Goal: Information Seeking & Learning: Learn about a topic

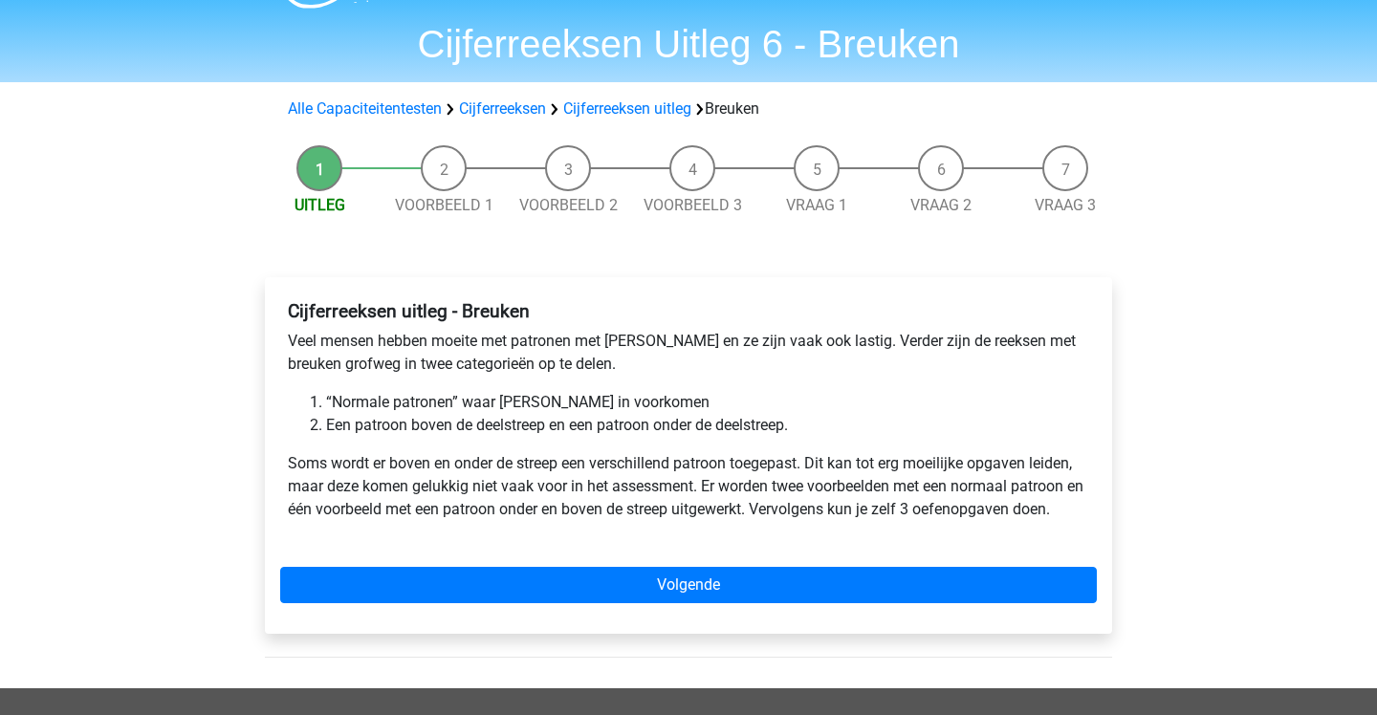
scroll to position [53, 0]
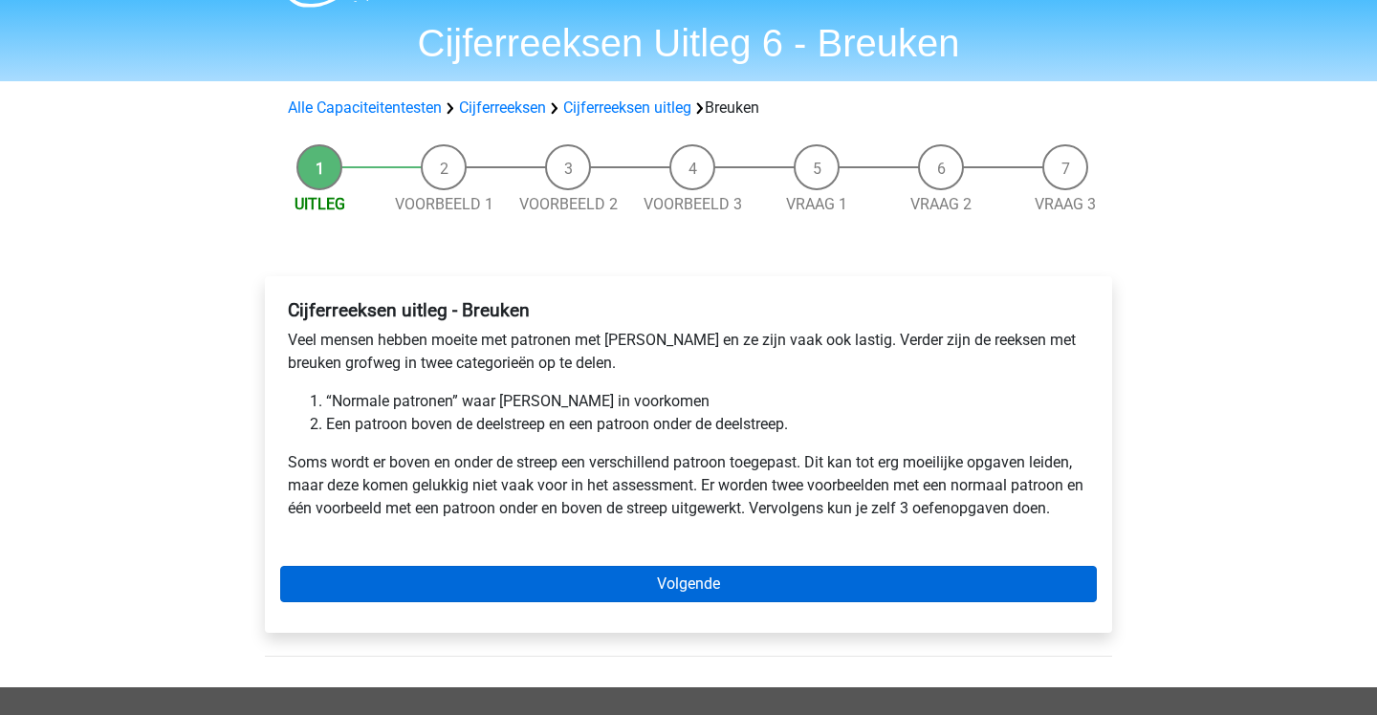
click at [603, 579] on link "Volgende" at bounding box center [688, 584] width 817 height 36
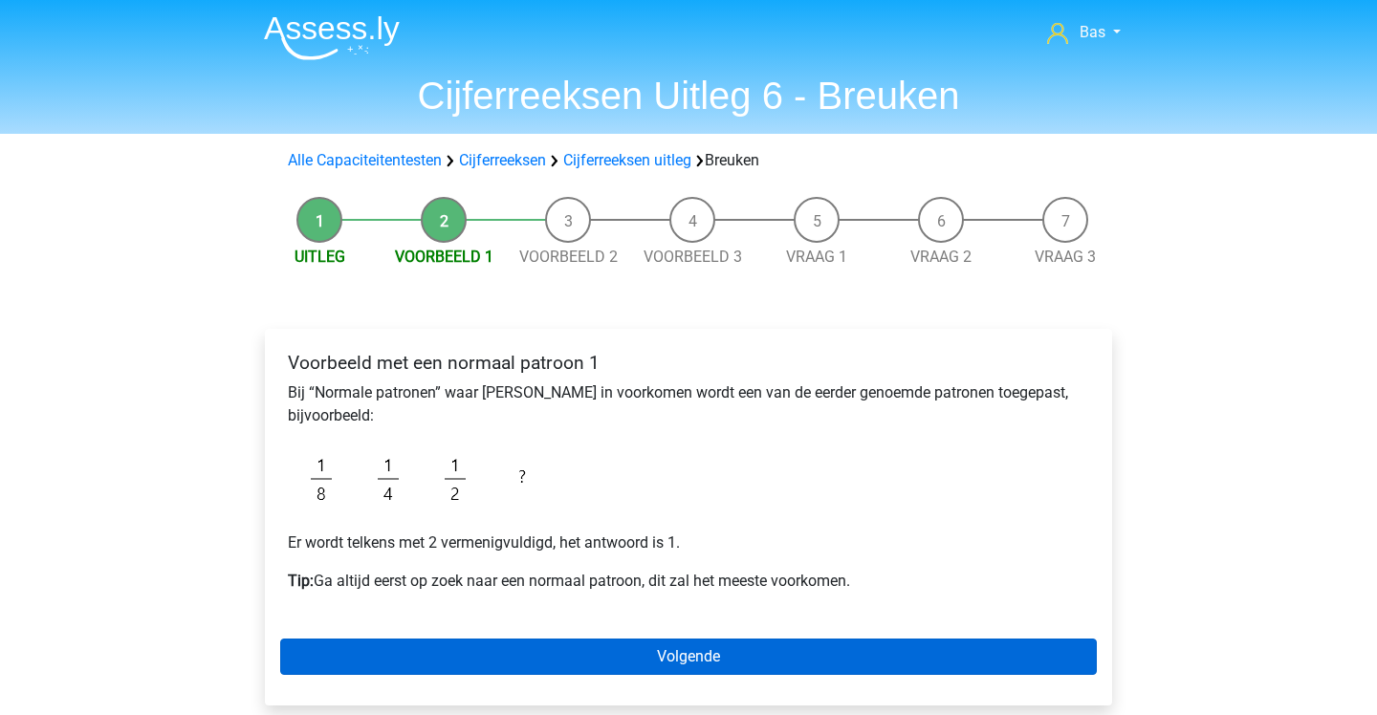
click at [689, 650] on link "Volgende" at bounding box center [688, 657] width 817 height 36
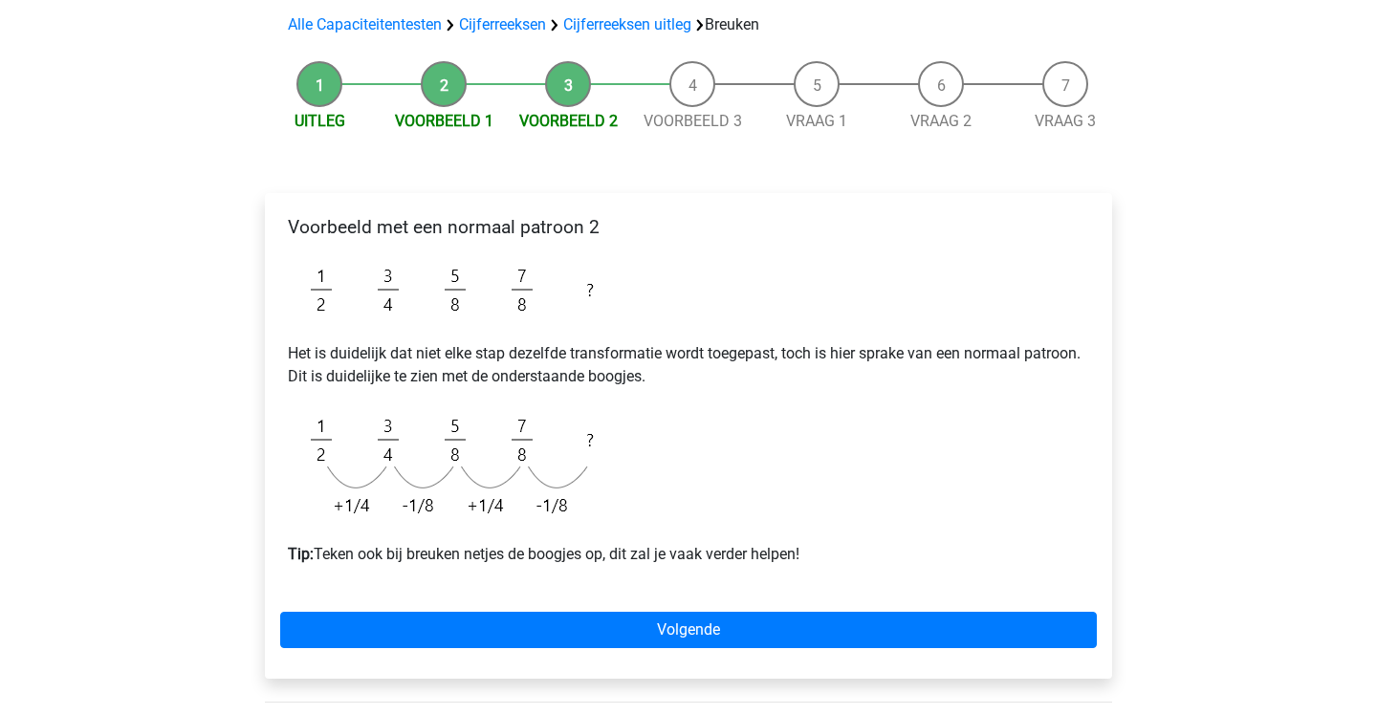
scroll to position [138, 0]
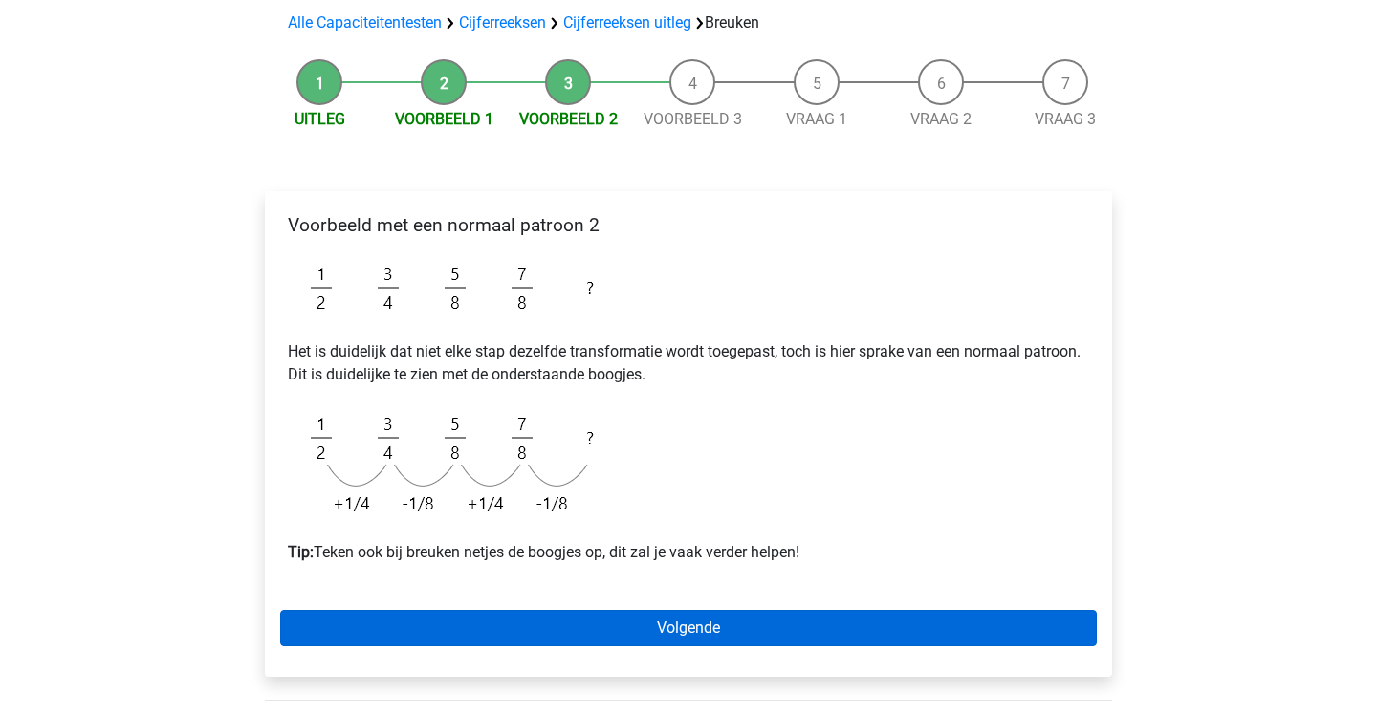
click at [716, 630] on link "Volgende" at bounding box center [688, 628] width 817 height 36
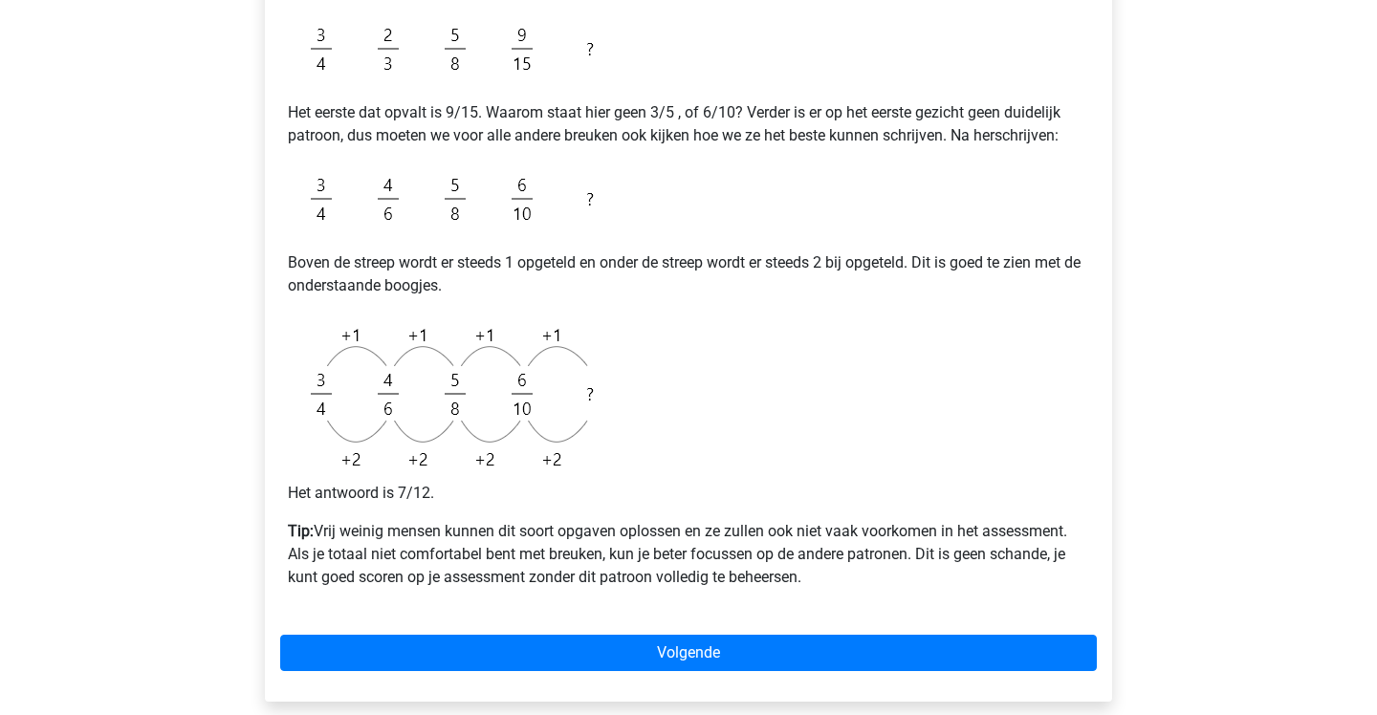
scroll to position [487, 0]
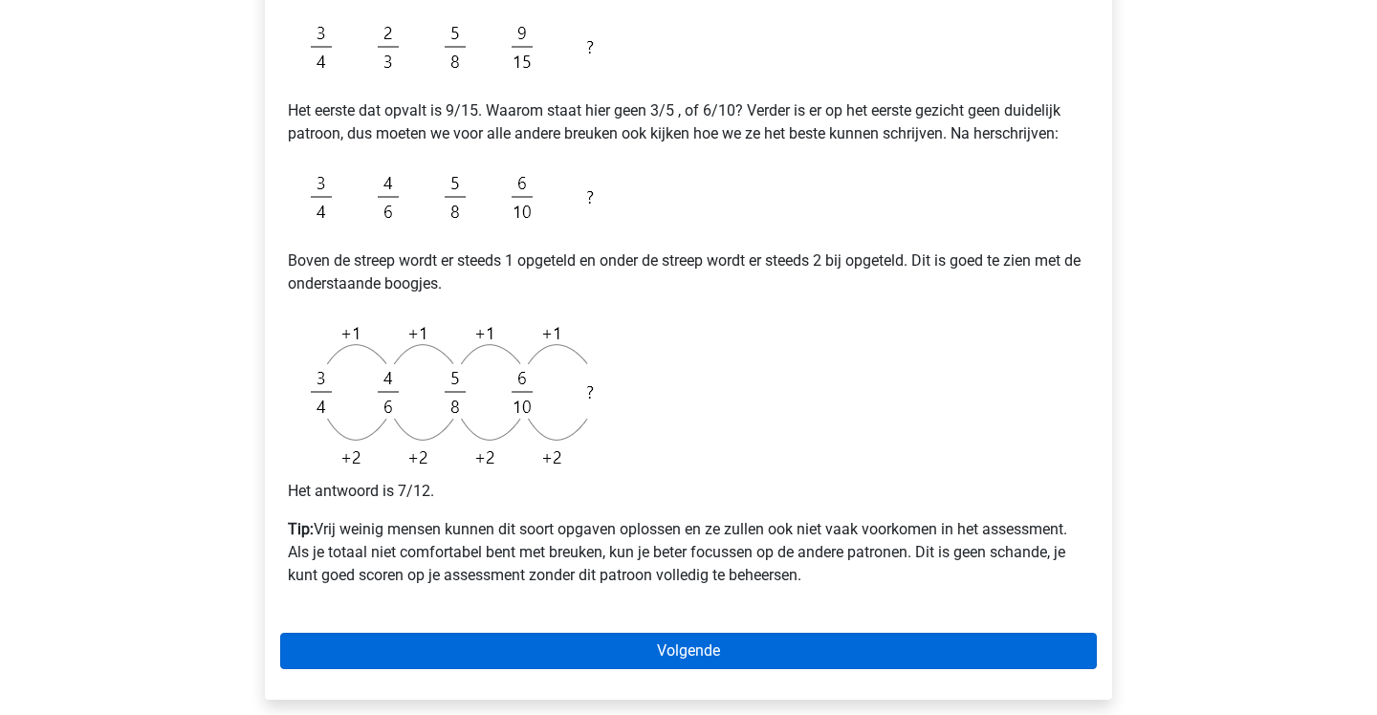
click at [713, 653] on link "Volgende" at bounding box center [688, 651] width 817 height 36
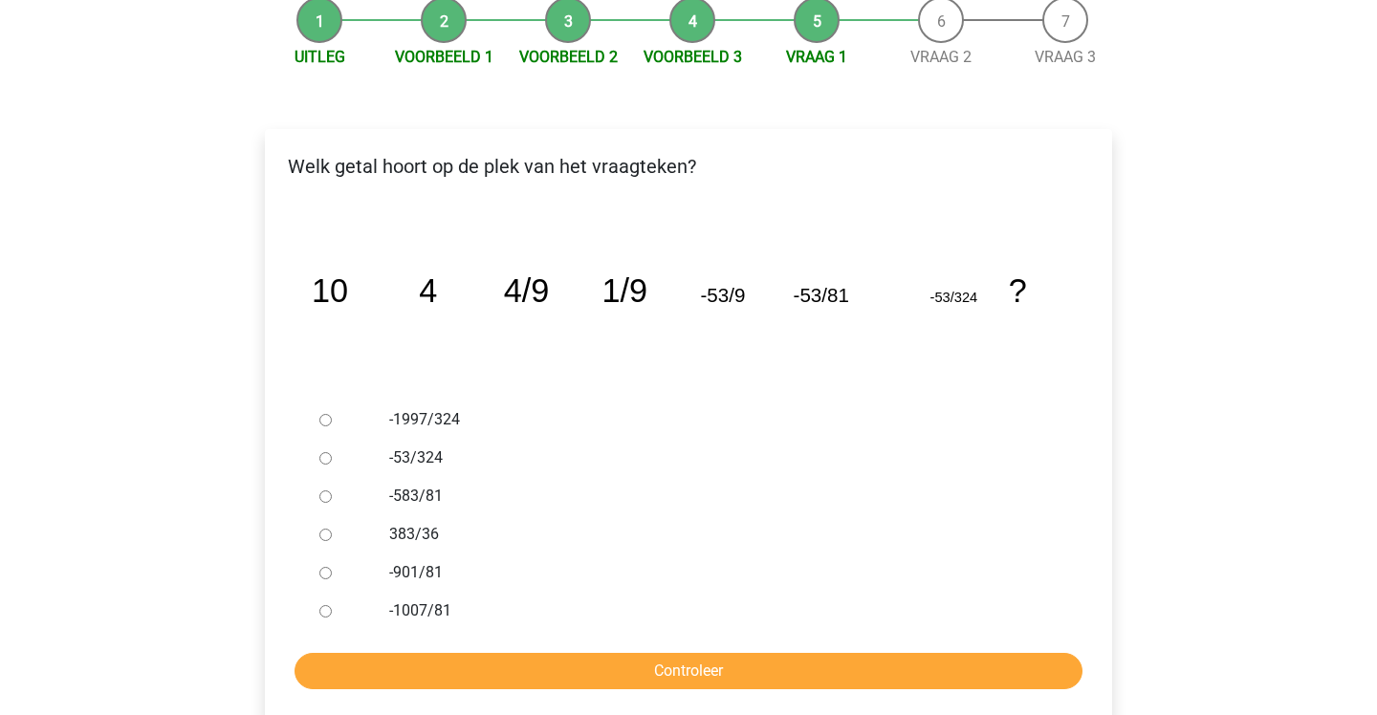
scroll to position [199, 0]
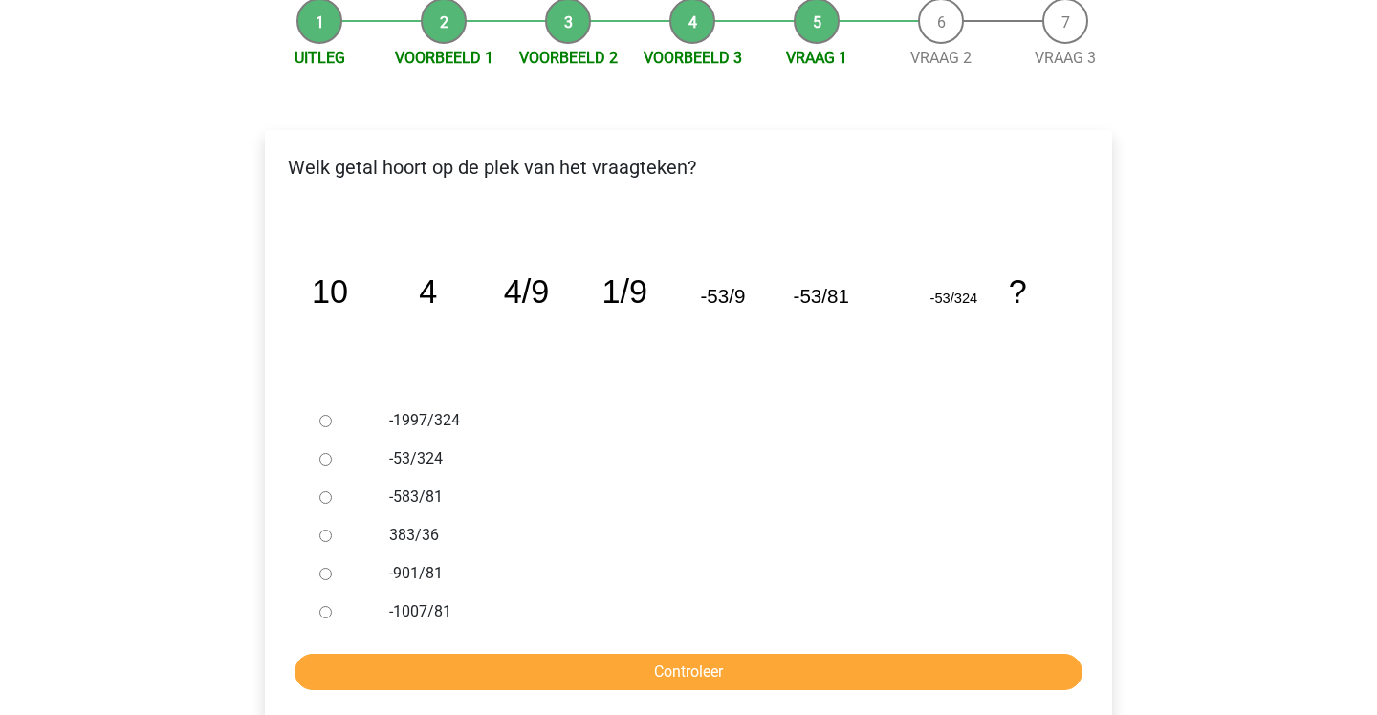
click at [324, 495] on input "-583/81" at bounding box center [325, 498] width 12 height 12
radio input "true"
click at [387, 675] on input "Controleer" at bounding box center [689, 672] width 788 height 36
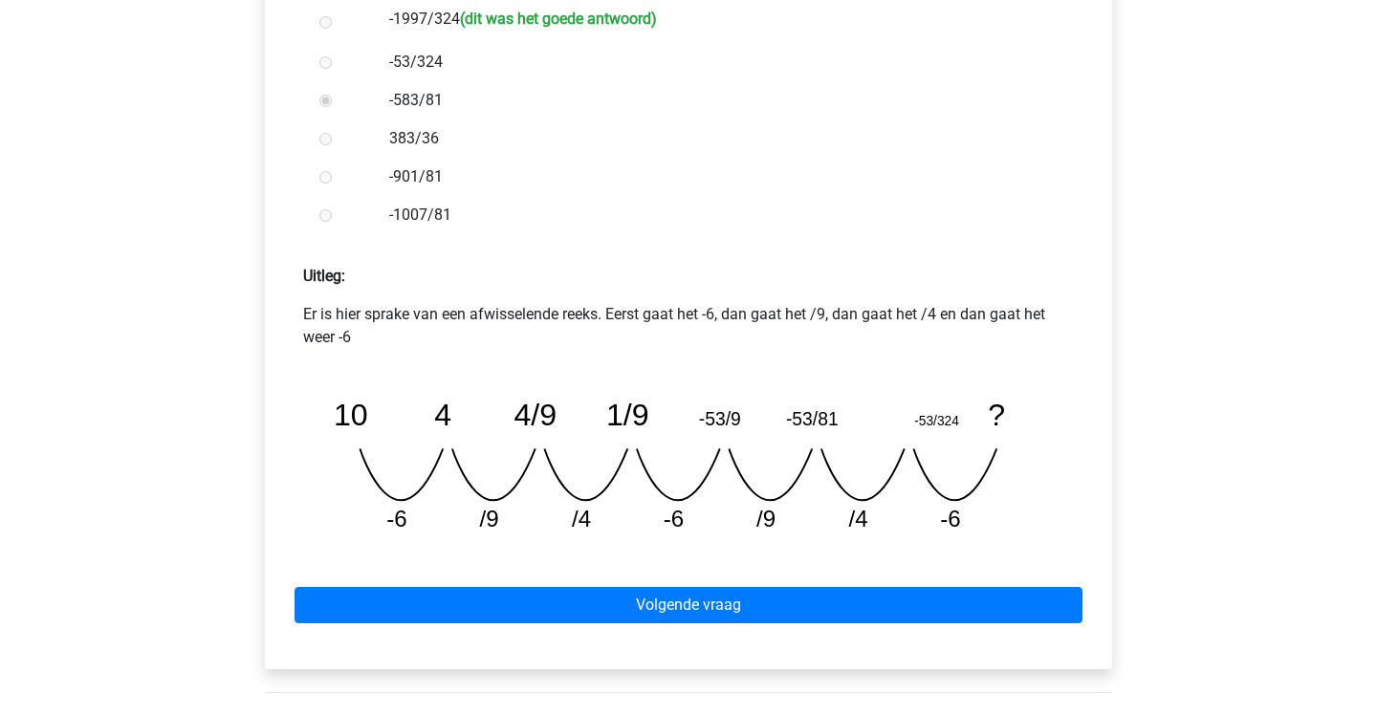
scroll to position [594, 0]
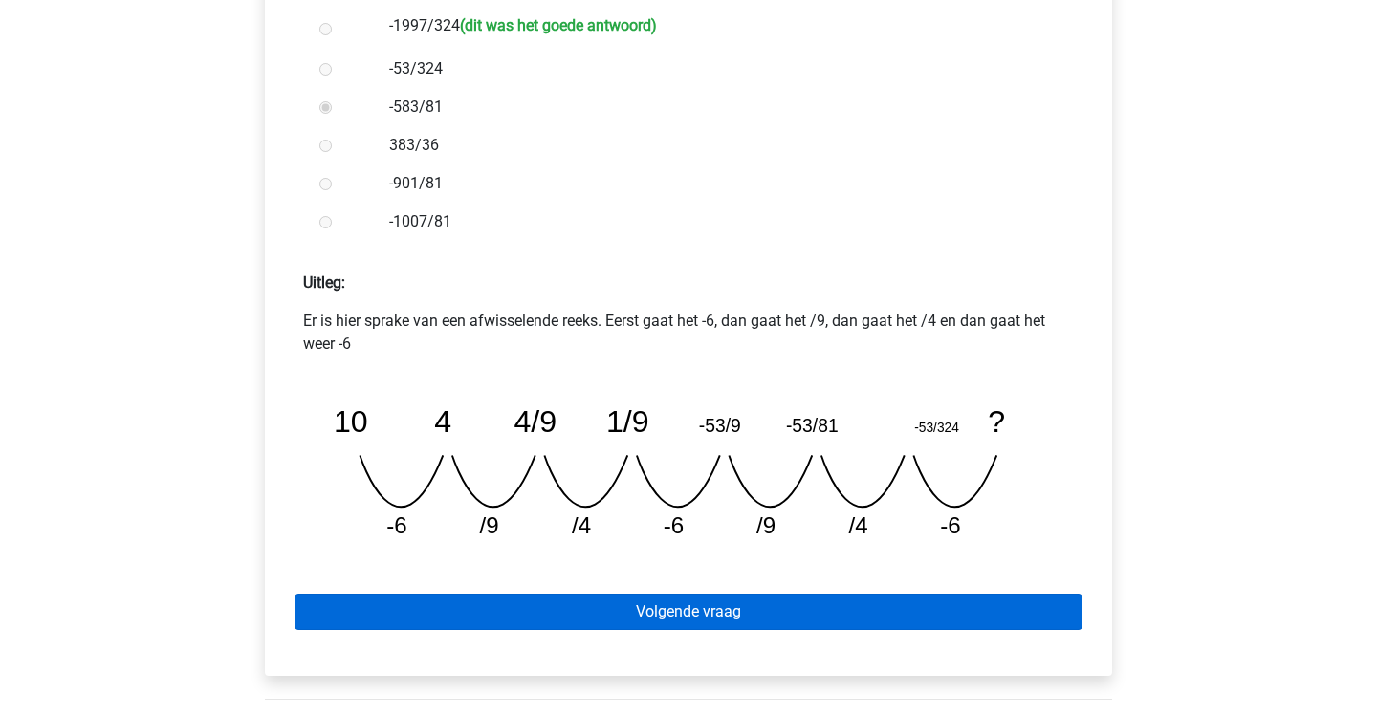
click at [717, 614] on link "Volgende vraag" at bounding box center [689, 612] width 788 height 36
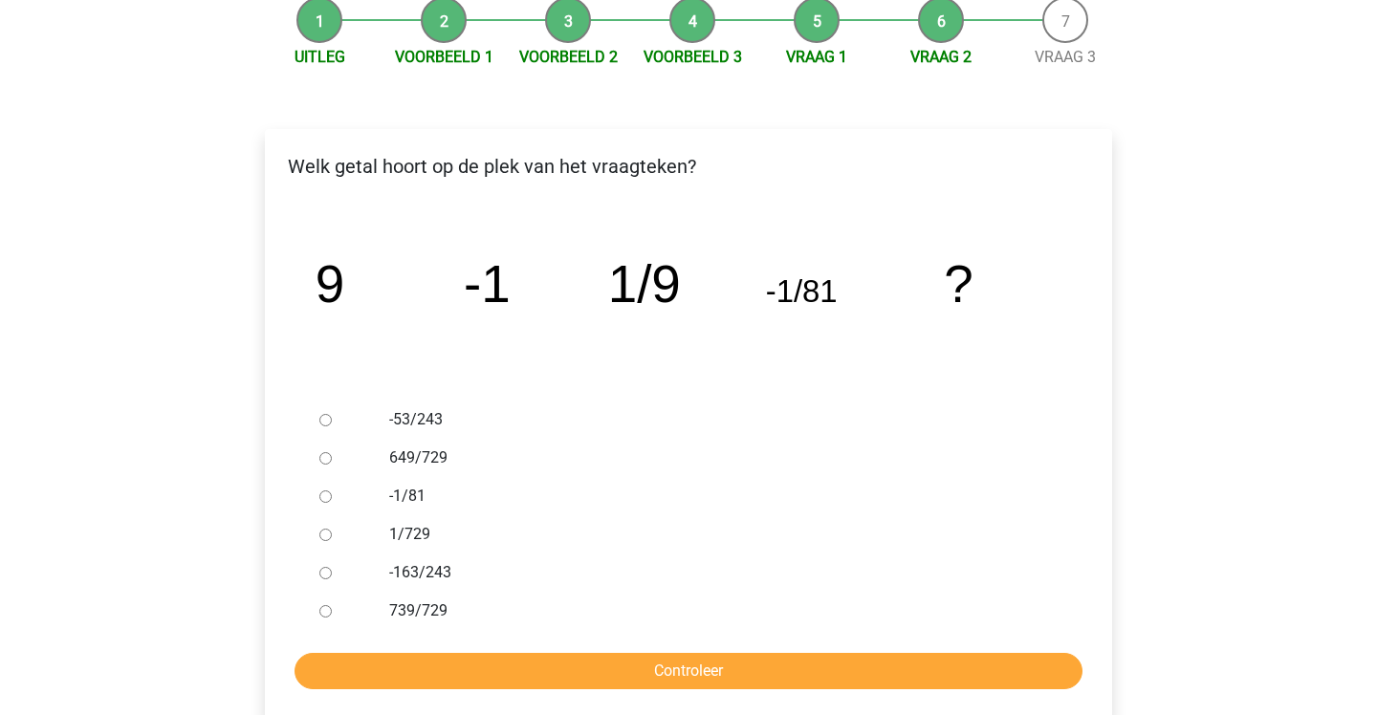
scroll to position [201, 0]
click at [324, 531] on input "1/729" at bounding box center [325, 534] width 12 height 12
radio input "true"
click at [364, 676] on input "Controleer" at bounding box center [689, 670] width 788 height 36
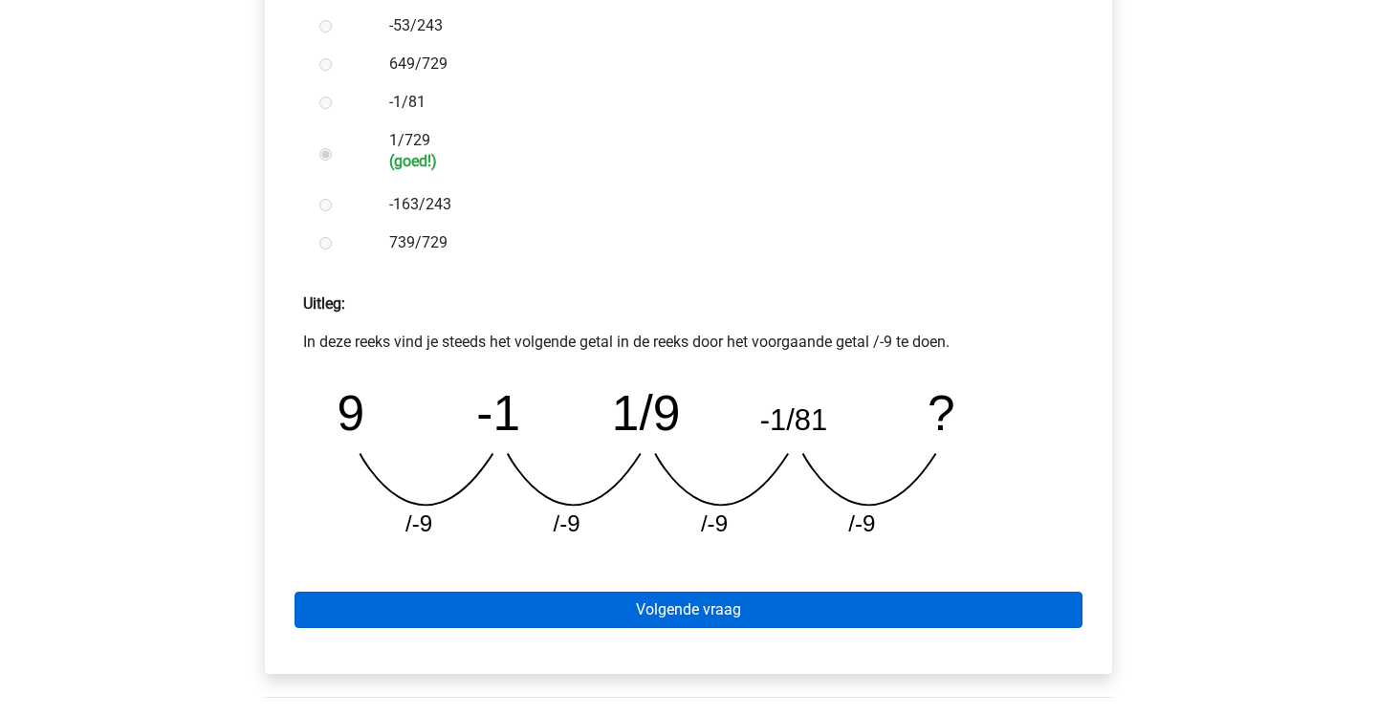
scroll to position [589, 0]
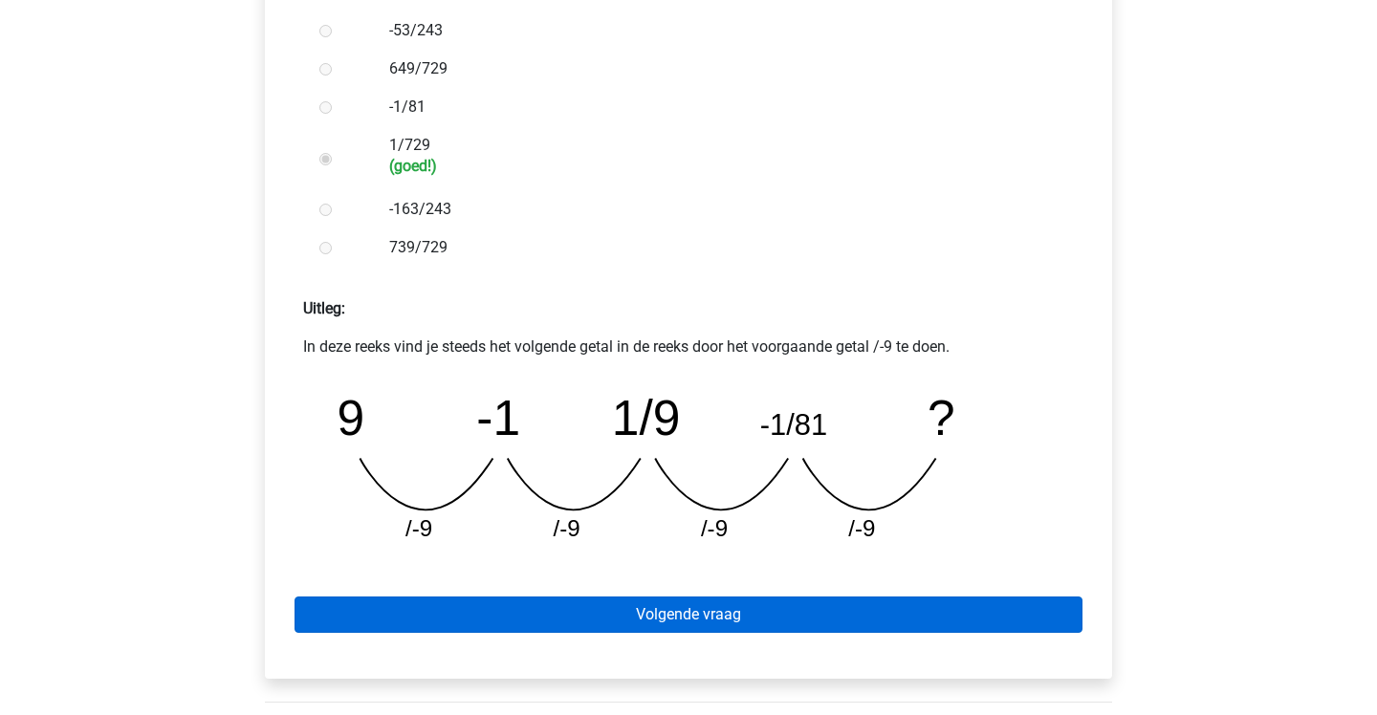
click at [481, 618] on link "Volgende vraag" at bounding box center [689, 615] width 788 height 36
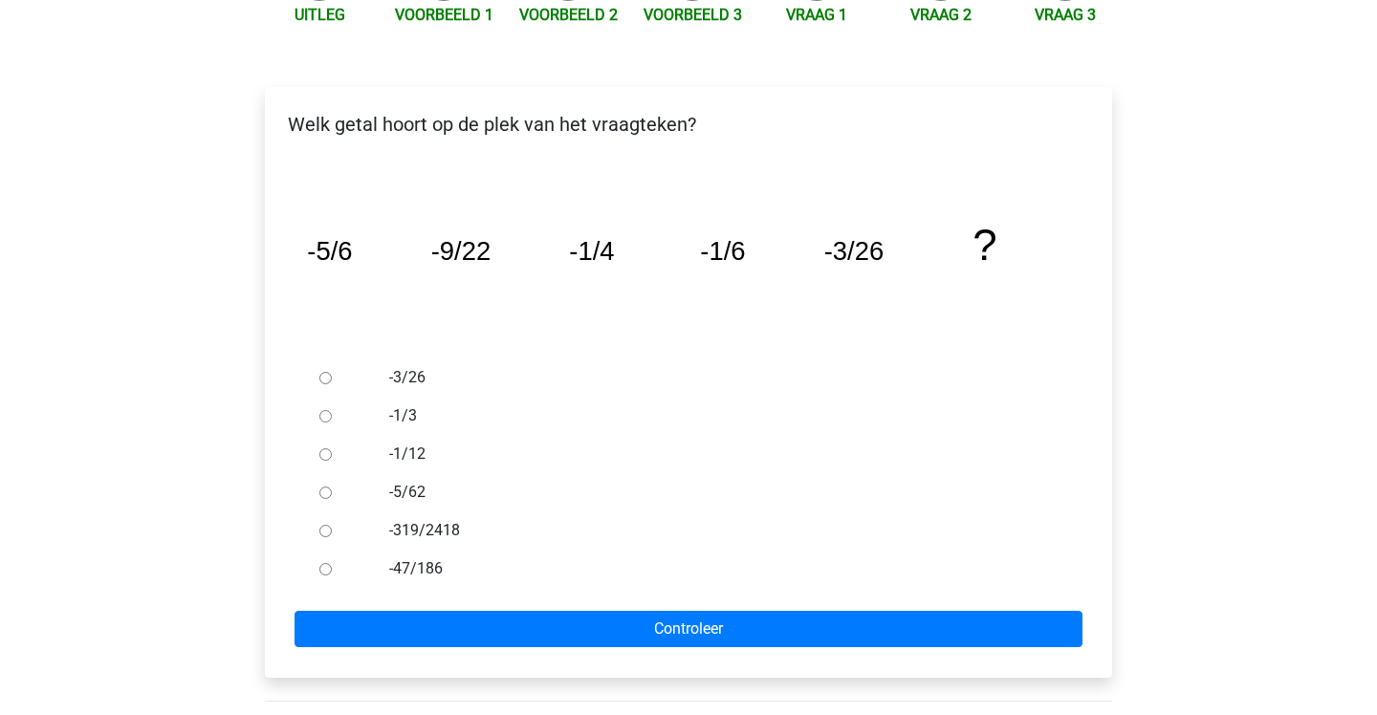
scroll to position [254, 0]
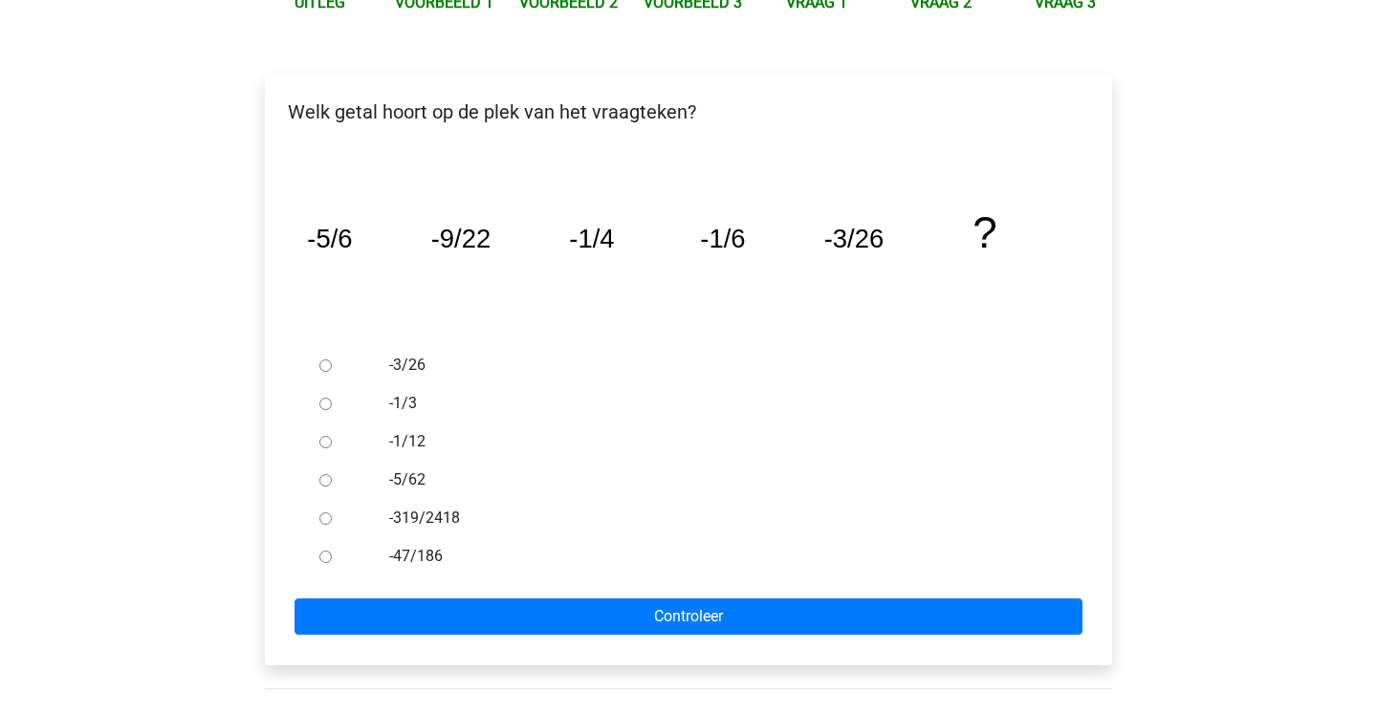
click at [316, 555] on div at bounding box center [343, 556] width 63 height 38
click at [327, 565] on div at bounding box center [343, 556] width 63 height 38
click at [327, 558] on input "-47/186" at bounding box center [325, 557] width 12 height 12
radio input "true"
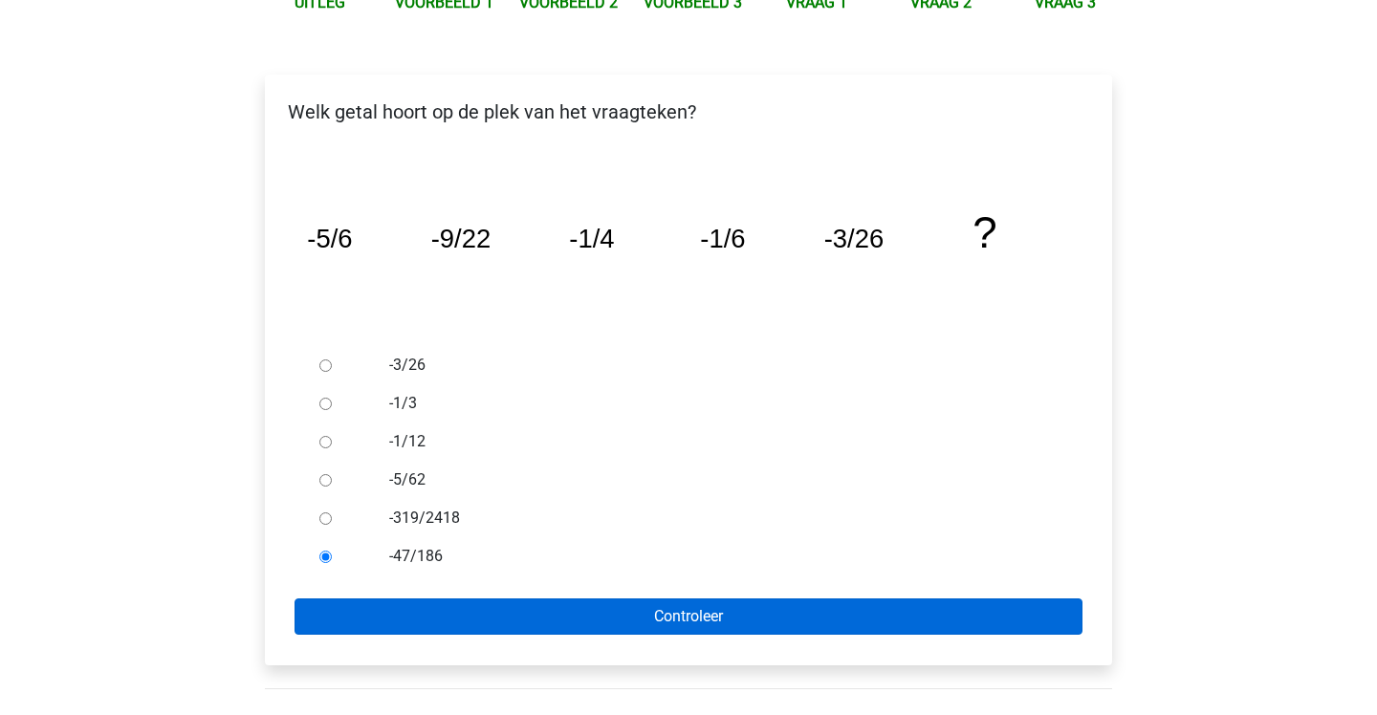
click at [360, 623] on input "Controleer" at bounding box center [689, 617] width 788 height 36
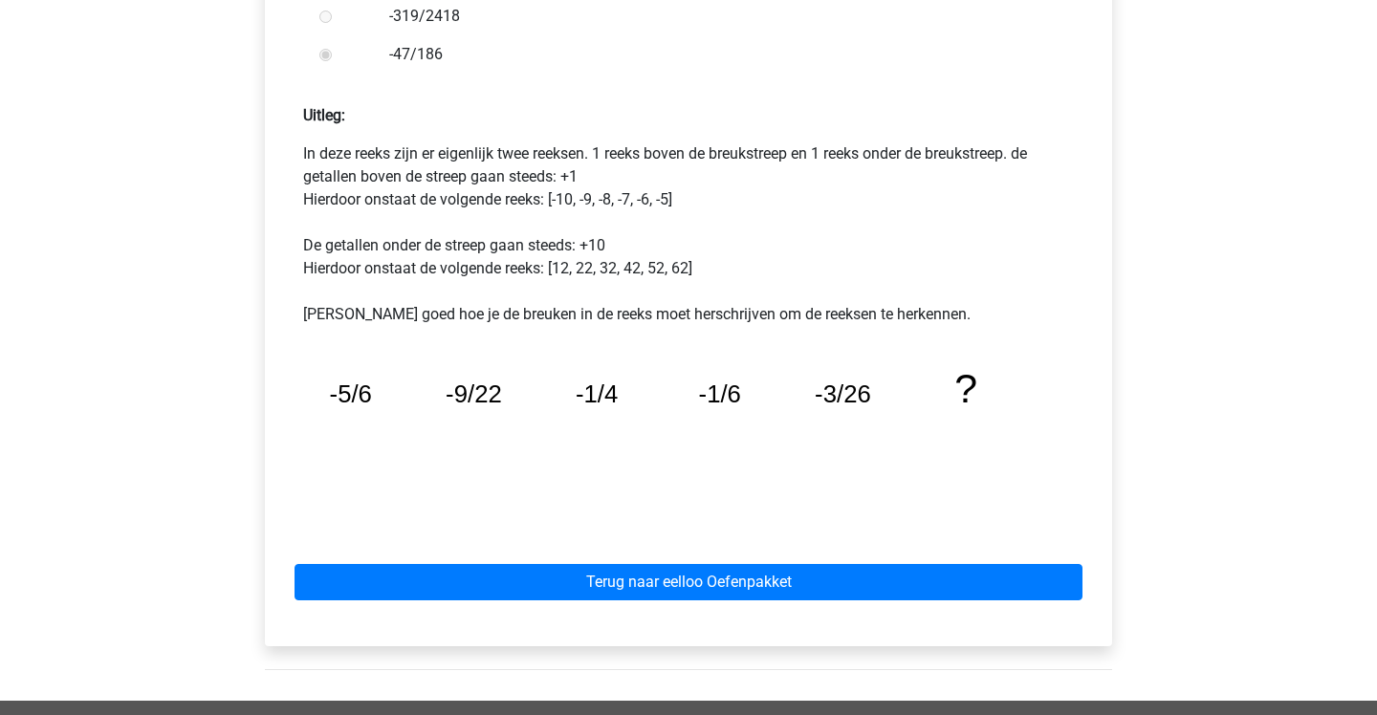
scroll to position [894, 0]
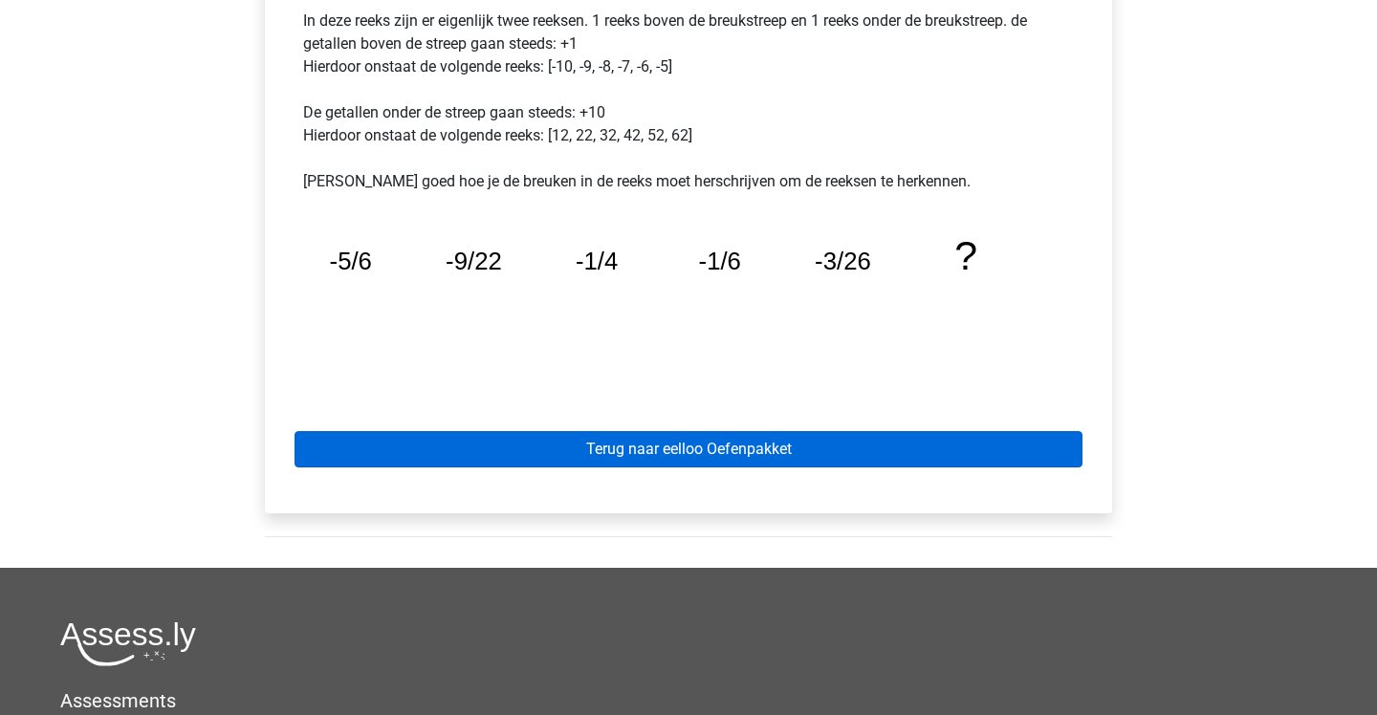
click at [731, 454] on link "Terug naar eelloo Oefenpakket" at bounding box center [689, 449] width 788 height 36
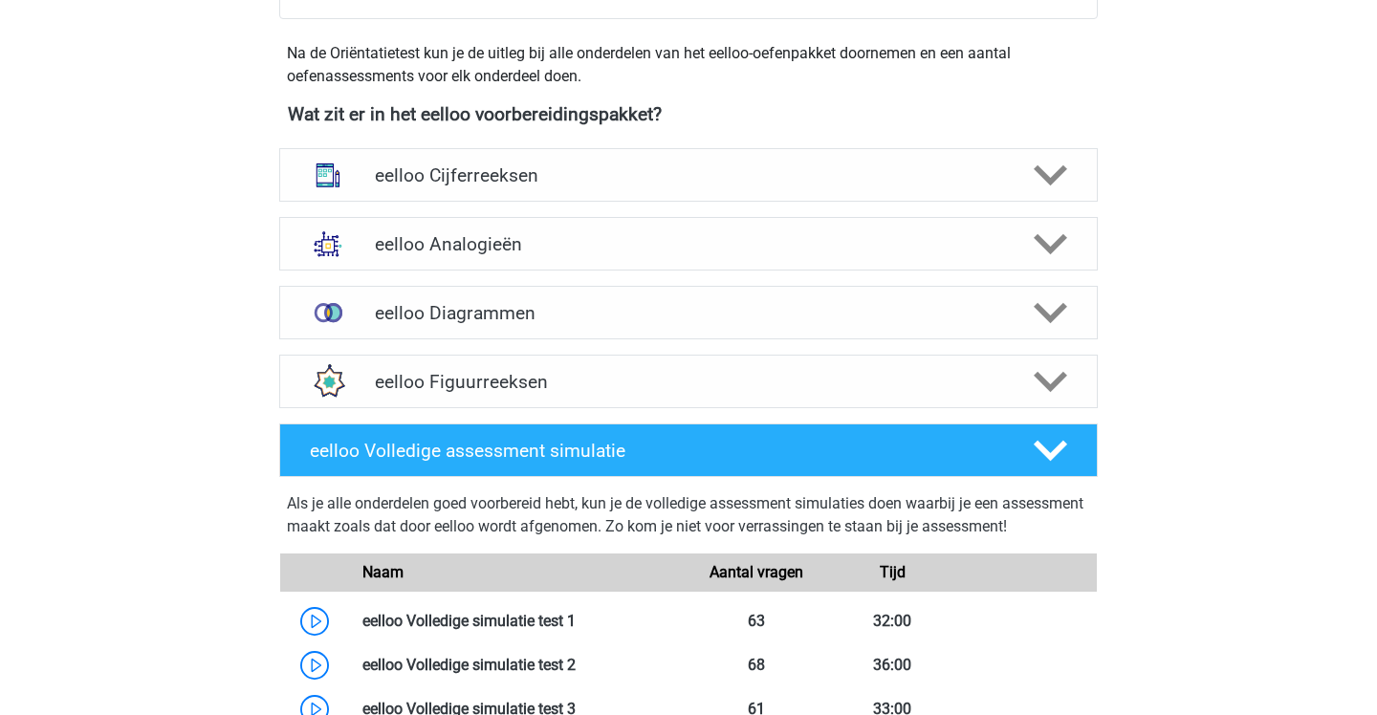
scroll to position [589, 1]
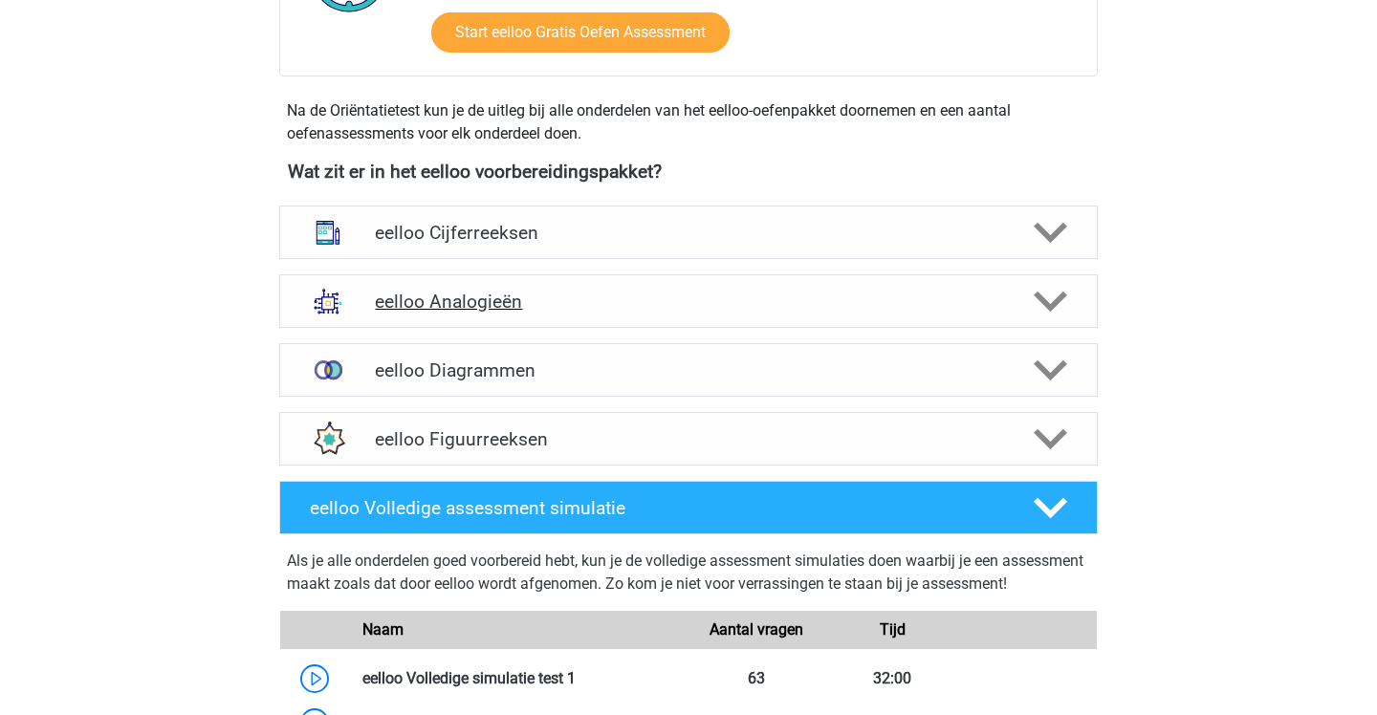
click at [682, 299] on h4 "eelloo Analogieën" at bounding box center [688, 302] width 626 height 22
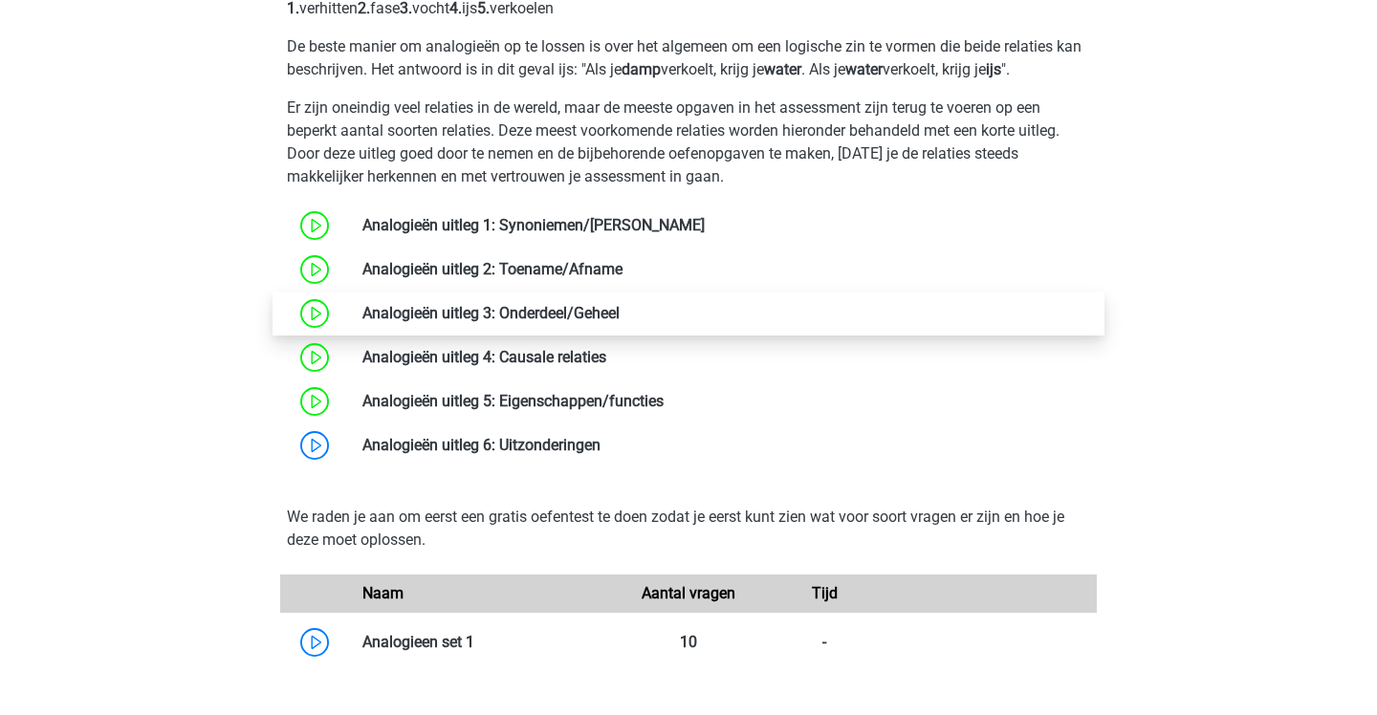
scroll to position [1037, 0]
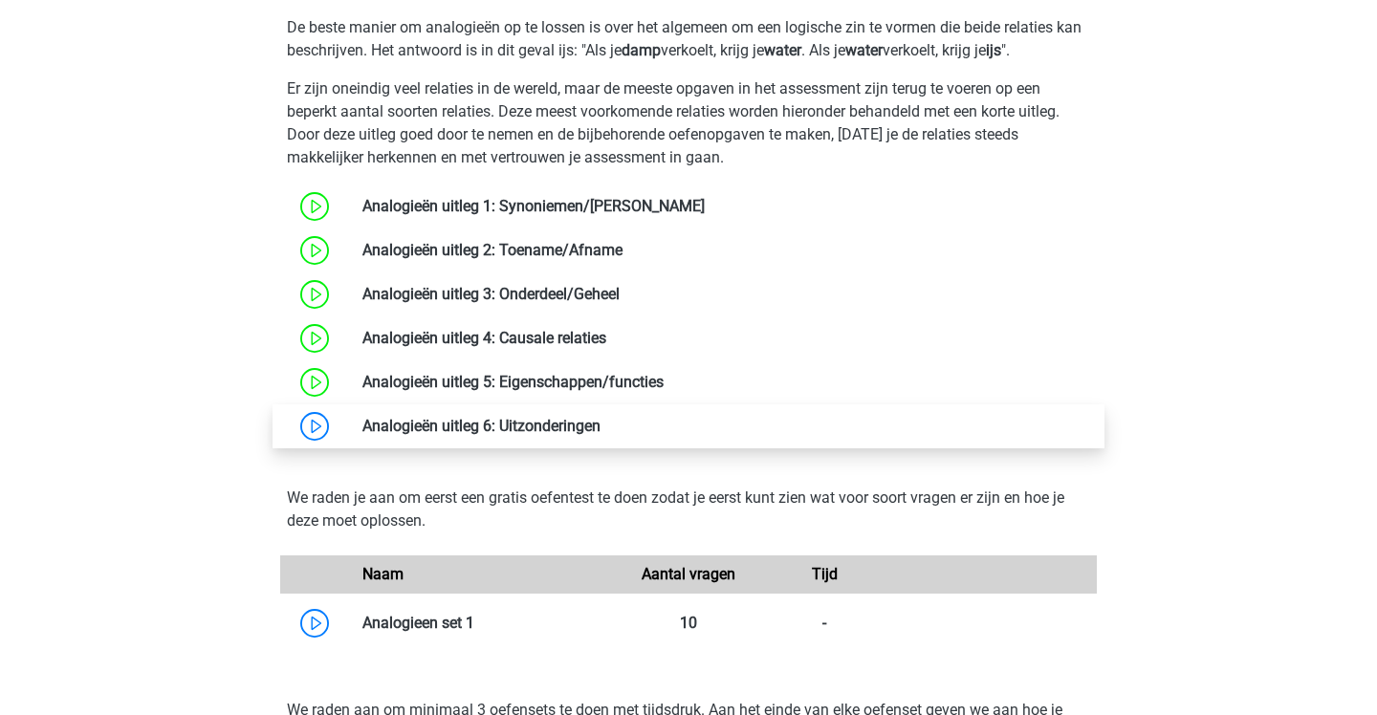
click at [601, 417] on link at bounding box center [601, 426] width 0 height 18
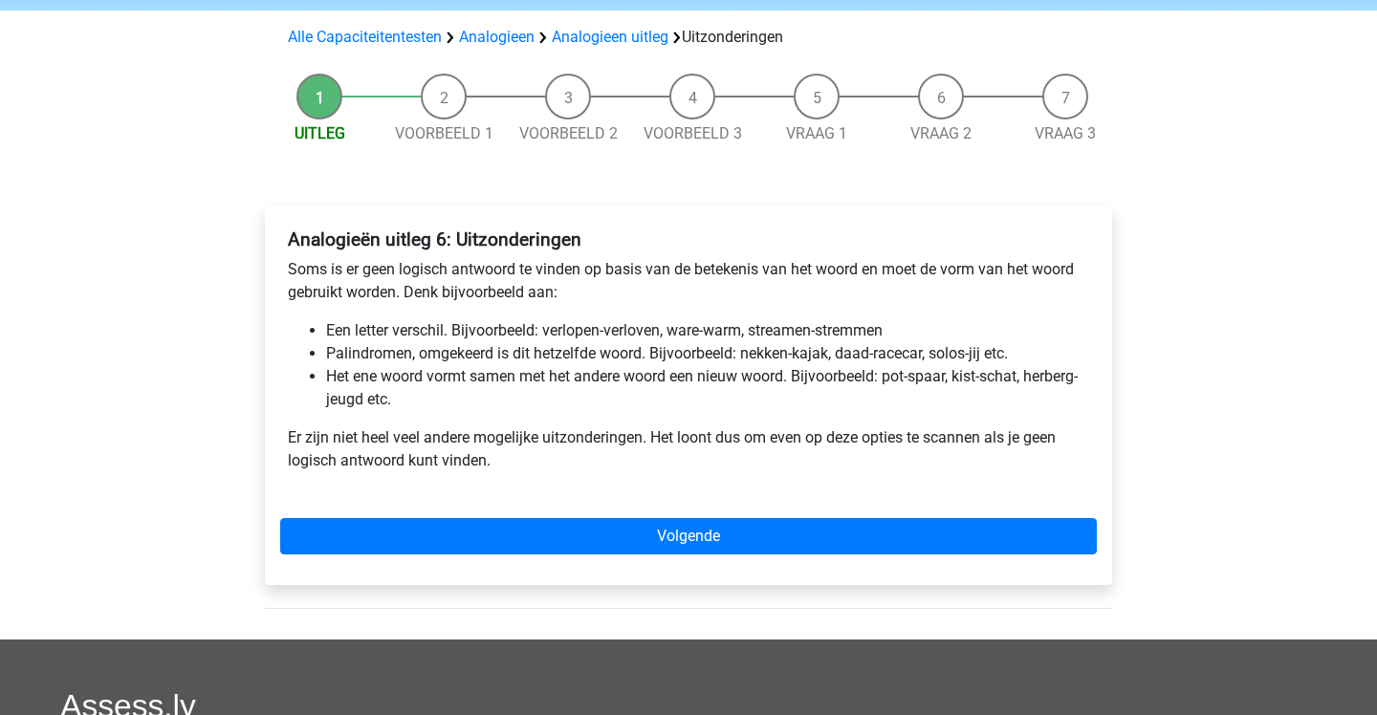
scroll to position [126, 0]
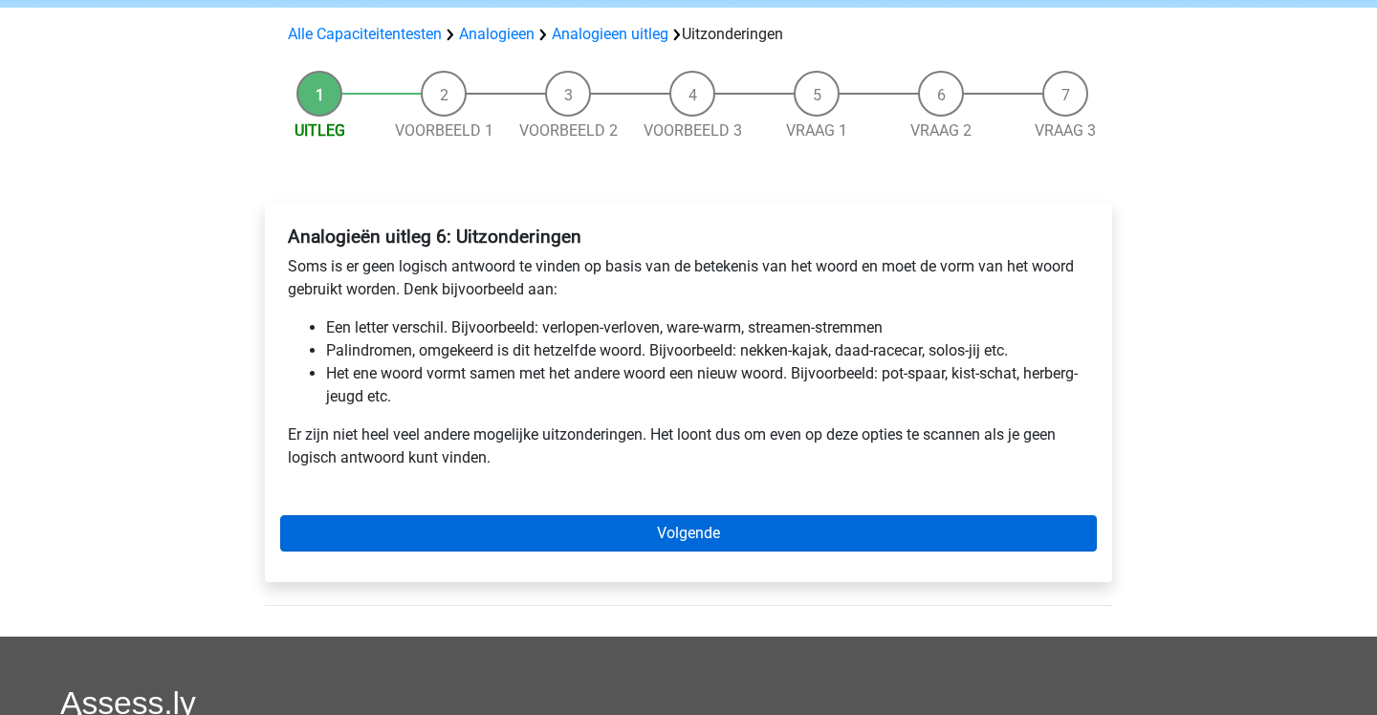
click at [671, 523] on link "Volgende" at bounding box center [688, 533] width 817 height 36
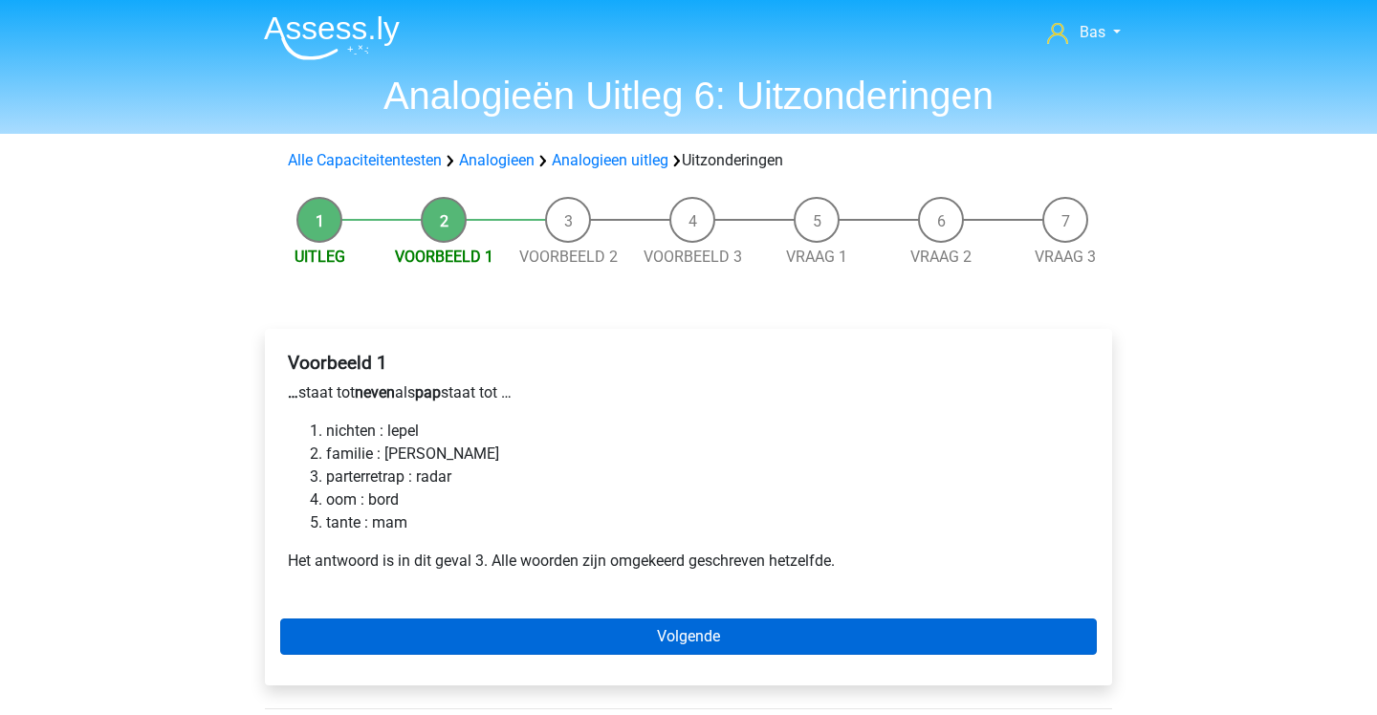
click at [392, 636] on link "Volgende" at bounding box center [688, 637] width 817 height 36
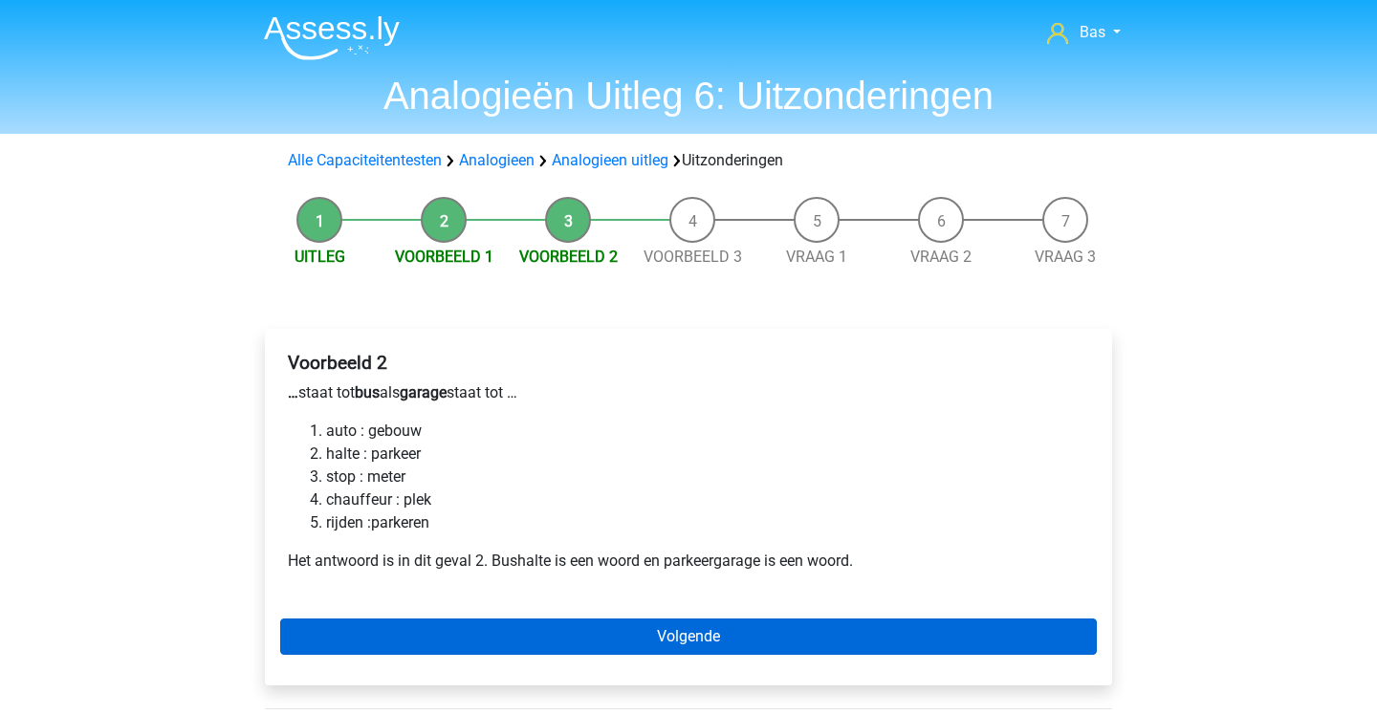
click at [491, 634] on link "Volgende" at bounding box center [688, 637] width 817 height 36
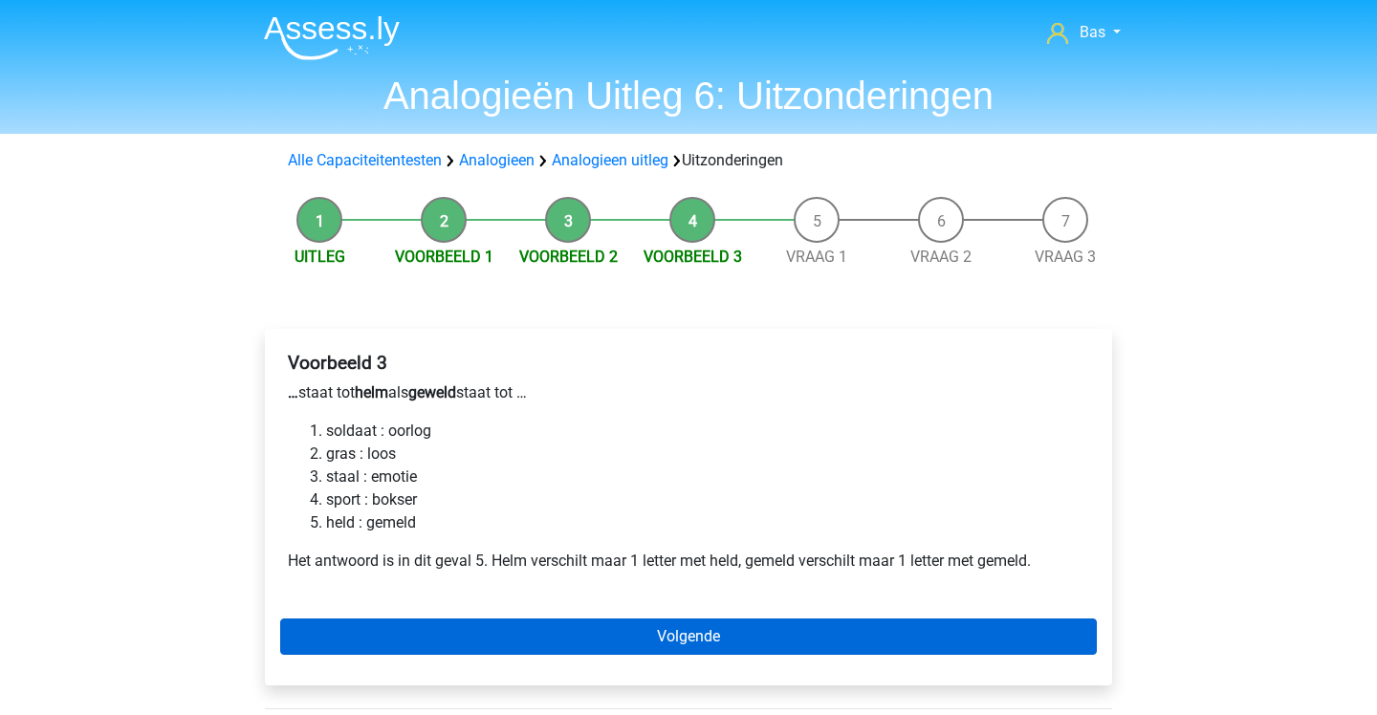
click at [484, 620] on link "Volgende" at bounding box center [688, 637] width 817 height 36
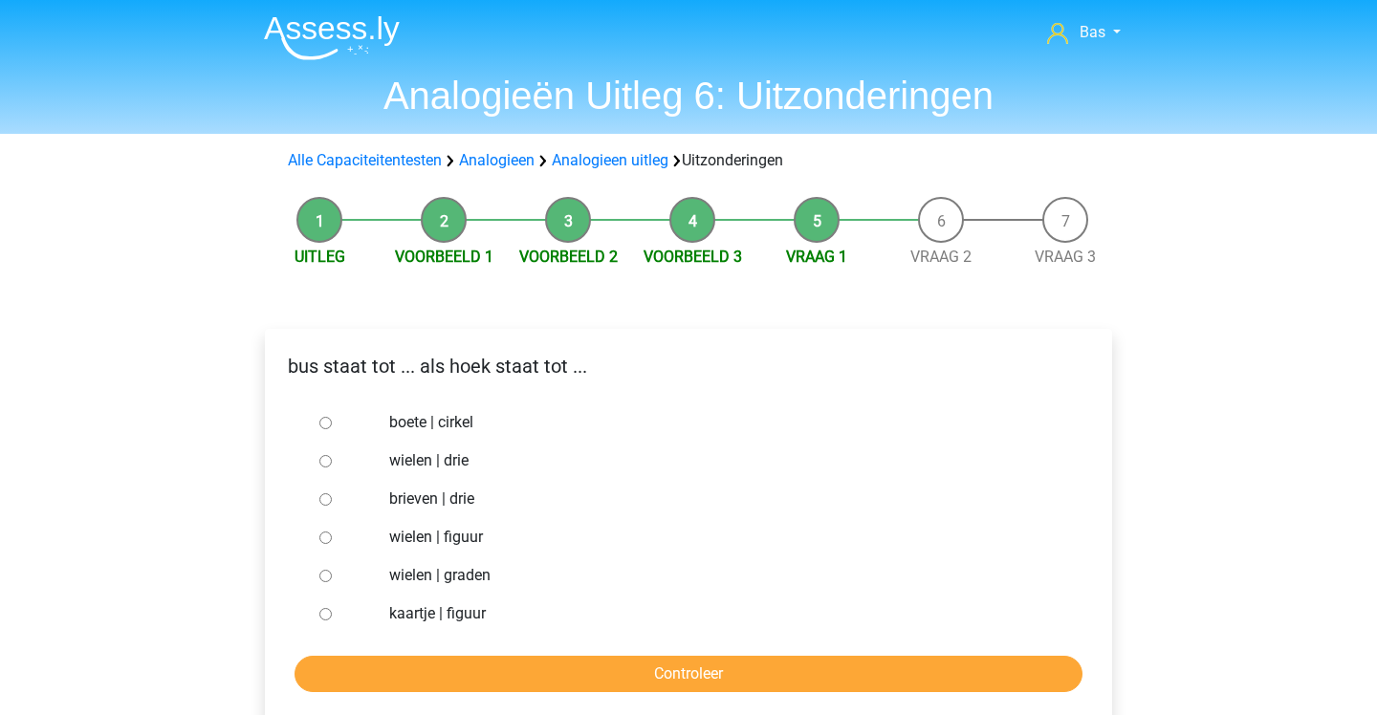
click at [324, 503] on input "brieven | drie" at bounding box center [325, 499] width 12 height 12
radio input "true"
click at [420, 669] on input "Controleer" at bounding box center [689, 674] width 788 height 36
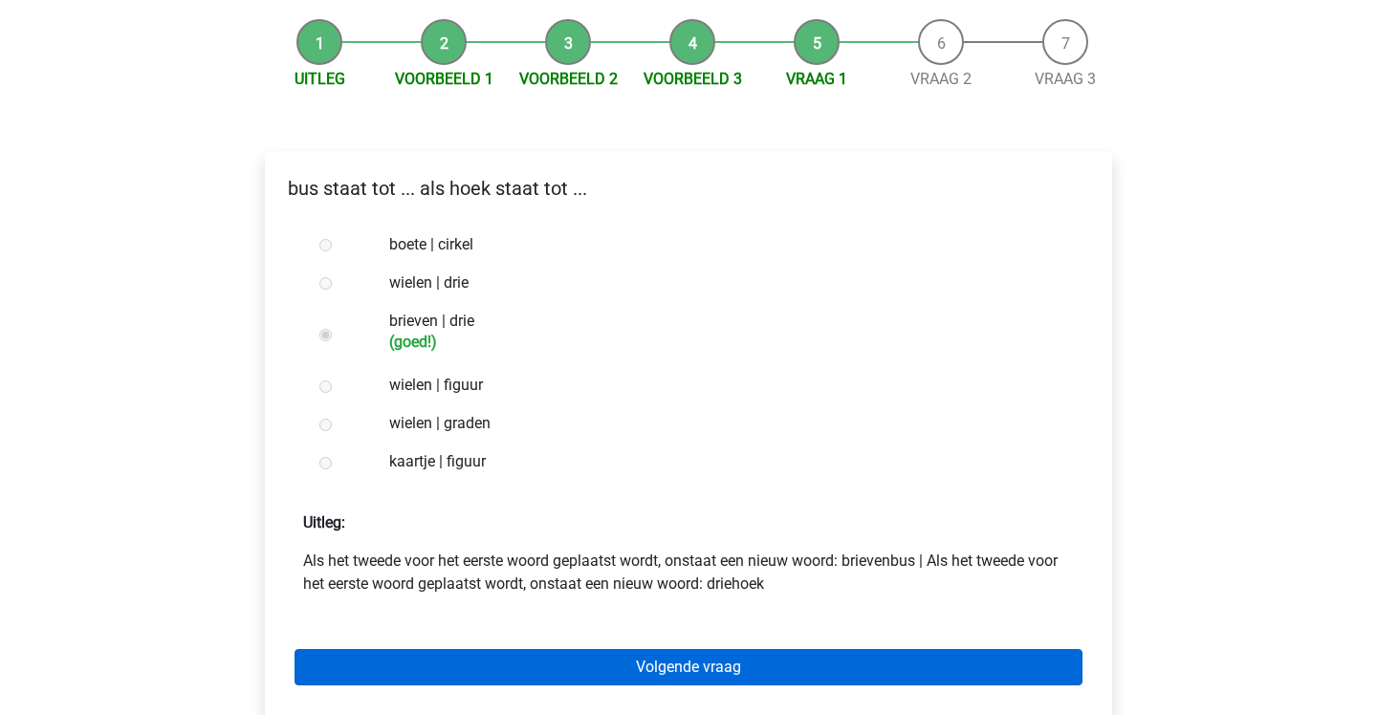
scroll to position [188, 0]
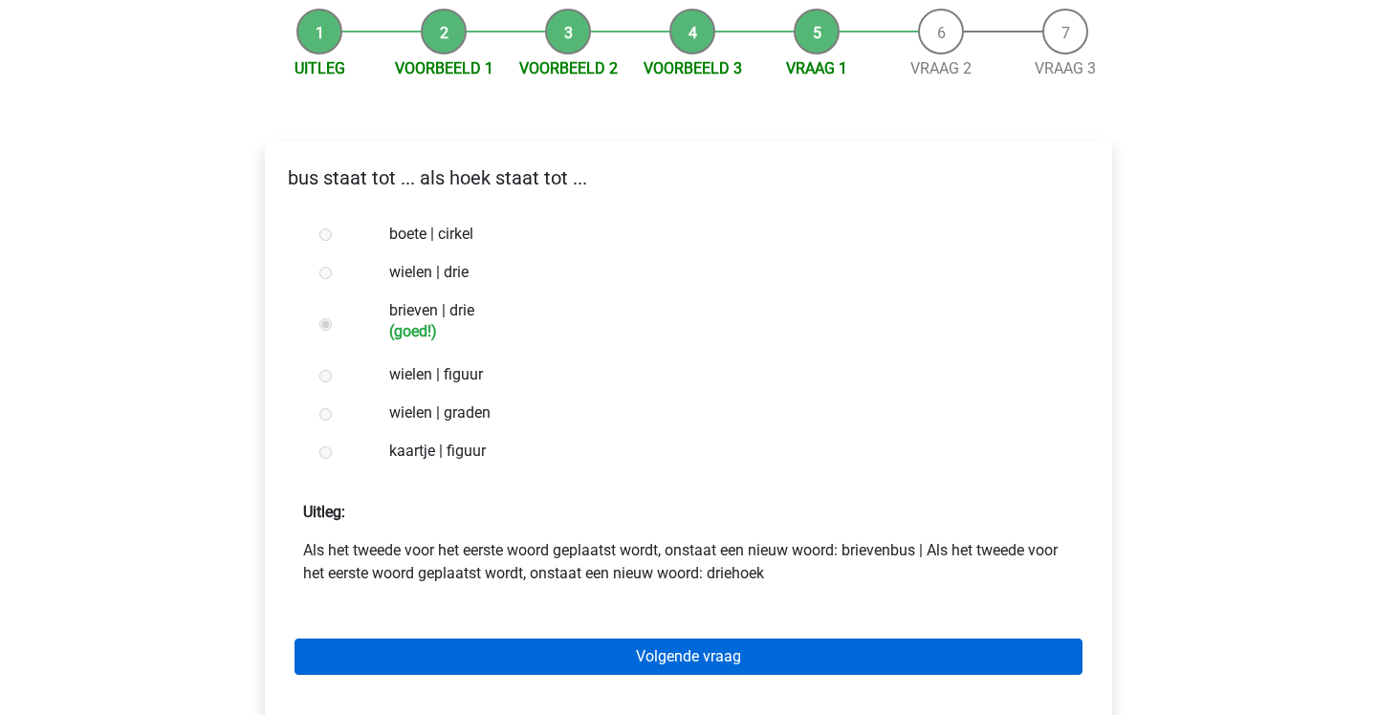
click at [420, 670] on link "Volgende vraag" at bounding box center [689, 657] width 788 height 36
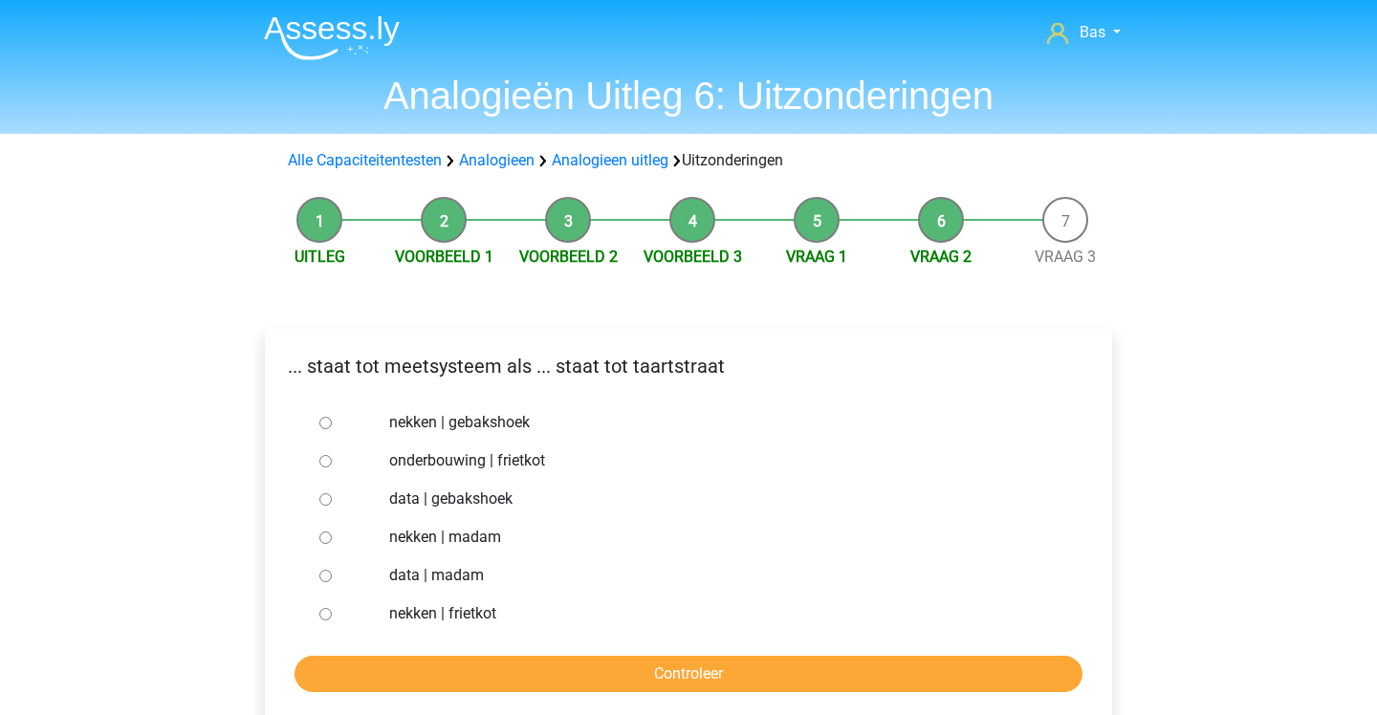
click at [323, 493] on div at bounding box center [343, 499] width 63 height 38
click at [323, 495] on input "data | gebakshoek" at bounding box center [325, 499] width 12 height 12
radio input "true"
click at [393, 657] on input "Controleer" at bounding box center [689, 674] width 788 height 36
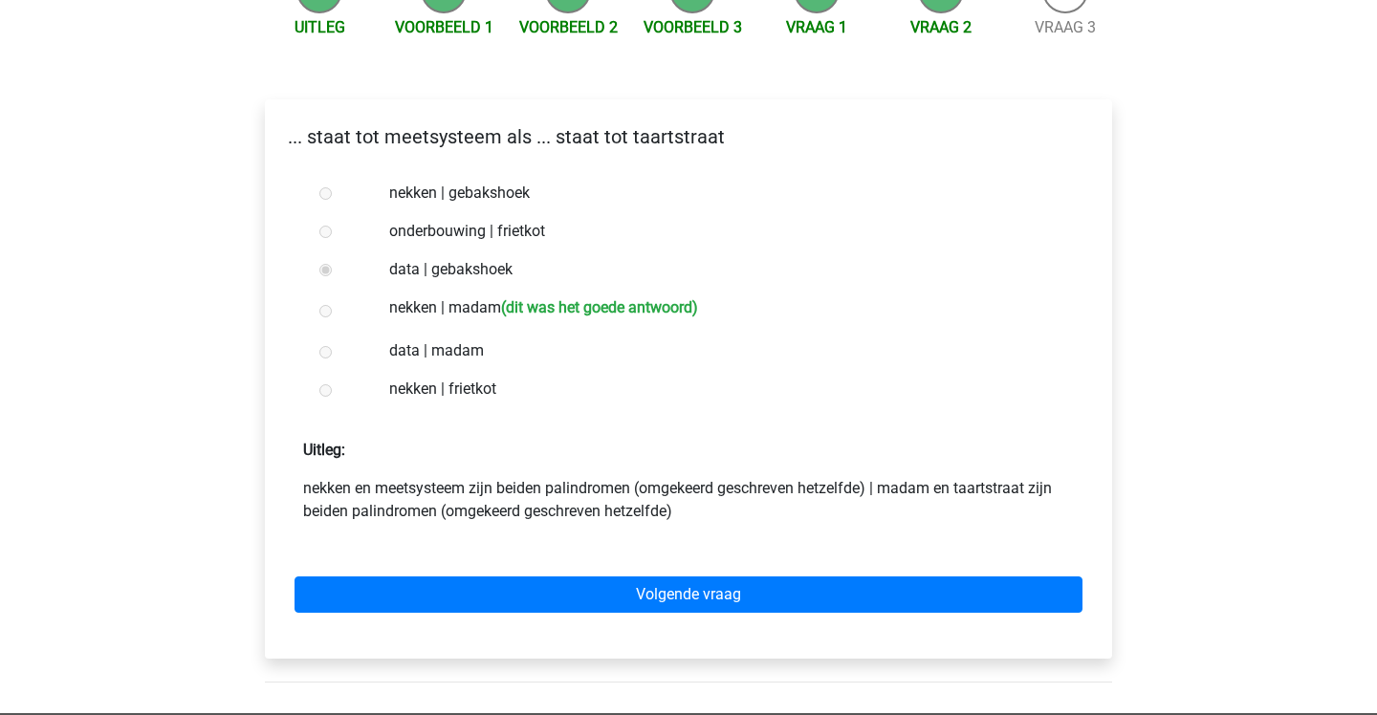
scroll to position [247, 0]
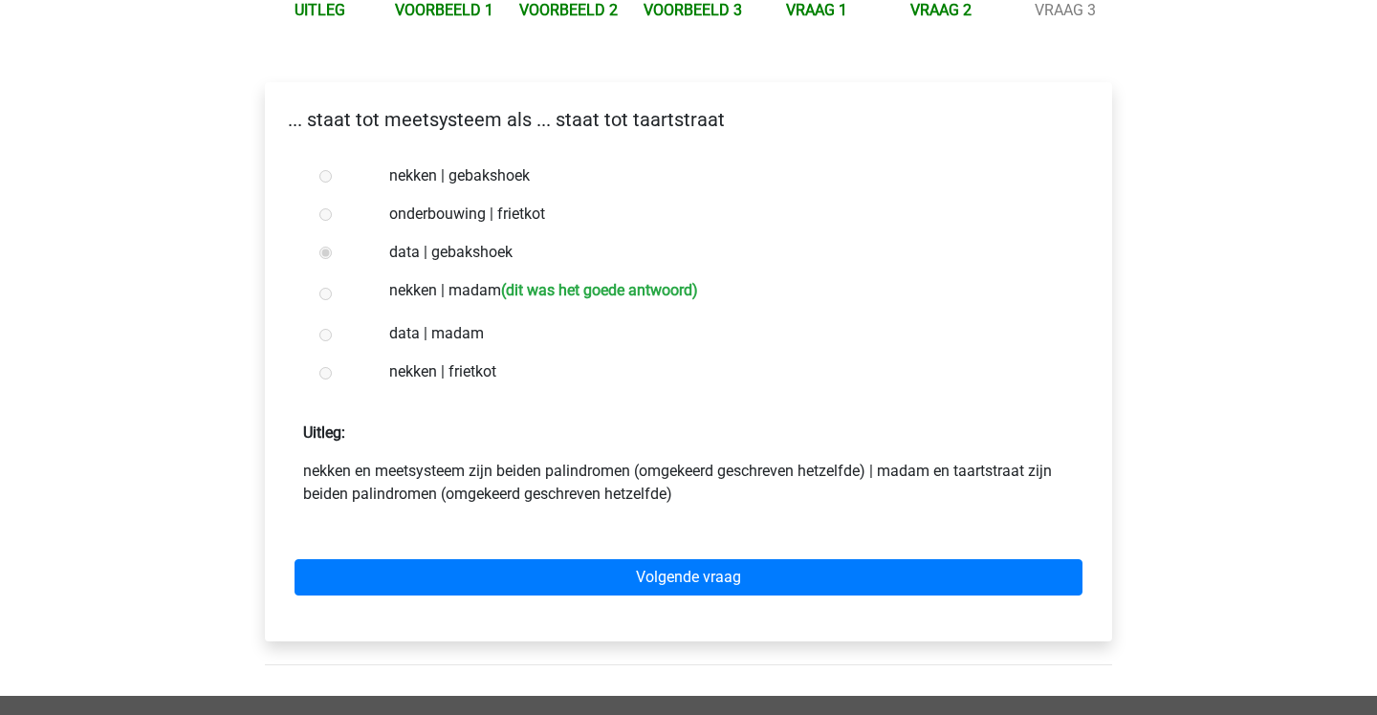
click at [439, 556] on div "Volgende vraag" at bounding box center [688, 573] width 817 height 105
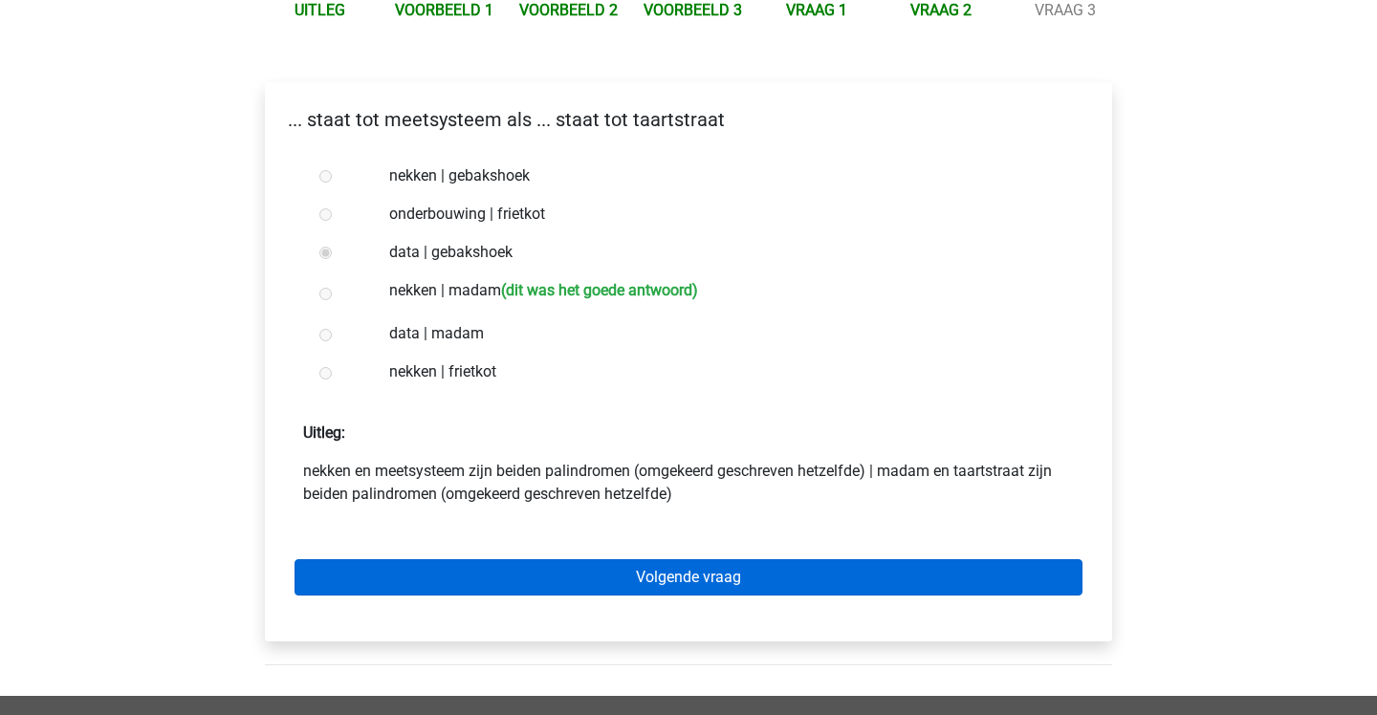
click at [443, 567] on link "Volgende vraag" at bounding box center [689, 577] width 788 height 36
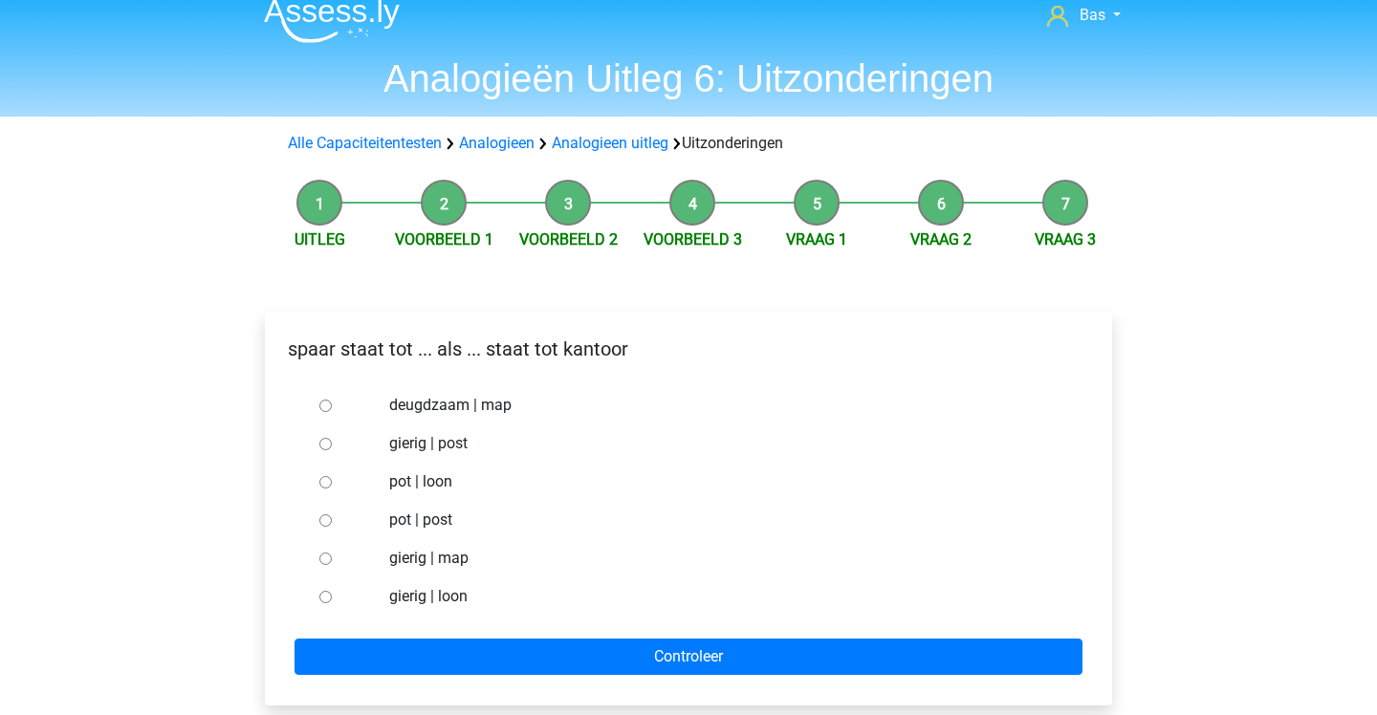
scroll to position [48, 0]
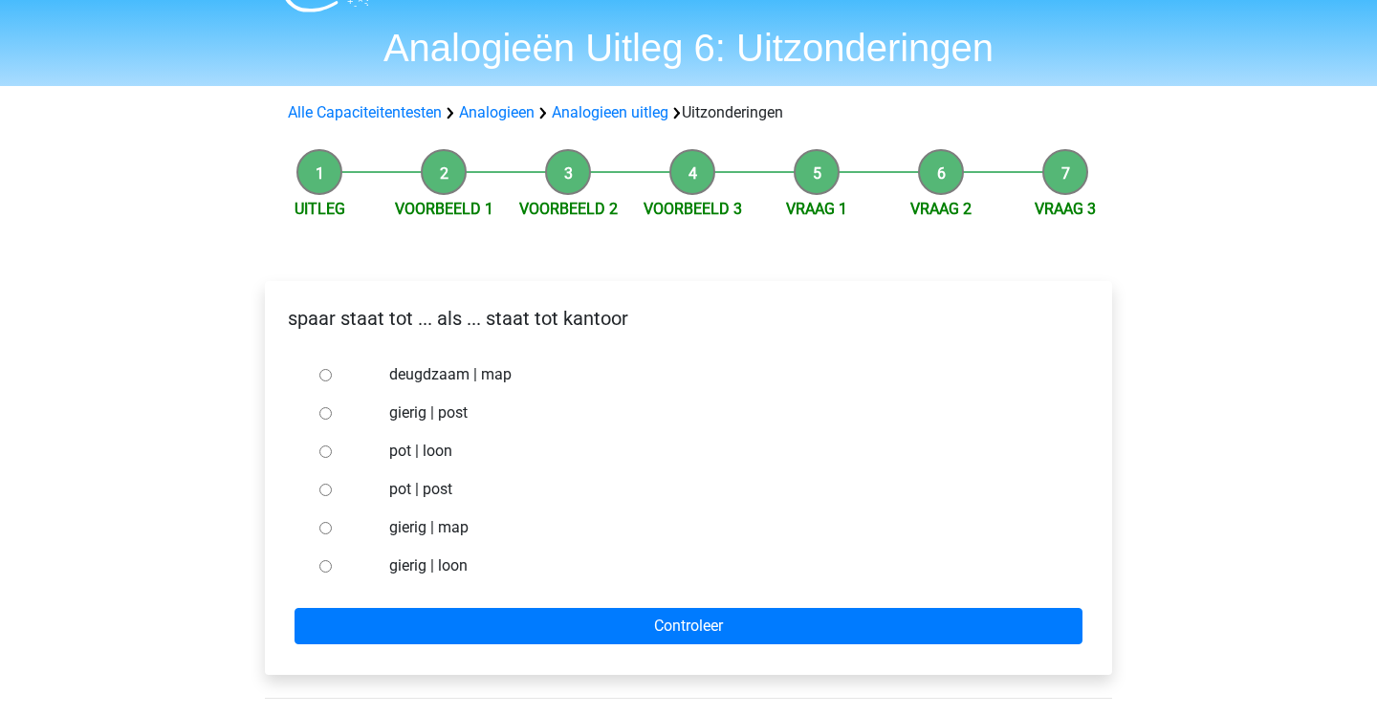
click at [320, 488] on input "pot | post" at bounding box center [325, 490] width 12 height 12
radio input "true"
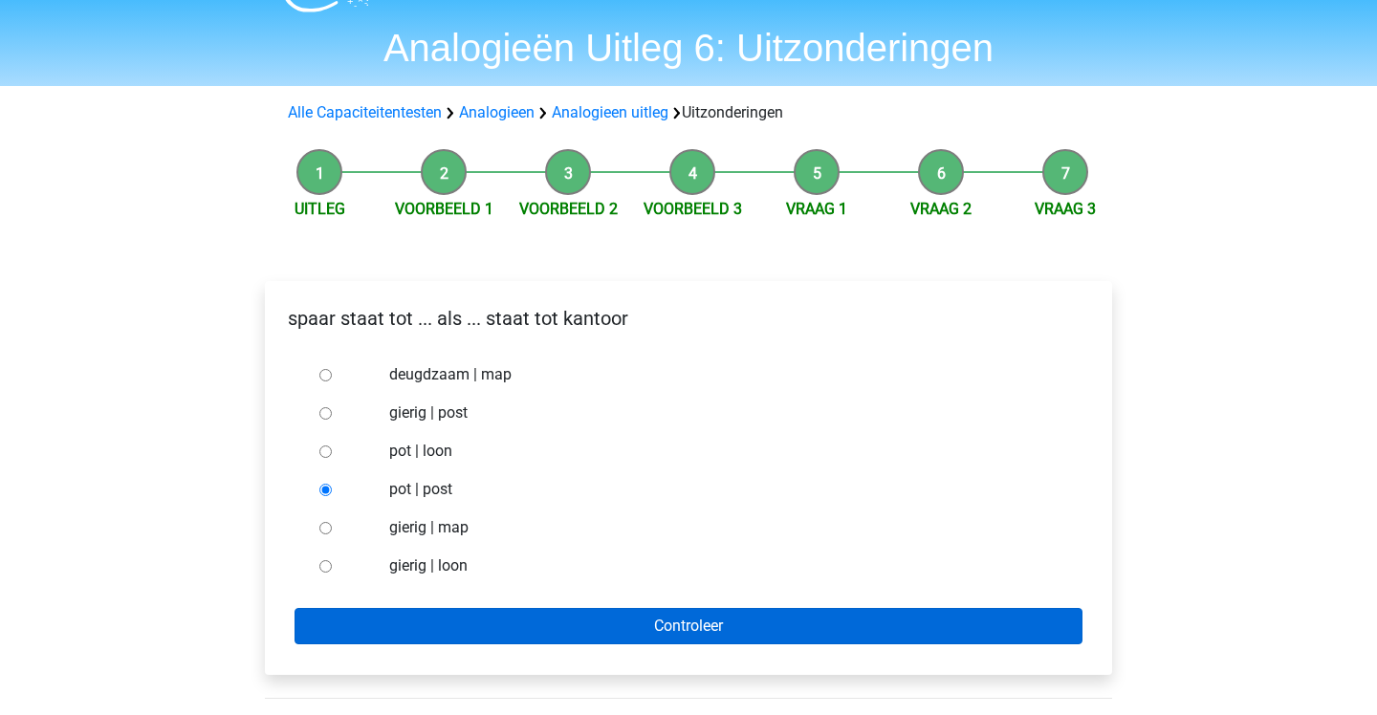
click at [393, 609] on input "Controleer" at bounding box center [689, 626] width 788 height 36
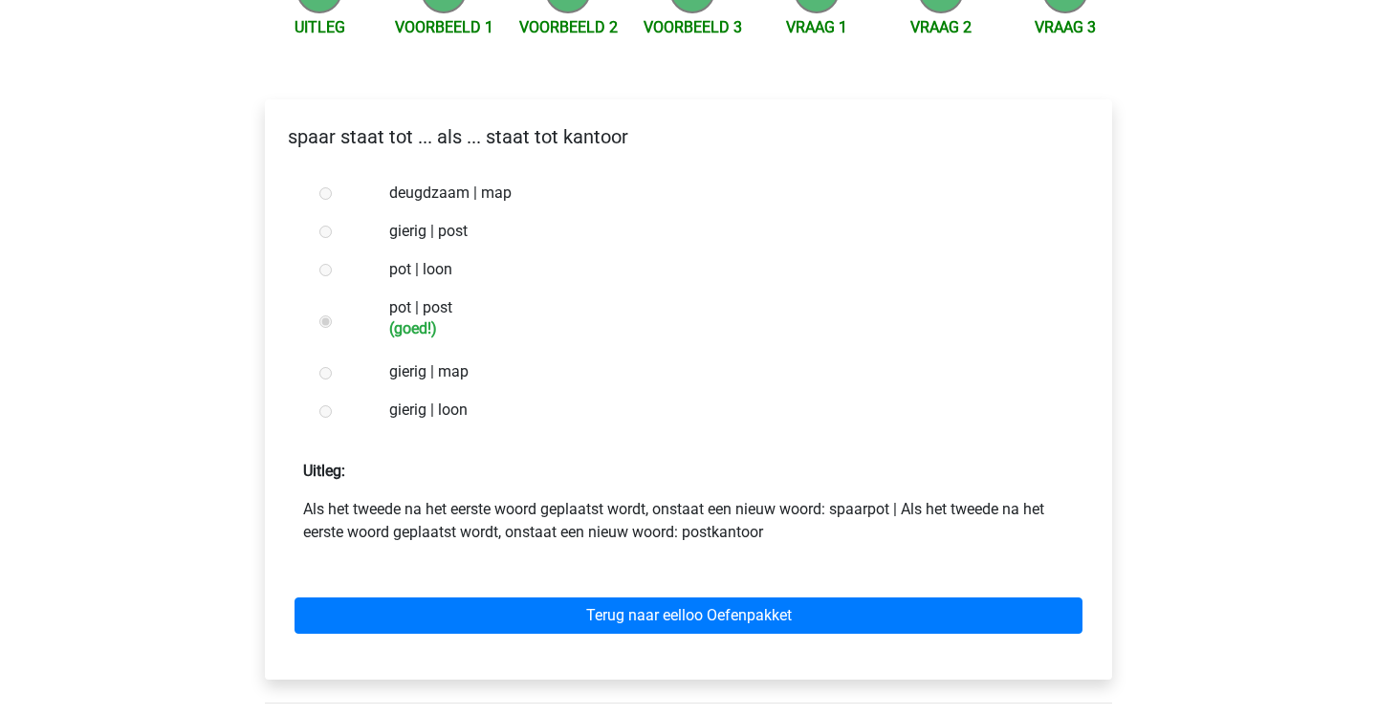
scroll to position [230, 0]
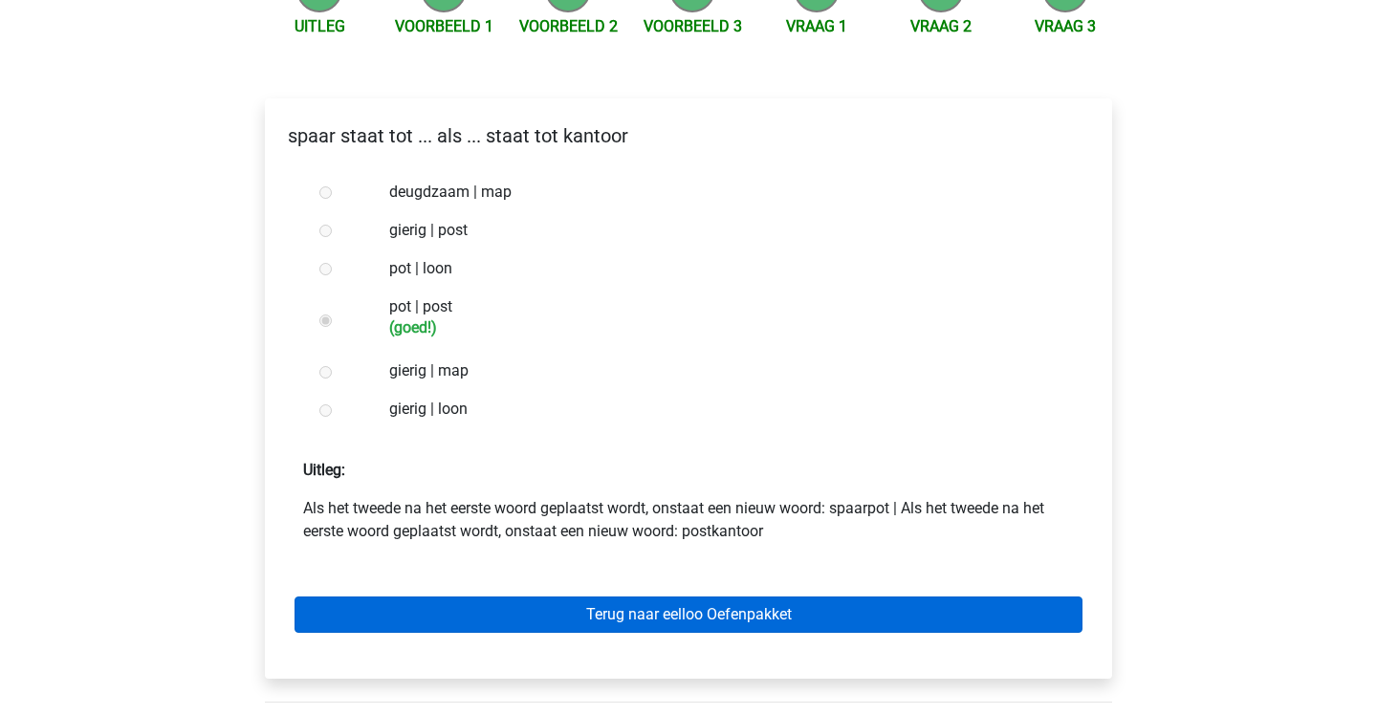
click at [397, 612] on link "Terug naar eelloo Oefenpakket" at bounding box center [689, 615] width 788 height 36
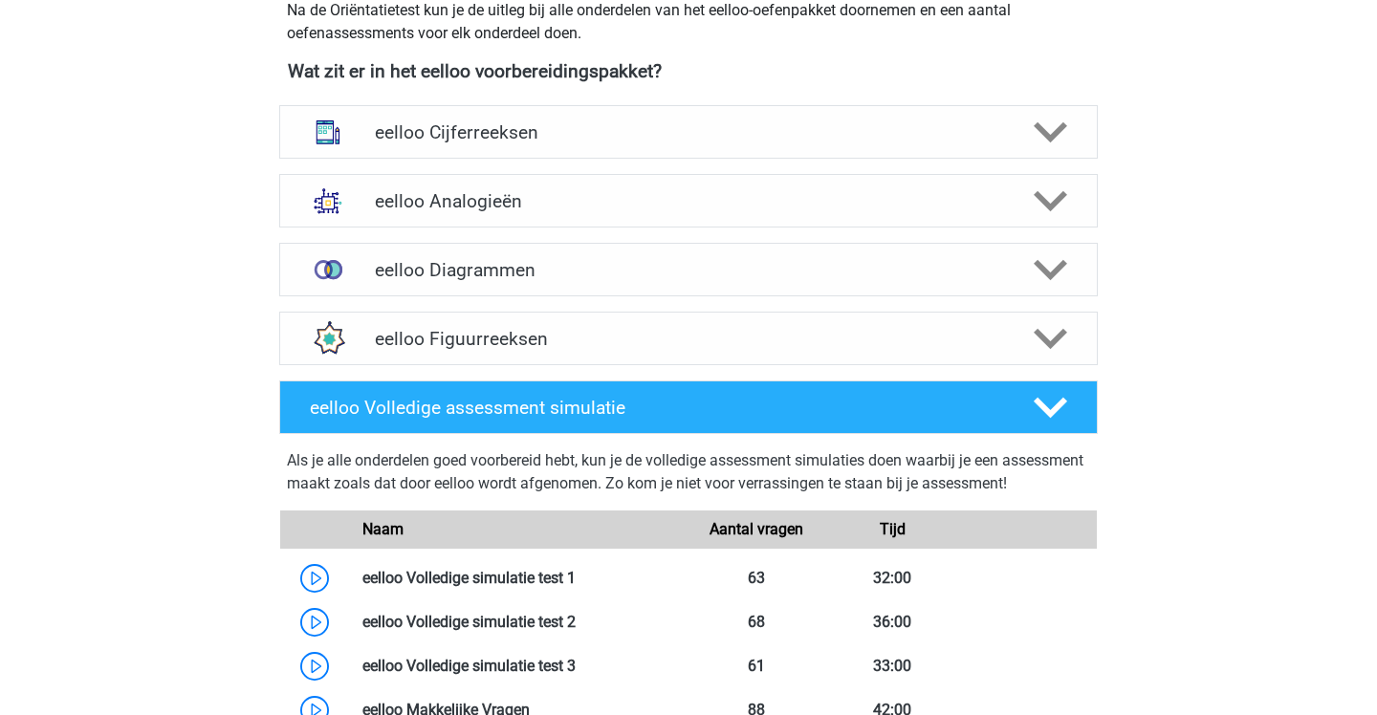
scroll to position [718, 0]
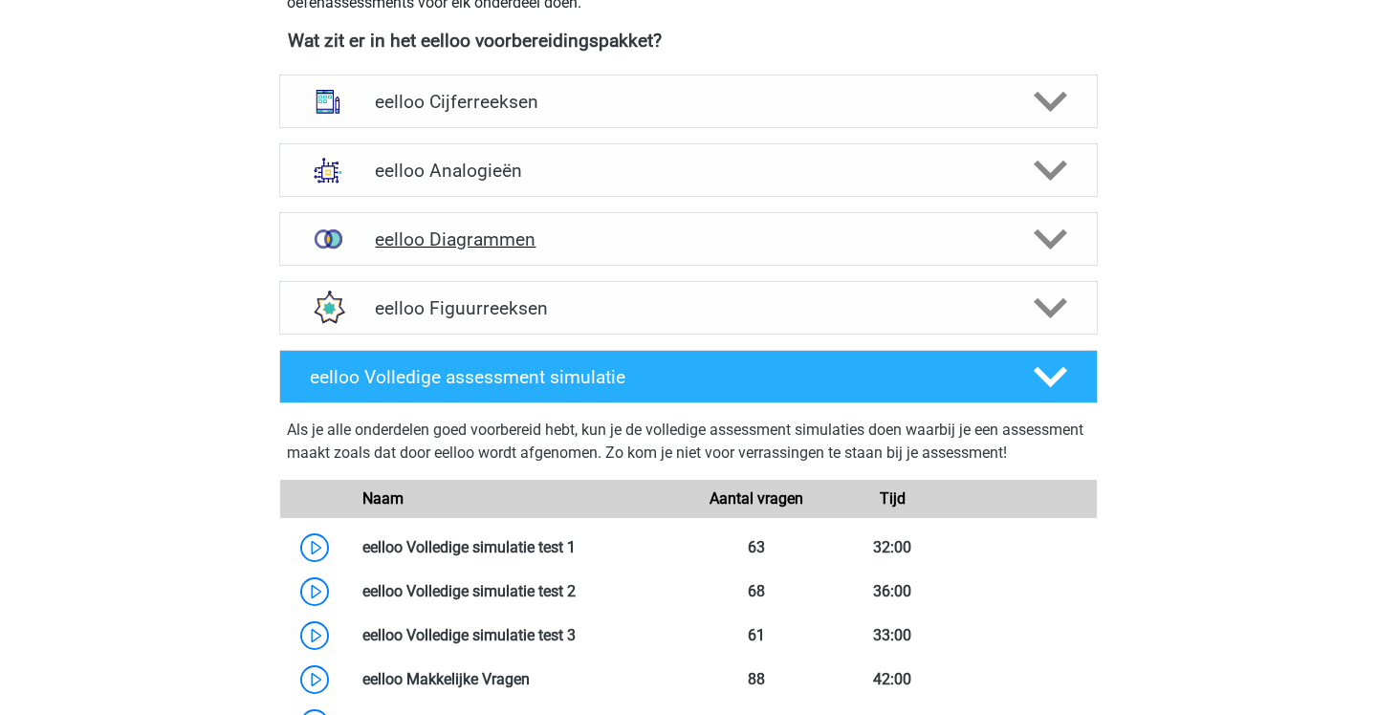
click at [518, 254] on div "eelloo Diagrammen" at bounding box center [688, 239] width 819 height 54
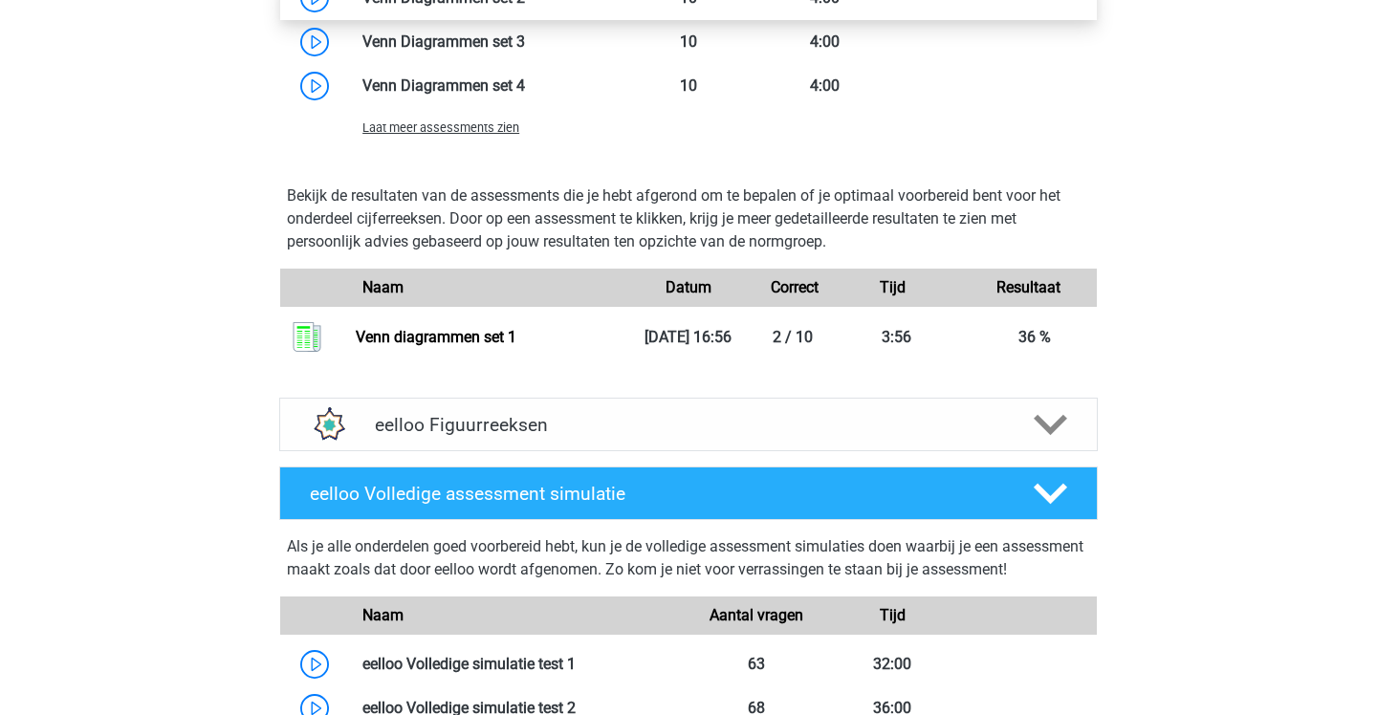
scroll to position [1509, 0]
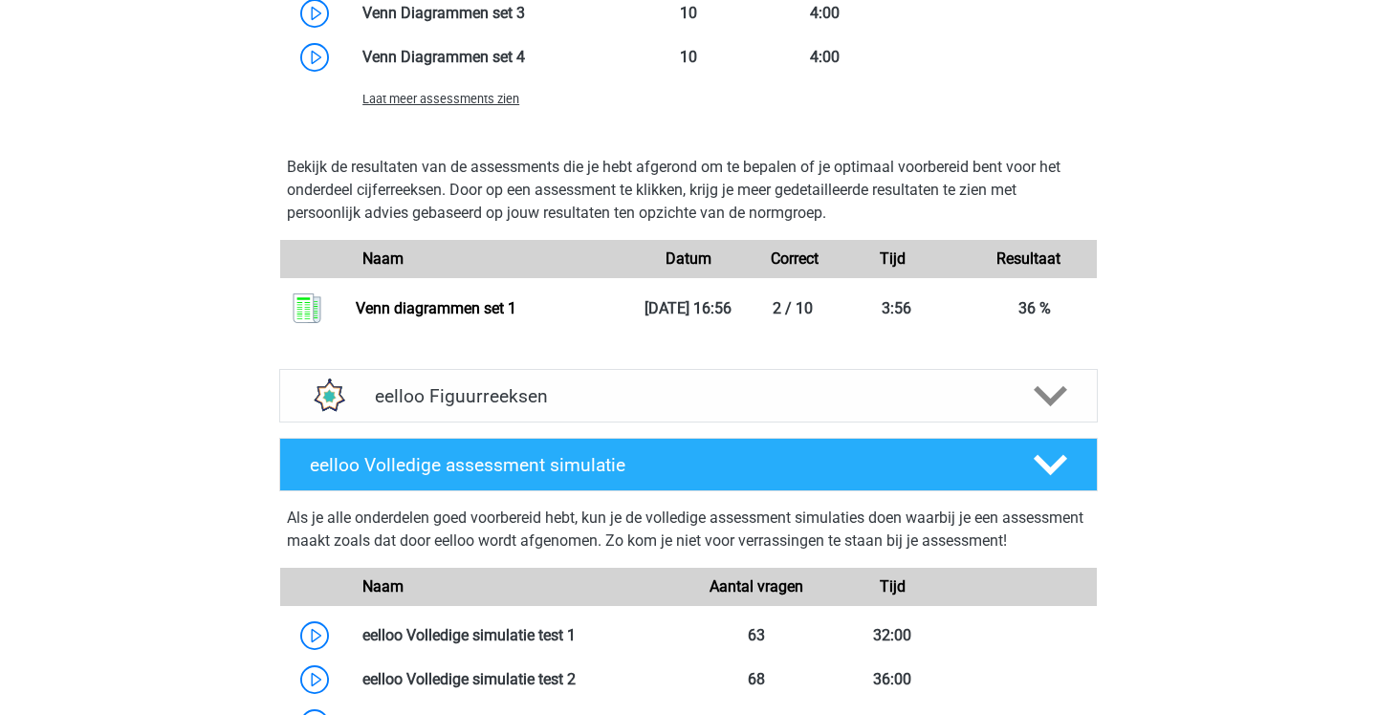
click at [609, 383] on div "eelloo Figuurreeksen Er zijn verschillende soorten patronen te herkennen die va…" at bounding box center [688, 395] width 893 height 69
click at [602, 407] on h4 "eelloo Figuurreeksen" at bounding box center [688, 396] width 626 height 22
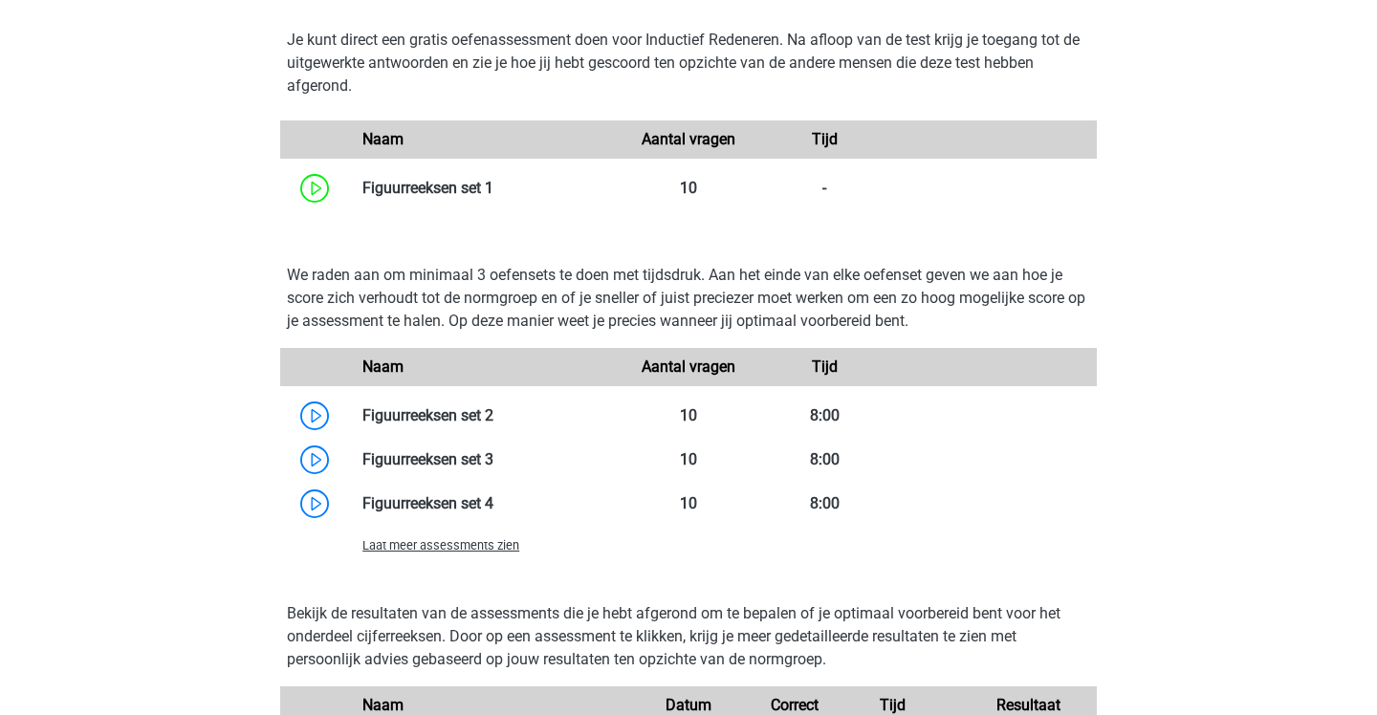
scroll to position [2052, 0]
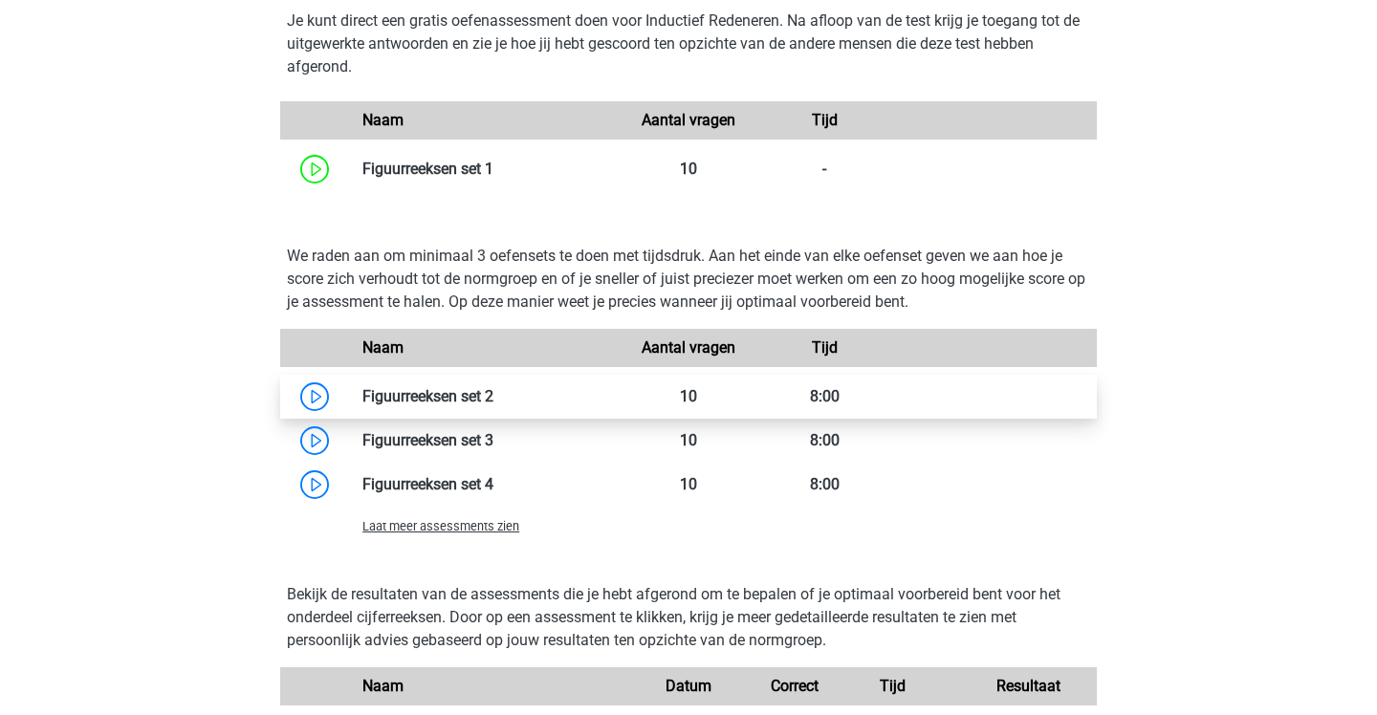
click at [493, 405] on link at bounding box center [493, 396] width 0 height 18
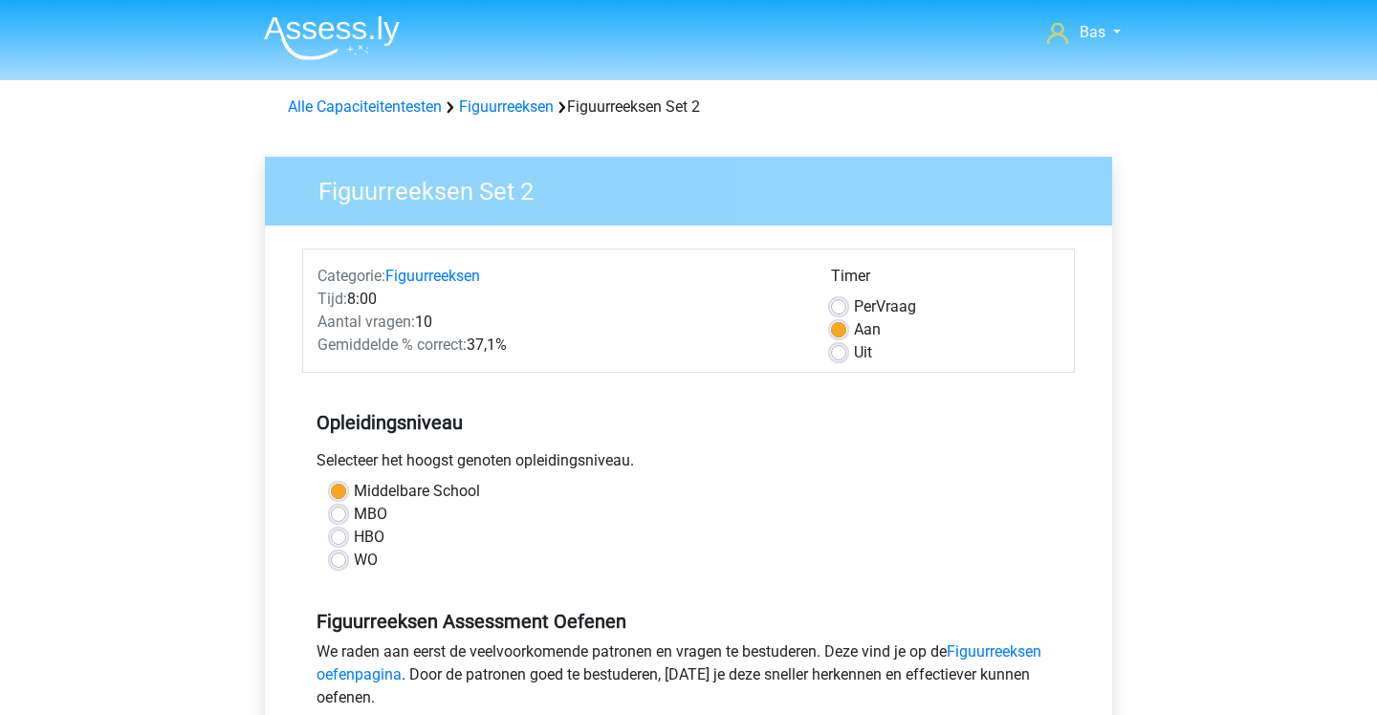
click at [854, 359] on label "Uit" at bounding box center [863, 352] width 18 height 23
click at [835, 359] on input "Uit" at bounding box center [838, 350] width 15 height 19
radio input "true"
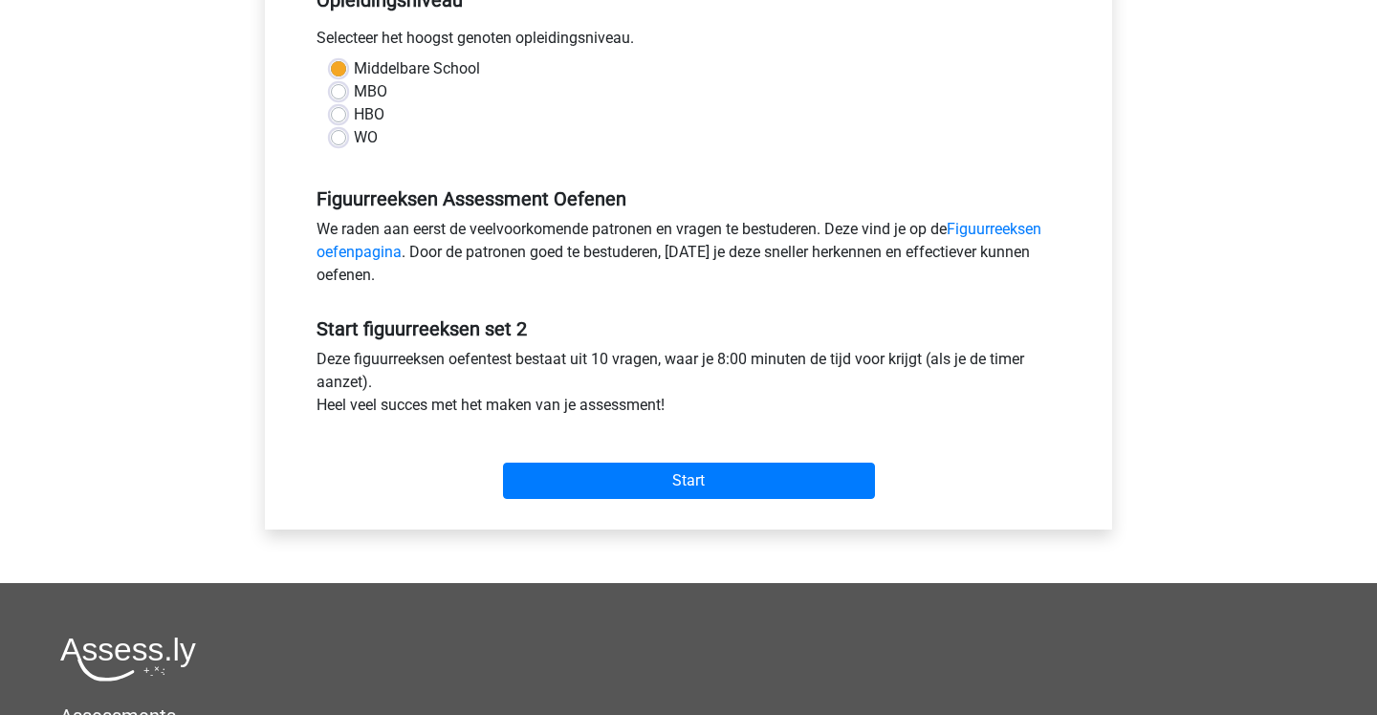
scroll to position [444, 0]
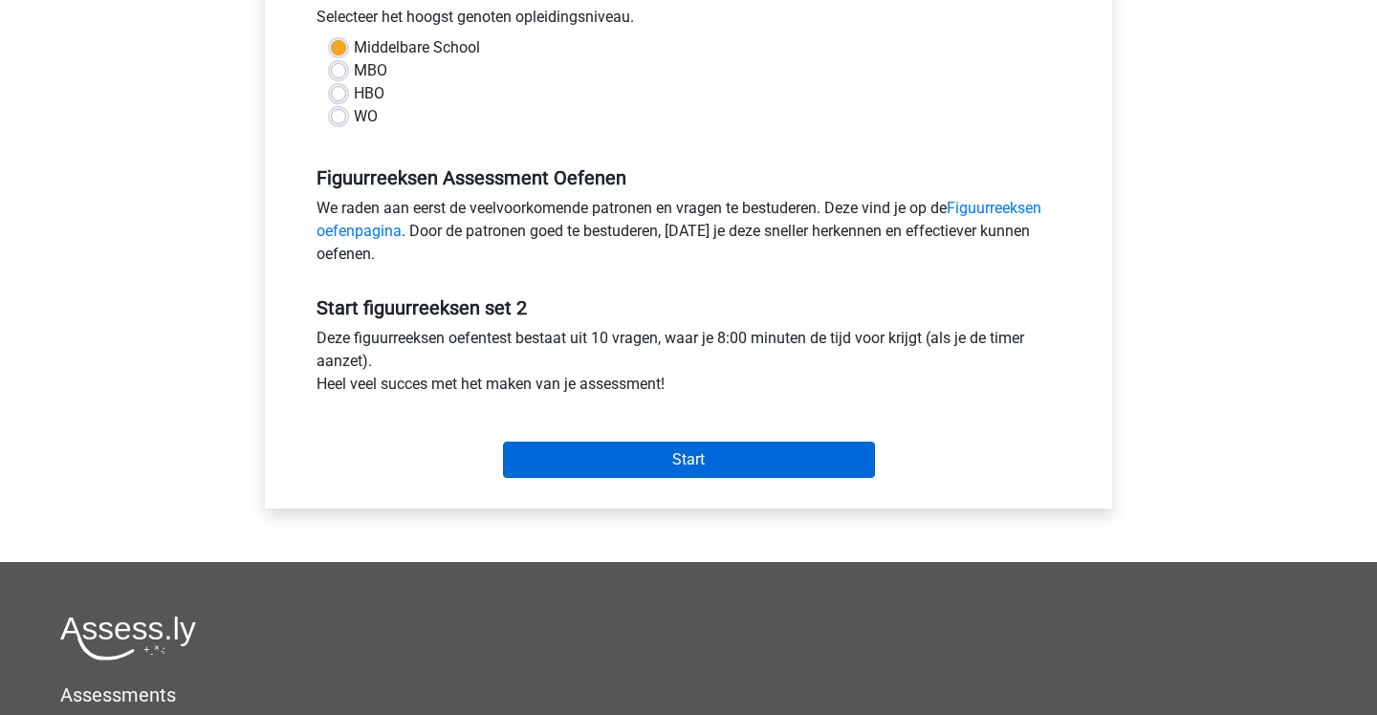
click at [766, 469] on input "Start" at bounding box center [689, 460] width 372 height 36
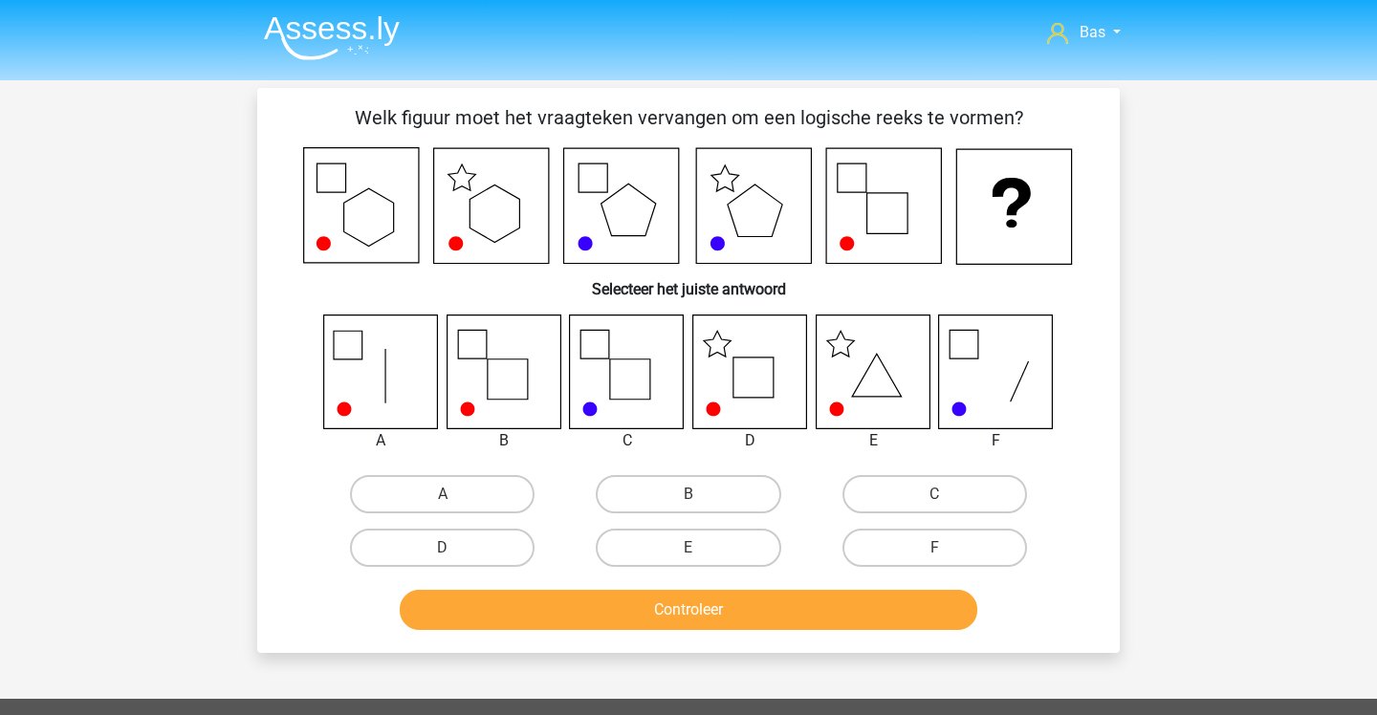
click at [450, 555] on input "D" at bounding box center [449, 554] width 12 height 12
radio input "true"
click at [541, 610] on button "Controleer" at bounding box center [689, 610] width 579 height 40
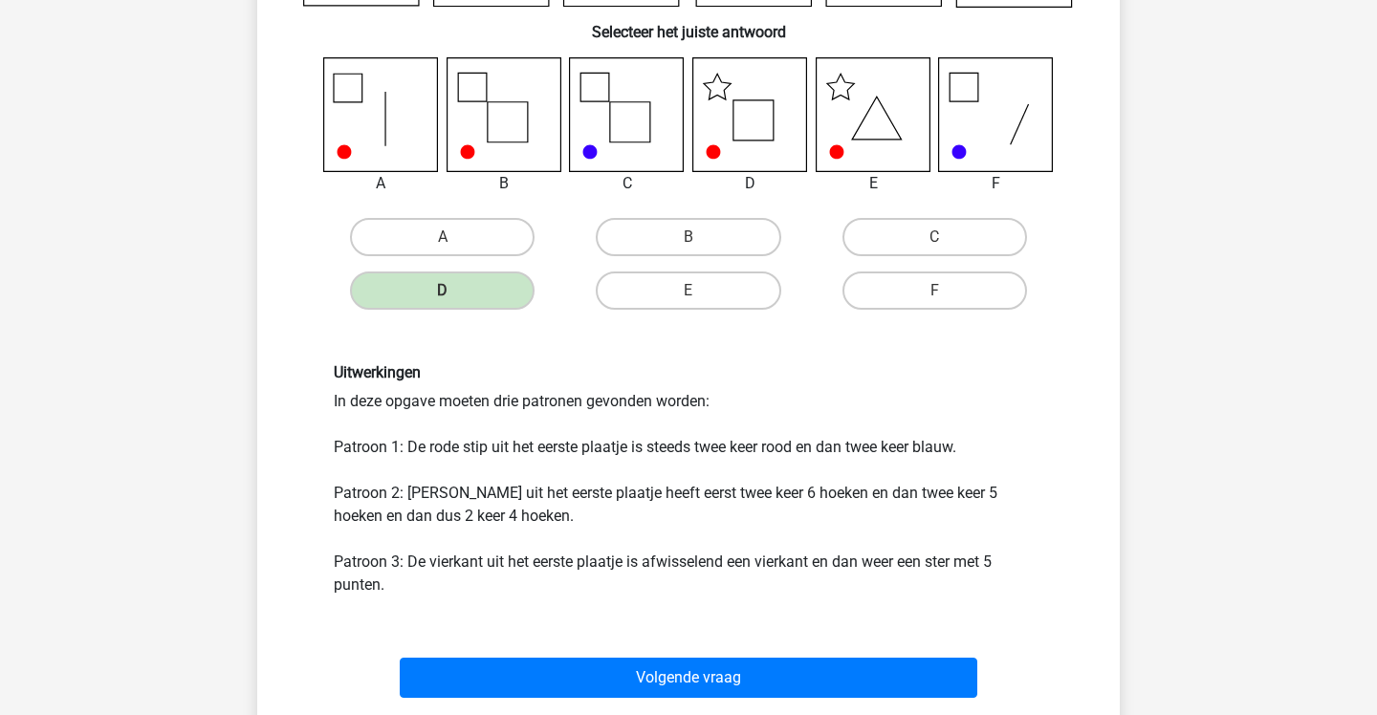
scroll to position [257, 0]
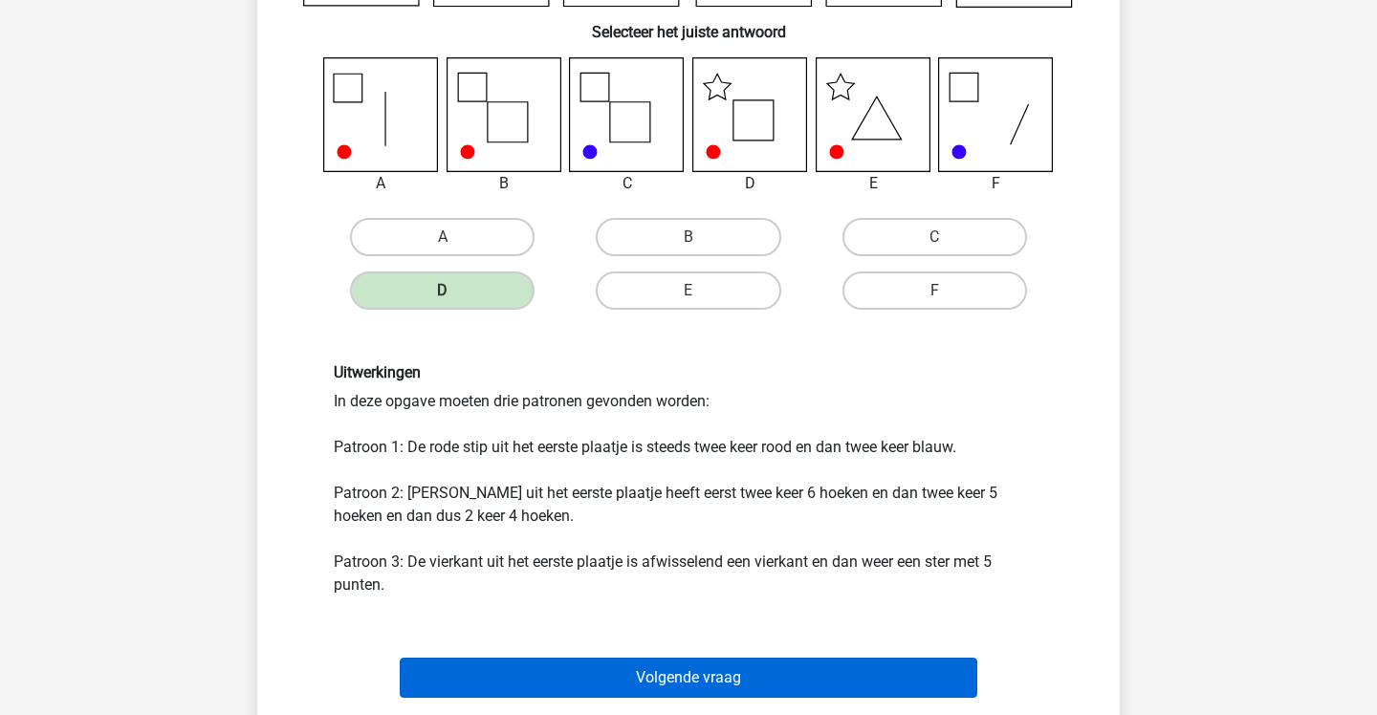
click at [537, 665] on button "Volgende vraag" at bounding box center [689, 678] width 579 height 40
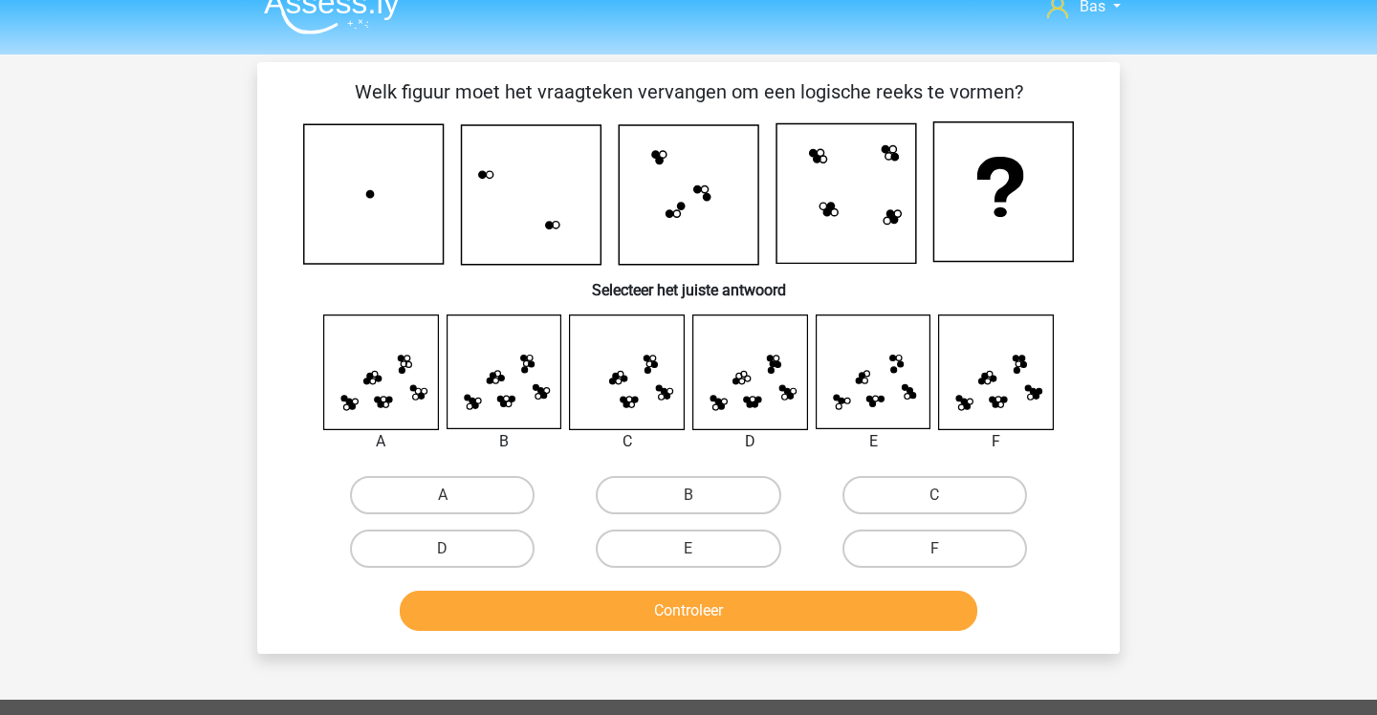
scroll to position [17, 0]
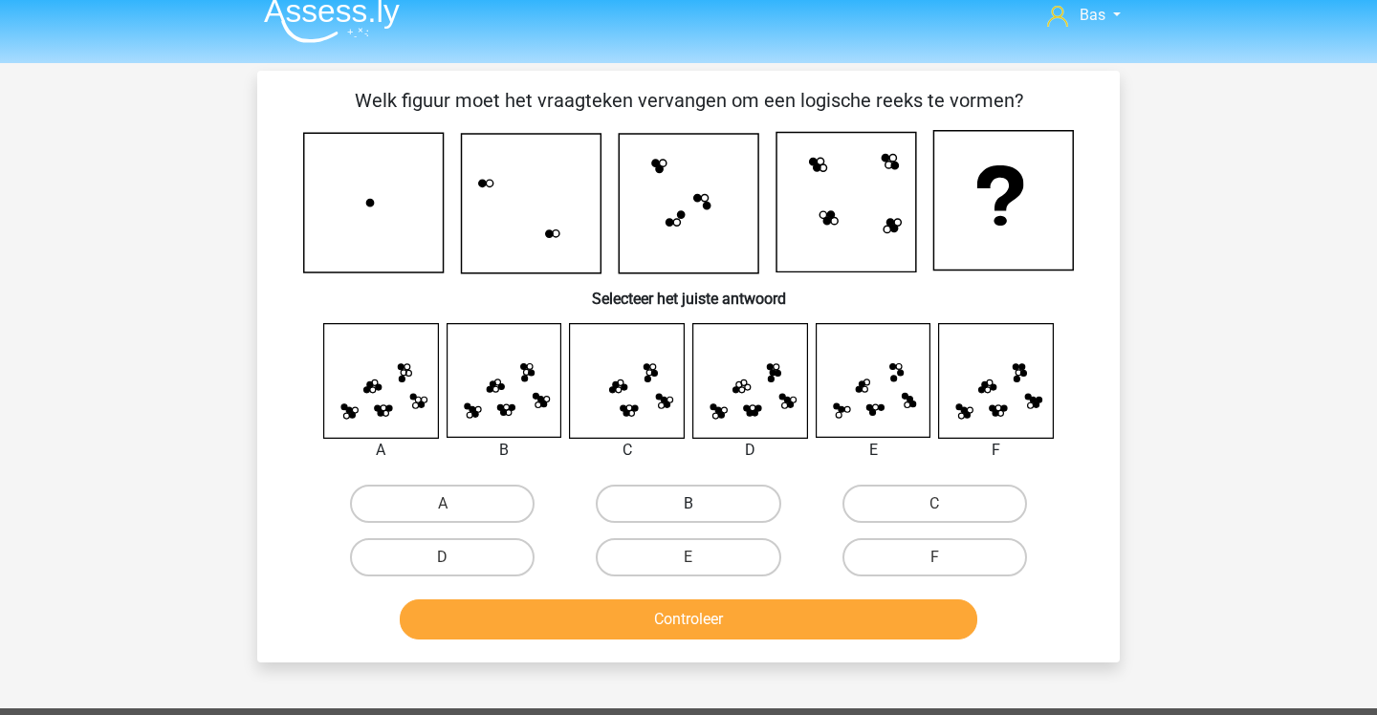
click at [672, 503] on label "B" at bounding box center [688, 504] width 185 height 38
click at [689, 504] on input "B" at bounding box center [695, 510] width 12 height 12
radio input "true"
click at [683, 610] on button "Controleer" at bounding box center [689, 620] width 579 height 40
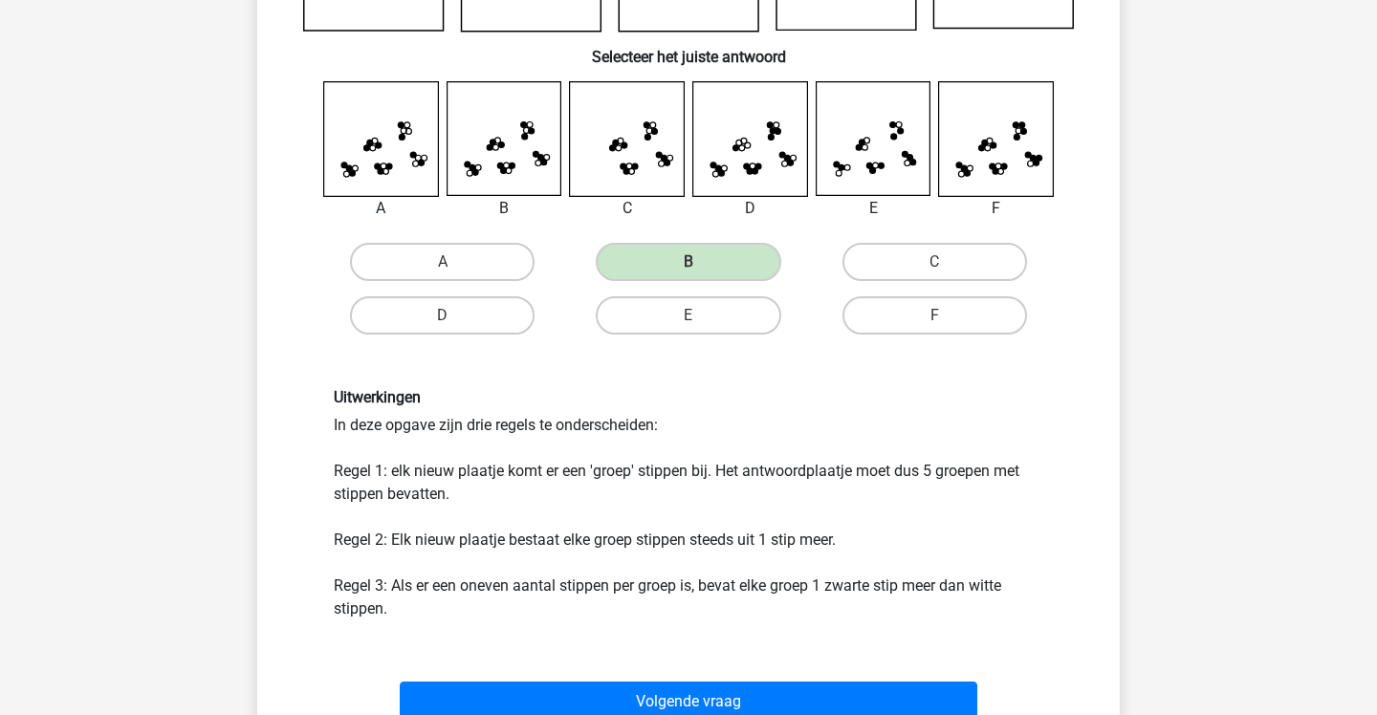
scroll to position [262, 0]
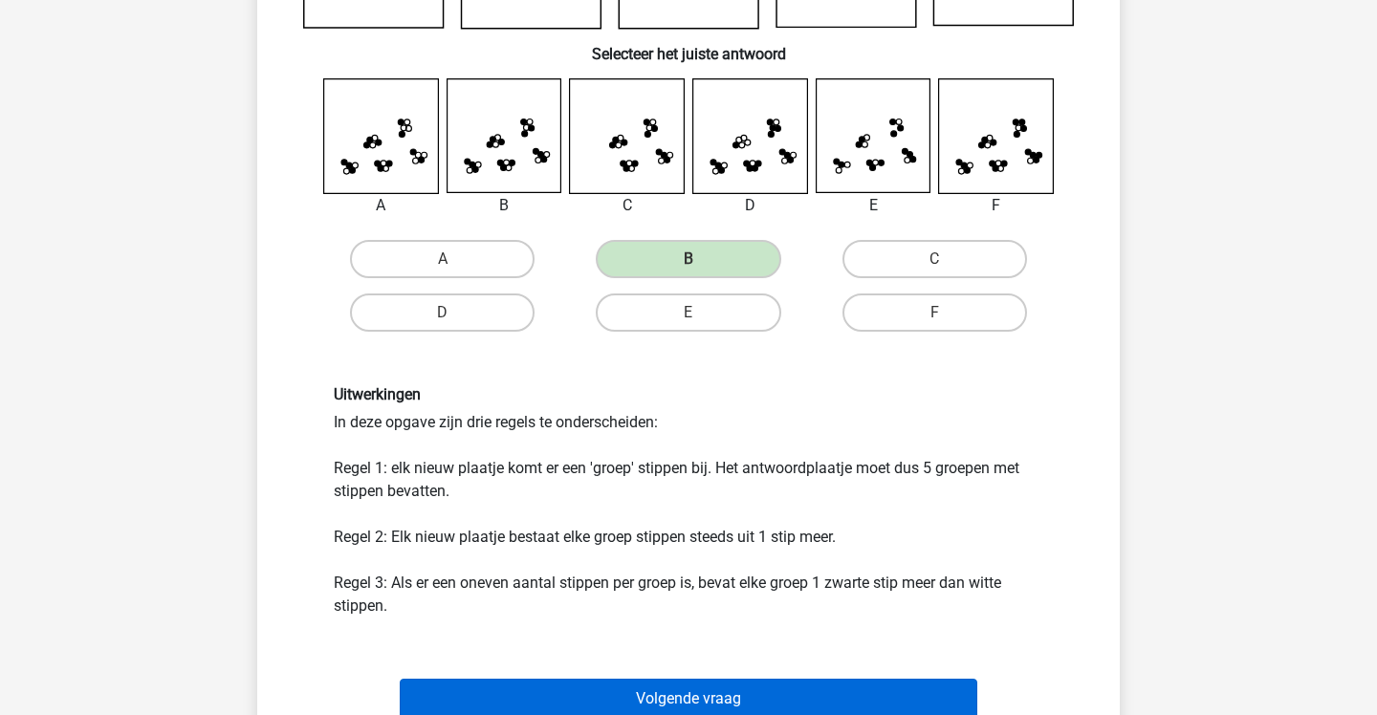
click at [684, 681] on button "Volgende vraag" at bounding box center [689, 699] width 579 height 40
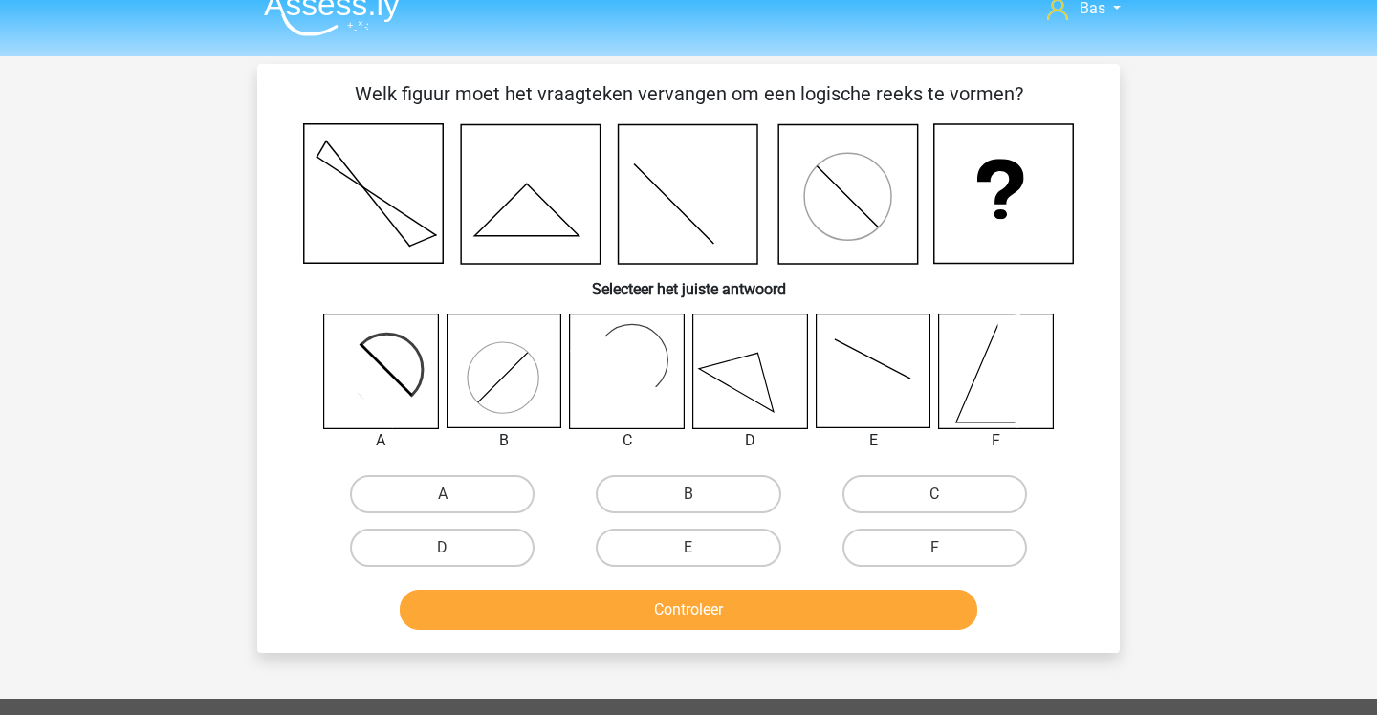
scroll to position [5, 0]
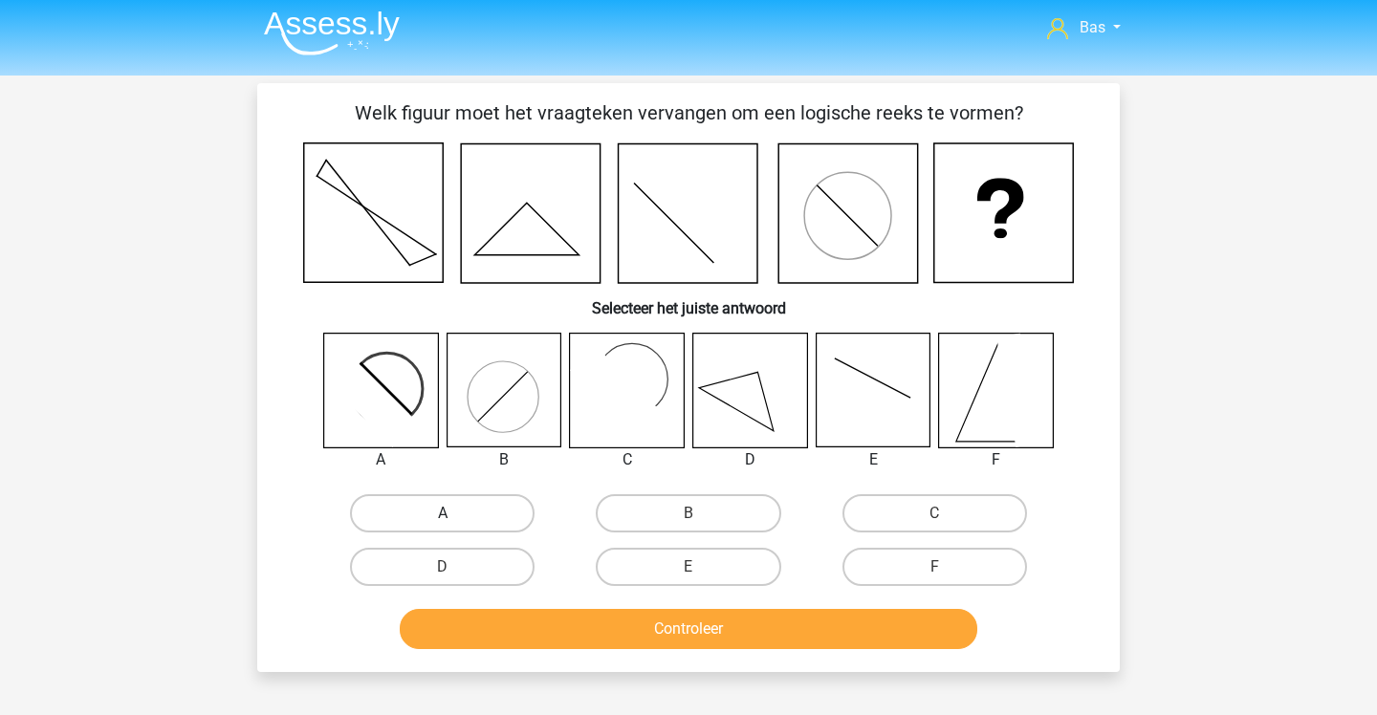
click at [503, 523] on label "A" at bounding box center [442, 513] width 185 height 38
click at [455, 523] on input "A" at bounding box center [449, 520] width 12 height 12
radio input "true"
click at [587, 634] on button "Controleer" at bounding box center [689, 629] width 579 height 40
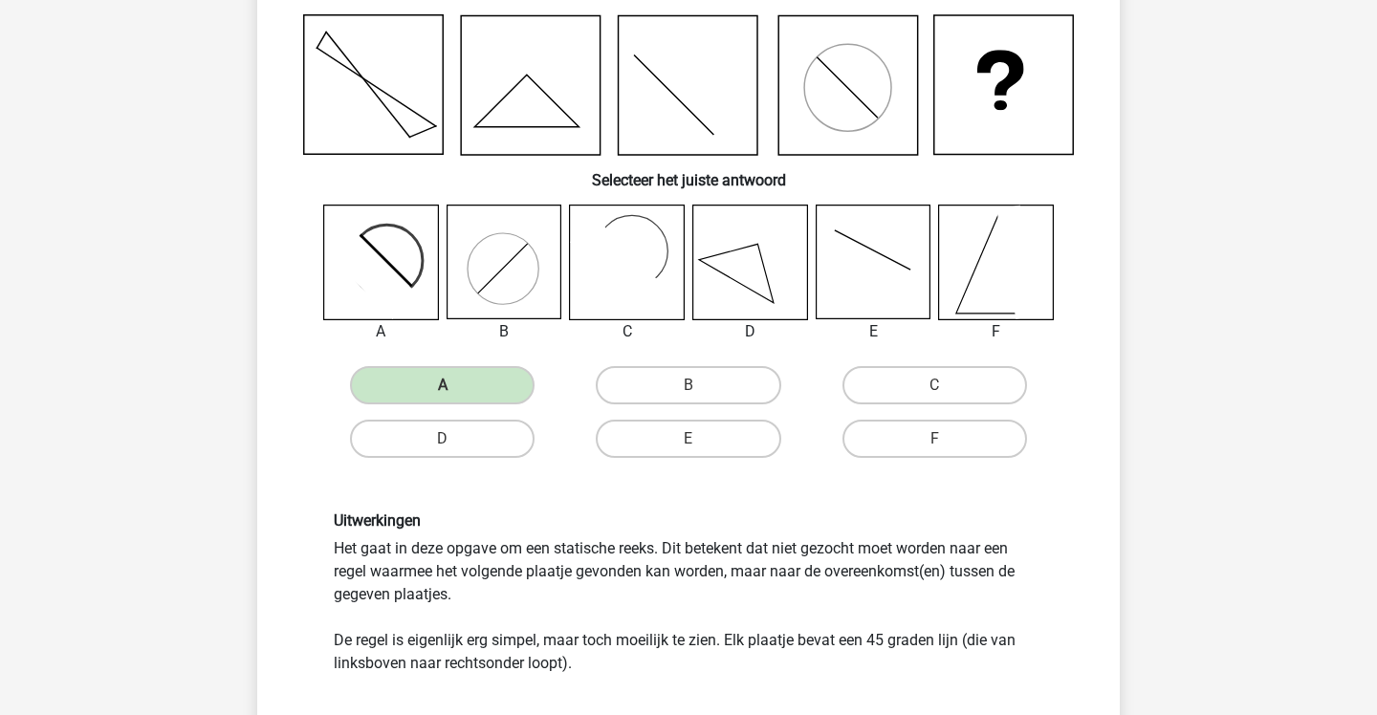
scroll to position [136, 0]
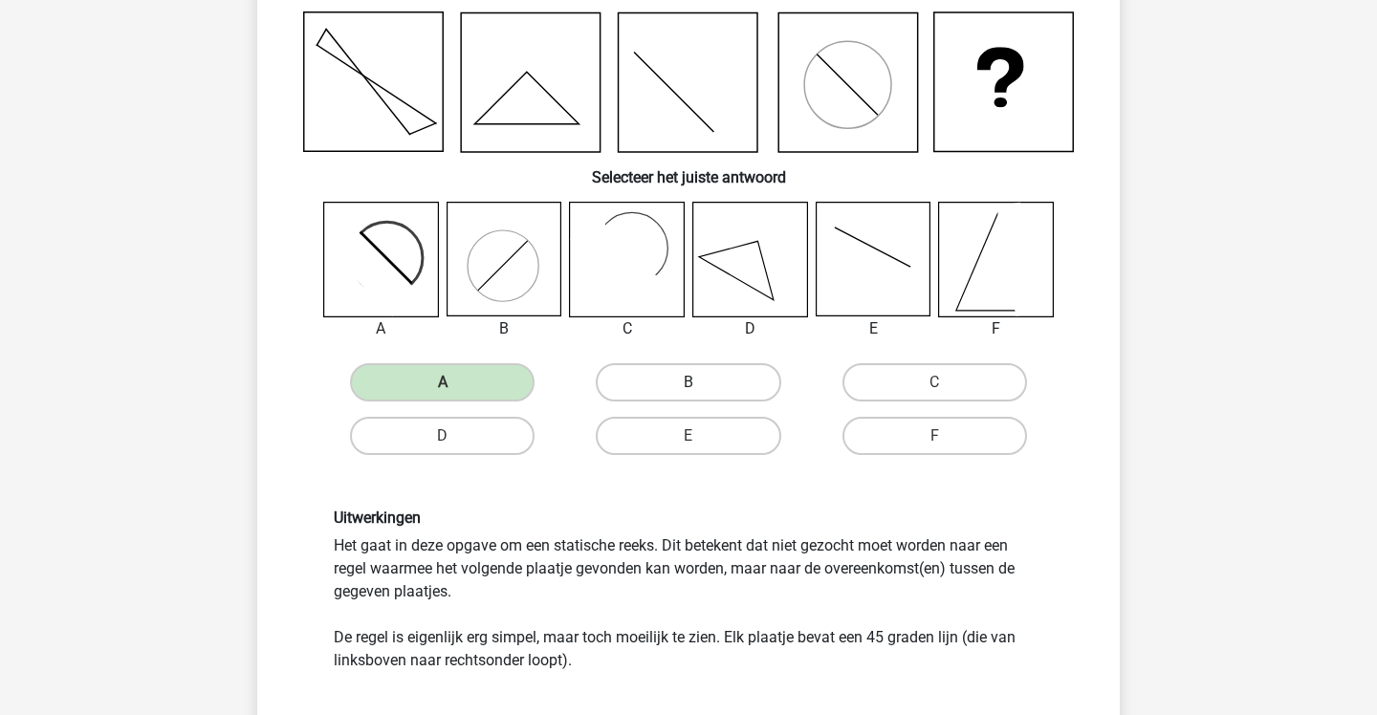
click at [647, 384] on label "B" at bounding box center [688, 382] width 185 height 38
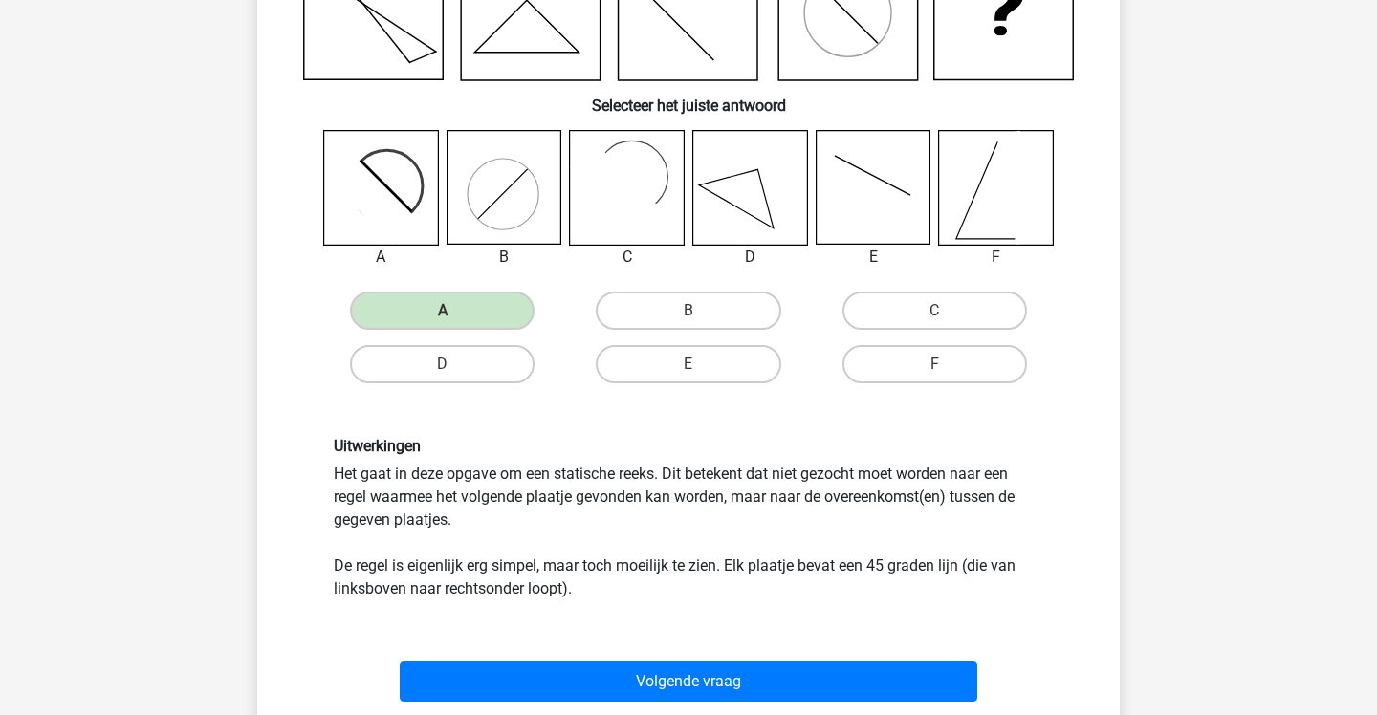
scroll to position [208, 0]
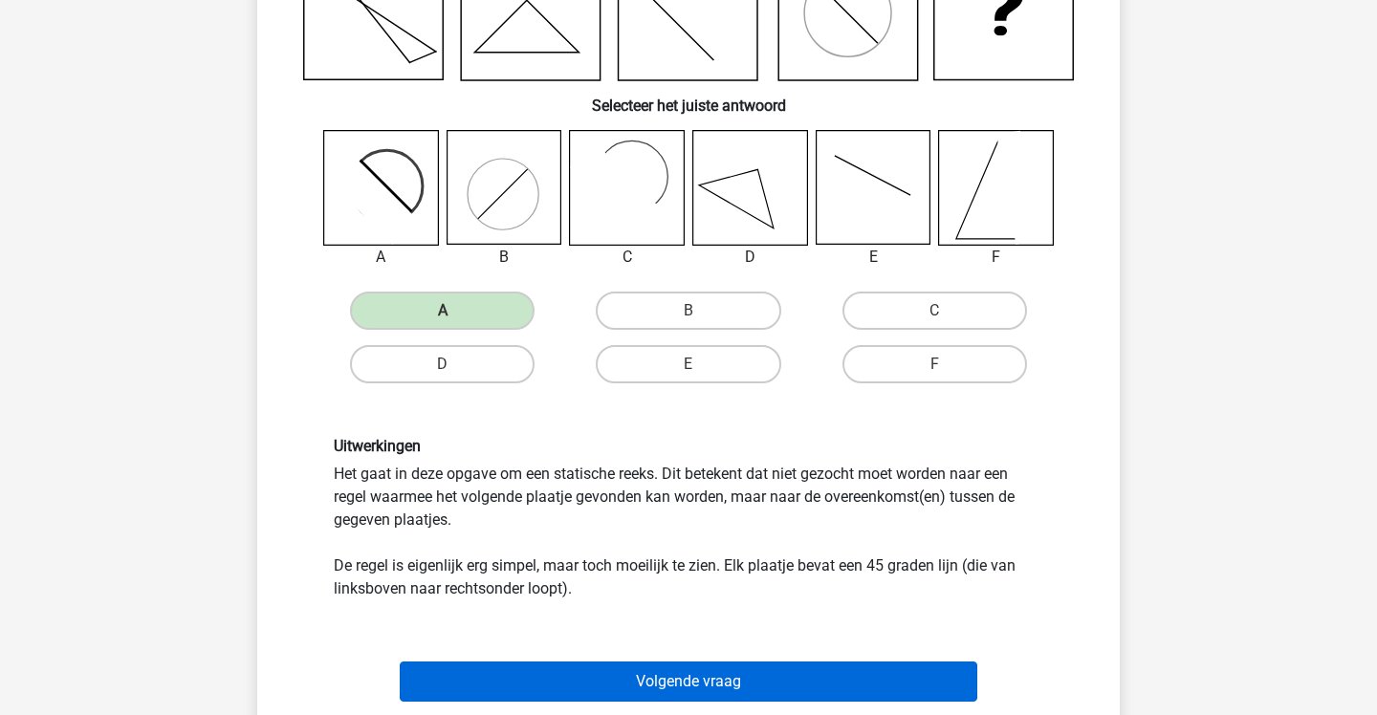
click at [734, 683] on button "Volgende vraag" at bounding box center [689, 682] width 579 height 40
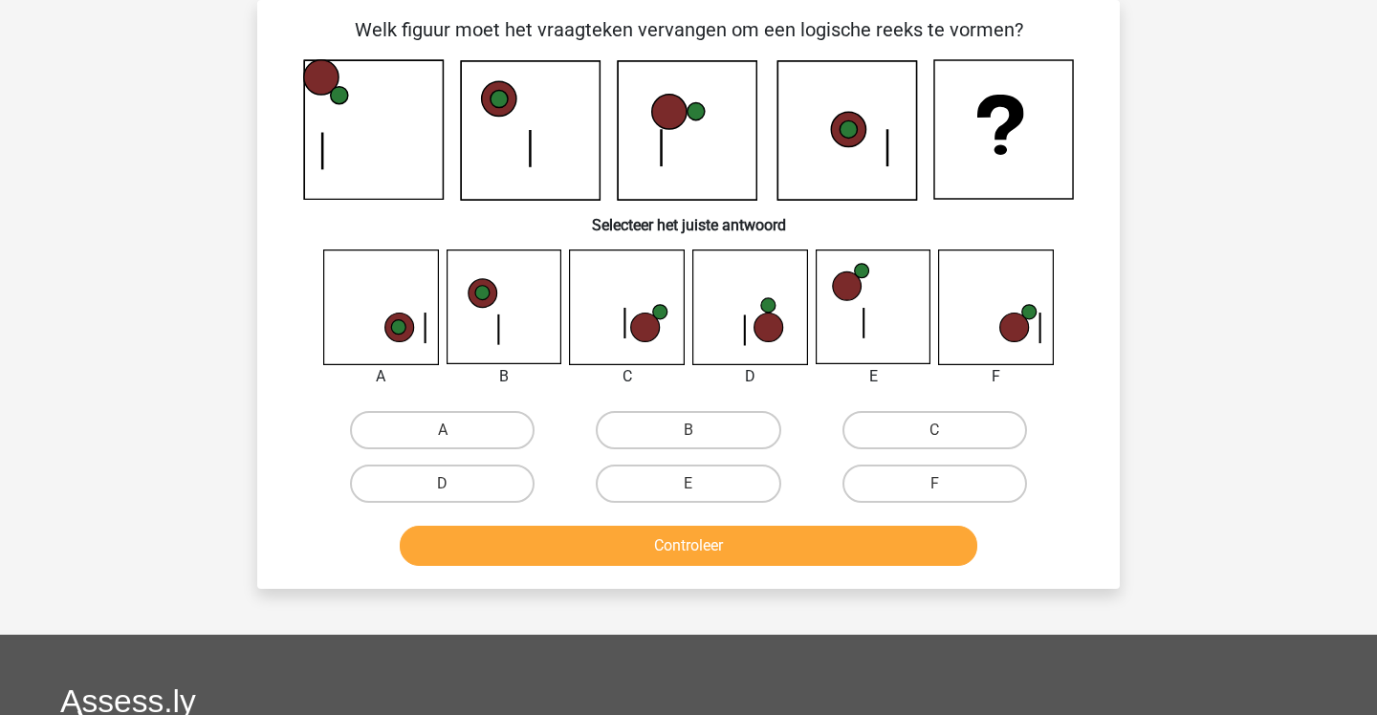
scroll to position [46, 0]
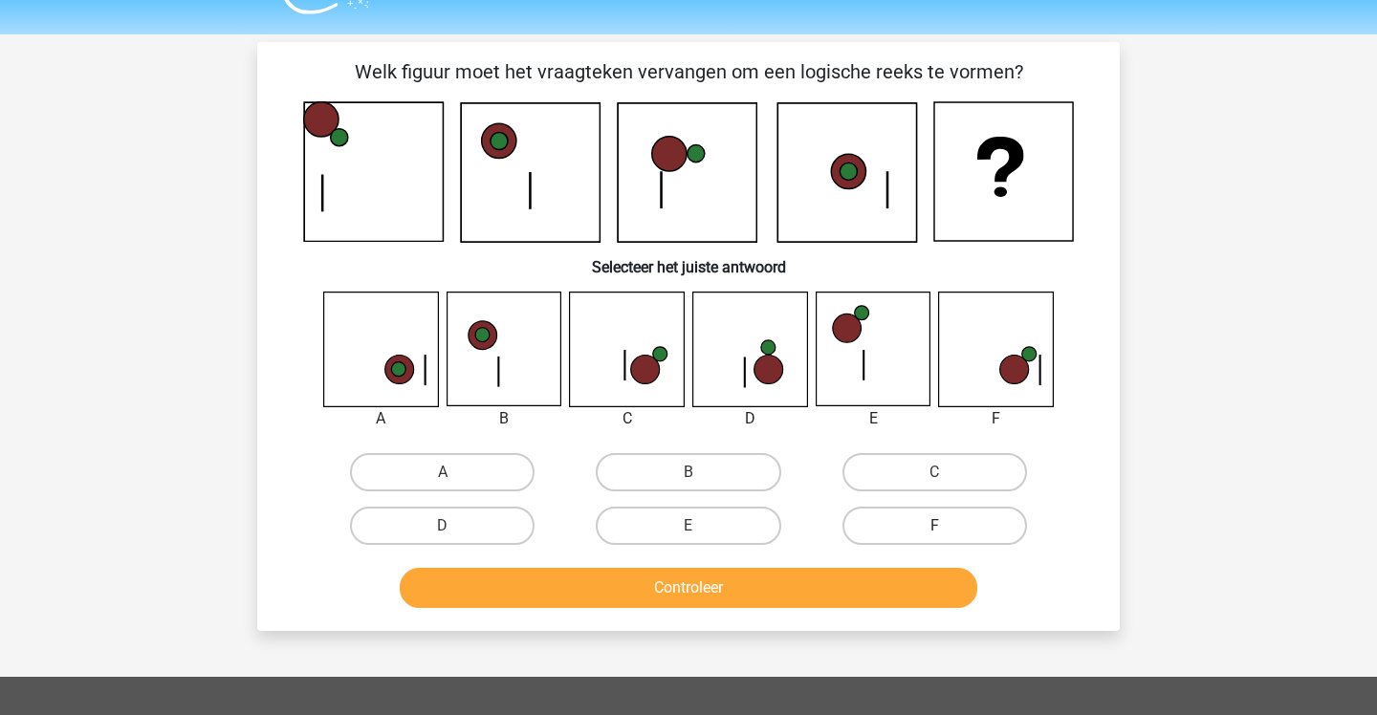
click at [877, 530] on label "F" at bounding box center [934, 526] width 185 height 38
click at [934, 530] on input "F" at bounding box center [940, 532] width 12 height 12
radio input "true"
click at [883, 590] on button "Controleer" at bounding box center [689, 588] width 579 height 40
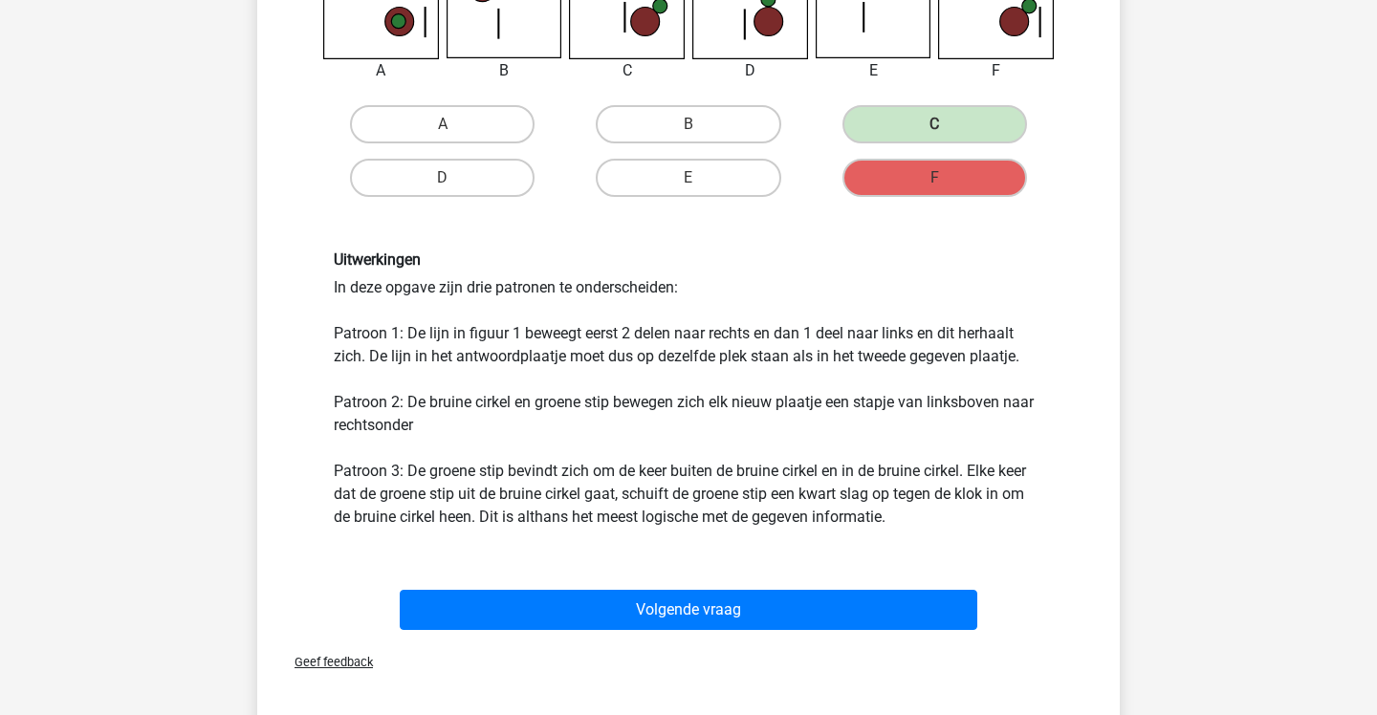
scroll to position [406, 0]
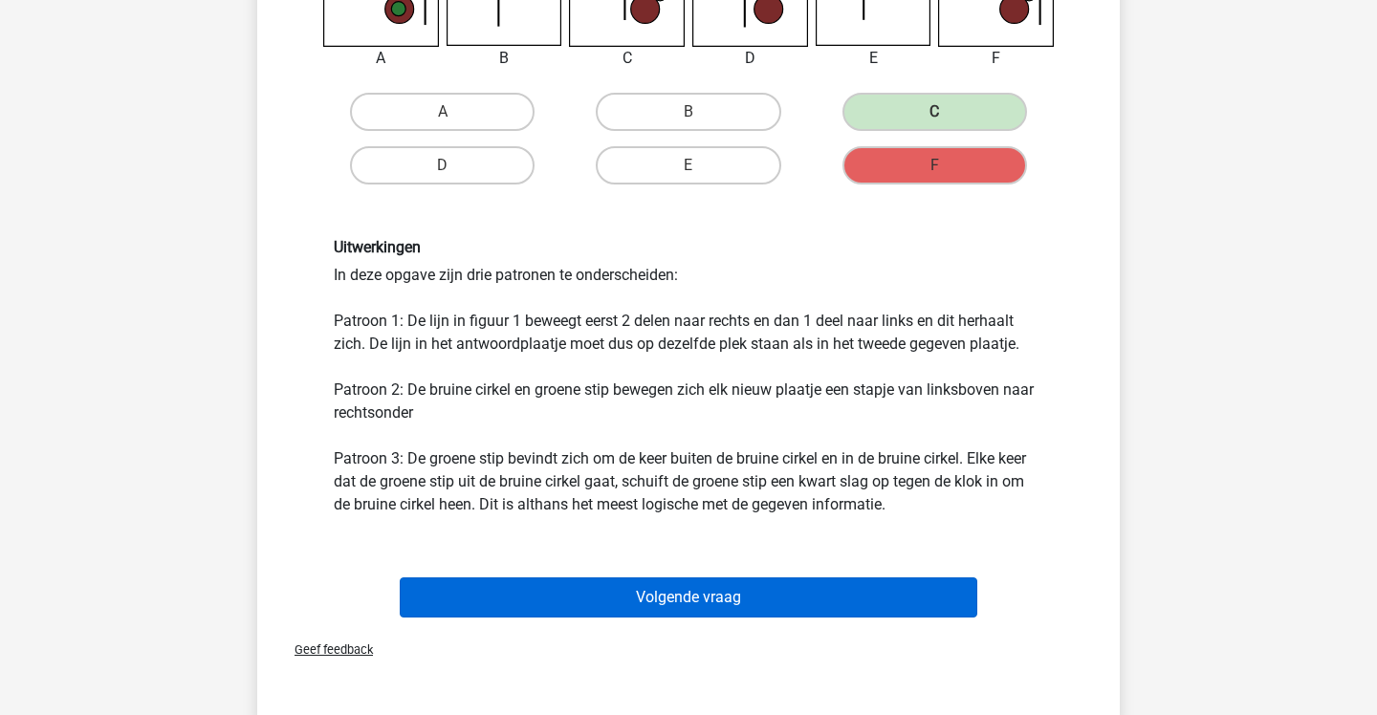
click at [804, 601] on button "Volgende vraag" at bounding box center [689, 598] width 579 height 40
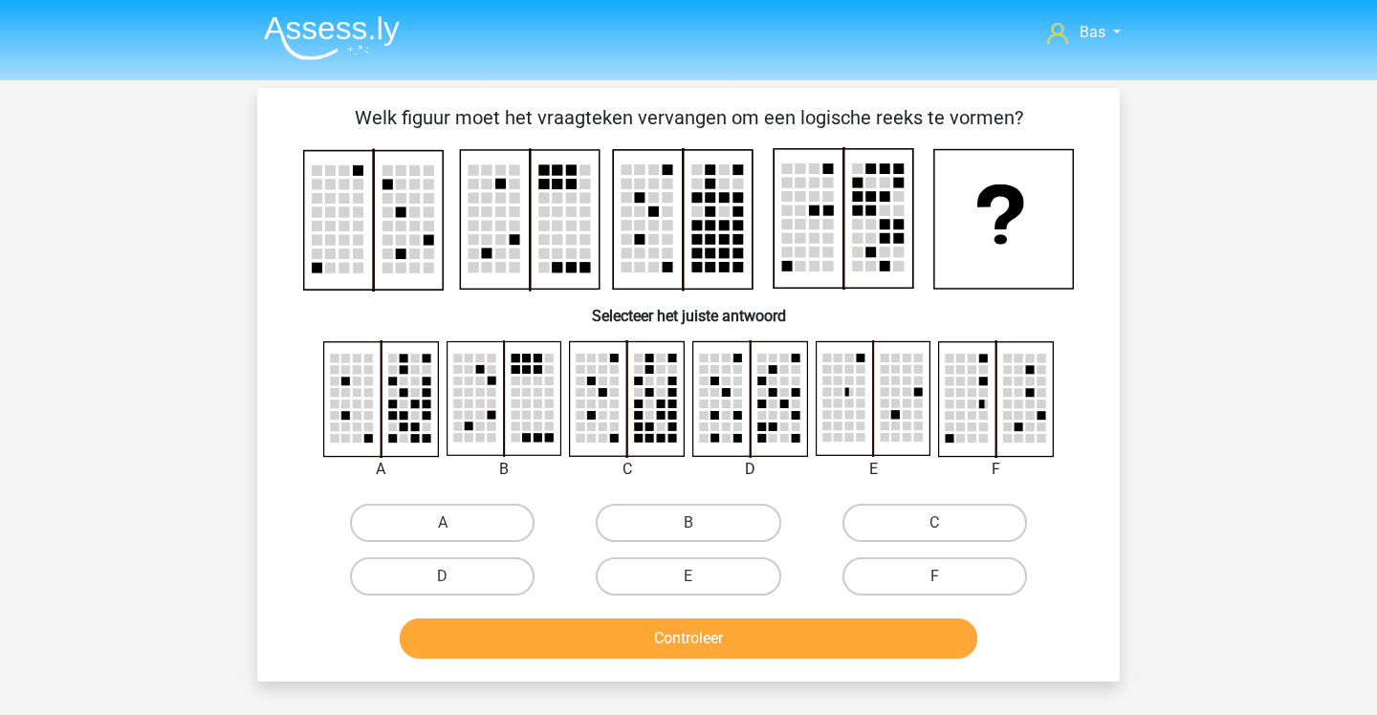
scroll to position [0, 0]
click at [943, 573] on label "F" at bounding box center [934, 577] width 185 height 38
click at [943, 577] on input "F" at bounding box center [940, 583] width 12 height 12
radio input "true"
click at [725, 523] on label "B" at bounding box center [688, 523] width 185 height 38
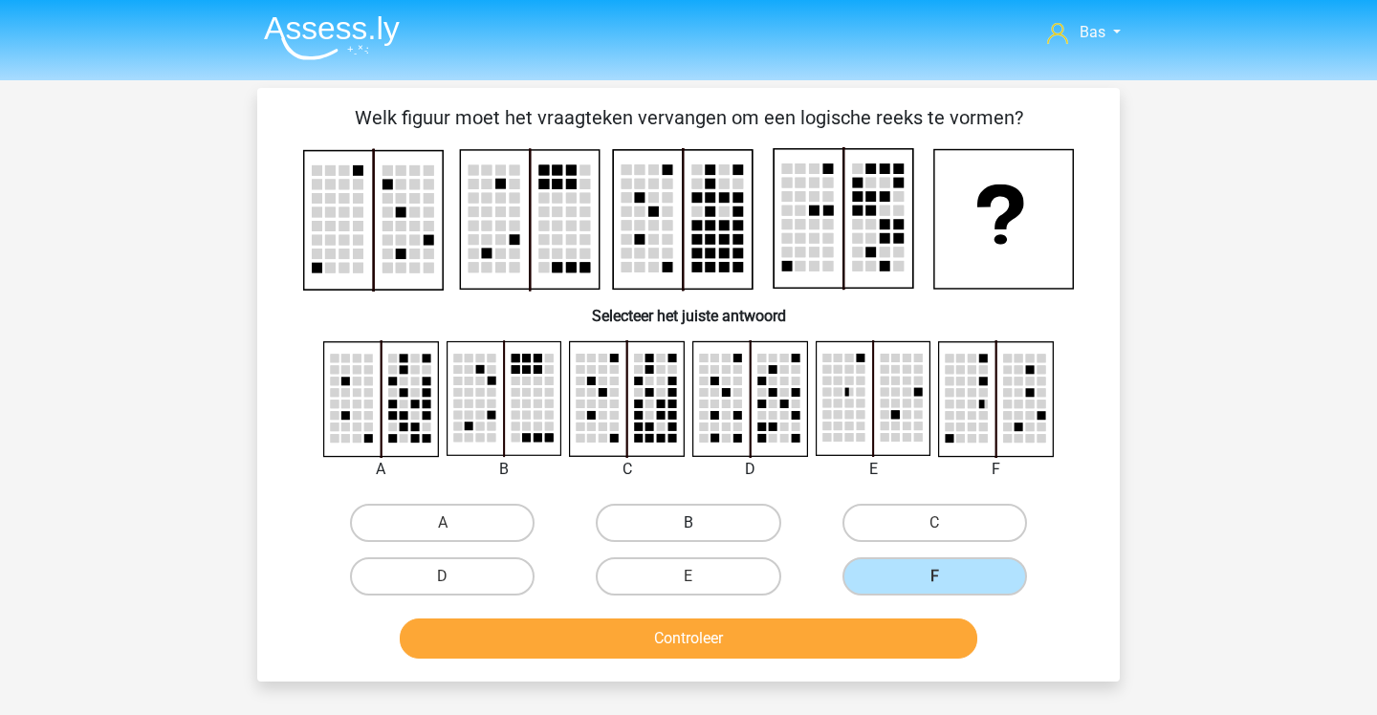
click at [701, 523] on input "B" at bounding box center [695, 529] width 12 height 12
radio input "true"
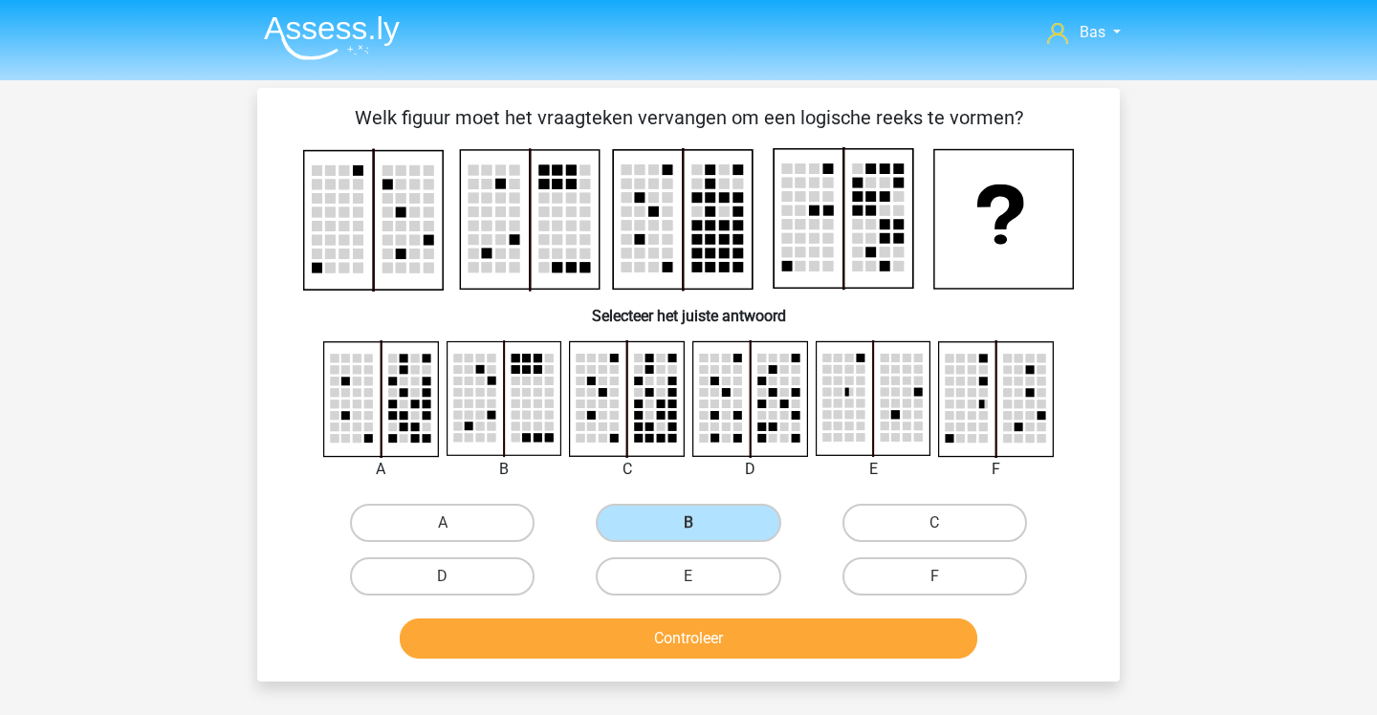
click at [696, 646] on button "Controleer" at bounding box center [689, 639] width 579 height 40
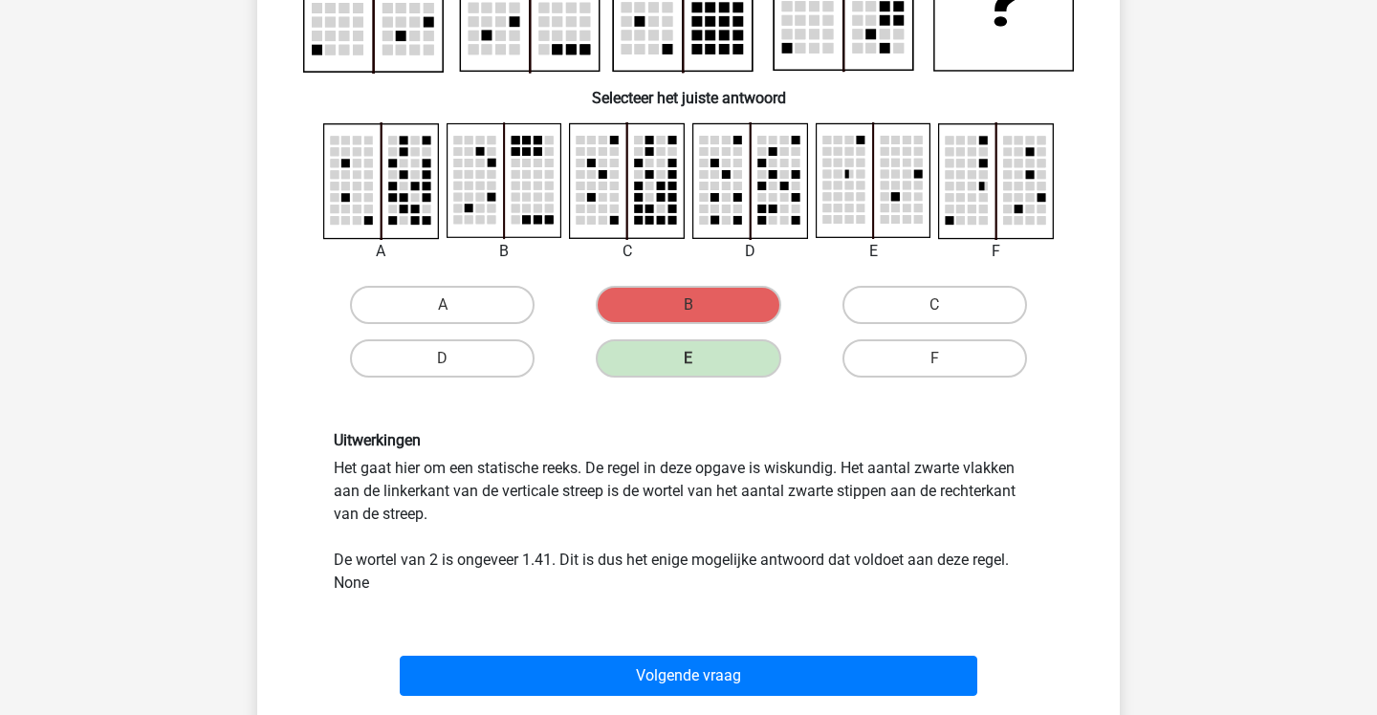
scroll to position [268, 0]
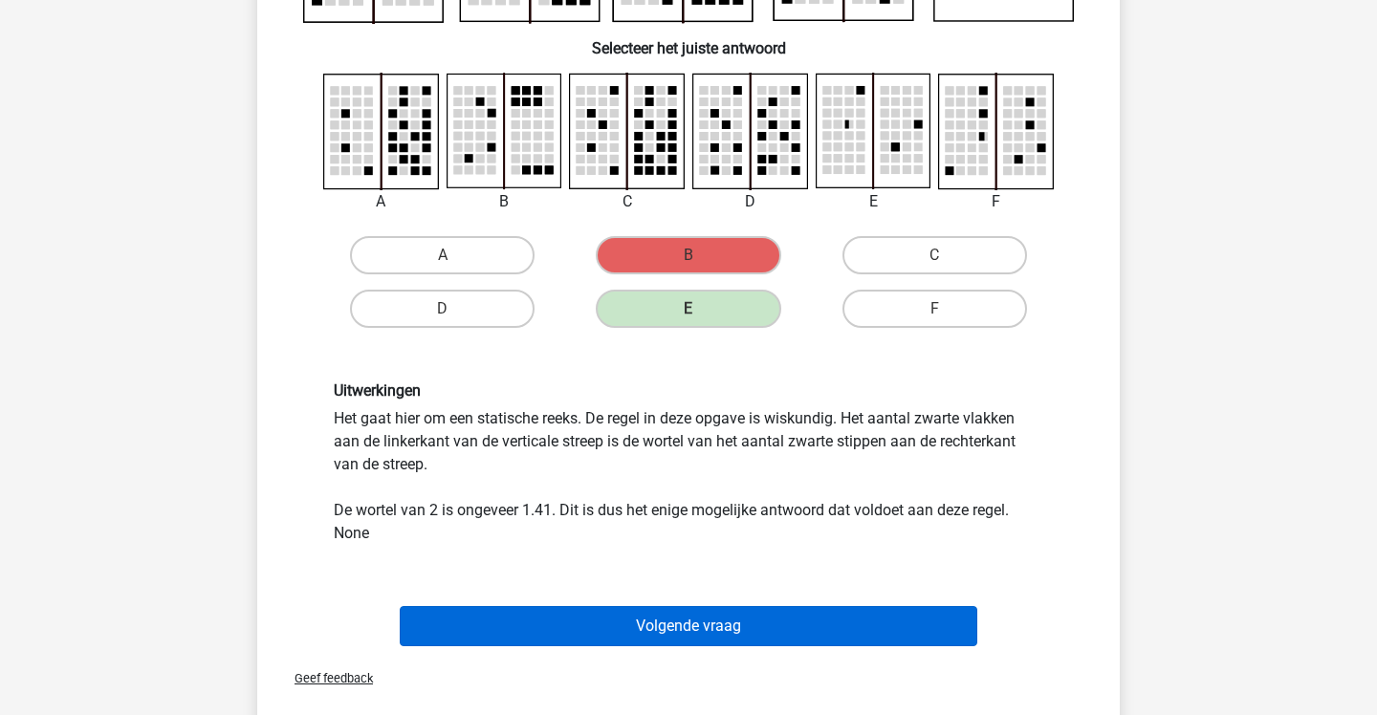
click at [628, 623] on button "Volgende vraag" at bounding box center [689, 626] width 579 height 40
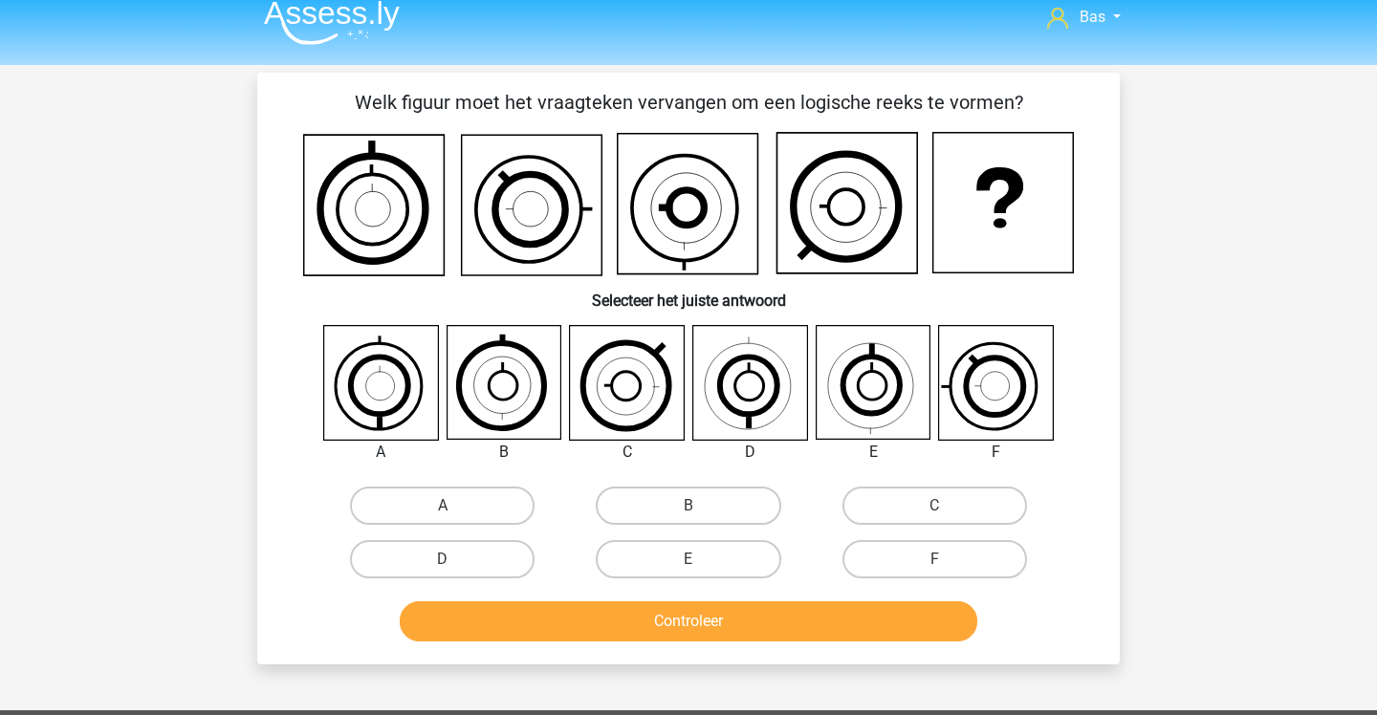
scroll to position [0, 0]
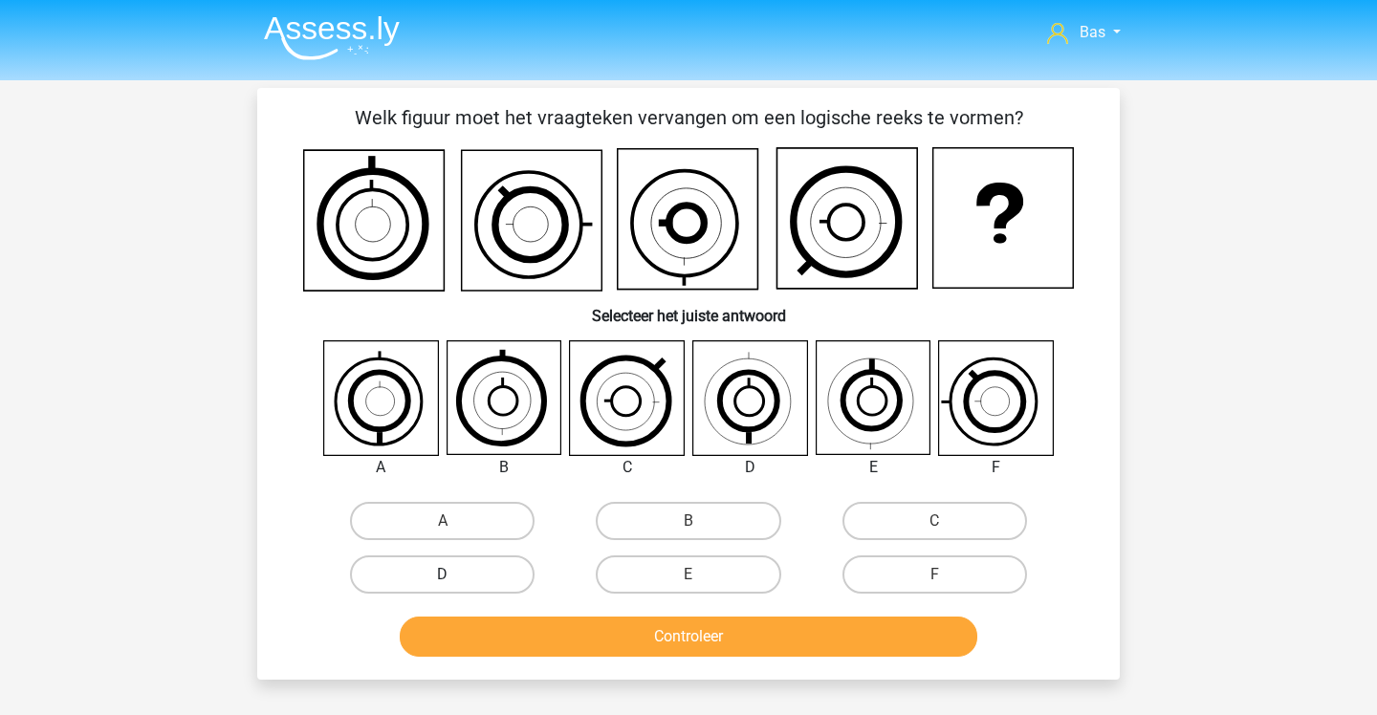
click at [485, 565] on label "D" at bounding box center [442, 575] width 185 height 38
click at [455, 575] on input "D" at bounding box center [449, 581] width 12 height 12
radio input "true"
click at [495, 523] on label "A" at bounding box center [442, 521] width 185 height 38
click at [455, 523] on input "A" at bounding box center [449, 527] width 12 height 12
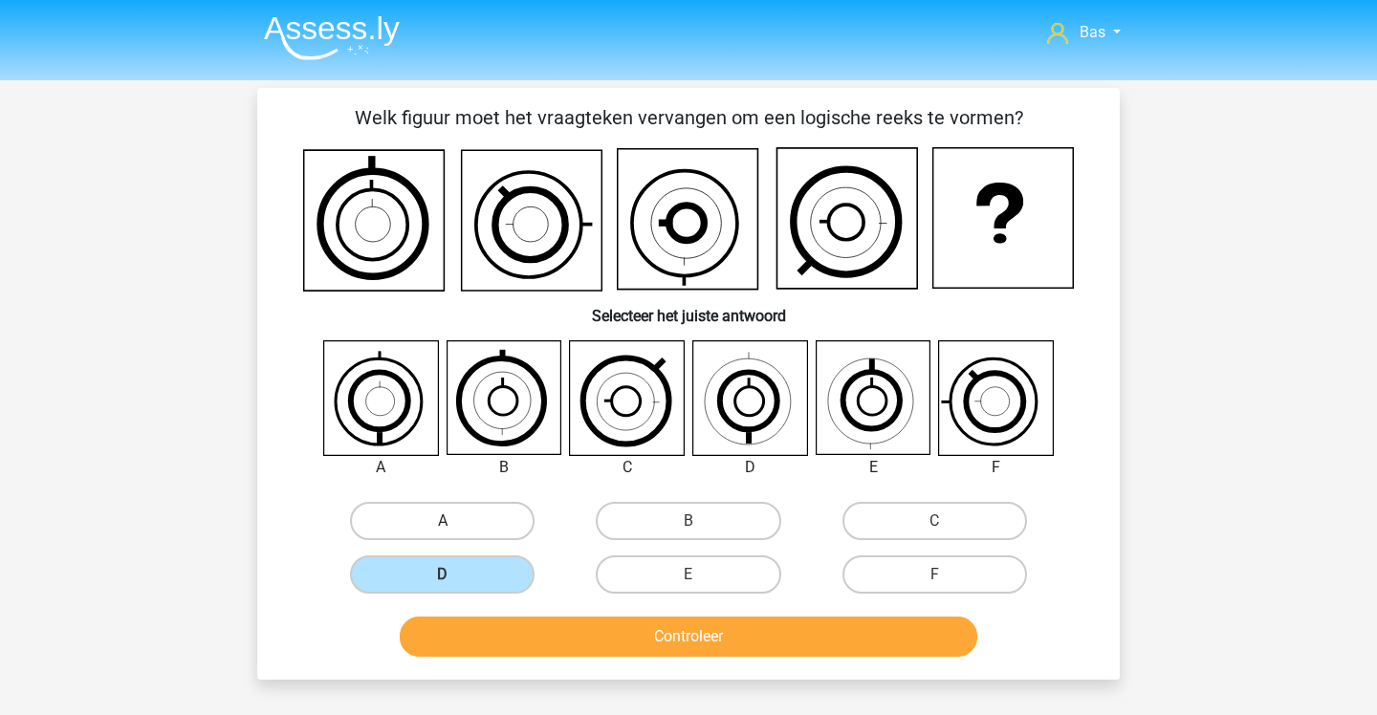
radio input "true"
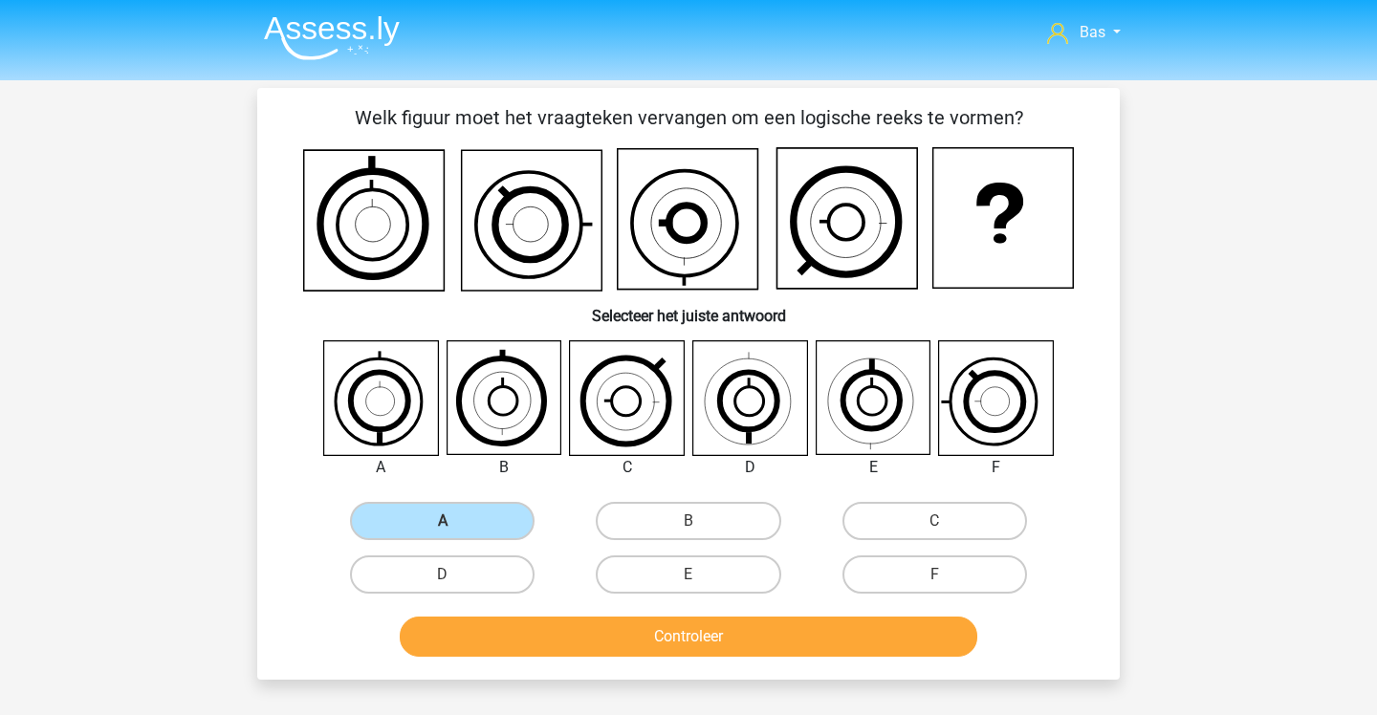
click at [608, 630] on button "Controleer" at bounding box center [689, 637] width 579 height 40
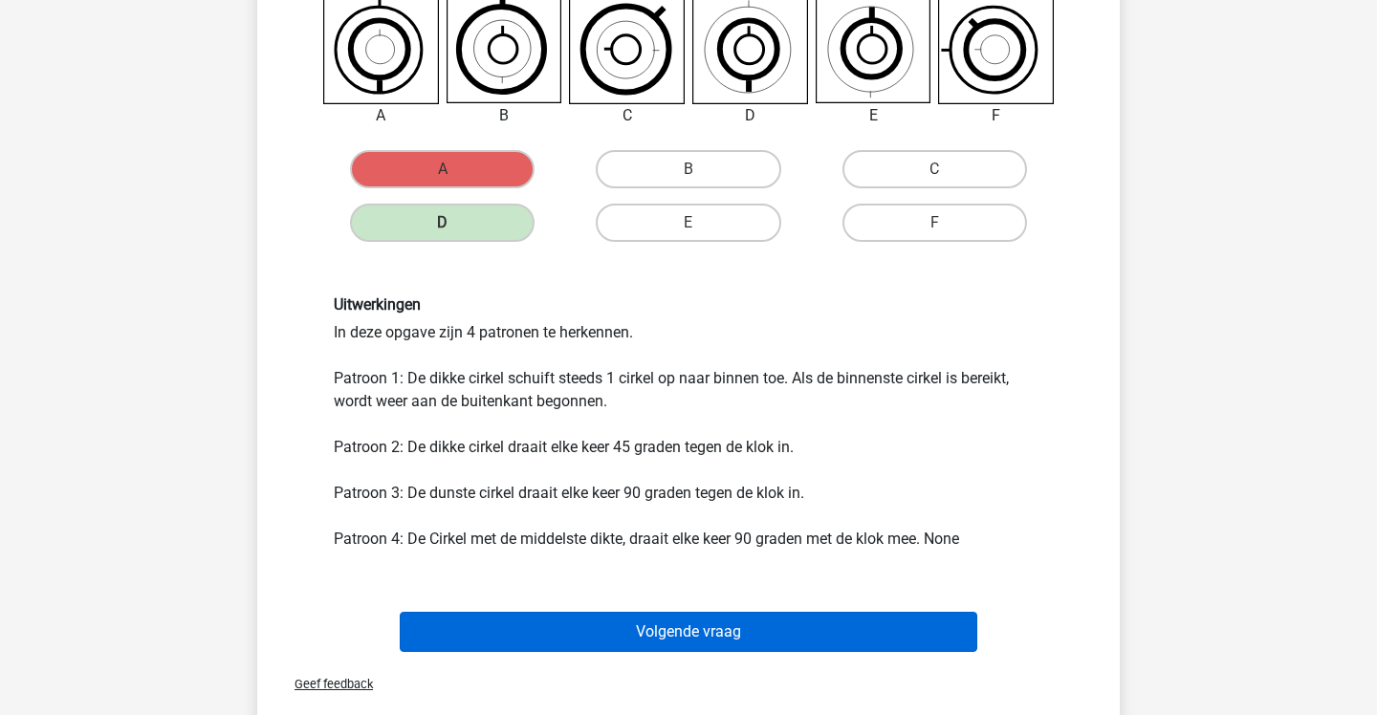
scroll to position [352, 0]
click at [608, 630] on button "Volgende vraag" at bounding box center [689, 632] width 579 height 40
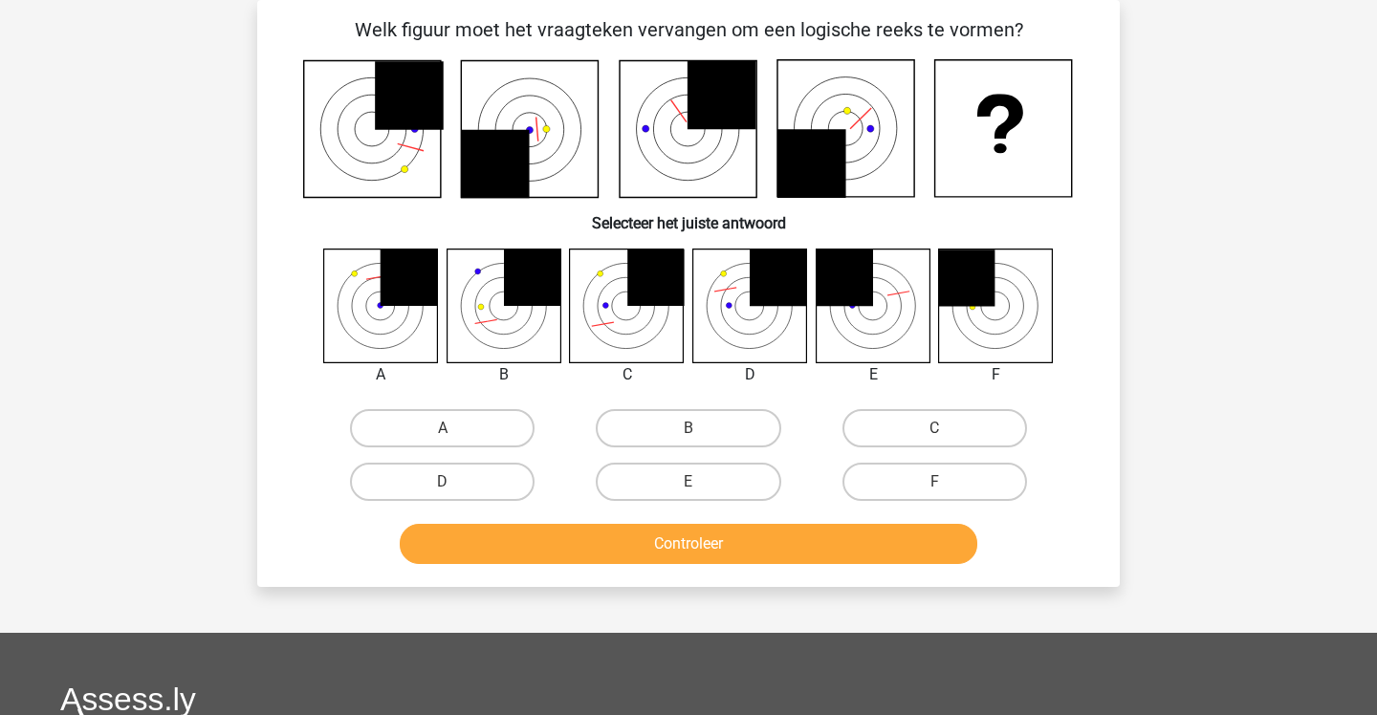
scroll to position [20, 0]
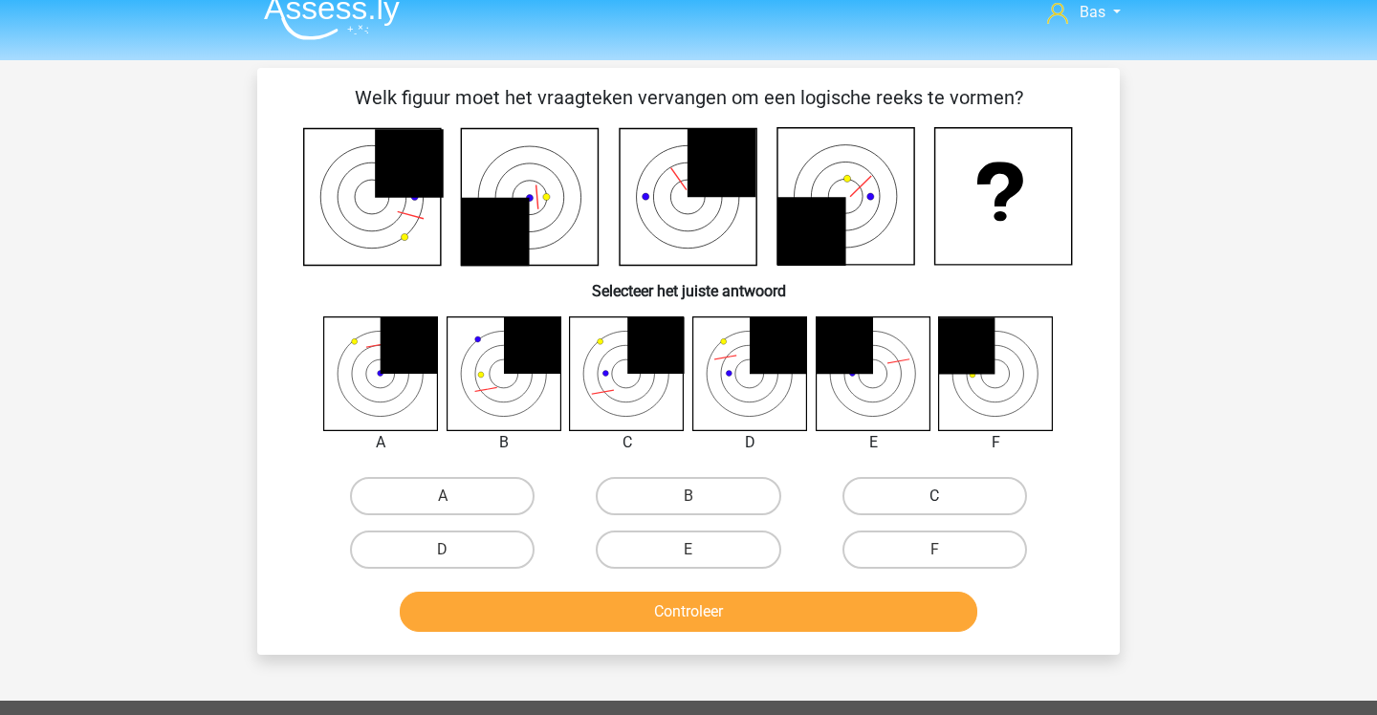
click at [879, 490] on label "C" at bounding box center [934, 496] width 185 height 38
click at [934, 496] on input "C" at bounding box center [940, 502] width 12 height 12
radio input "true"
click at [777, 608] on button "Controleer" at bounding box center [689, 612] width 579 height 40
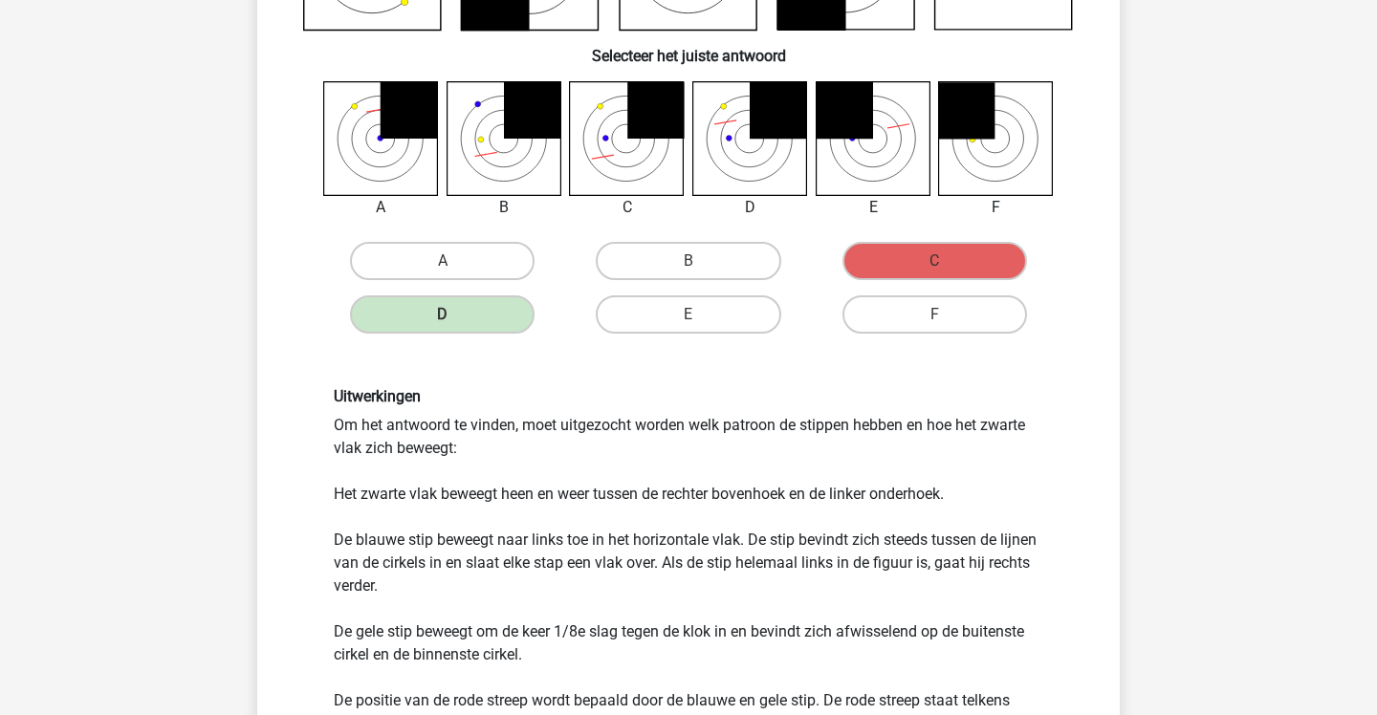
scroll to position [253, 0]
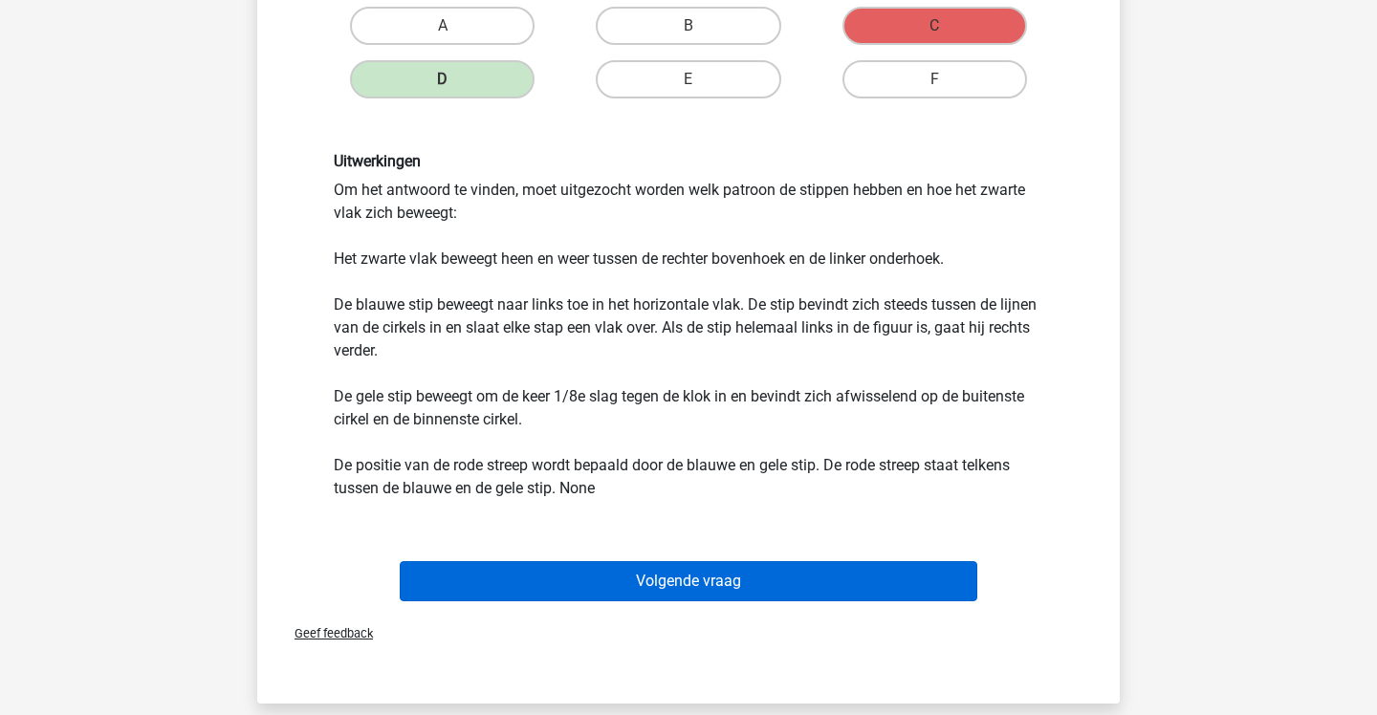
click at [775, 572] on button "Volgende vraag" at bounding box center [689, 581] width 579 height 40
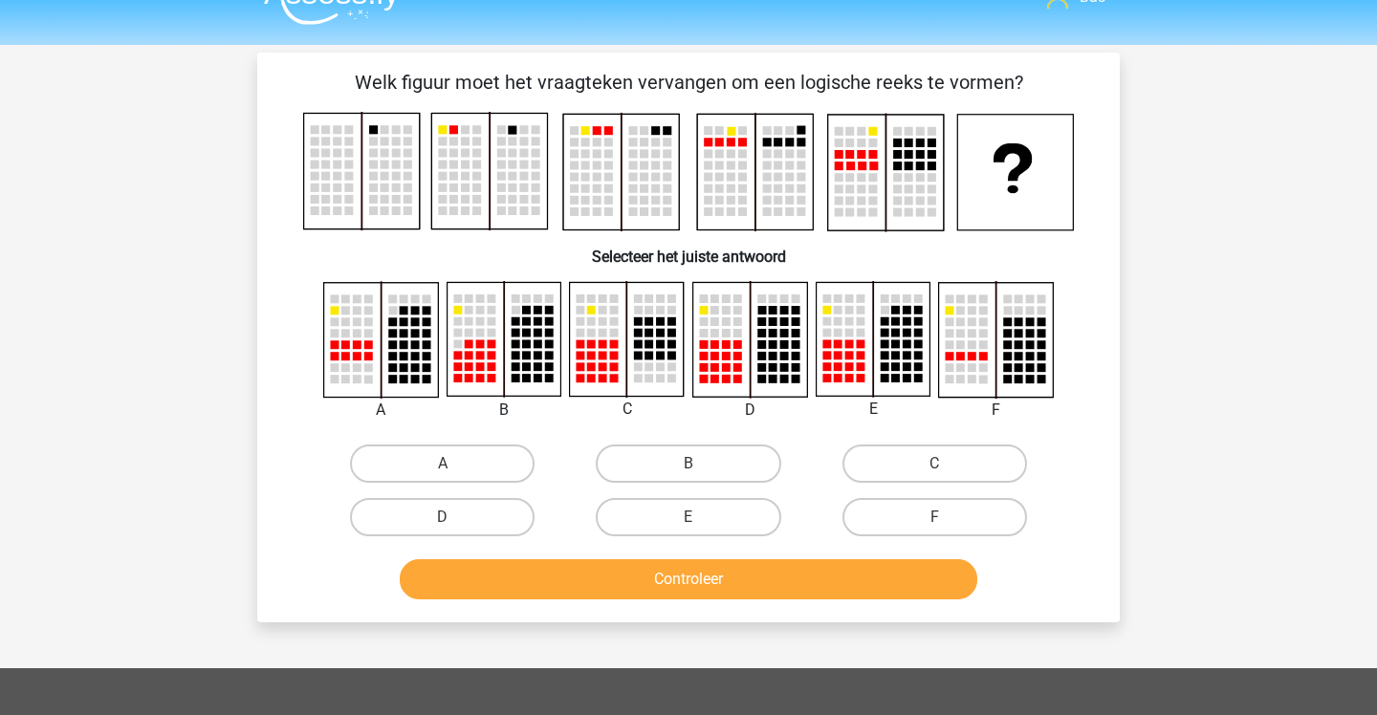
scroll to position [35, 0]
click at [687, 516] on label "E" at bounding box center [688, 517] width 185 height 38
click at [689, 517] on input "E" at bounding box center [695, 523] width 12 height 12
radio input "true"
click at [680, 575] on button "Controleer" at bounding box center [689, 579] width 579 height 40
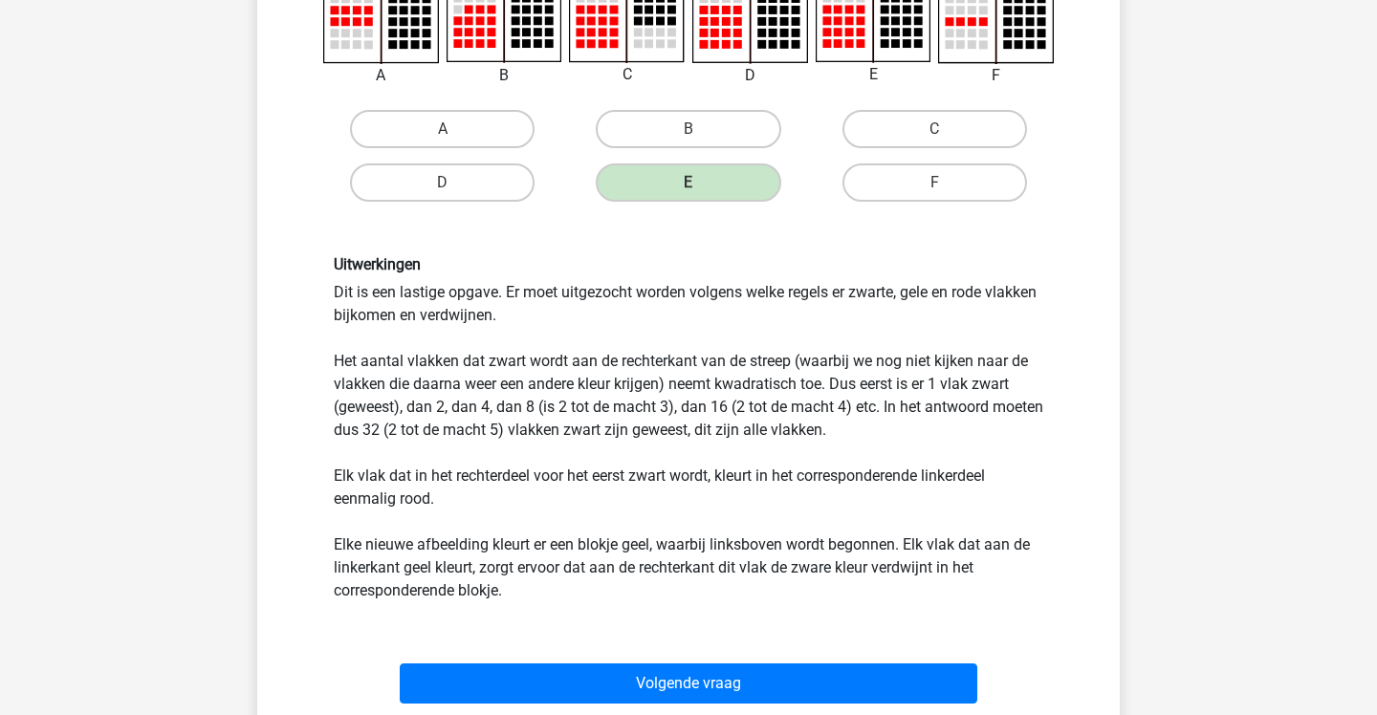
scroll to position [378, 0]
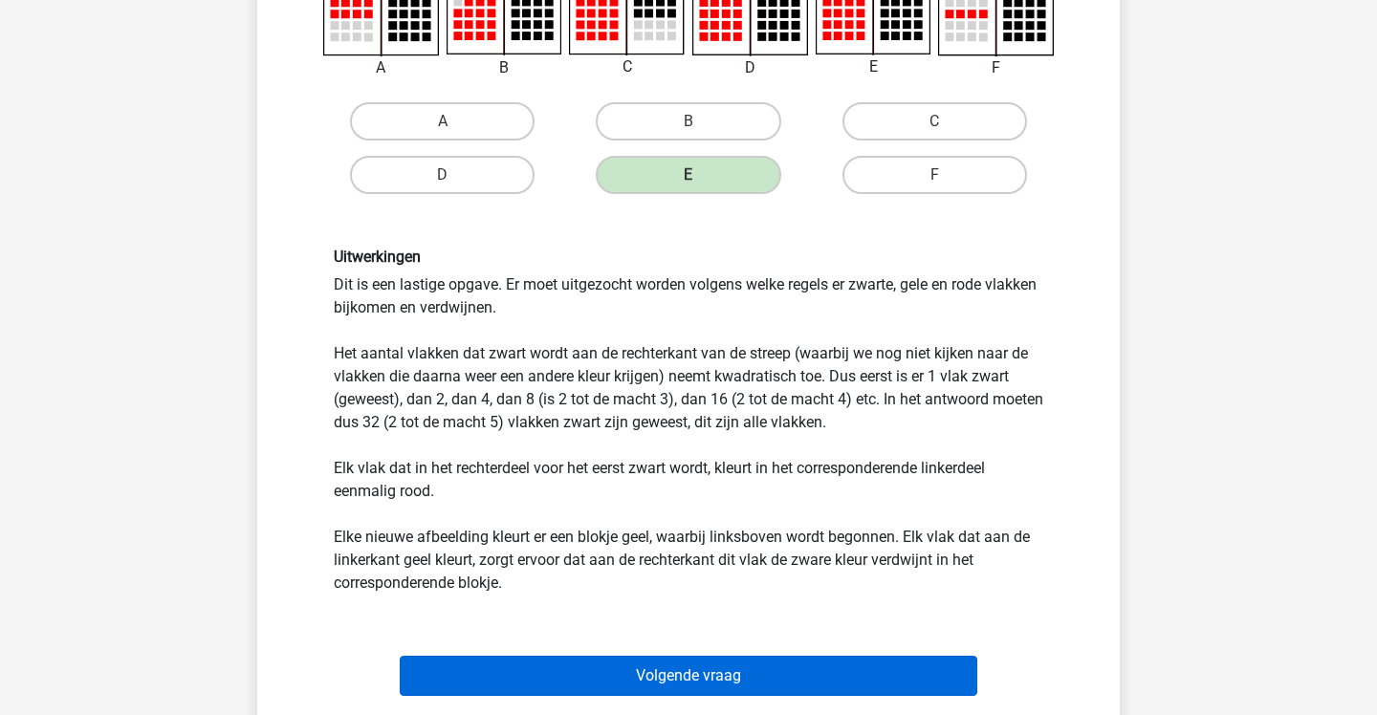
click at [687, 671] on button "Volgende vraag" at bounding box center [689, 676] width 579 height 40
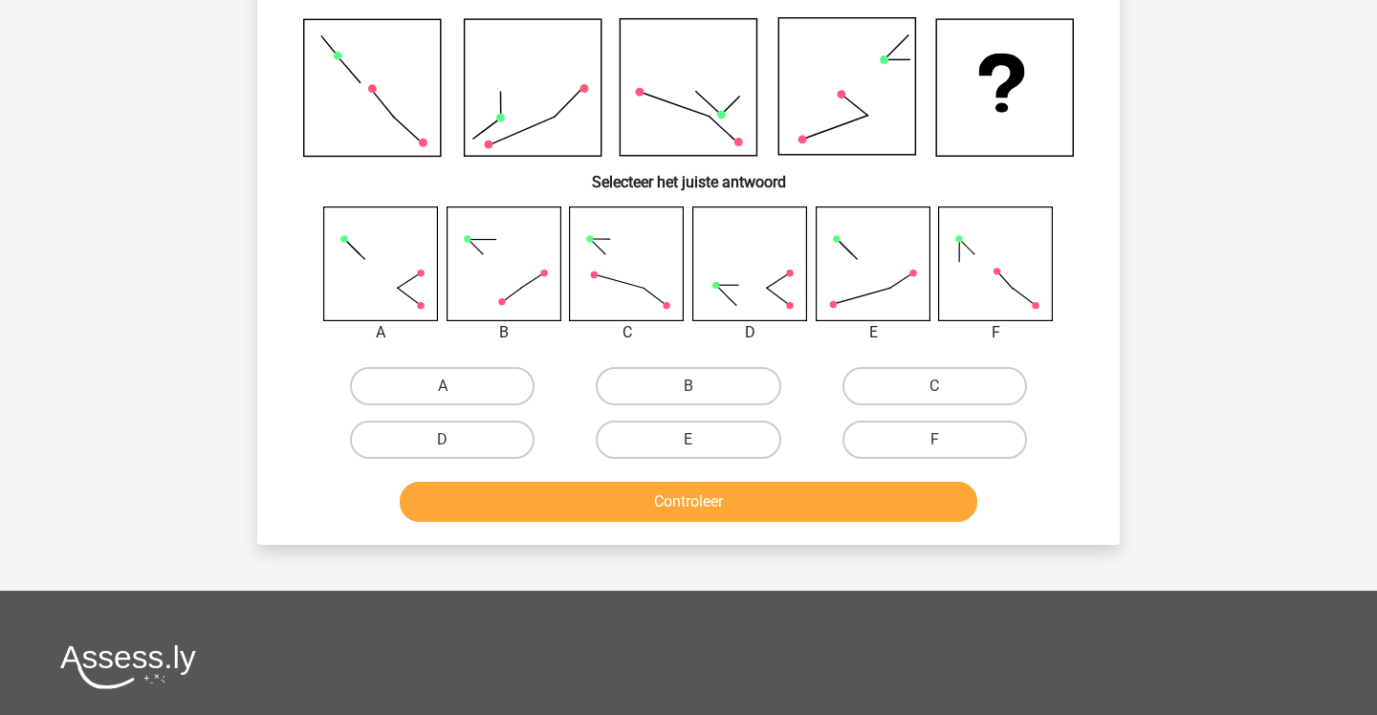
scroll to position [88, 0]
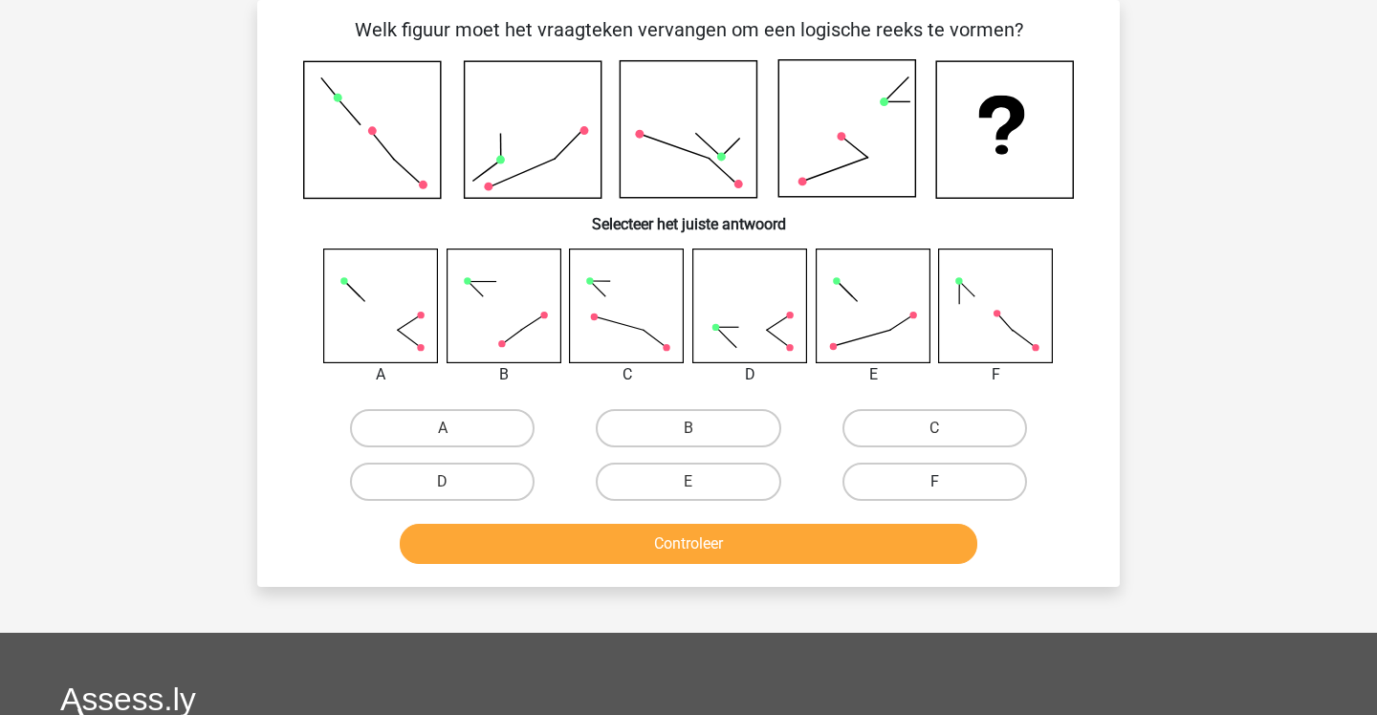
click at [884, 475] on label "F" at bounding box center [934, 482] width 185 height 38
click at [934, 482] on input "F" at bounding box center [940, 488] width 12 height 12
radio input "true"
click at [825, 532] on button "Controleer" at bounding box center [689, 544] width 579 height 40
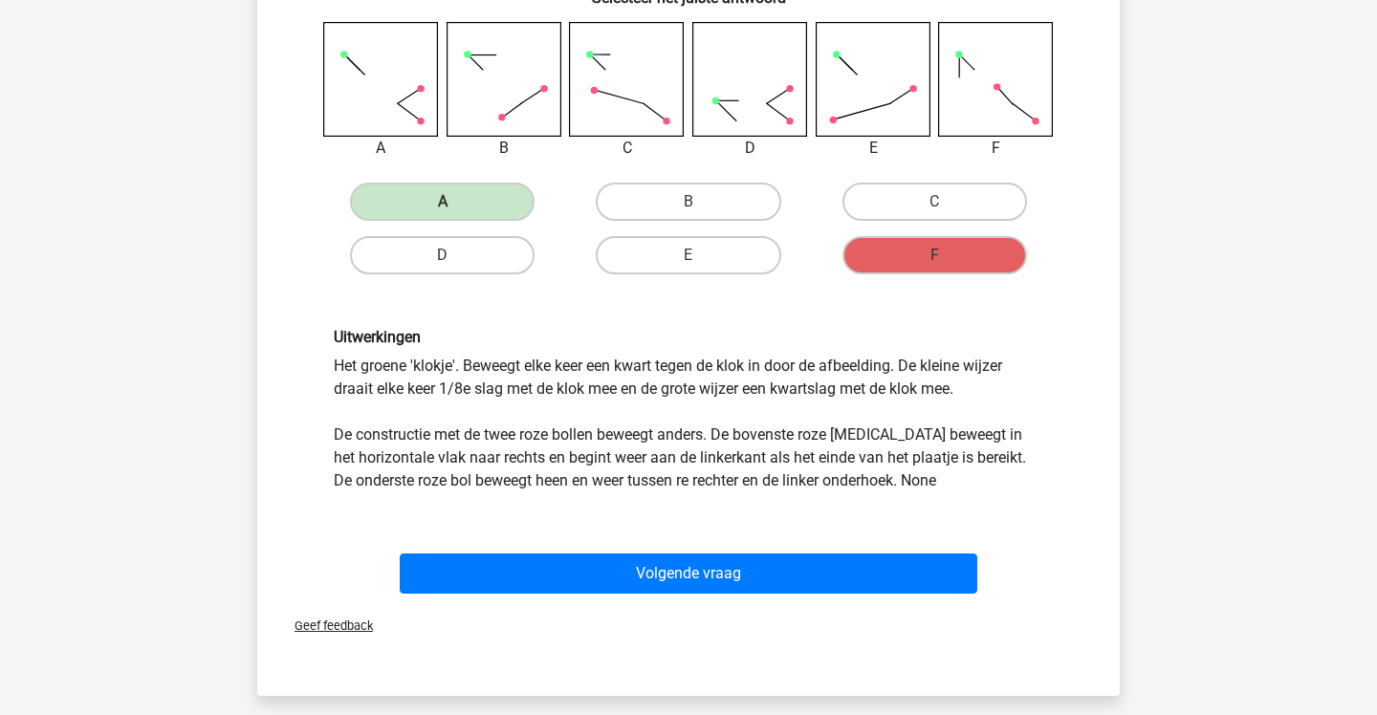
scroll to position [315, 0]
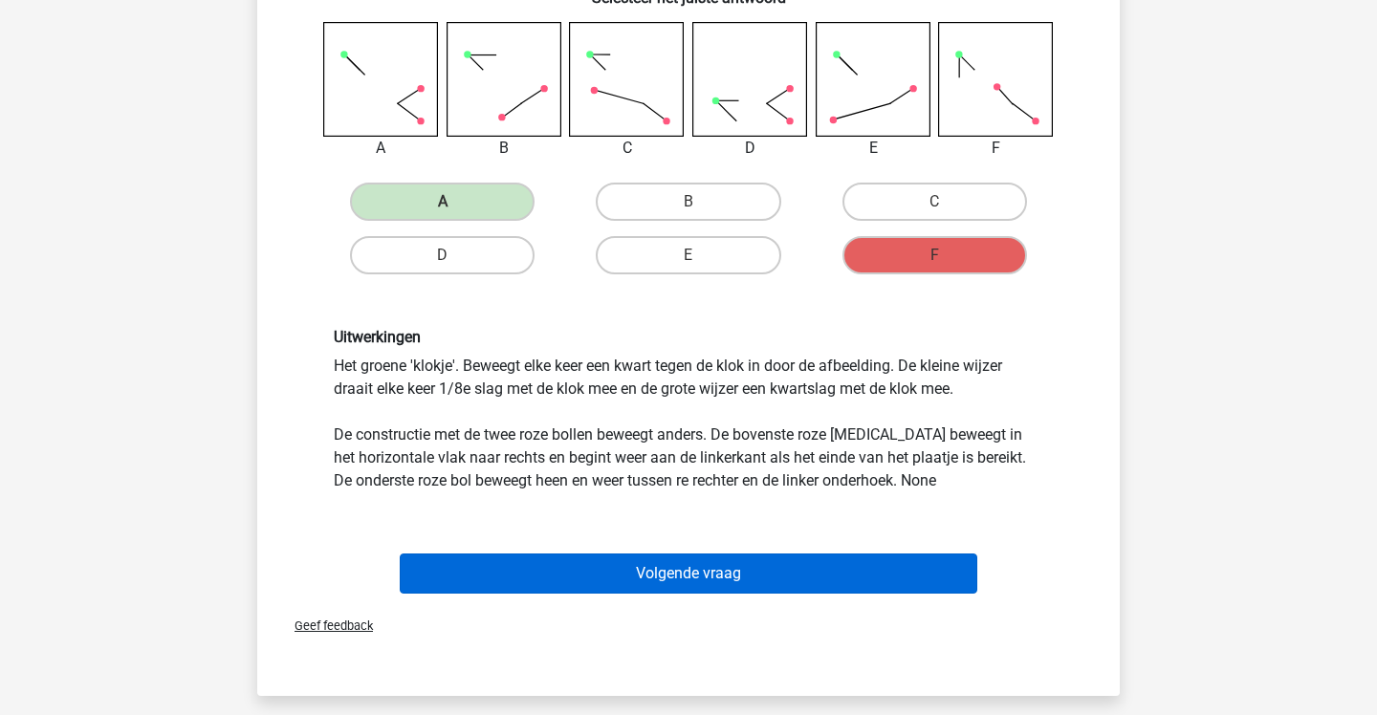
click at [807, 561] on button "Volgende vraag" at bounding box center [689, 574] width 579 height 40
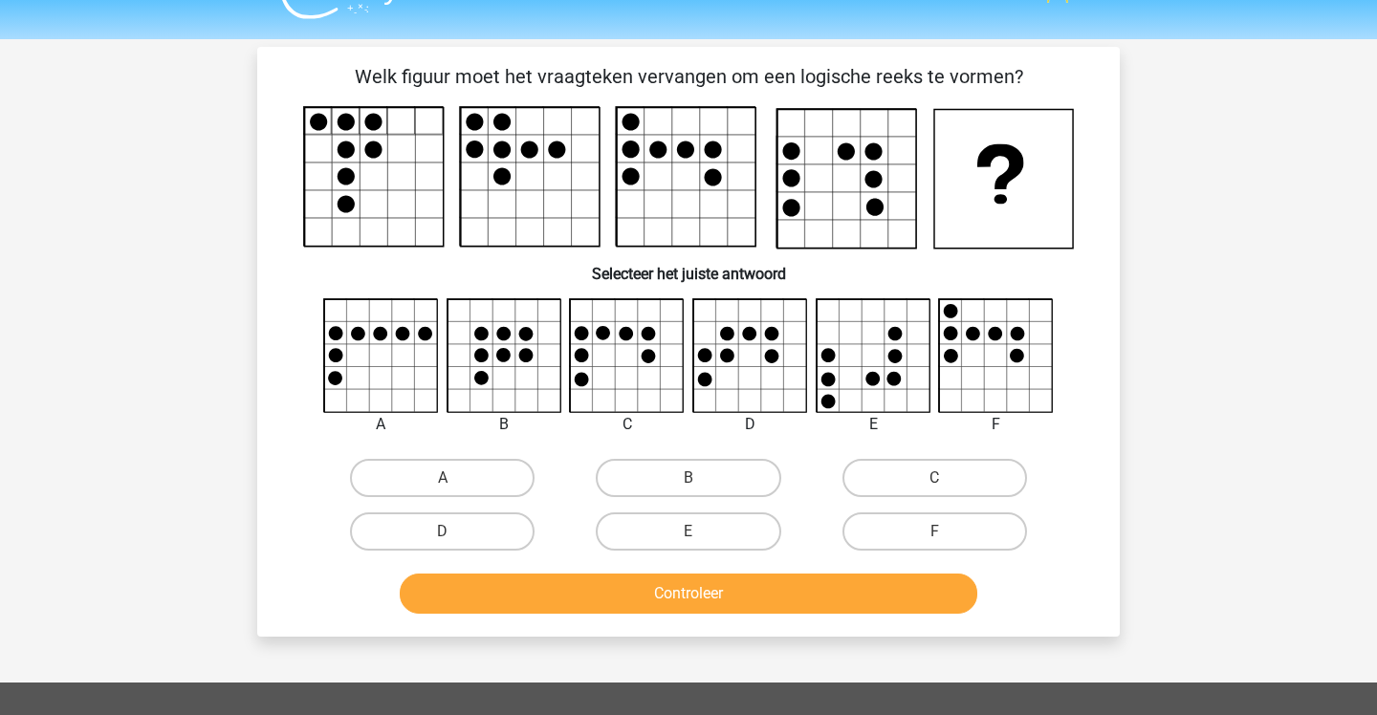
scroll to position [16, 0]
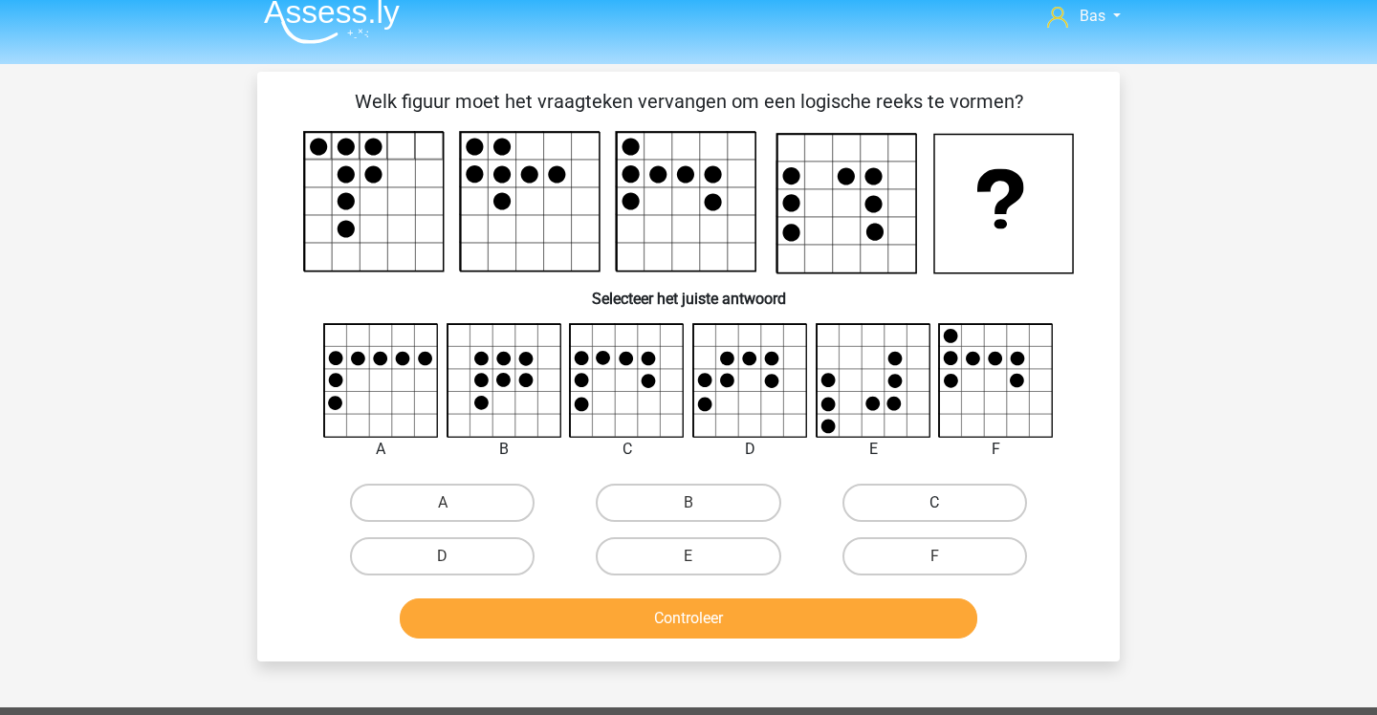
click at [929, 497] on label "C" at bounding box center [934, 503] width 185 height 38
click at [934, 503] on input "C" at bounding box center [940, 509] width 12 height 12
radio input "true"
click at [864, 630] on button "Controleer" at bounding box center [689, 619] width 579 height 40
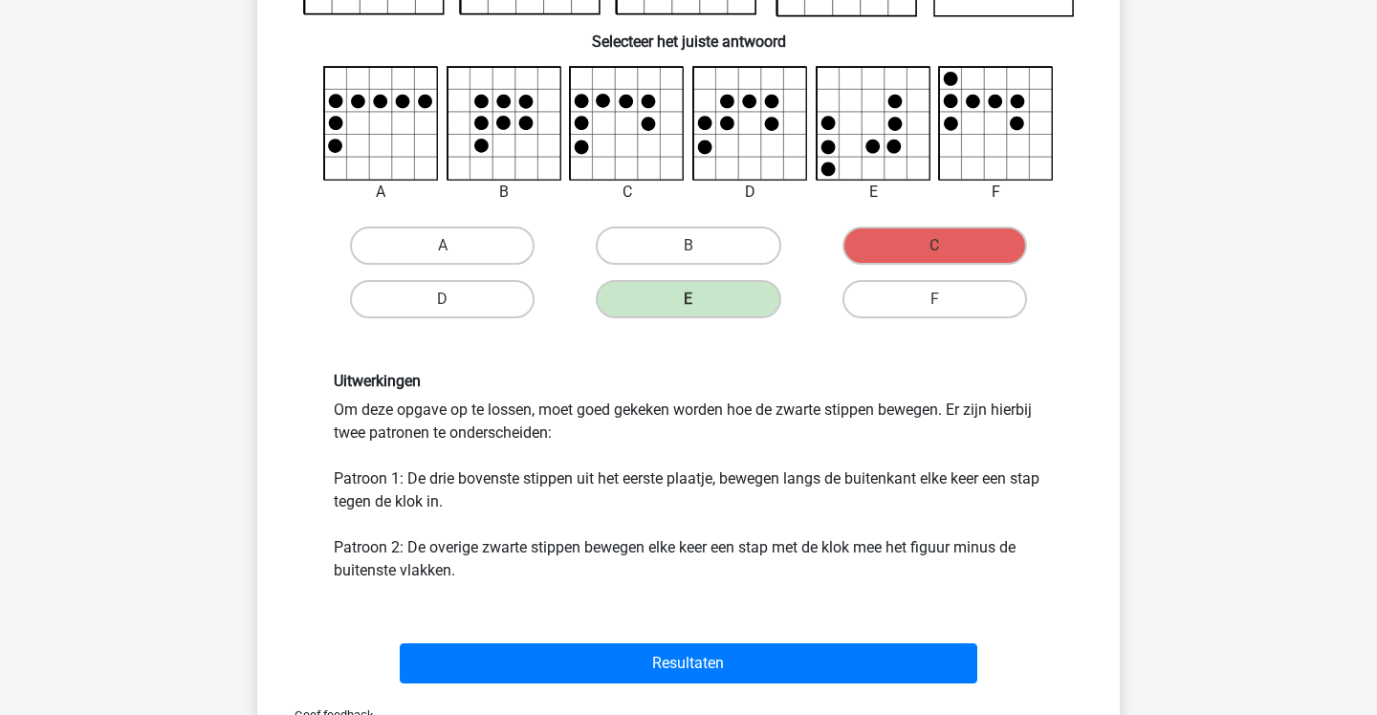
scroll to position [282, 0]
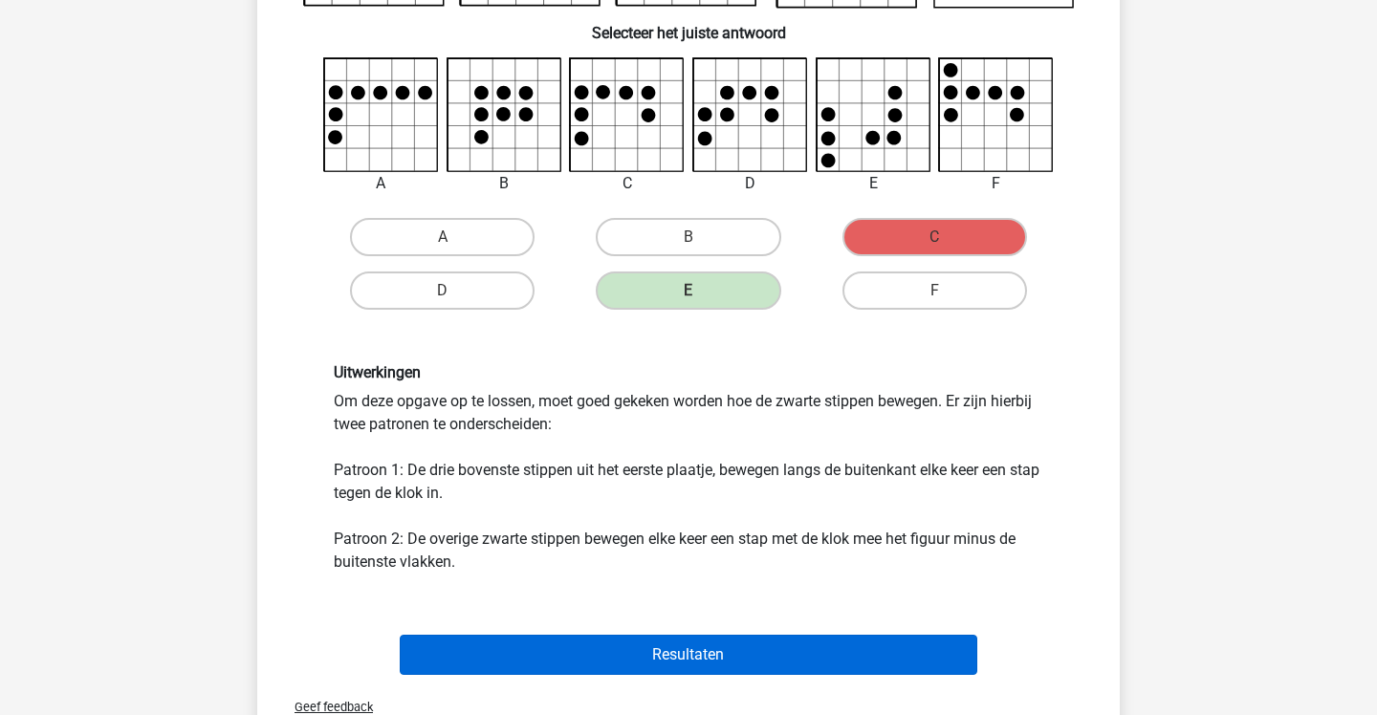
click at [854, 652] on button "Resultaten" at bounding box center [689, 655] width 579 height 40
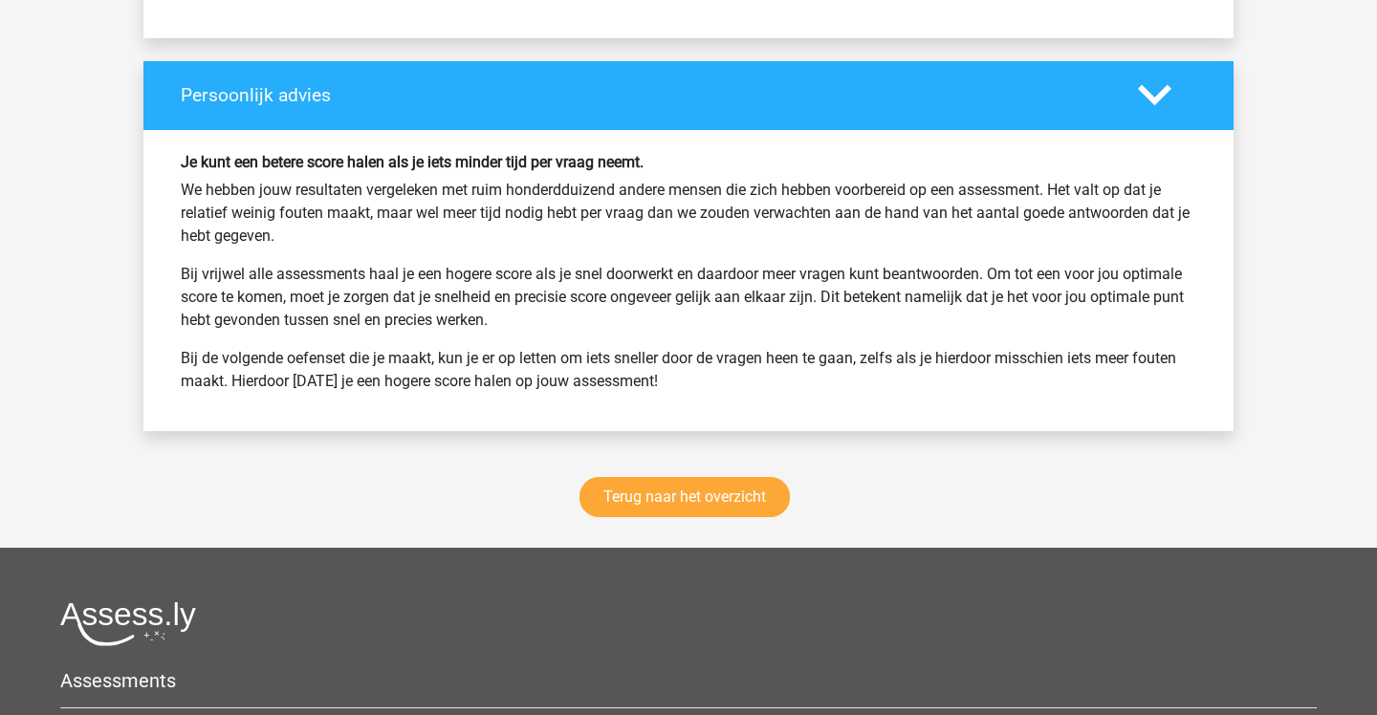
scroll to position [2457, 0]
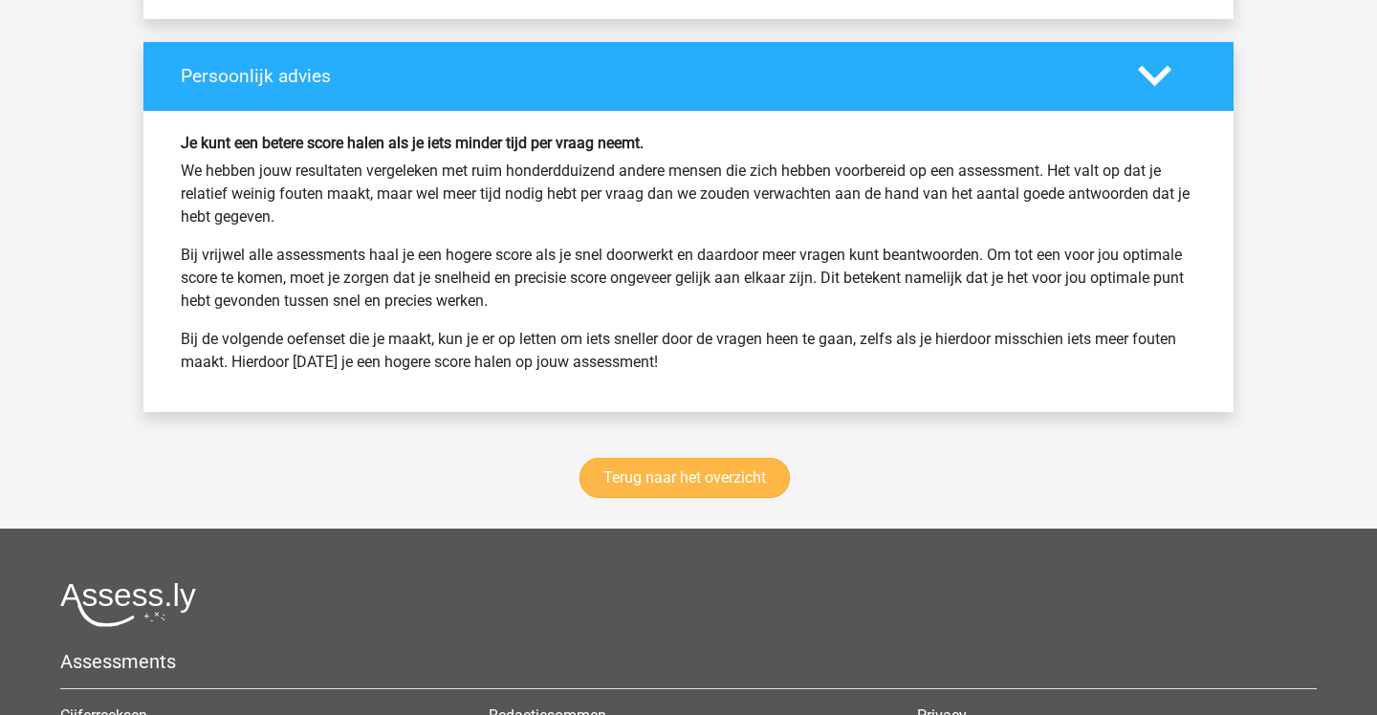
click at [701, 462] on link "Terug naar het overzicht" at bounding box center [684, 478] width 210 height 40
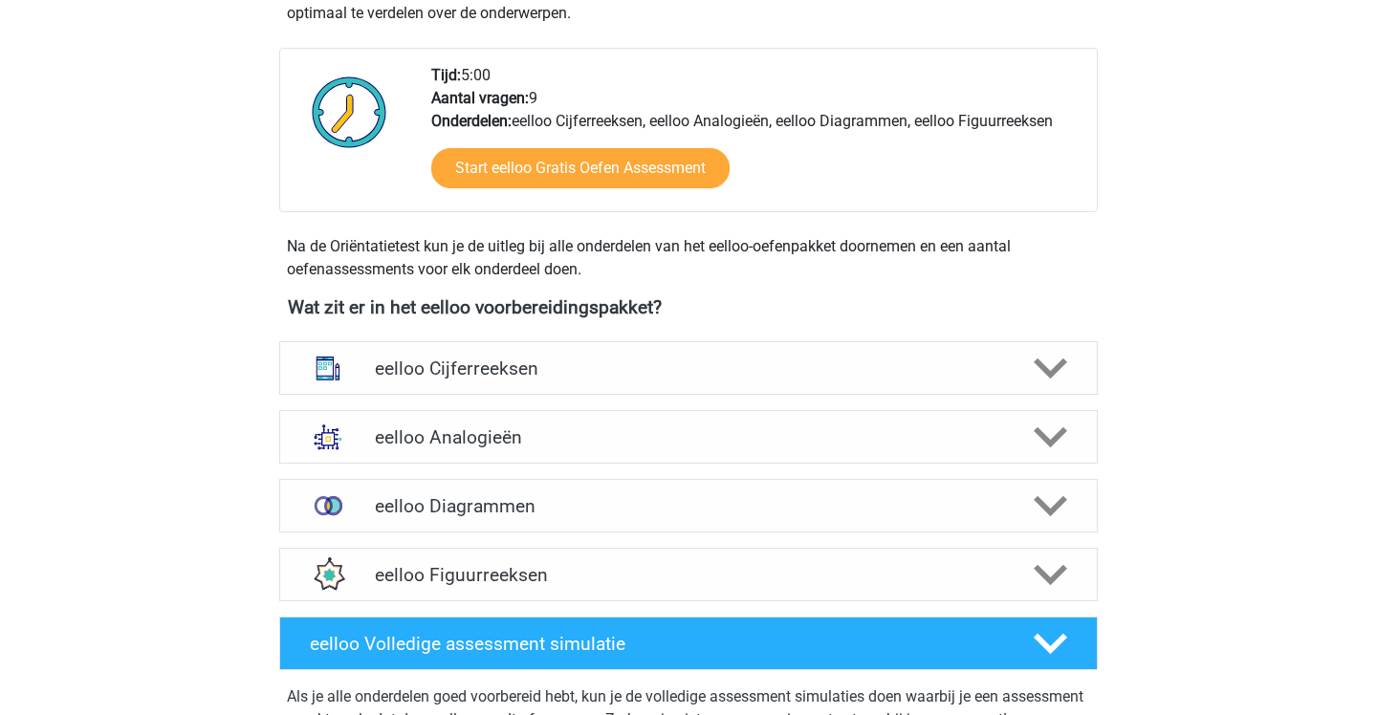
scroll to position [560, 0]
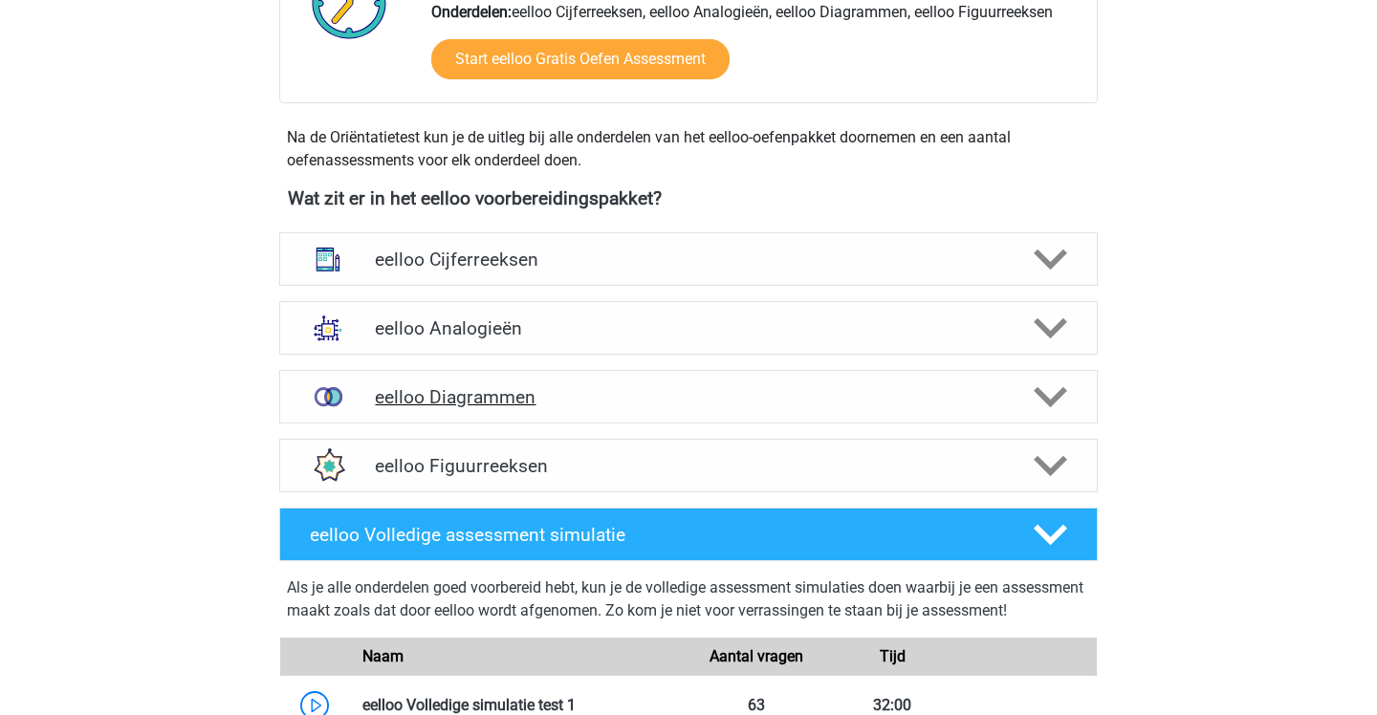
click at [641, 405] on h4 "eelloo Diagrammen" at bounding box center [688, 397] width 626 height 22
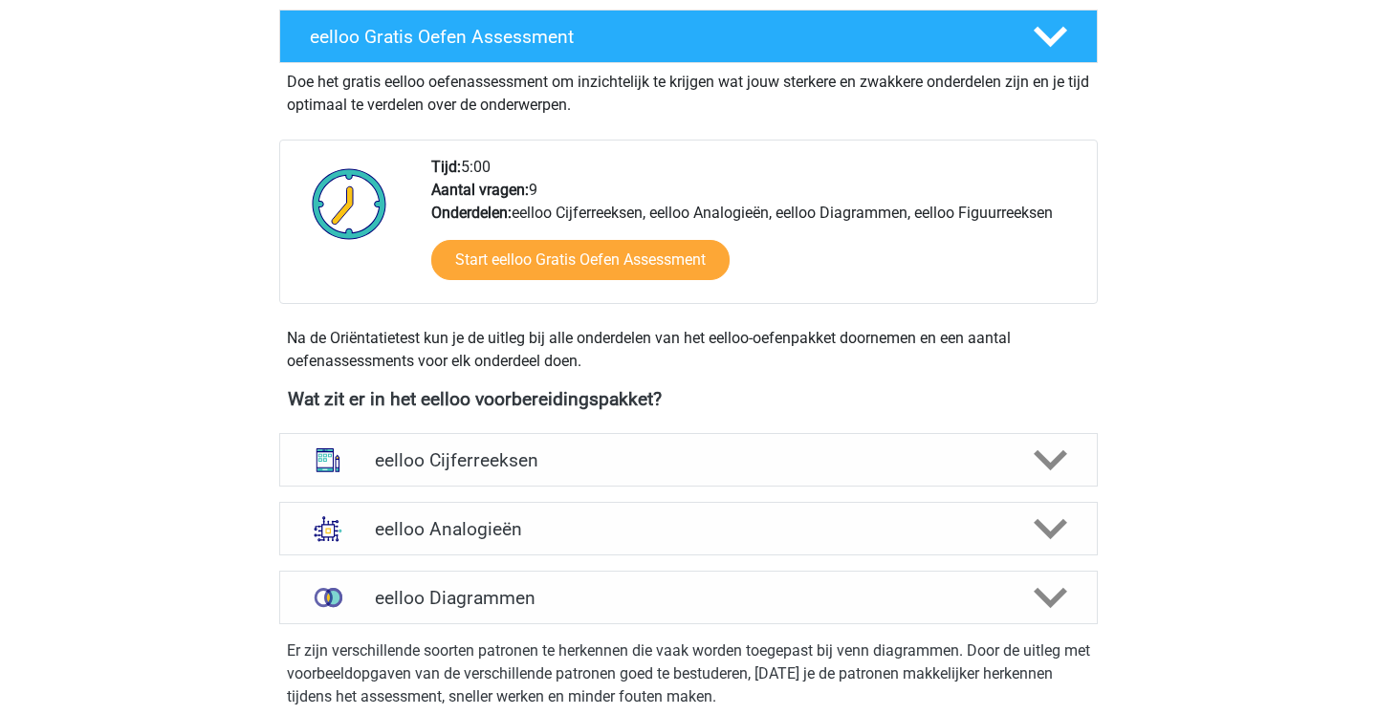
scroll to position [385, 0]
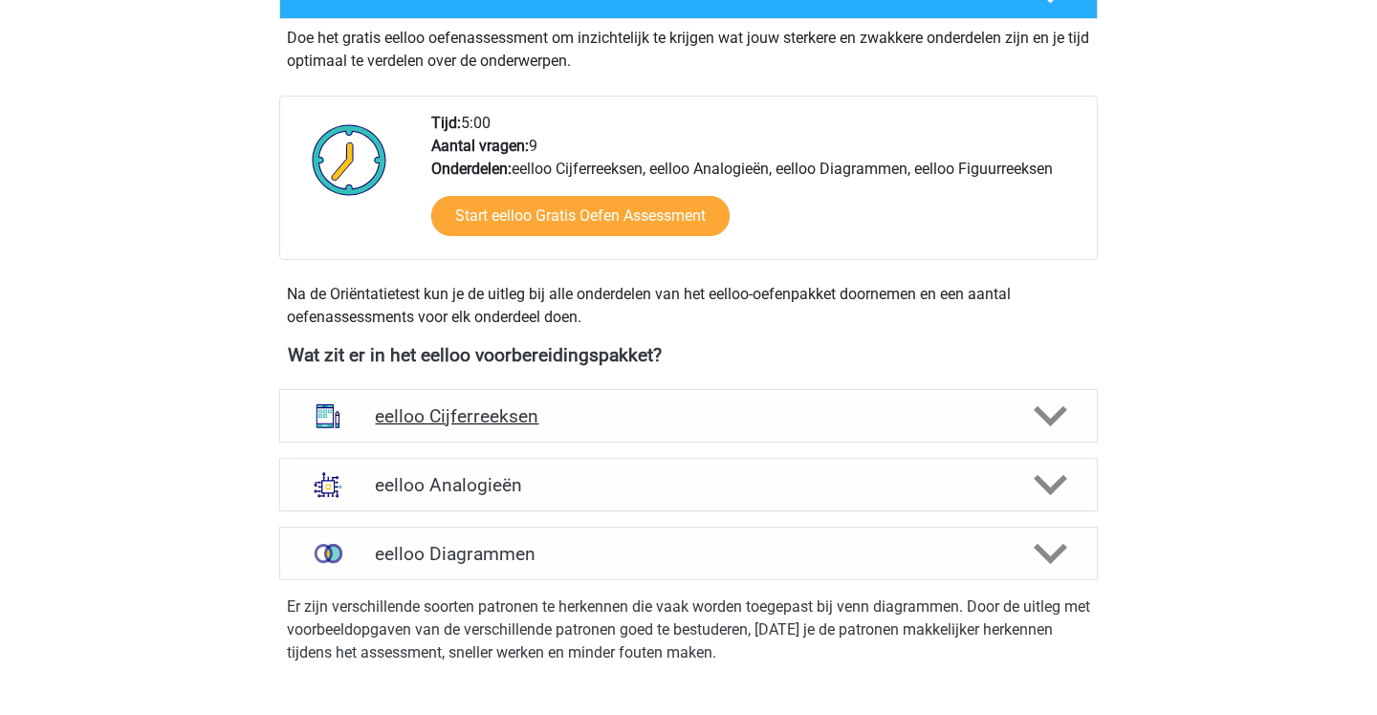
click at [641, 408] on h4 "eelloo Cijferreeksen" at bounding box center [688, 416] width 626 height 22
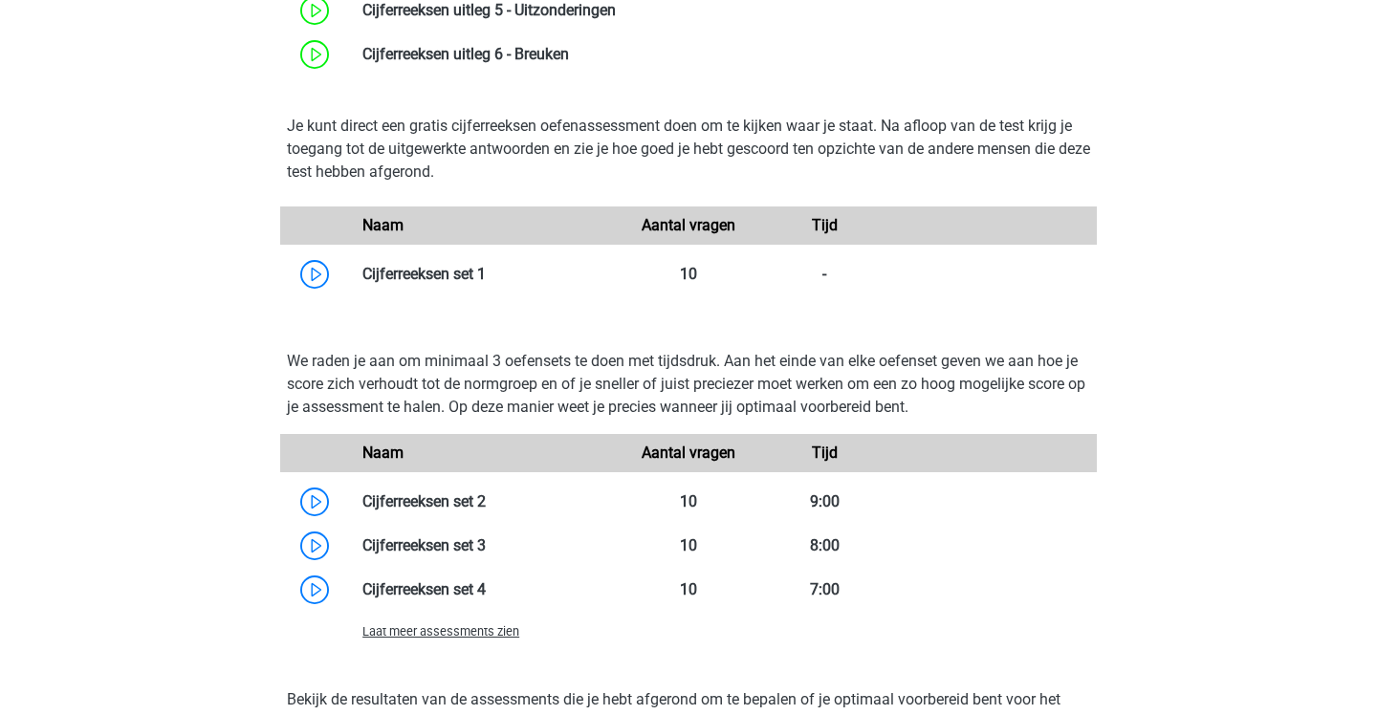
scroll to position [1125, 0]
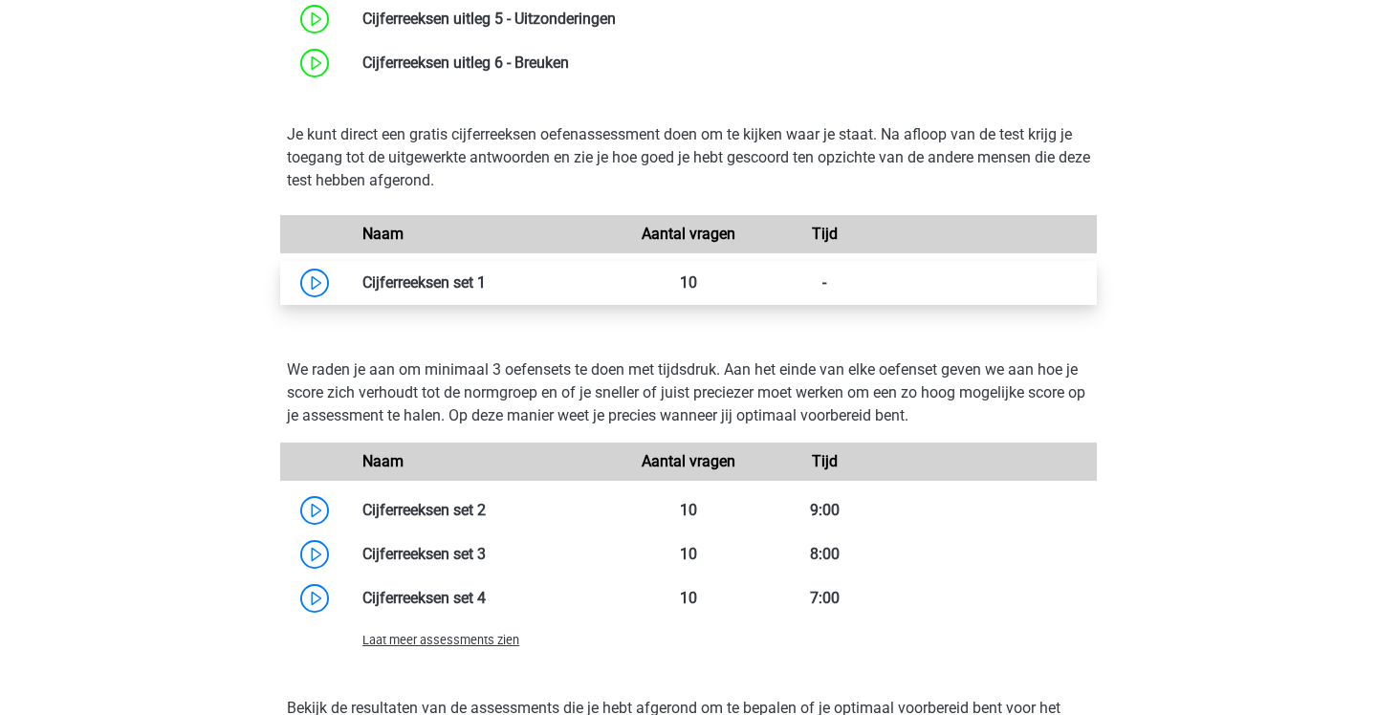
click at [486, 277] on link at bounding box center [486, 282] width 0 height 18
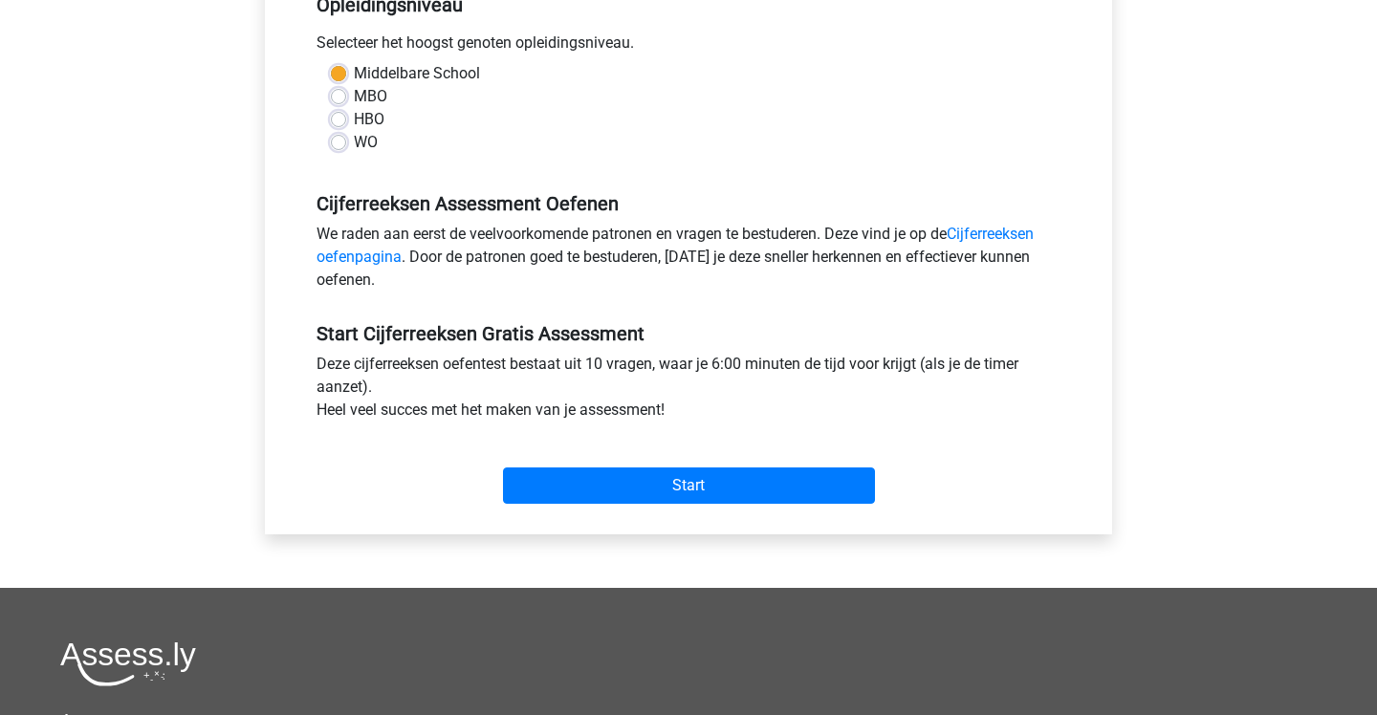
scroll to position [426, 0]
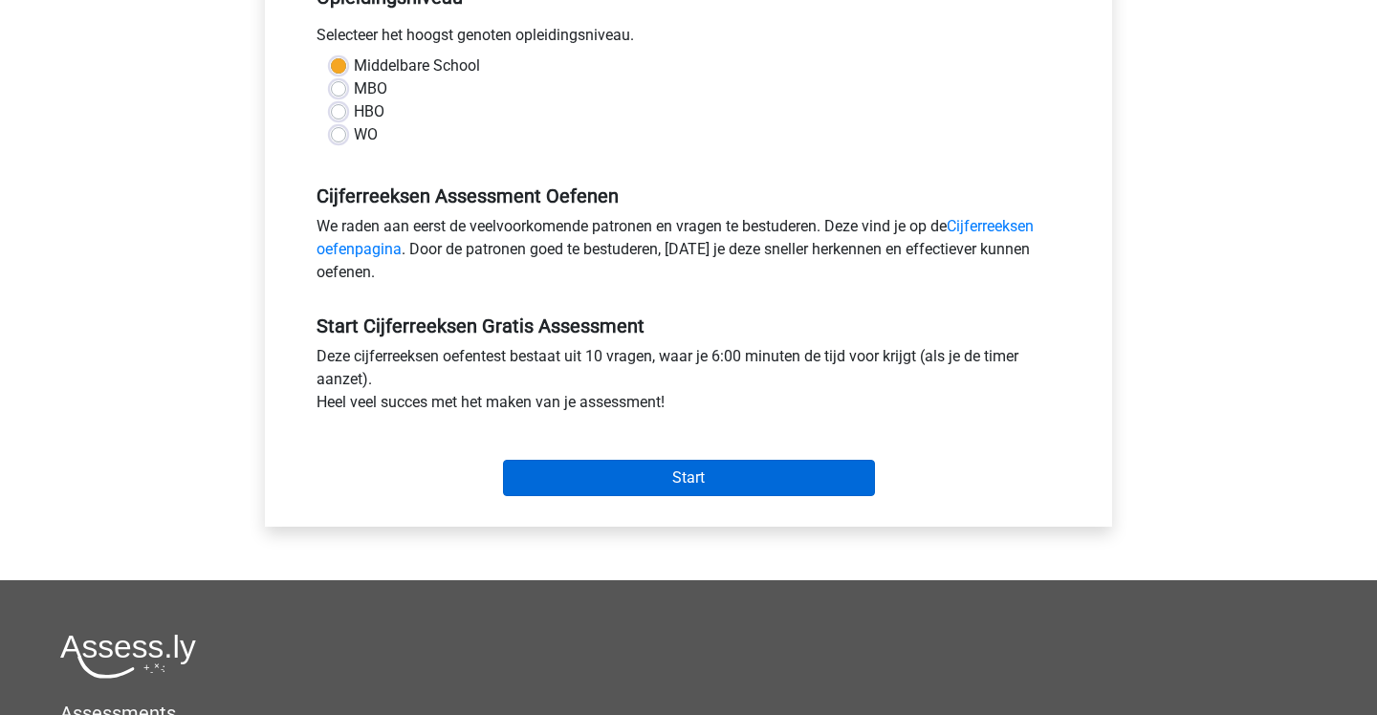
click at [642, 471] on input "Start" at bounding box center [689, 478] width 372 height 36
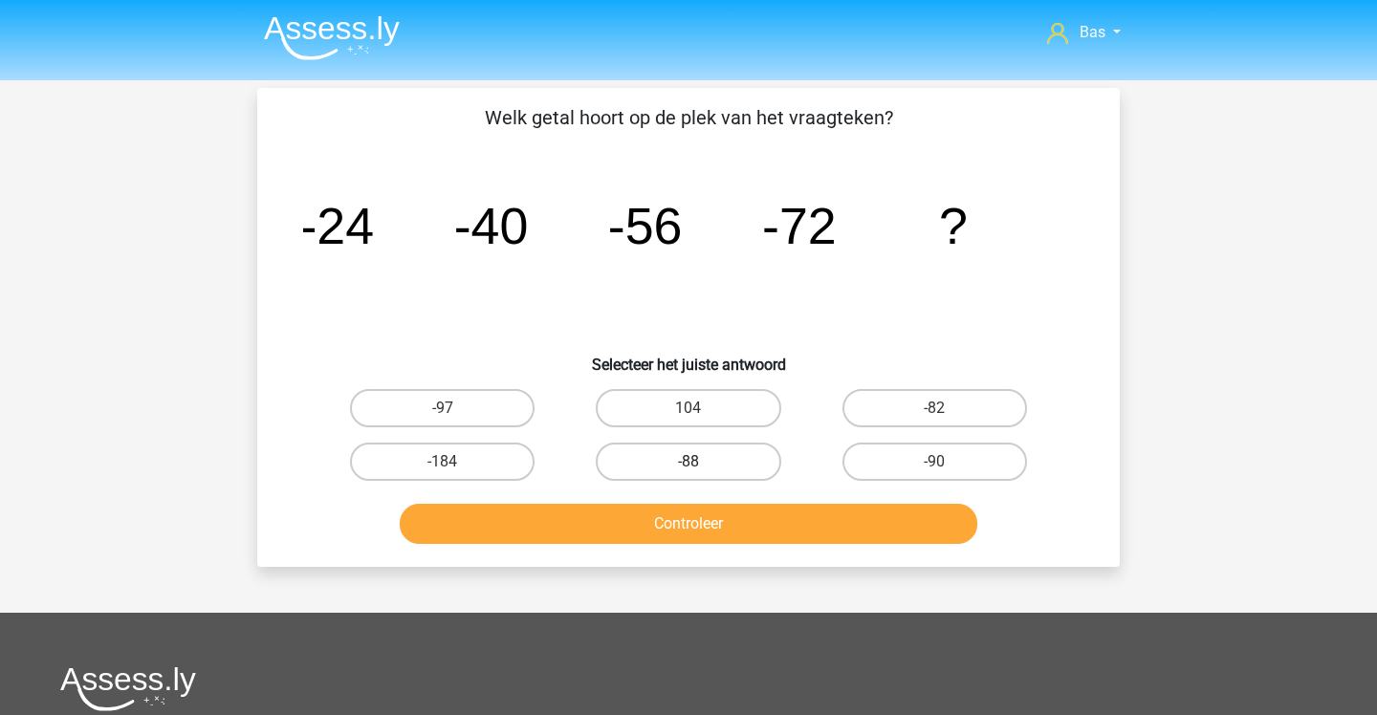
click at [647, 464] on label "-88" at bounding box center [688, 462] width 185 height 38
click at [689, 464] on input "-88" at bounding box center [695, 468] width 12 height 12
radio input "true"
click at [677, 520] on button "Controleer" at bounding box center [689, 524] width 579 height 40
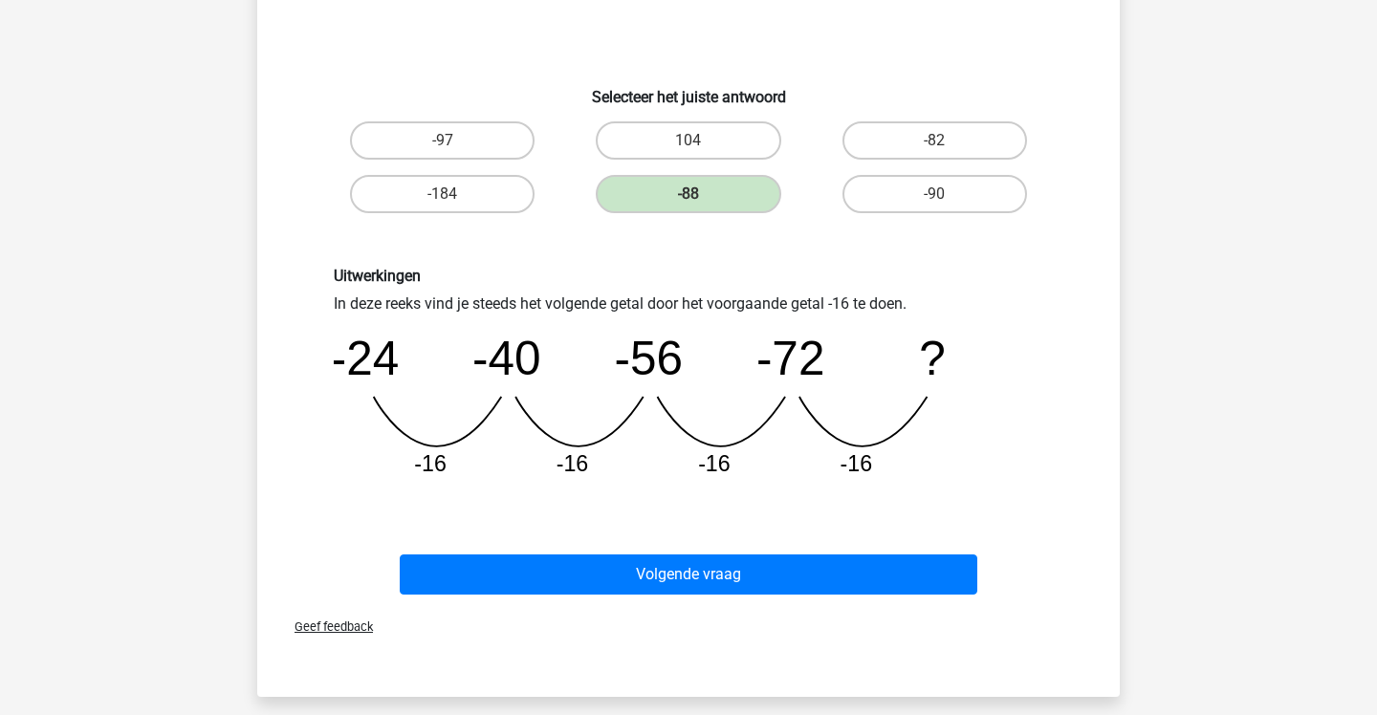
scroll to position [324, 0]
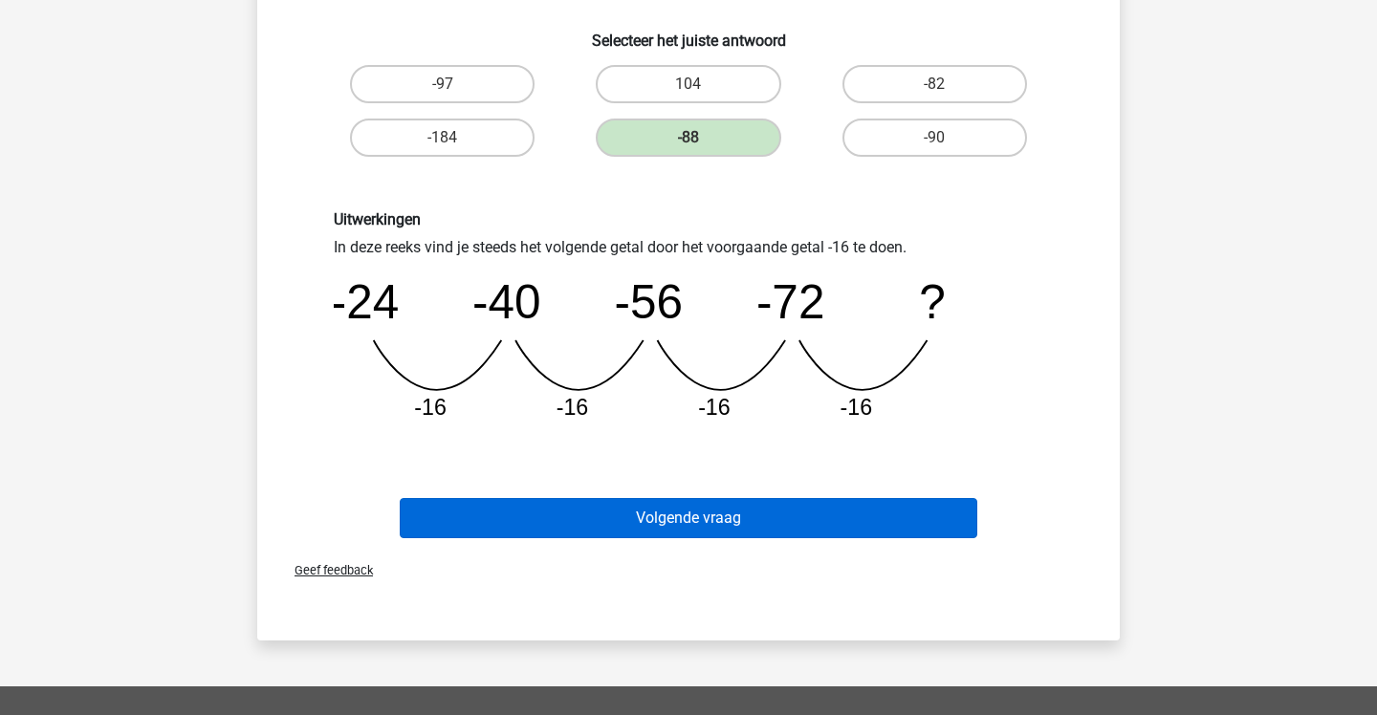
click at [677, 520] on button "Volgende vraag" at bounding box center [689, 518] width 579 height 40
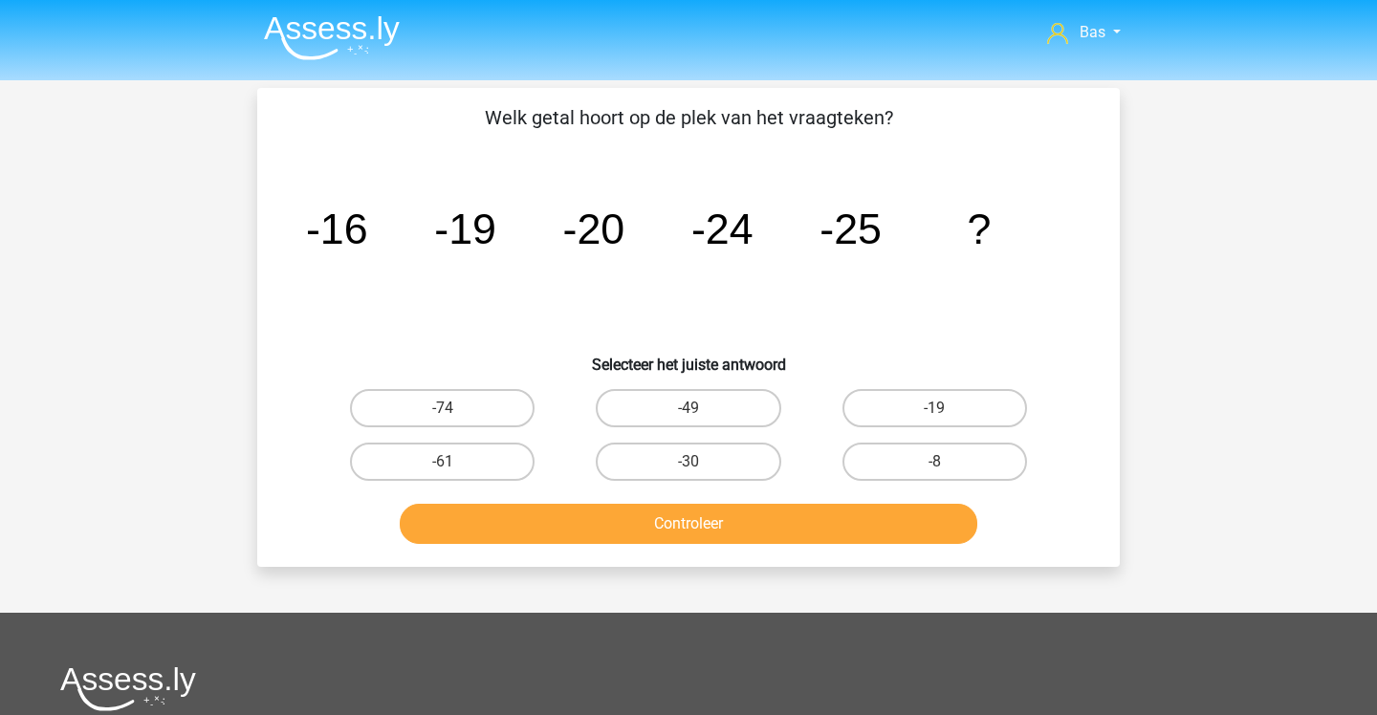
scroll to position [0, 0]
click at [684, 455] on label "-30" at bounding box center [688, 462] width 185 height 38
click at [689, 462] on input "-30" at bounding box center [695, 468] width 12 height 12
radio input "true"
click at [723, 531] on button "Controleer" at bounding box center [689, 524] width 579 height 40
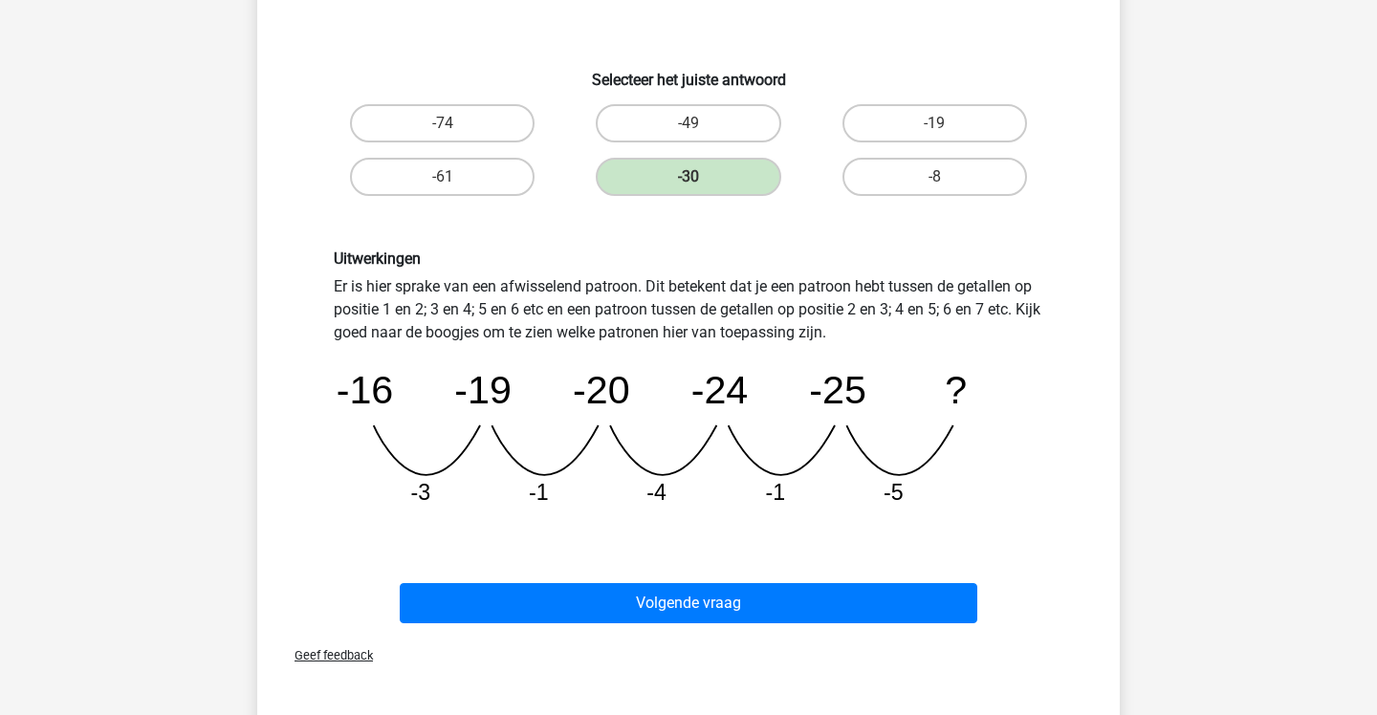
scroll to position [285, 0]
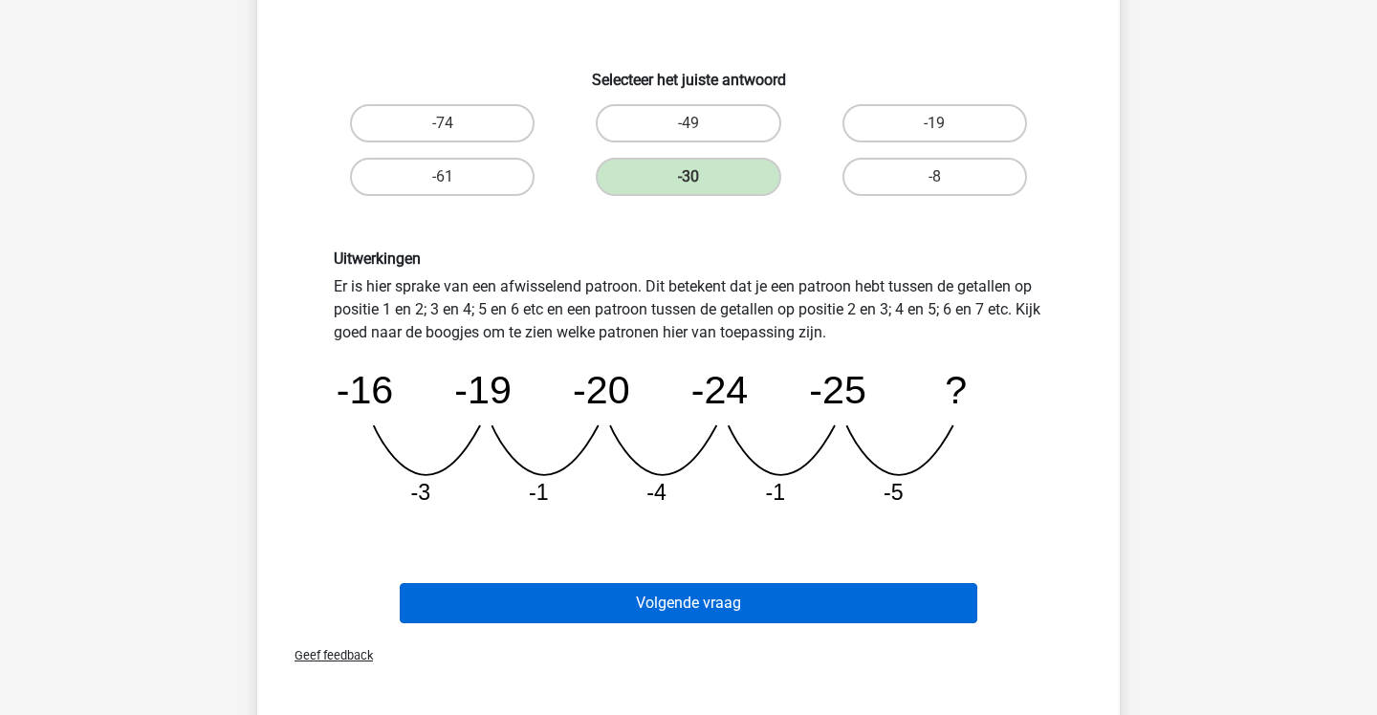
click at [784, 601] on button "Volgende vraag" at bounding box center [689, 603] width 579 height 40
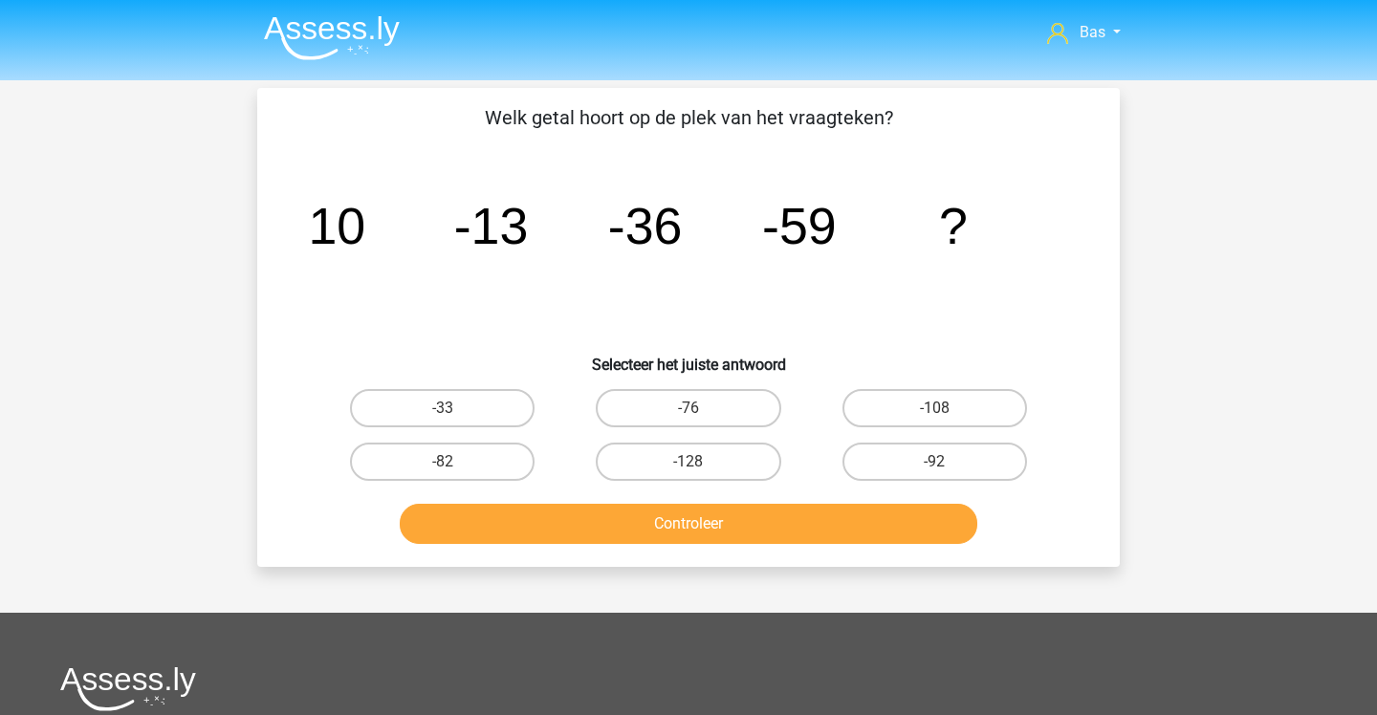
scroll to position [0, 0]
click at [747, 403] on label "-76" at bounding box center [688, 408] width 185 height 38
click at [701, 408] on input "-76" at bounding box center [695, 414] width 12 height 12
radio input "true"
click at [773, 516] on button "Controleer" at bounding box center [689, 524] width 579 height 40
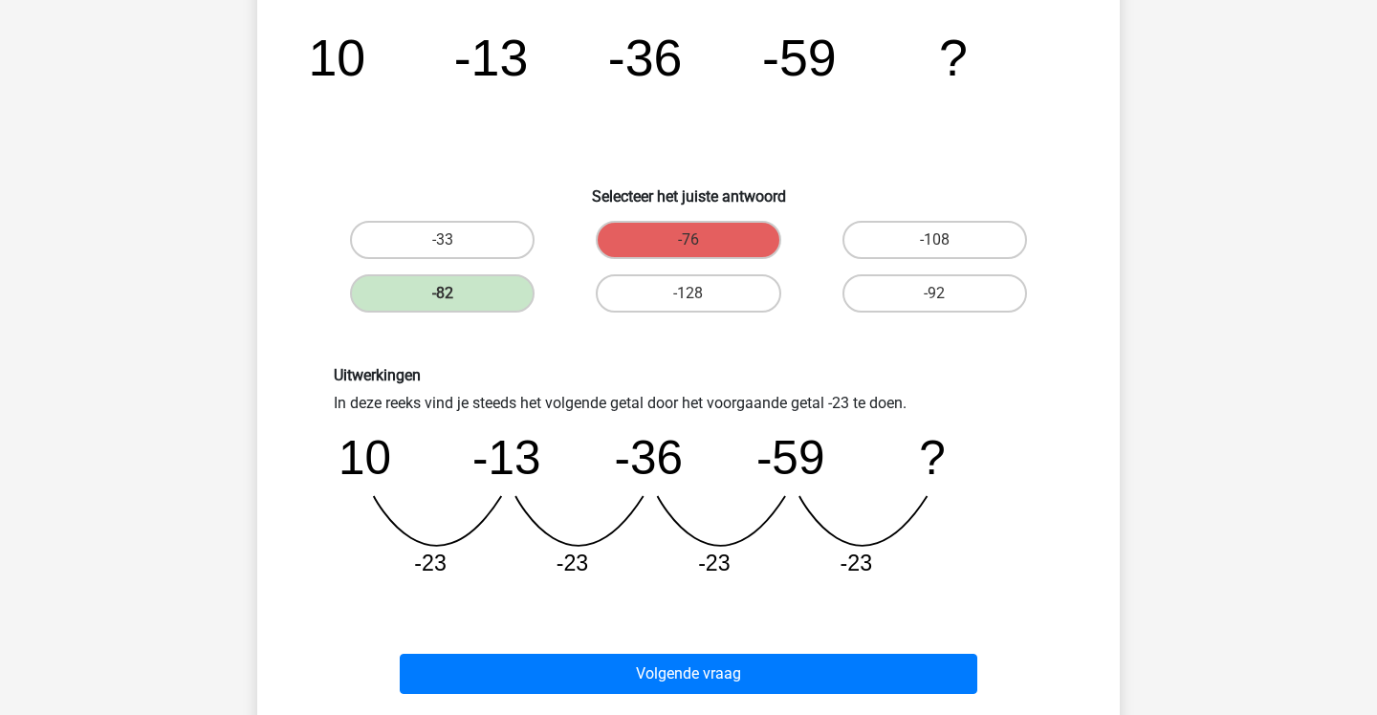
scroll to position [171, 0]
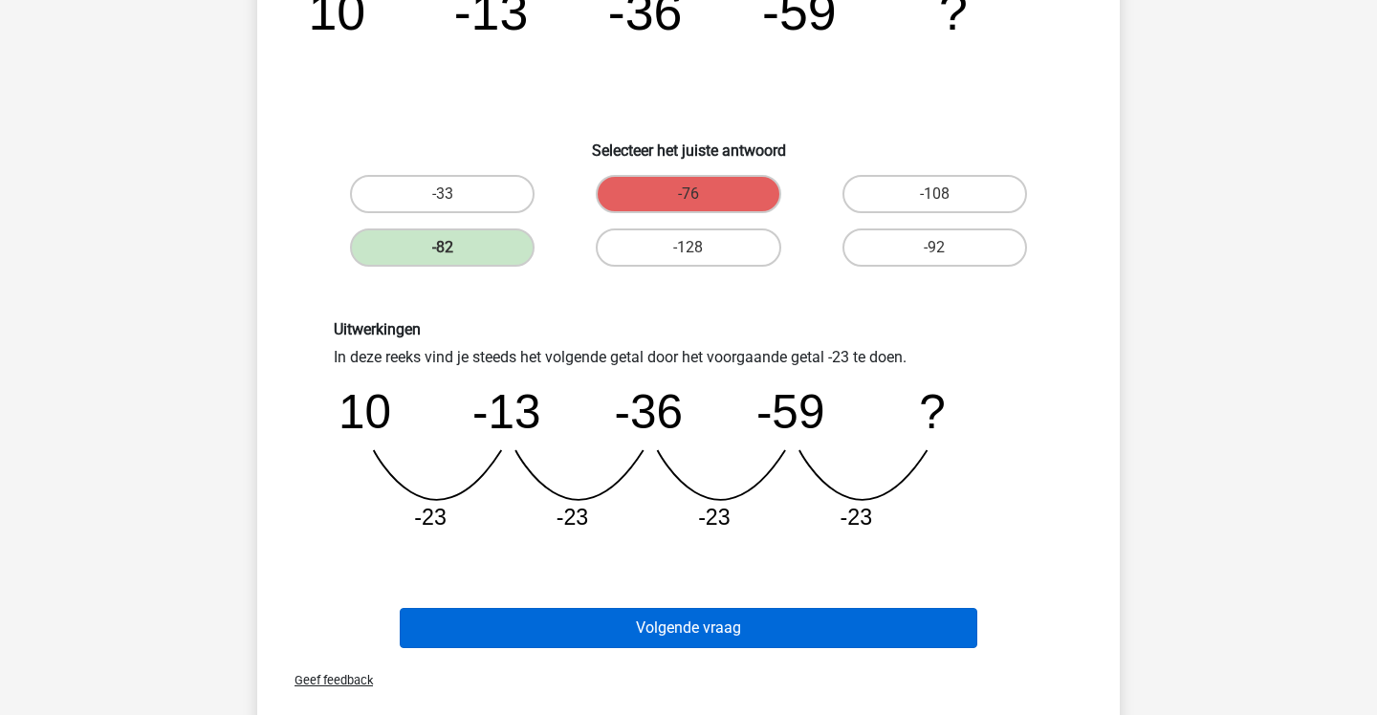
click at [746, 614] on button "Volgende vraag" at bounding box center [689, 628] width 579 height 40
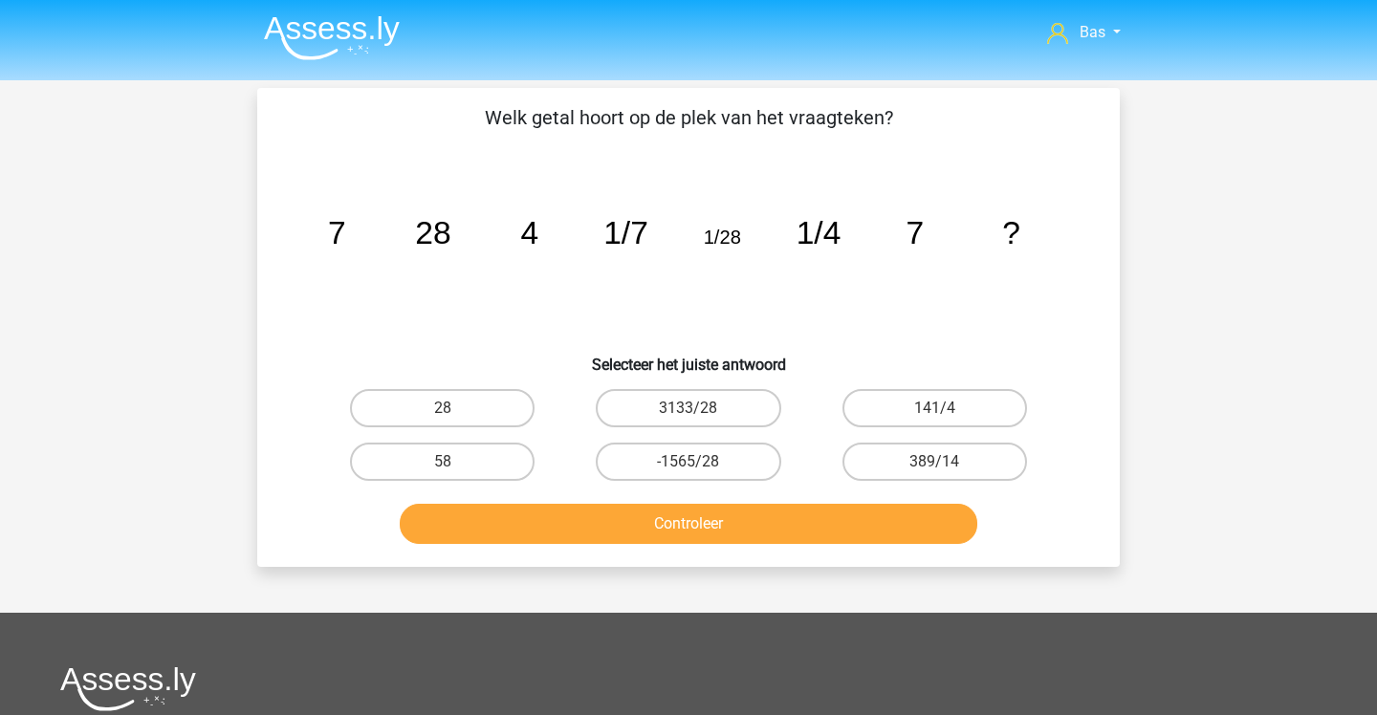
scroll to position [0, 0]
click at [505, 415] on label "28" at bounding box center [442, 408] width 185 height 38
click at [455, 415] on input "28" at bounding box center [449, 414] width 12 height 12
radio input "true"
click at [558, 518] on button "Controleer" at bounding box center [689, 524] width 579 height 40
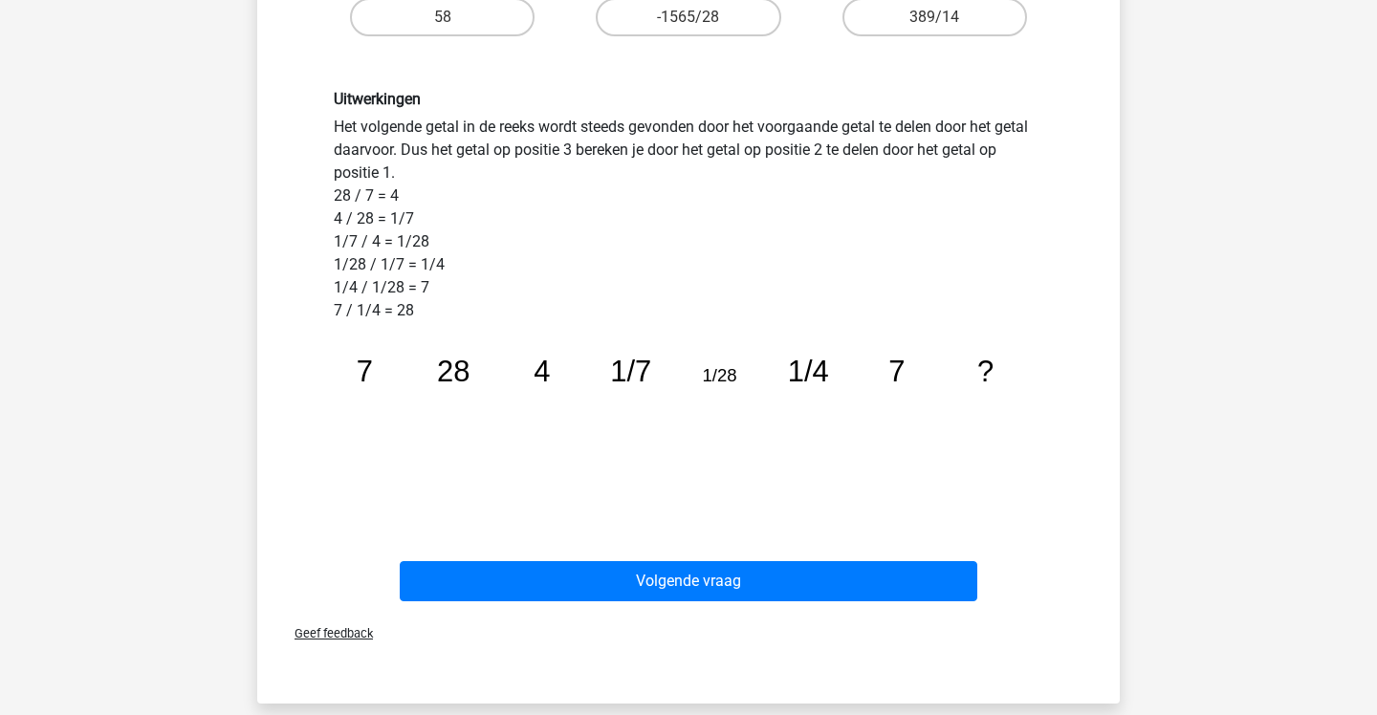
scroll to position [450, 0]
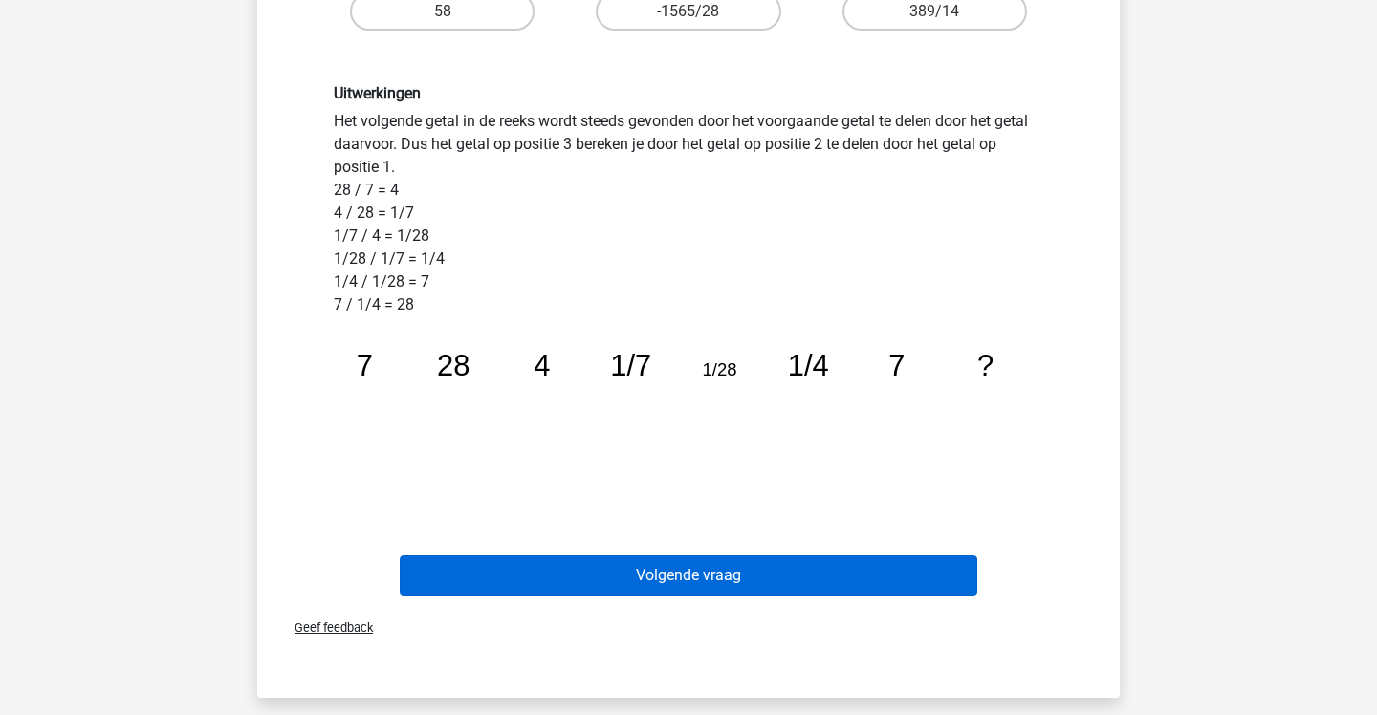
click at [601, 570] on button "Volgende vraag" at bounding box center [689, 576] width 579 height 40
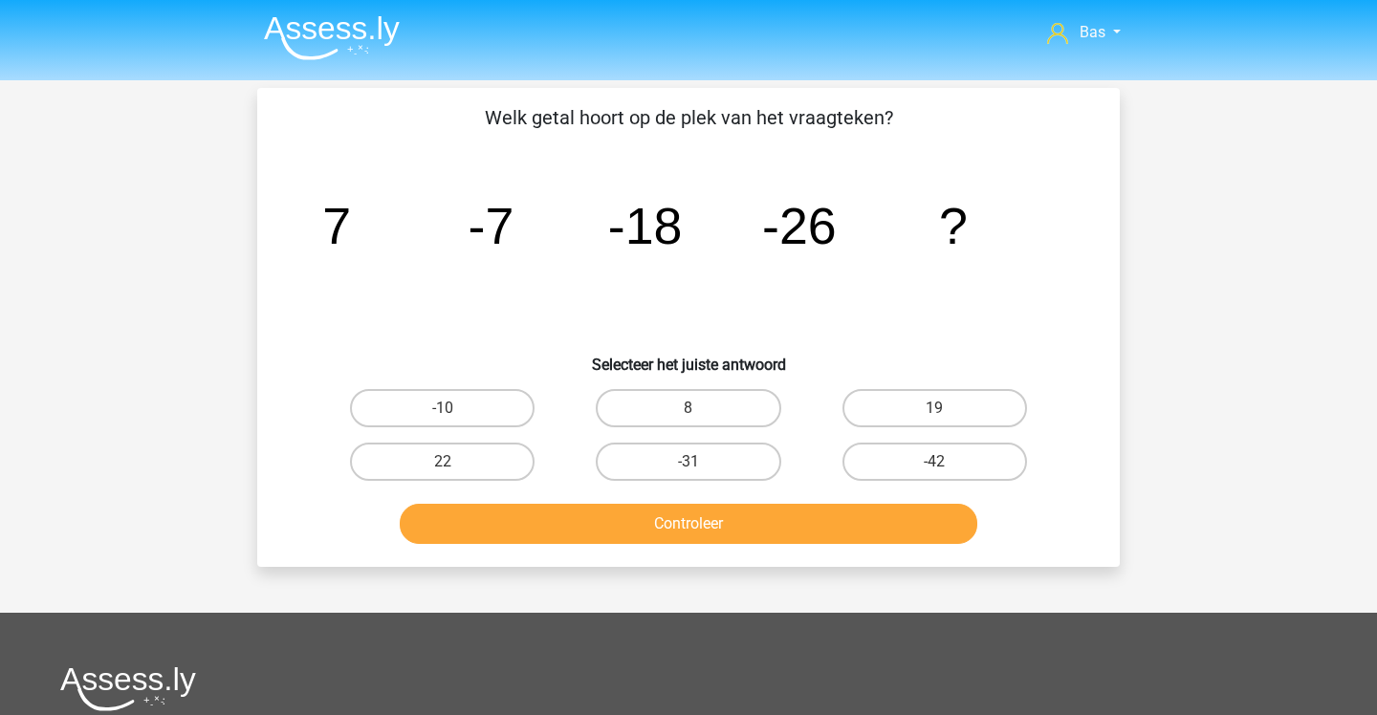
scroll to position [0, 0]
click at [707, 448] on label "-31" at bounding box center [688, 462] width 185 height 38
click at [701, 462] on input "-31" at bounding box center [695, 468] width 12 height 12
radio input "true"
click at [726, 512] on button "Controleer" at bounding box center [689, 524] width 579 height 40
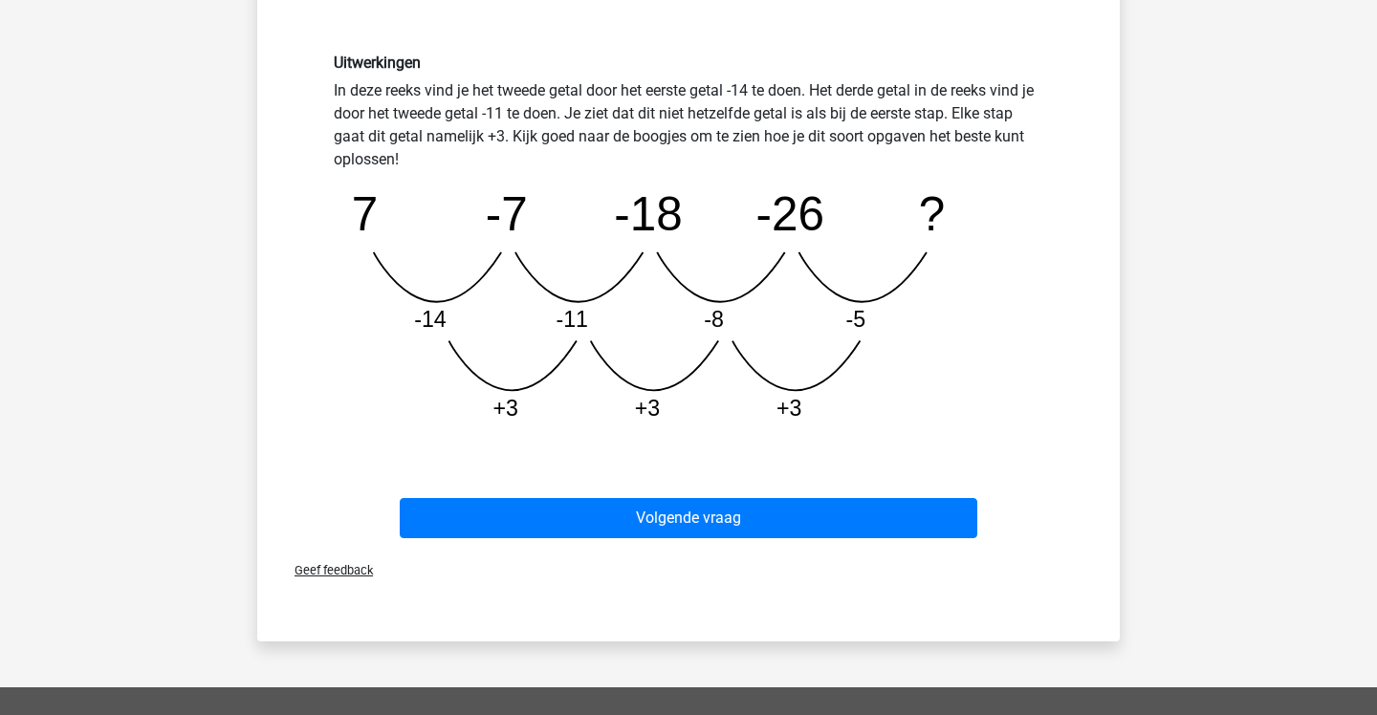
scroll to position [516, 1]
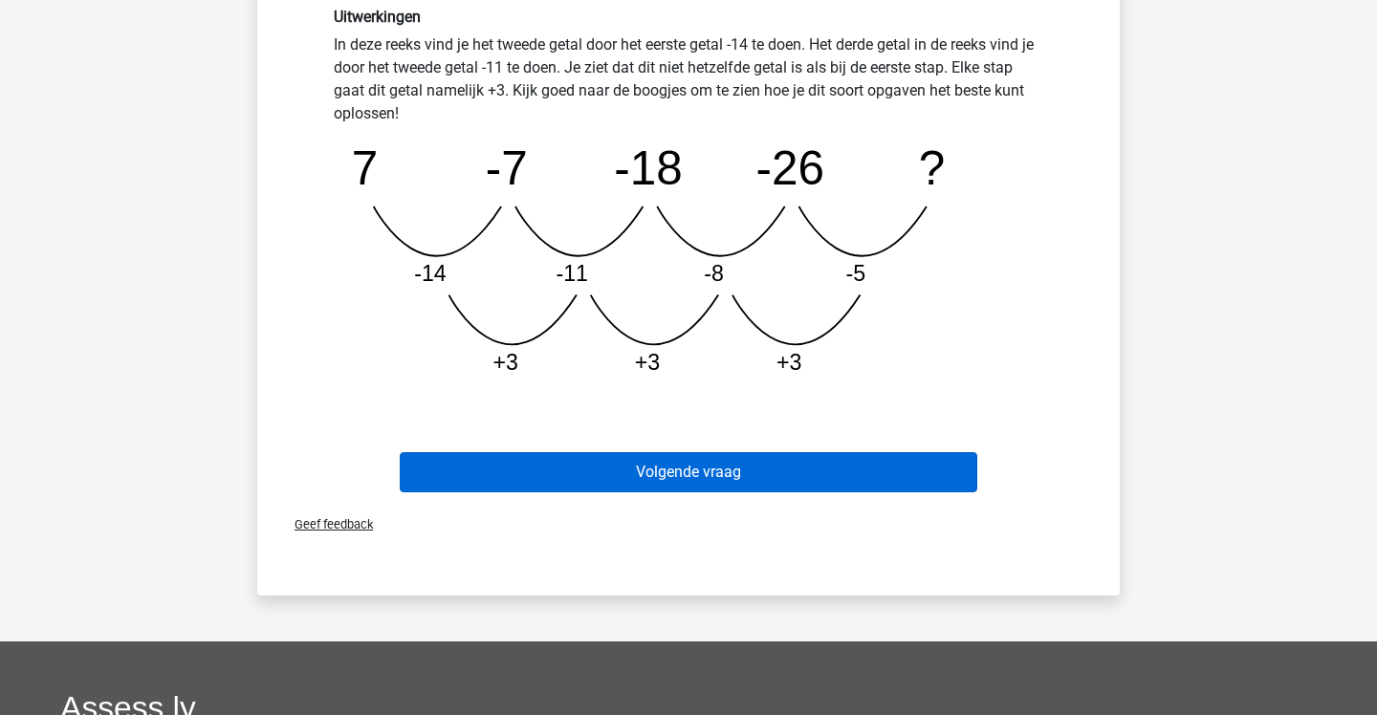
click at [728, 479] on button "Volgende vraag" at bounding box center [689, 472] width 579 height 40
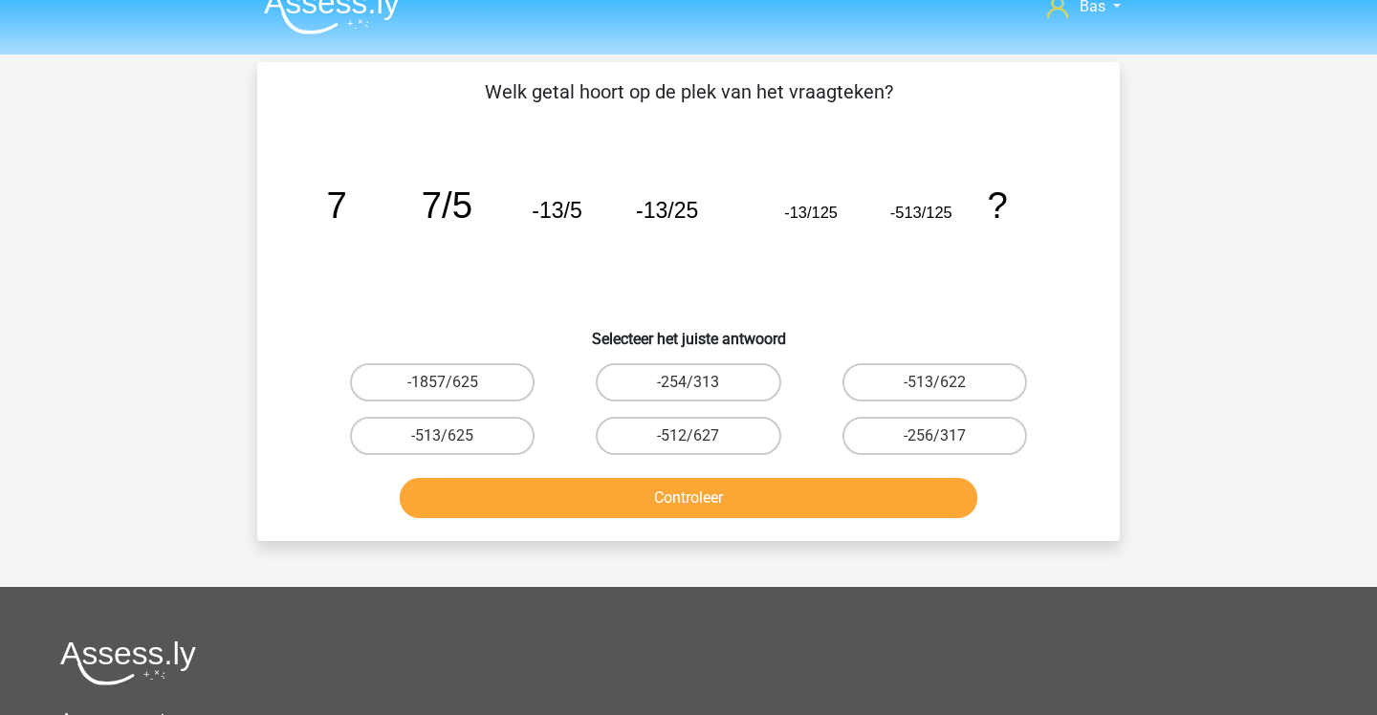
scroll to position [25, 0]
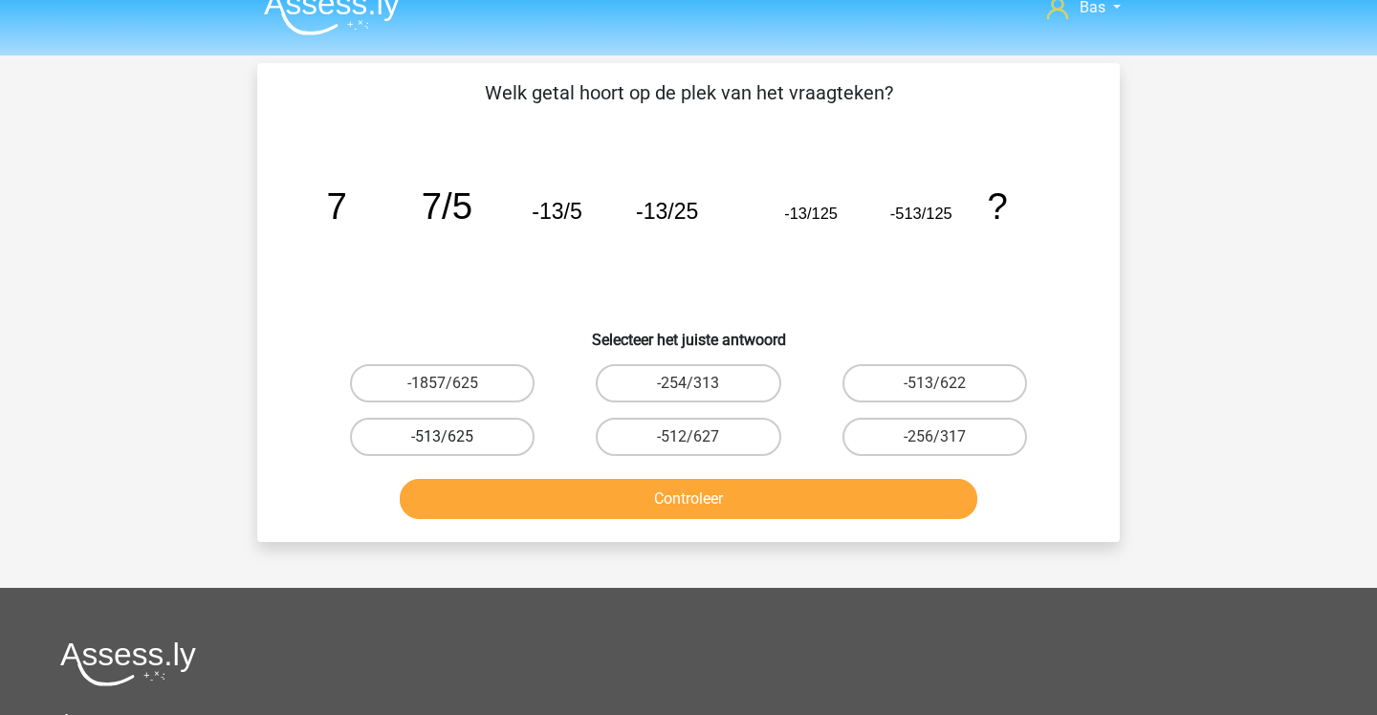
click at [473, 440] on label "-513/625" at bounding box center [442, 437] width 185 height 38
click at [455, 440] on input "-513/625" at bounding box center [449, 443] width 12 height 12
radio input "true"
click at [509, 502] on button "Controleer" at bounding box center [689, 499] width 579 height 40
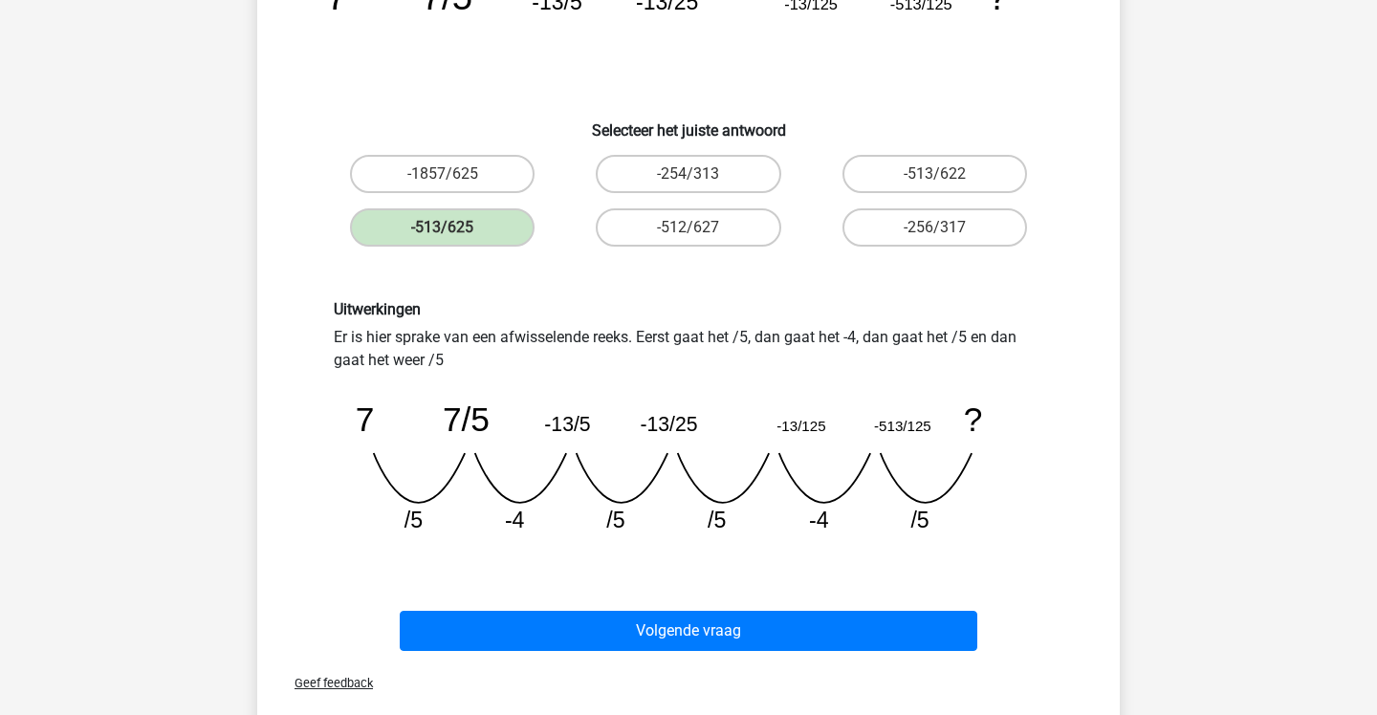
scroll to position [274, 0]
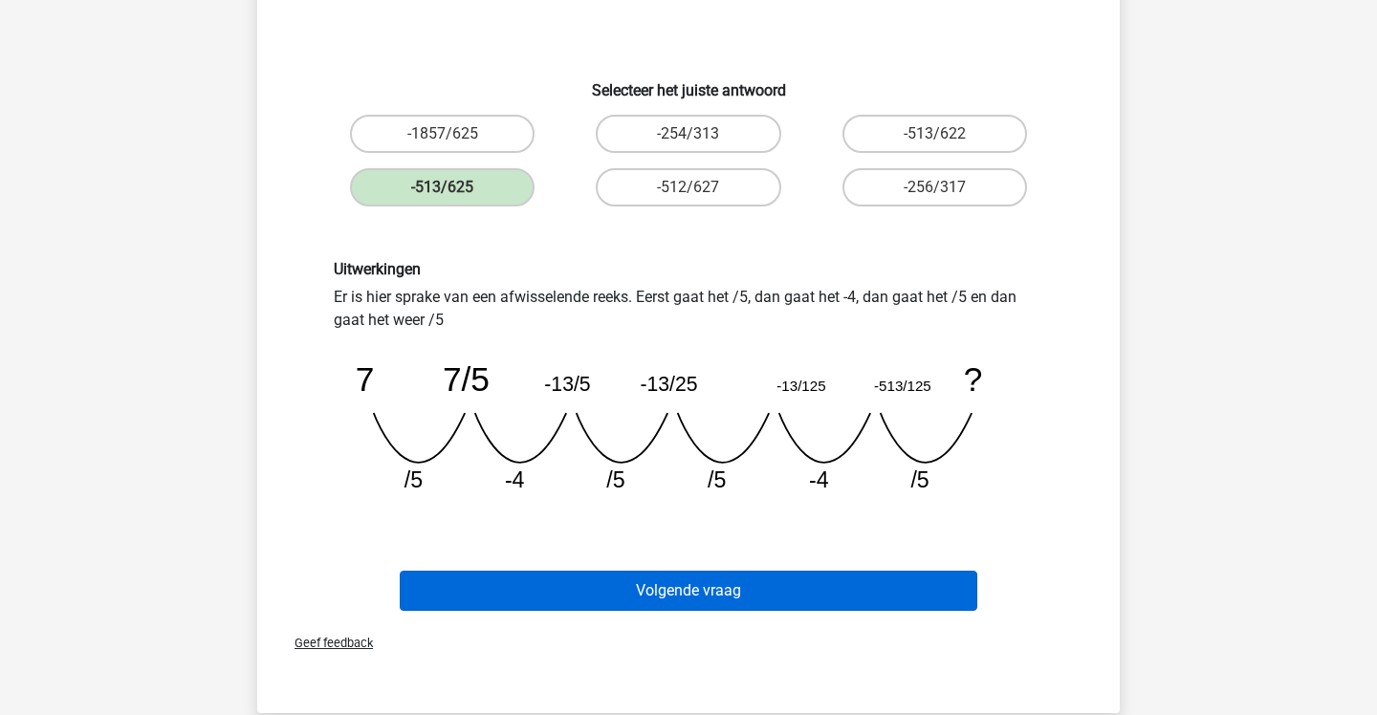
click at [583, 580] on button "Volgende vraag" at bounding box center [689, 591] width 579 height 40
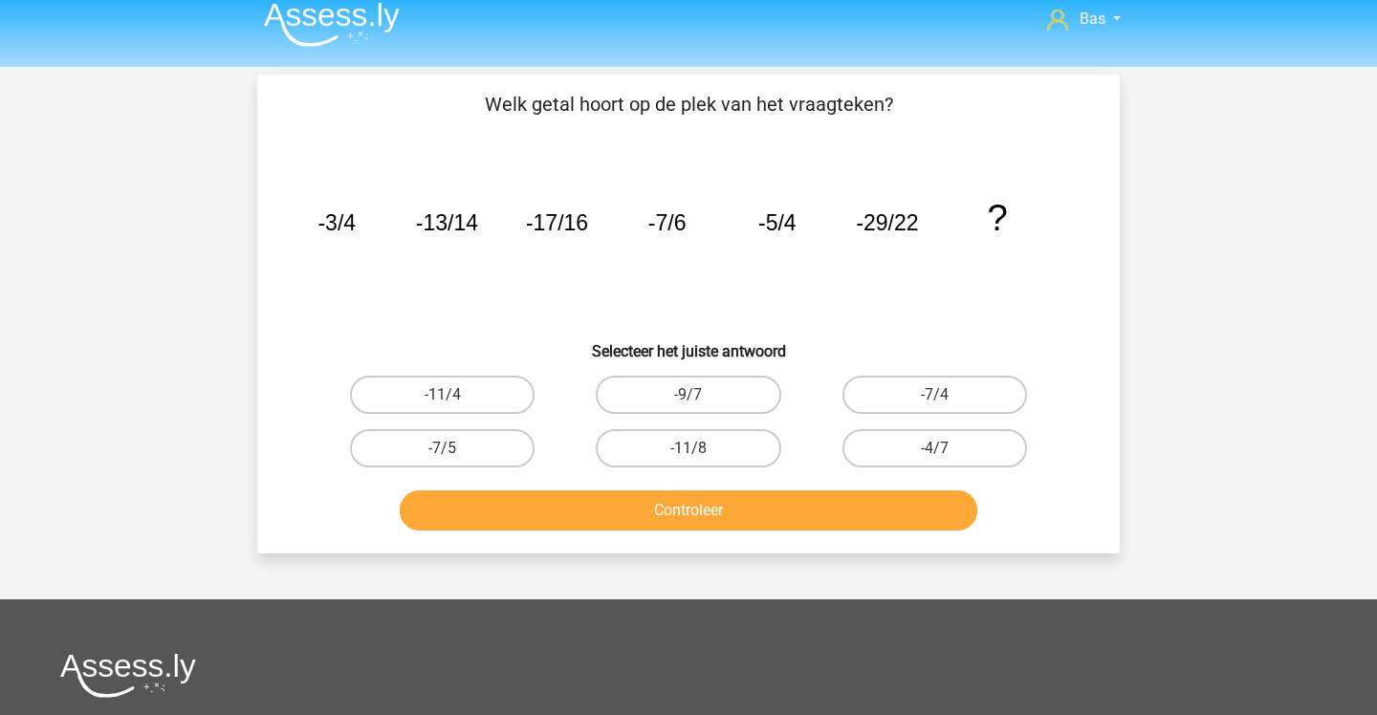
scroll to position [11, 0]
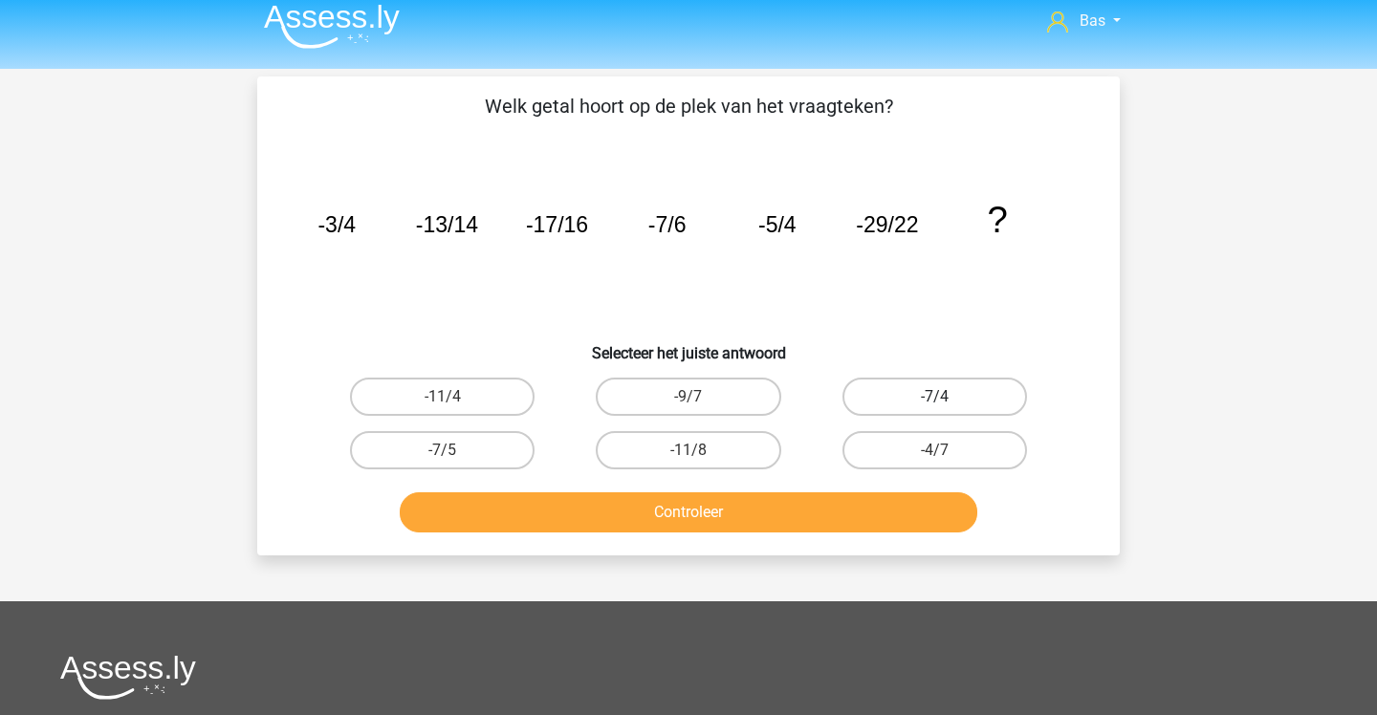
click at [975, 396] on label "-7/4" at bounding box center [934, 397] width 185 height 38
click at [947, 397] on input "-7/4" at bounding box center [940, 403] width 12 height 12
radio input "true"
click at [887, 496] on button "Controleer" at bounding box center [689, 512] width 579 height 40
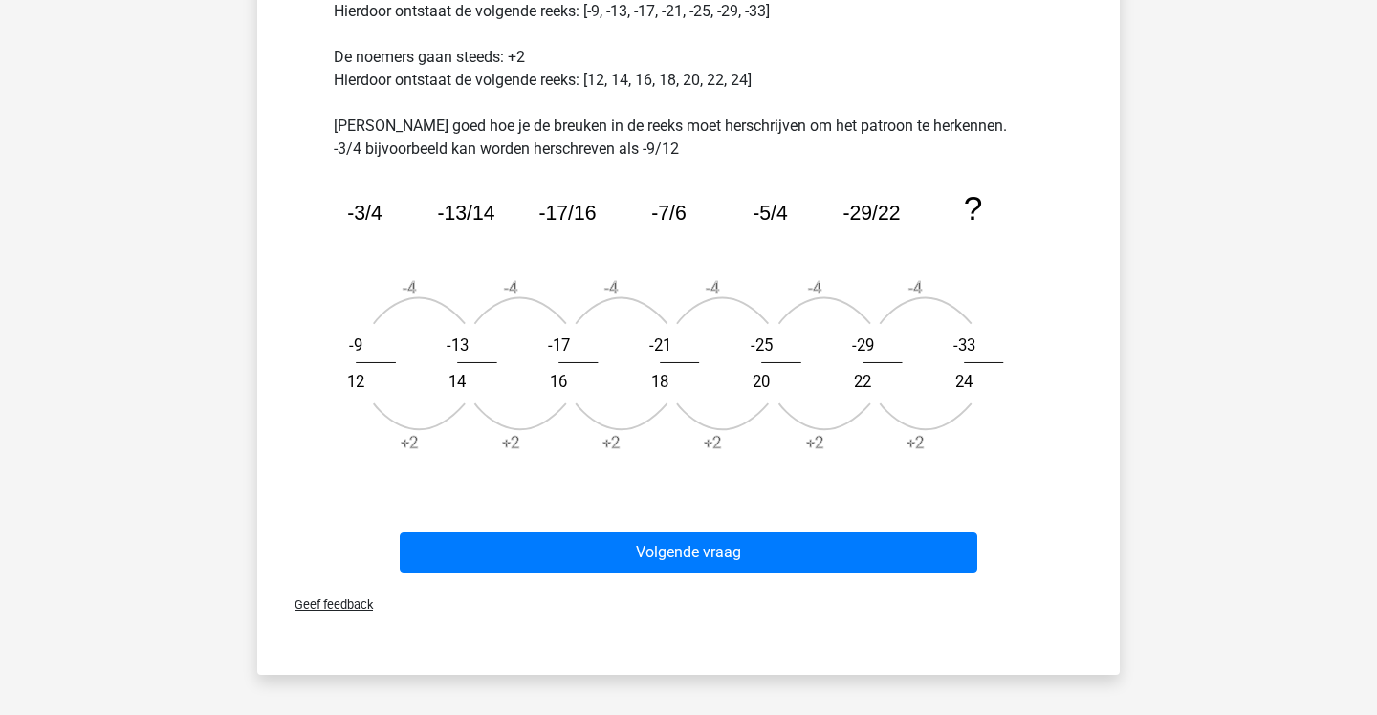
scroll to position [608, 0]
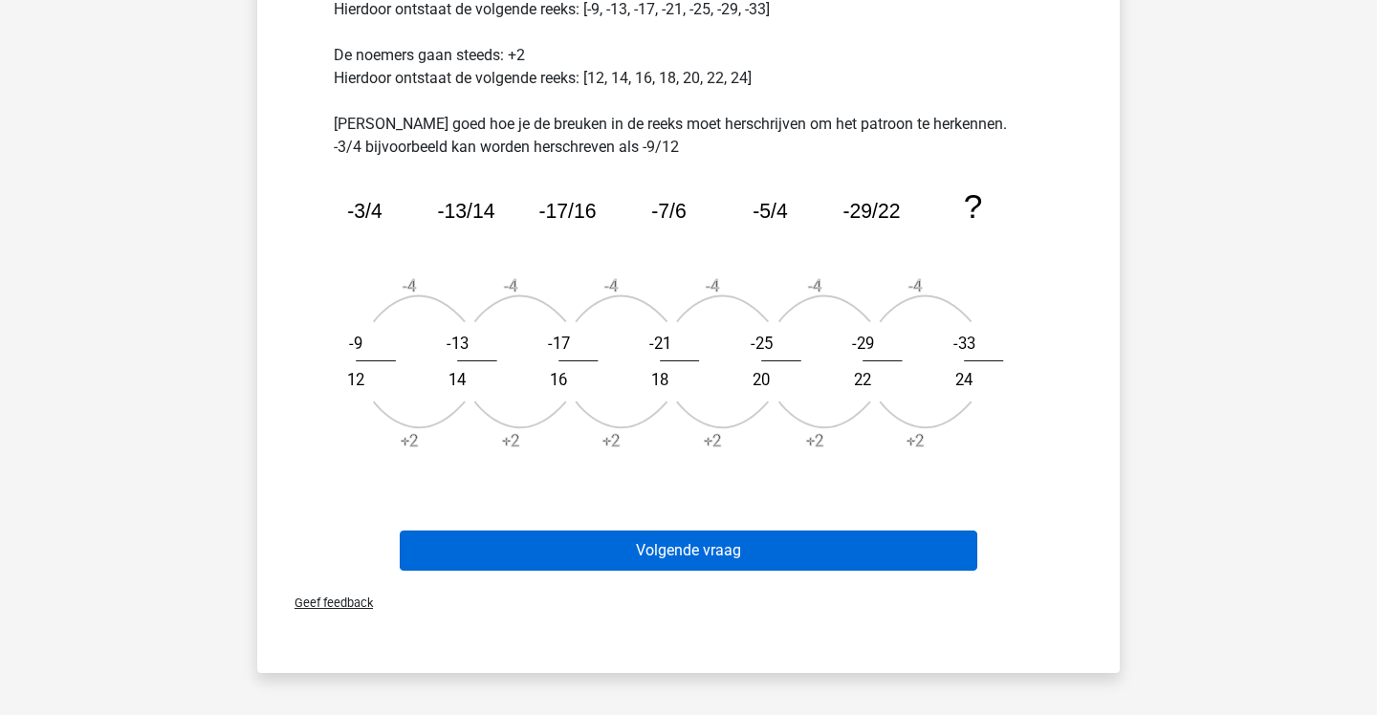
click at [617, 555] on button "Volgende vraag" at bounding box center [689, 551] width 579 height 40
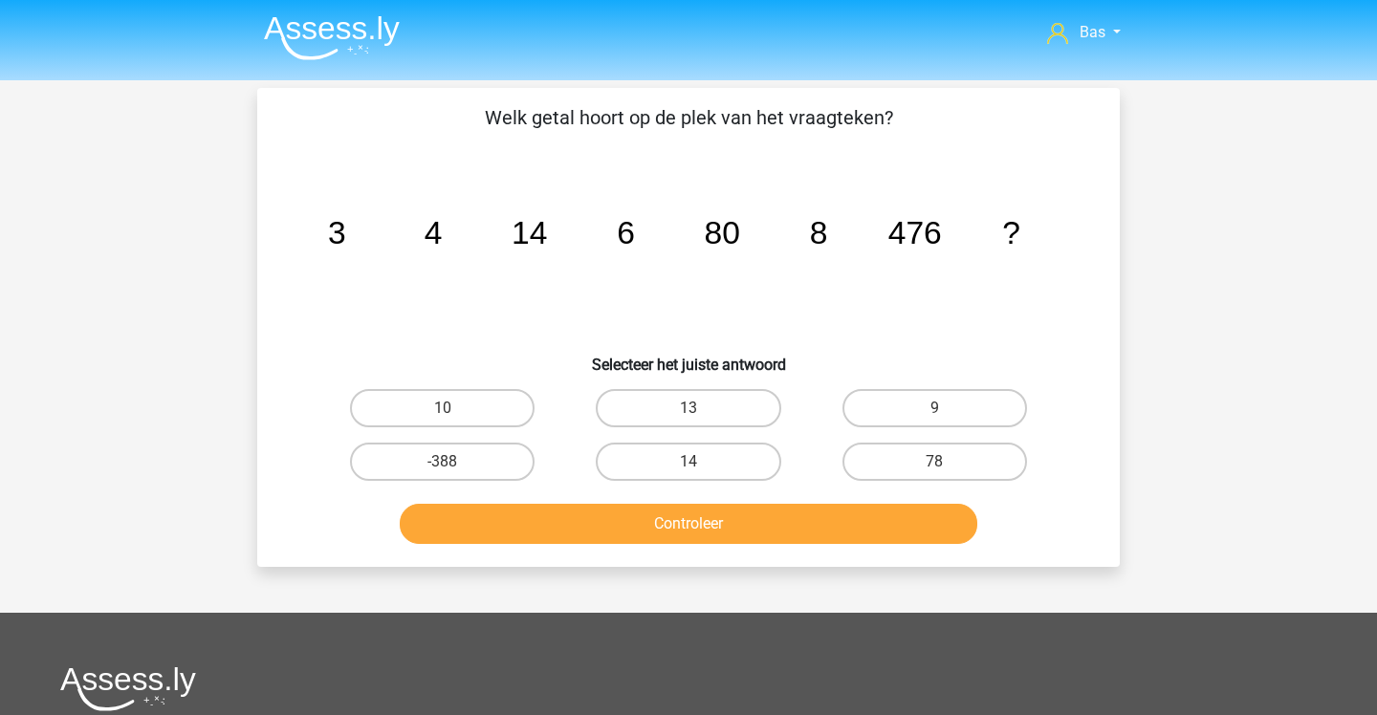
scroll to position [0, 0]
click at [470, 410] on label "10" at bounding box center [442, 408] width 185 height 38
click at [455, 410] on input "10" at bounding box center [449, 414] width 12 height 12
radio input "true"
click at [551, 525] on button "Controleer" at bounding box center [689, 524] width 579 height 40
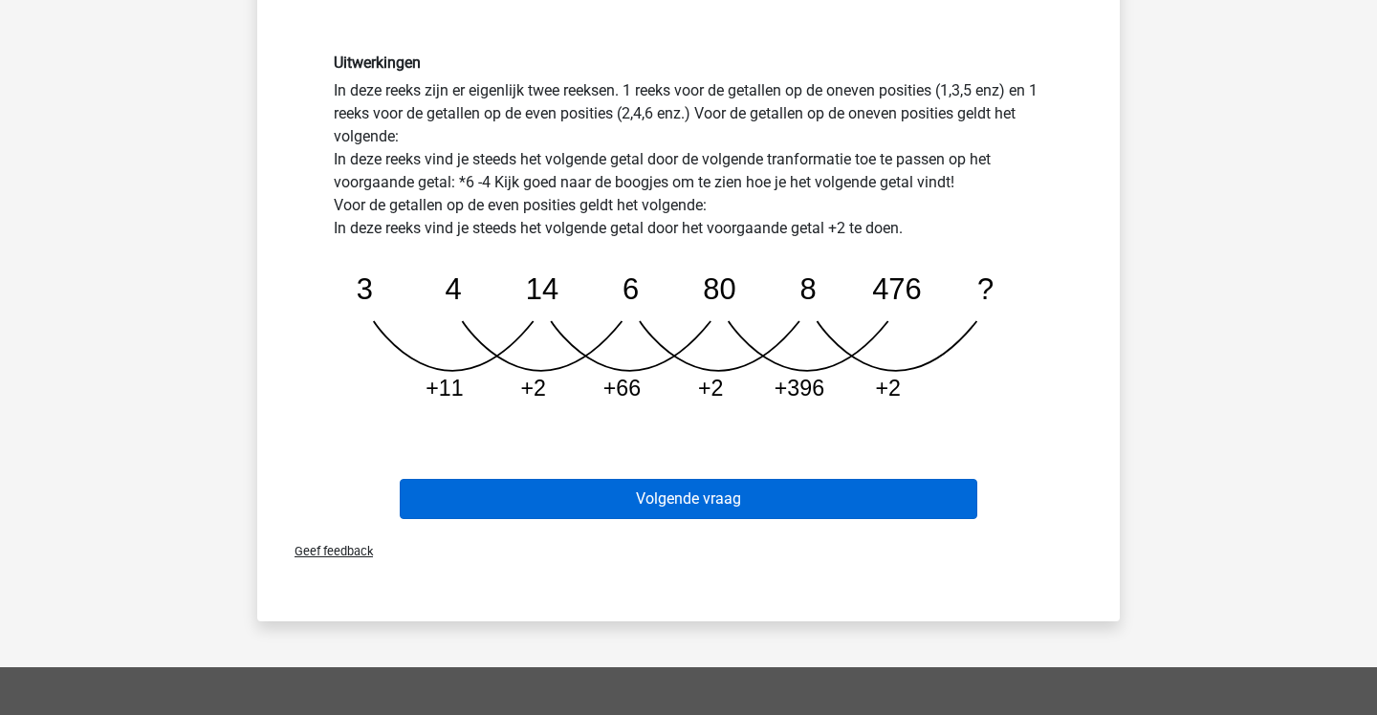
scroll to position [499, 0]
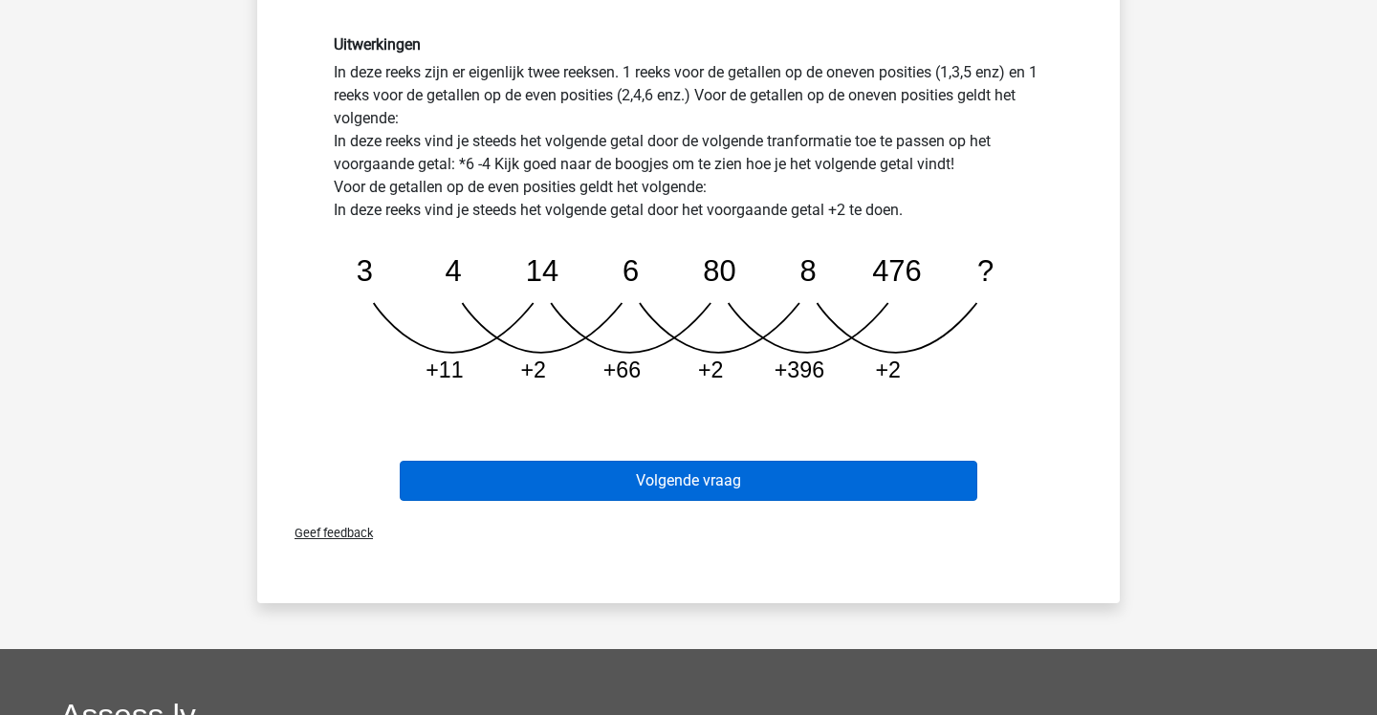
click at [728, 489] on button "Volgende vraag" at bounding box center [689, 481] width 579 height 40
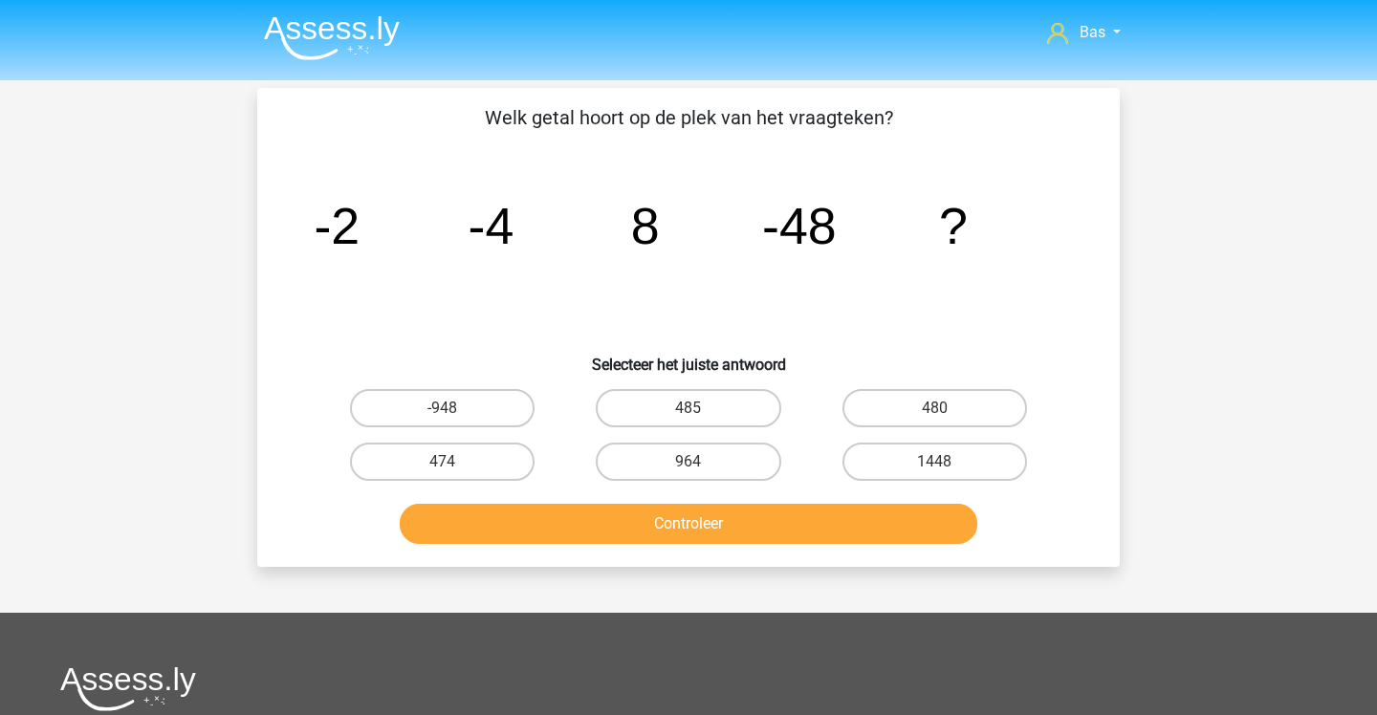
scroll to position [0, 0]
click at [498, 468] on label "474" at bounding box center [442, 462] width 185 height 38
click at [455, 468] on input "474" at bounding box center [449, 468] width 12 height 12
radio input "true"
click at [536, 525] on button "Controleer" at bounding box center [689, 524] width 579 height 40
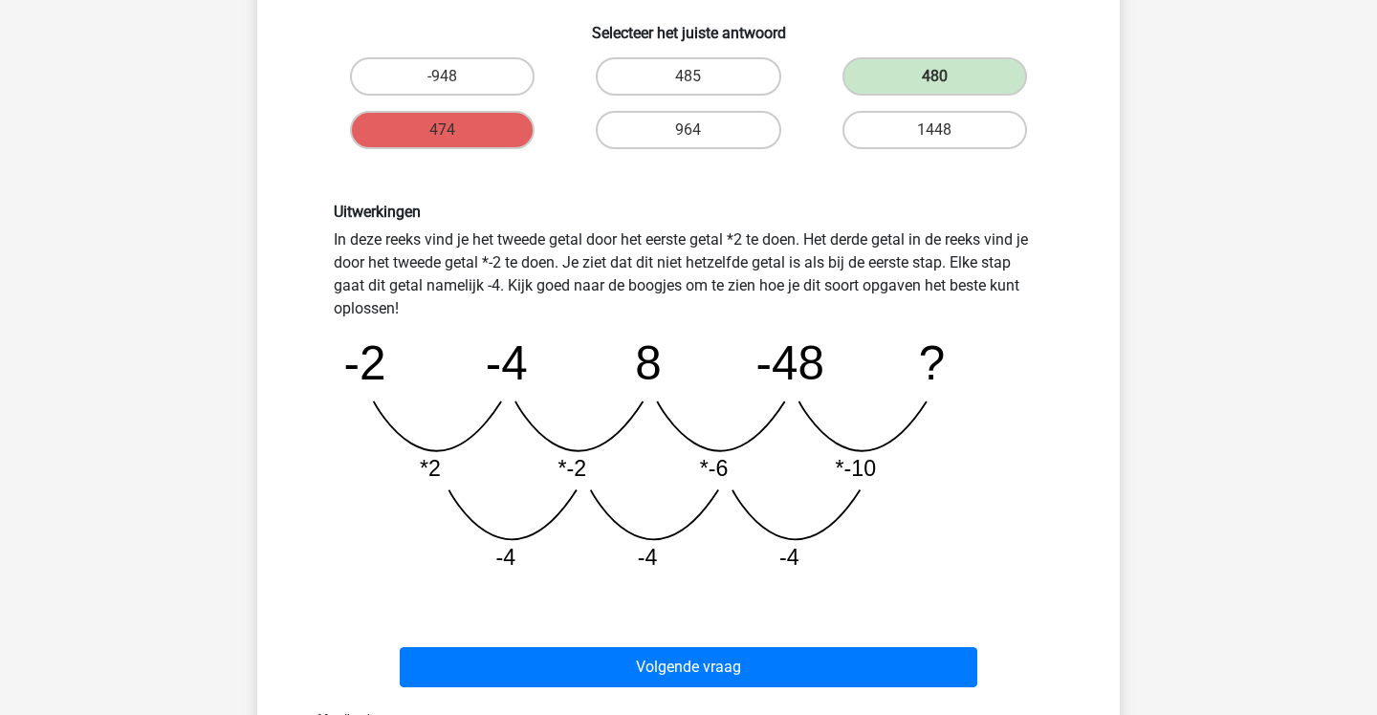
scroll to position [335, 0]
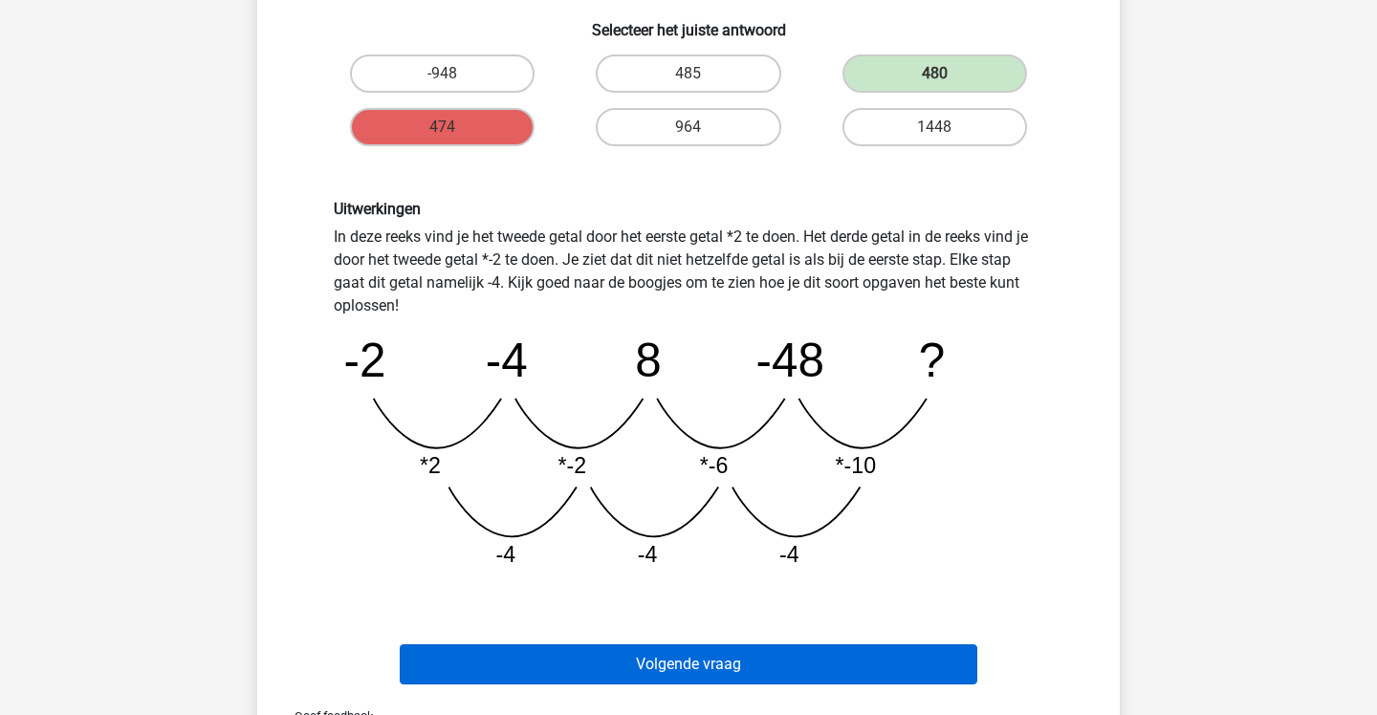
click at [746, 653] on button "Volgende vraag" at bounding box center [689, 665] width 579 height 40
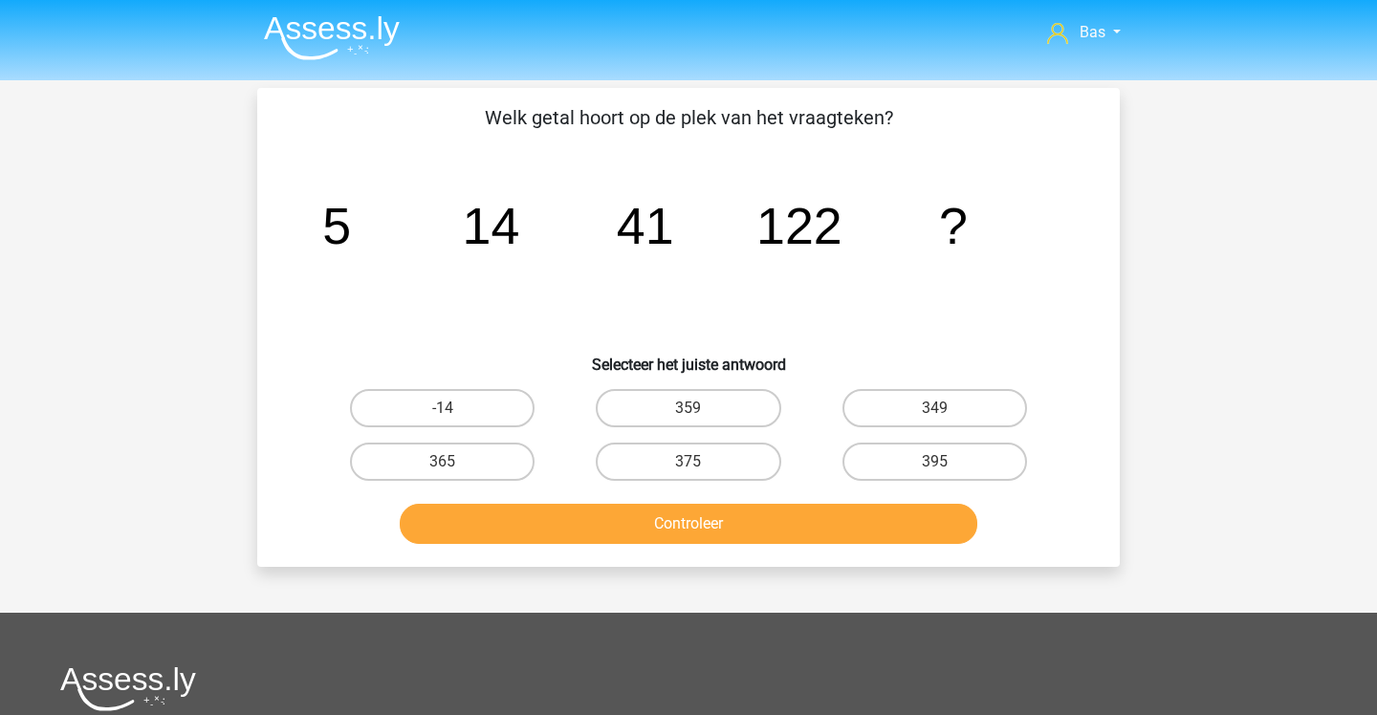
scroll to position [0, 0]
click at [749, 404] on label "359" at bounding box center [688, 408] width 185 height 38
click at [701, 408] on input "359" at bounding box center [695, 414] width 12 height 12
radio input "true"
click at [769, 535] on button "Controleer" at bounding box center [689, 524] width 579 height 40
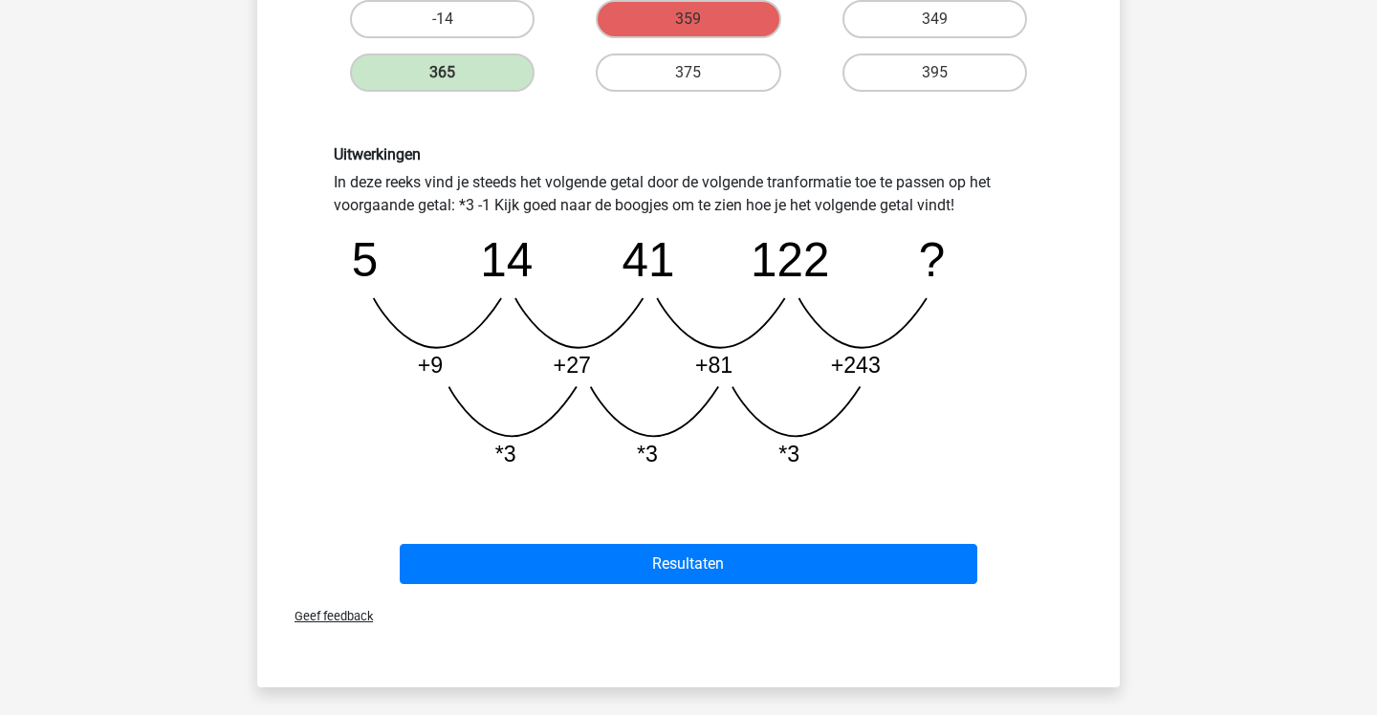
scroll to position [399, 0]
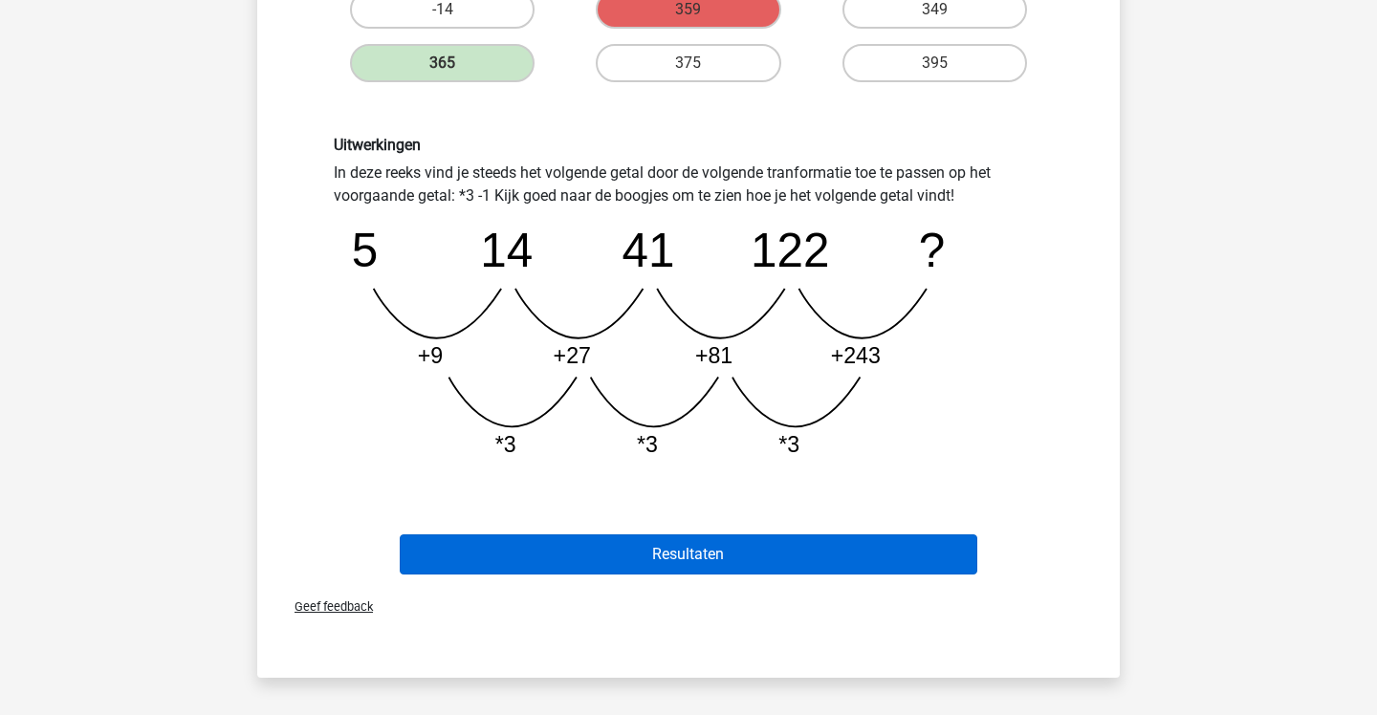
click at [769, 535] on button "Resultaten" at bounding box center [689, 555] width 579 height 40
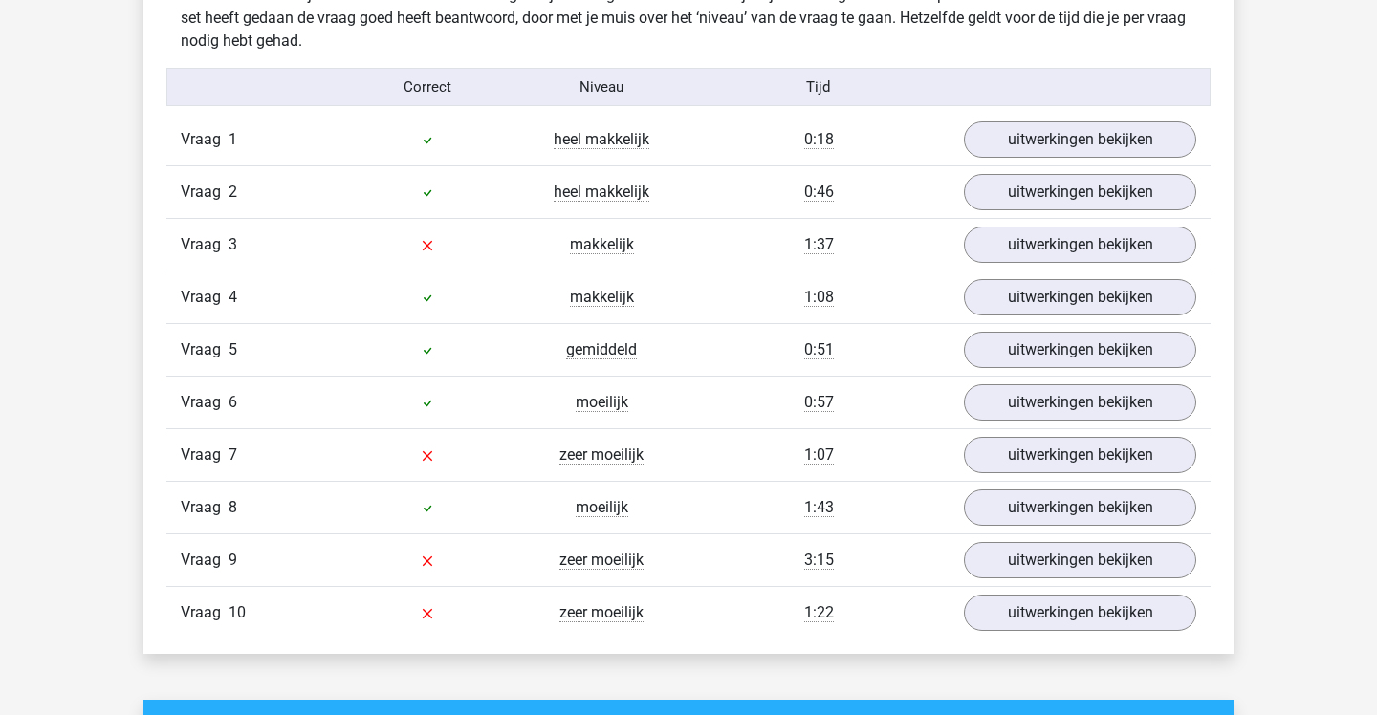
scroll to position [1203, 0]
click at [973, 235] on link "uitwerkingen bekijken" at bounding box center [1080, 245] width 267 height 42
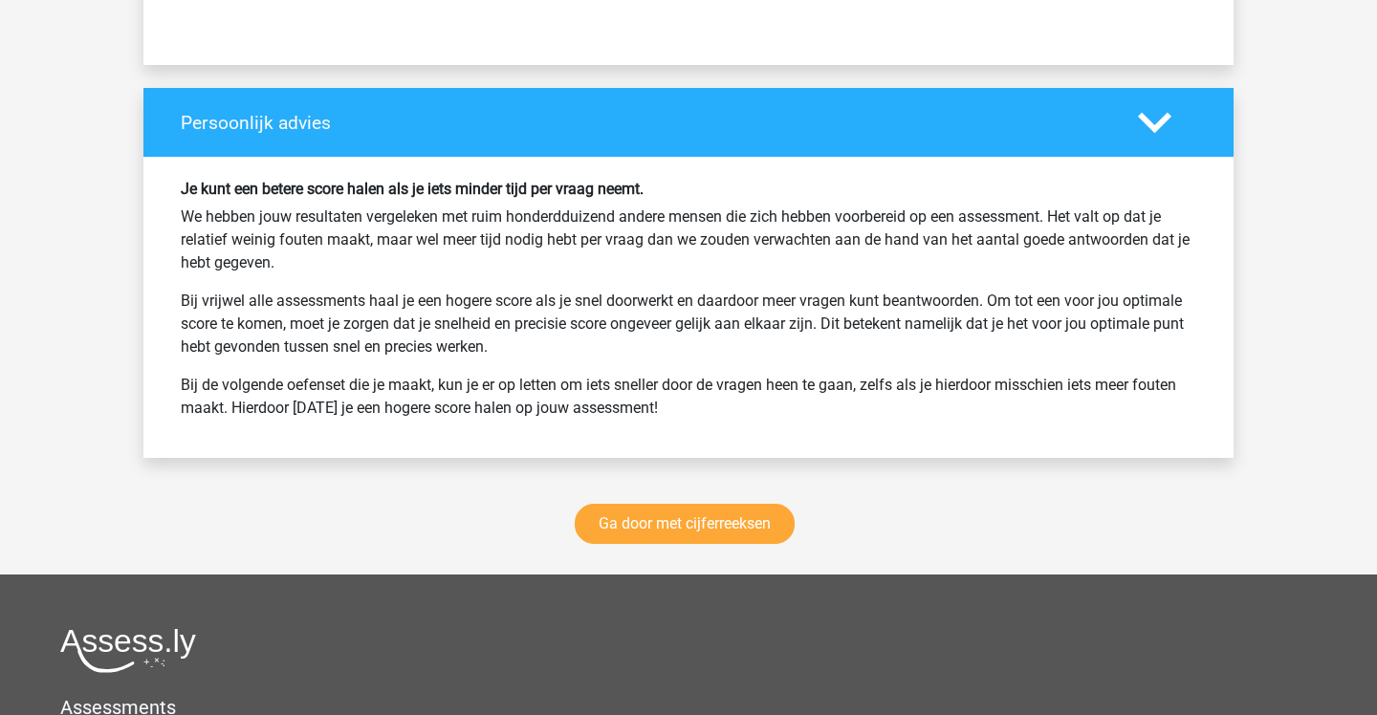
scroll to position [3314, 0]
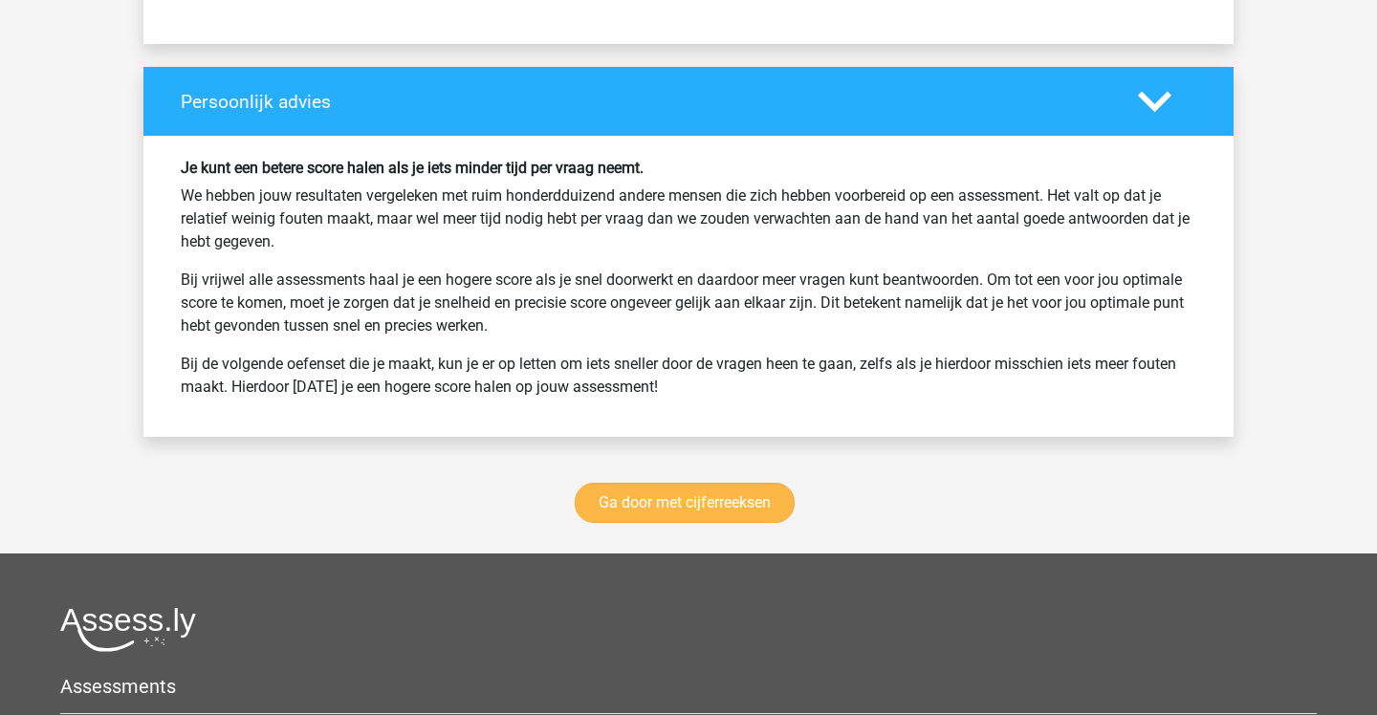
click at [709, 509] on link "Ga door met cijferreeksen" at bounding box center [685, 503] width 220 height 40
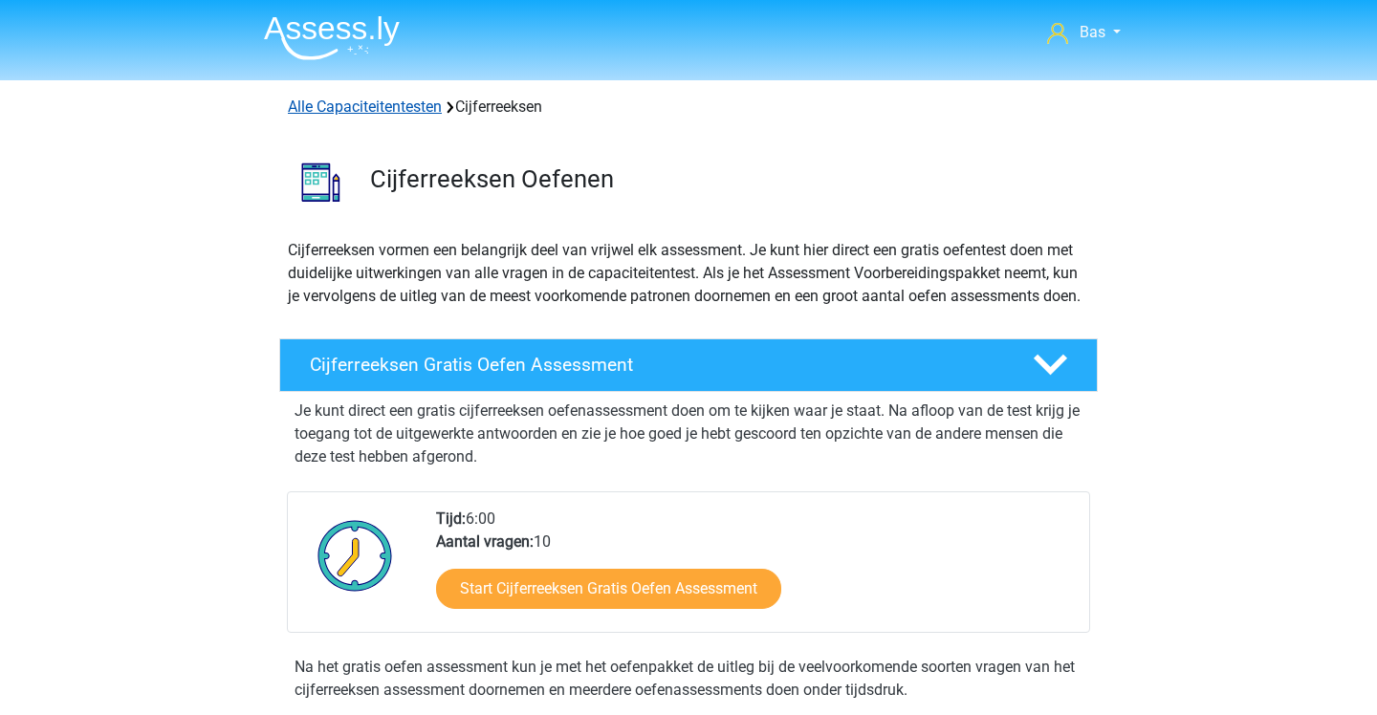
click at [424, 103] on link "Alle Capaciteitentesten" at bounding box center [365, 107] width 154 height 18
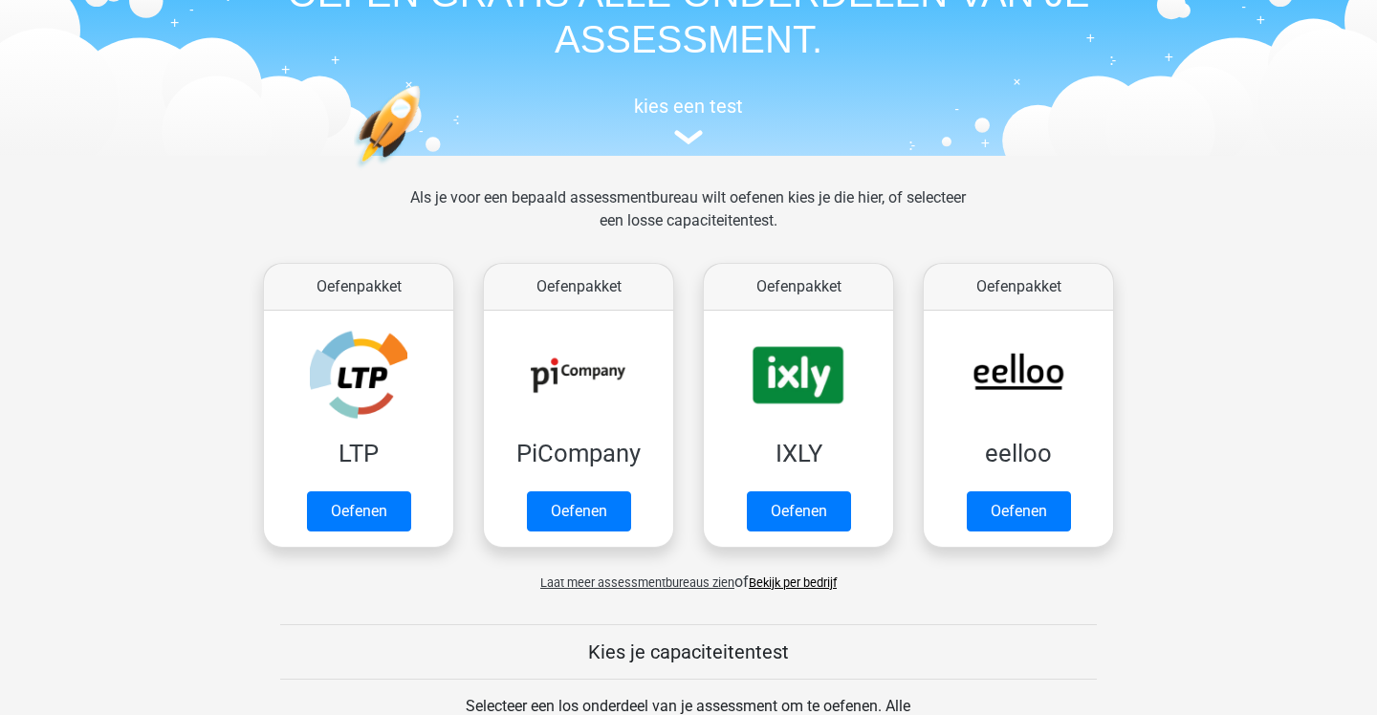
scroll to position [75, 0]
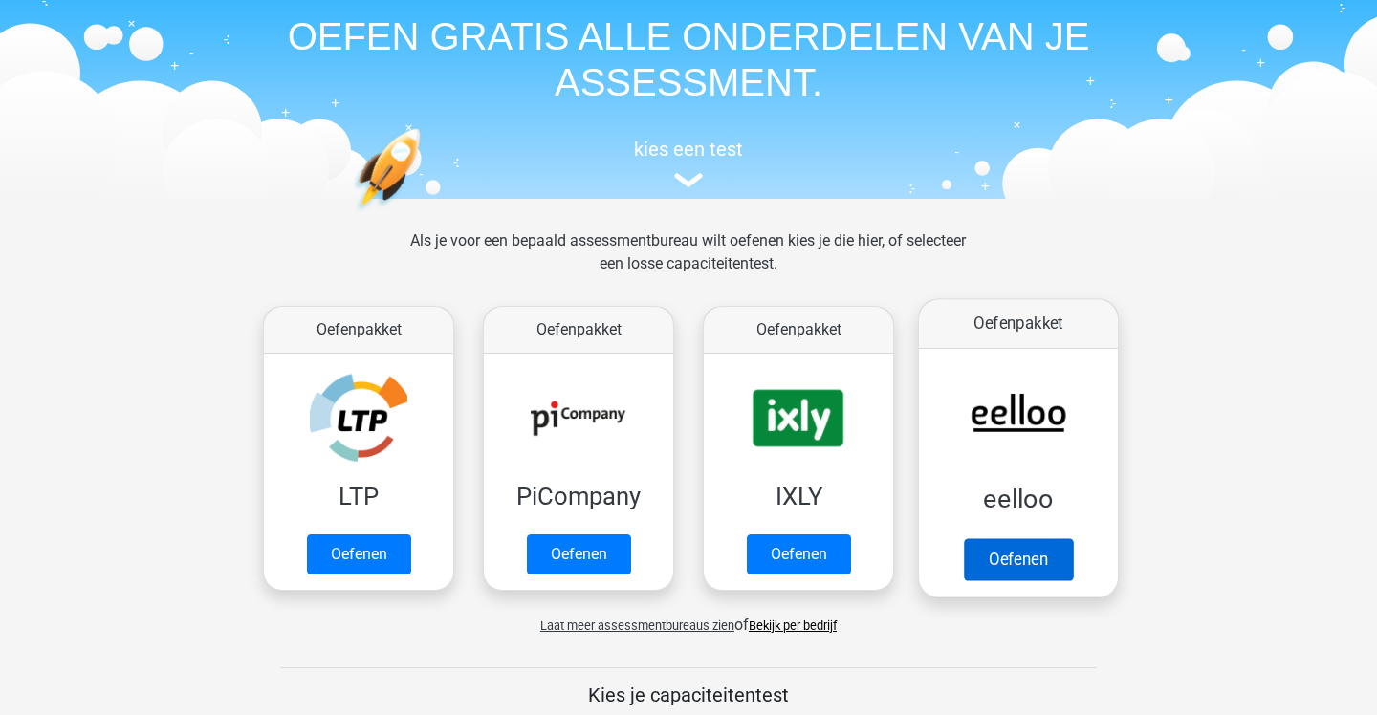
click at [979, 538] on link "Oefenen" at bounding box center [1018, 559] width 109 height 42
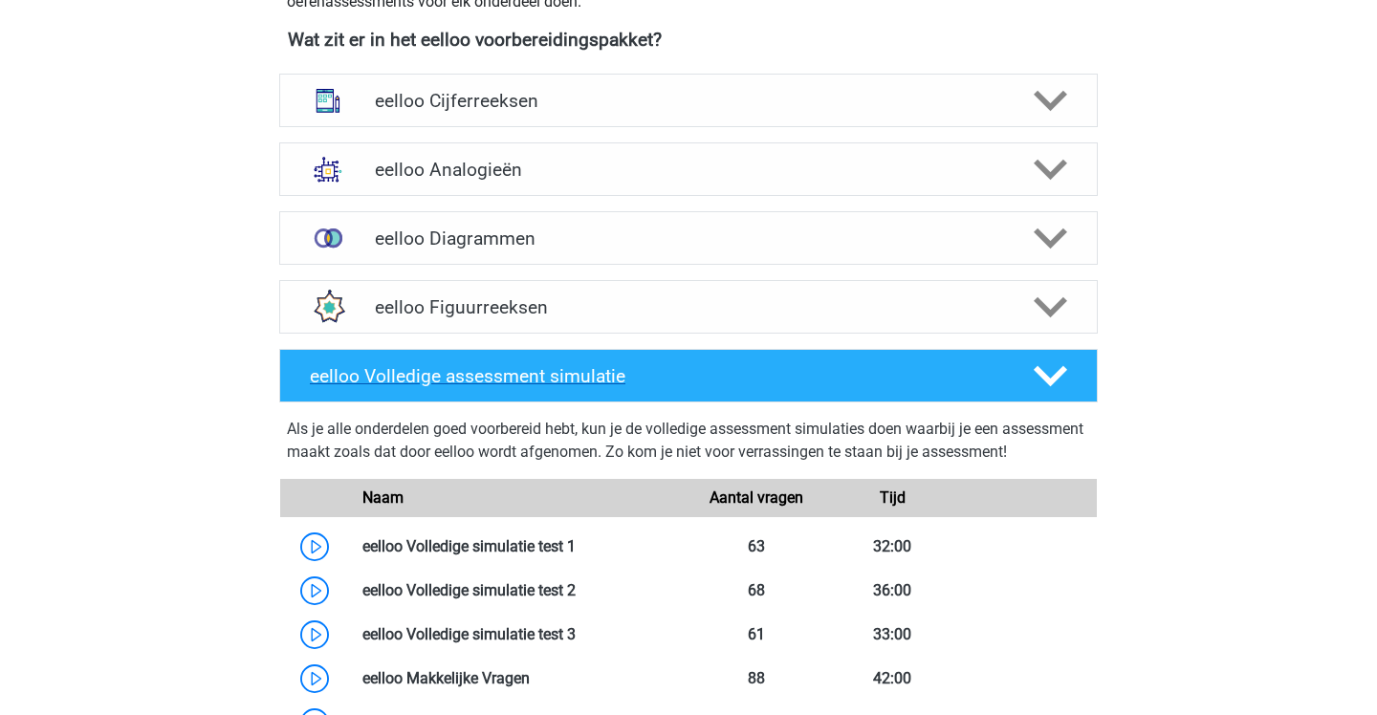
scroll to position [738, 0]
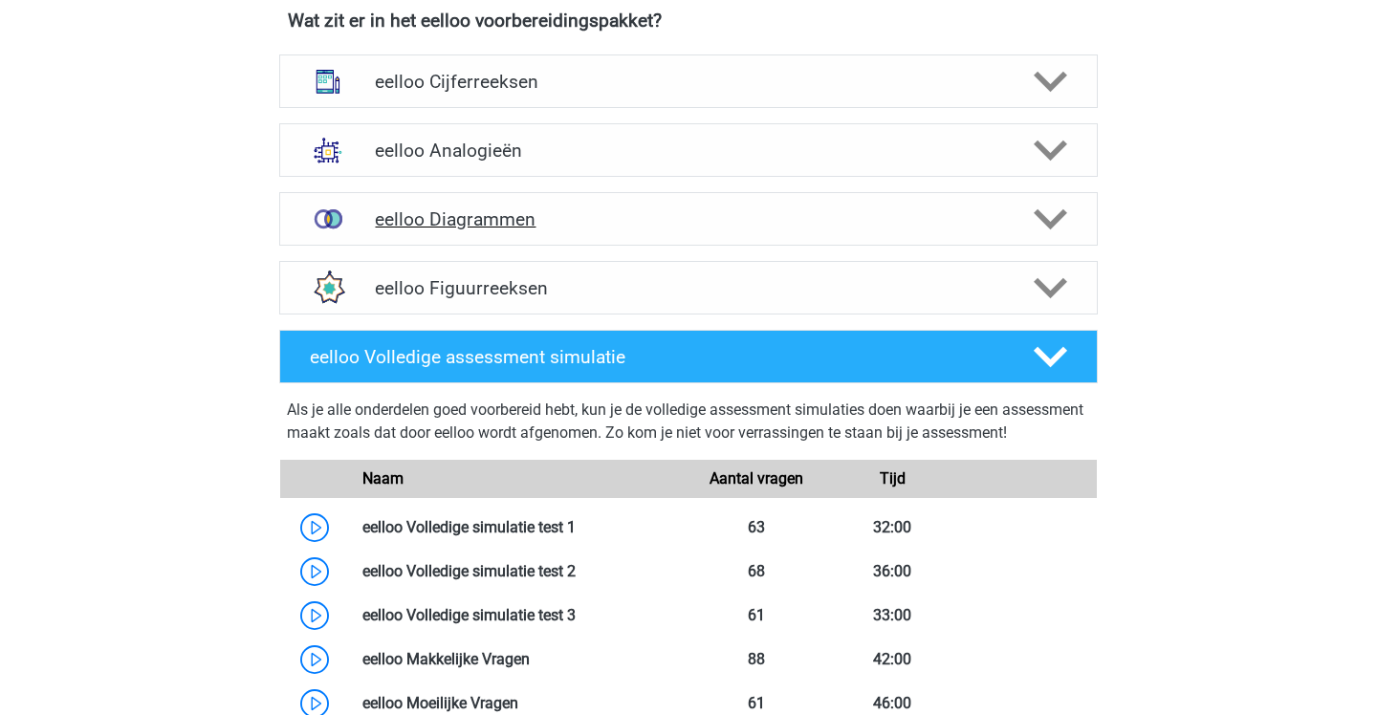
click at [591, 231] on div "eelloo Diagrammen" at bounding box center [688, 219] width 819 height 54
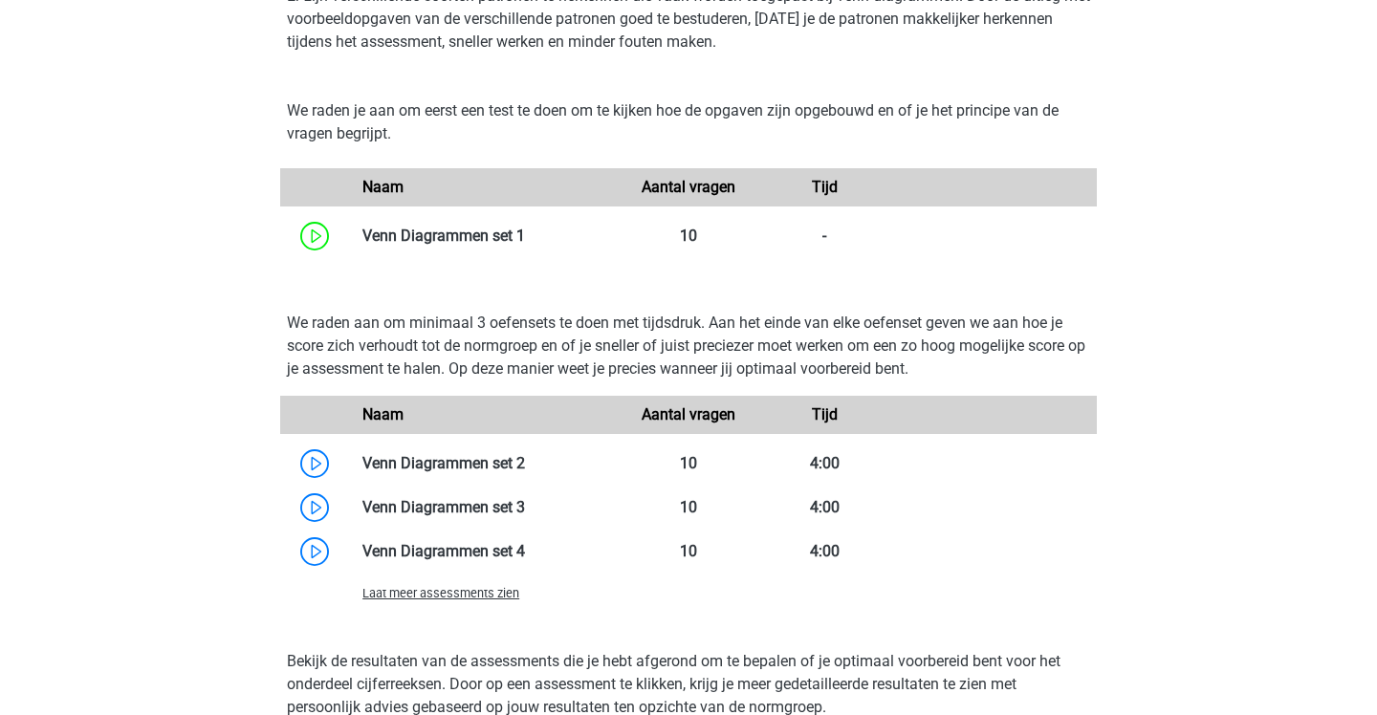
scroll to position [1042, 0]
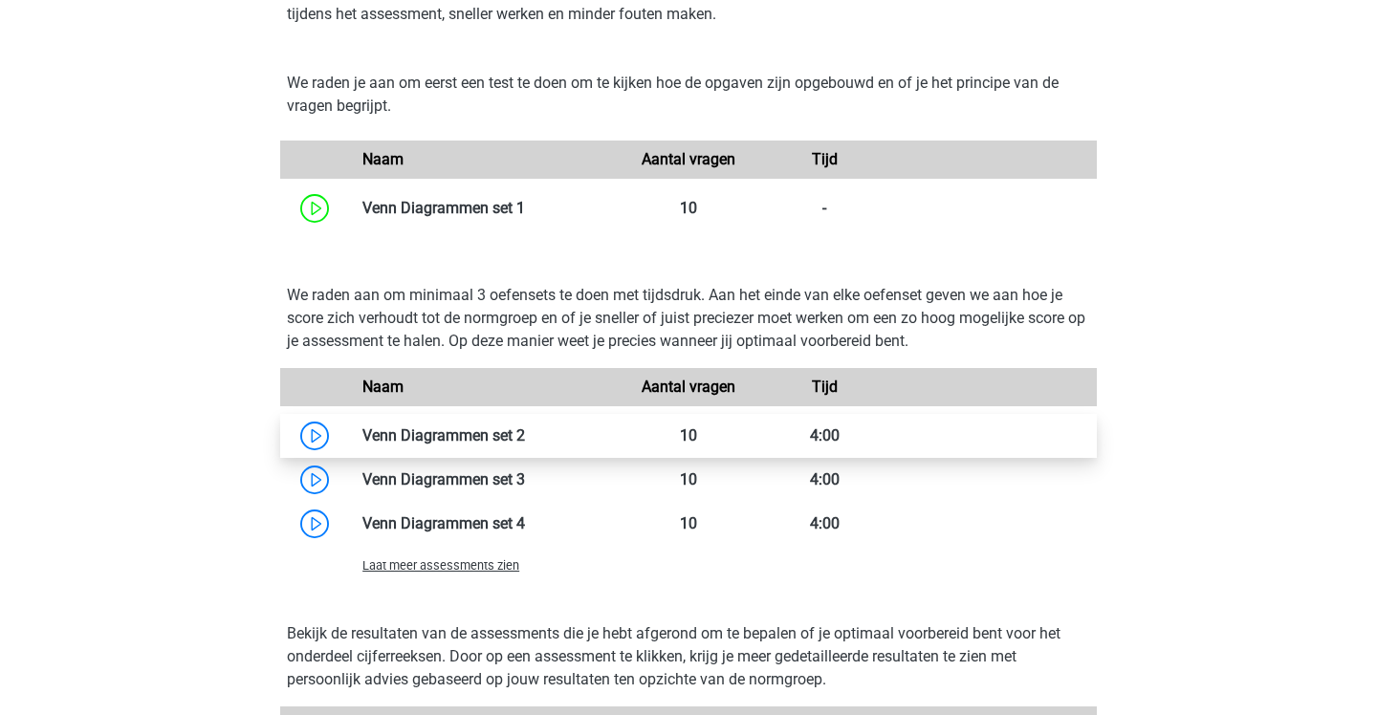
click at [525, 426] on link at bounding box center [525, 435] width 0 height 18
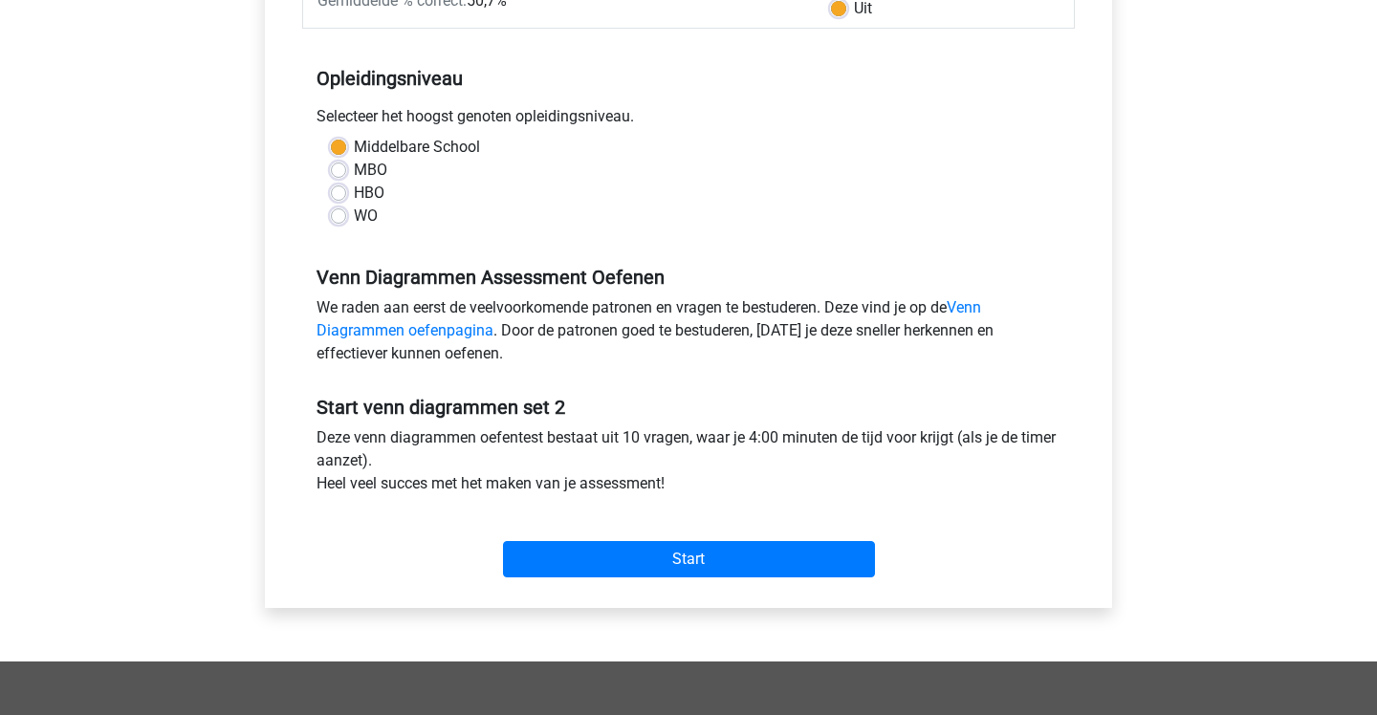
scroll to position [349, 0]
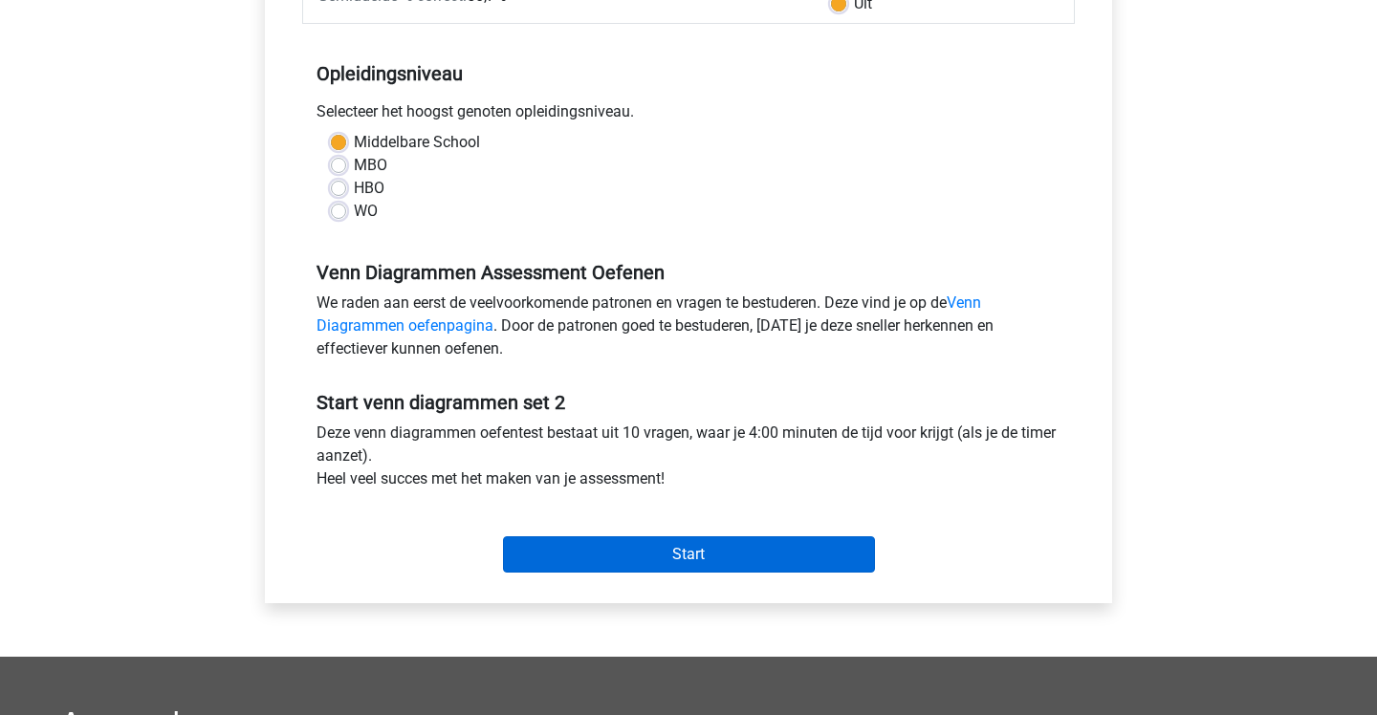
click at [576, 552] on input "Start" at bounding box center [689, 554] width 372 height 36
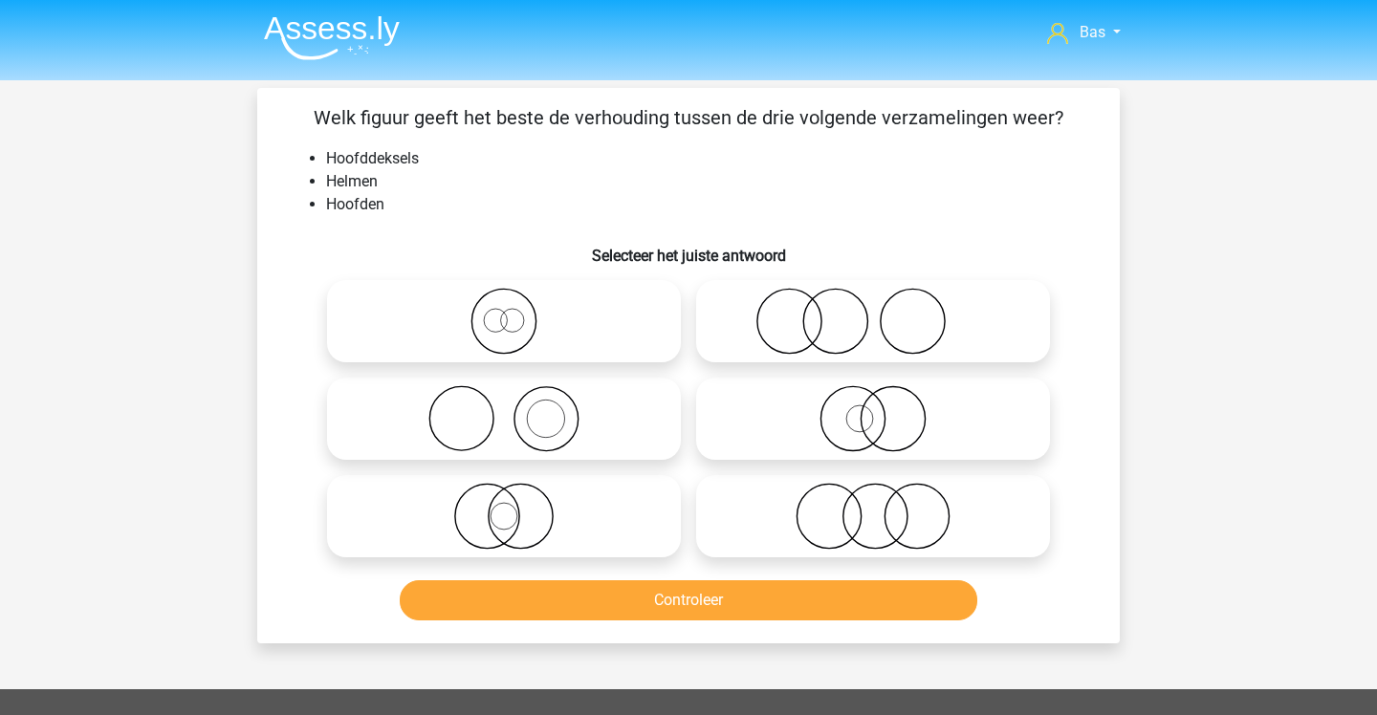
click at [522, 404] on icon at bounding box center [504, 418] width 339 height 67
click at [516, 404] on input "radio" at bounding box center [510, 403] width 12 height 12
radio input "true"
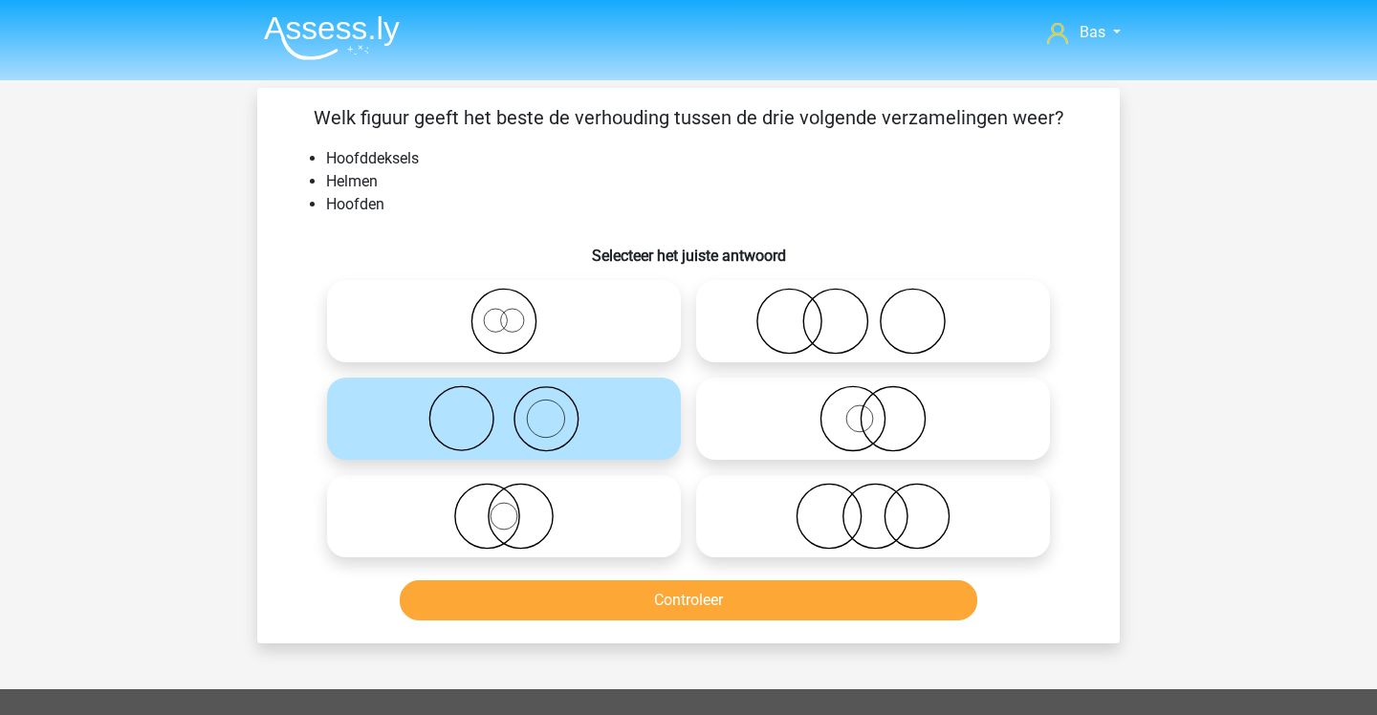
click at [780, 420] on icon at bounding box center [873, 418] width 339 height 67
click at [873, 409] on input "radio" at bounding box center [879, 403] width 12 height 12
radio input "true"
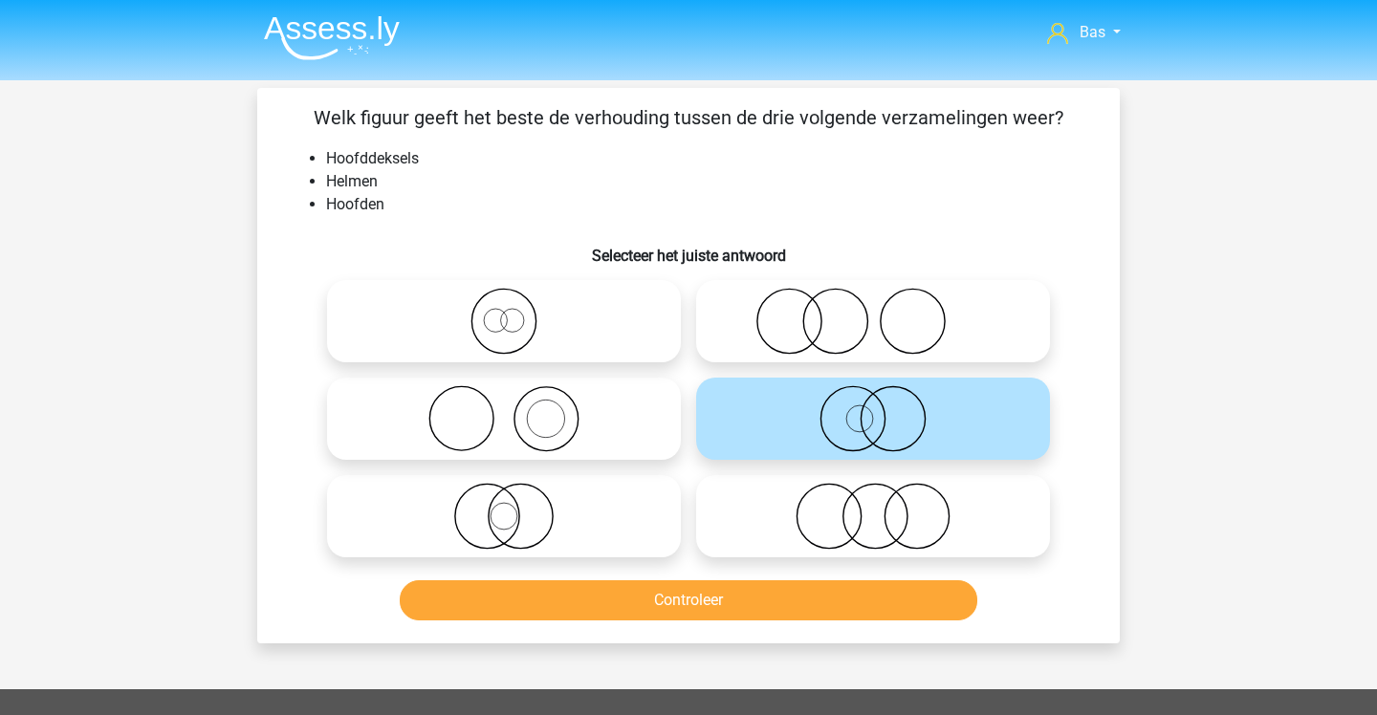
click at [797, 591] on button "Controleer" at bounding box center [689, 600] width 579 height 40
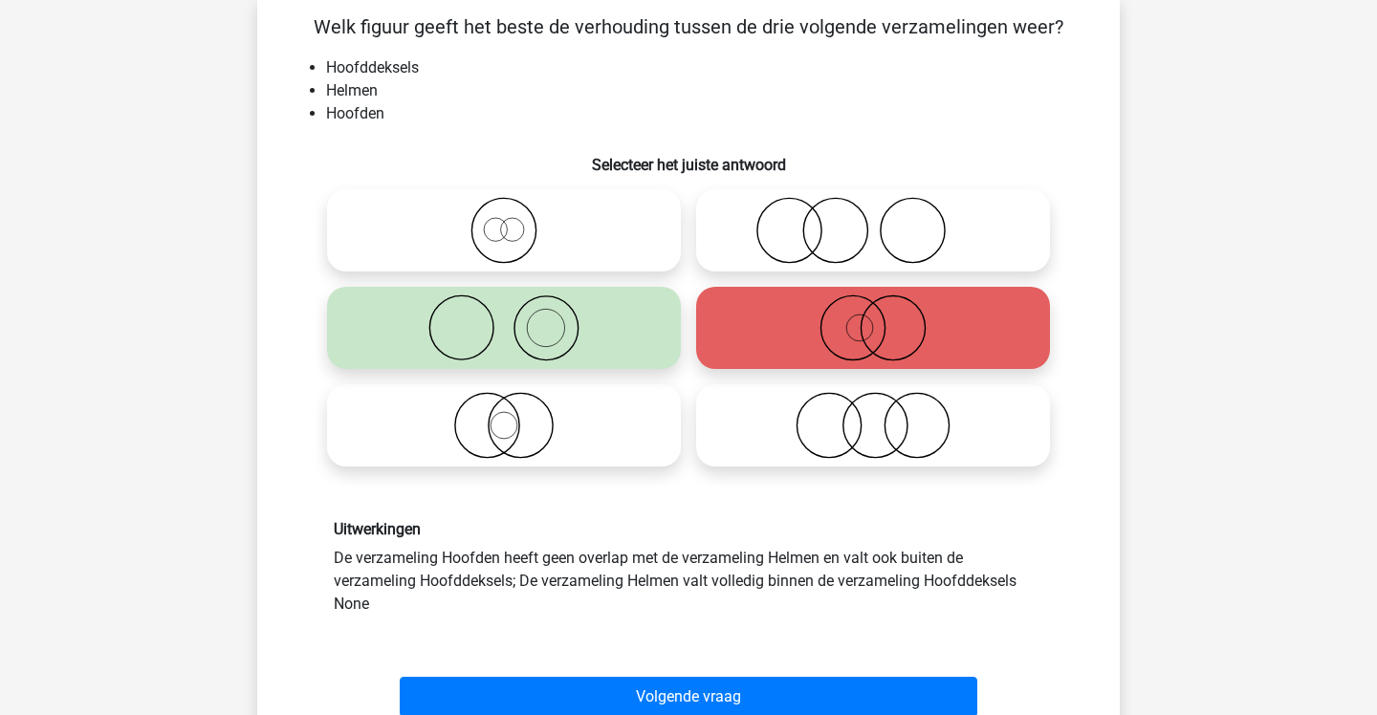
scroll to position [95, 0]
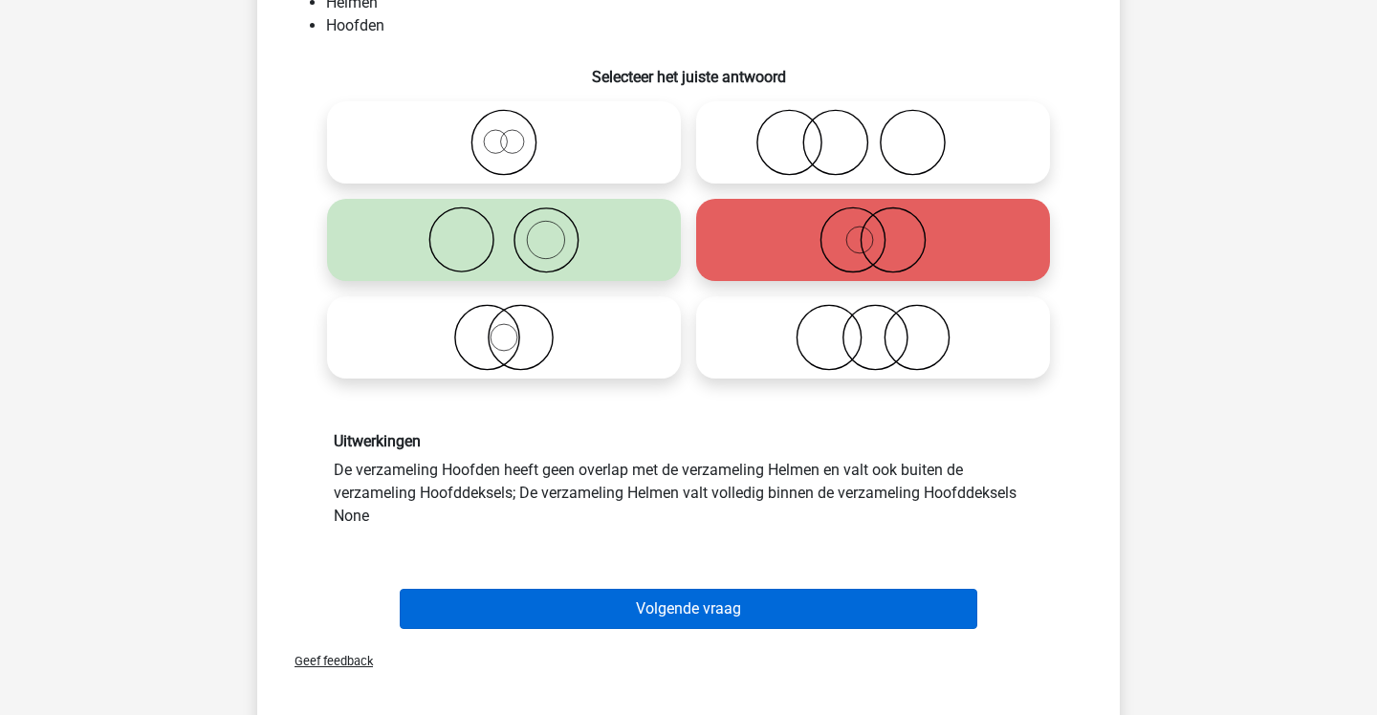
click at [797, 603] on button "Volgende vraag" at bounding box center [689, 609] width 579 height 40
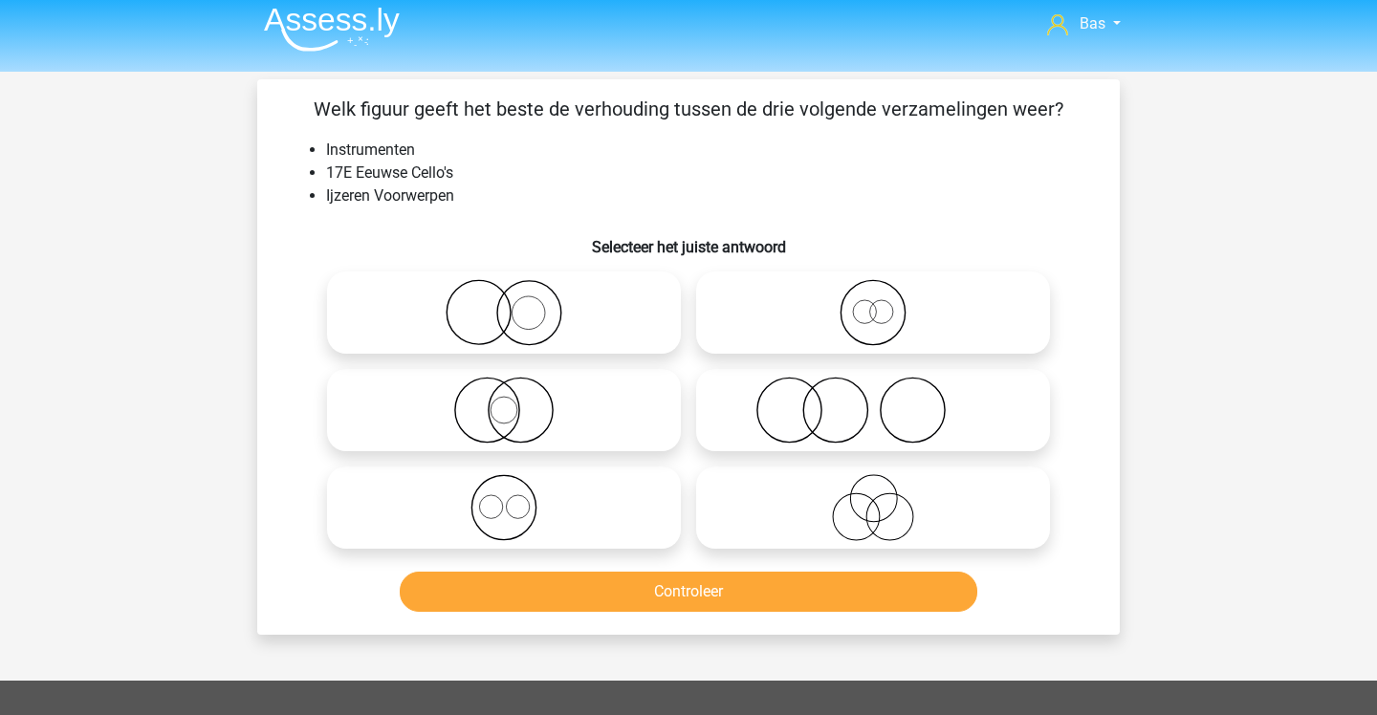
scroll to position [2, 0]
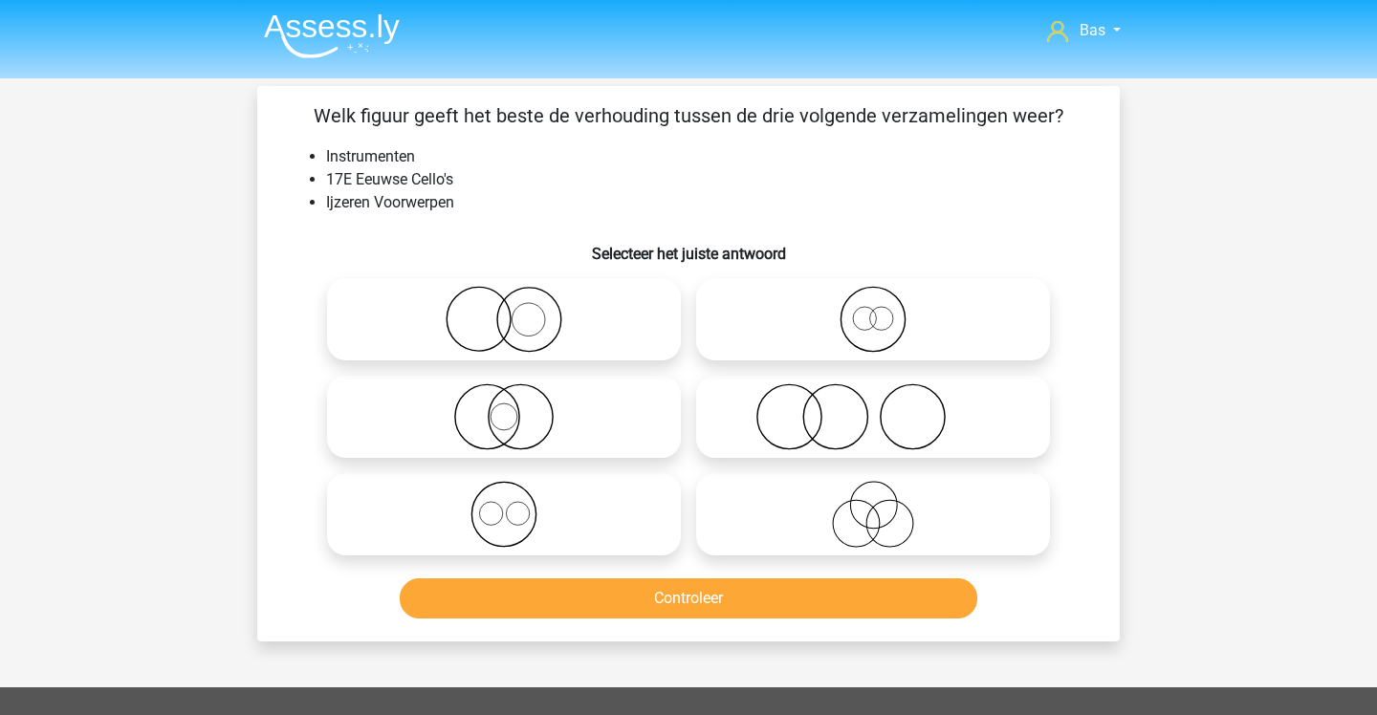
click at [575, 303] on icon at bounding box center [504, 319] width 339 height 67
click at [516, 303] on input "radio" at bounding box center [510, 303] width 12 height 12
radio input "true"
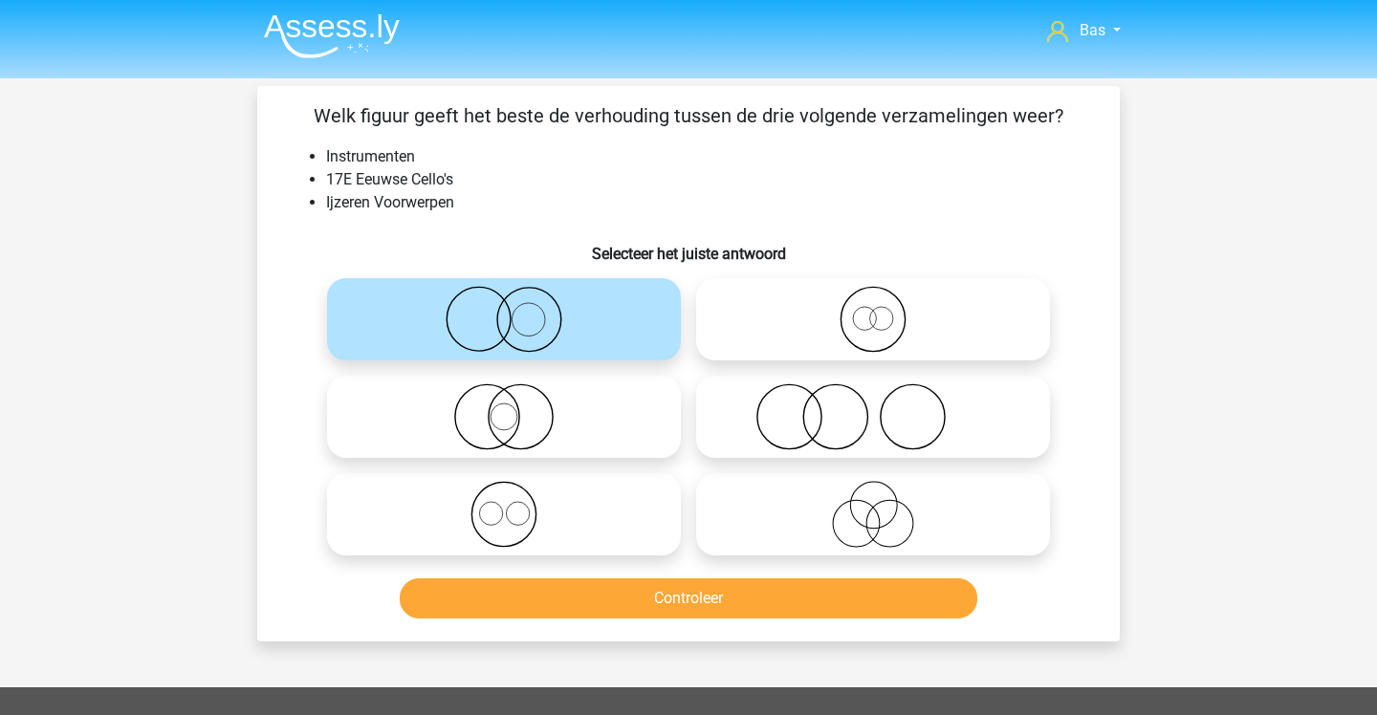
click at [764, 590] on button "Controleer" at bounding box center [689, 599] width 579 height 40
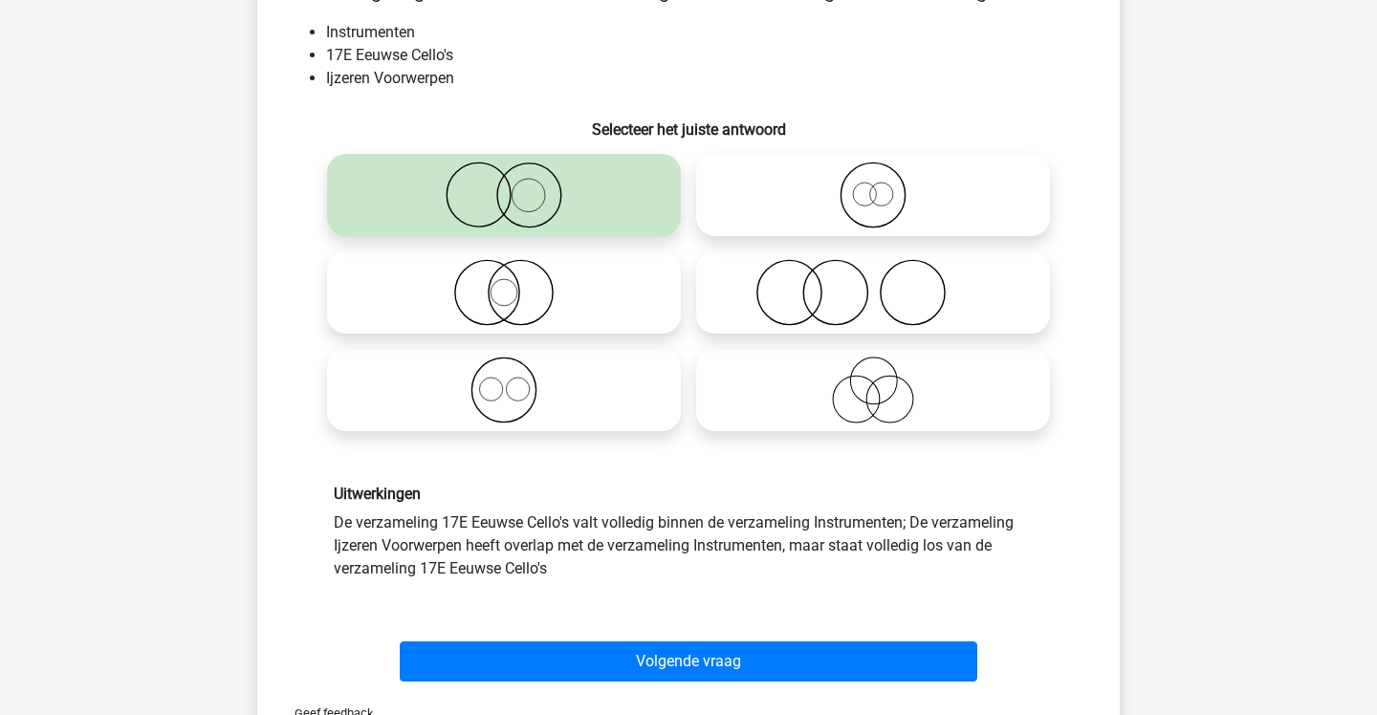
scroll to position [124, 0]
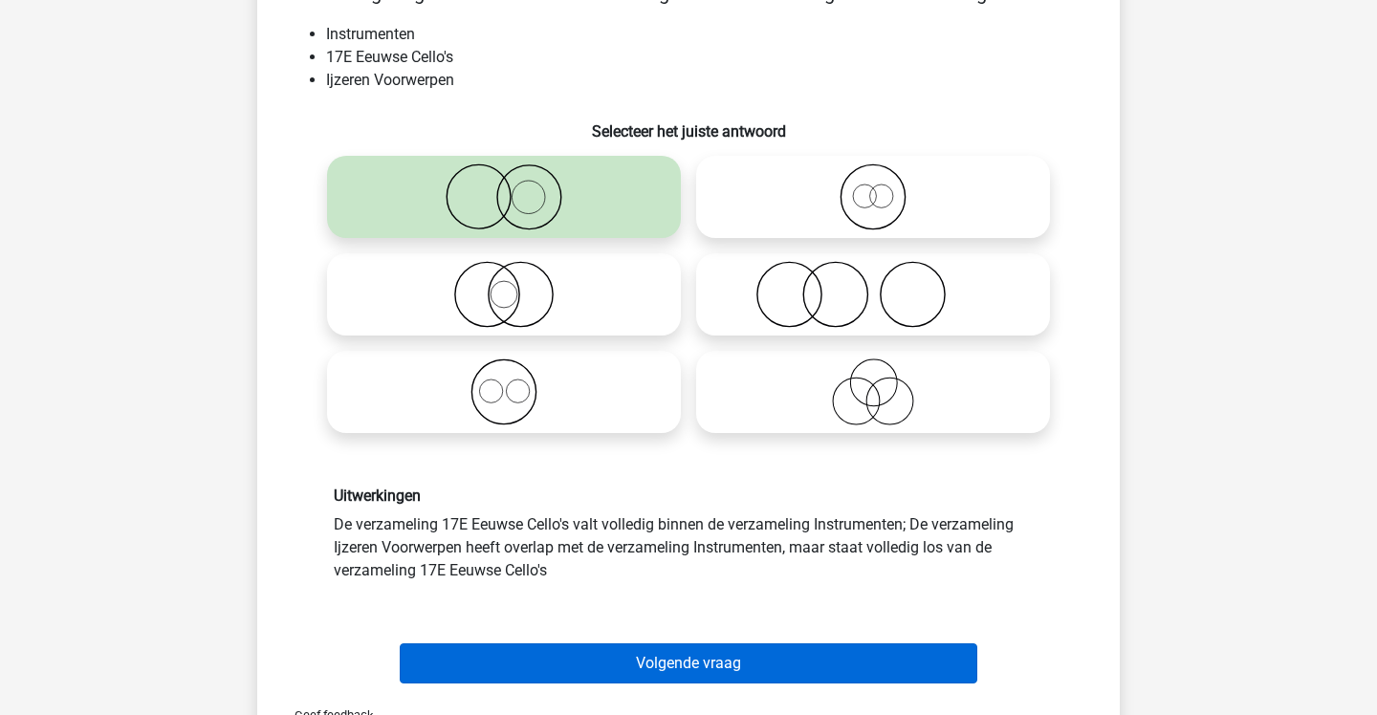
click at [753, 653] on button "Volgende vraag" at bounding box center [689, 664] width 579 height 40
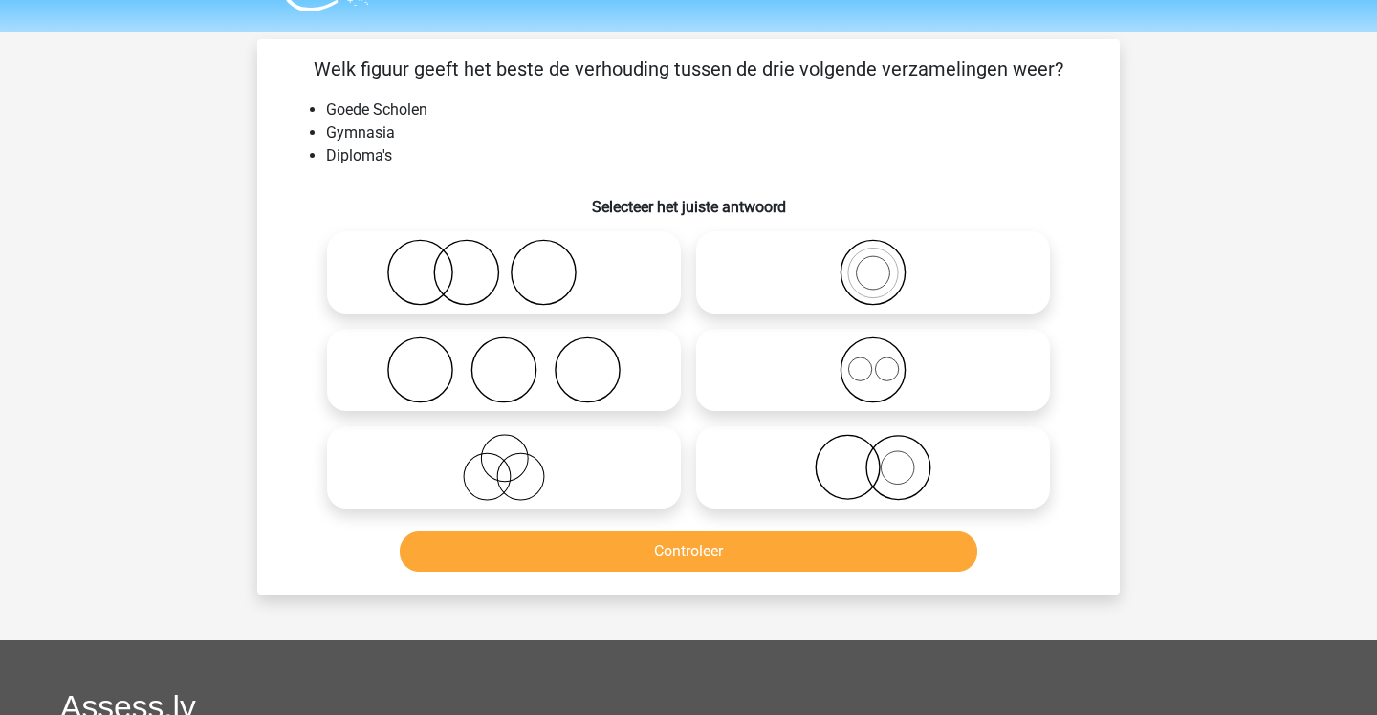
scroll to position [37, 0]
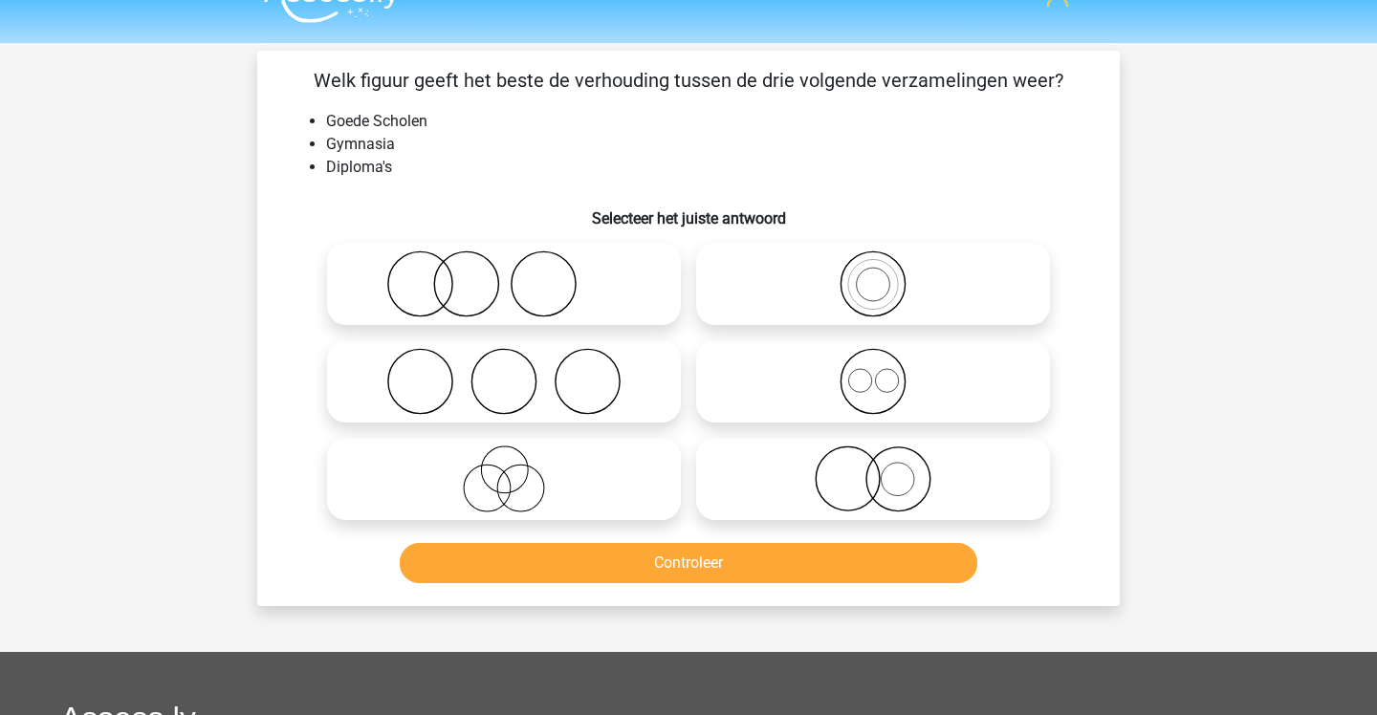
click at [578, 359] on icon at bounding box center [504, 381] width 339 height 67
click at [516, 360] on input "radio" at bounding box center [510, 366] width 12 height 12
radio input "true"
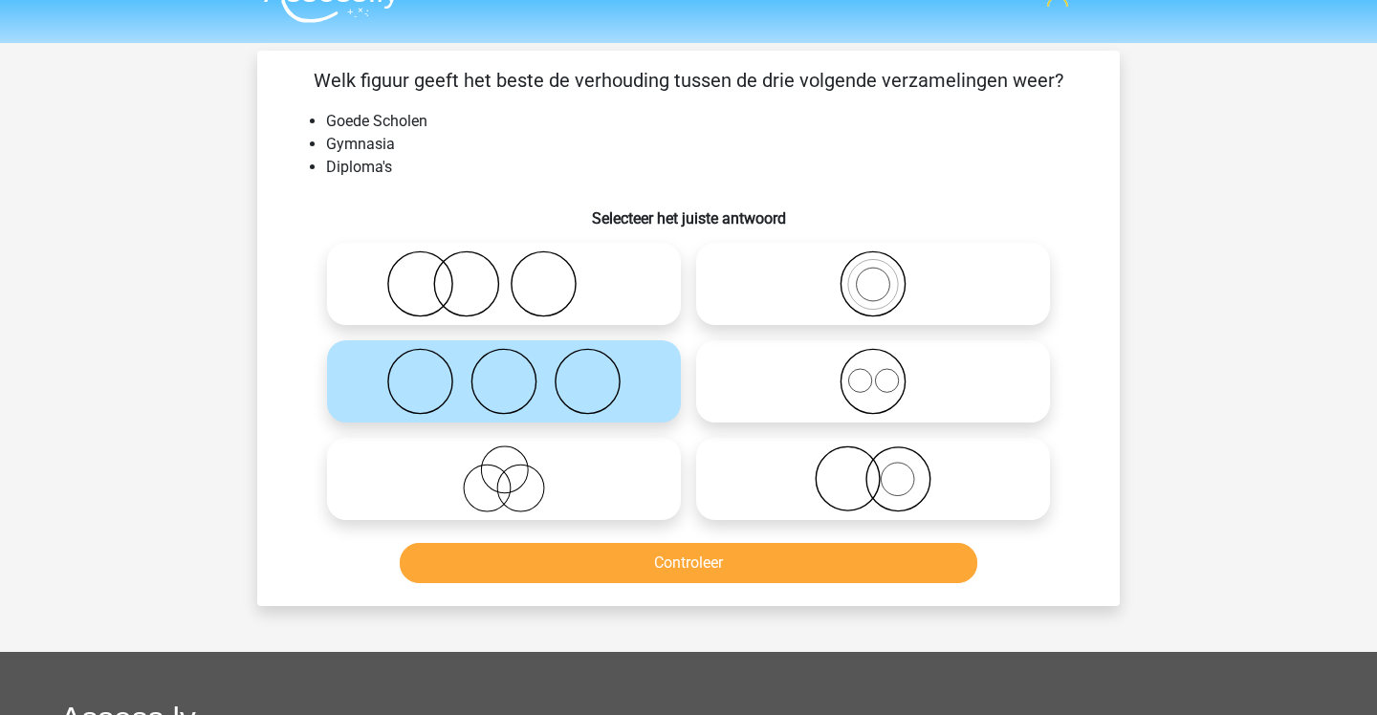
click at [605, 561] on button "Controleer" at bounding box center [689, 563] width 579 height 40
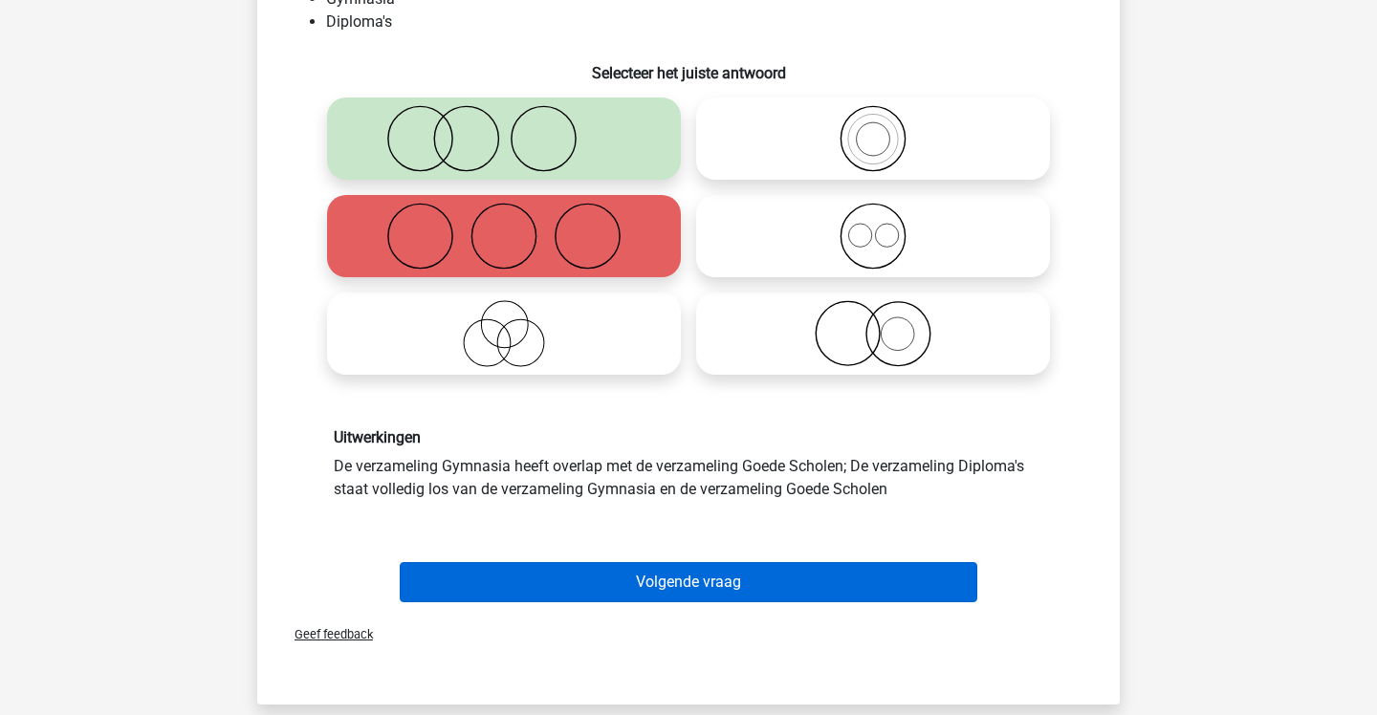
scroll to position [183, 0]
click at [605, 562] on button "Volgende vraag" at bounding box center [689, 582] width 579 height 40
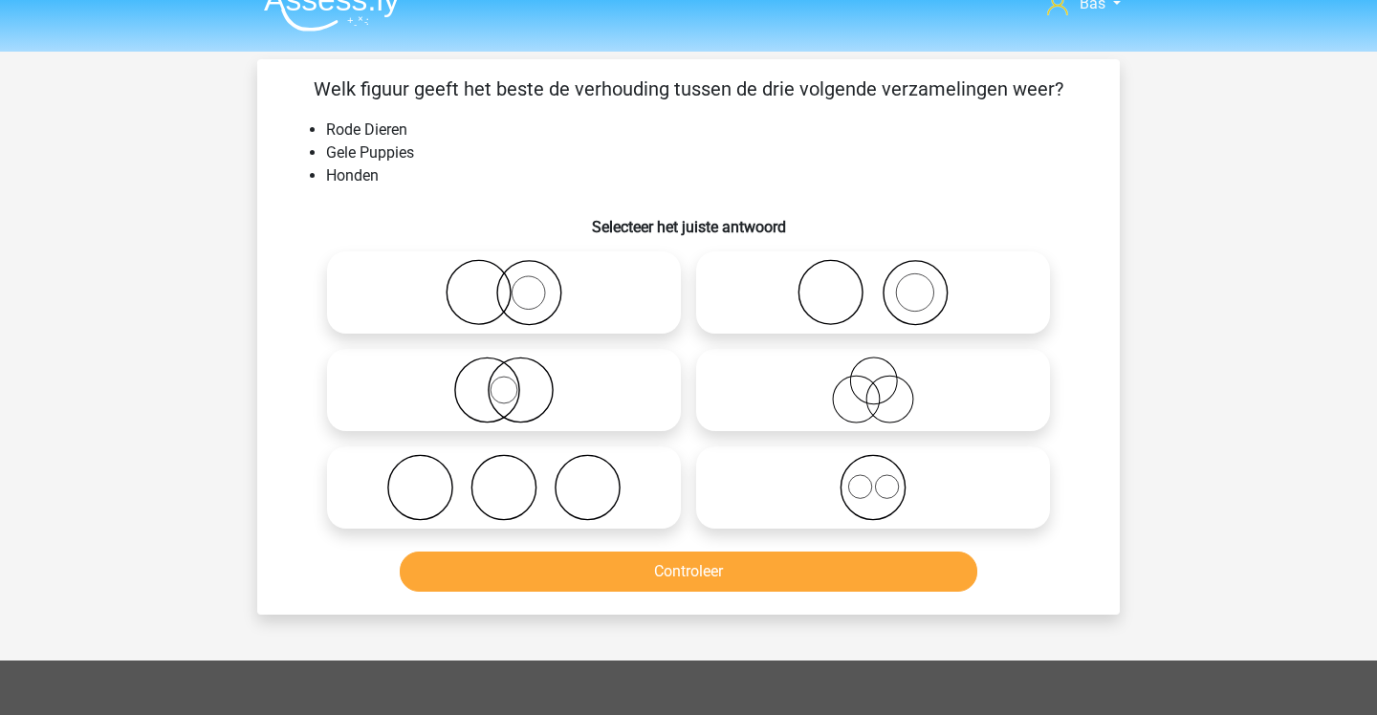
scroll to position [18, 0]
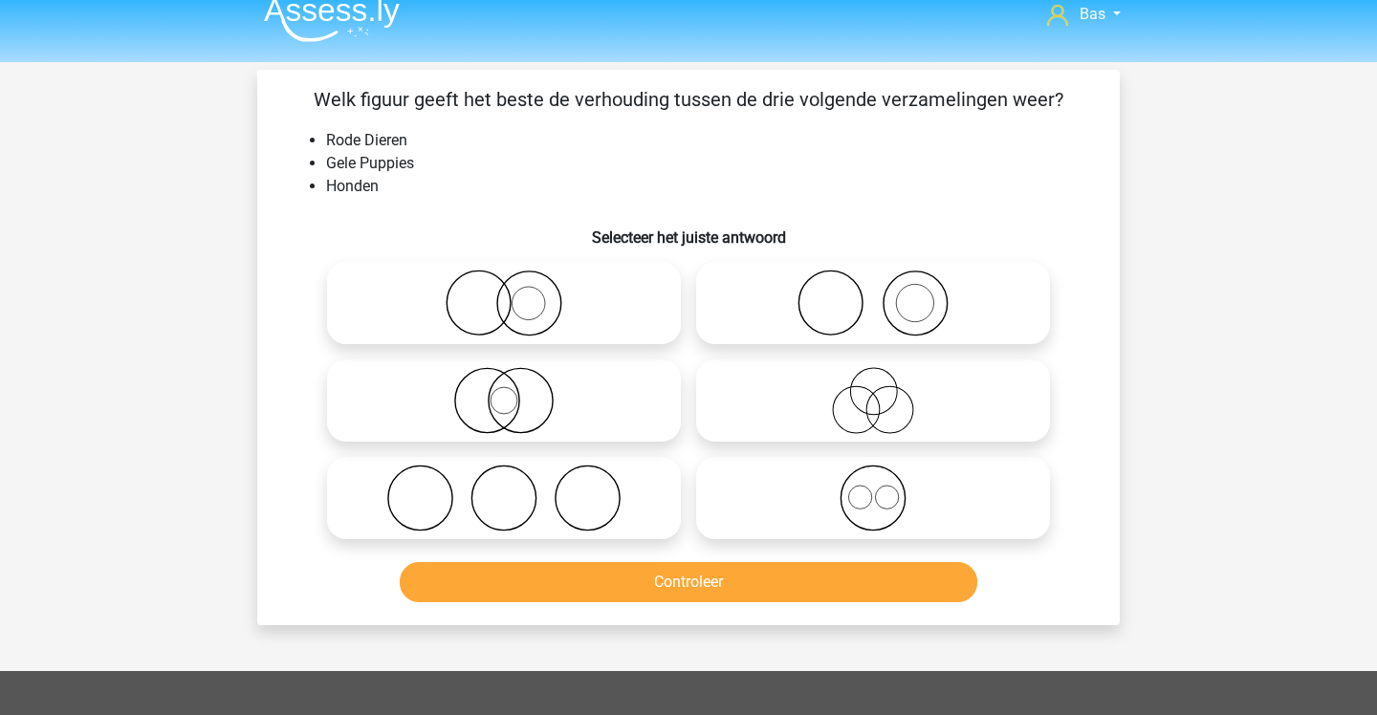
click at [863, 502] on icon at bounding box center [873, 498] width 339 height 67
click at [873, 489] on input "radio" at bounding box center [879, 482] width 12 height 12
radio input "true"
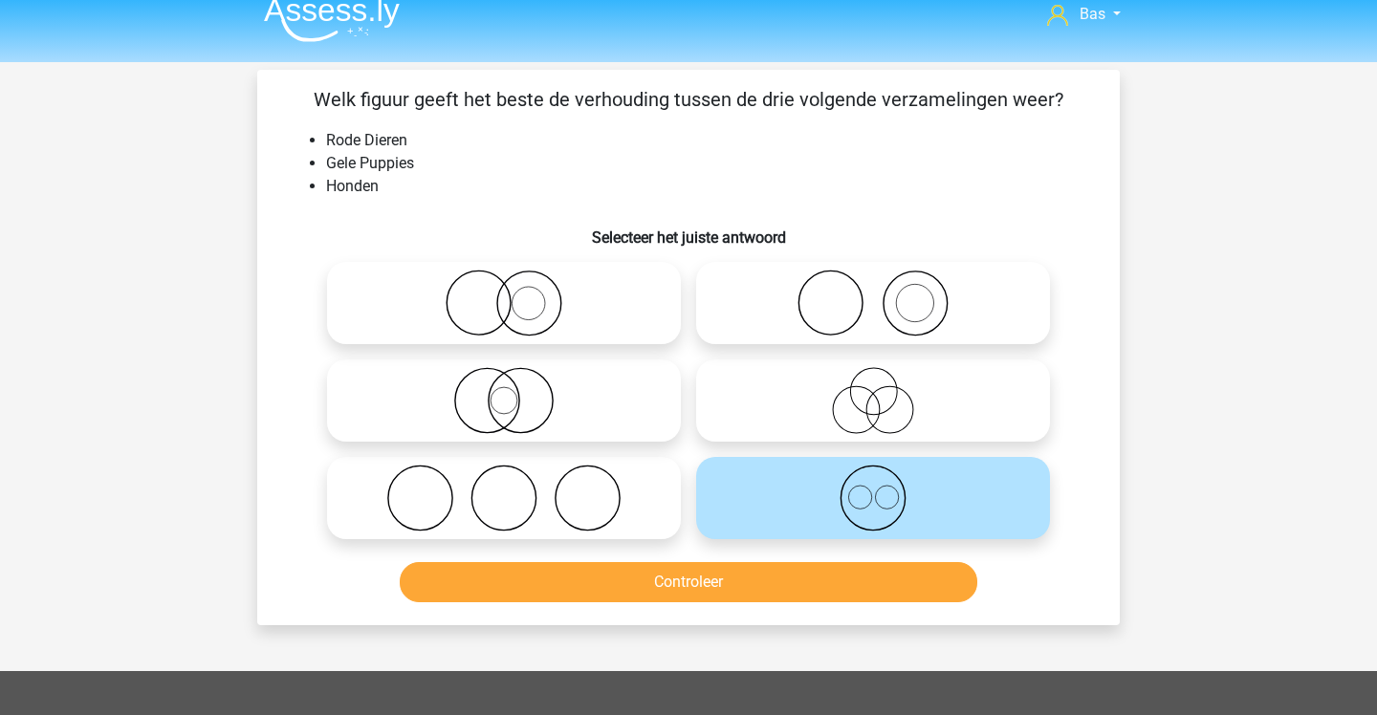
click at [780, 578] on button "Controleer" at bounding box center [689, 582] width 579 height 40
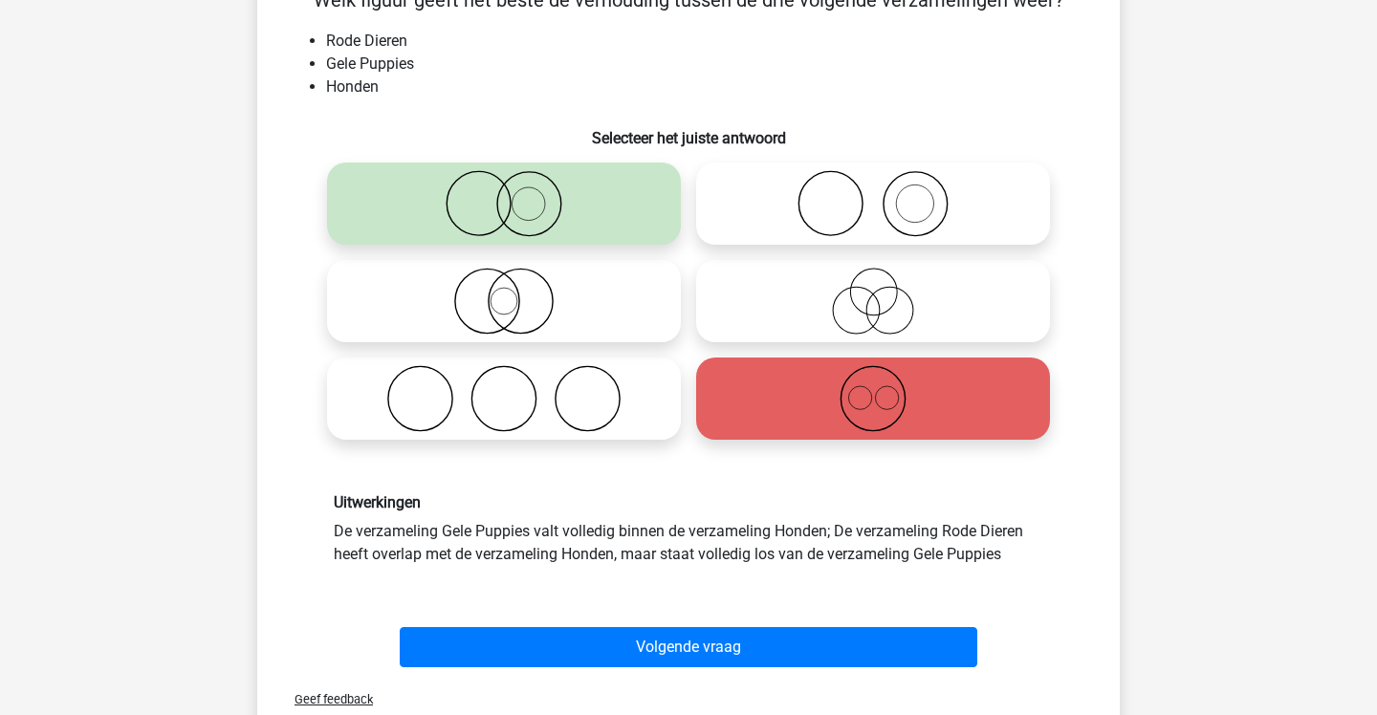
scroll to position [119, 1]
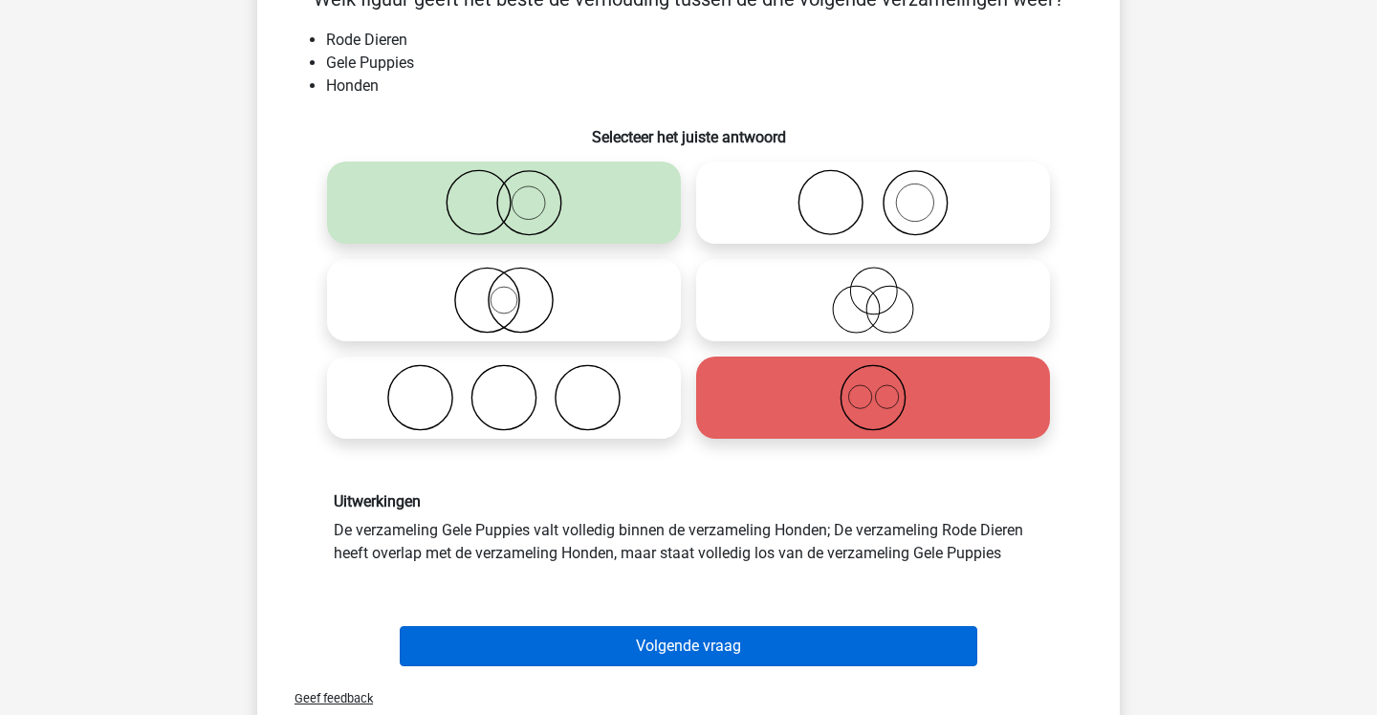
click at [745, 656] on button "Volgende vraag" at bounding box center [689, 646] width 579 height 40
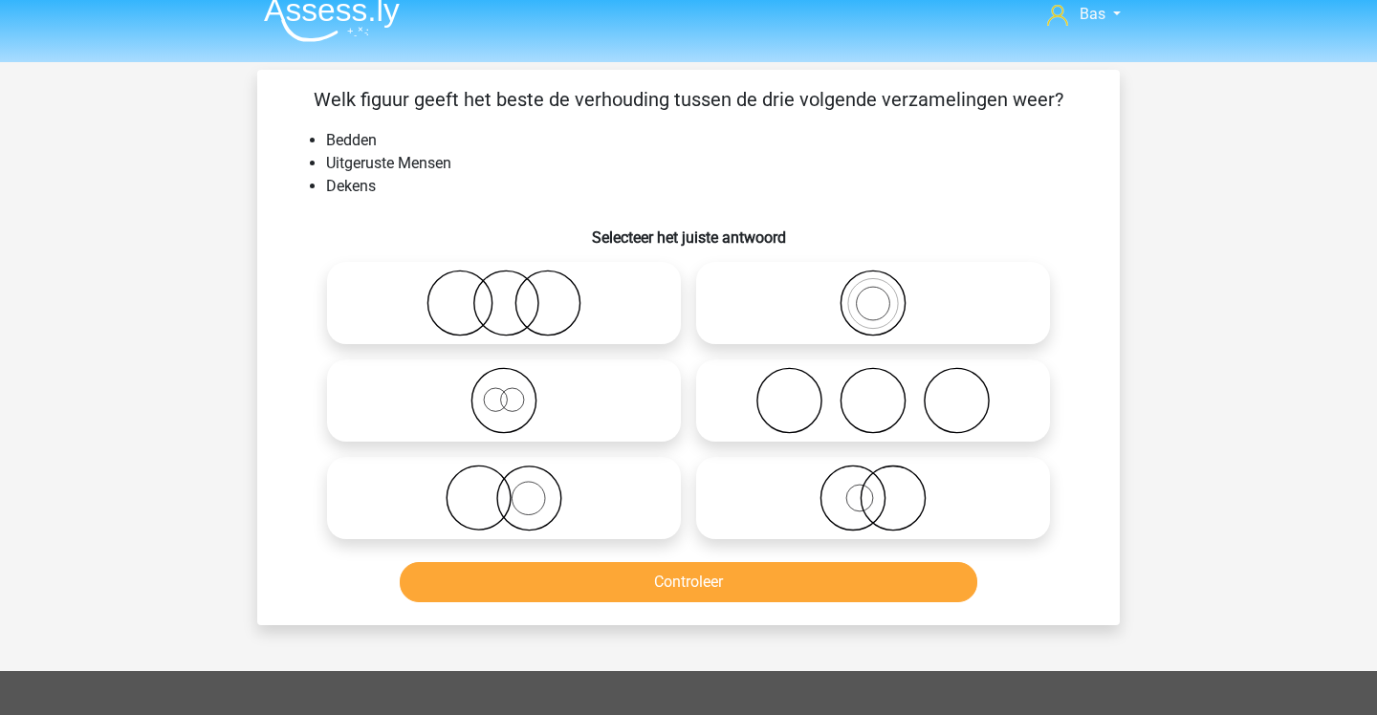
scroll to position [17, 0]
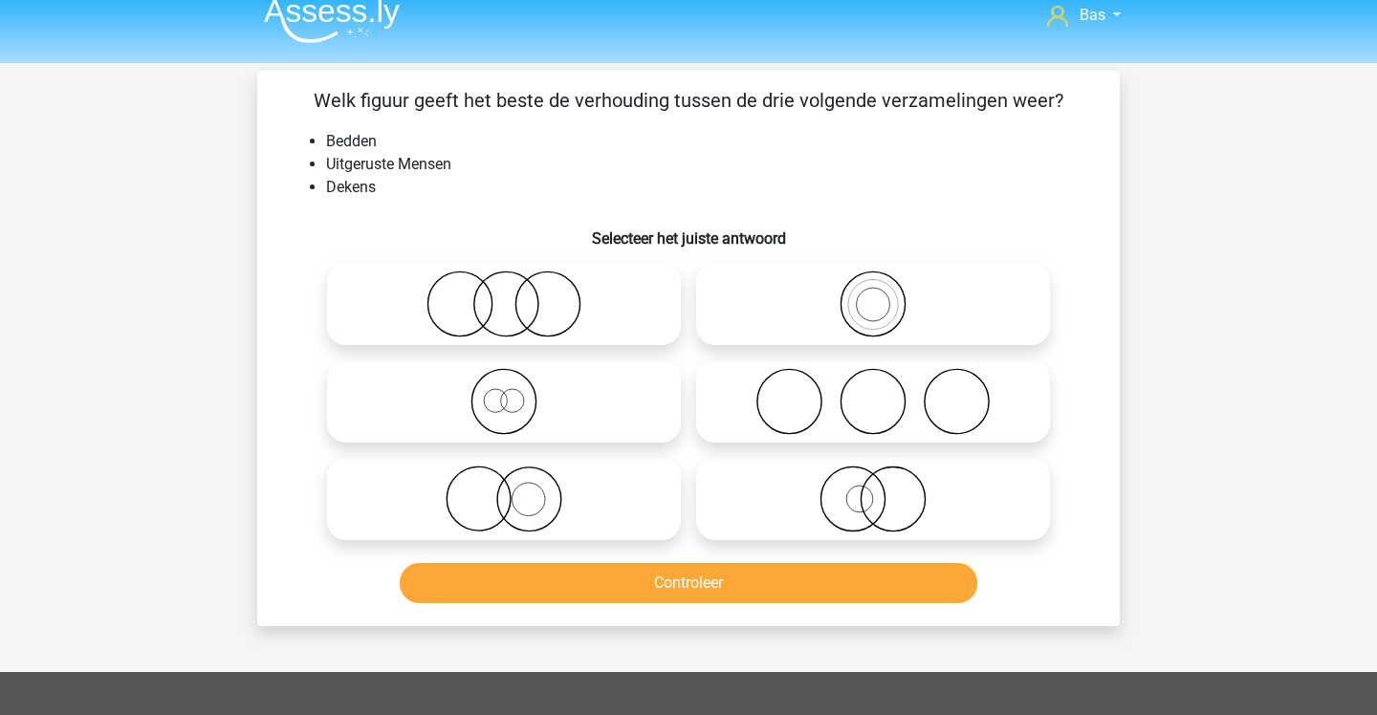
click at [568, 306] on icon at bounding box center [504, 304] width 339 height 67
click at [516, 295] on input "radio" at bounding box center [510, 288] width 12 height 12
radio input "true"
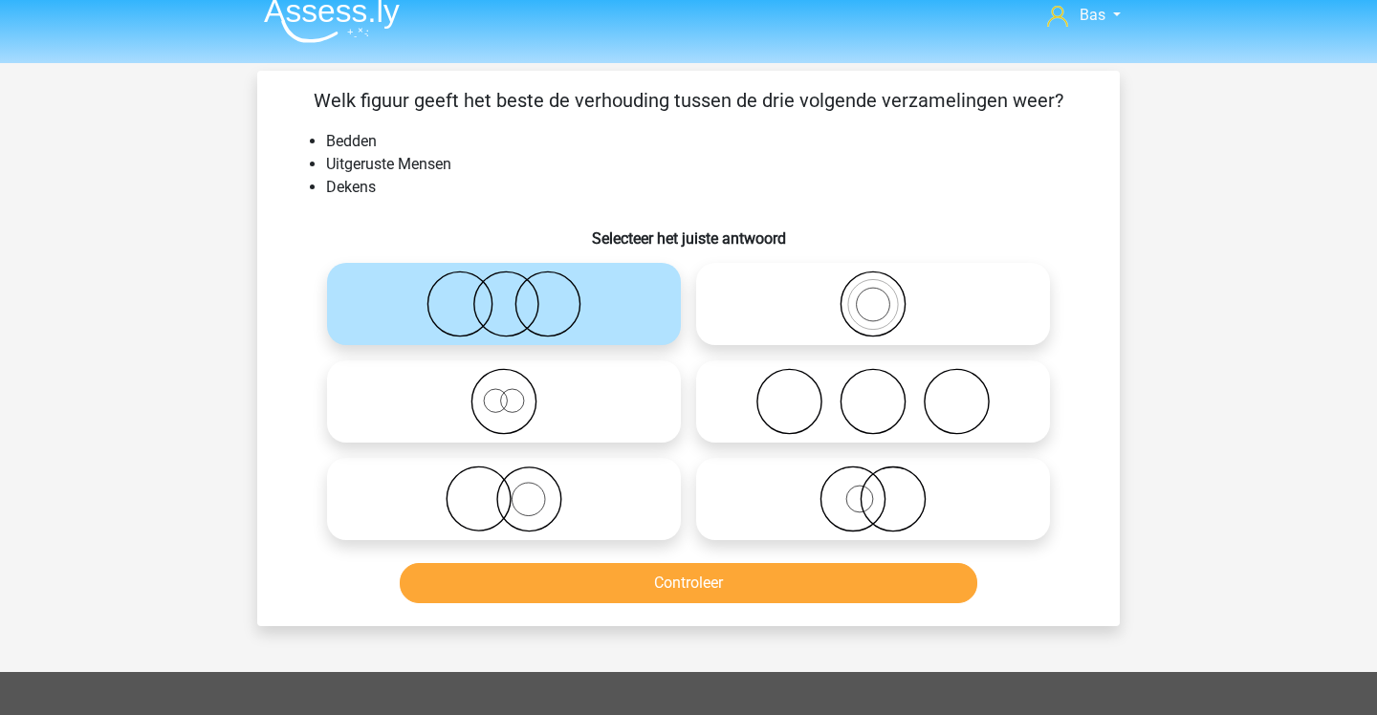
click at [614, 492] on icon at bounding box center [504, 499] width 339 height 67
click at [516, 490] on input "radio" at bounding box center [510, 483] width 12 height 12
radio input "true"
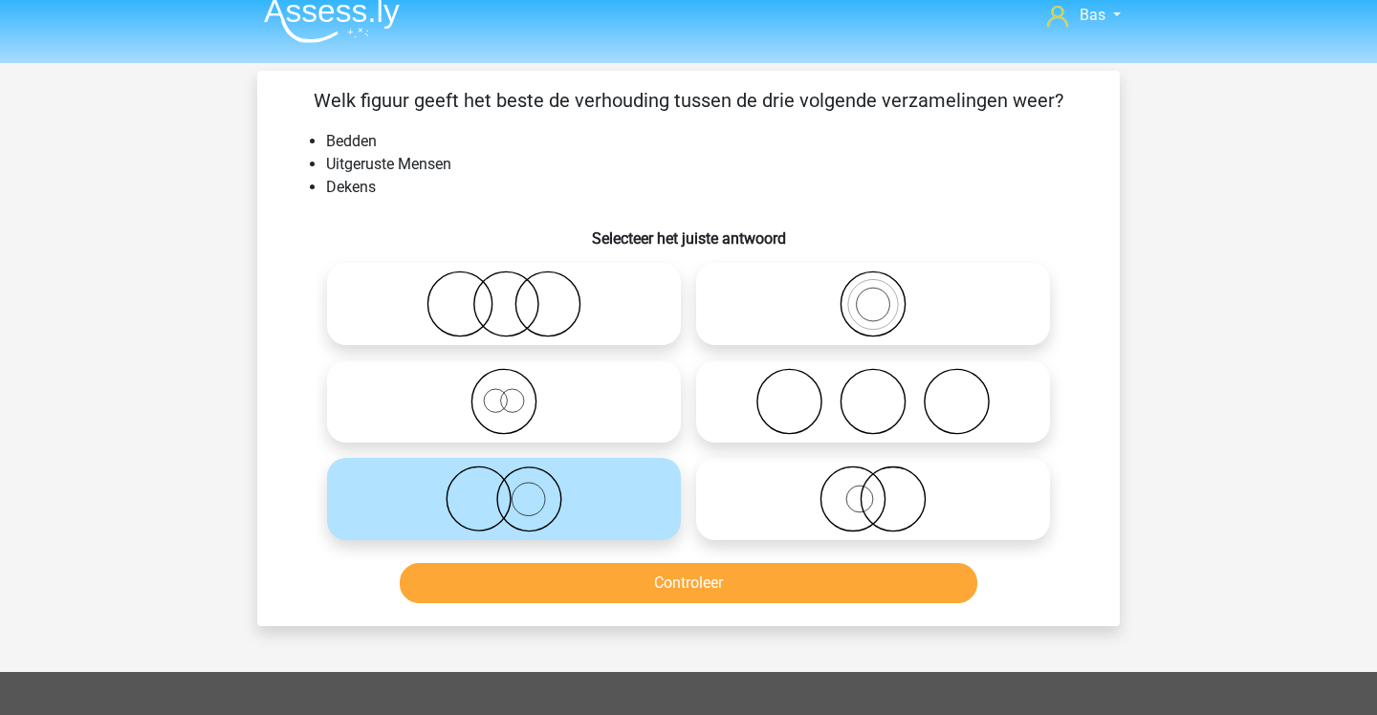
click at [585, 318] on icon at bounding box center [504, 304] width 339 height 67
click at [516, 295] on input "radio" at bounding box center [510, 288] width 12 height 12
radio input "true"
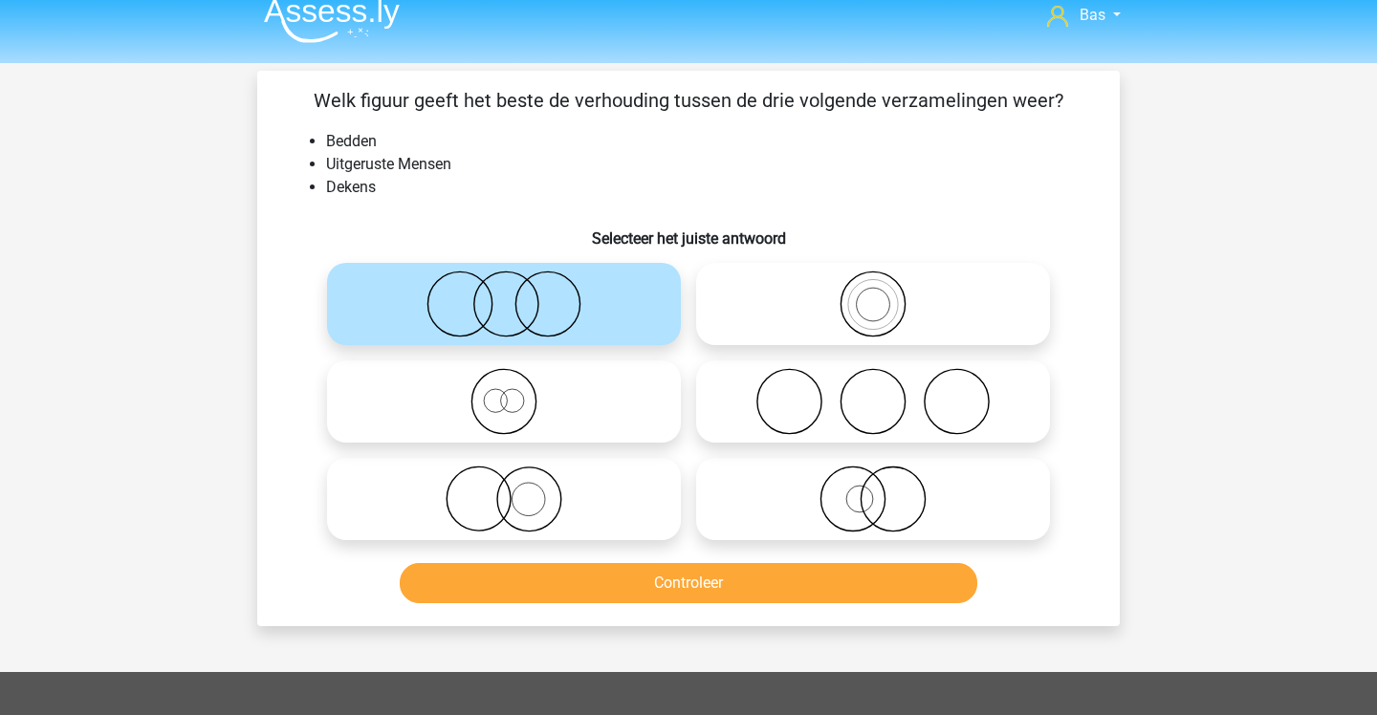
click at [658, 567] on button "Controleer" at bounding box center [689, 583] width 579 height 40
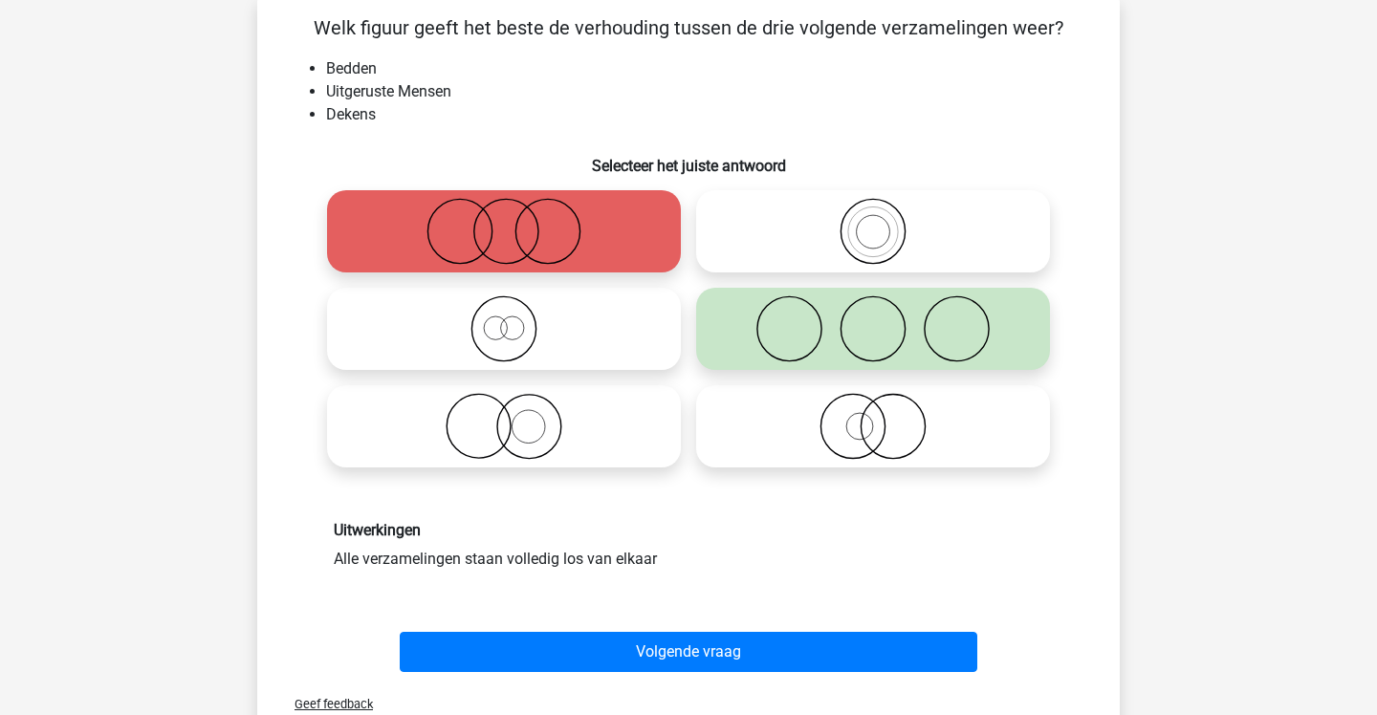
scroll to position [155, 1]
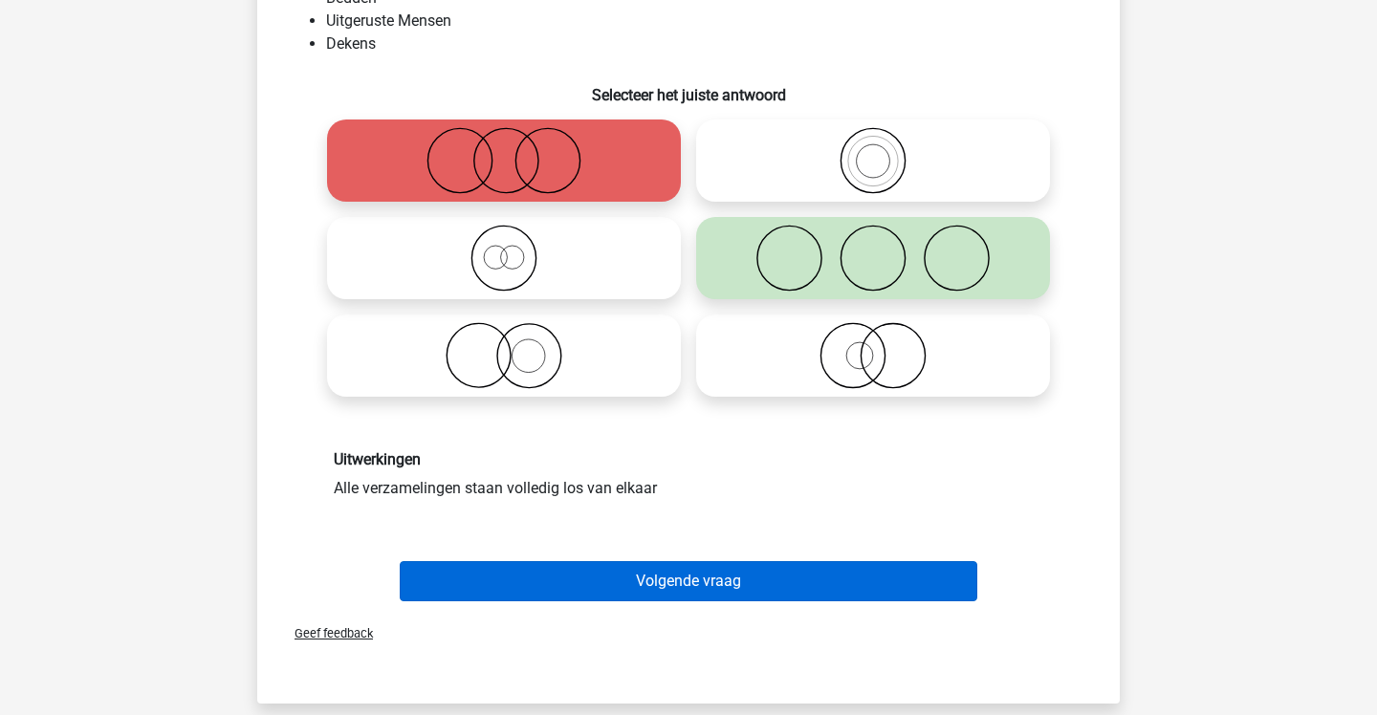
click at [658, 567] on button "Volgende vraag" at bounding box center [689, 581] width 579 height 40
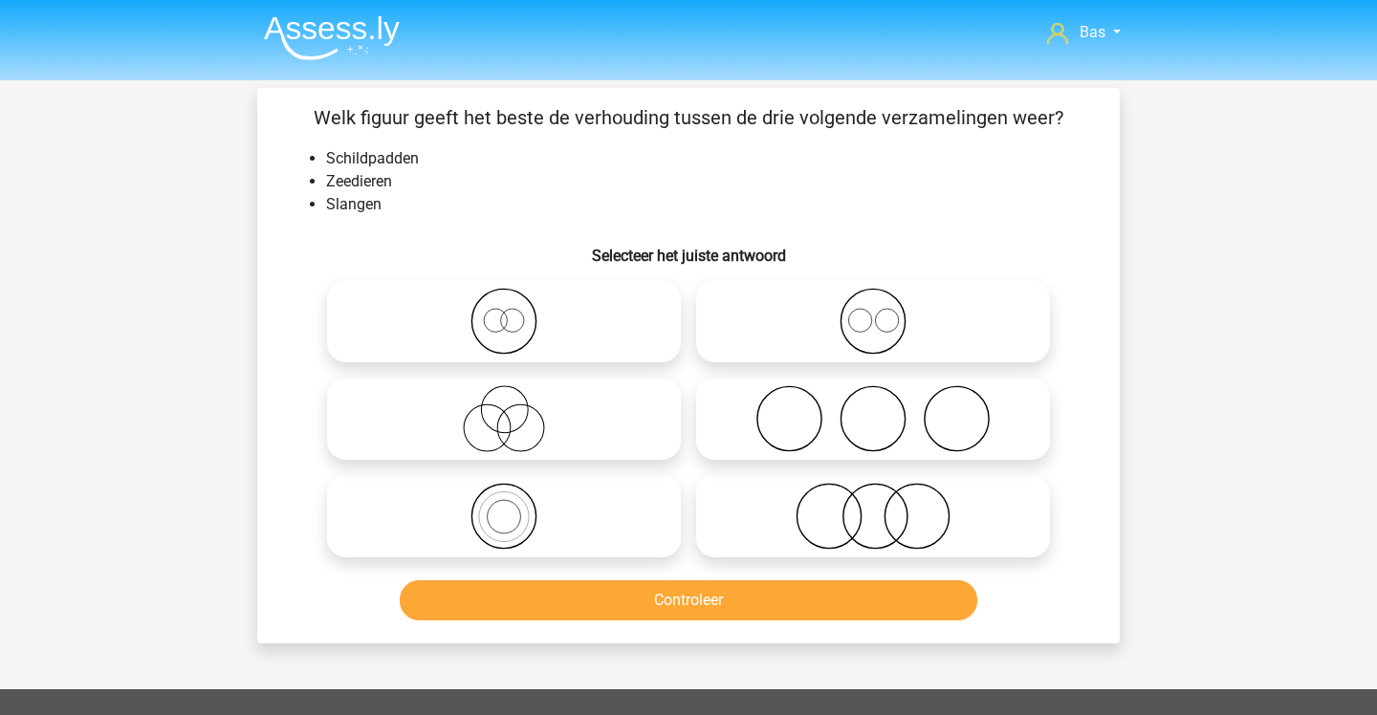
scroll to position [0, 0]
click at [645, 445] on icon at bounding box center [504, 418] width 339 height 67
click at [516, 409] on input "radio" at bounding box center [510, 403] width 12 height 12
radio input "true"
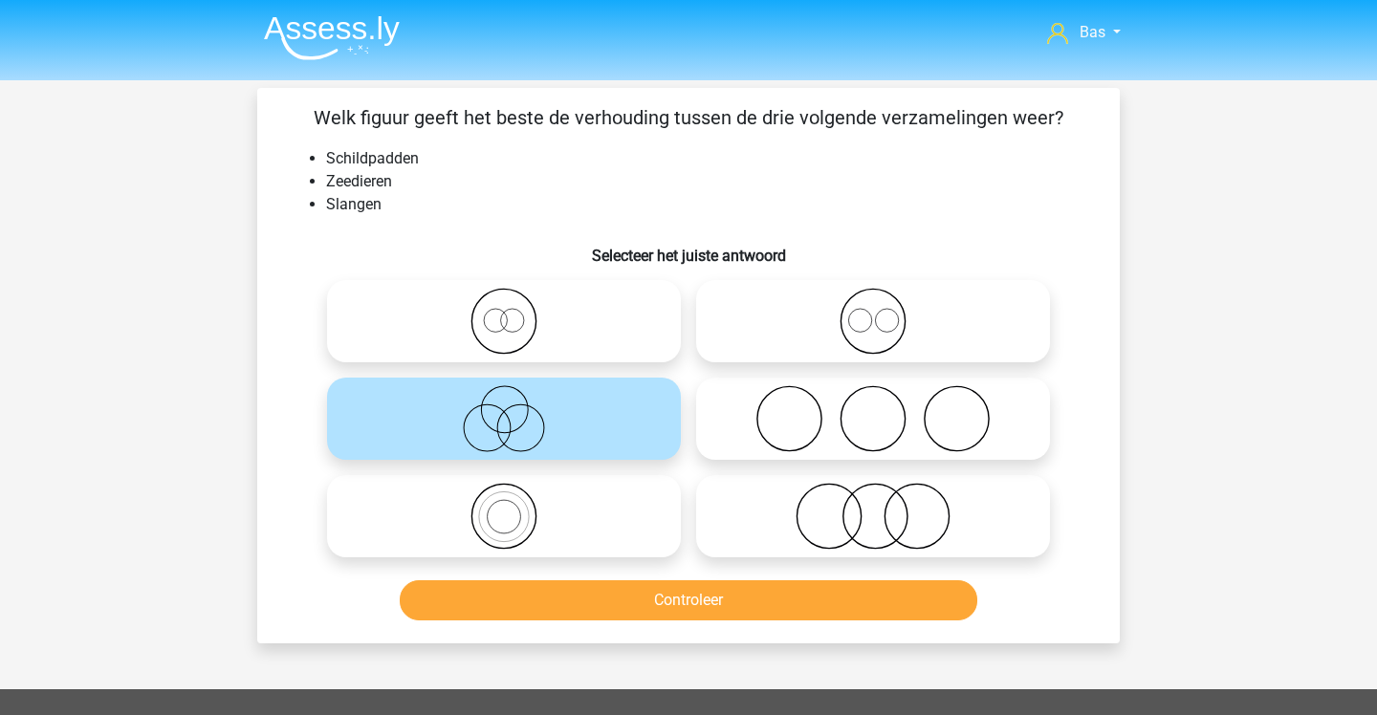
click at [753, 616] on button "Controleer" at bounding box center [689, 600] width 579 height 40
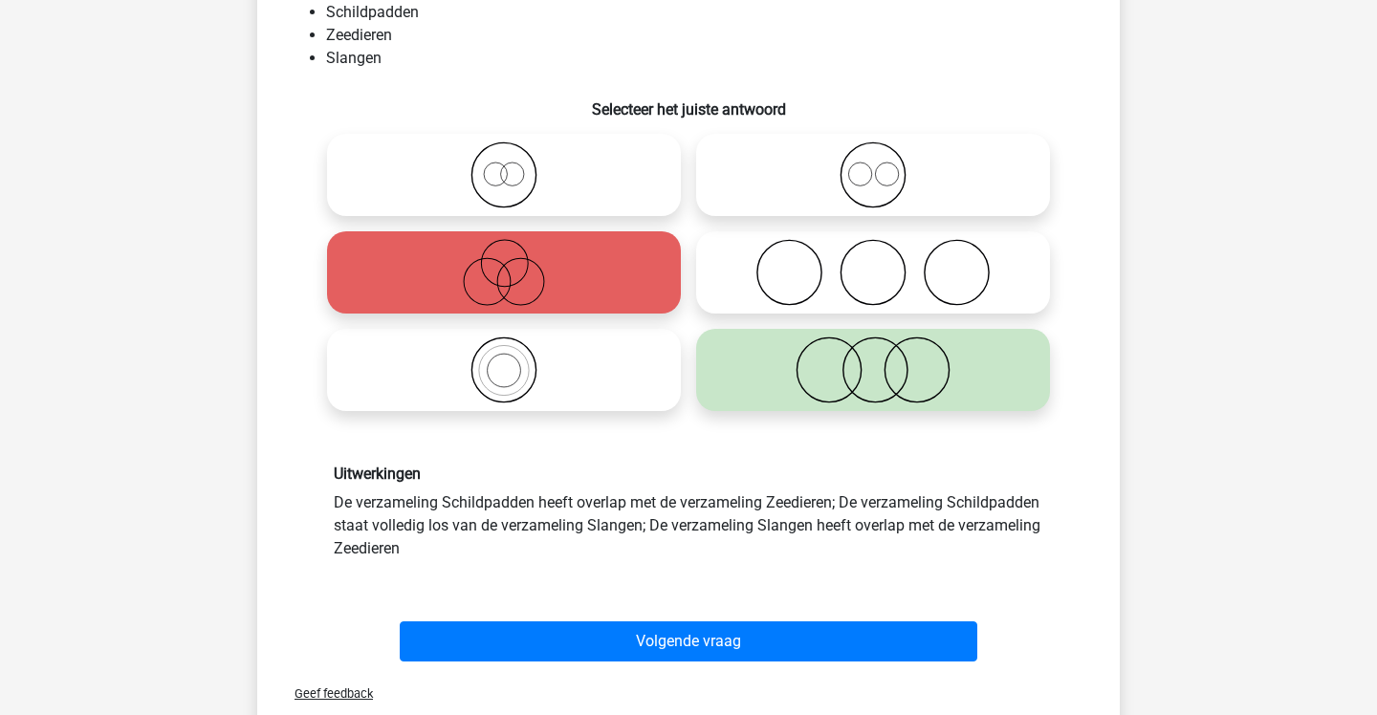
scroll to position [164, 0]
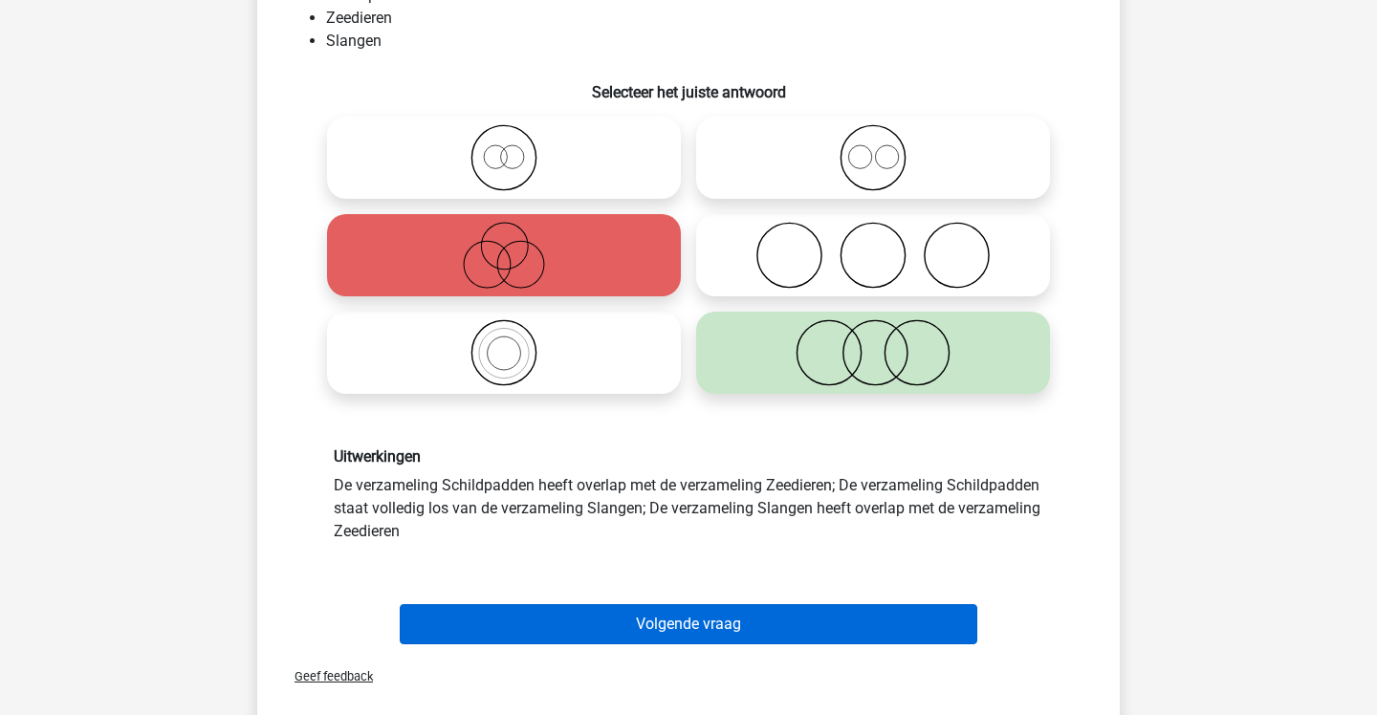
click at [753, 616] on button "Volgende vraag" at bounding box center [689, 624] width 579 height 40
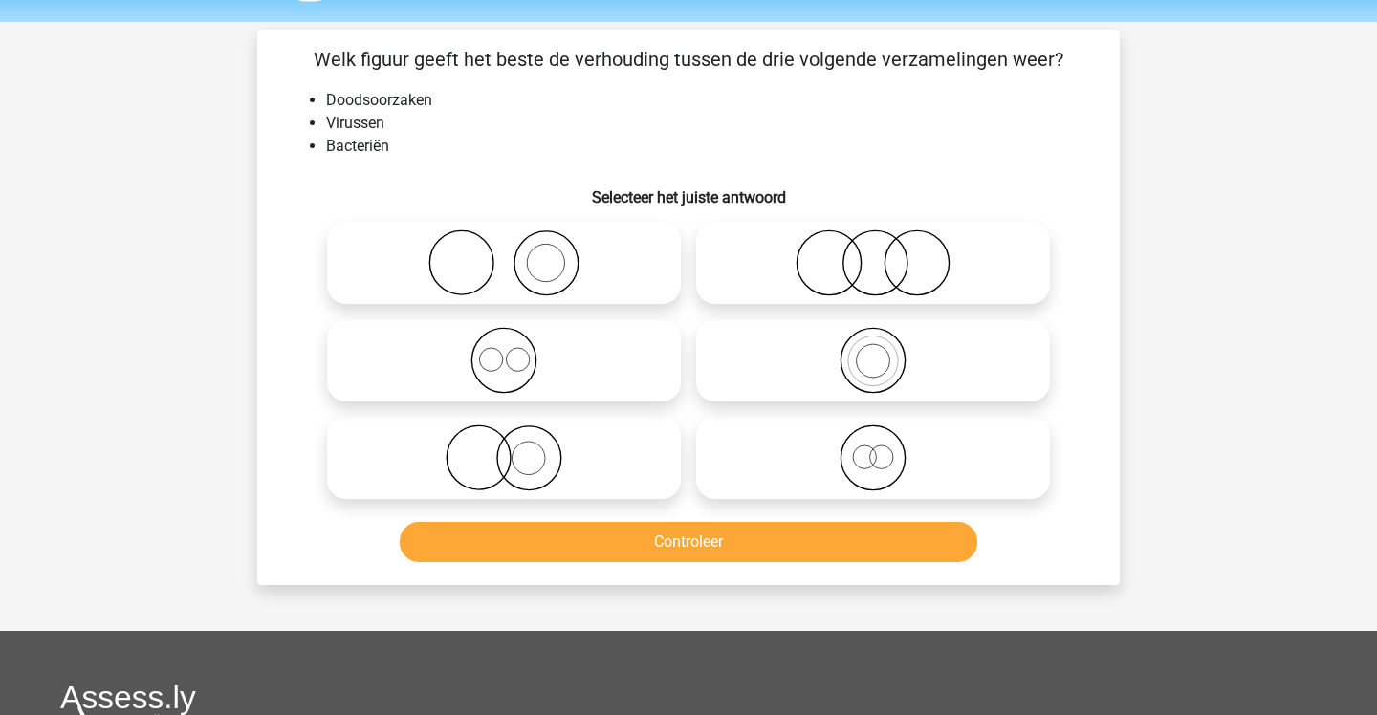
scroll to position [30, 0]
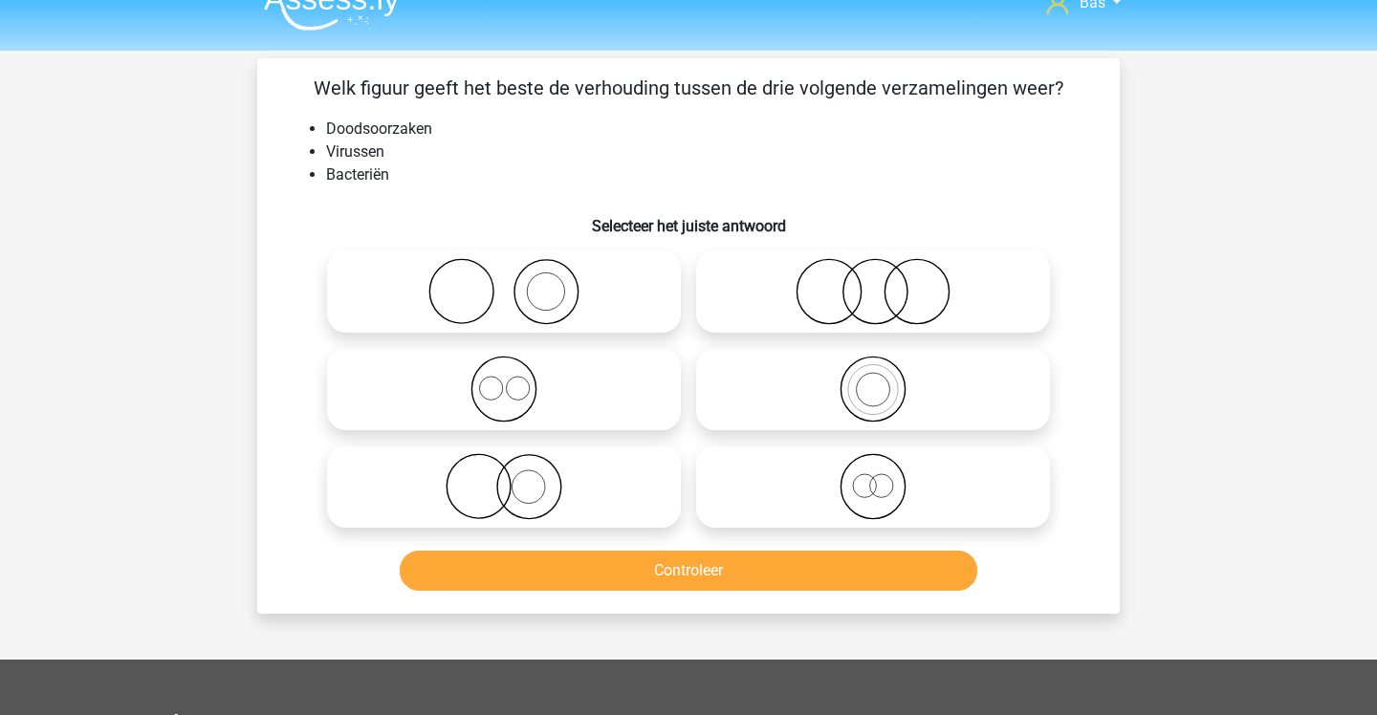
click at [841, 380] on icon at bounding box center [873, 389] width 339 height 67
click at [873, 380] on input "radio" at bounding box center [879, 373] width 12 height 12
radio input "true"
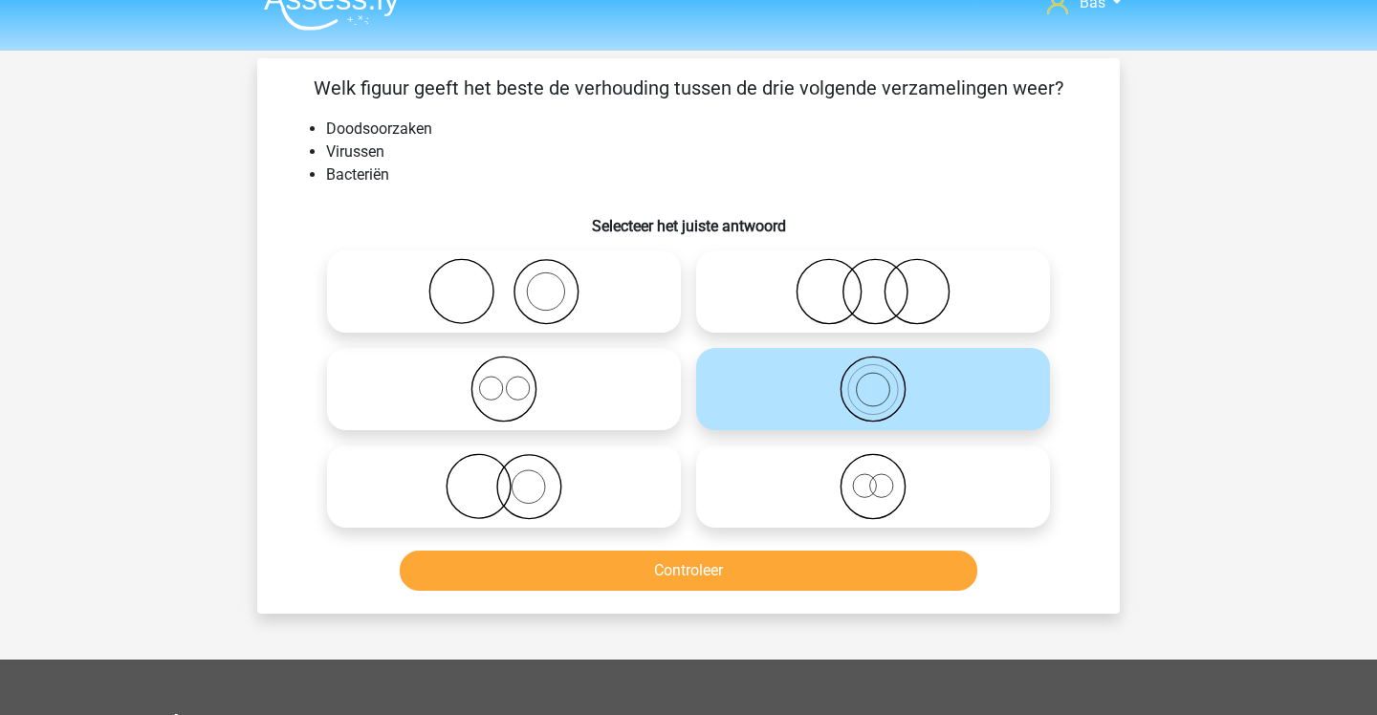
click at [847, 575] on button "Controleer" at bounding box center [689, 571] width 579 height 40
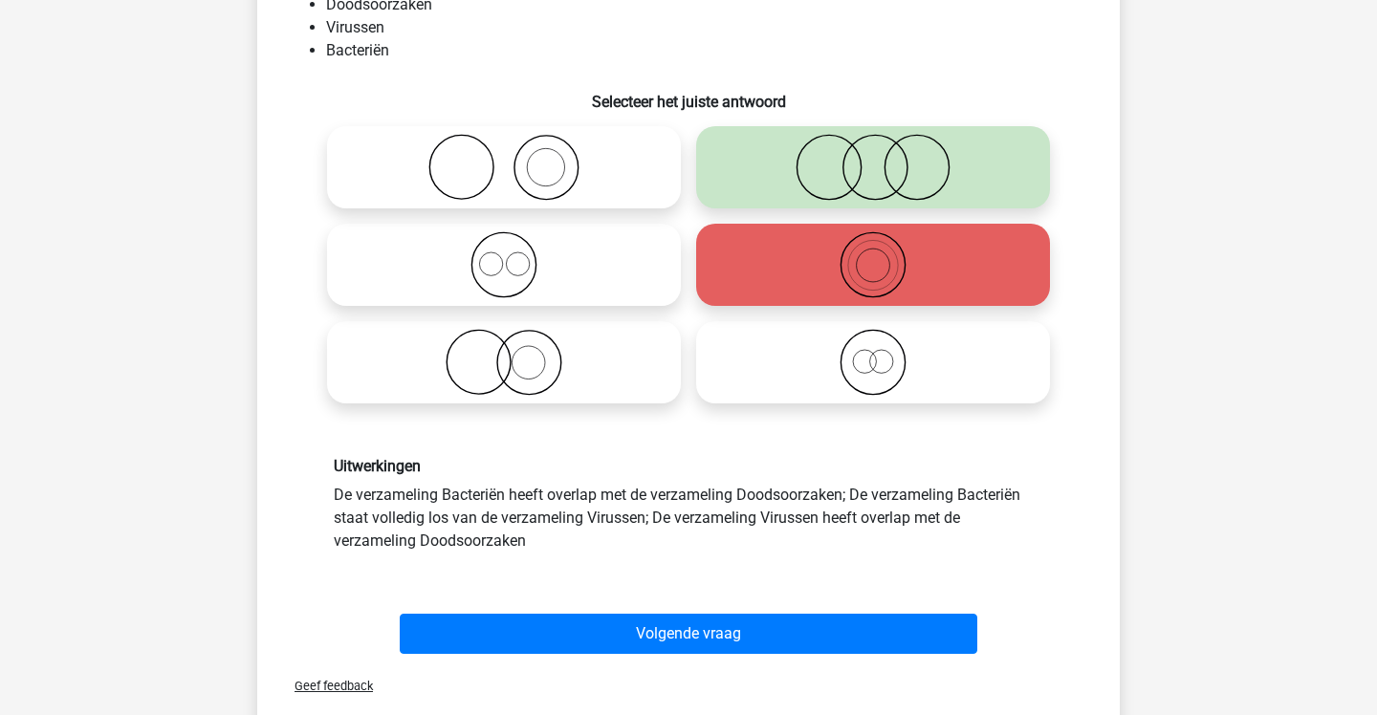
scroll to position [165, 0]
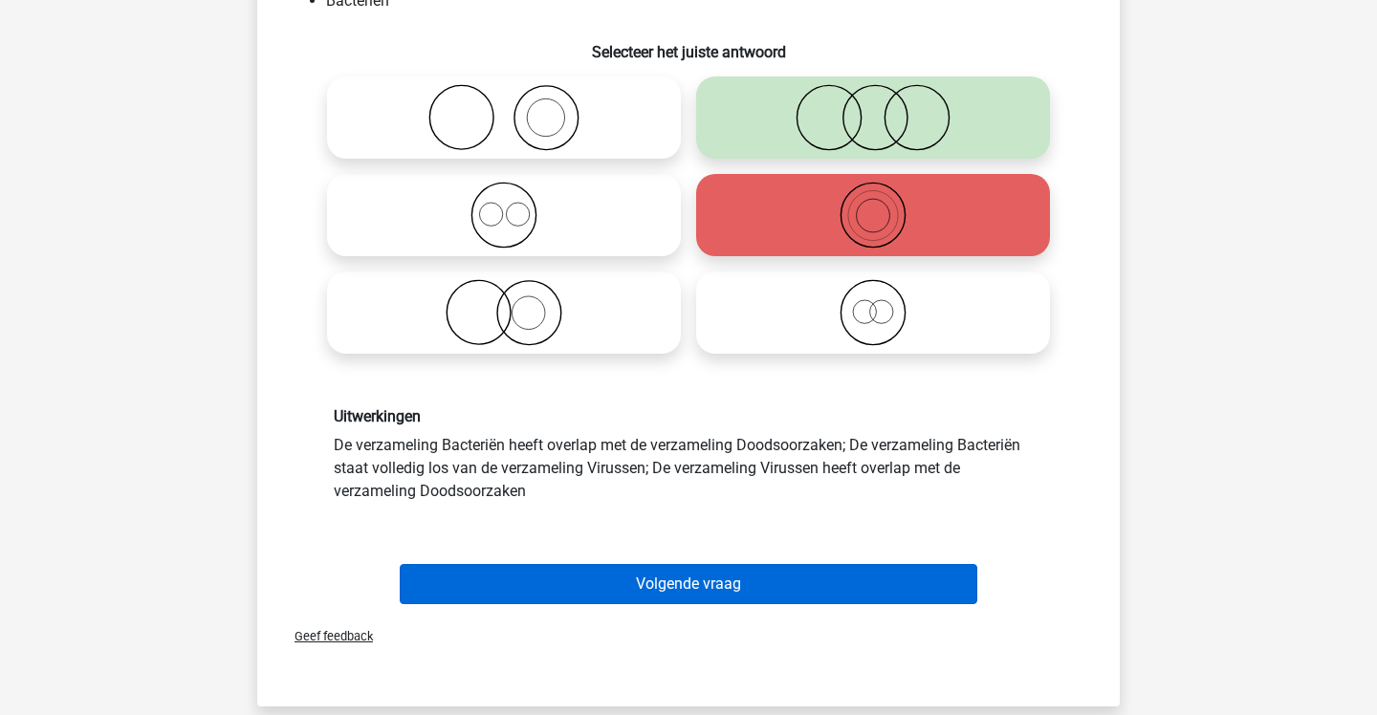
click at [847, 575] on button "Volgende vraag" at bounding box center [689, 584] width 579 height 40
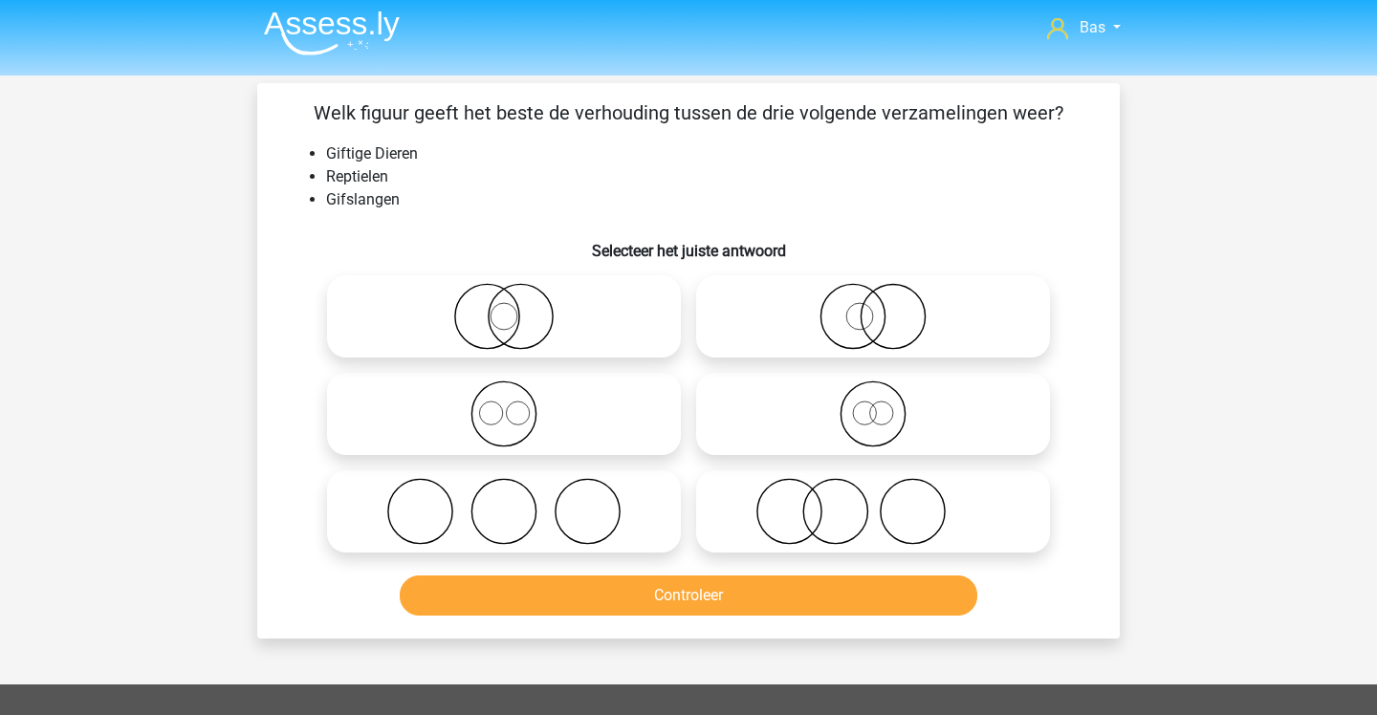
scroll to position [6, 0]
click at [741, 398] on icon at bounding box center [873, 413] width 339 height 67
click at [873, 398] on input "radio" at bounding box center [879, 397] width 12 height 12
radio input "true"
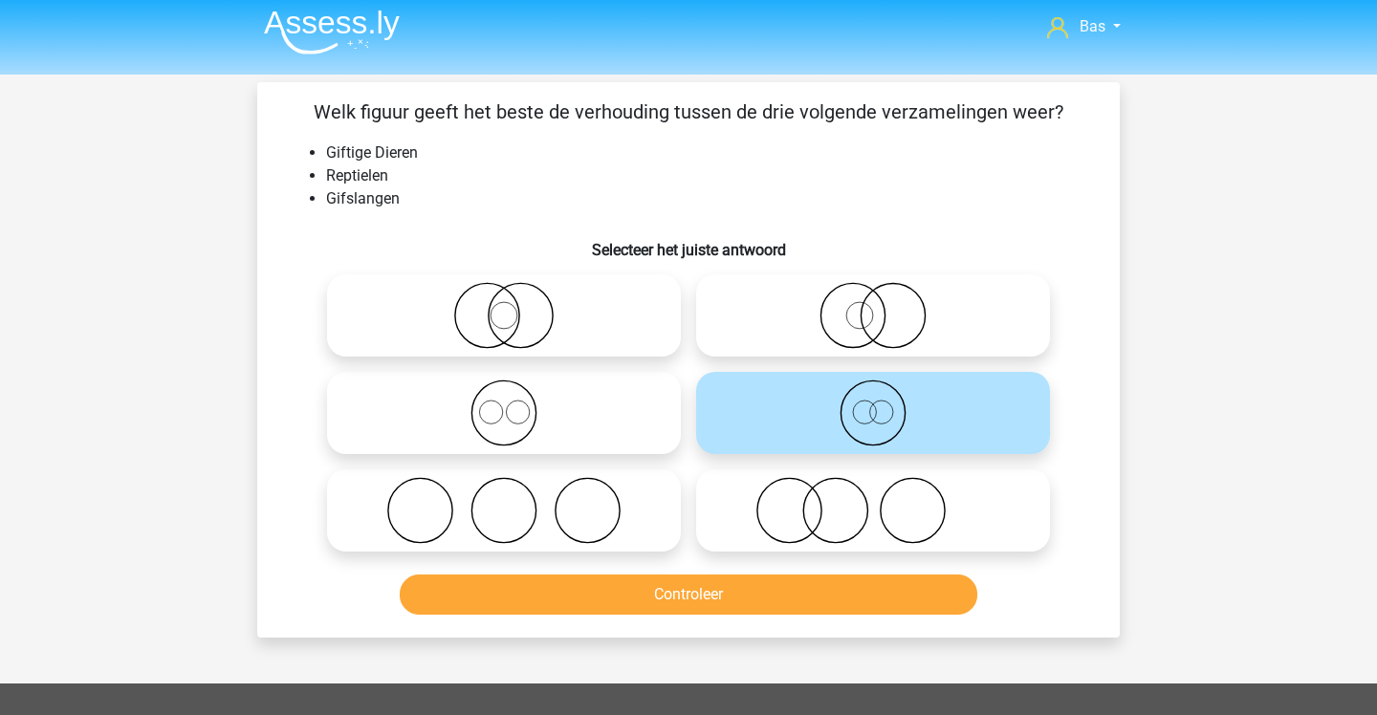
click at [815, 594] on button "Controleer" at bounding box center [689, 595] width 579 height 40
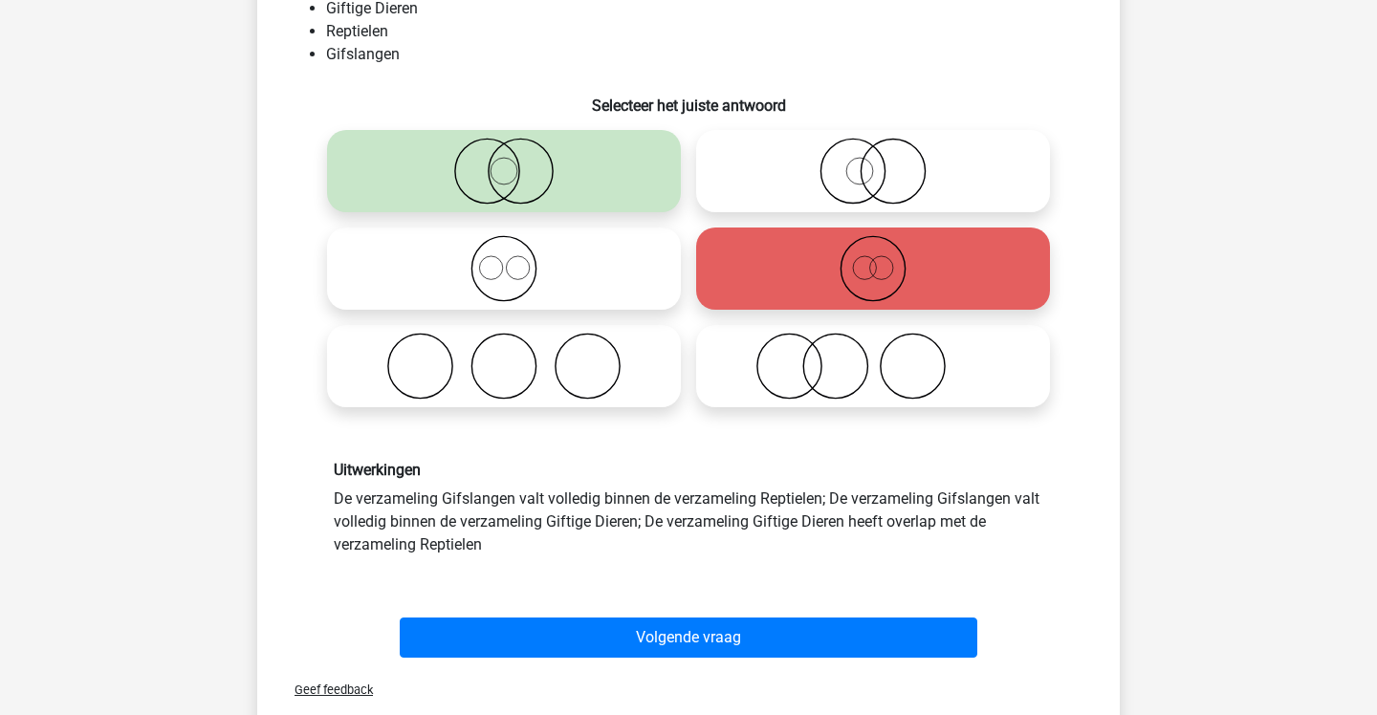
scroll to position [154, 0]
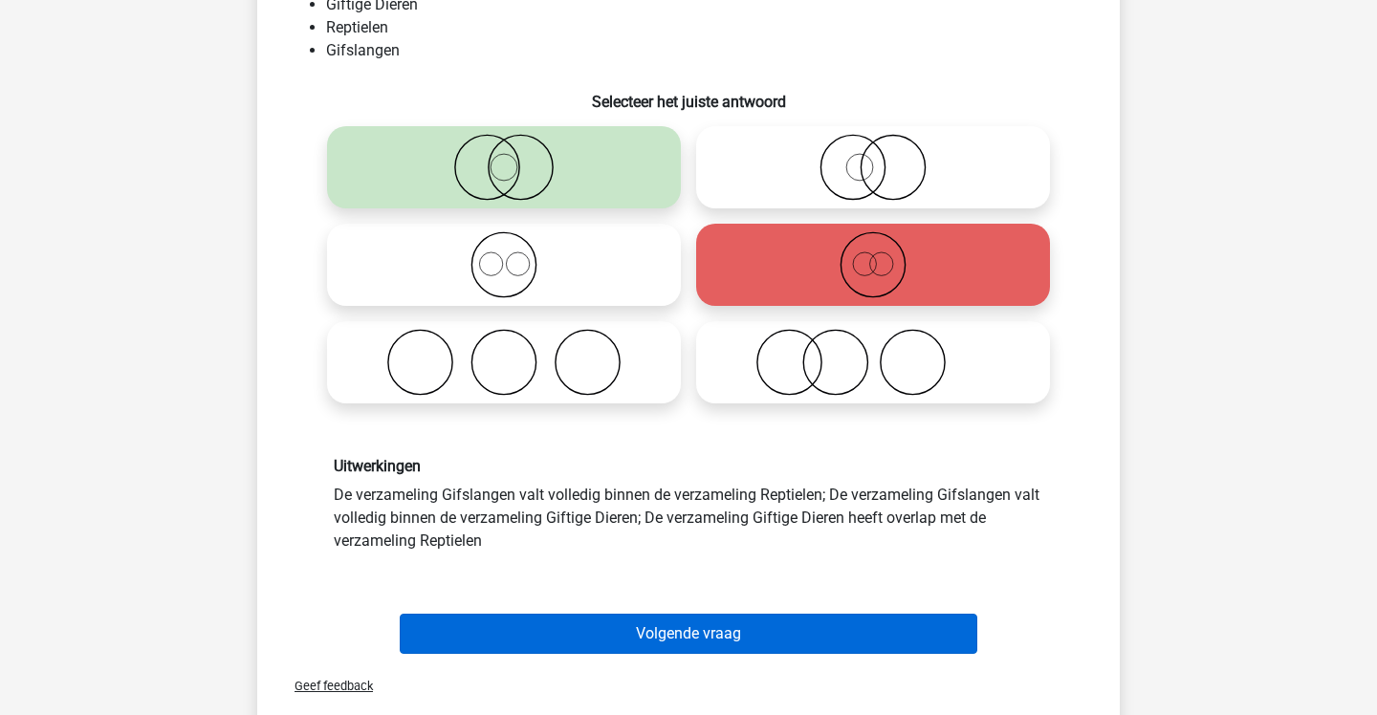
click at [813, 625] on button "Volgende vraag" at bounding box center [689, 634] width 579 height 40
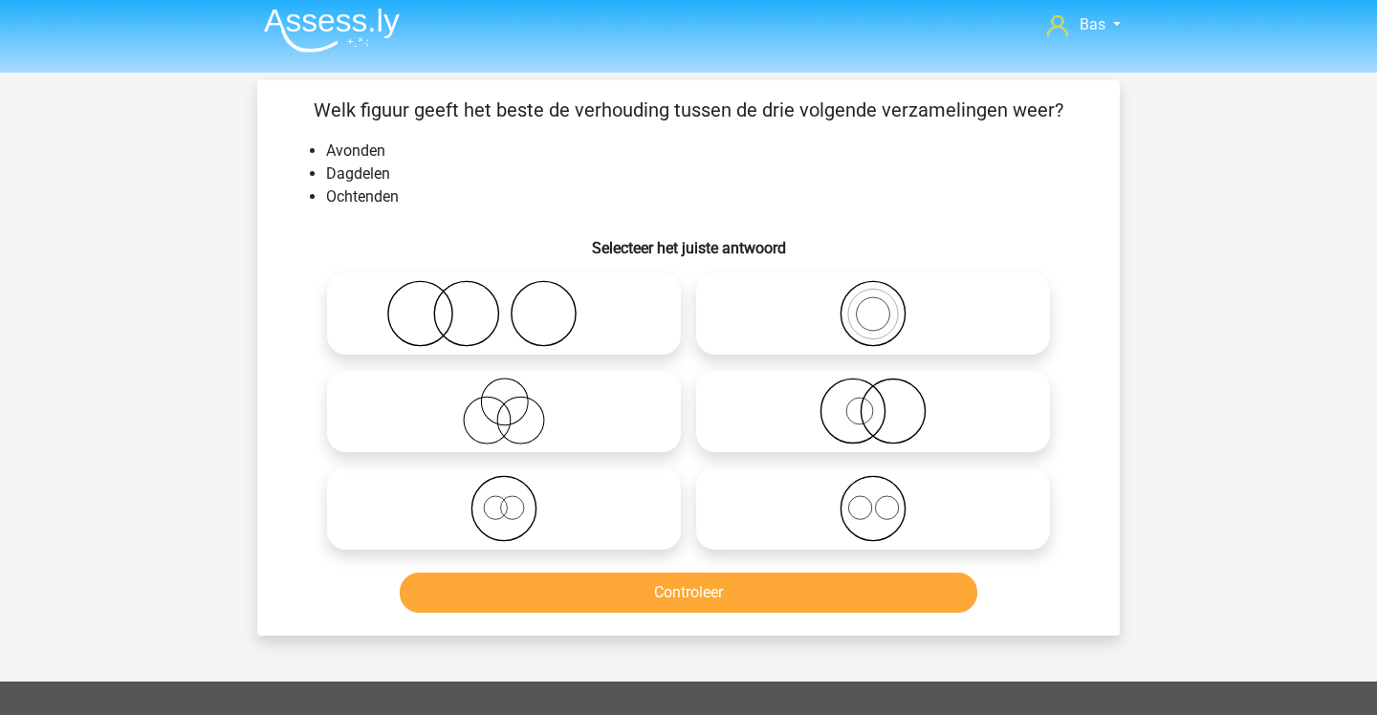
scroll to position [1, 0]
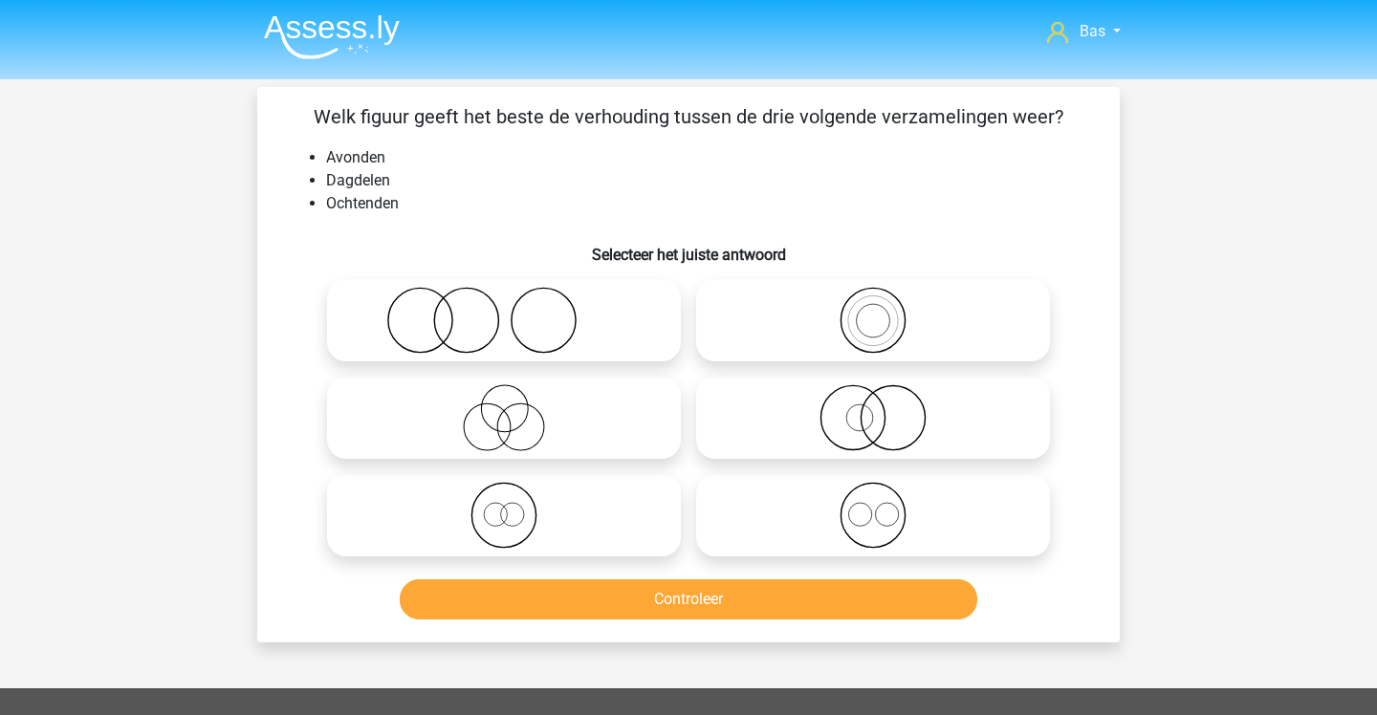
click at [746, 501] on icon at bounding box center [873, 515] width 339 height 67
click at [873, 501] on input "radio" at bounding box center [879, 499] width 12 height 12
radio input "true"
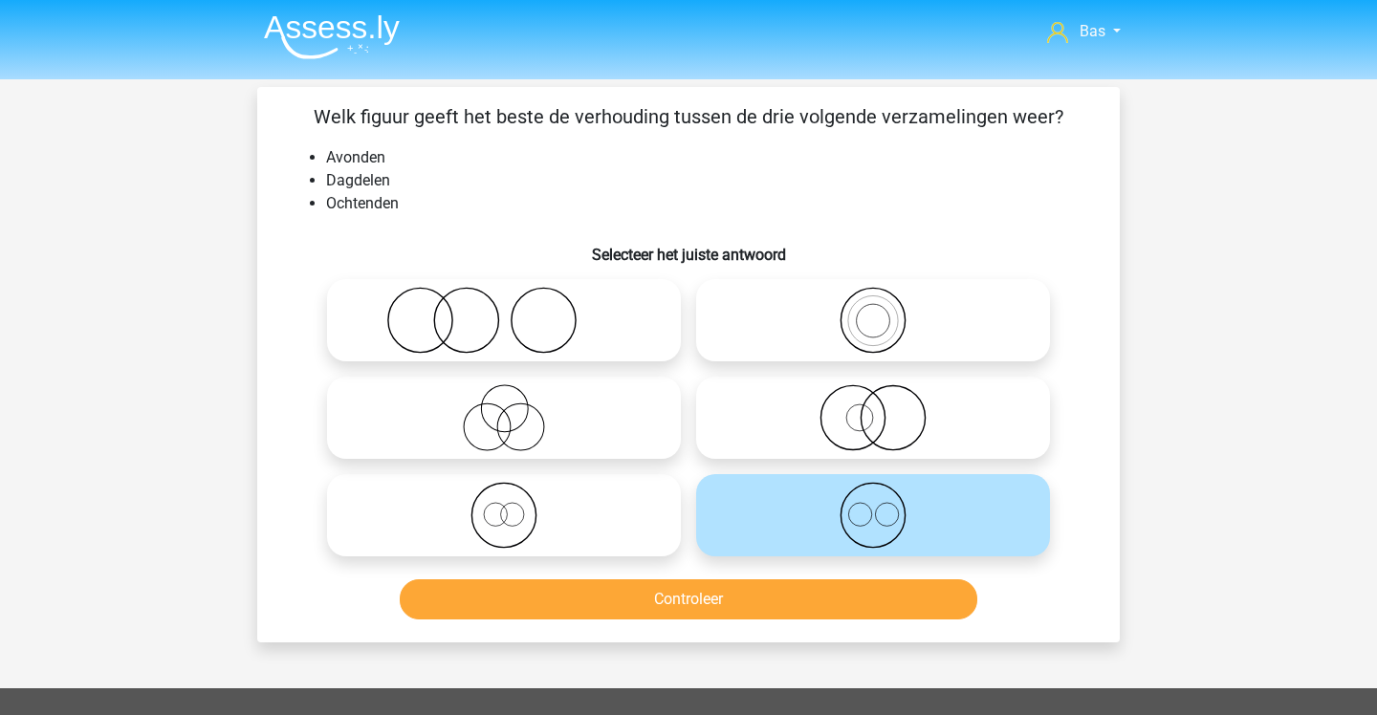
click at [771, 587] on button "Controleer" at bounding box center [689, 599] width 579 height 40
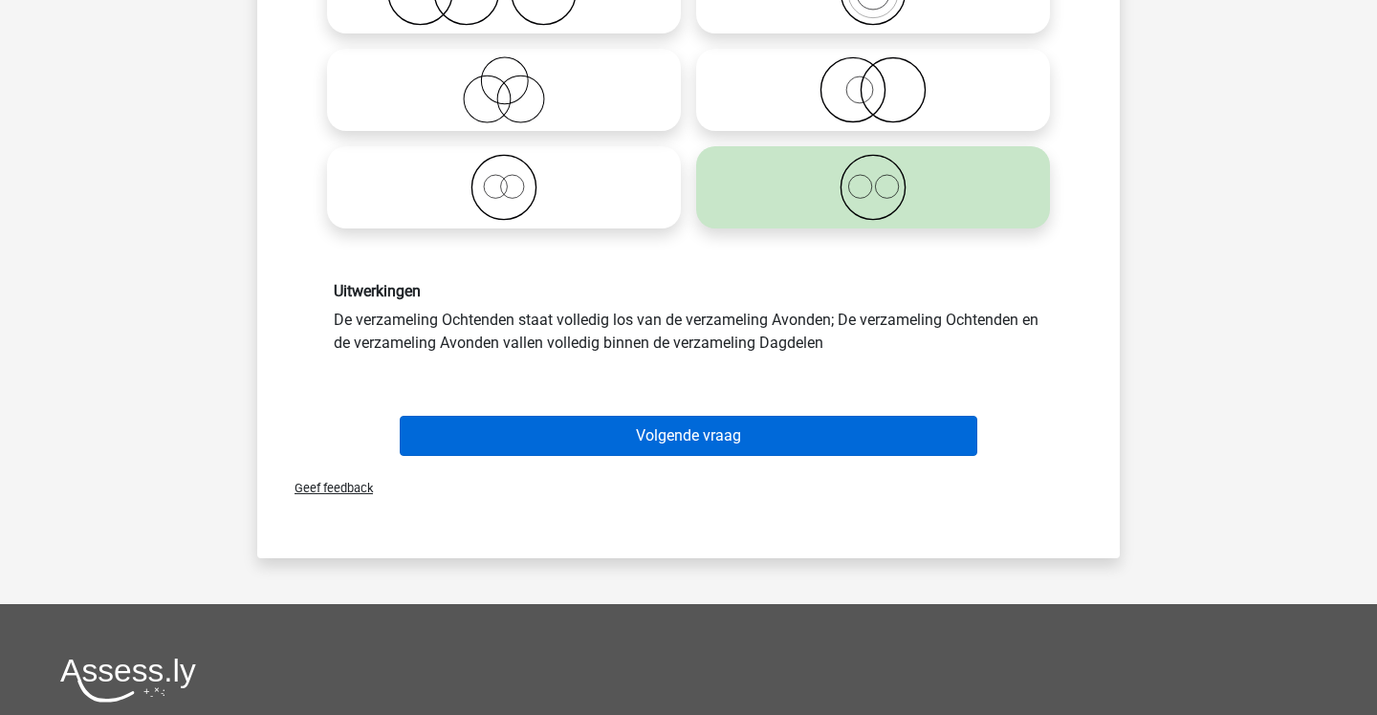
click at [701, 435] on button "Volgende vraag" at bounding box center [689, 436] width 579 height 40
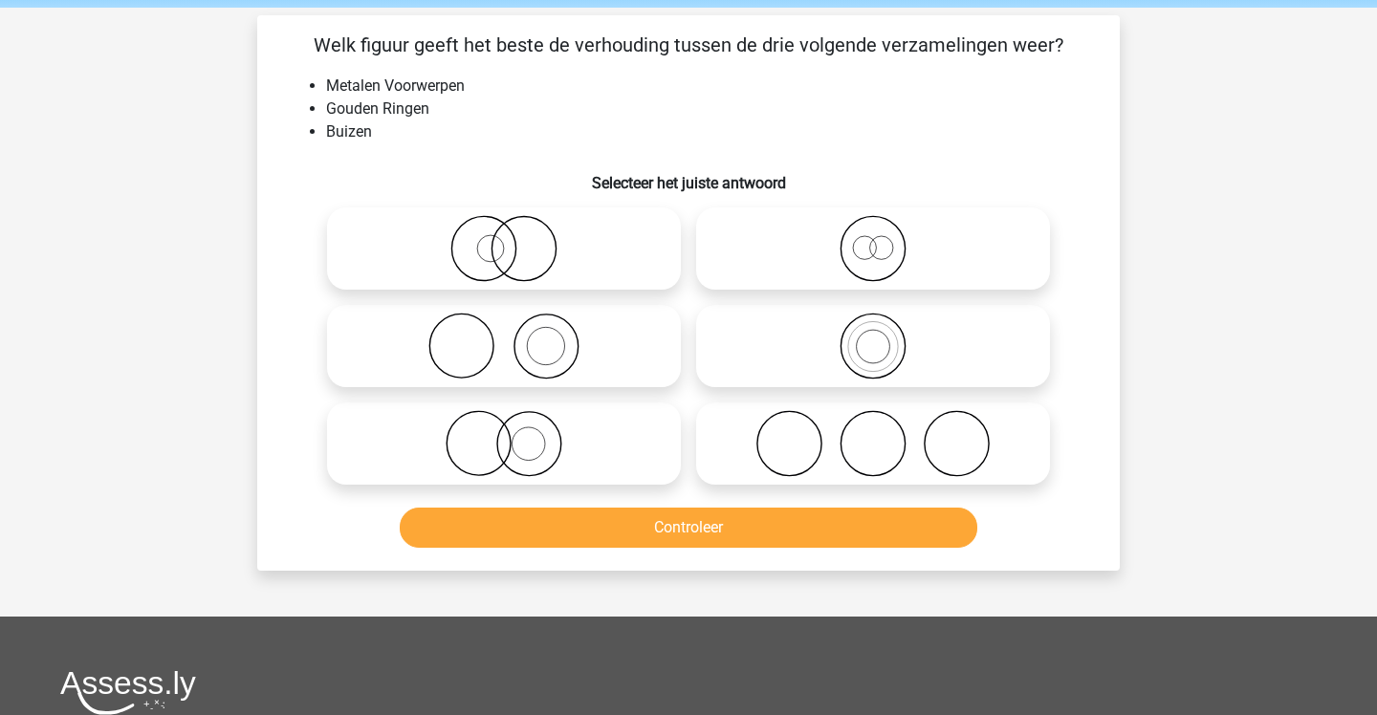
scroll to position [72, 0]
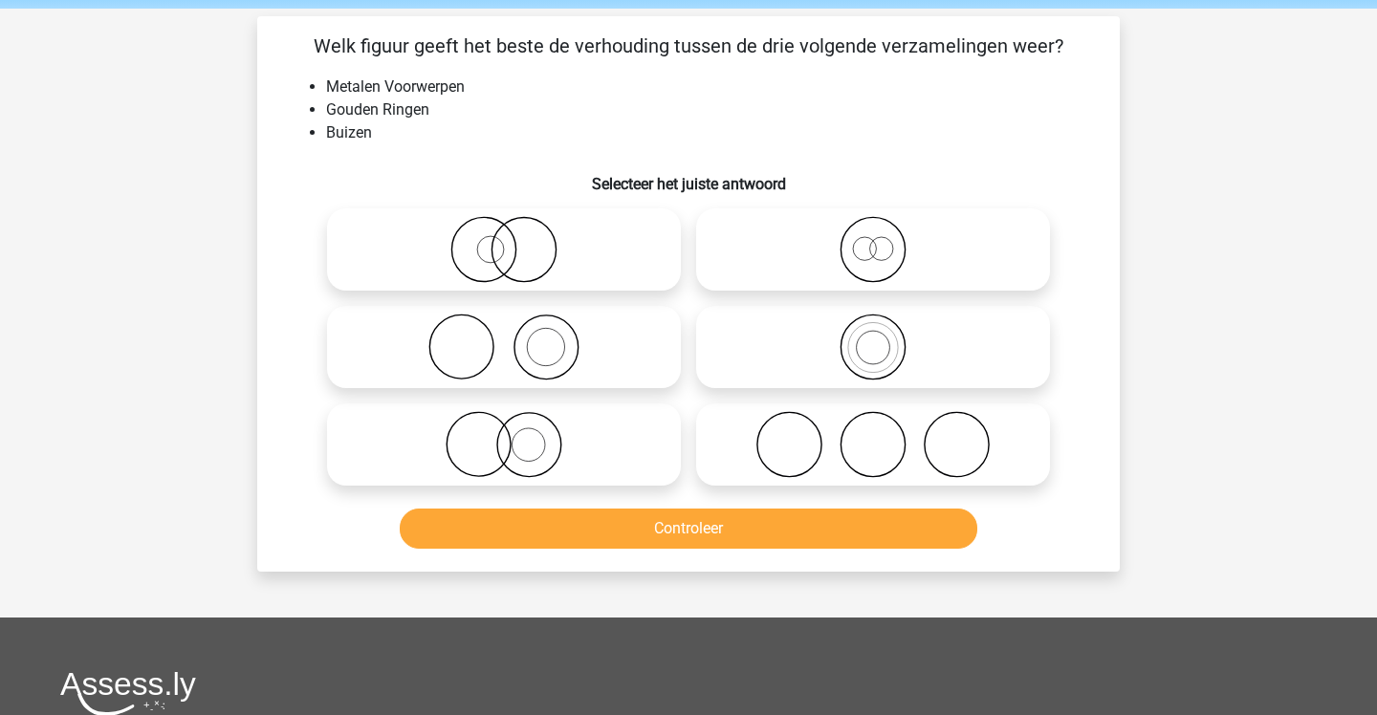
click at [625, 467] on icon at bounding box center [504, 444] width 339 height 67
click at [516, 435] on input "radio" at bounding box center [510, 429] width 12 height 12
radio input "true"
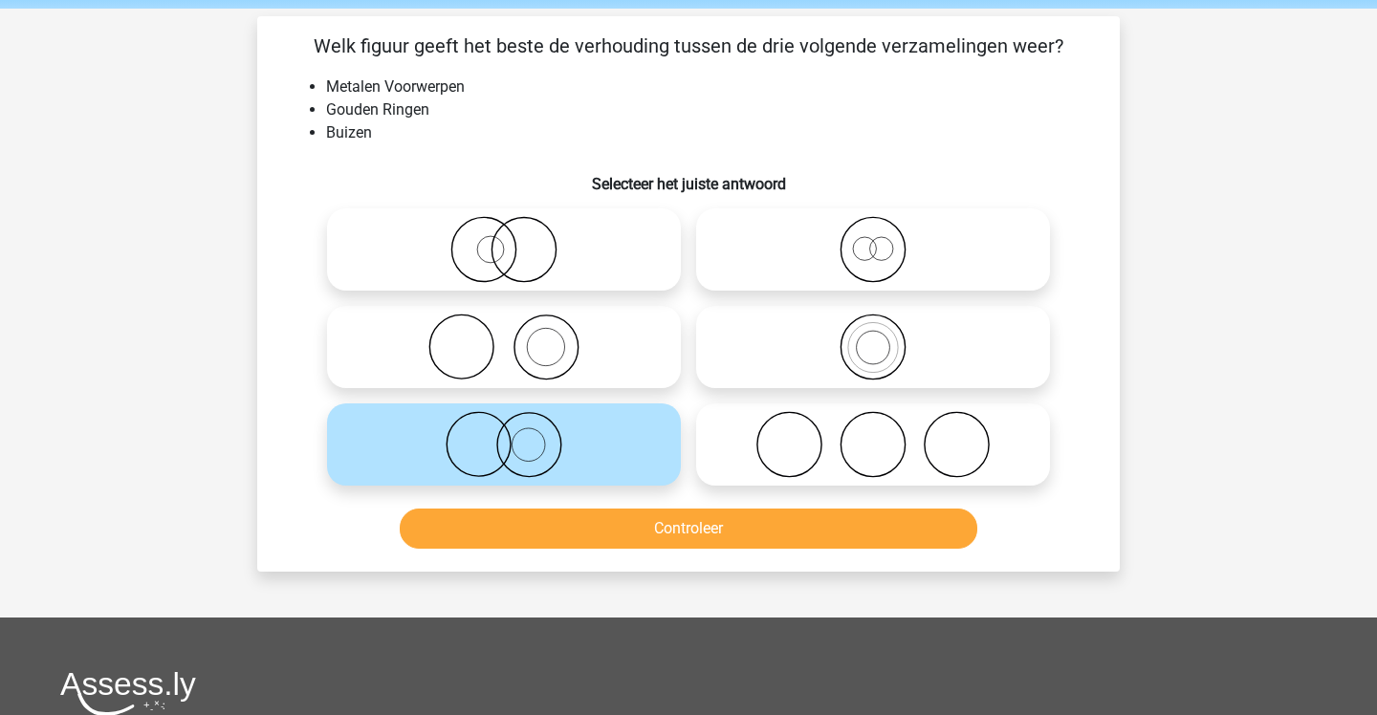
click at [650, 529] on button "Controleer" at bounding box center [689, 529] width 579 height 40
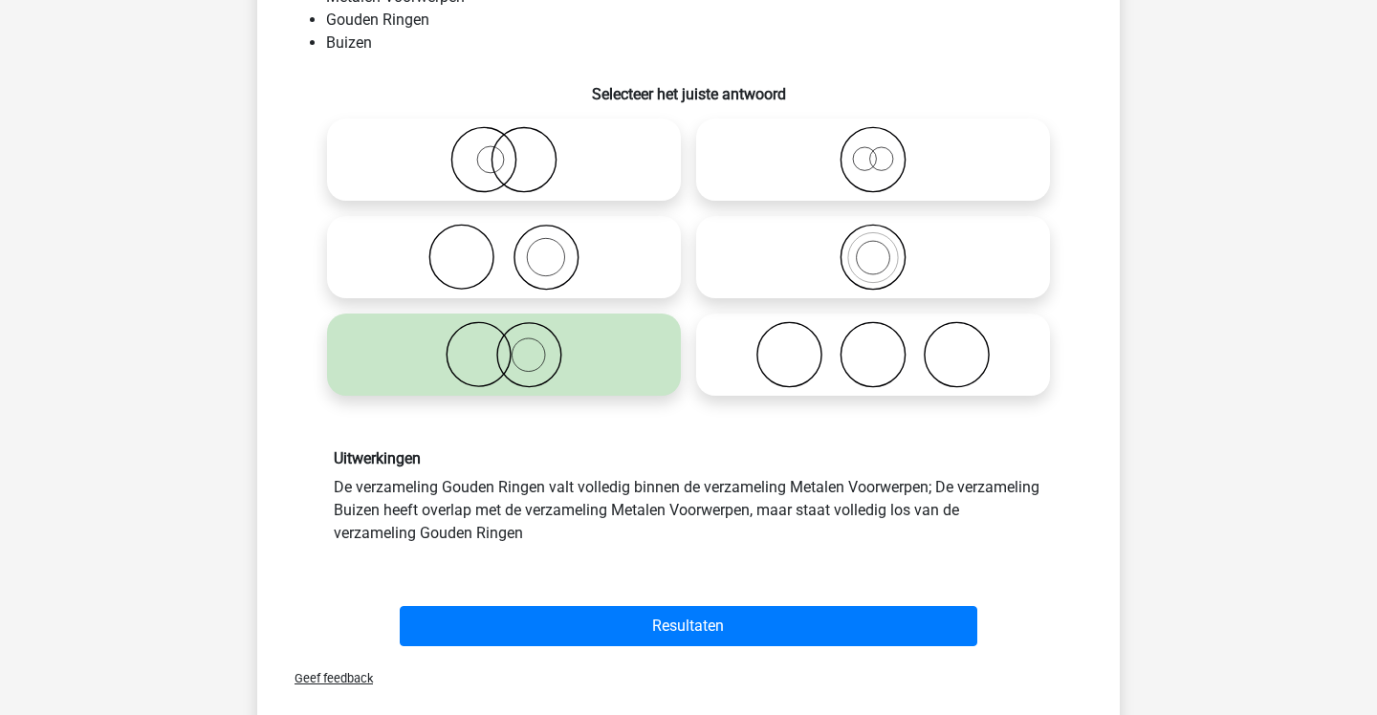
scroll to position [163, 0]
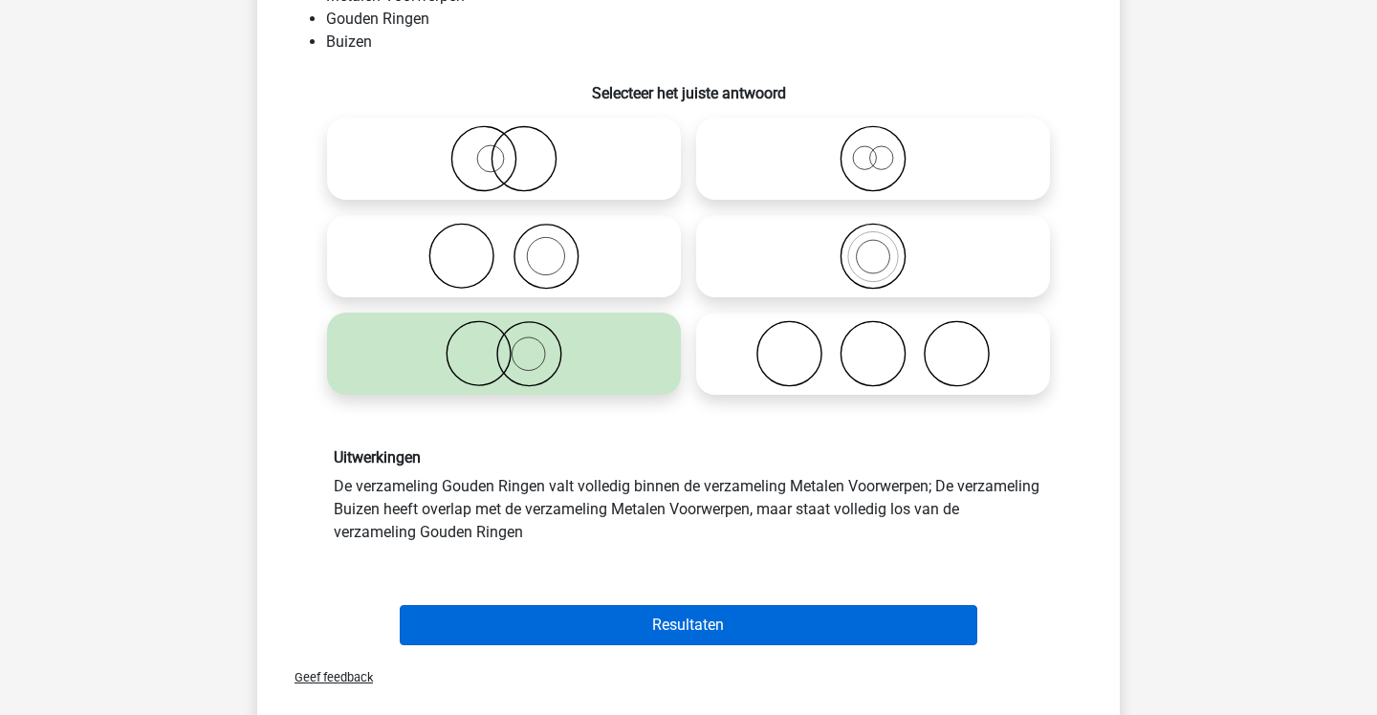
click at [594, 629] on button "Resultaten" at bounding box center [689, 625] width 579 height 40
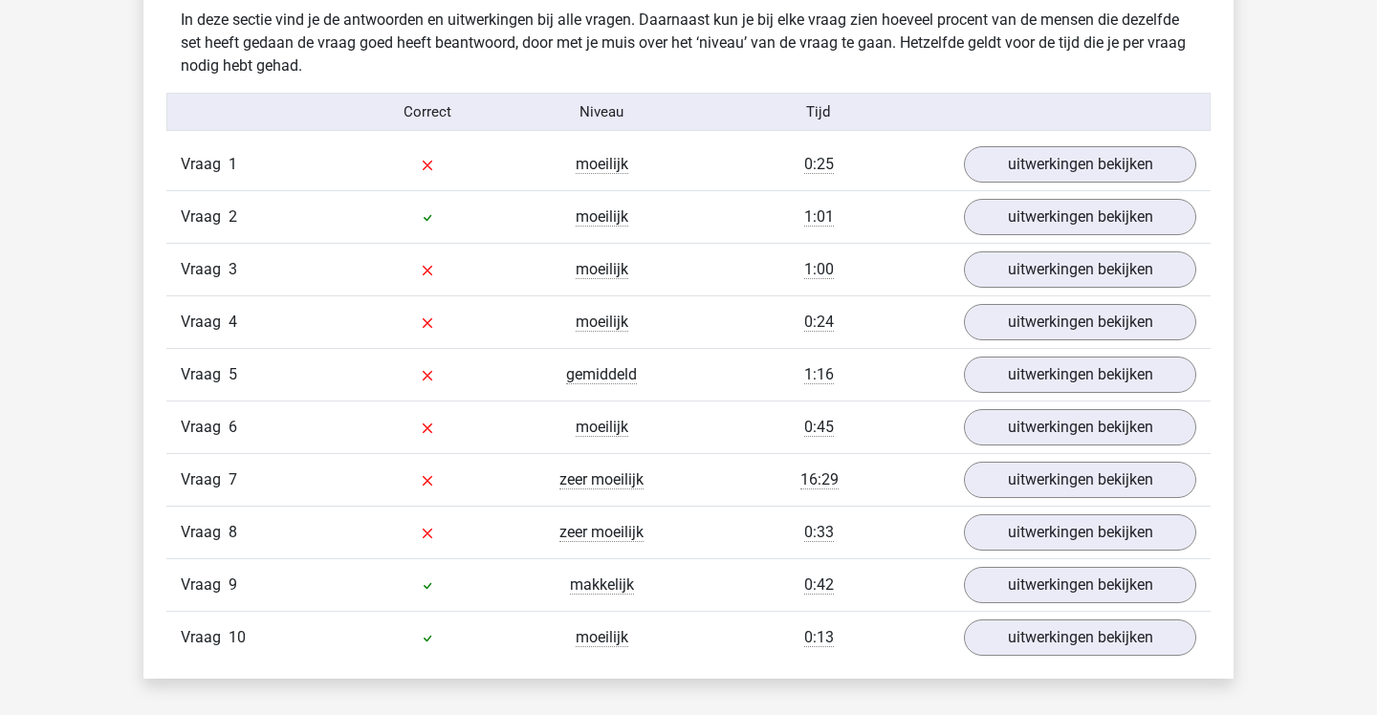
scroll to position [1179, 0]
click at [1014, 383] on link "uitwerkingen bekijken" at bounding box center [1080, 374] width 267 height 42
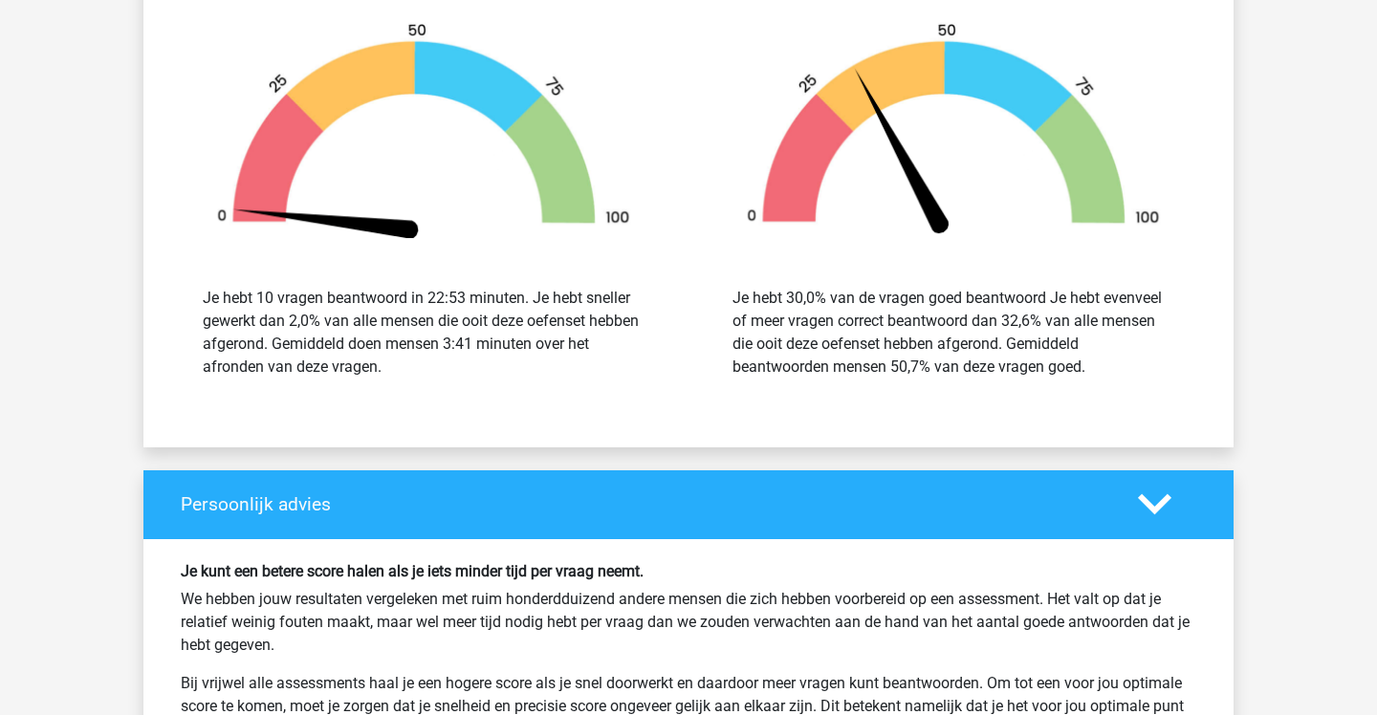
scroll to position [3451, 0]
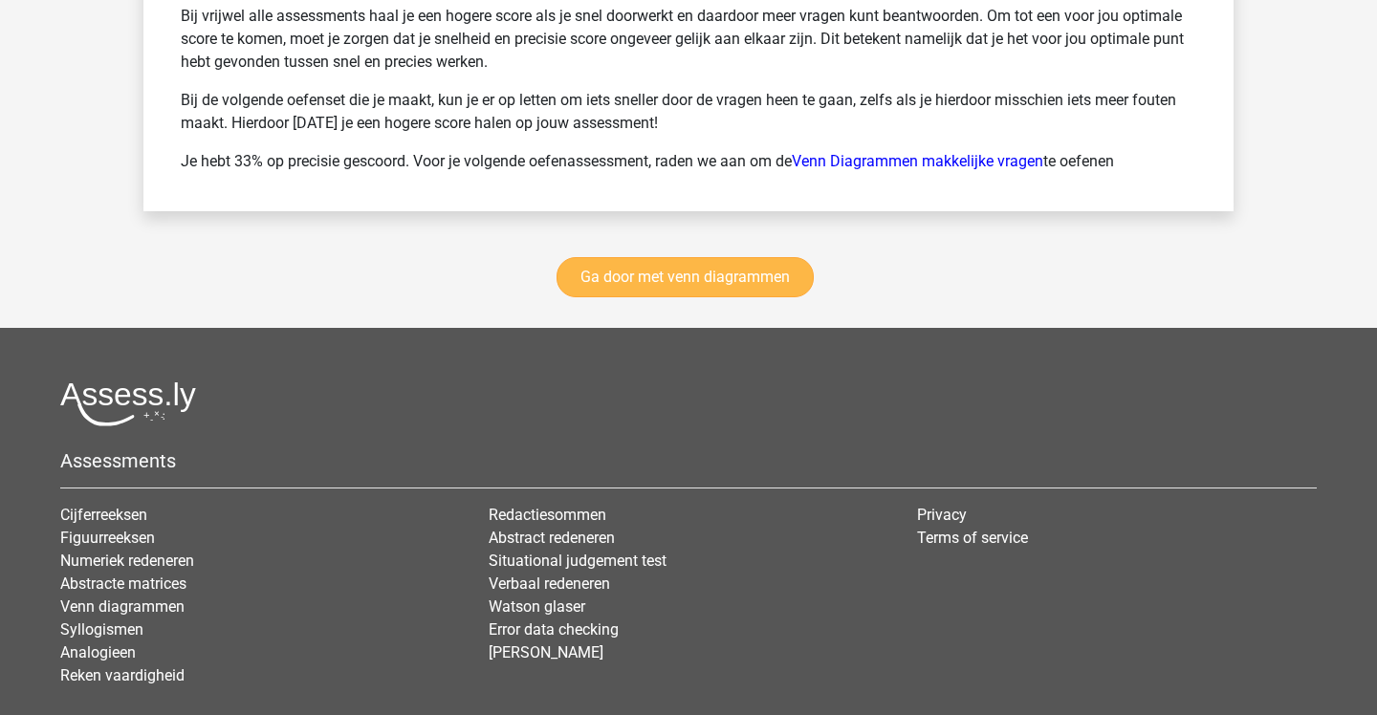
click at [634, 289] on link "Ga door met venn diagrammen" at bounding box center [685, 277] width 257 height 40
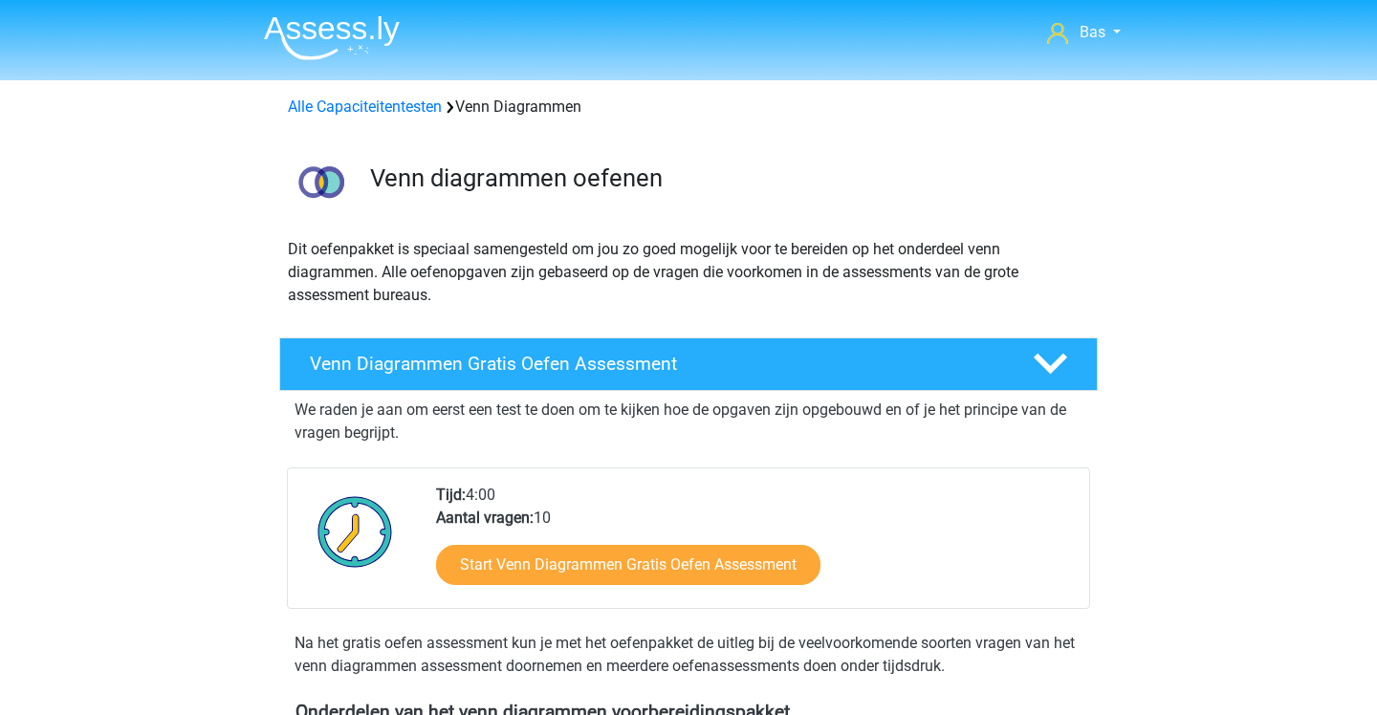
scroll to position [806, 0]
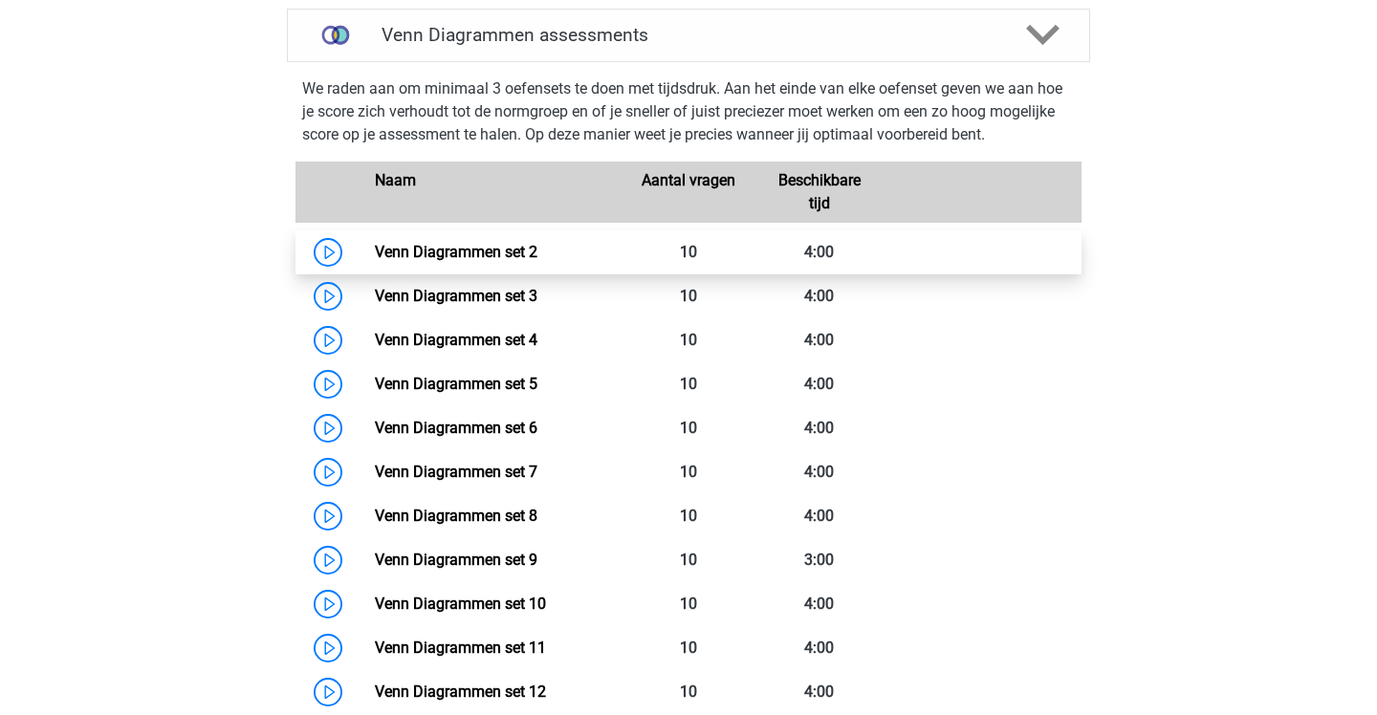
click at [537, 249] on link "Venn Diagrammen set 2" at bounding box center [456, 252] width 163 height 18
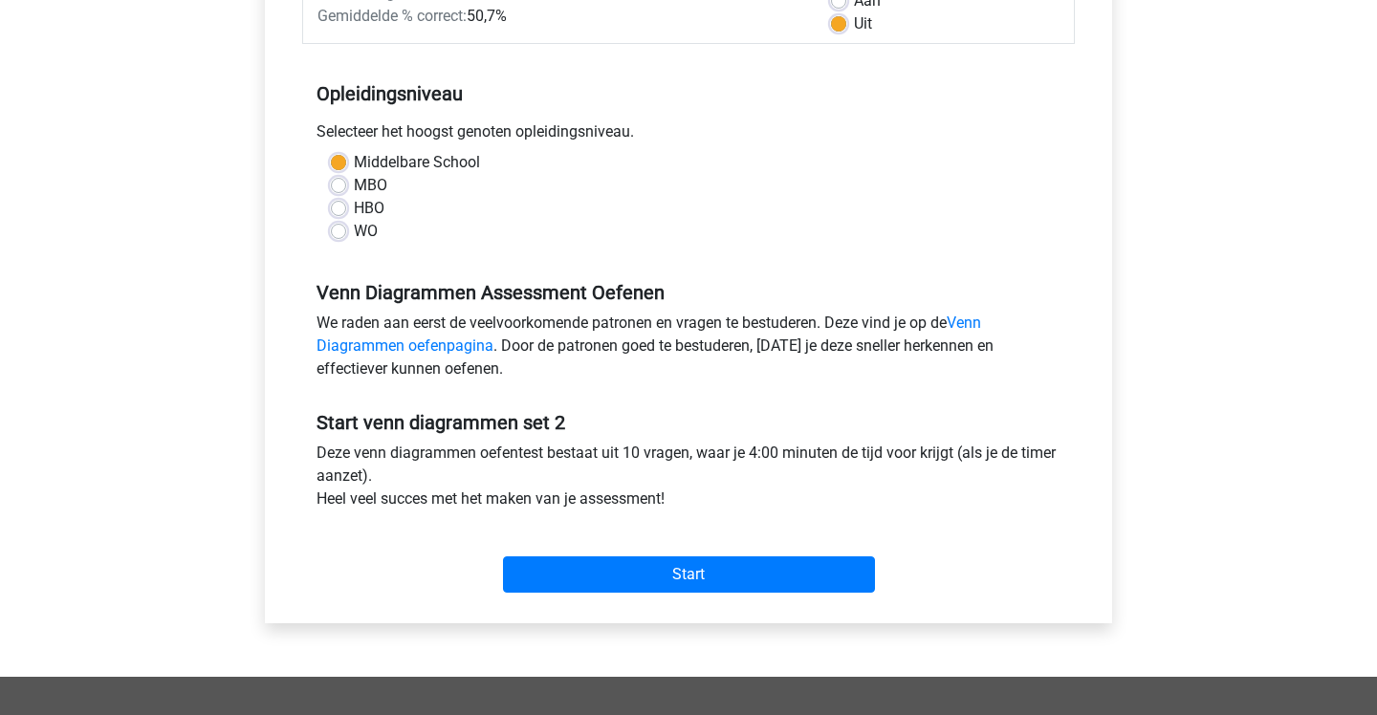
scroll to position [355, 0]
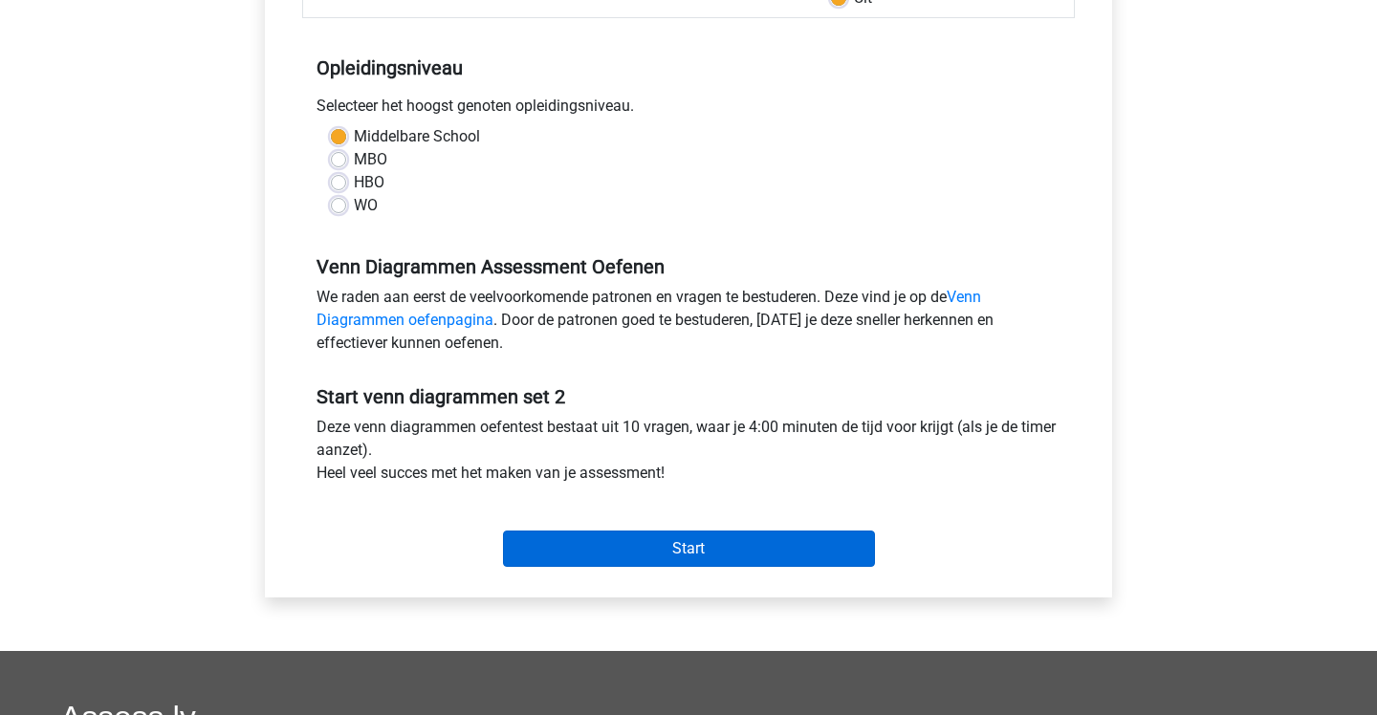
click at [670, 554] on input "Start" at bounding box center [689, 549] width 372 height 36
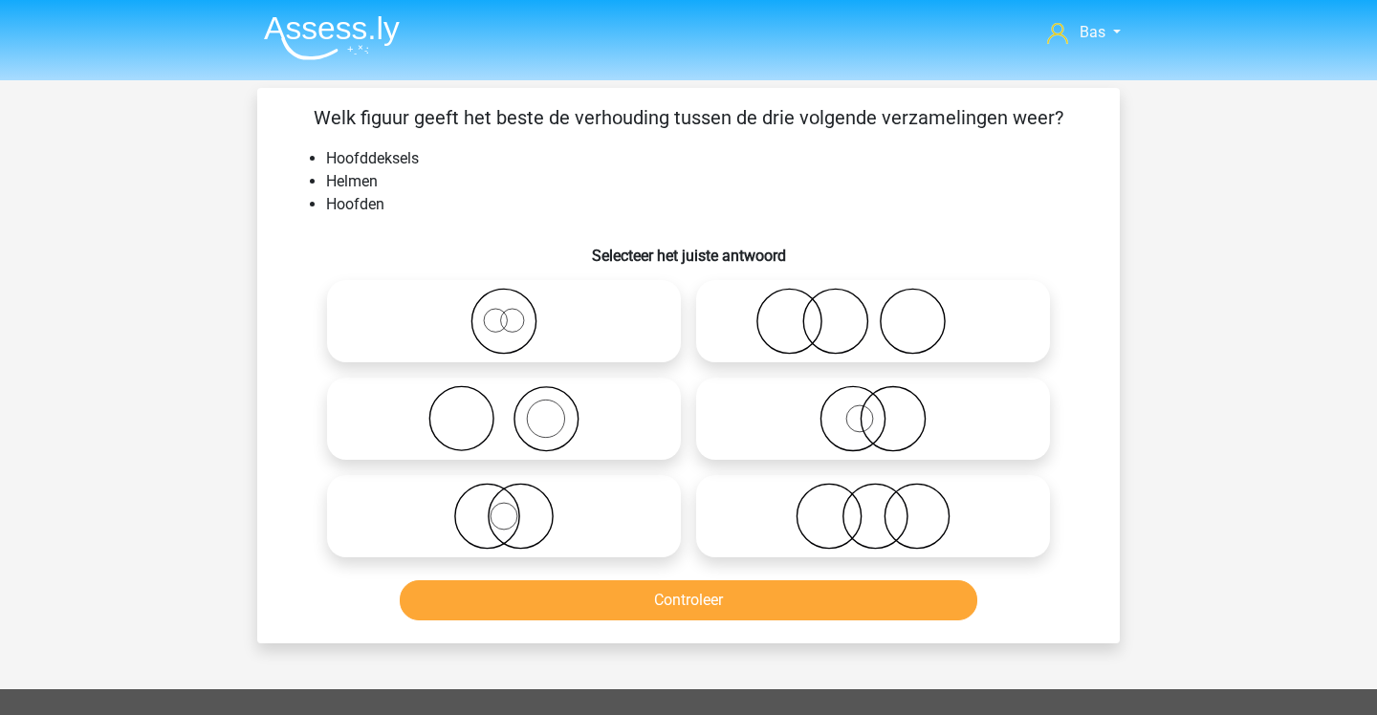
click at [603, 322] on icon at bounding box center [504, 321] width 339 height 67
click at [516, 312] on input "radio" at bounding box center [510, 305] width 12 height 12
radio input "true"
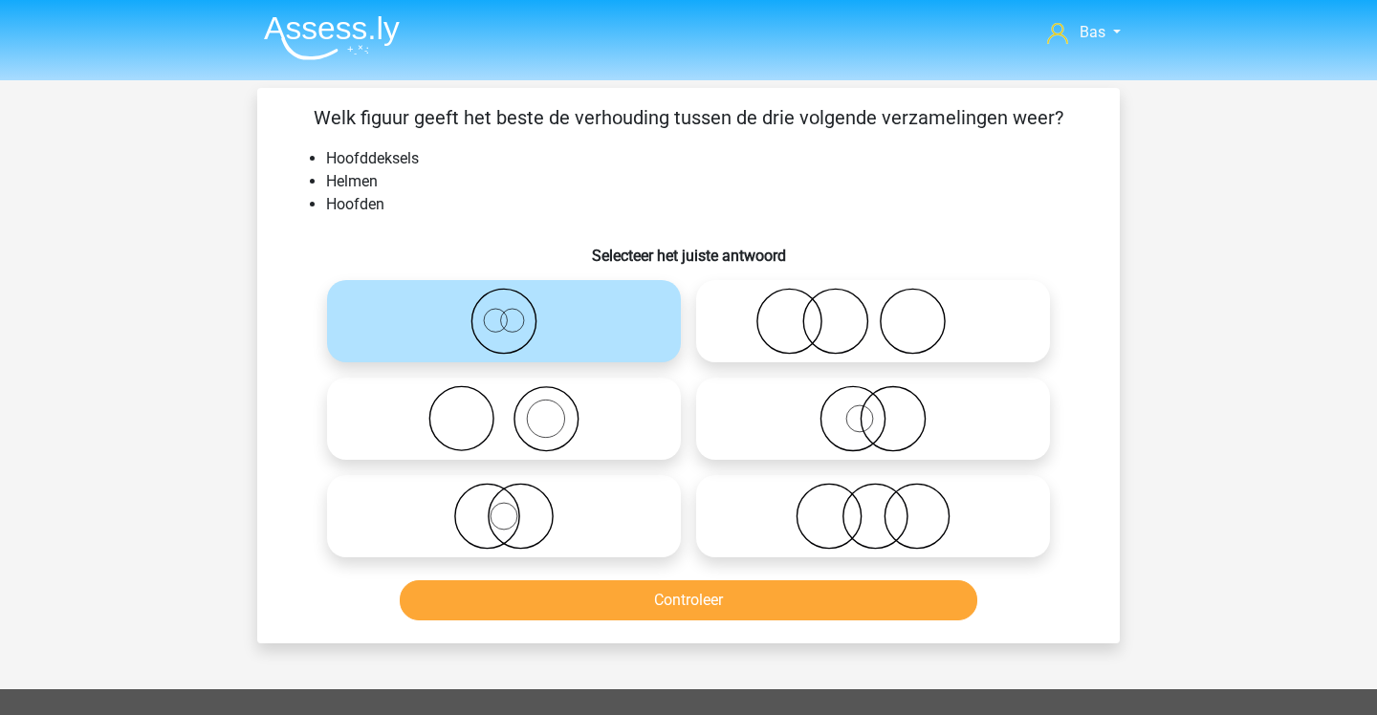
click at [610, 398] on icon at bounding box center [504, 418] width 339 height 67
click at [516, 398] on input "radio" at bounding box center [510, 403] width 12 height 12
radio input "true"
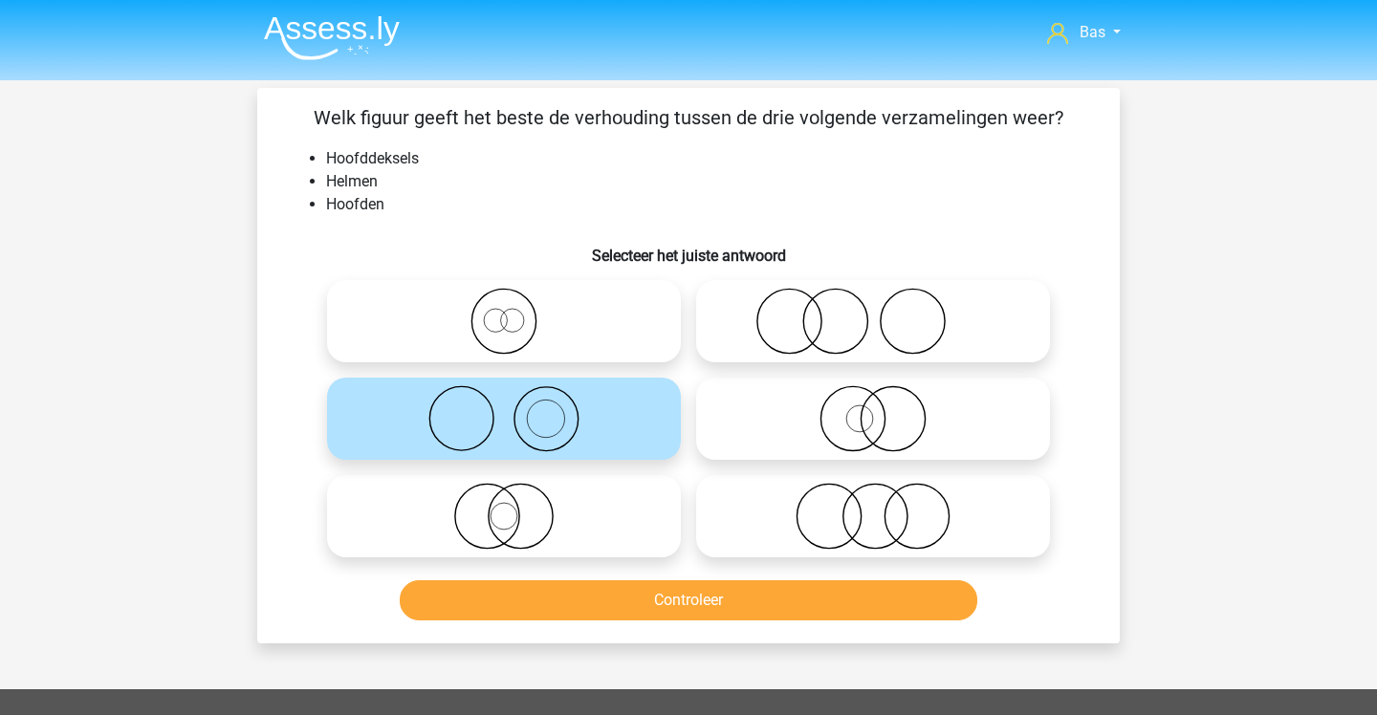
click at [654, 599] on button "Controleer" at bounding box center [689, 600] width 579 height 40
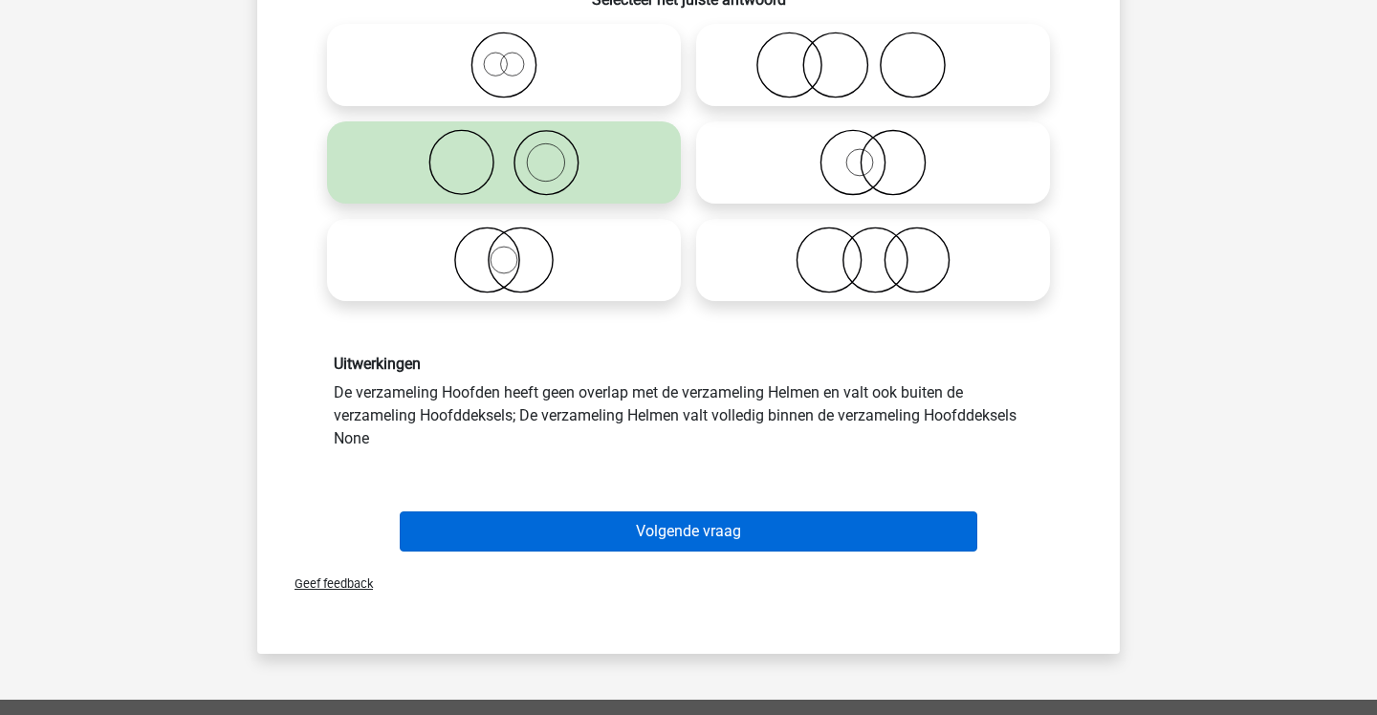
click at [661, 544] on button "Volgende vraag" at bounding box center [689, 532] width 579 height 40
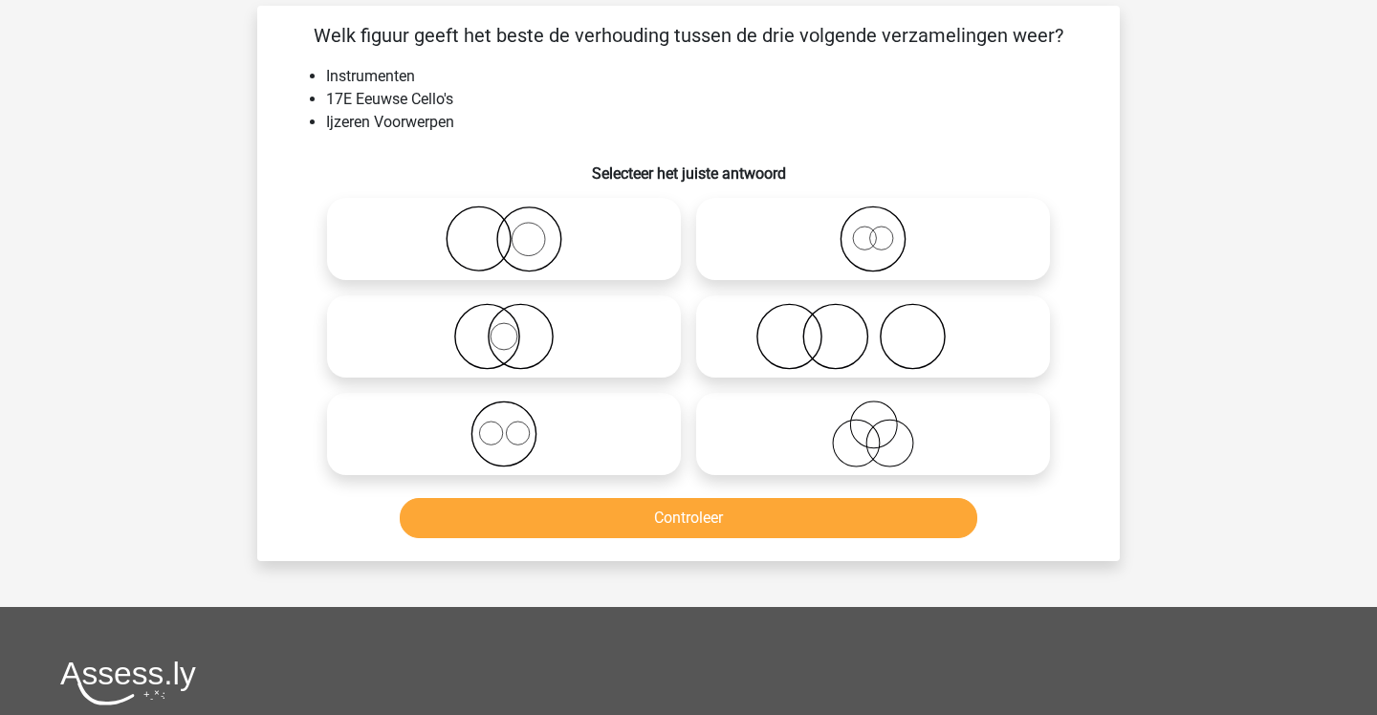
scroll to position [82, 0]
click at [583, 242] on icon at bounding box center [504, 239] width 339 height 67
click at [516, 230] on input "radio" at bounding box center [510, 223] width 12 height 12
radio input "true"
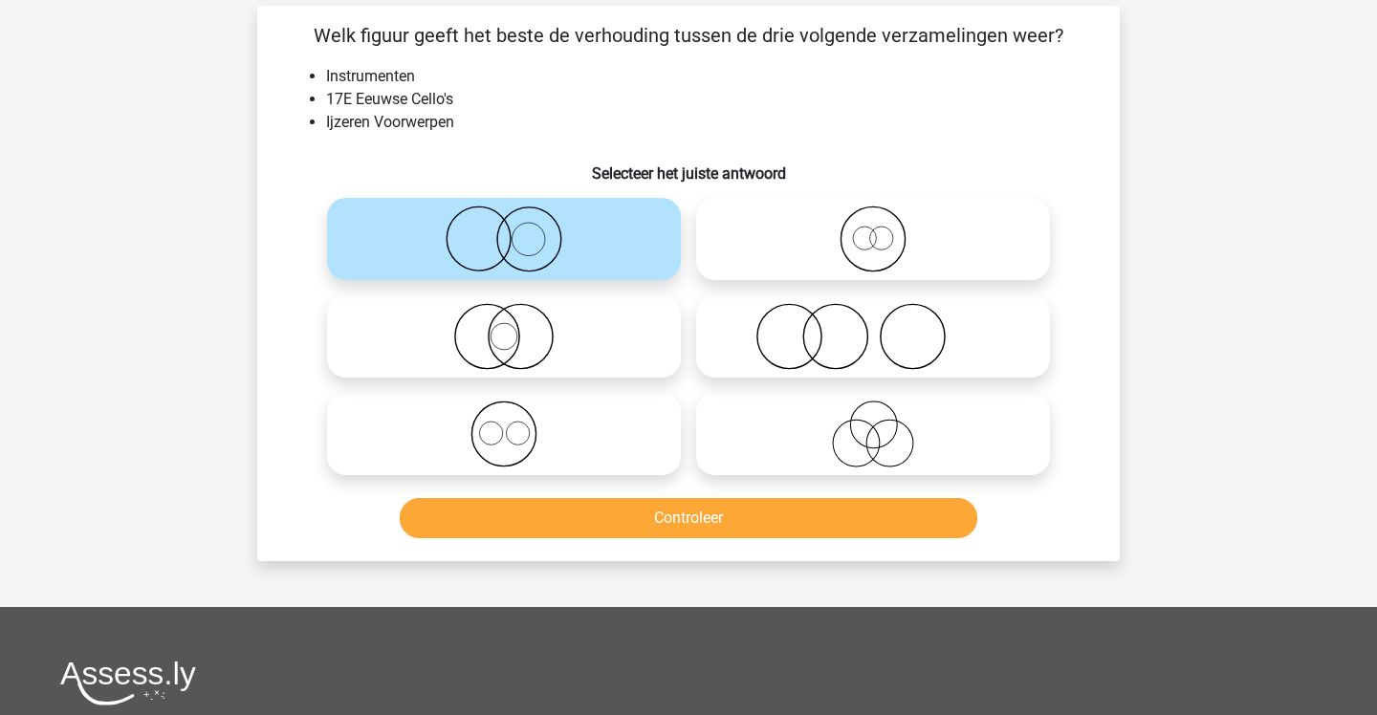
click at [696, 505] on button "Controleer" at bounding box center [689, 518] width 579 height 40
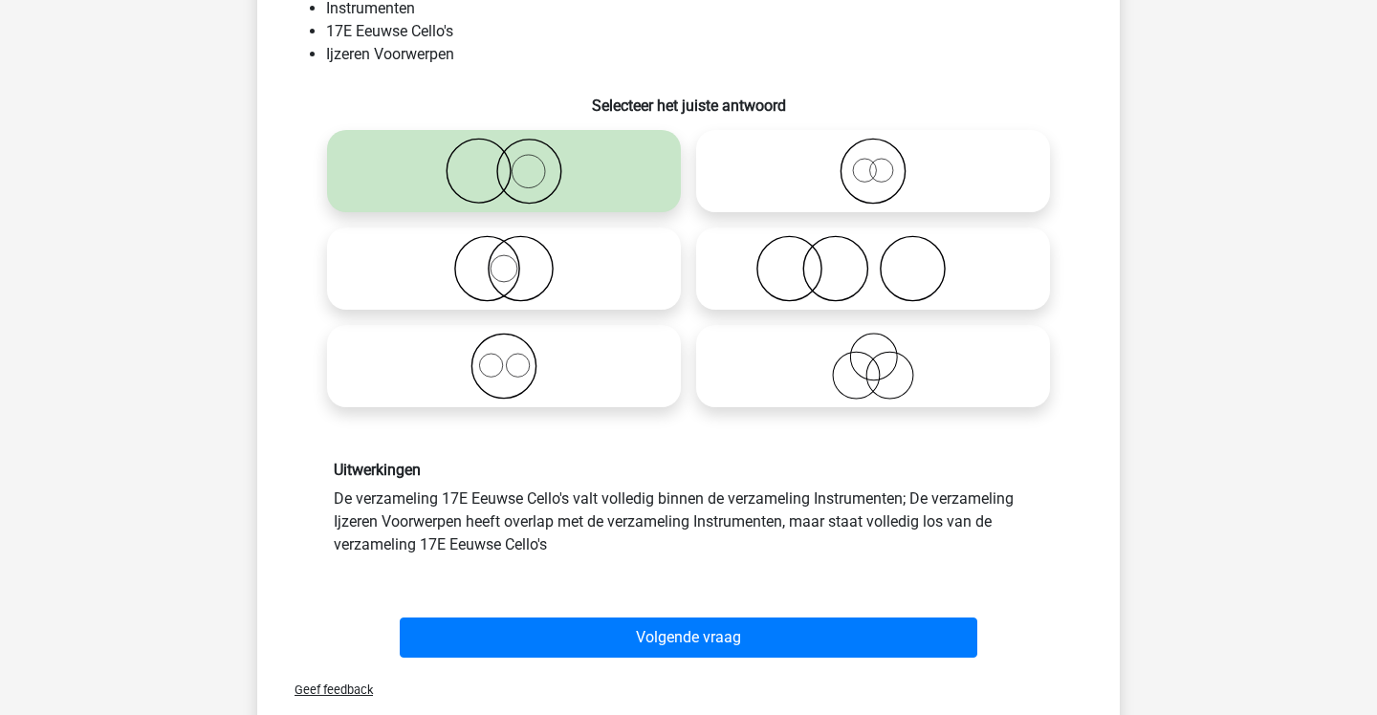
scroll to position [150, 0]
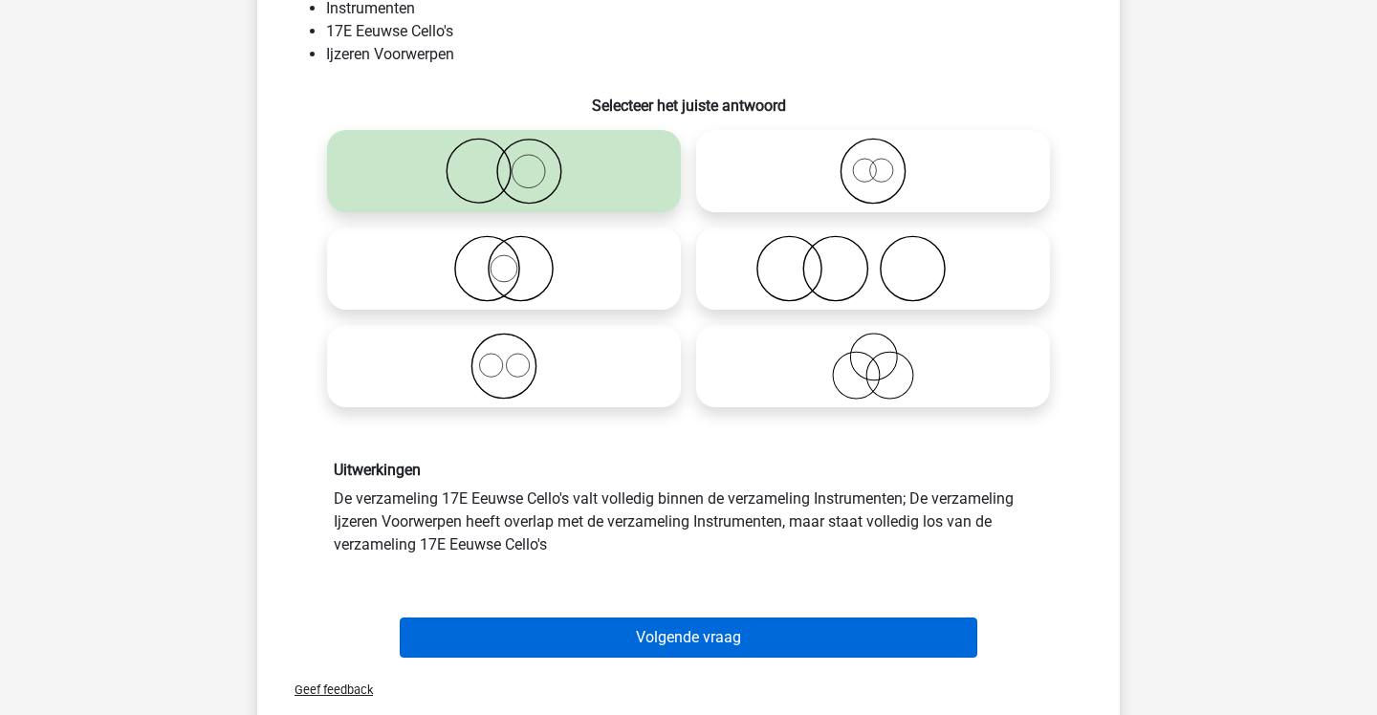
click at [734, 628] on button "Volgende vraag" at bounding box center [689, 638] width 579 height 40
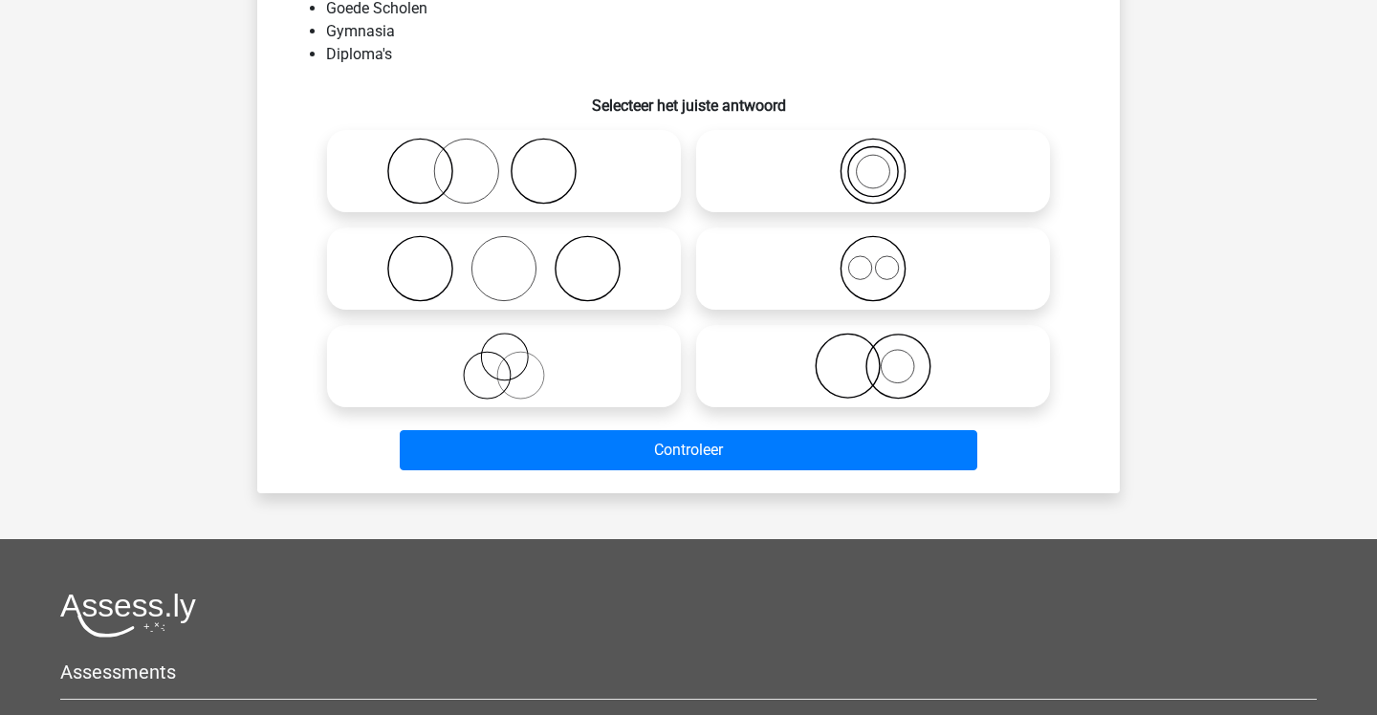
scroll to position [88, 0]
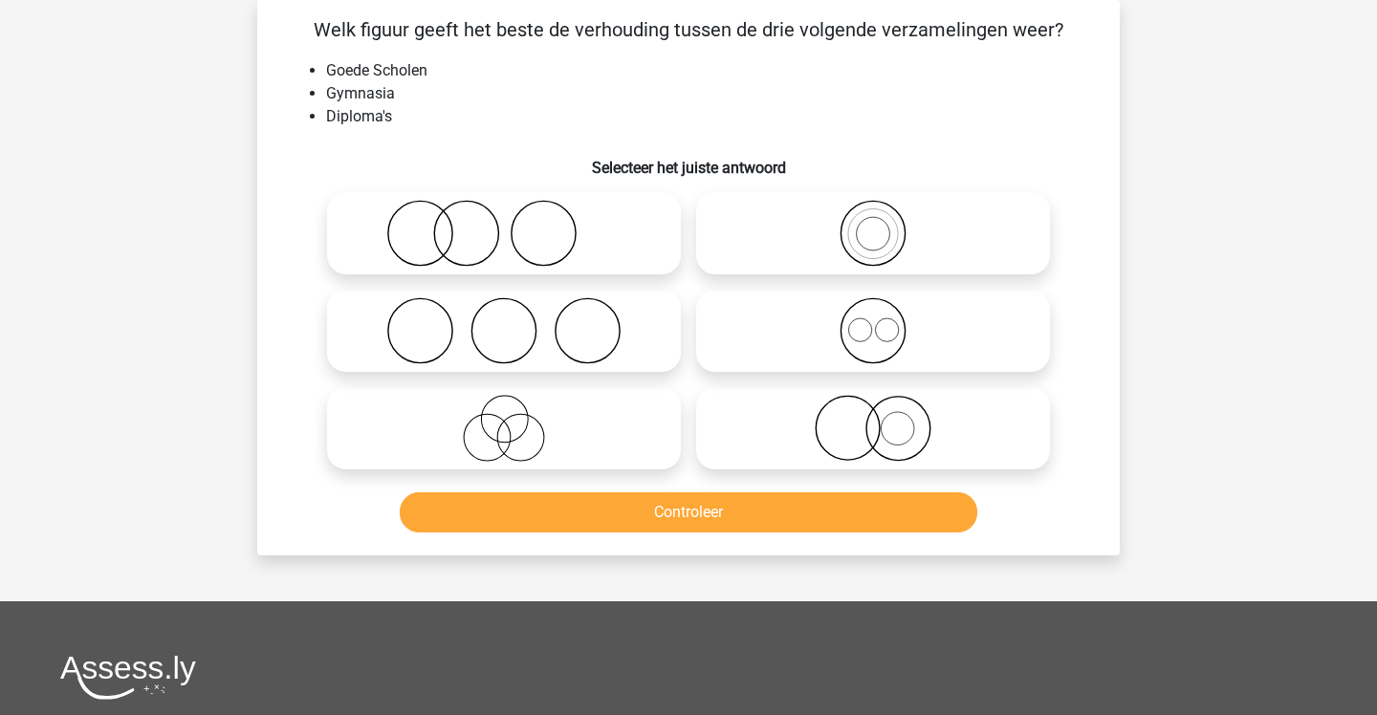
click at [488, 225] on icon at bounding box center [504, 233] width 339 height 67
click at [504, 224] on input "radio" at bounding box center [510, 217] width 12 height 12
radio input "true"
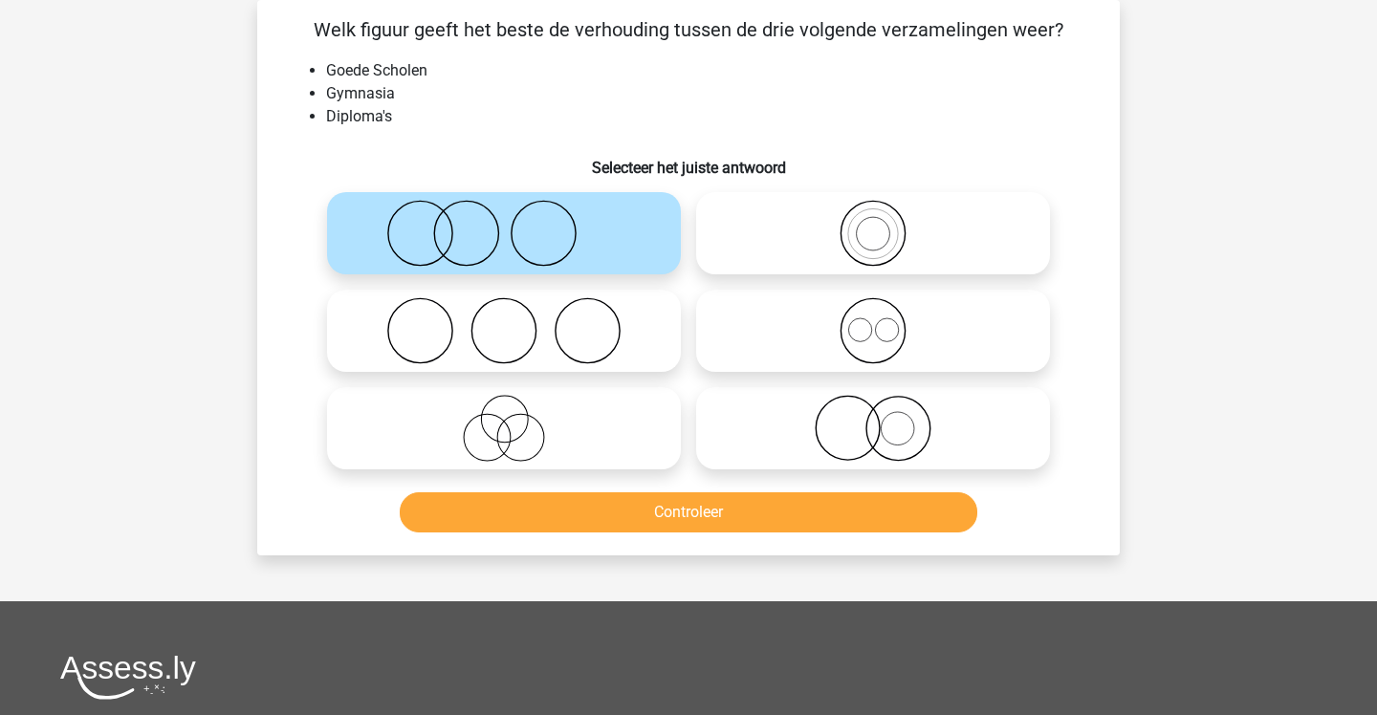
click at [704, 524] on button "Controleer" at bounding box center [689, 512] width 579 height 40
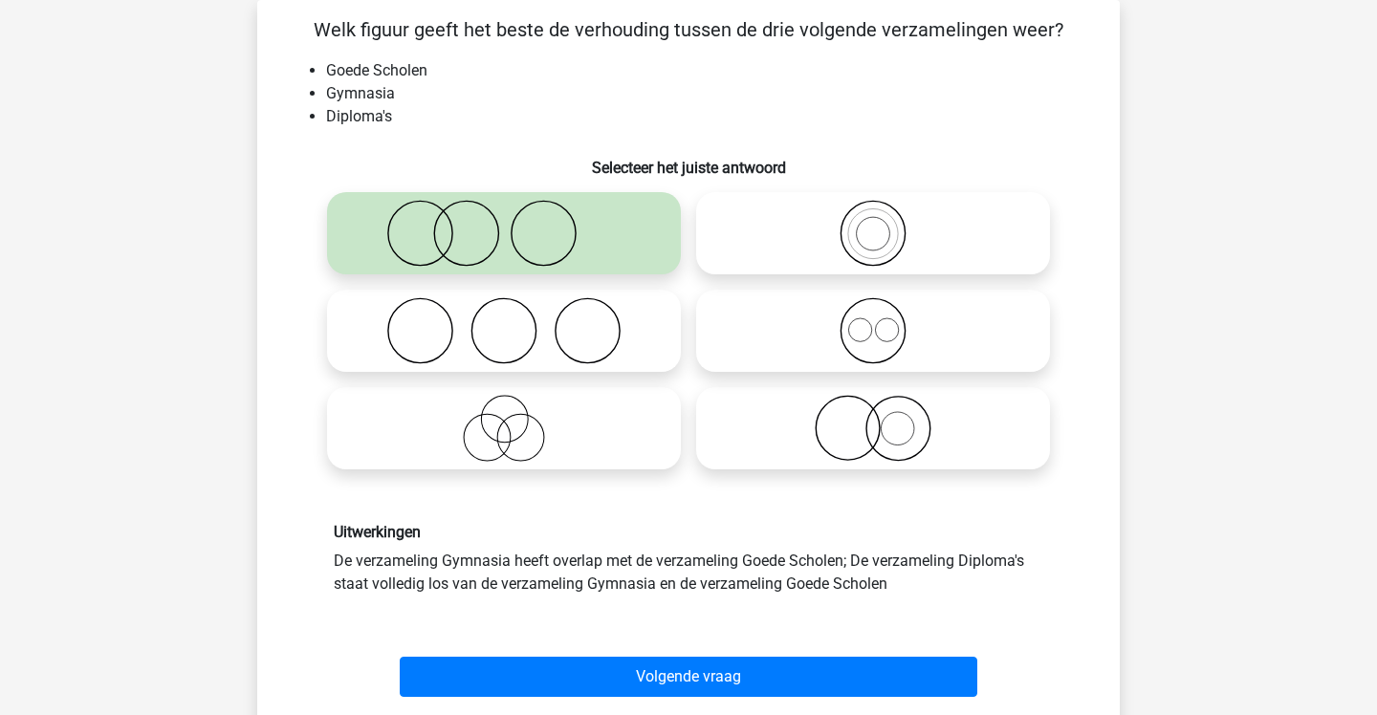
scroll to position [98, 0]
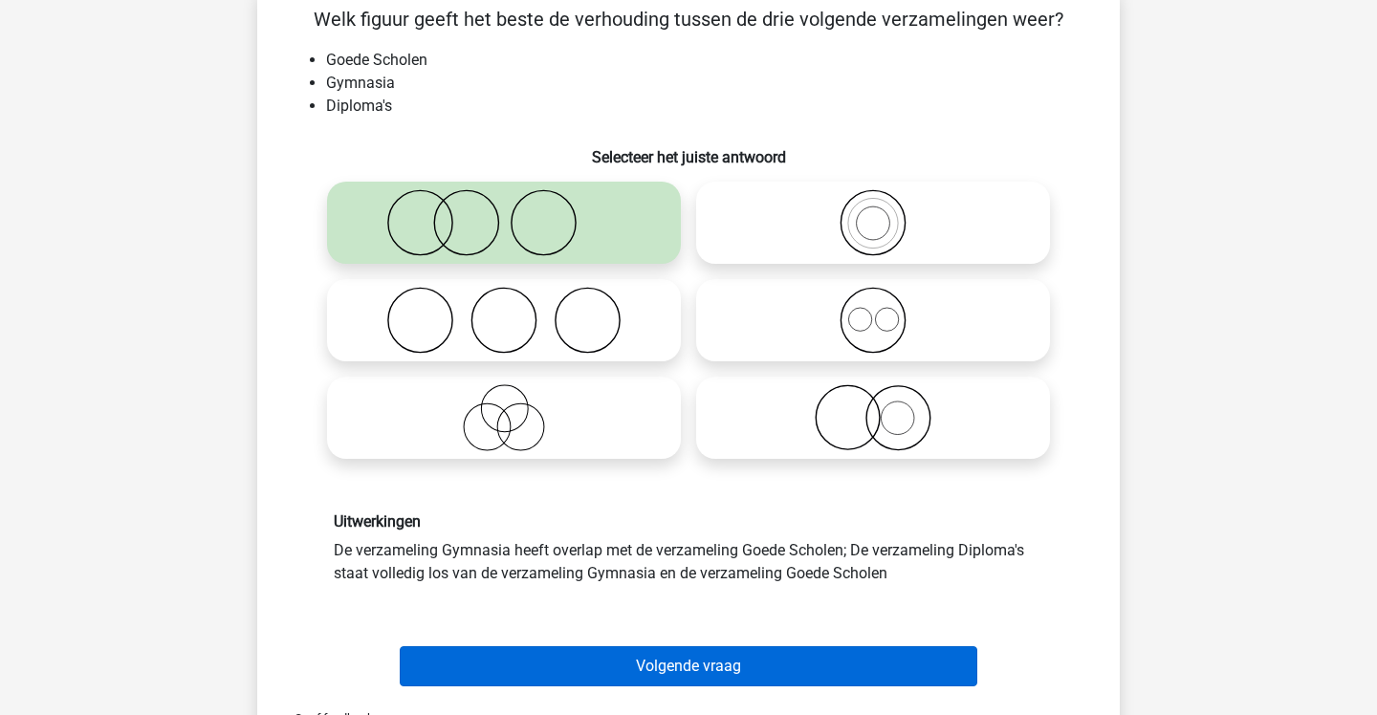
click at [750, 673] on button "Volgende vraag" at bounding box center [689, 666] width 579 height 40
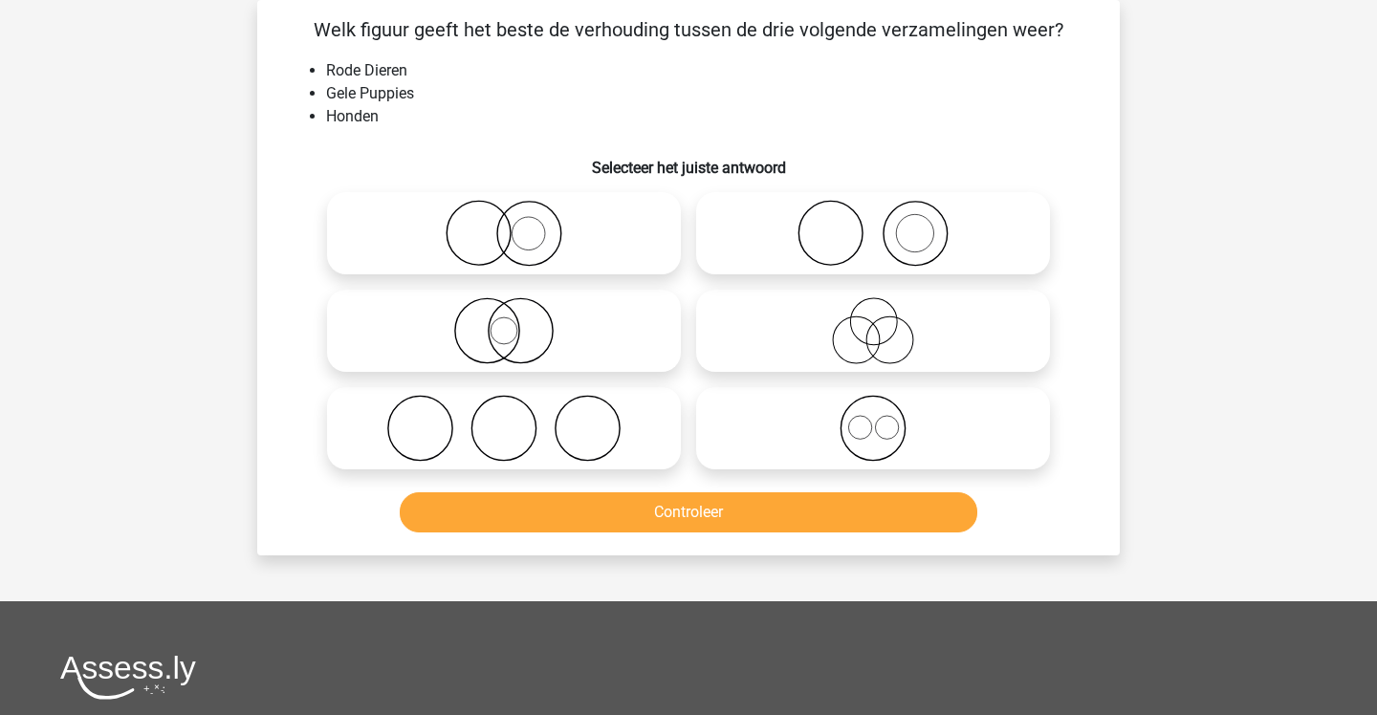
click at [550, 226] on icon at bounding box center [504, 233] width 339 height 67
click at [516, 224] on input "radio" at bounding box center [510, 217] width 12 height 12
radio input "true"
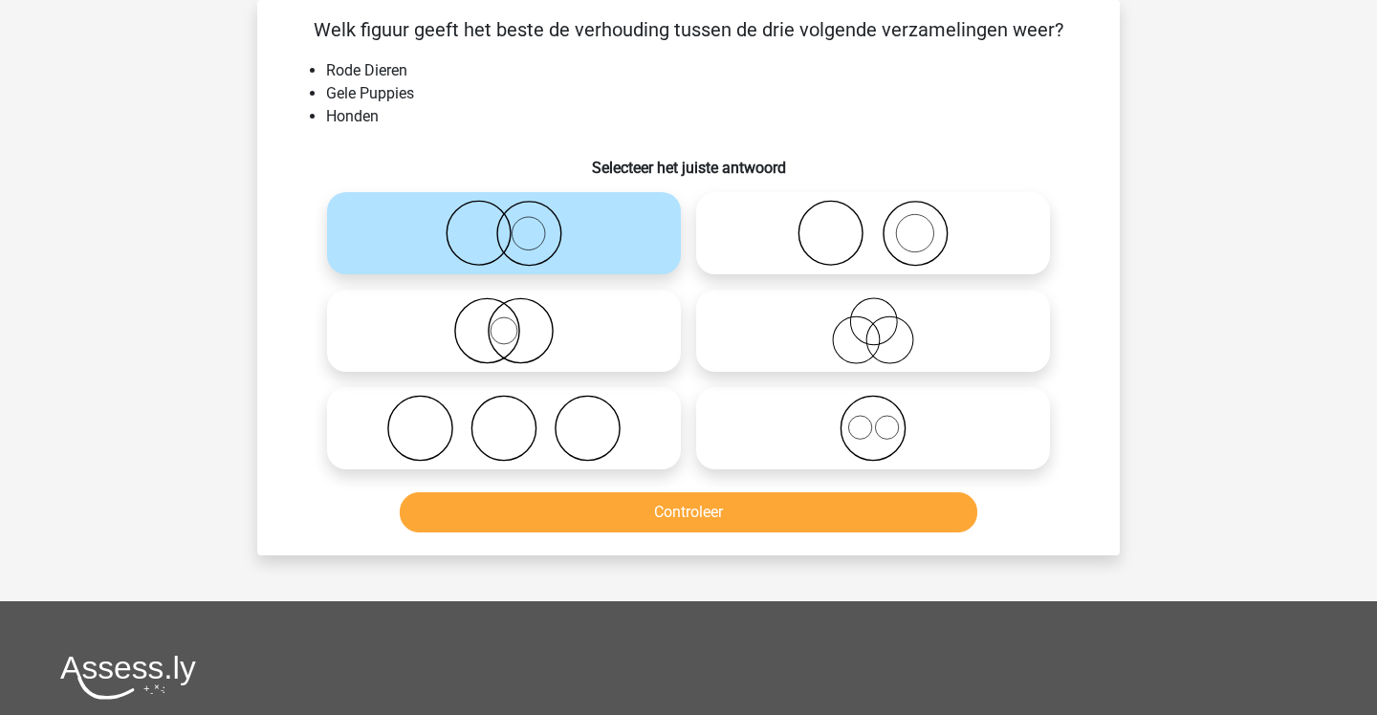
click at [681, 502] on button "Controleer" at bounding box center [689, 512] width 579 height 40
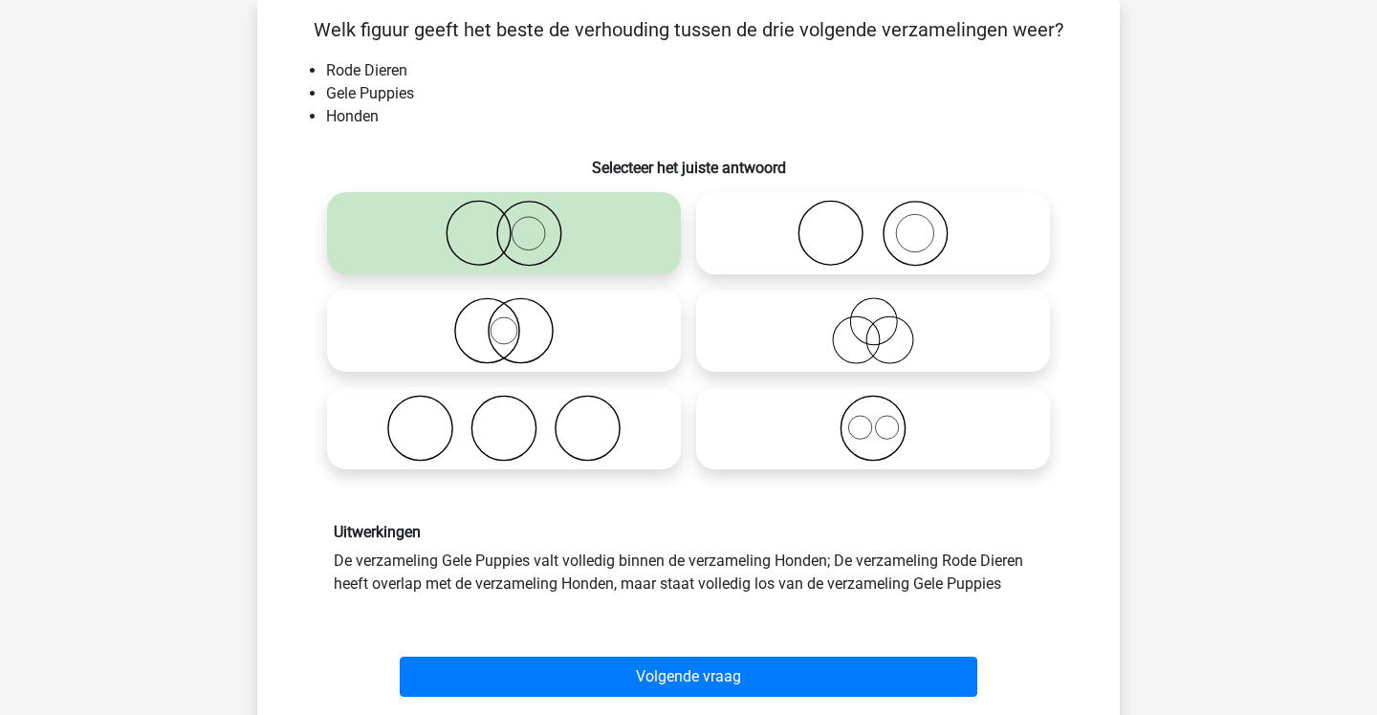
click at [729, 653] on div "Volgende vraag" at bounding box center [688, 673] width 801 height 63
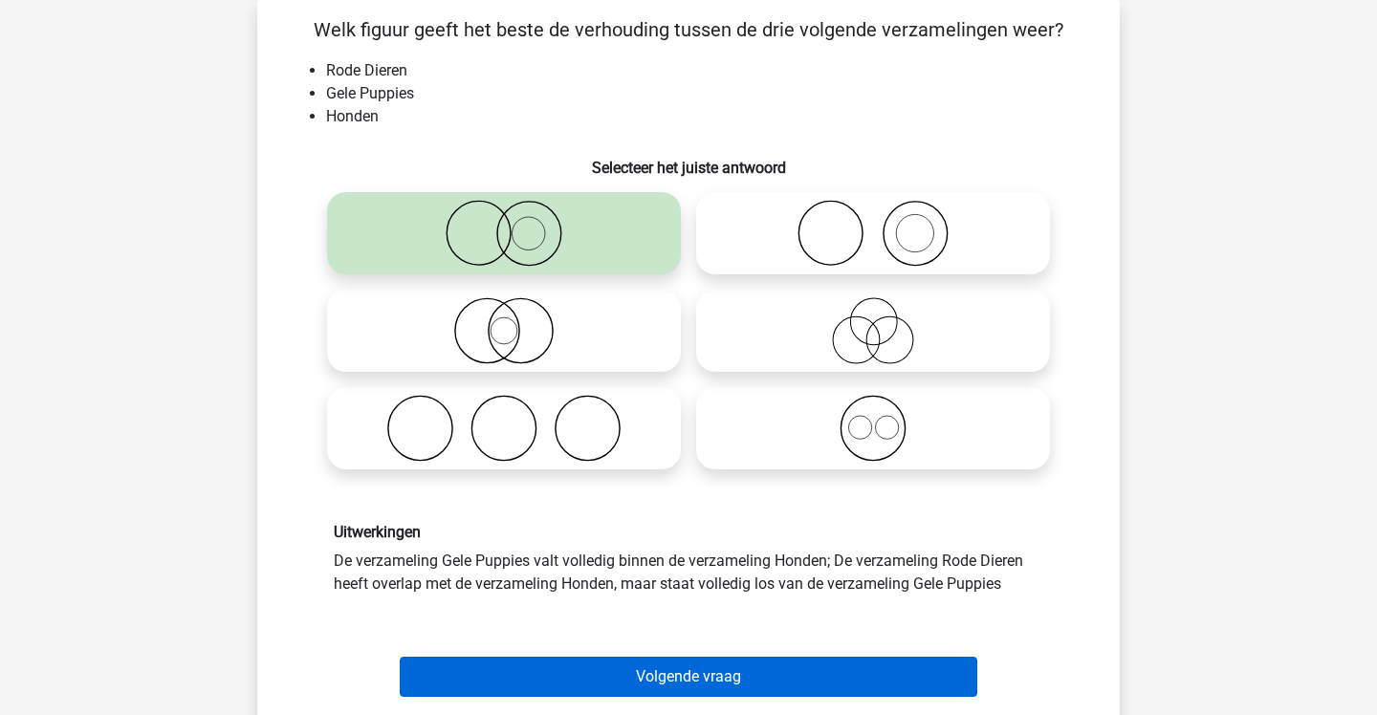
click at [734, 675] on button "Volgende vraag" at bounding box center [689, 677] width 579 height 40
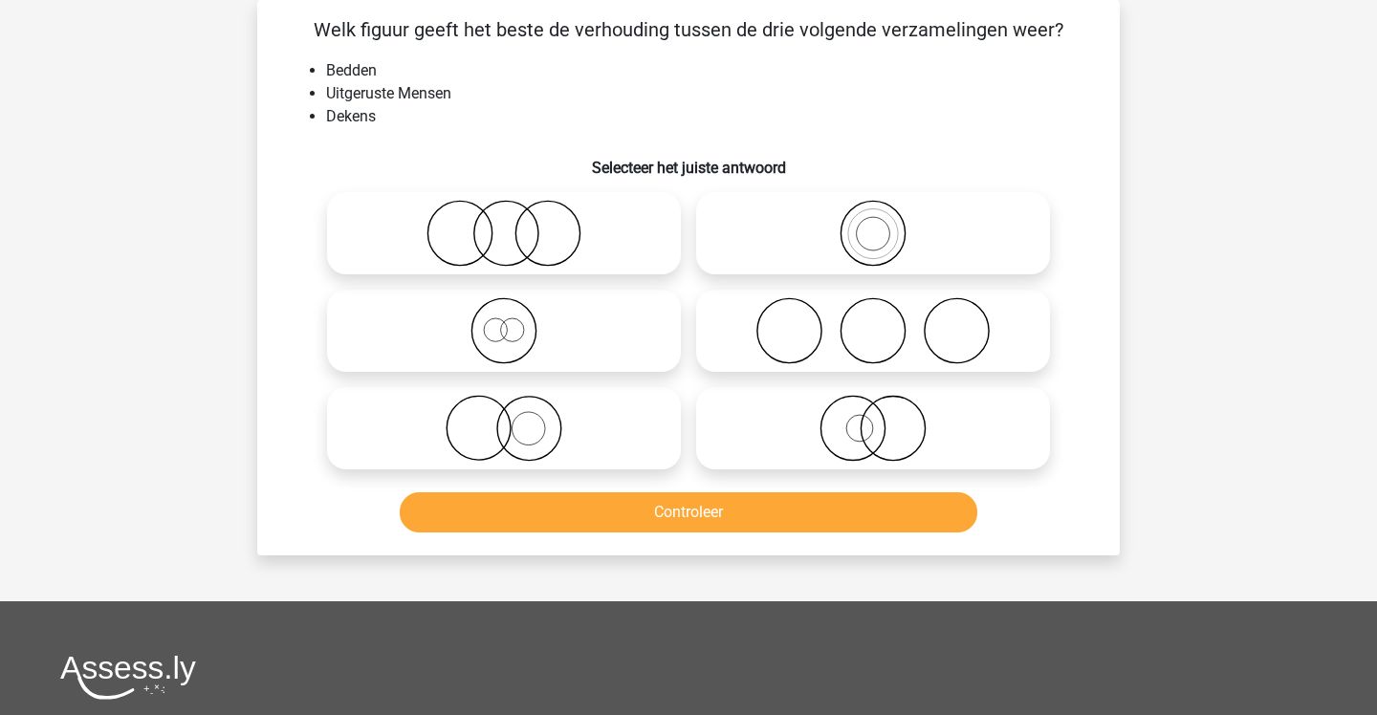
click at [742, 341] on icon at bounding box center [873, 330] width 339 height 67
click at [873, 321] on input "radio" at bounding box center [879, 315] width 12 height 12
radio input "true"
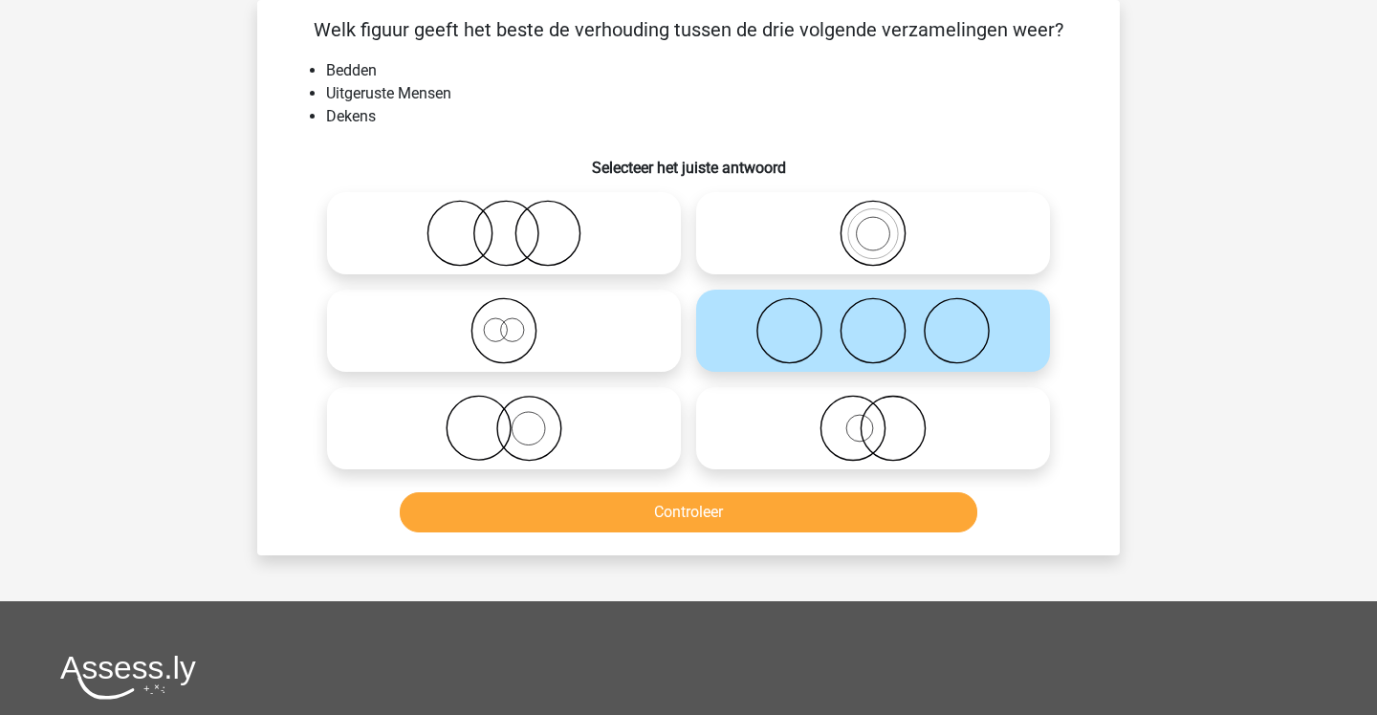
click at [782, 515] on button "Controleer" at bounding box center [689, 512] width 579 height 40
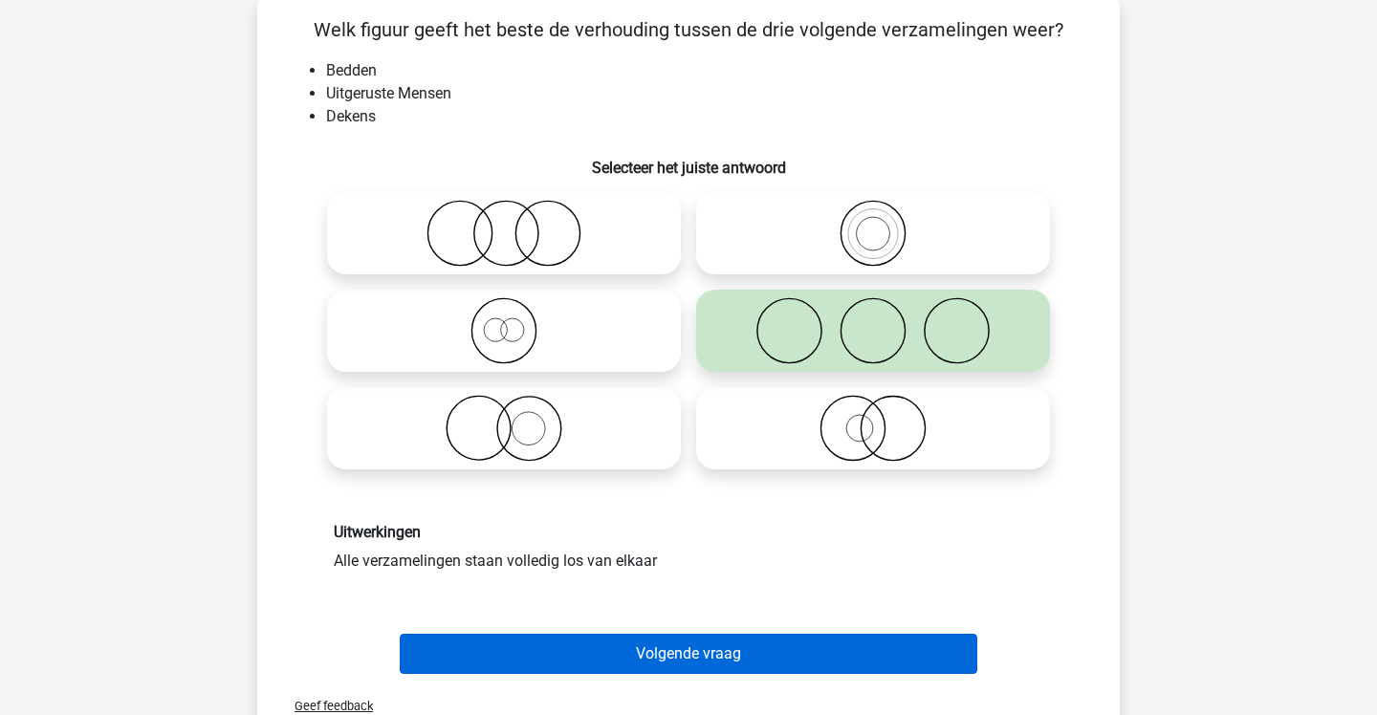
click at [799, 643] on button "Volgende vraag" at bounding box center [689, 654] width 579 height 40
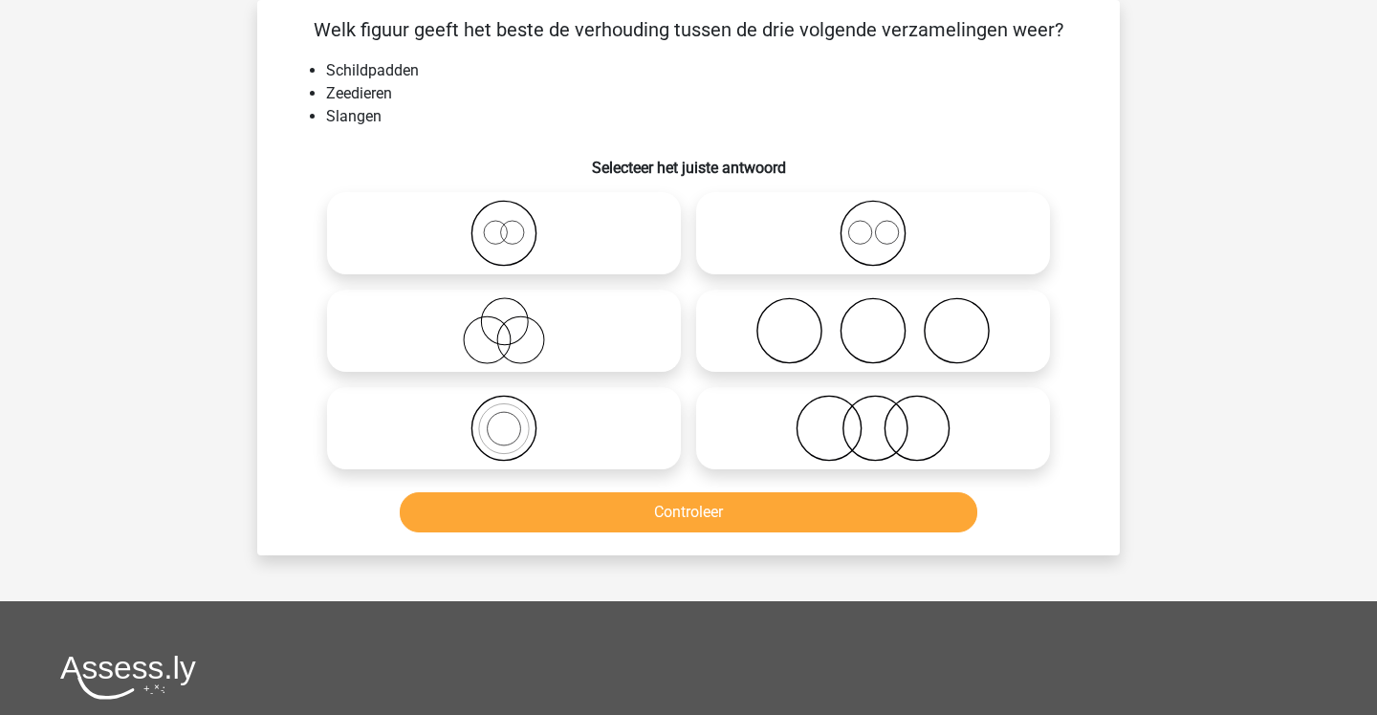
click at [745, 417] on icon at bounding box center [873, 428] width 339 height 67
click at [873, 417] on input "radio" at bounding box center [879, 412] width 12 height 12
radio input "true"
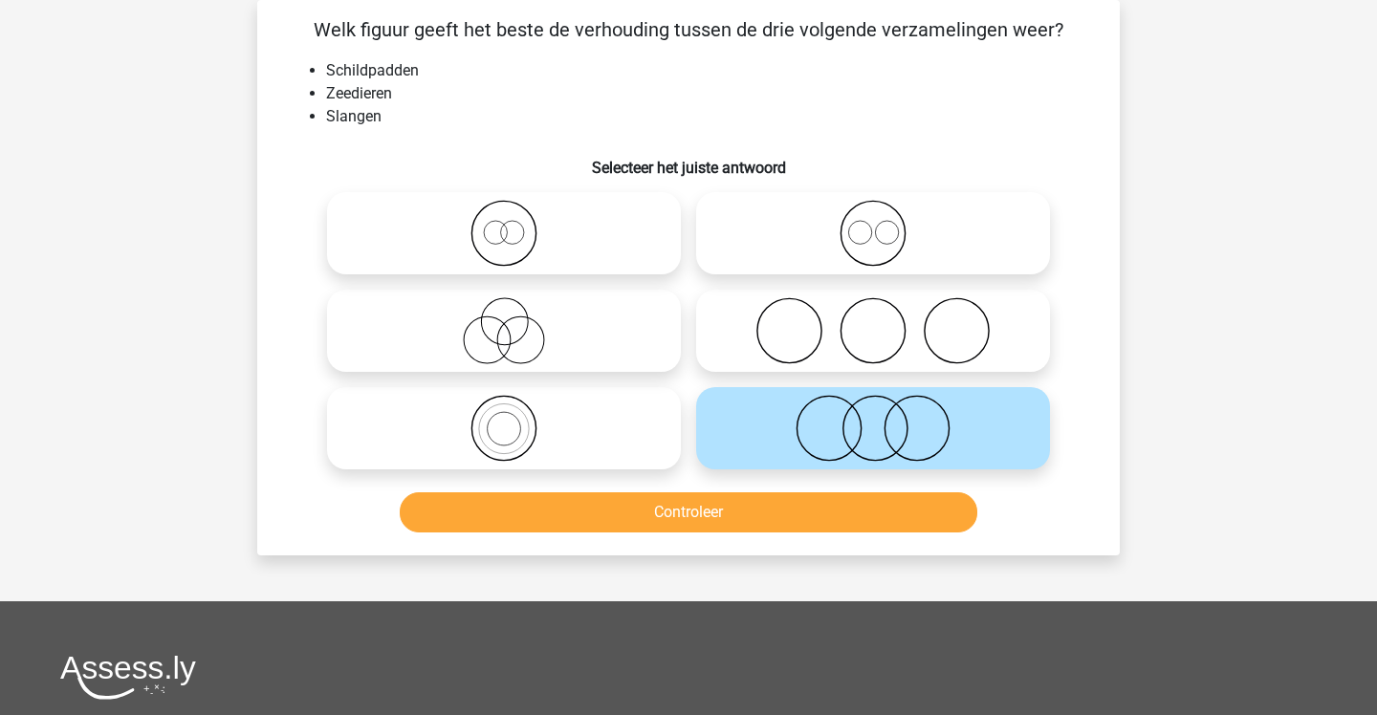
click at [786, 512] on button "Controleer" at bounding box center [689, 512] width 579 height 40
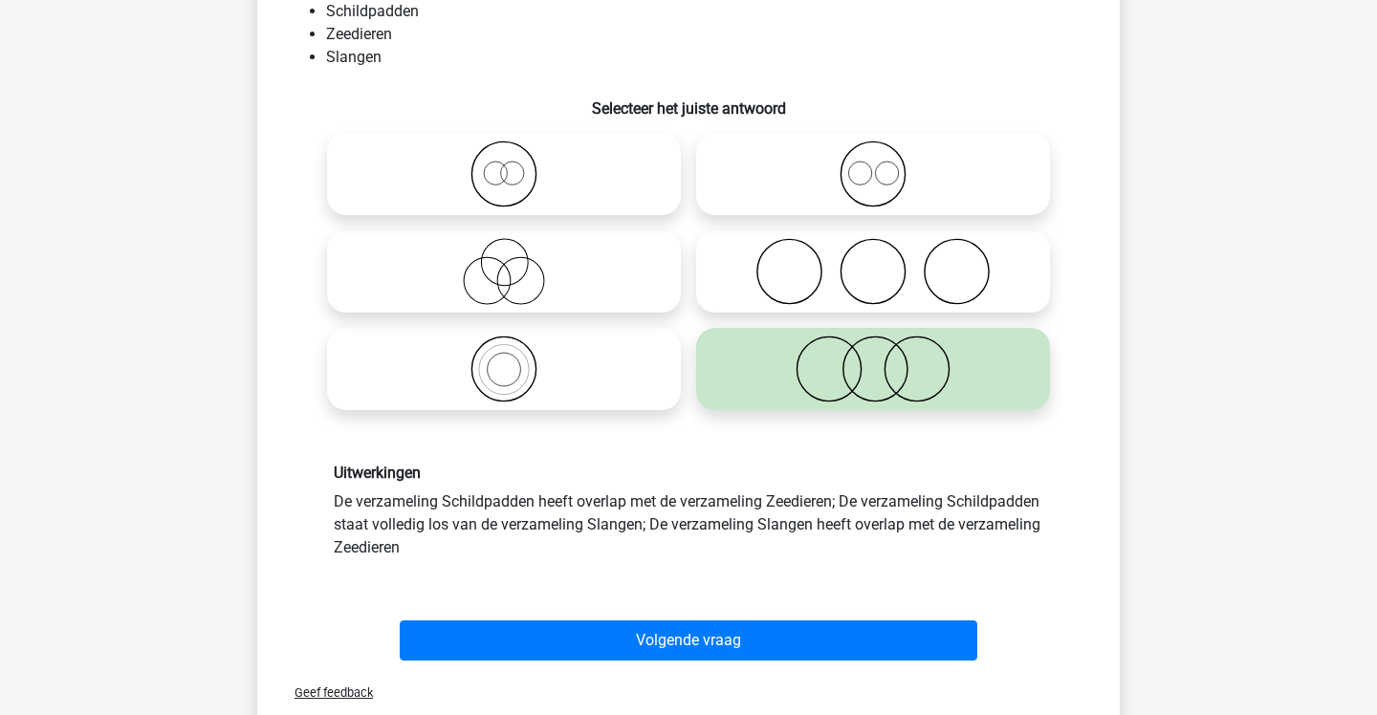
scroll to position [147, 0]
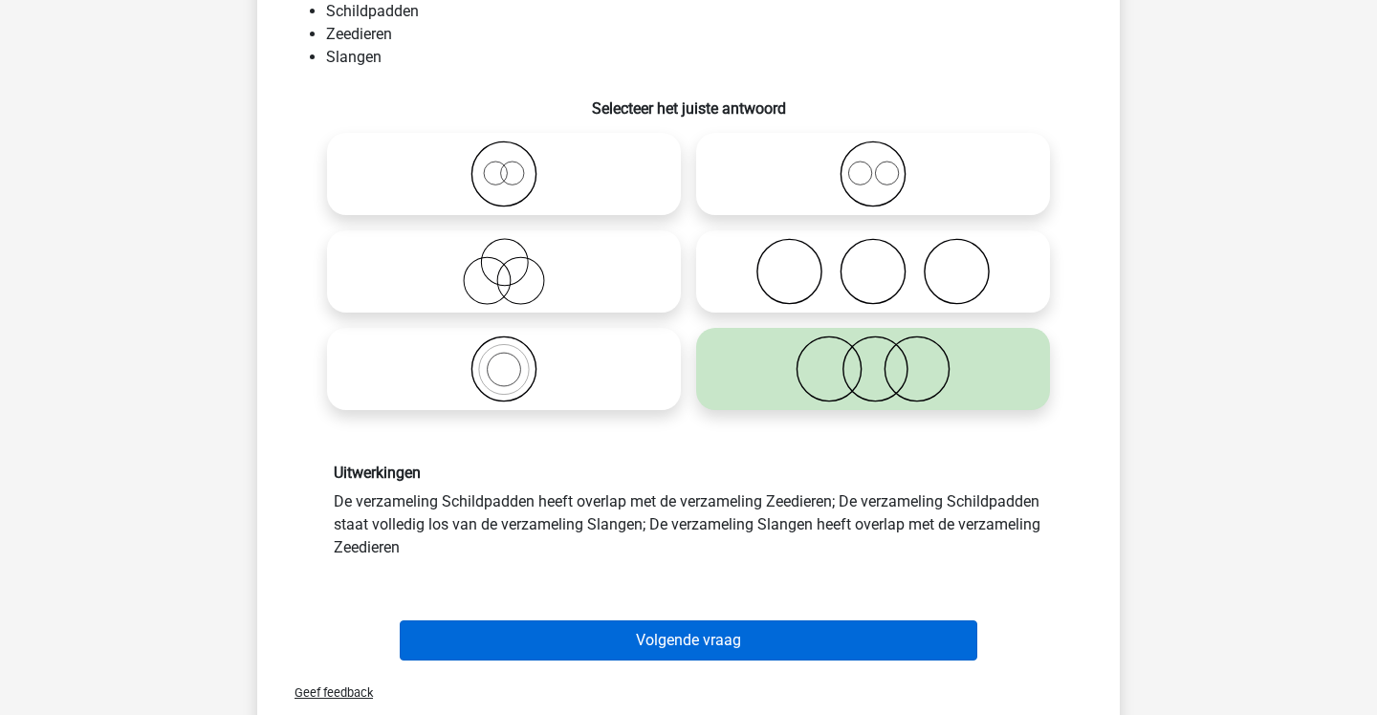
click at [829, 631] on button "Volgende vraag" at bounding box center [689, 641] width 579 height 40
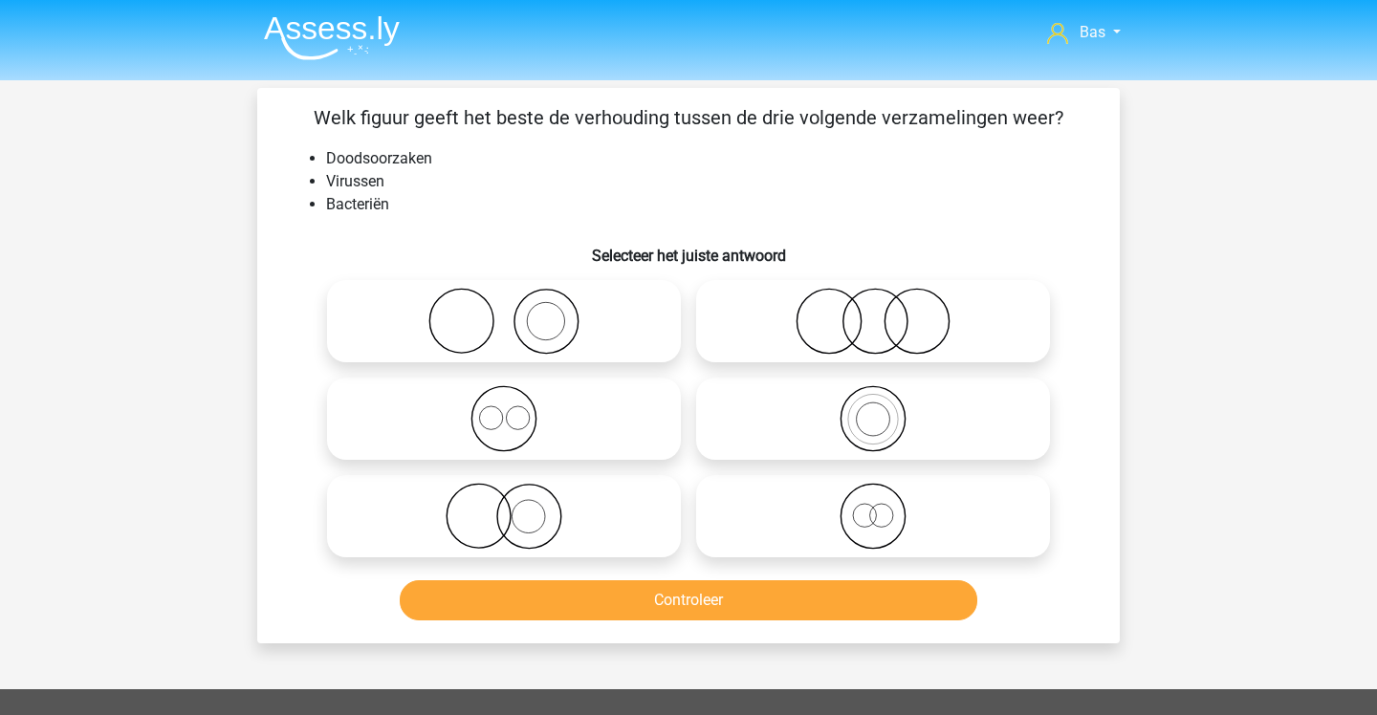
scroll to position [1, 0]
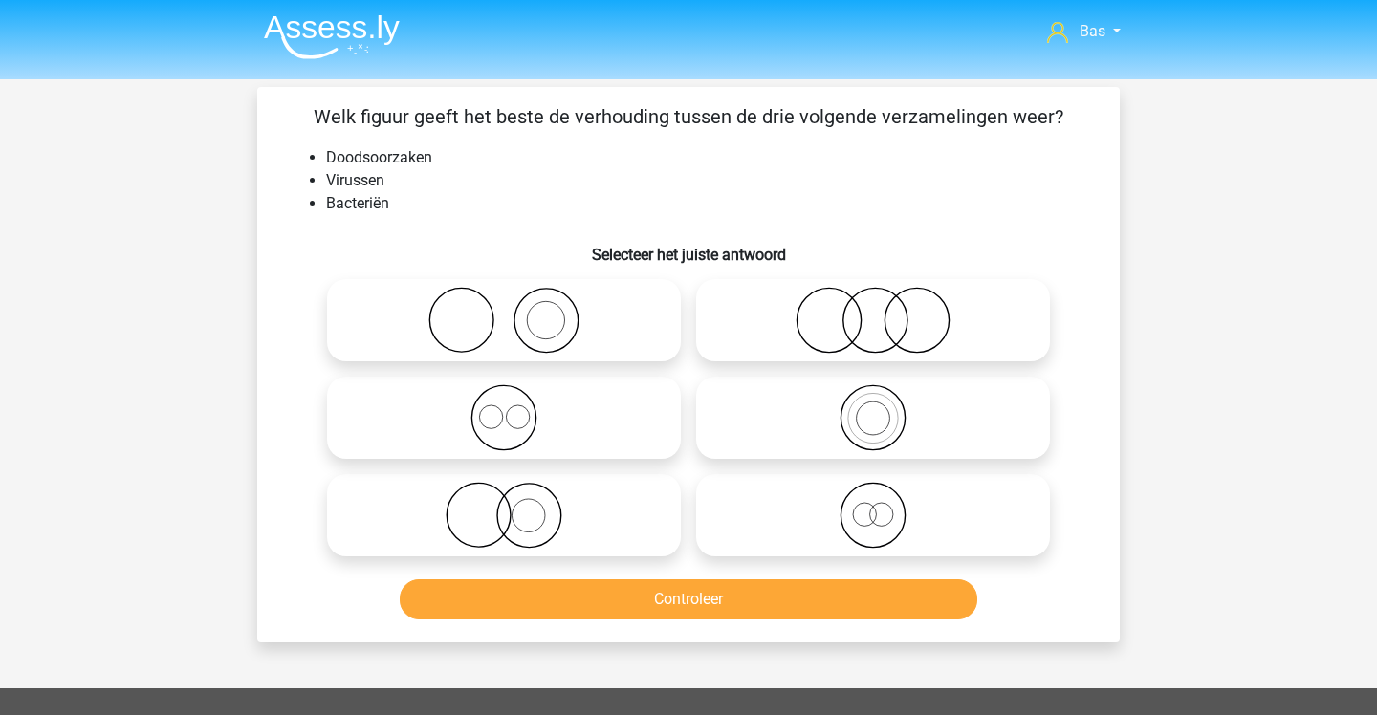
click at [786, 340] on icon at bounding box center [873, 320] width 339 height 67
click at [873, 311] on input "radio" at bounding box center [879, 304] width 12 height 12
radio input "true"
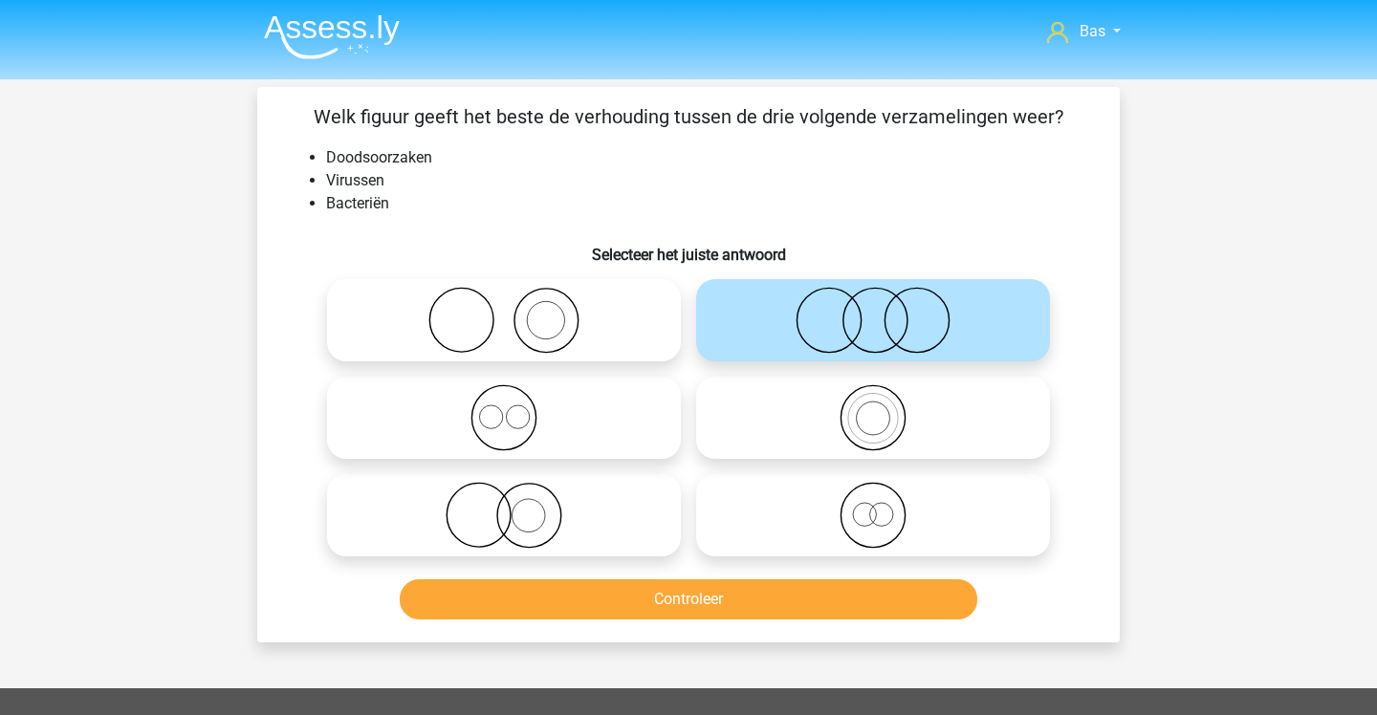
click at [874, 592] on button "Controleer" at bounding box center [689, 599] width 579 height 40
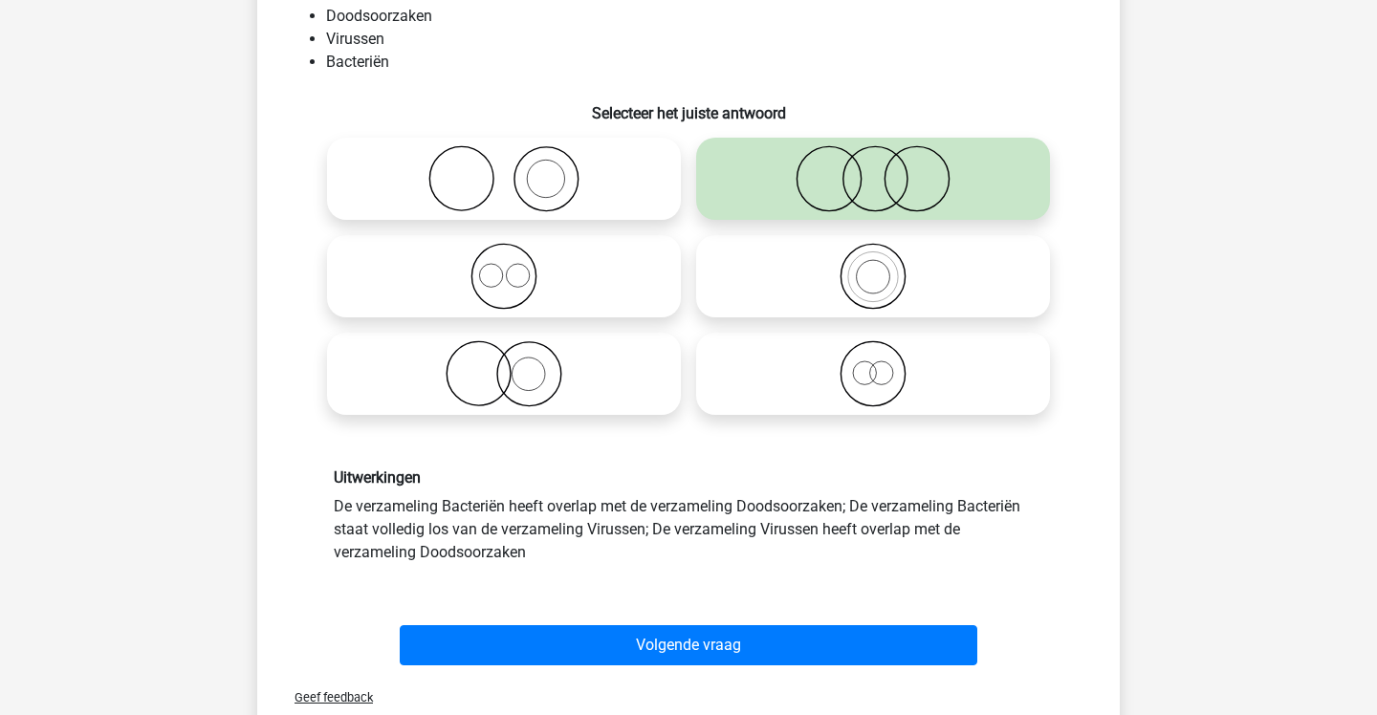
scroll to position [171, 1]
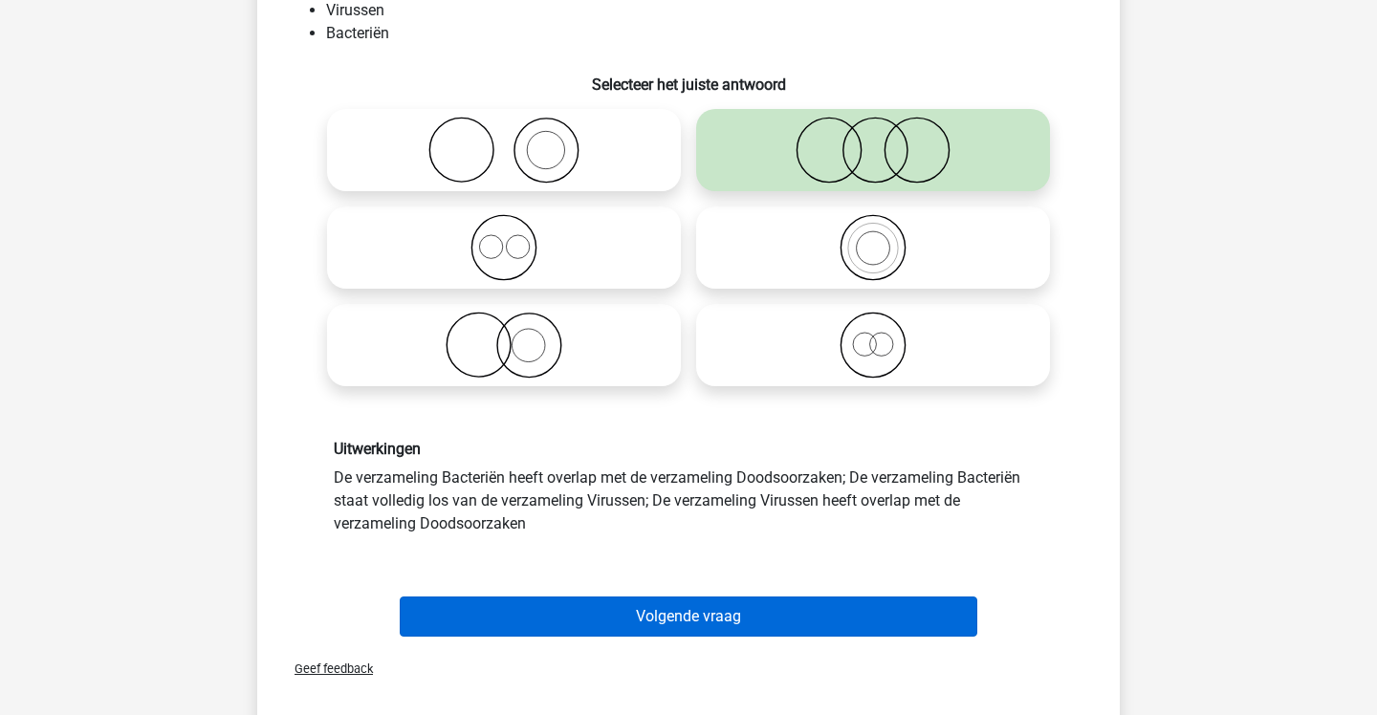
click at [832, 603] on button "Volgende vraag" at bounding box center [689, 617] width 579 height 40
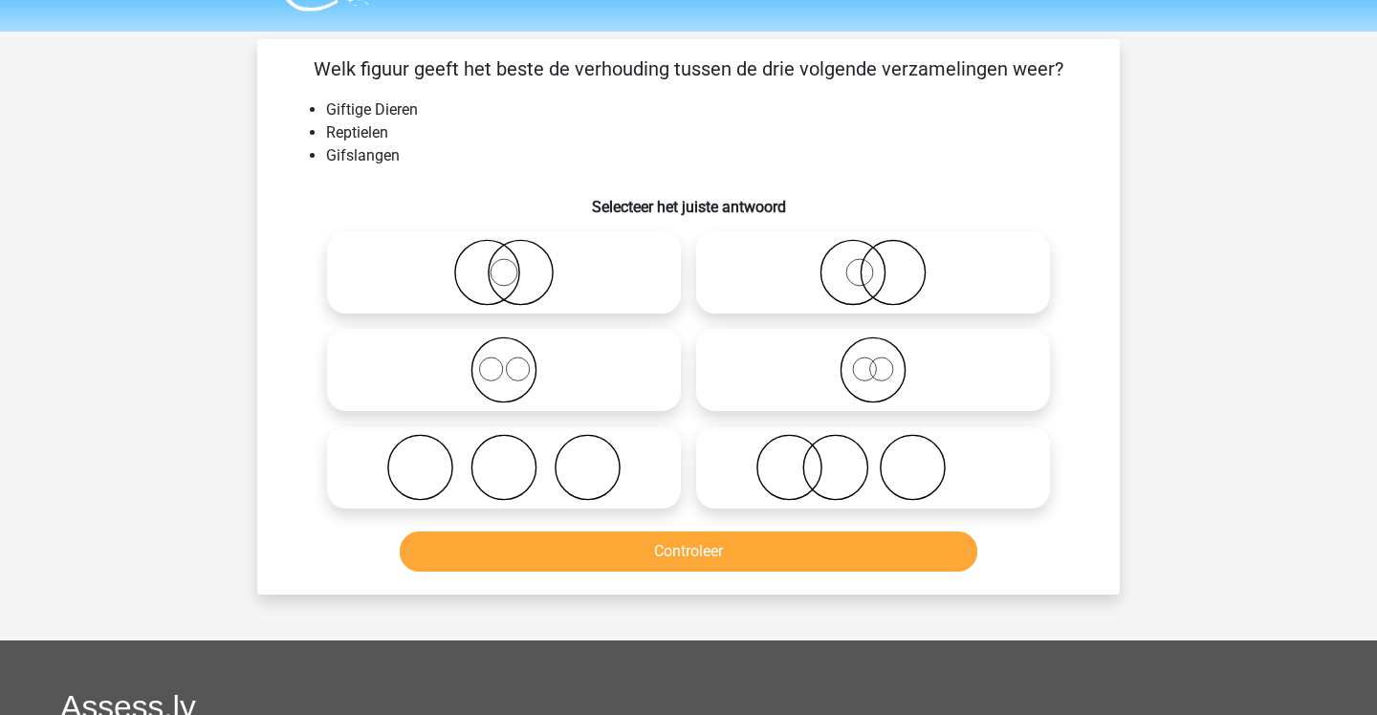
scroll to position [42, 0]
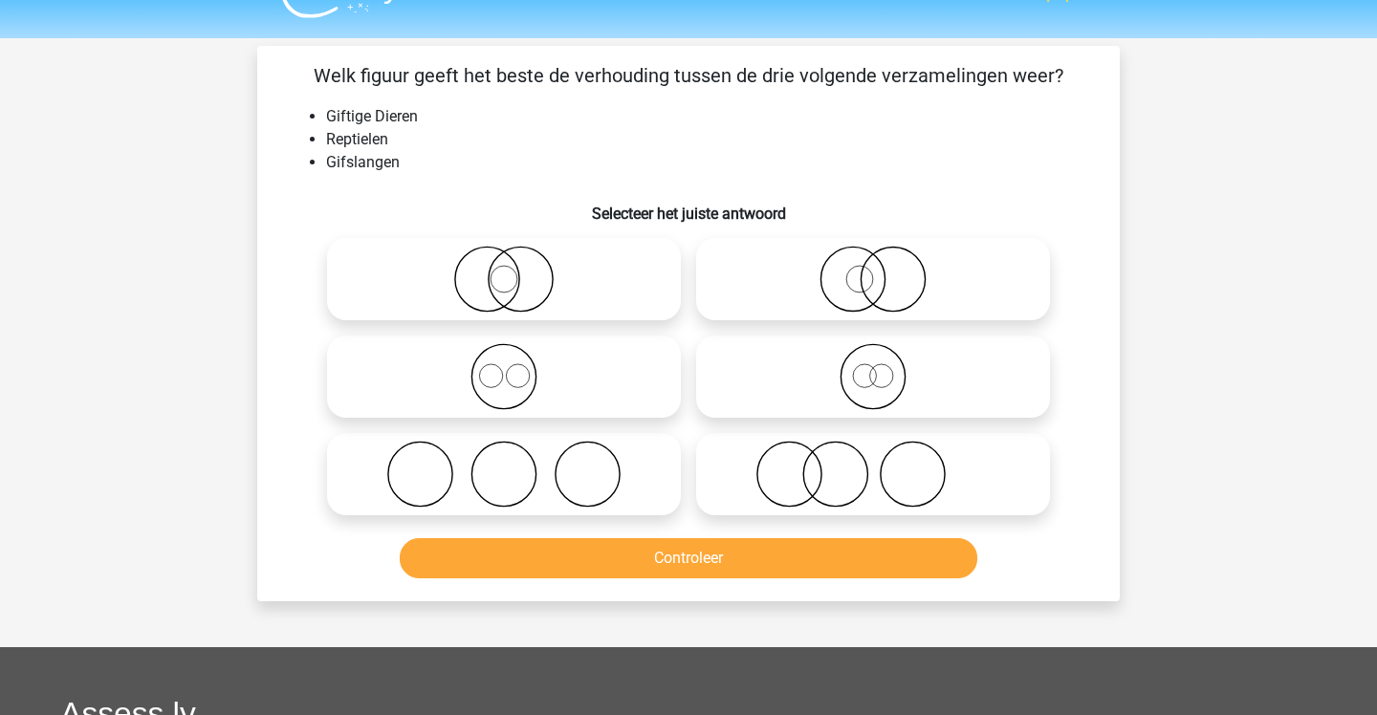
click at [579, 267] on icon at bounding box center [504, 279] width 339 height 67
click at [516, 267] on input "radio" at bounding box center [510, 263] width 12 height 12
radio input "true"
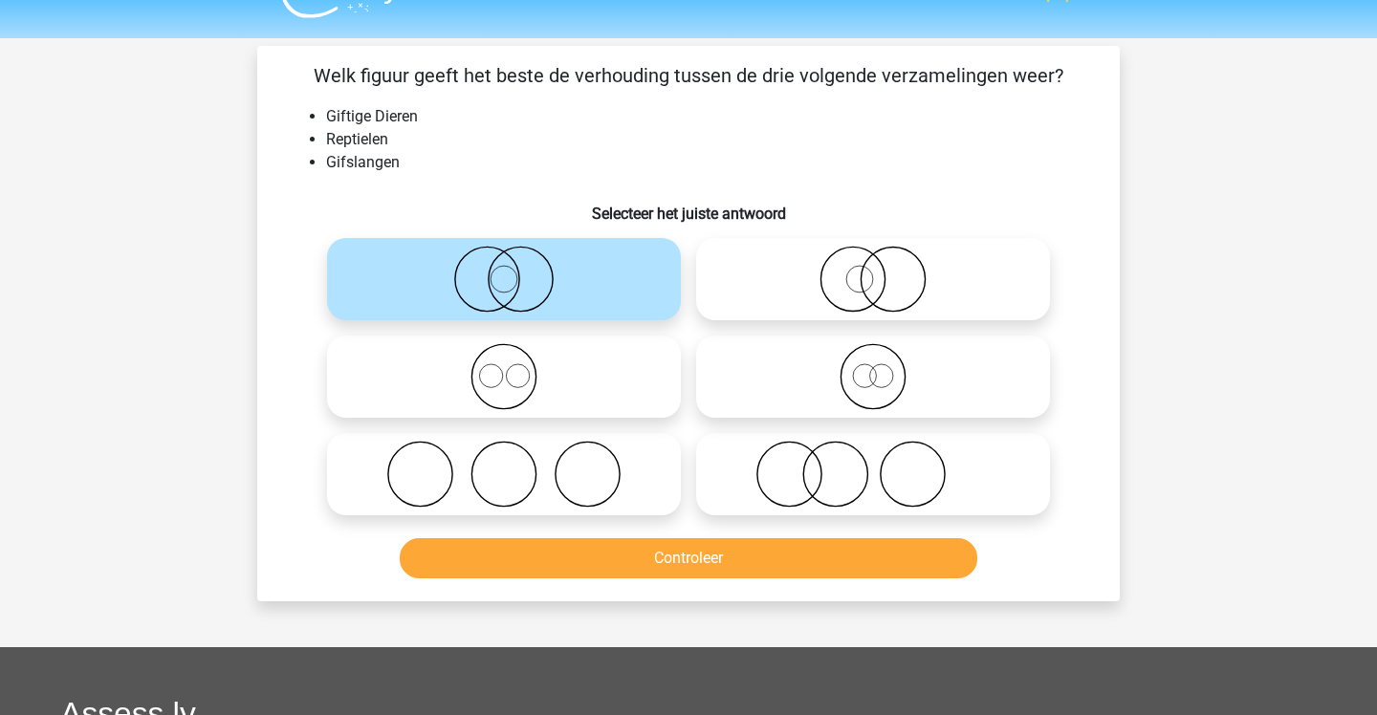
click at [716, 578] on button "Controleer" at bounding box center [689, 558] width 579 height 40
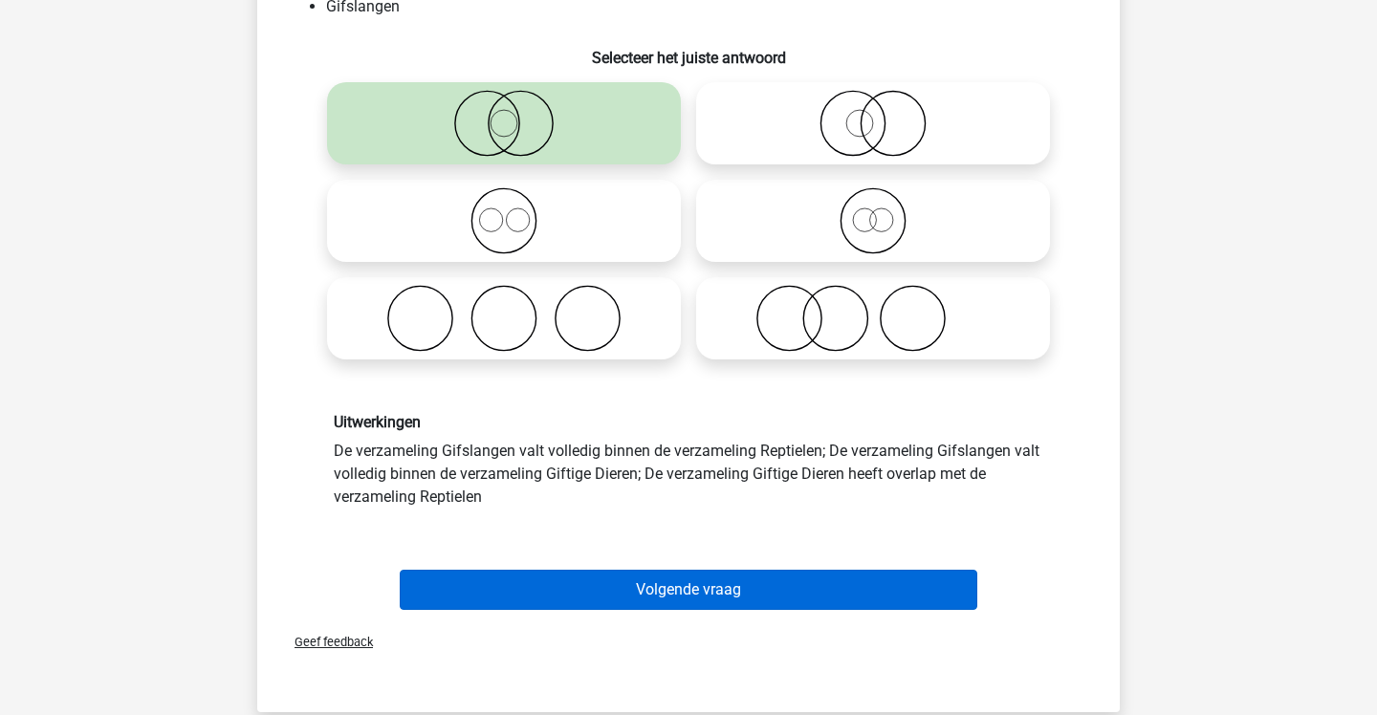
click at [716, 578] on button "Volgende vraag" at bounding box center [689, 590] width 579 height 40
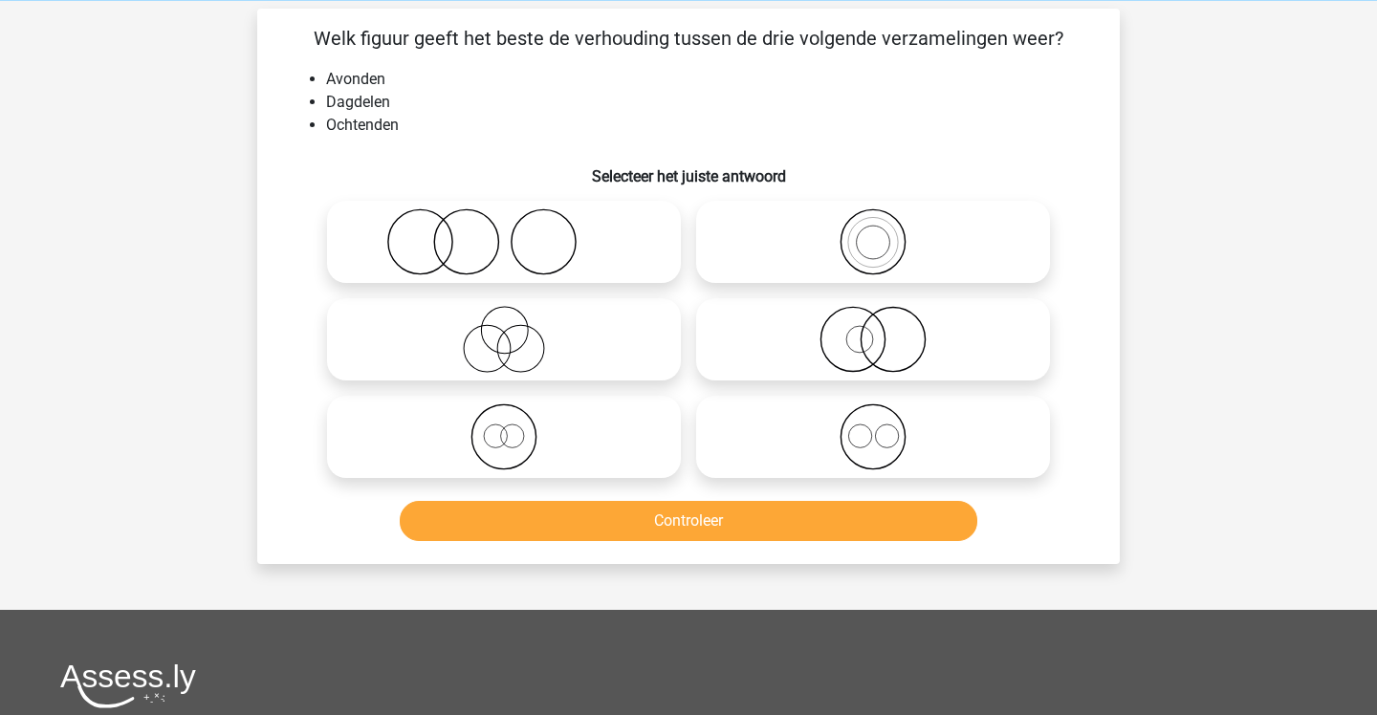
scroll to position [78, 0]
click at [772, 452] on icon at bounding box center [873, 437] width 339 height 67
click at [873, 428] on input "radio" at bounding box center [879, 422] width 12 height 12
radio input "true"
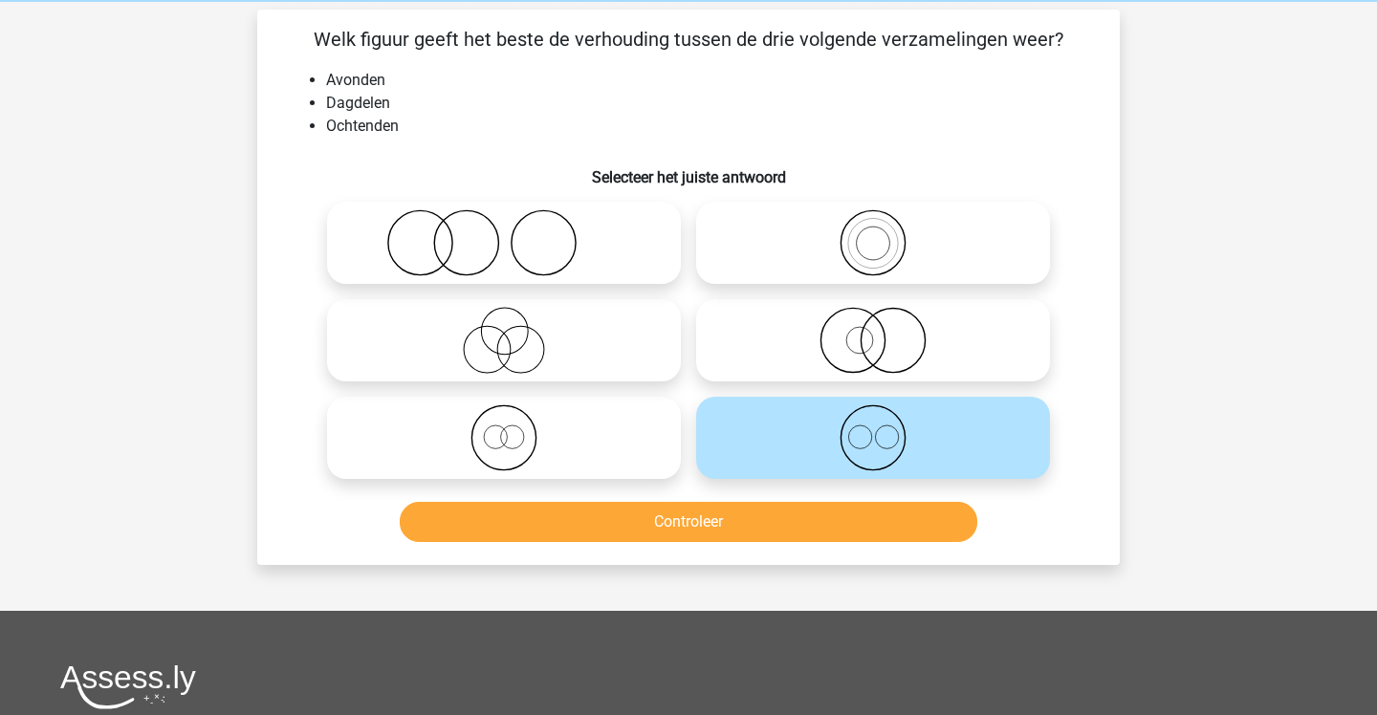
click at [732, 520] on button "Controleer" at bounding box center [689, 522] width 579 height 40
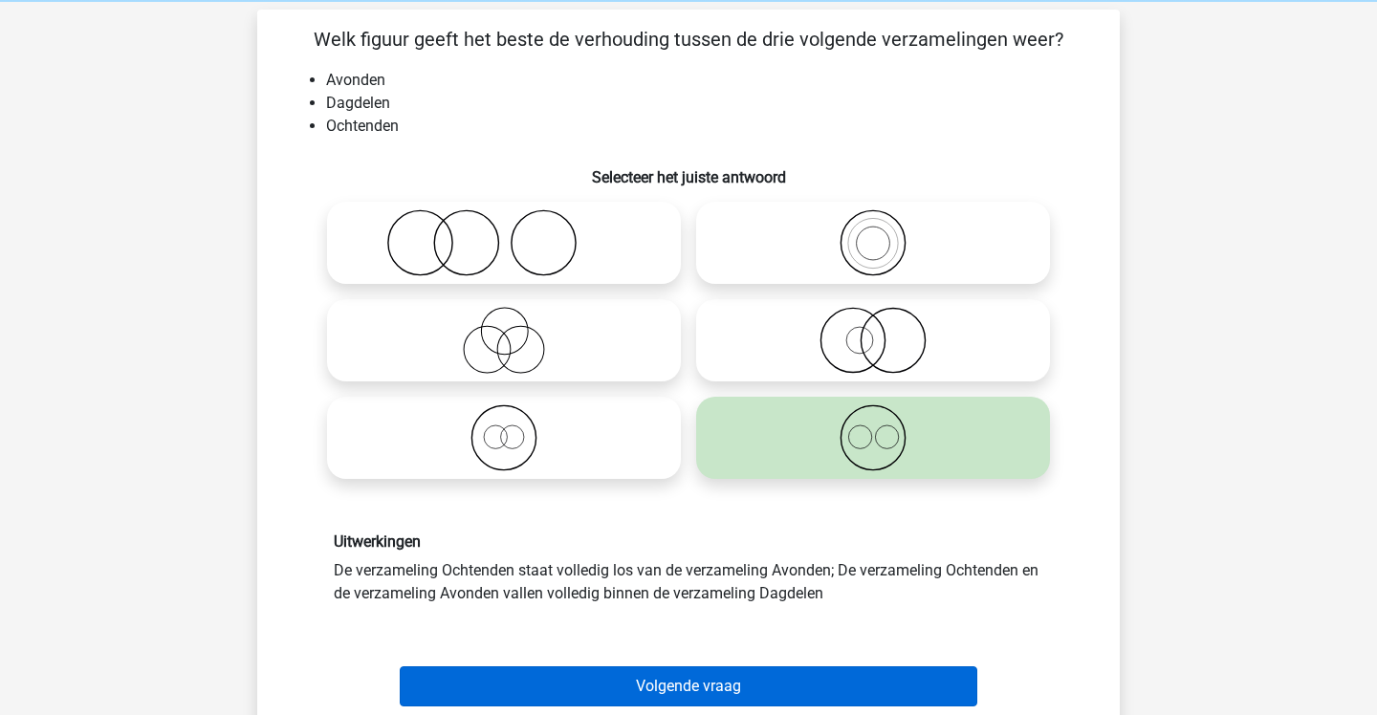
click at [677, 685] on button "Volgende vraag" at bounding box center [689, 687] width 579 height 40
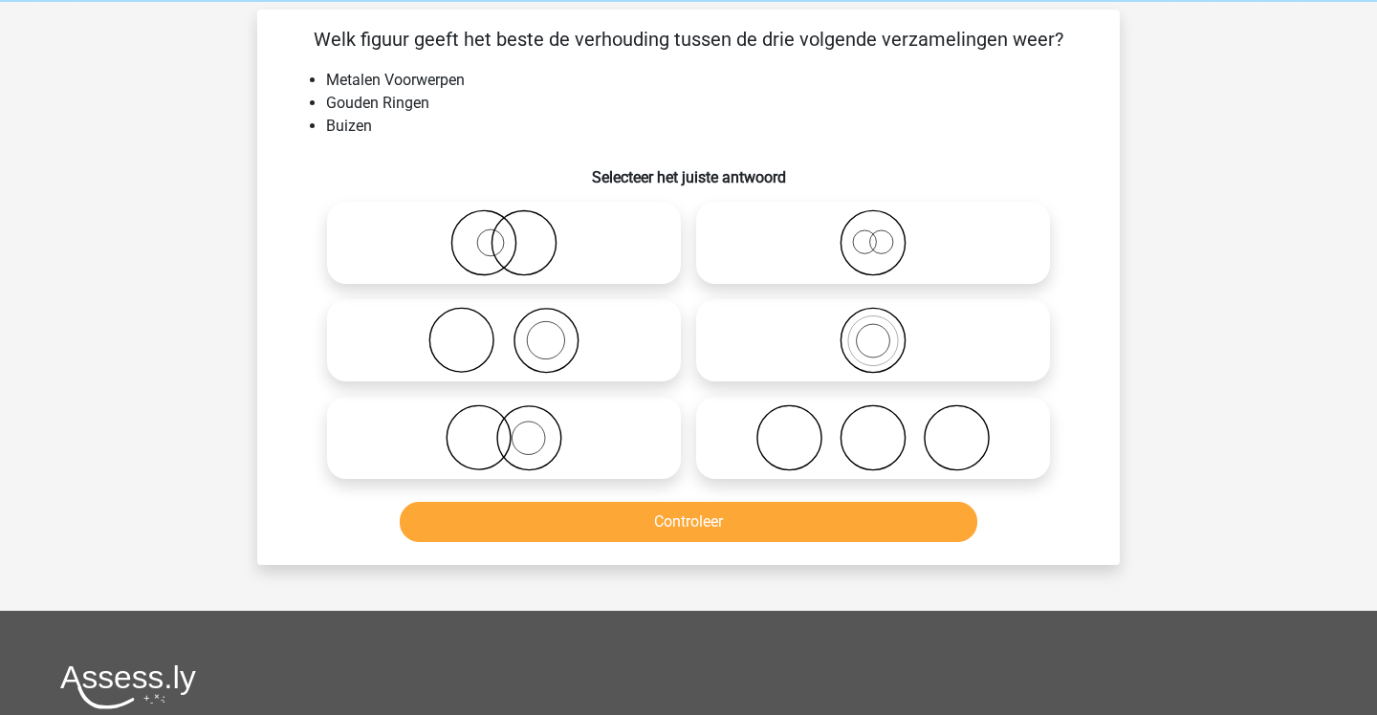
scroll to position [88, 0]
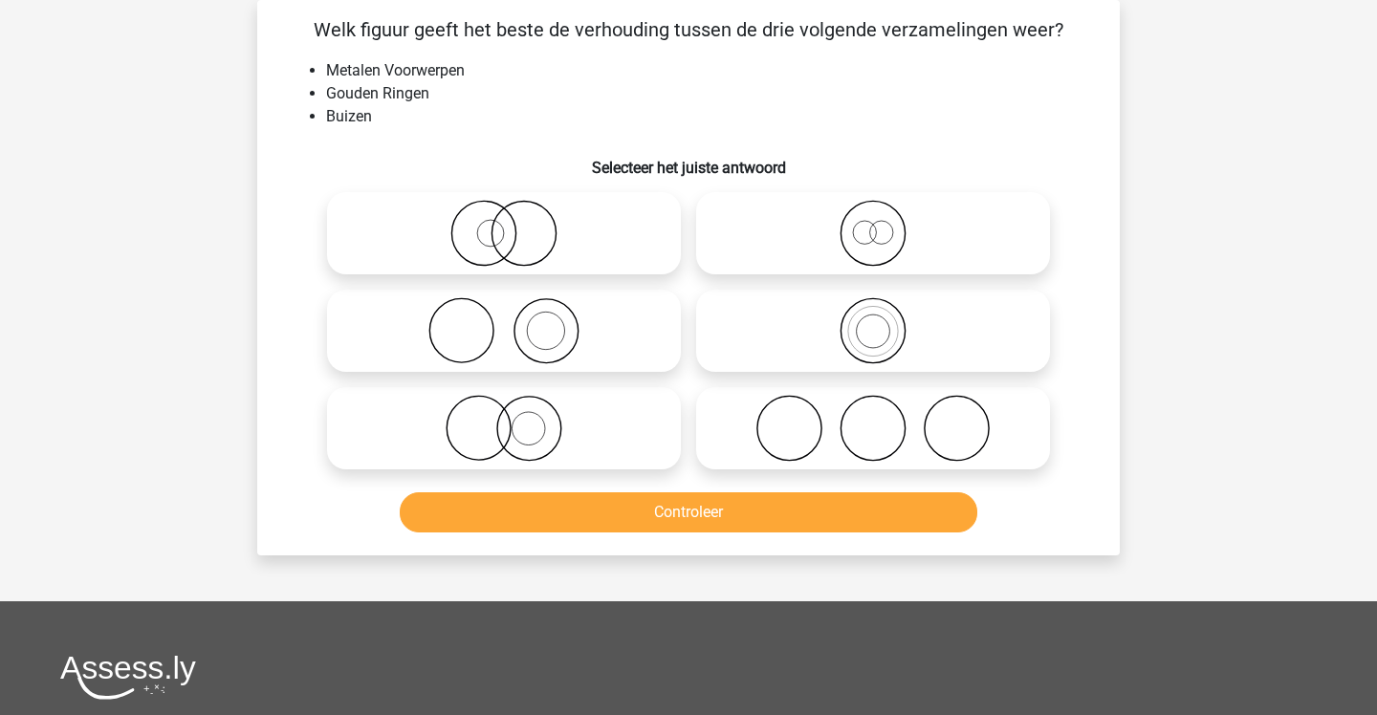
click at [588, 406] on icon at bounding box center [504, 428] width 339 height 67
click at [516, 406] on input "radio" at bounding box center [510, 412] width 12 height 12
radio input "true"
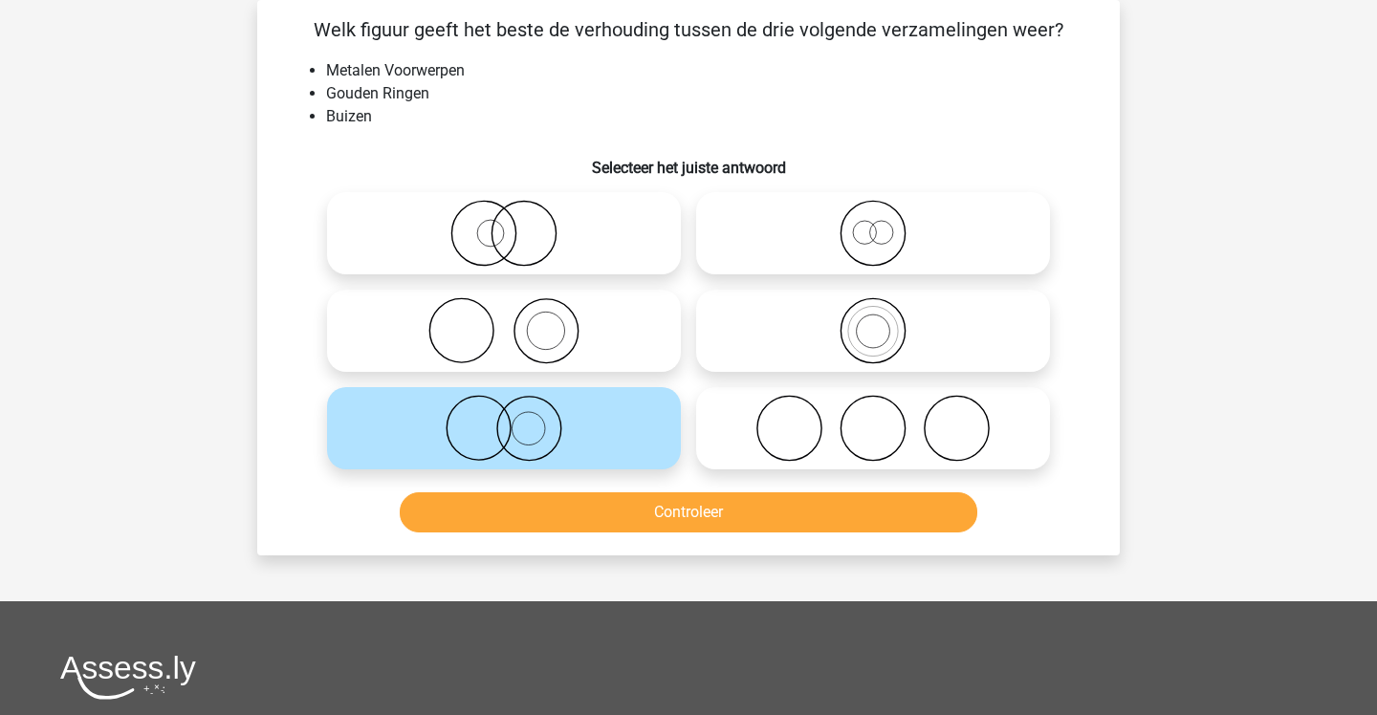
click at [582, 510] on button "Controleer" at bounding box center [689, 512] width 579 height 40
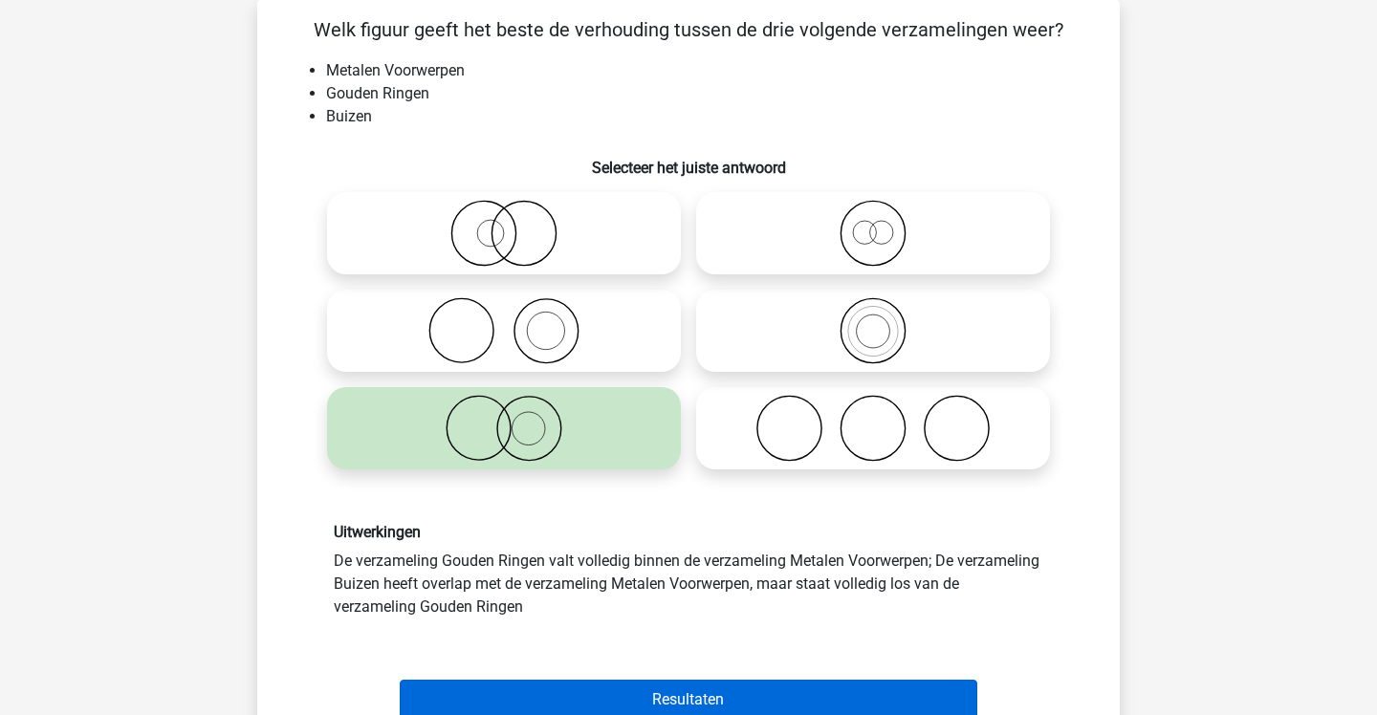
click at [599, 686] on button "Resultaten" at bounding box center [689, 700] width 579 height 40
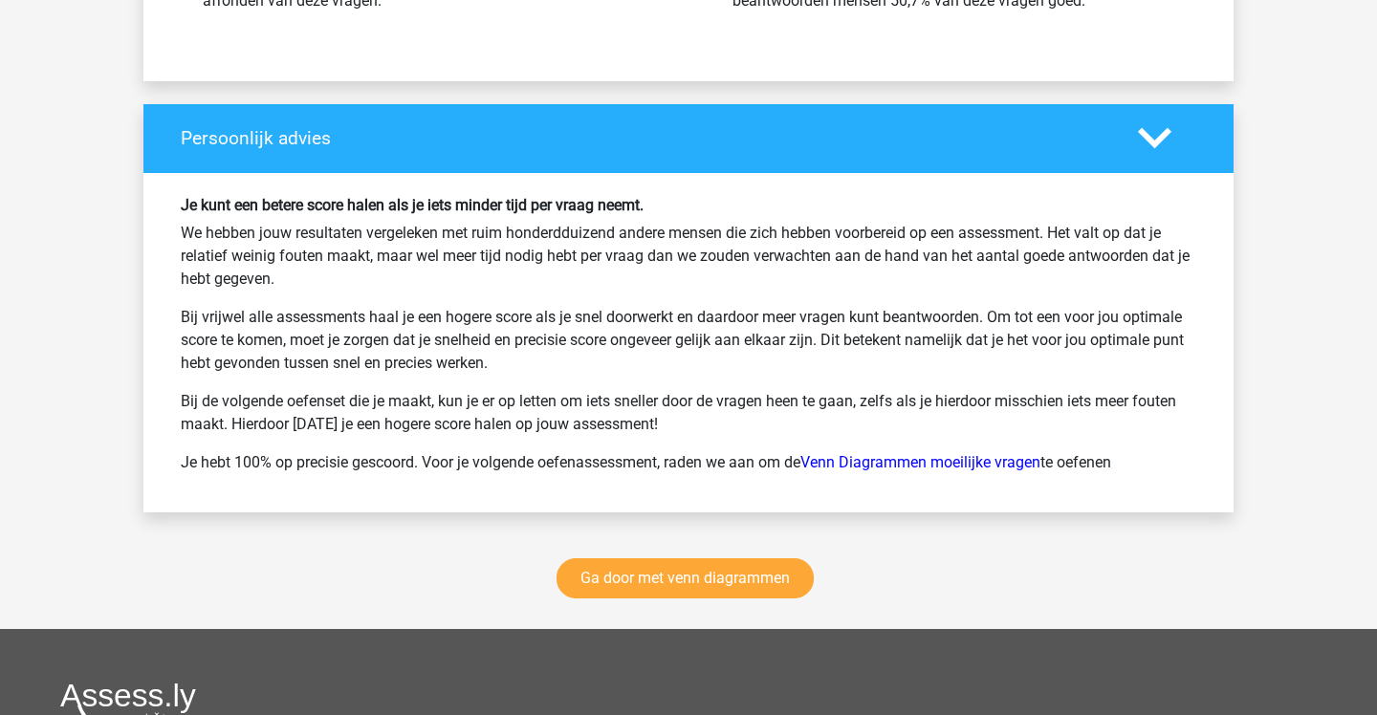
scroll to position [2453, 0]
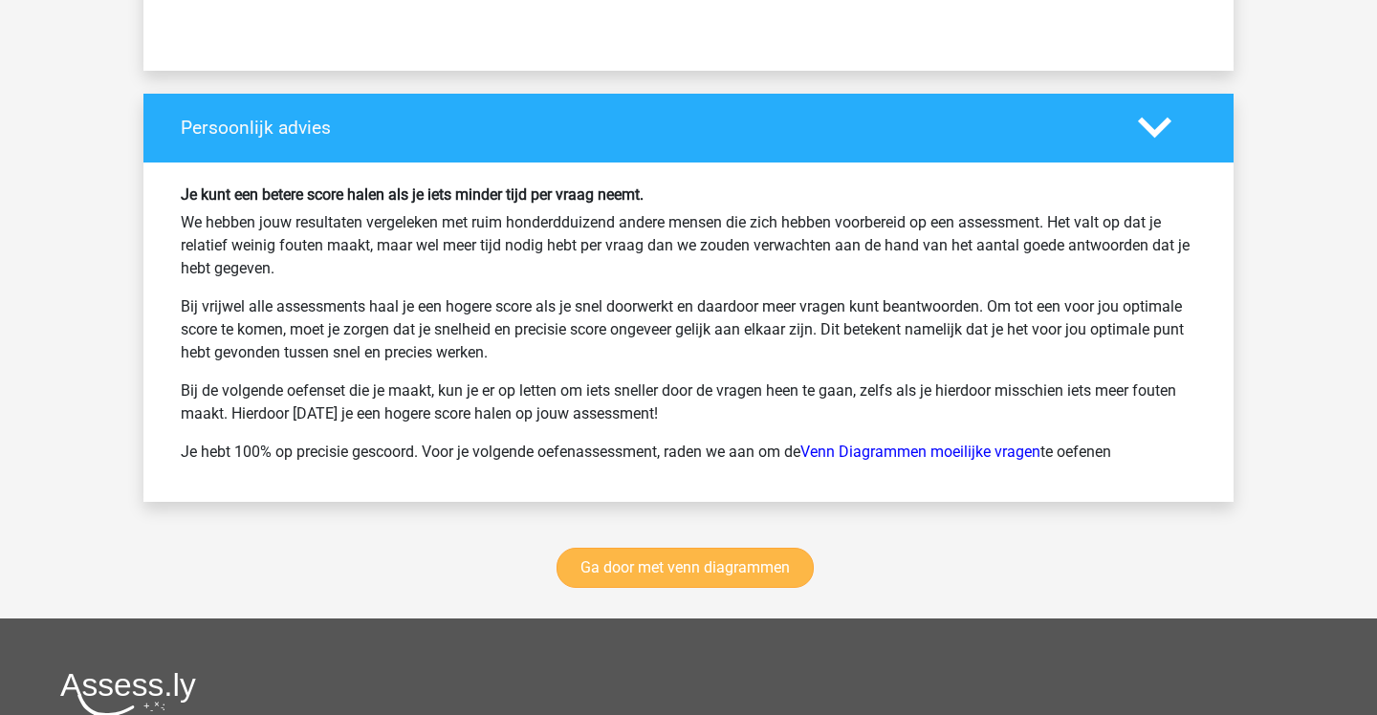
click at [647, 557] on link "Ga door met venn diagrammen" at bounding box center [685, 568] width 257 height 40
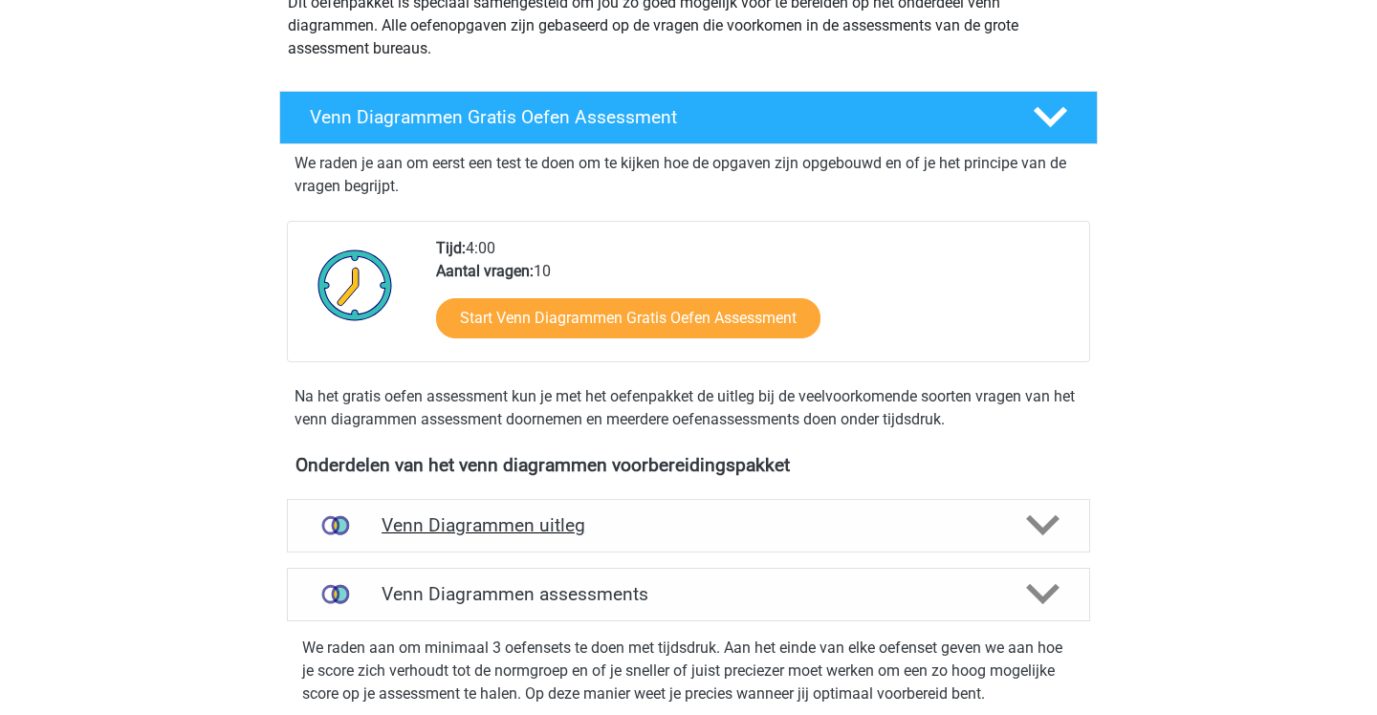
click at [632, 530] on h4 "Venn Diagrammen uitleg" at bounding box center [689, 525] width 614 height 22
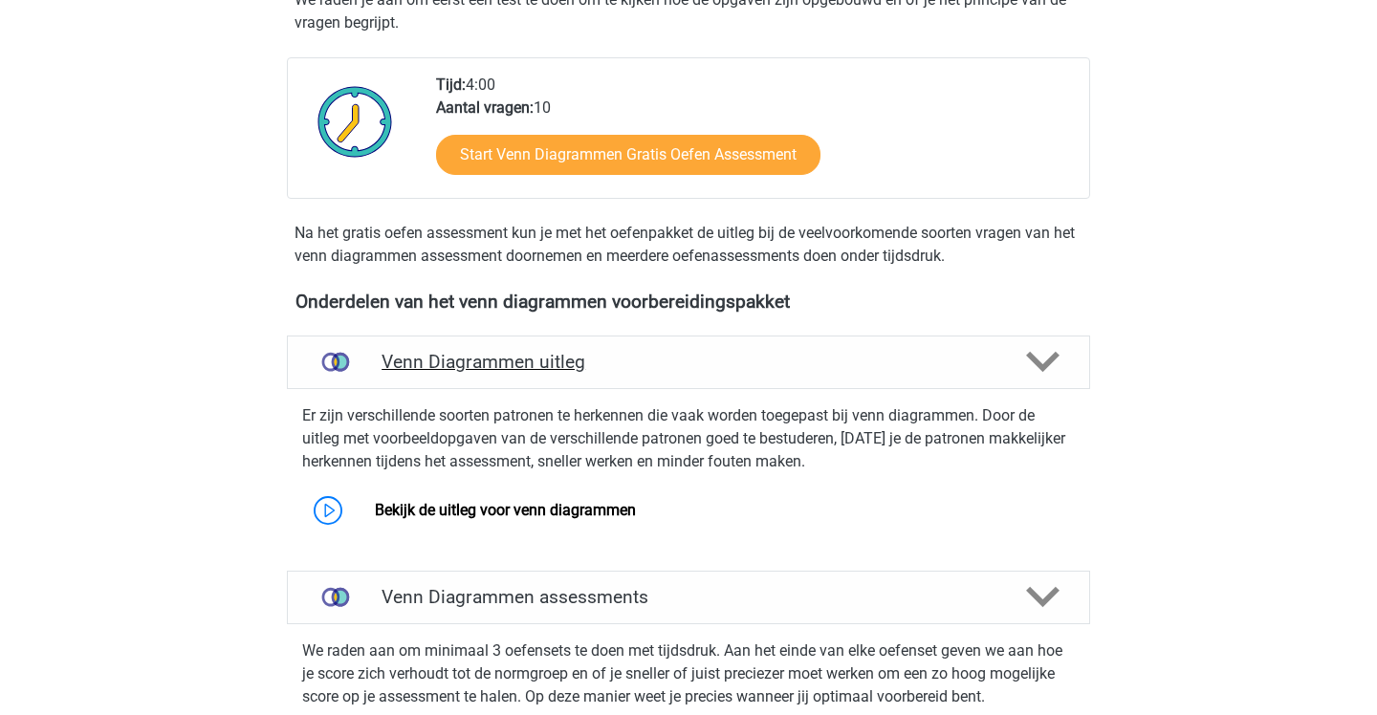
scroll to position [443, 0]
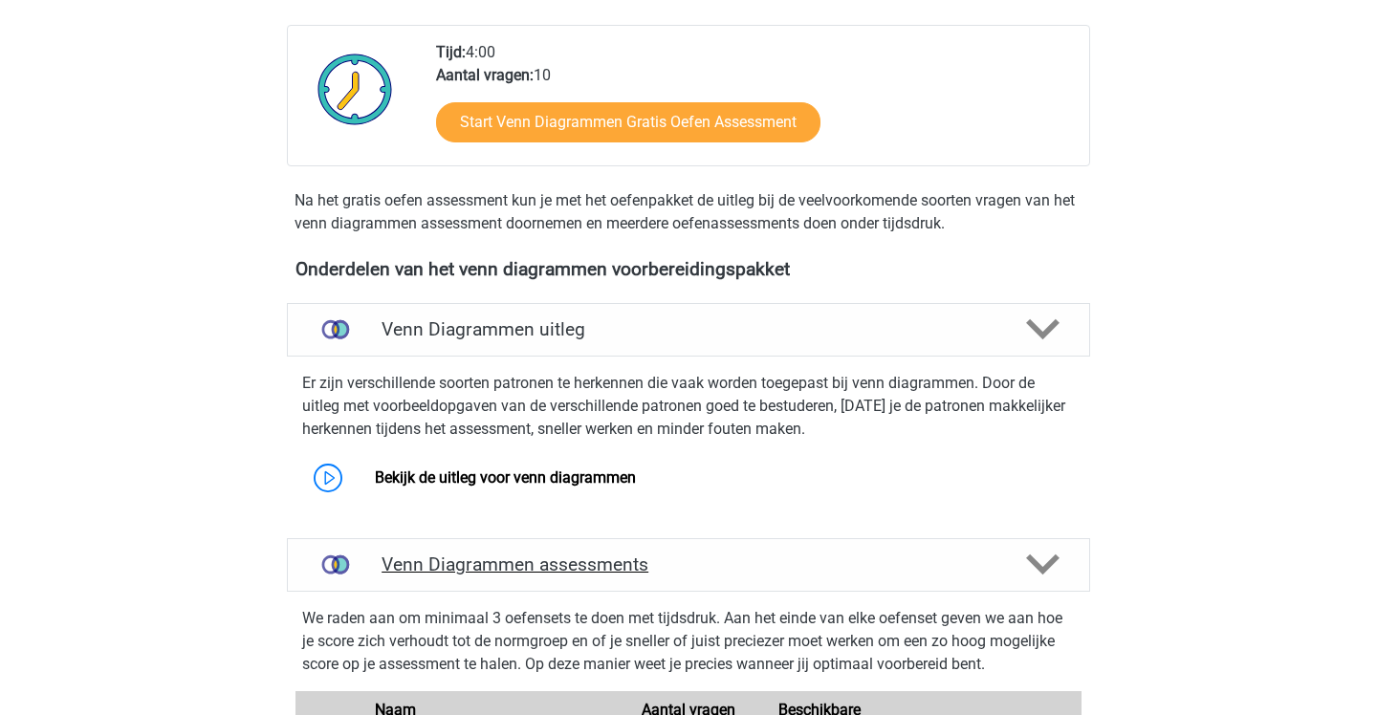
click at [618, 548] on div "Venn Diagrammen assessments" at bounding box center [688, 565] width 803 height 54
click at [715, 554] on h4 "Venn Diagrammen assessments" at bounding box center [689, 565] width 614 height 22
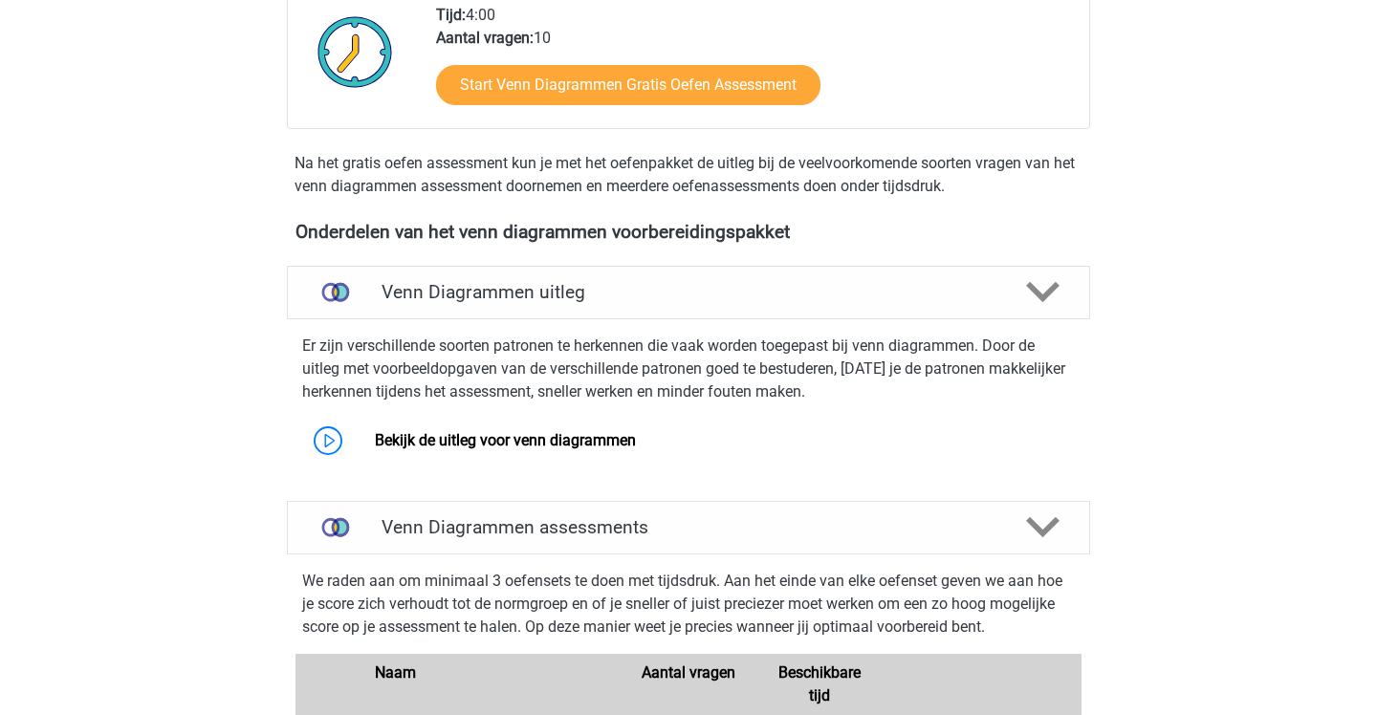
scroll to position [479, 0]
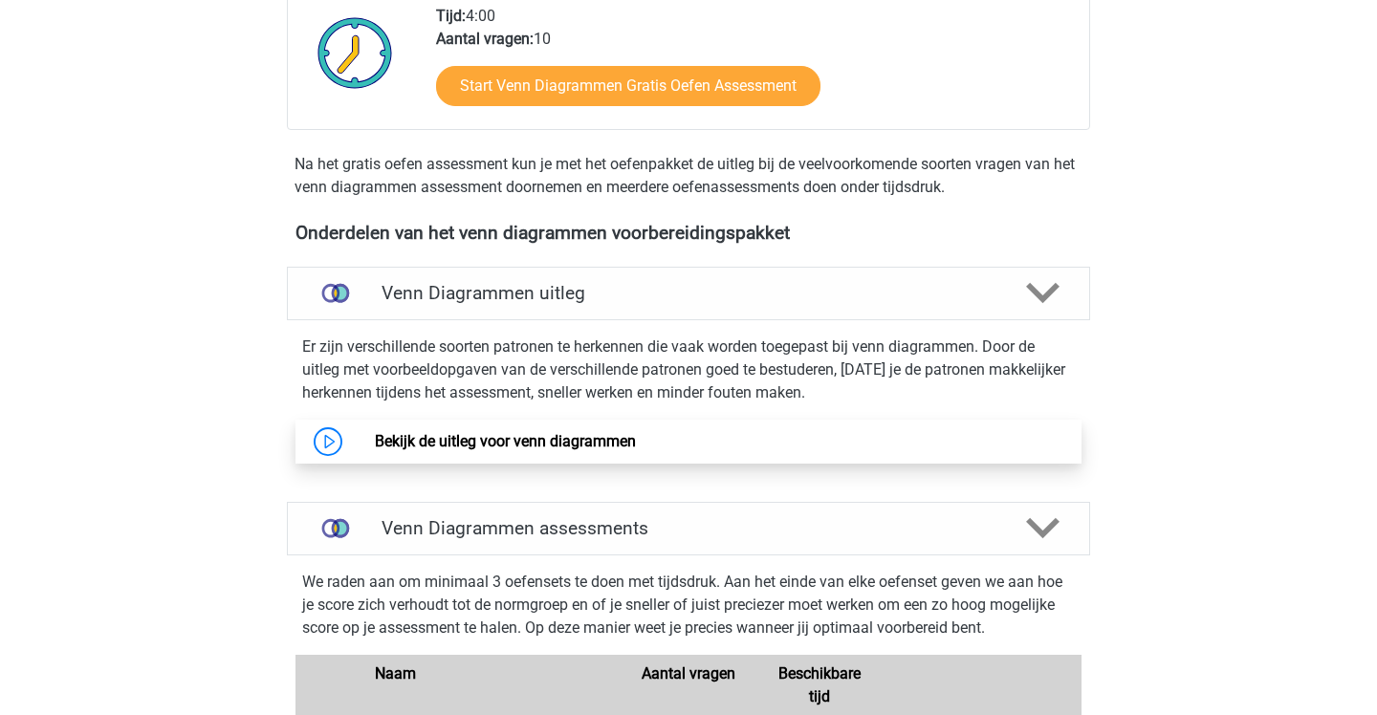
click at [636, 442] on link "Bekijk de uitleg voor venn diagrammen" at bounding box center [505, 441] width 261 height 18
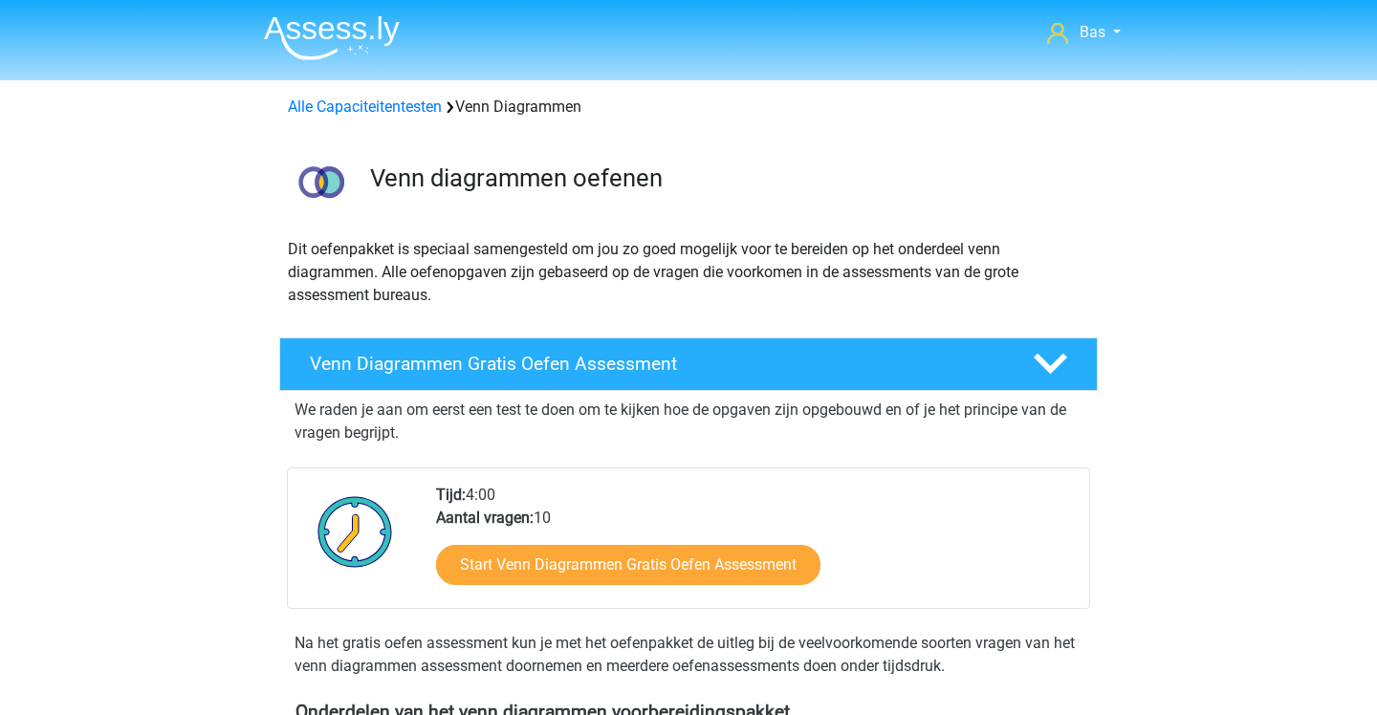
scroll to position [0, 0]
click at [401, 107] on link "Alle Capaciteitentesten" at bounding box center [365, 107] width 154 height 18
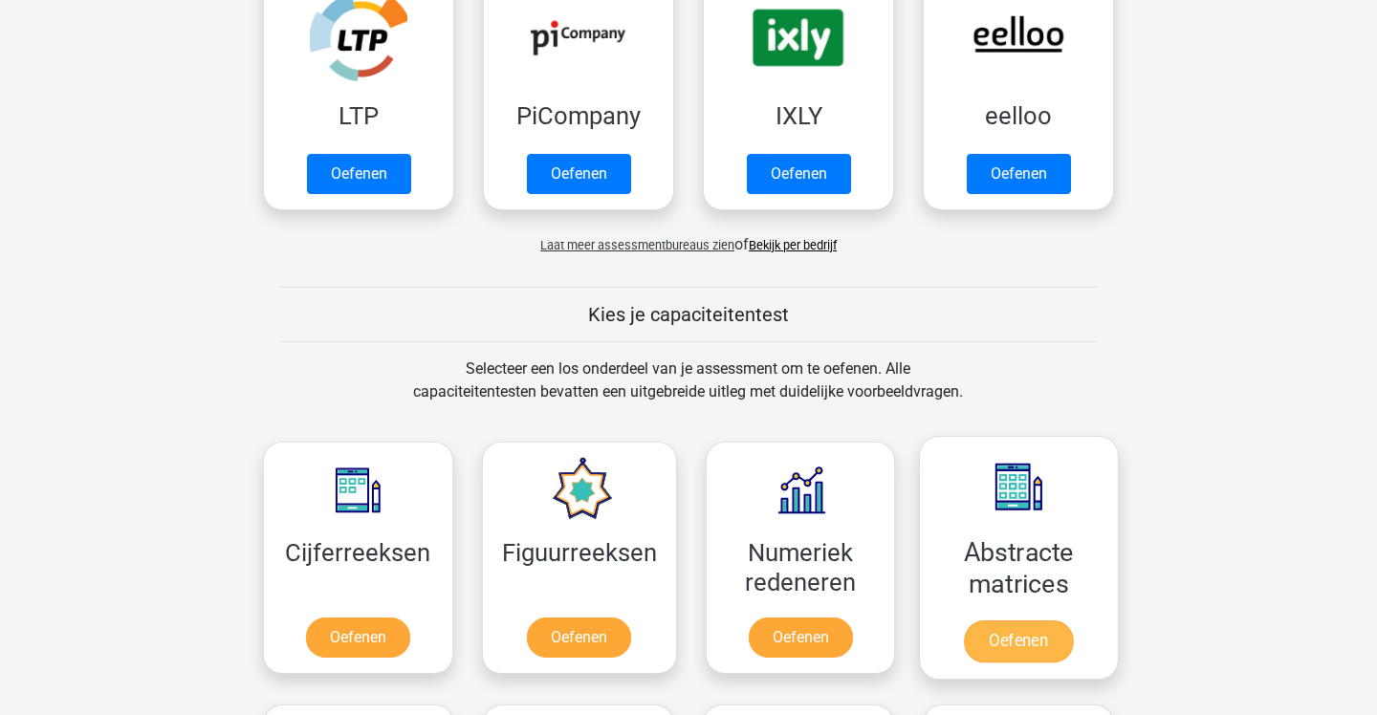
scroll to position [344, 0]
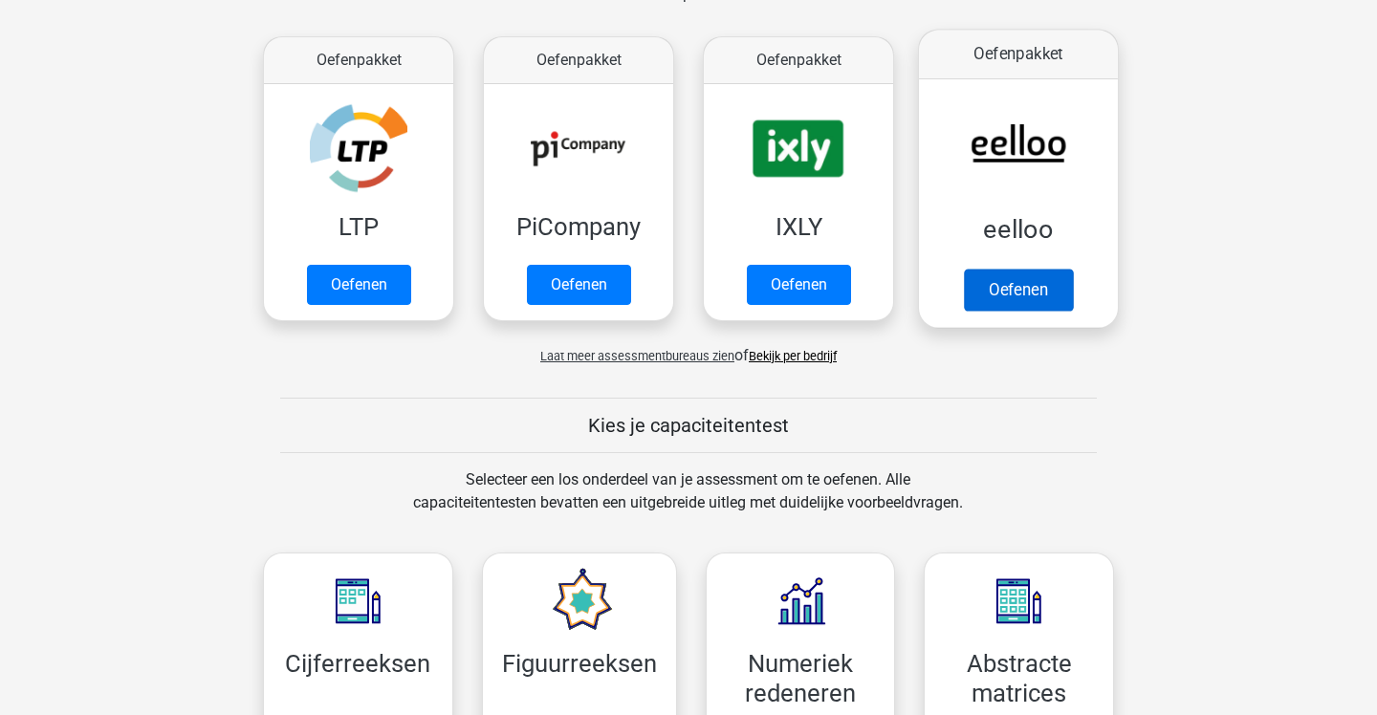
click at [1005, 269] on link "Oefenen" at bounding box center [1018, 290] width 109 height 42
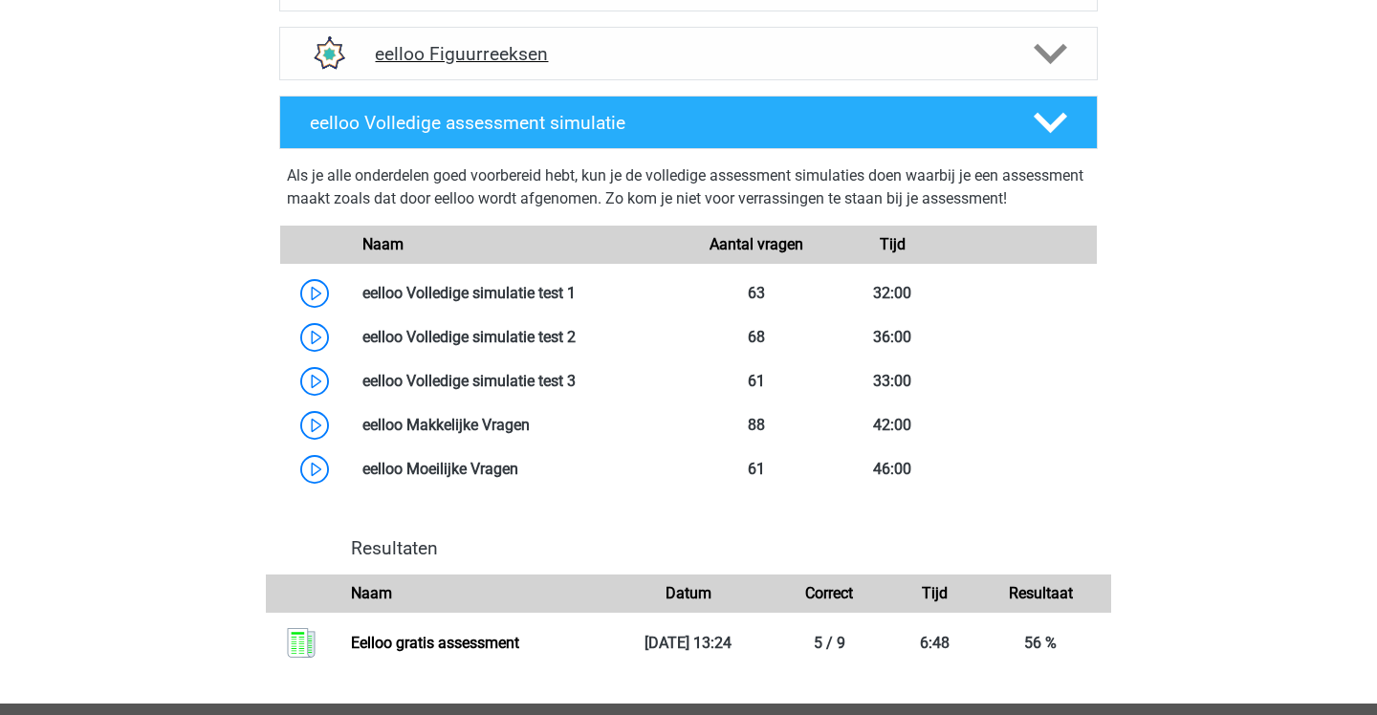
scroll to position [980, 0]
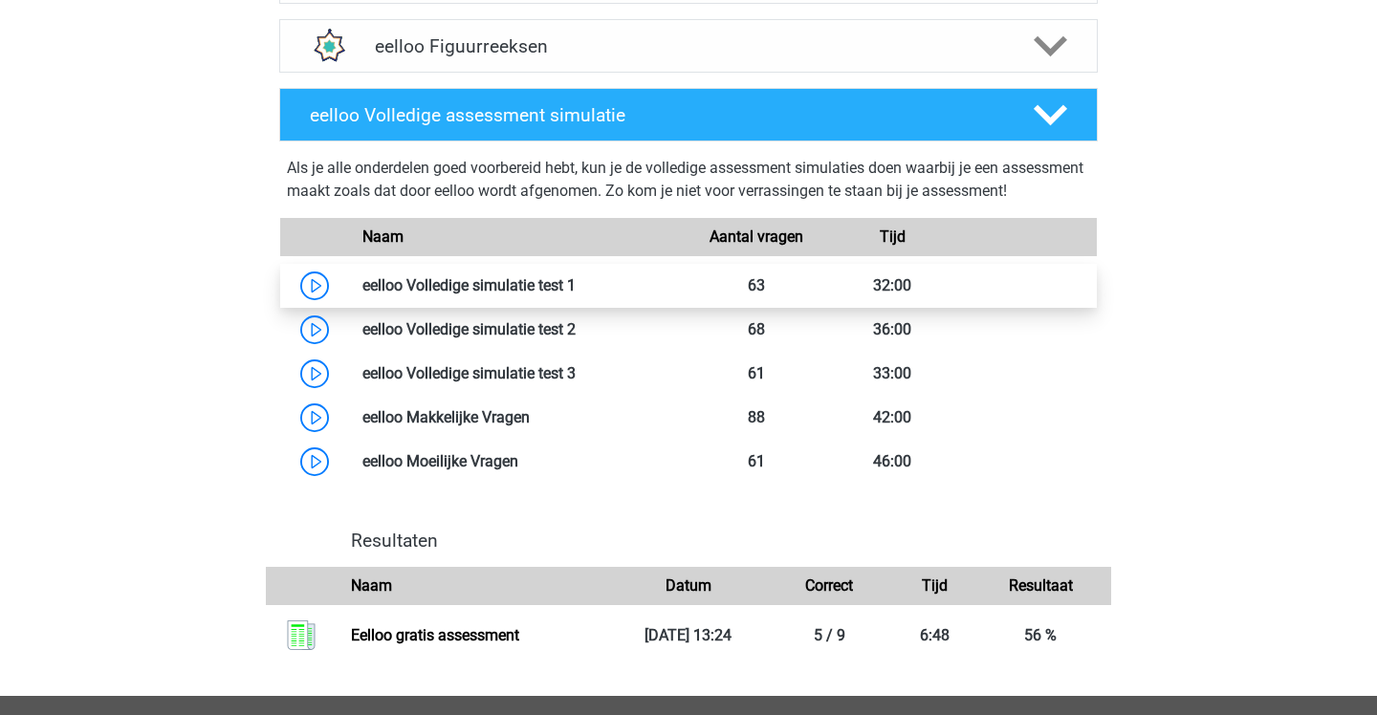
click at [576, 295] on link at bounding box center [576, 285] width 0 height 18
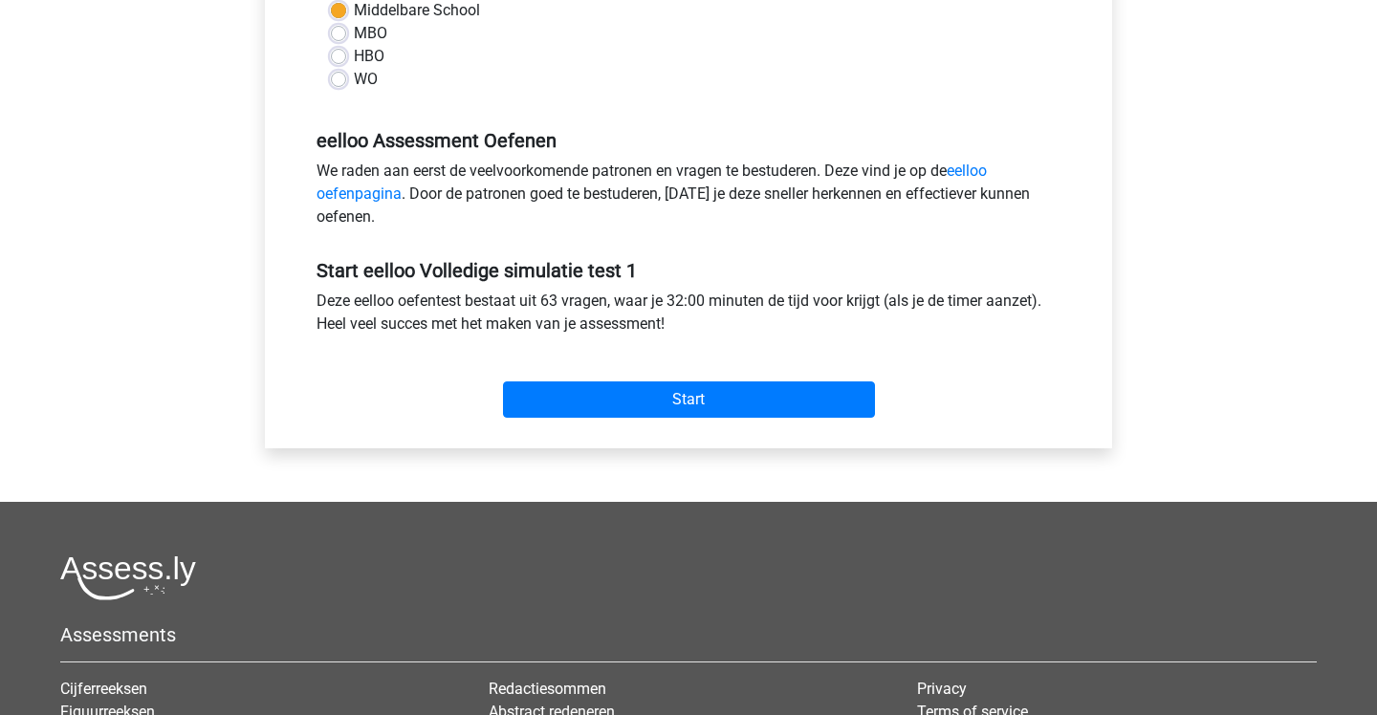
scroll to position [506, 0]
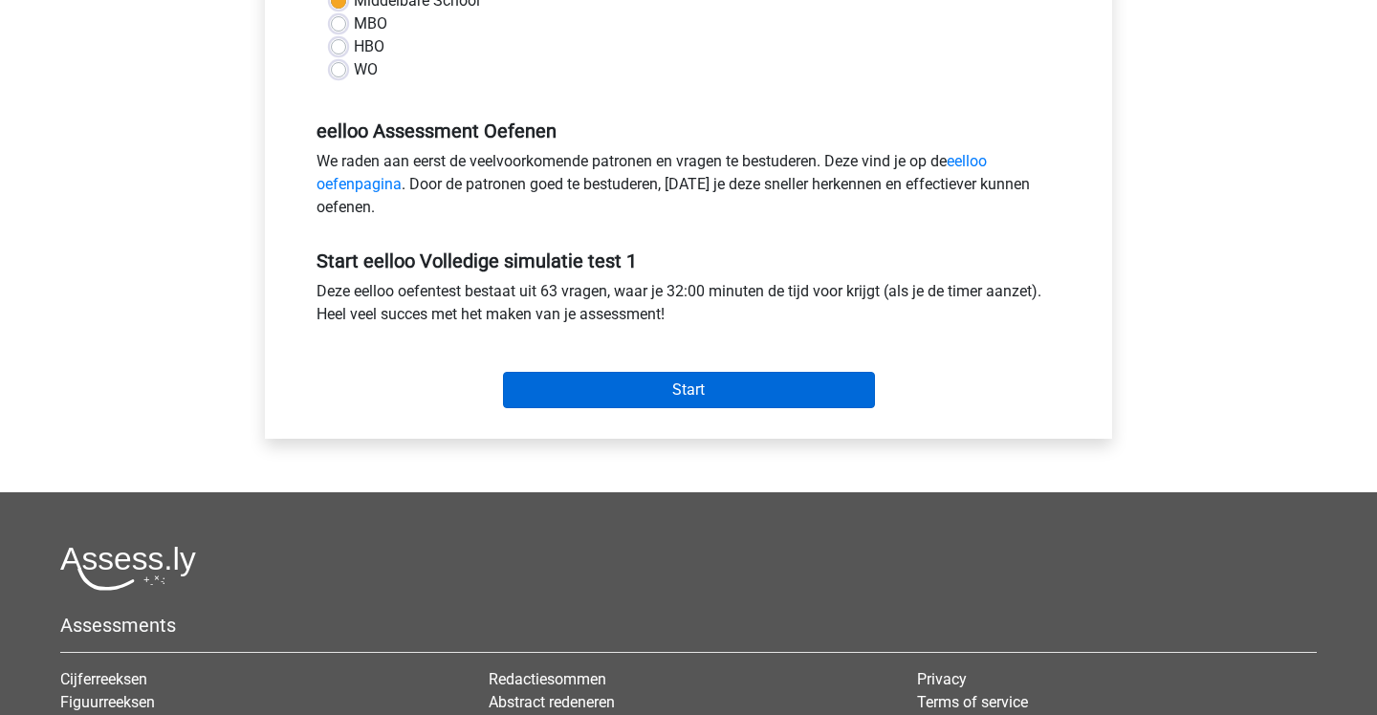
click at [752, 397] on input "Start" at bounding box center [689, 390] width 372 height 36
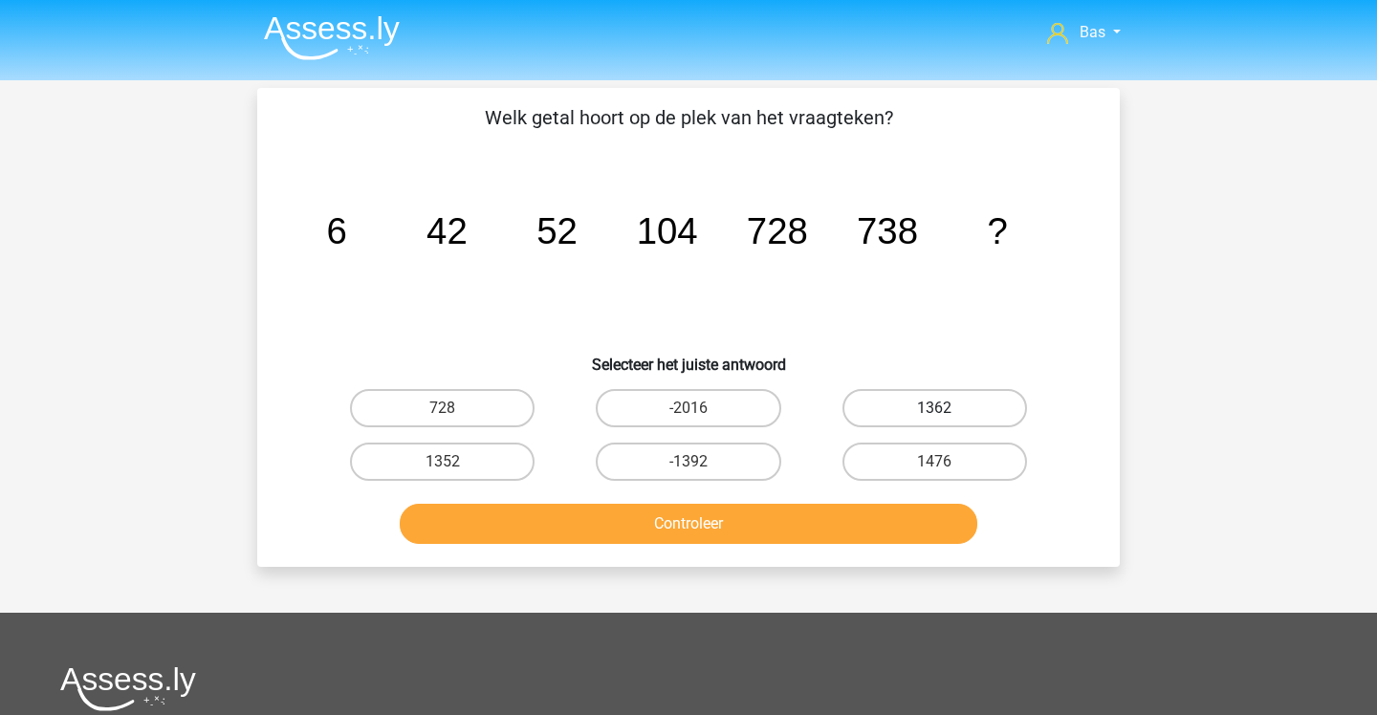
click at [876, 408] on label "1362" at bounding box center [934, 408] width 185 height 38
click at [934, 408] on input "1362" at bounding box center [940, 414] width 12 height 12
radio input "true"
click at [832, 510] on button "Controleer" at bounding box center [689, 524] width 579 height 40
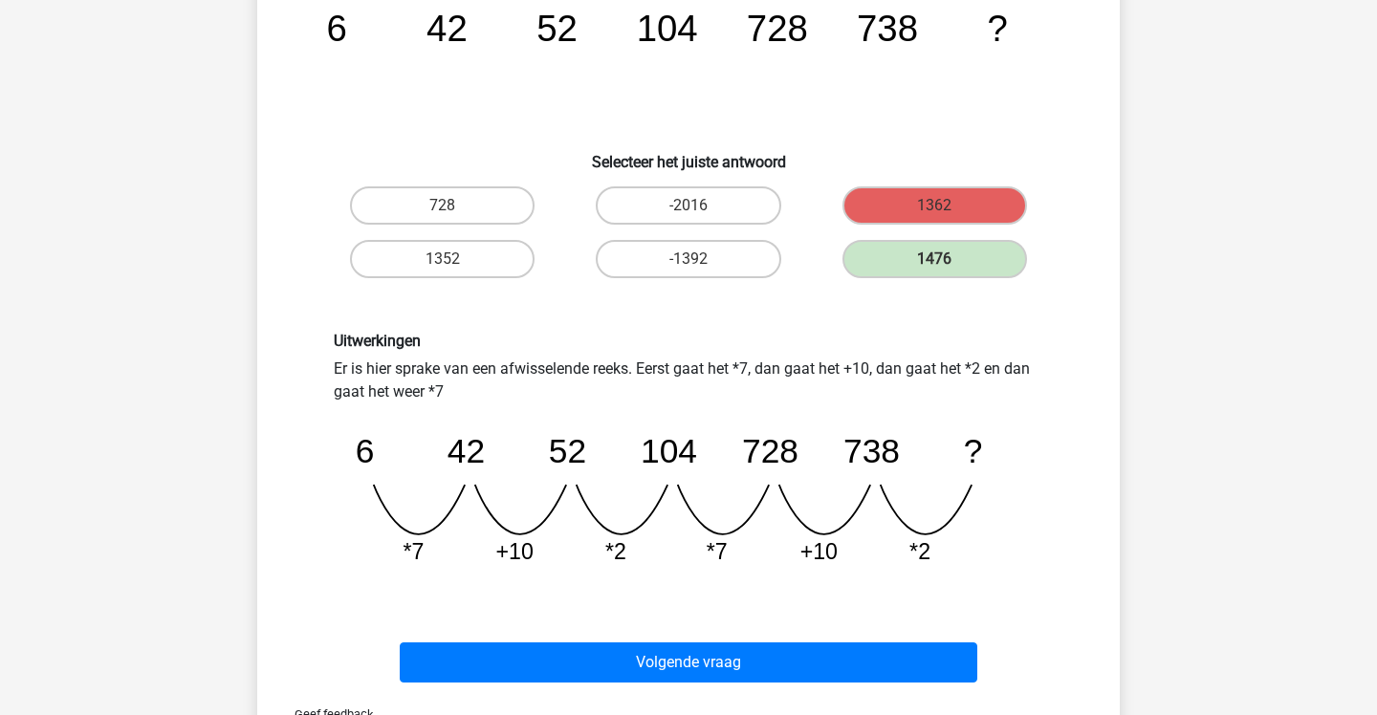
scroll to position [207, 0]
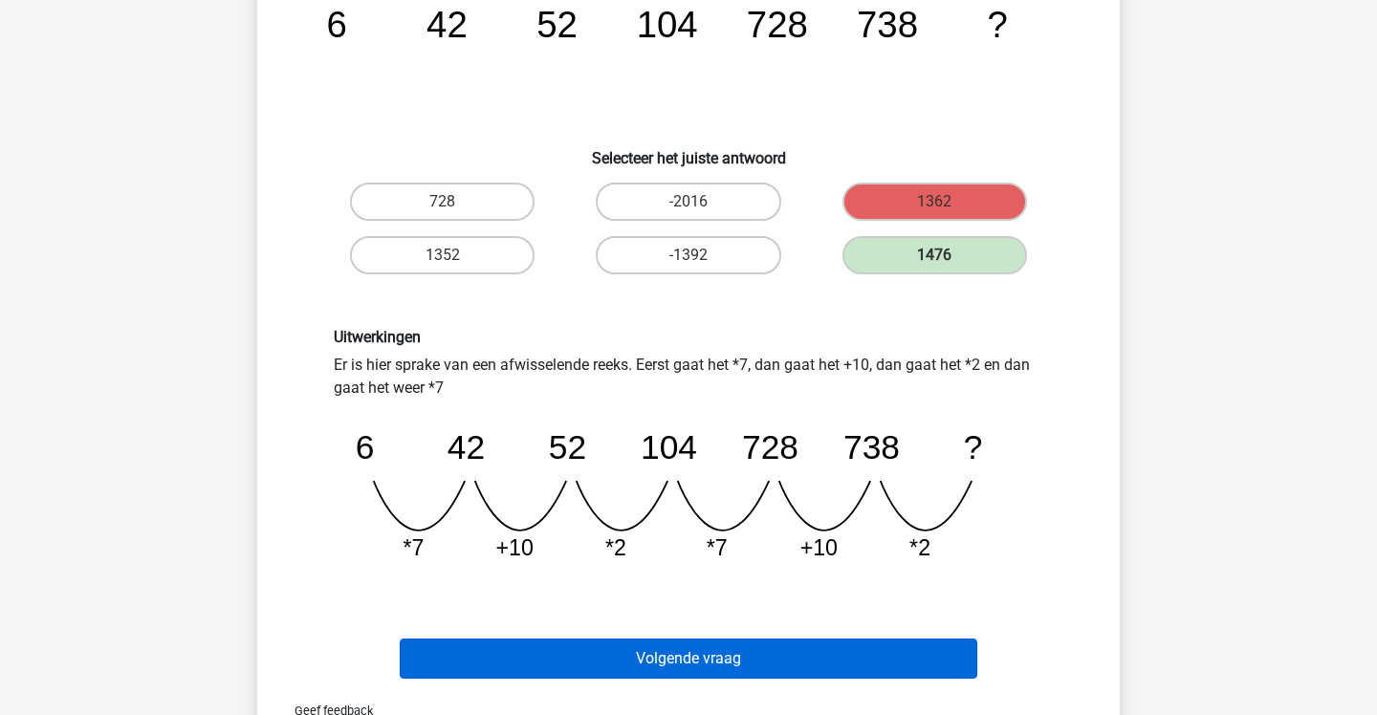
click at [802, 648] on button "Volgende vraag" at bounding box center [689, 659] width 579 height 40
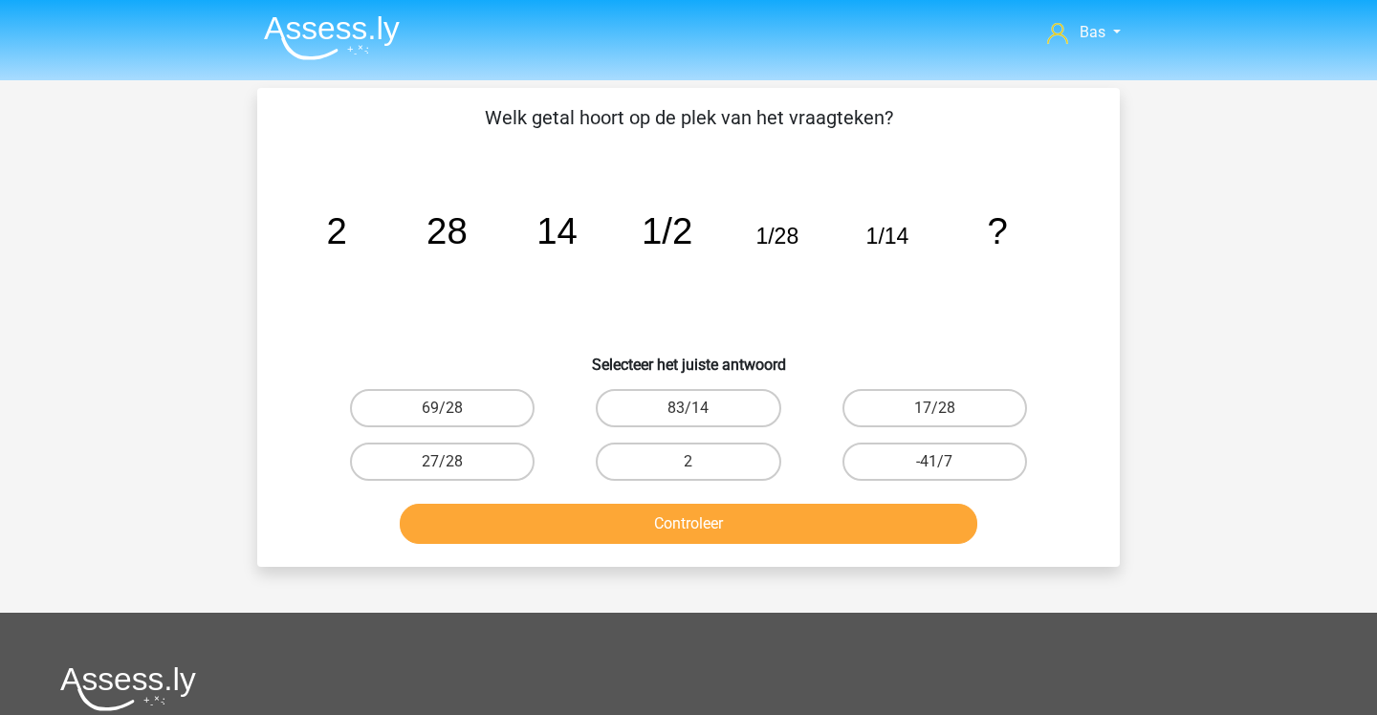
scroll to position [0, 0]
click at [900, 402] on label "17/28" at bounding box center [934, 408] width 185 height 38
click at [934, 408] on input "17/28" at bounding box center [940, 414] width 12 height 12
radio input "true"
click at [820, 530] on button "Controleer" at bounding box center [689, 524] width 579 height 40
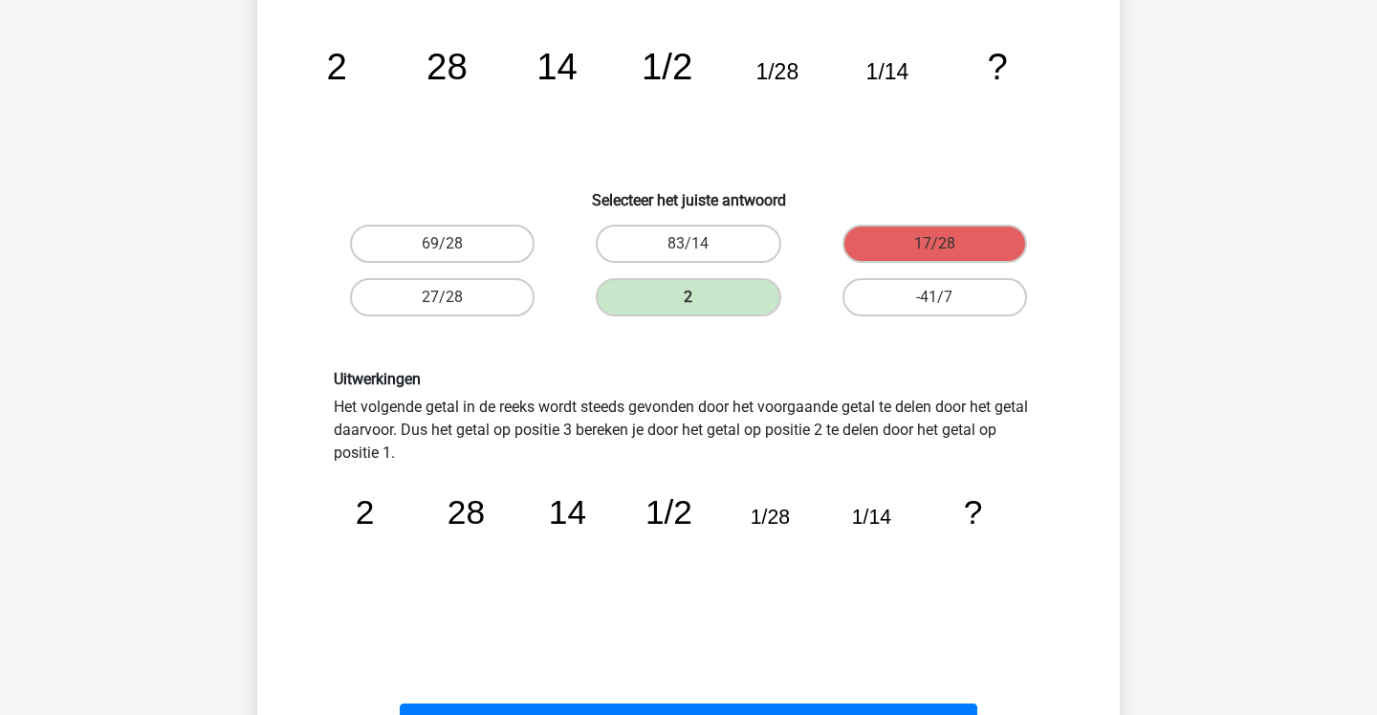
scroll to position [211, 1]
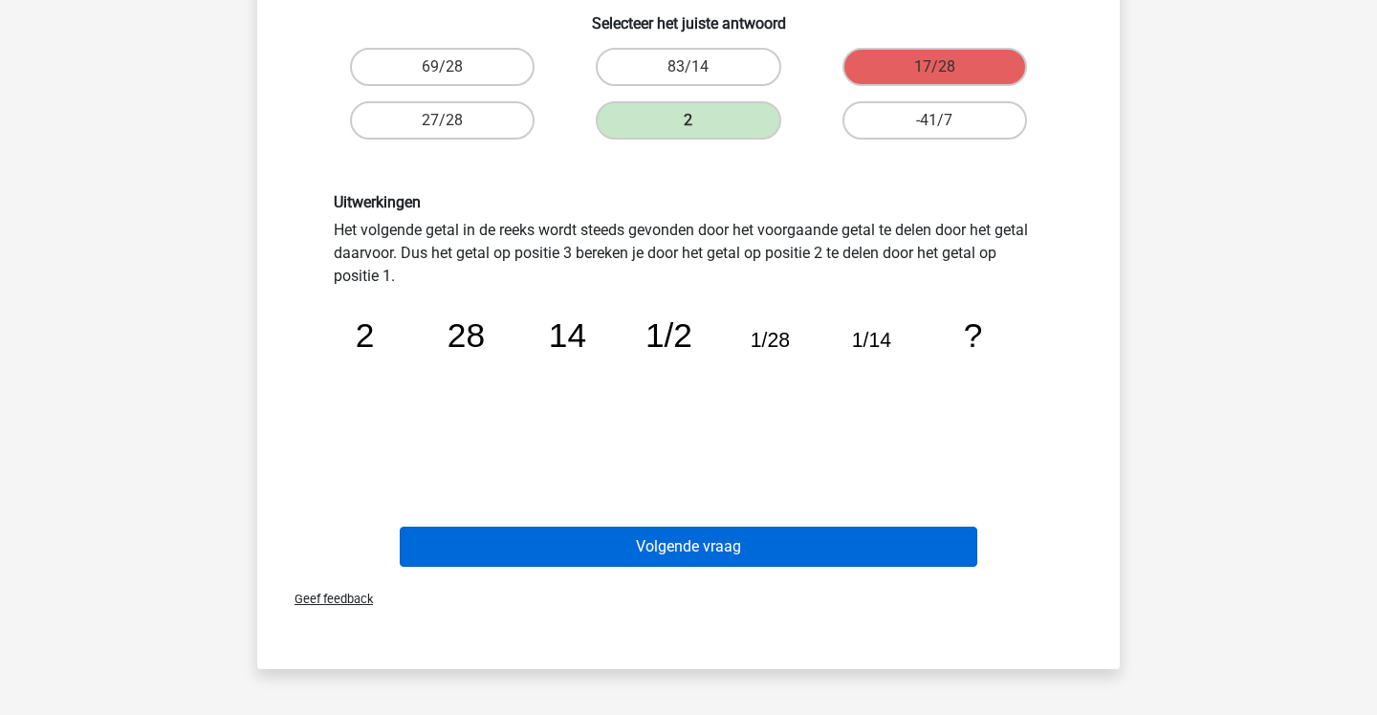
click at [820, 530] on button "Volgende vraag" at bounding box center [689, 547] width 579 height 40
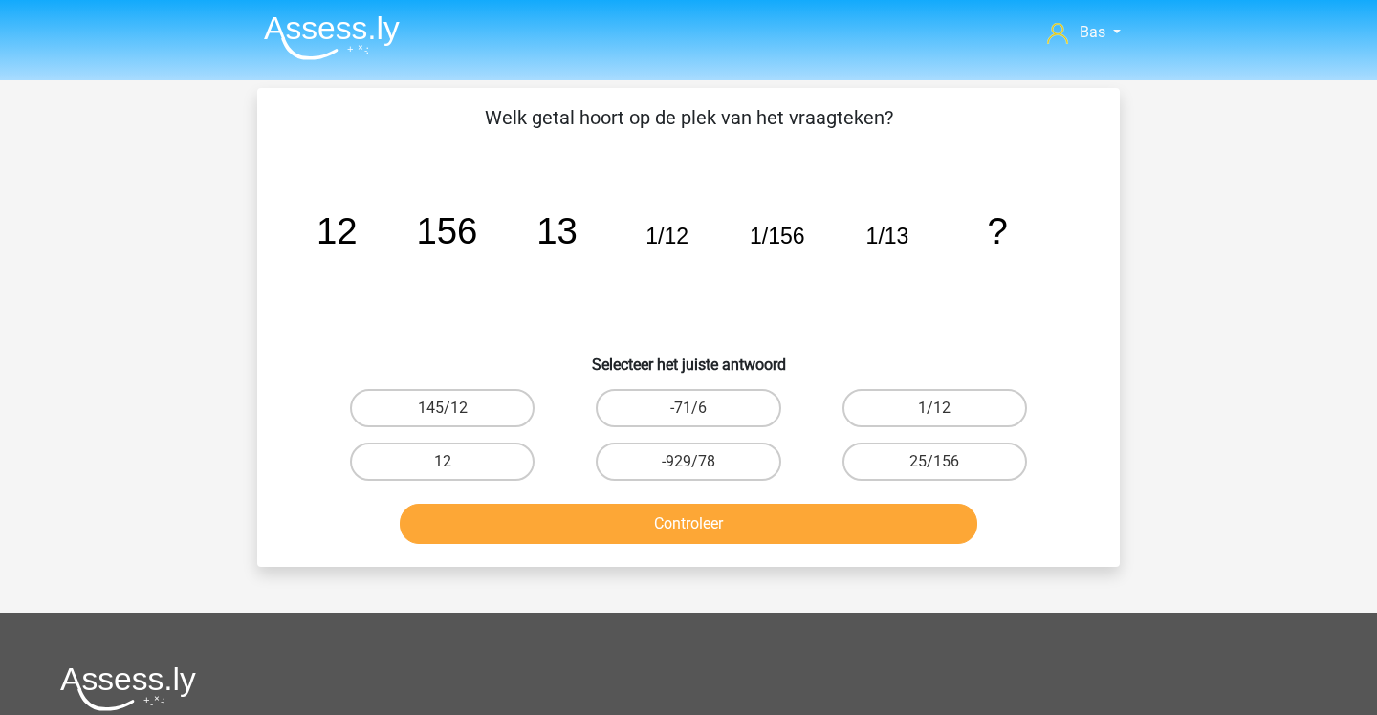
scroll to position [0, 0]
click at [873, 390] on label "1/12" at bounding box center [934, 408] width 185 height 38
click at [934, 408] on input "1/12" at bounding box center [940, 414] width 12 height 12
radio input "true"
click at [867, 515] on button "Controleer" at bounding box center [689, 524] width 579 height 40
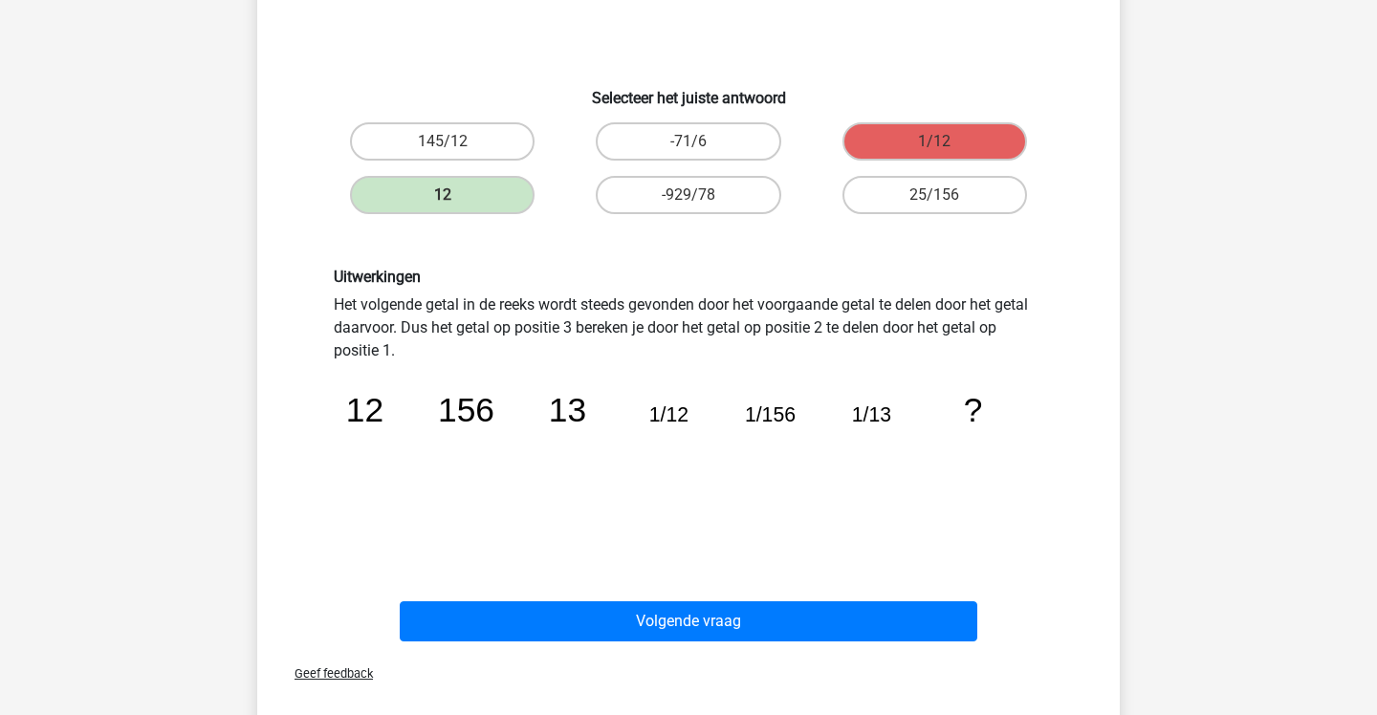
scroll to position [269, 0]
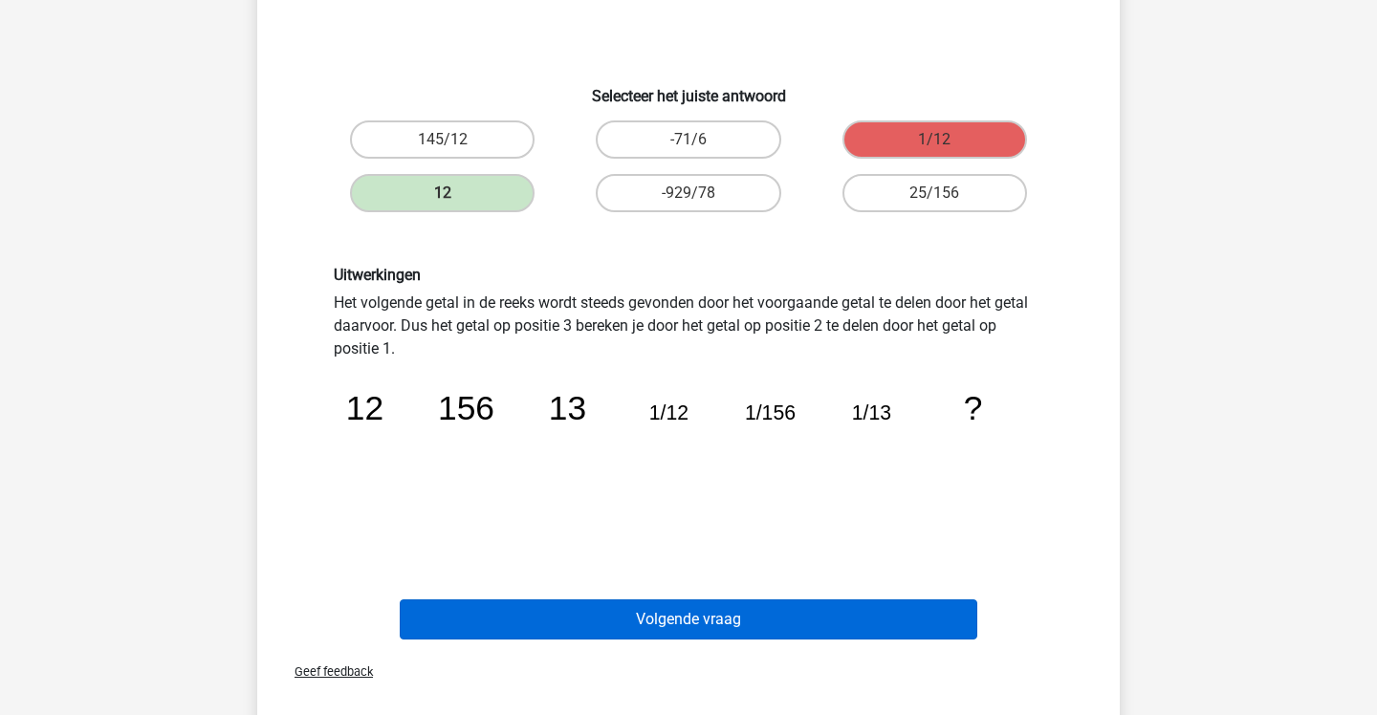
click at [867, 611] on button "Volgende vraag" at bounding box center [689, 620] width 579 height 40
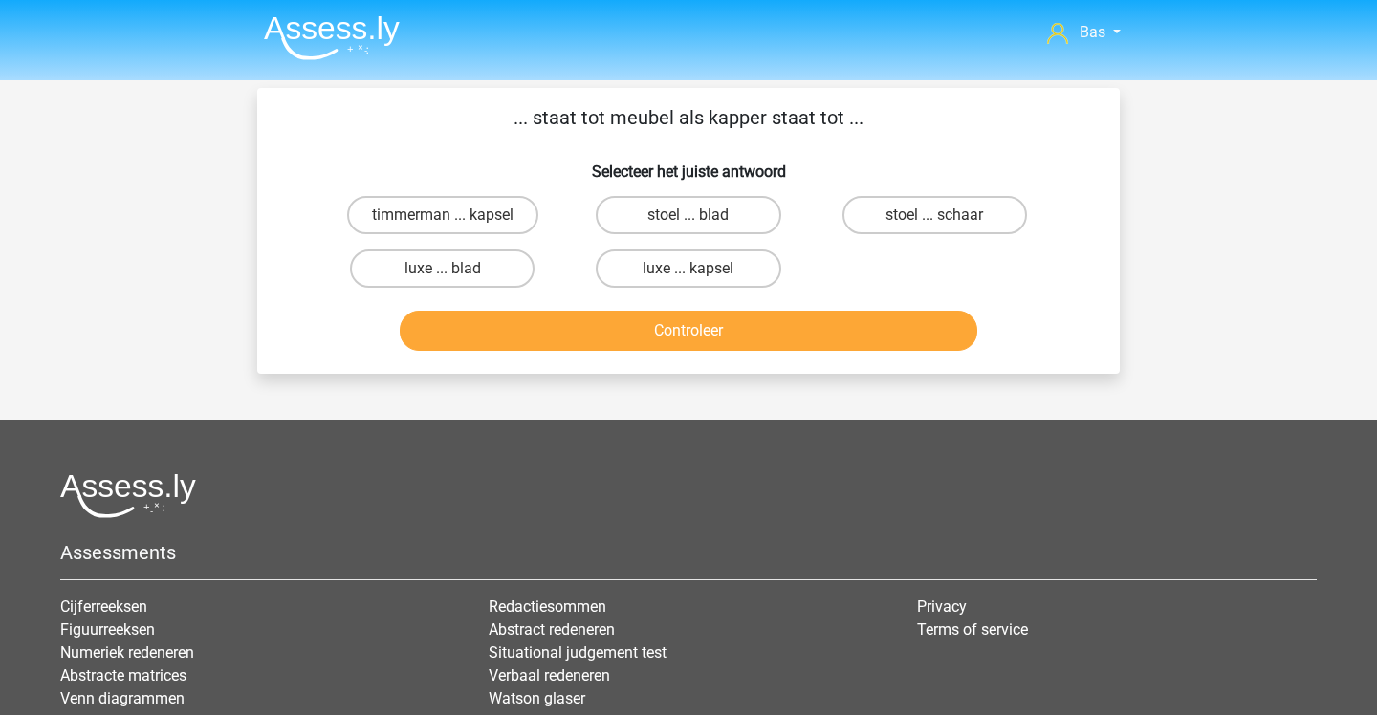
scroll to position [0, 0]
click at [482, 209] on label "timmerman ... kapsel" at bounding box center [442, 215] width 191 height 38
click at [455, 215] on input "timmerman ... kapsel" at bounding box center [449, 221] width 12 height 12
radio input "true"
click at [622, 339] on button "Controleer" at bounding box center [689, 331] width 579 height 40
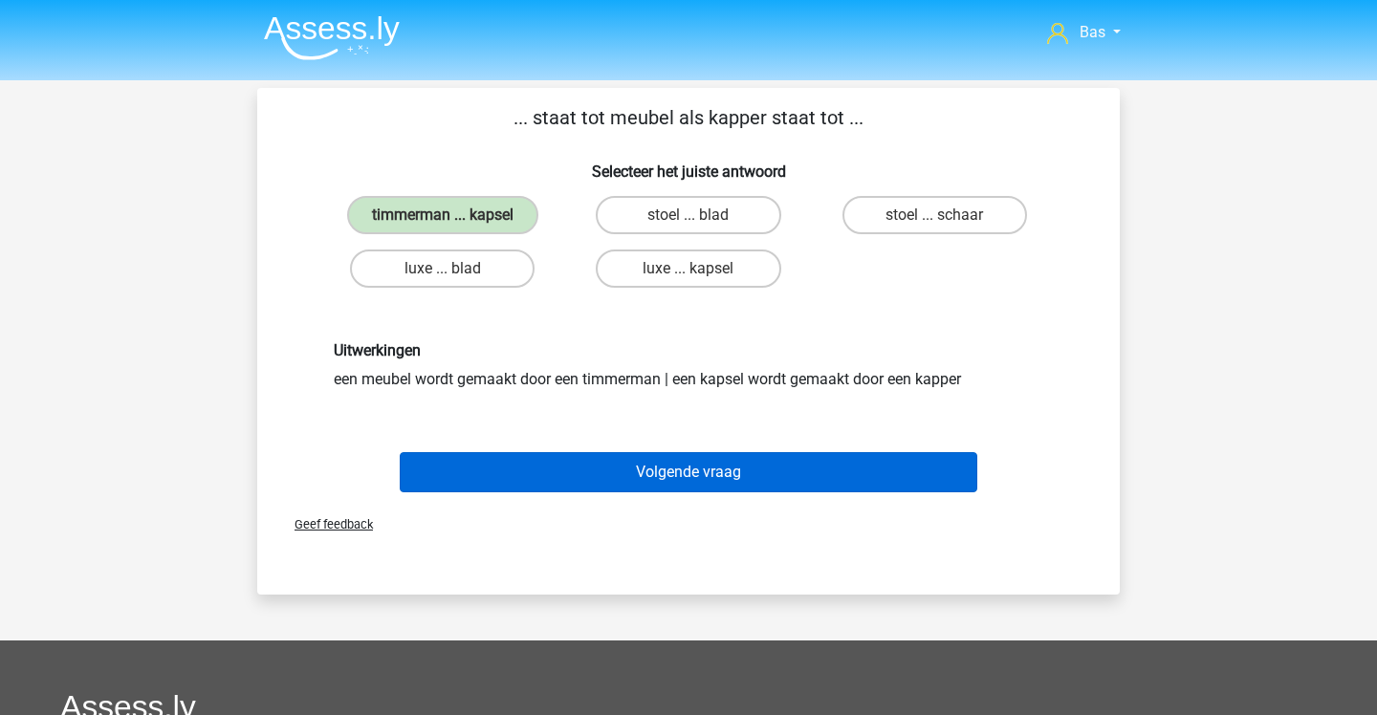
click at [633, 458] on button "Volgende vraag" at bounding box center [689, 472] width 579 height 40
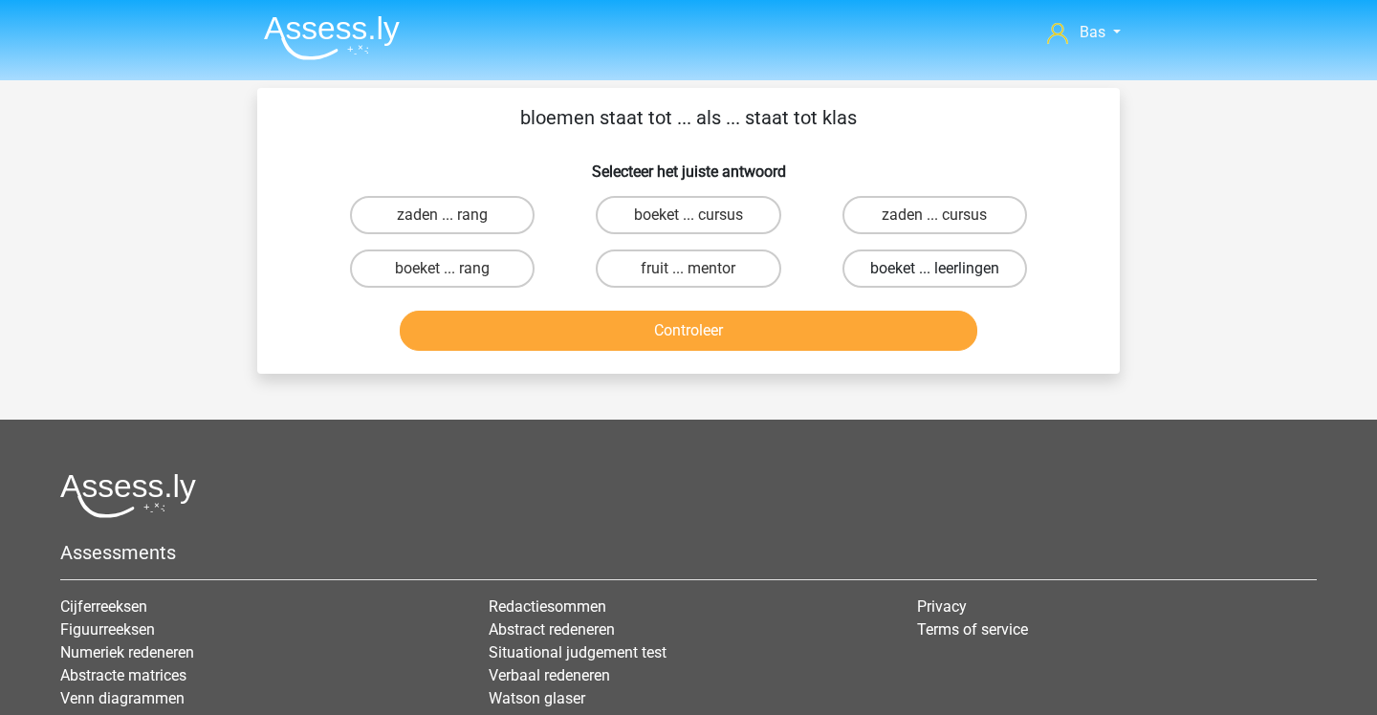
click at [891, 266] on label "boeket ... leerlingen" at bounding box center [934, 269] width 185 height 38
click at [934, 269] on input "boeket ... leerlingen" at bounding box center [940, 275] width 12 height 12
radio input "true"
click at [853, 324] on button "Controleer" at bounding box center [689, 331] width 579 height 40
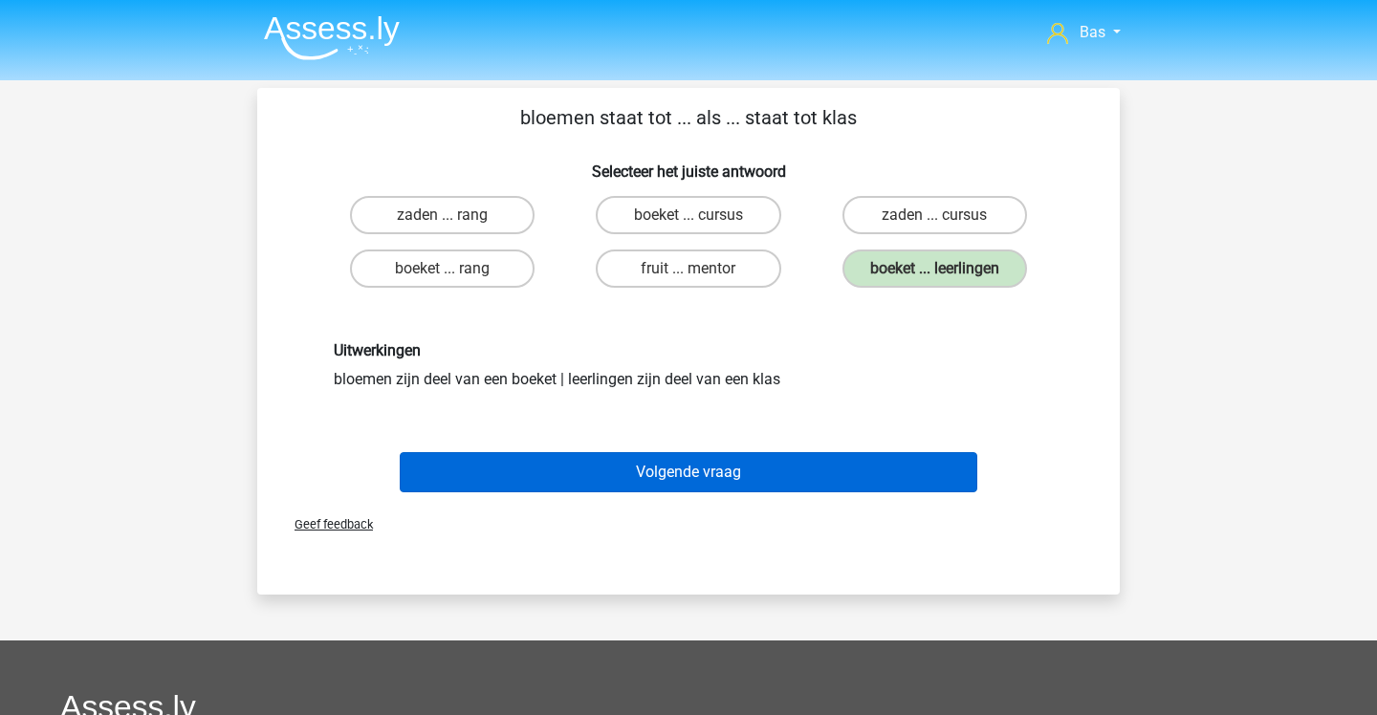
click at [753, 471] on button "Volgende vraag" at bounding box center [689, 472] width 579 height 40
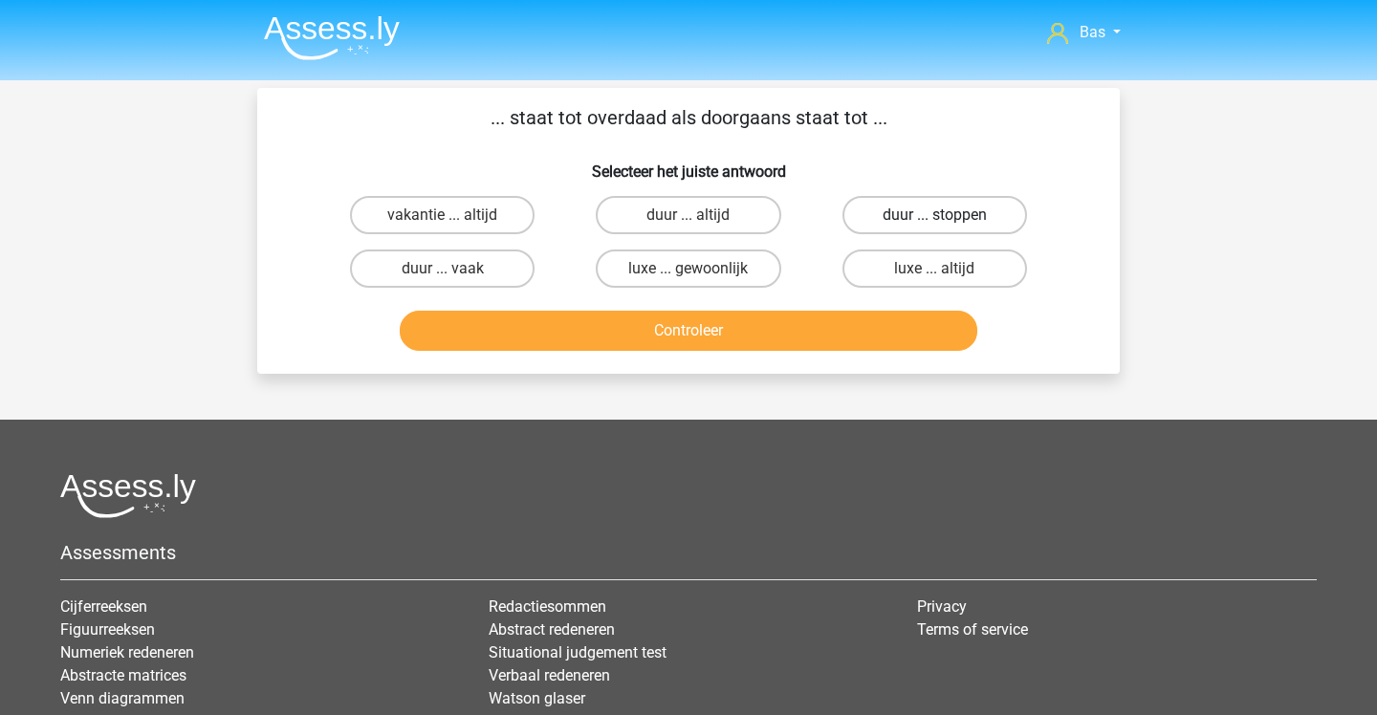
click at [874, 218] on label "duur ... stoppen" at bounding box center [934, 215] width 185 height 38
click at [934, 218] on input "duur ... stoppen" at bounding box center [940, 221] width 12 height 12
radio input "true"
click at [820, 320] on button "Controleer" at bounding box center [689, 331] width 579 height 40
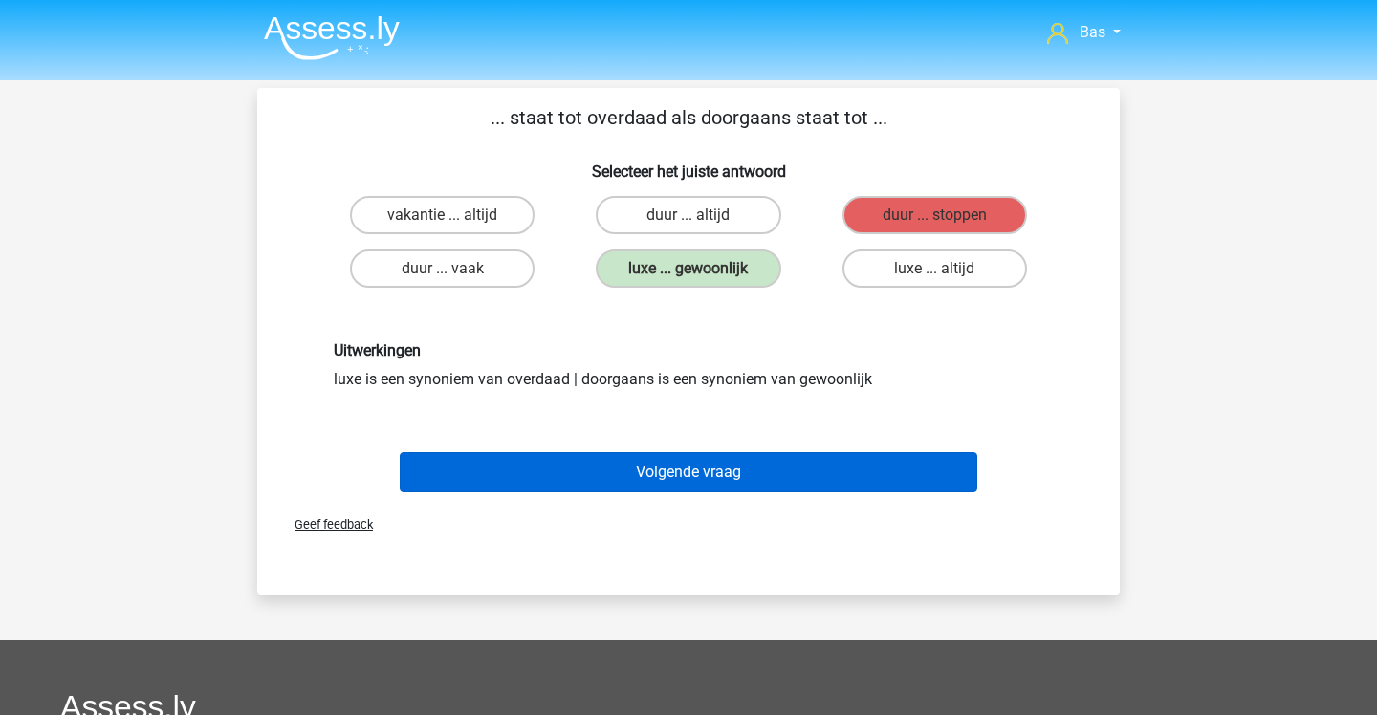
click at [801, 458] on button "Volgende vraag" at bounding box center [689, 472] width 579 height 40
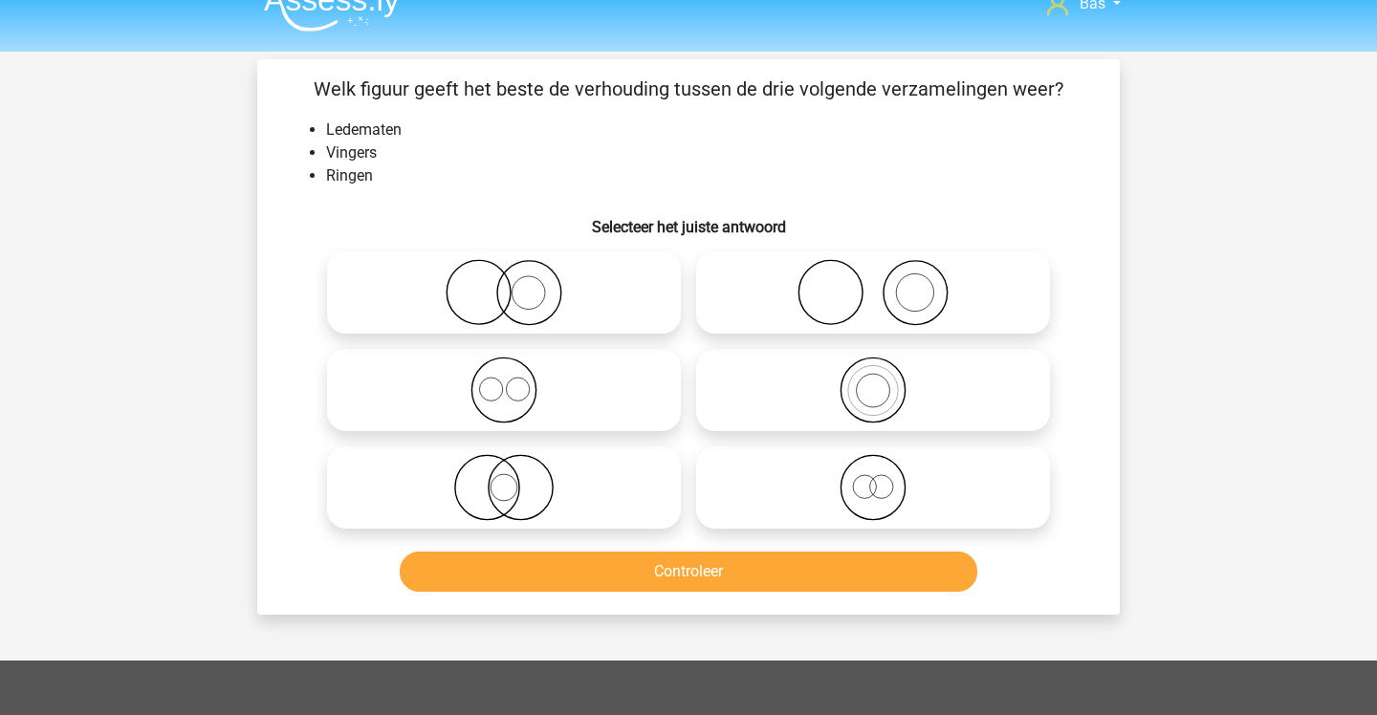
scroll to position [22, 0]
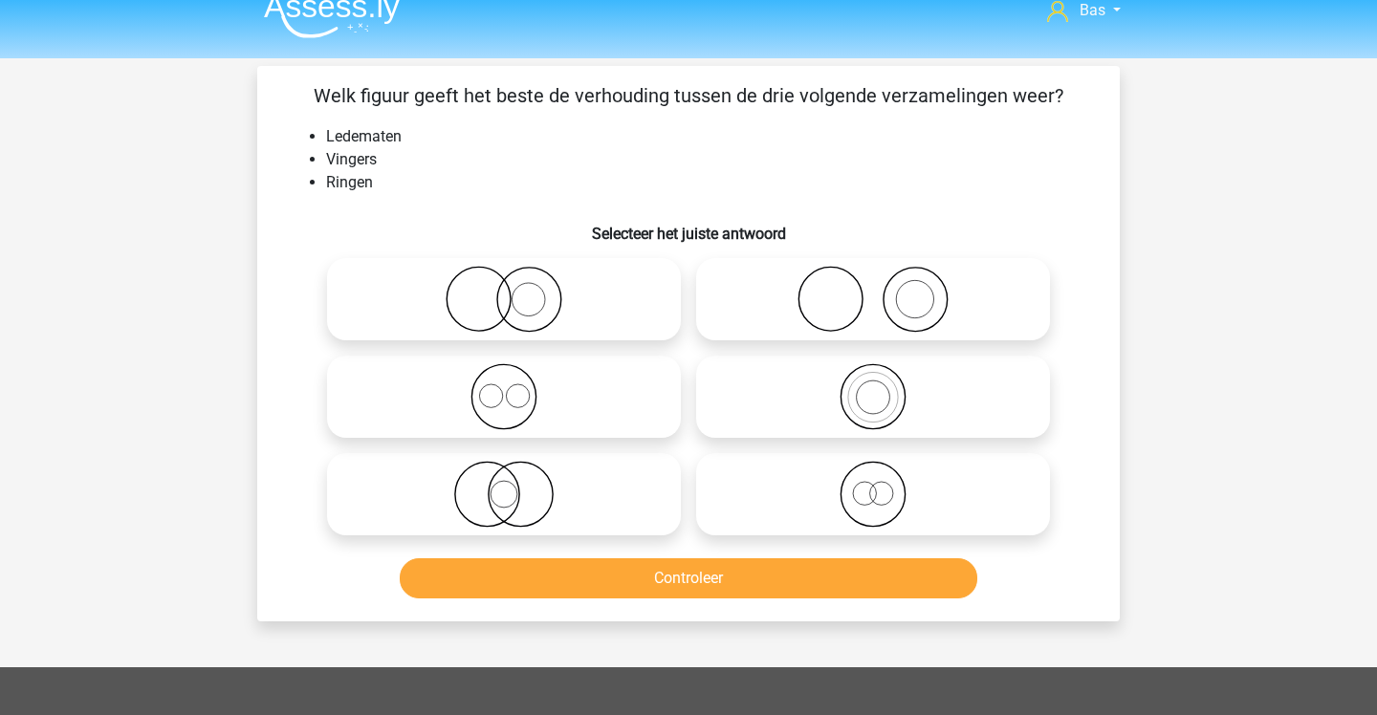
click at [543, 300] on icon at bounding box center [504, 299] width 339 height 67
click at [516, 290] on input "radio" at bounding box center [510, 283] width 12 height 12
radio input "true"
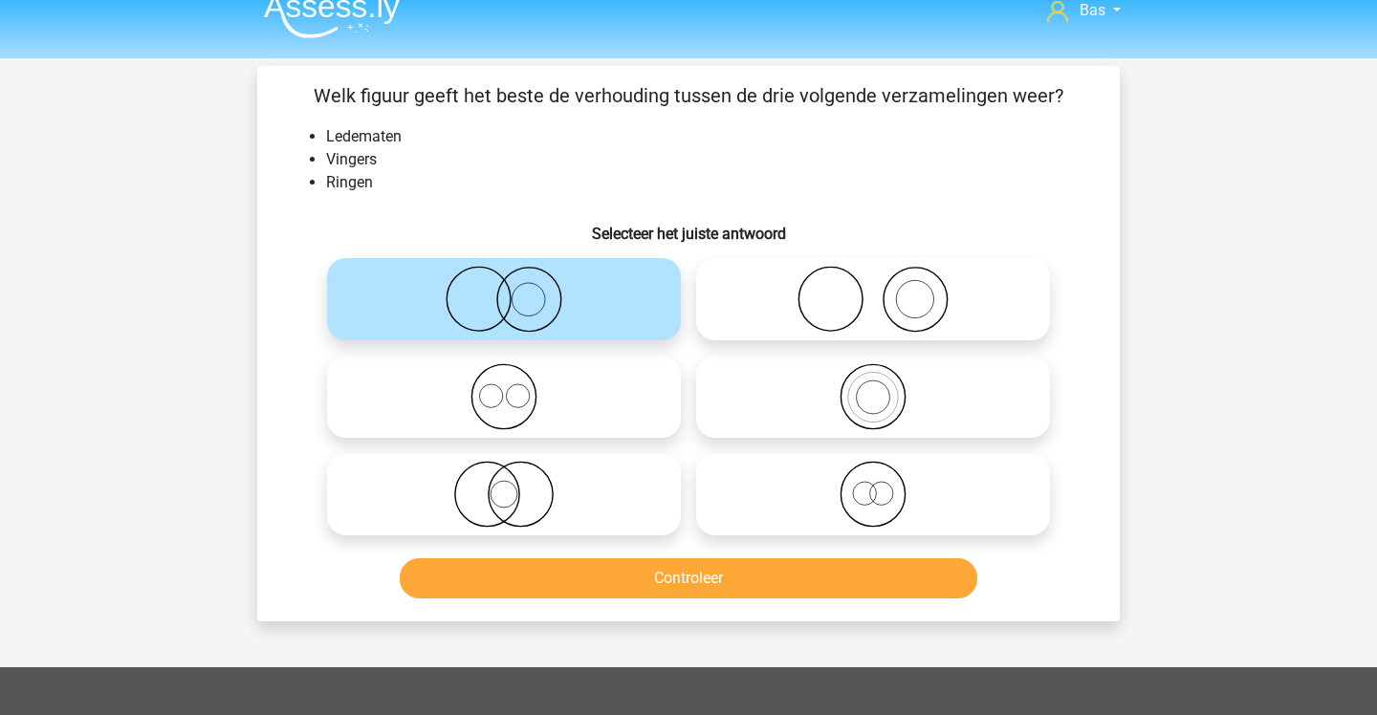
click at [790, 294] on icon at bounding box center [873, 299] width 339 height 67
click at [873, 290] on input "radio" at bounding box center [879, 283] width 12 height 12
radio input "true"
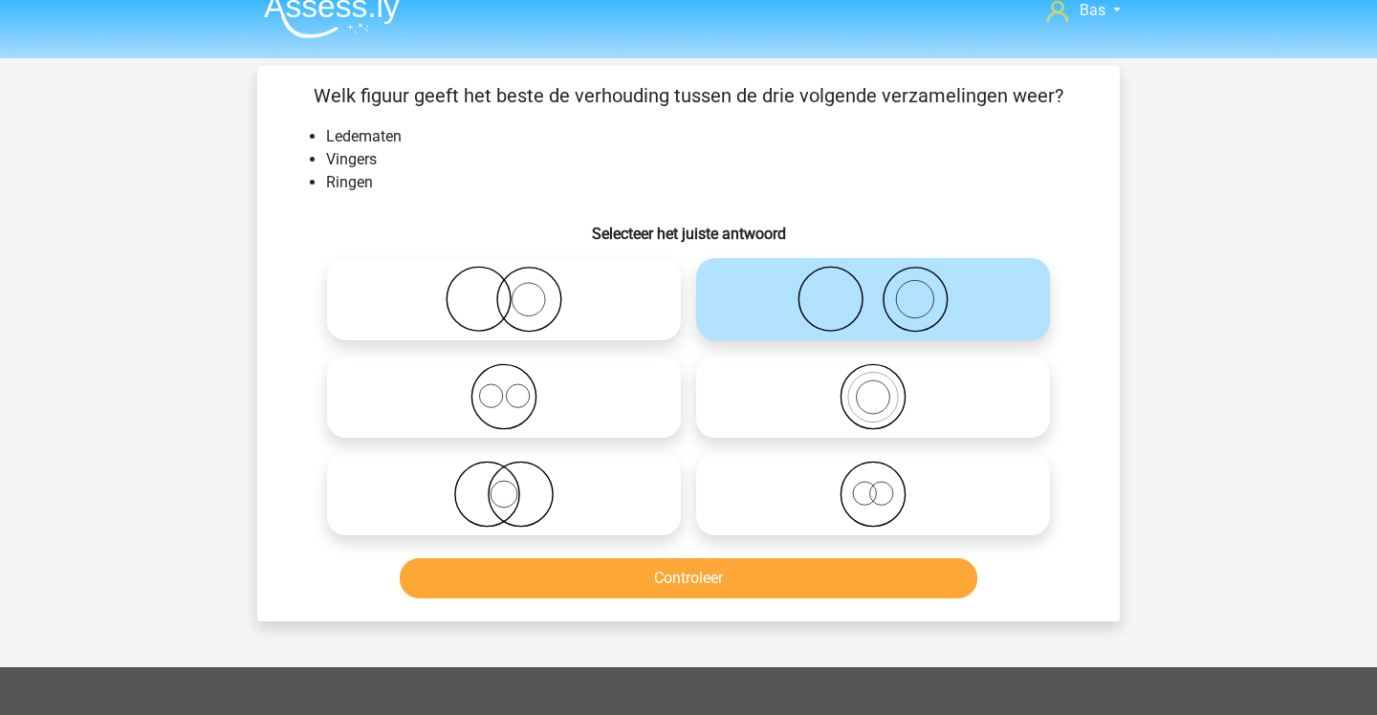
click at [762, 567] on button "Controleer" at bounding box center [689, 578] width 579 height 40
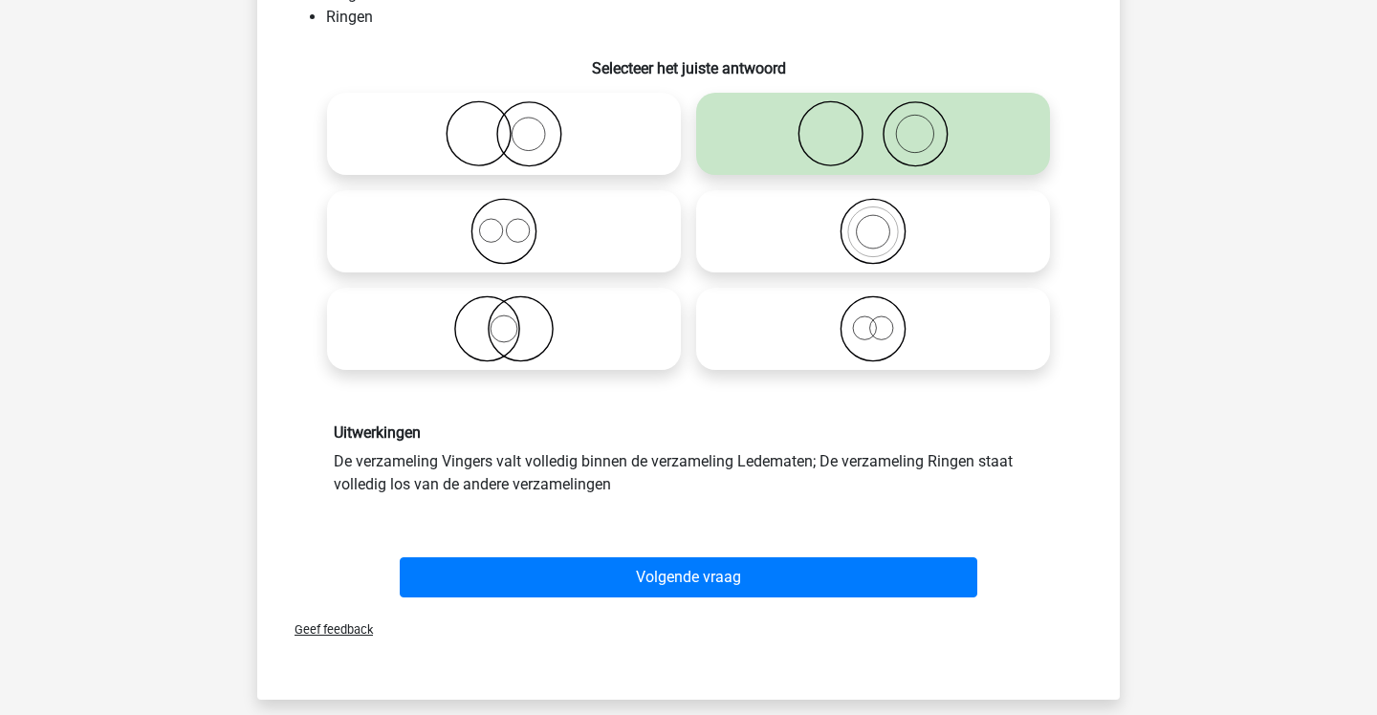
scroll to position [188, 0]
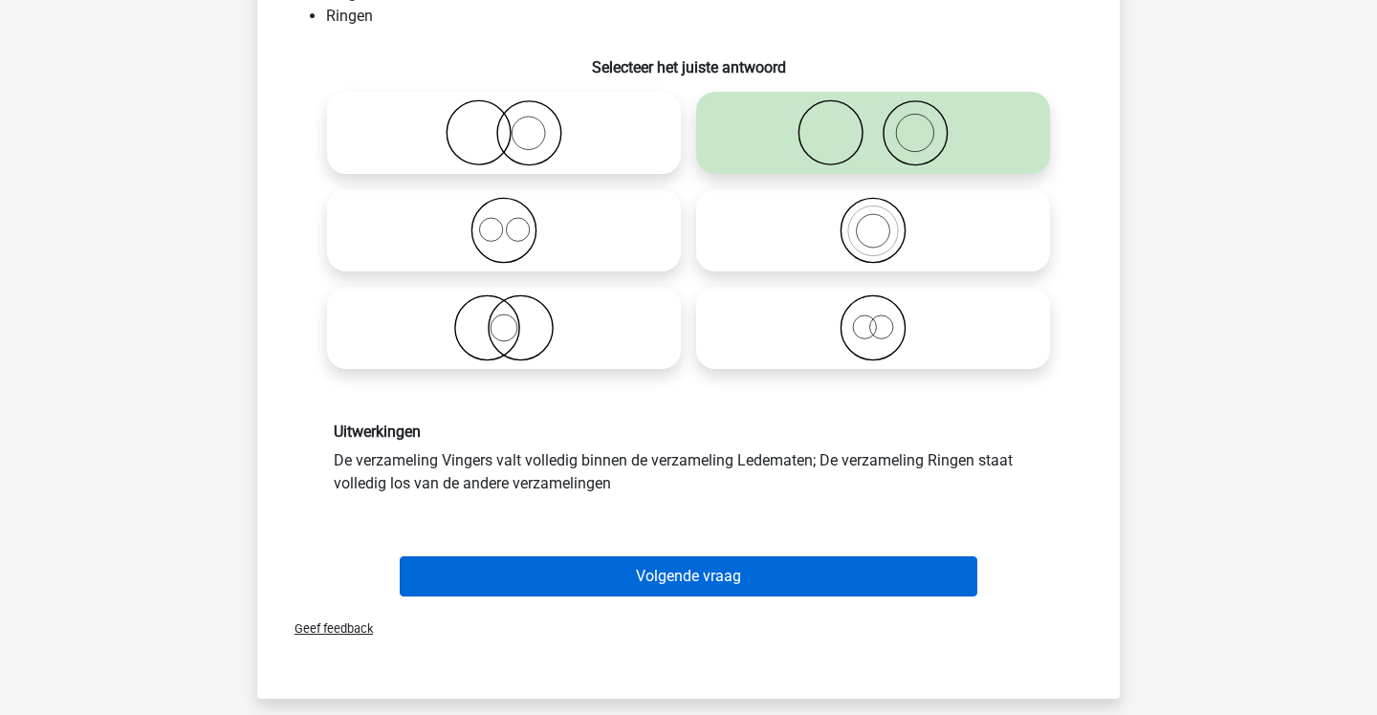
click at [762, 569] on button "Volgende vraag" at bounding box center [689, 577] width 579 height 40
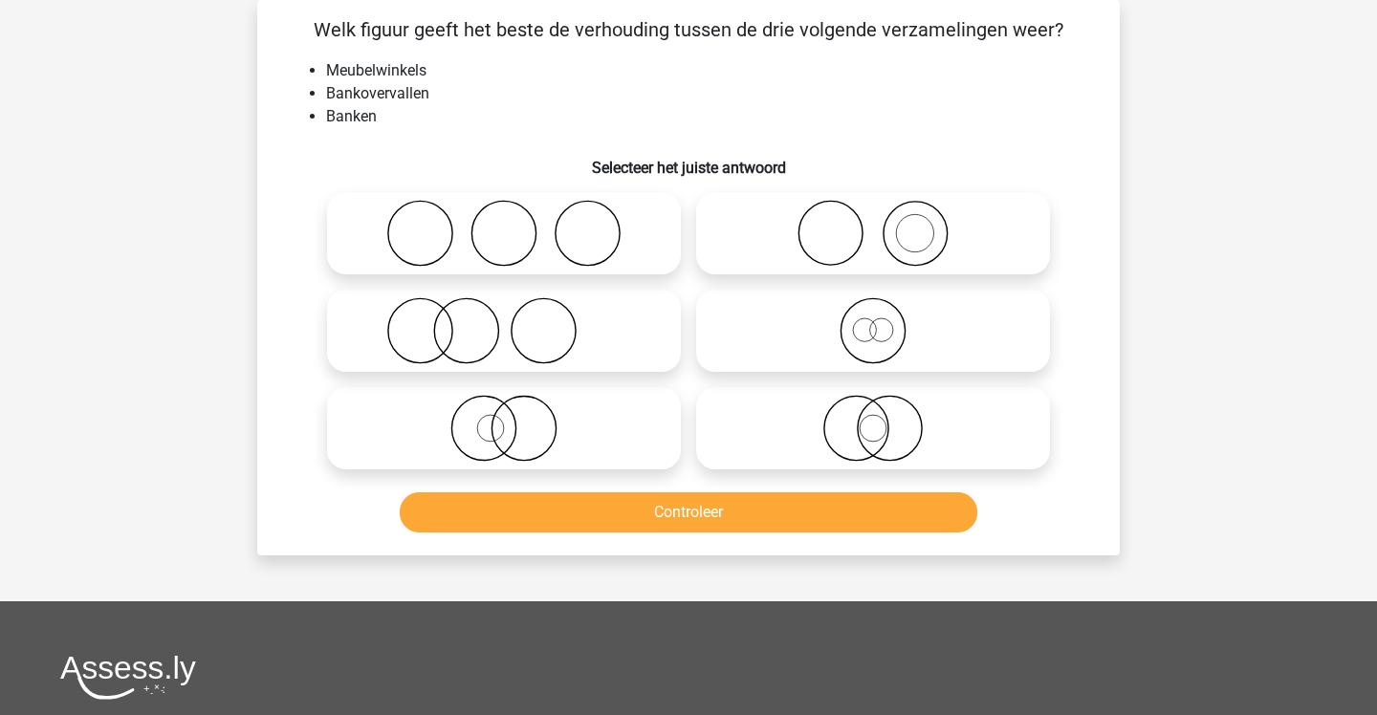
click at [617, 245] on icon at bounding box center [504, 233] width 339 height 67
click at [516, 224] on input "radio" at bounding box center [510, 217] width 12 height 12
radio input "true"
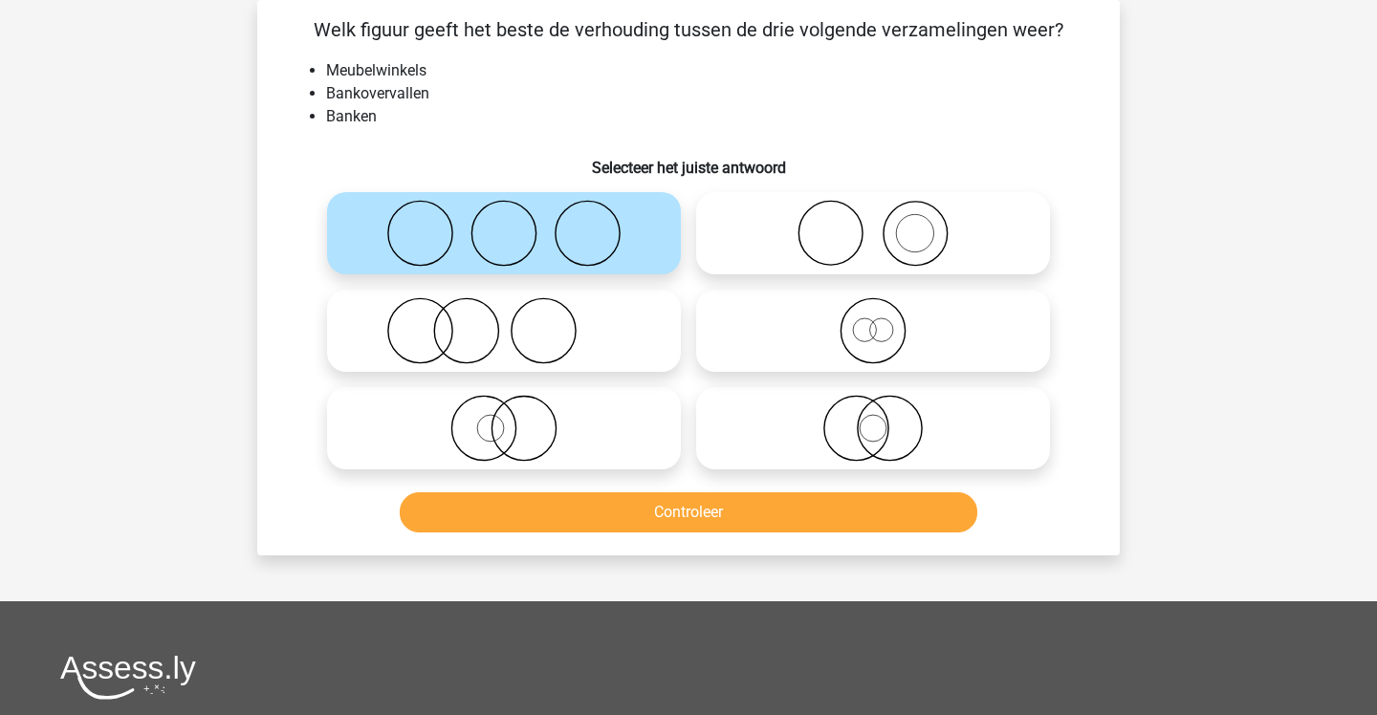
click at [734, 517] on button "Controleer" at bounding box center [689, 512] width 579 height 40
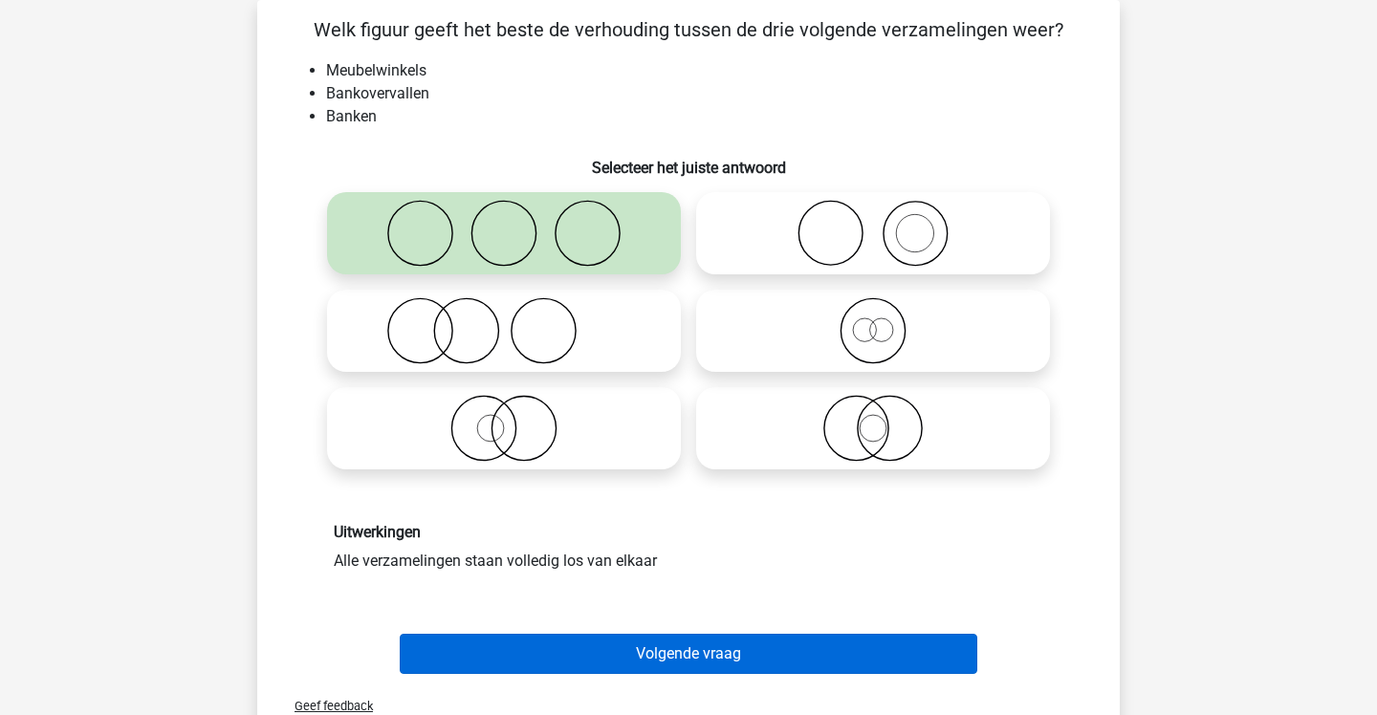
click at [720, 651] on button "Volgende vraag" at bounding box center [689, 654] width 579 height 40
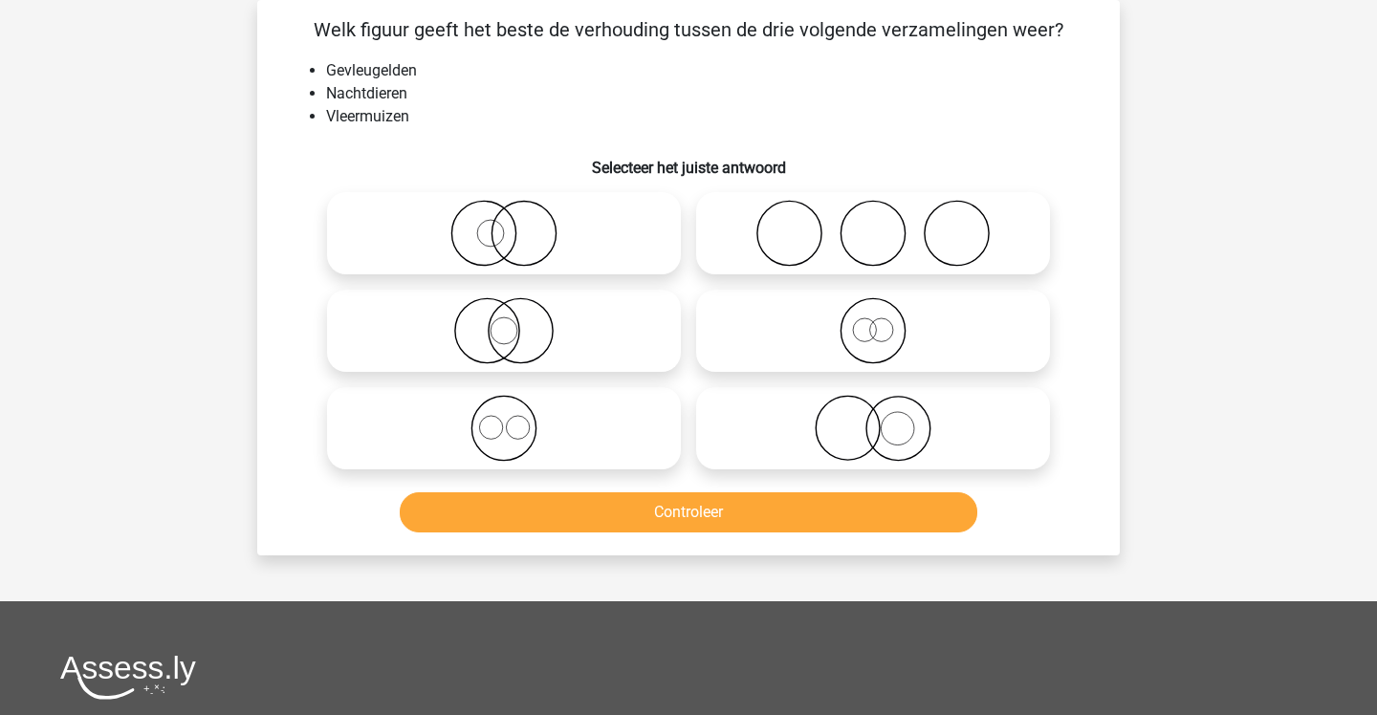
click at [788, 420] on icon at bounding box center [873, 428] width 339 height 67
click at [873, 419] on input "radio" at bounding box center [879, 412] width 12 height 12
radio input "true"
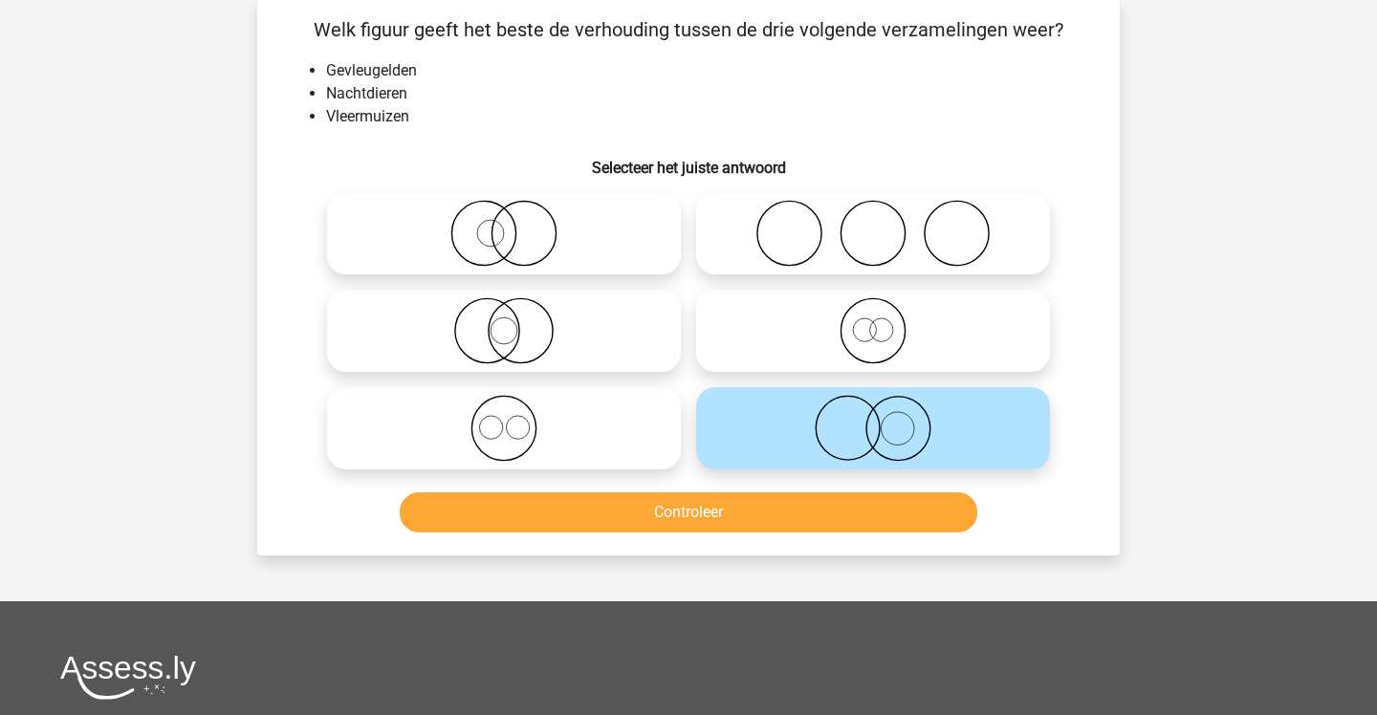
click at [614, 336] on icon at bounding box center [504, 330] width 339 height 67
click at [516, 321] on input "radio" at bounding box center [510, 315] width 12 height 12
radio input "true"
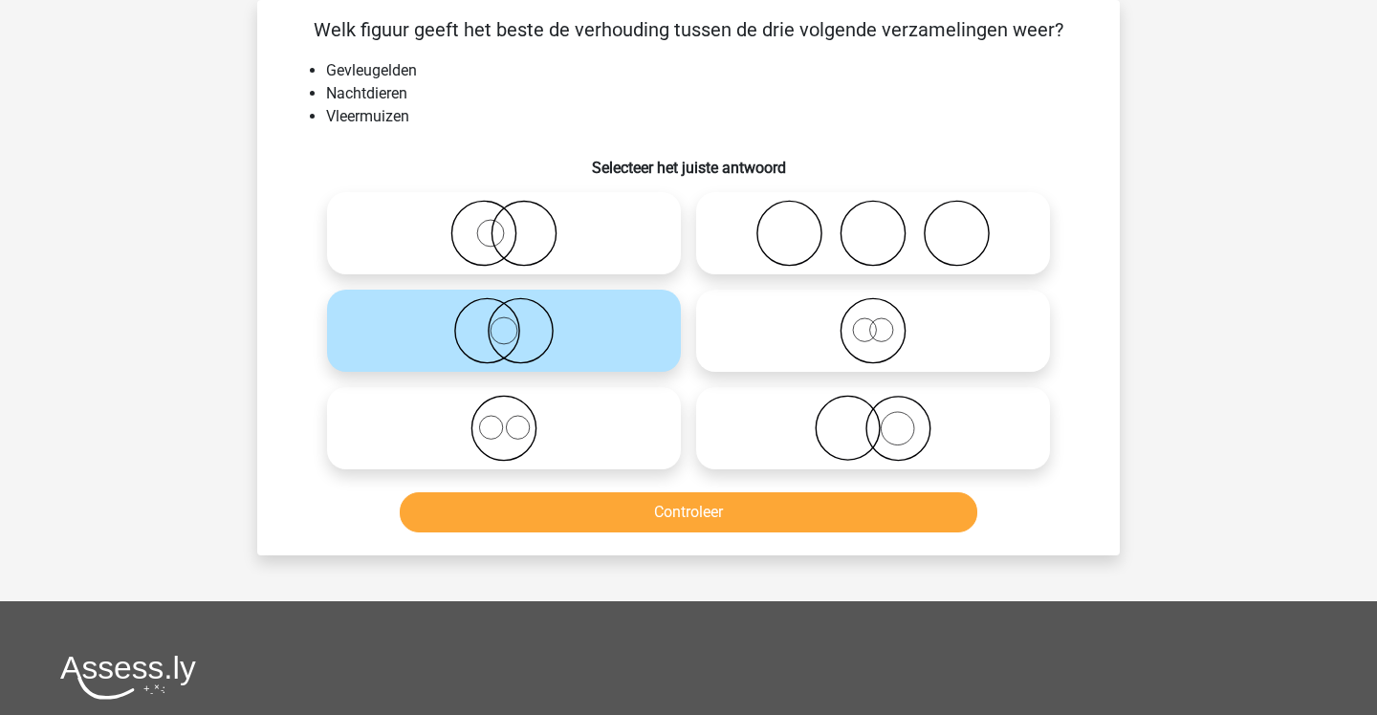
click at [715, 522] on button "Controleer" at bounding box center [689, 512] width 579 height 40
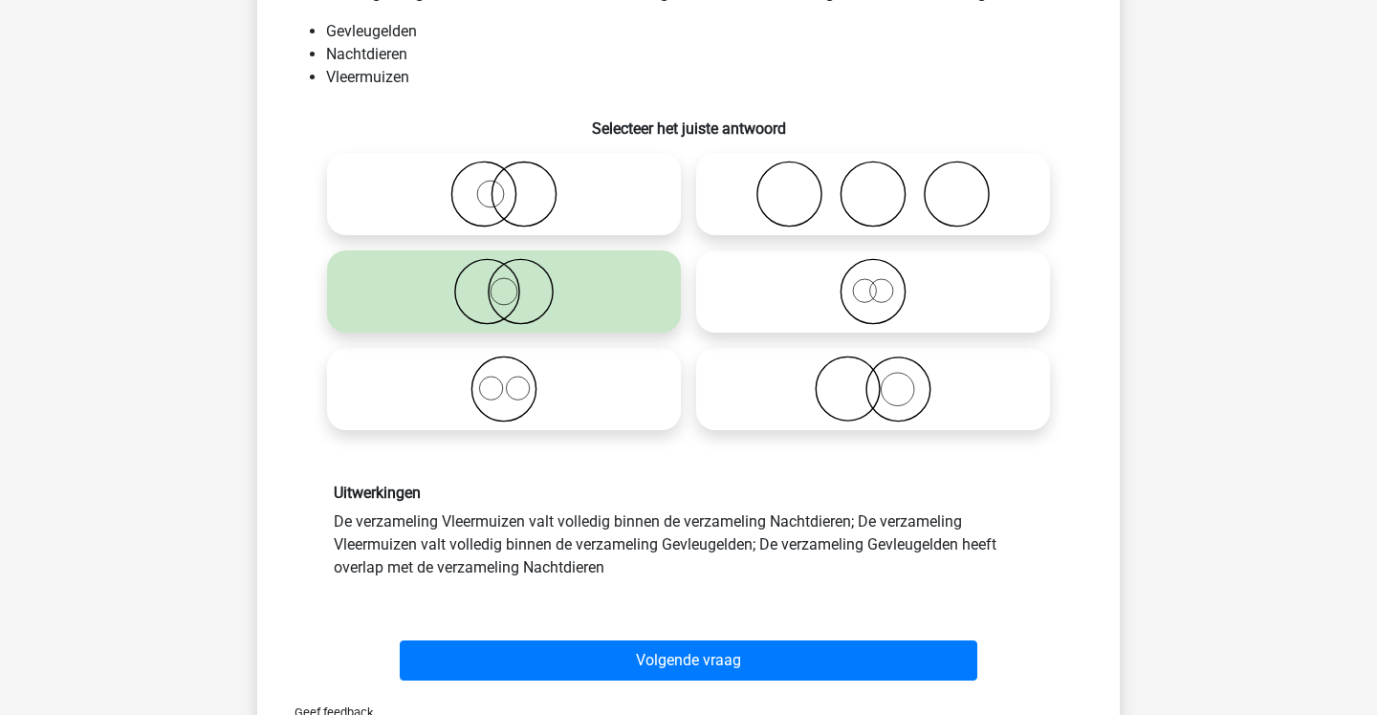
scroll to position [129, 0]
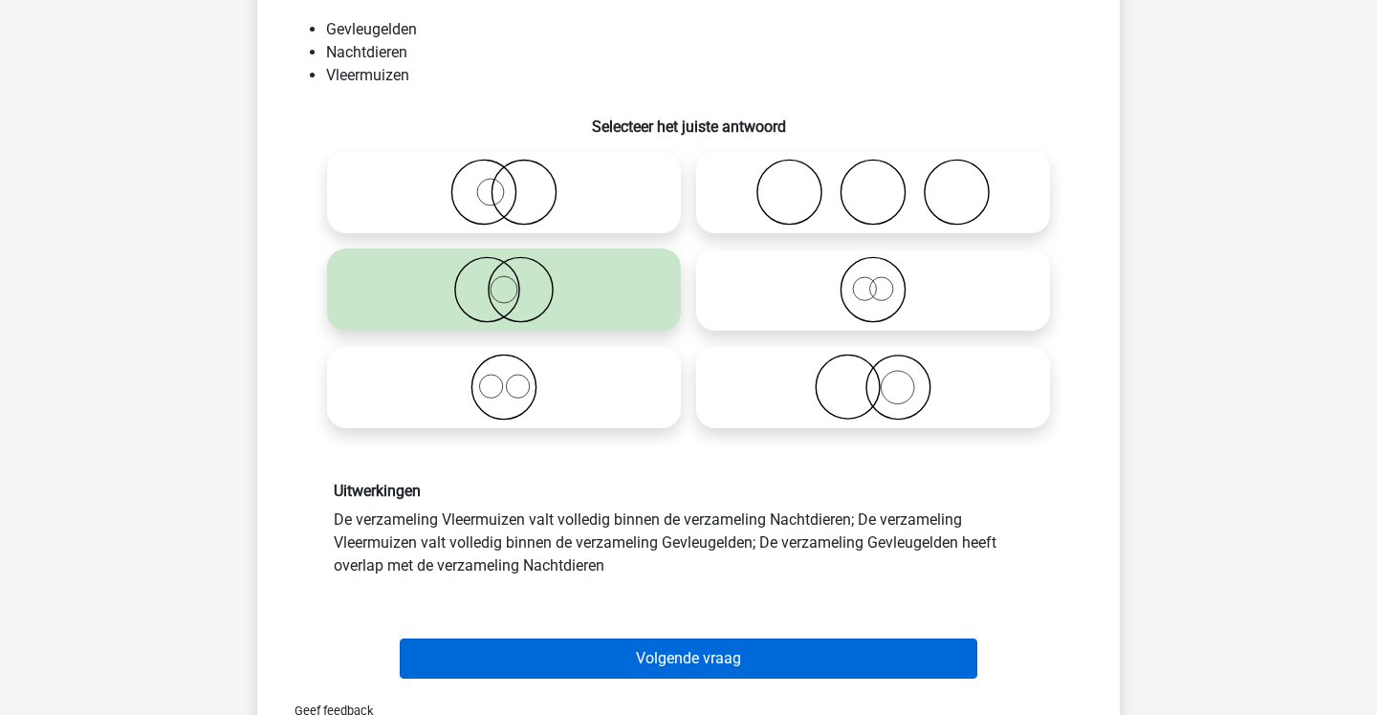
click at [716, 664] on button "Volgende vraag" at bounding box center [689, 659] width 579 height 40
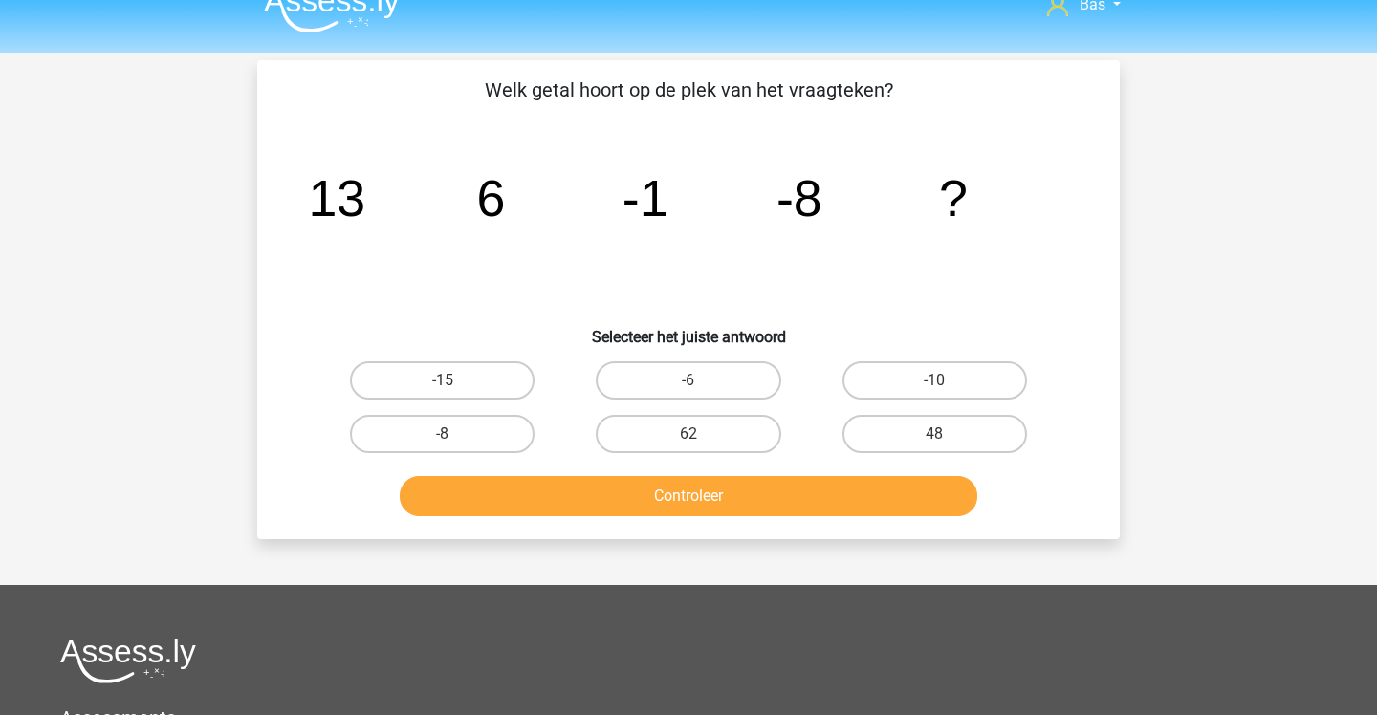
scroll to position [16, 0]
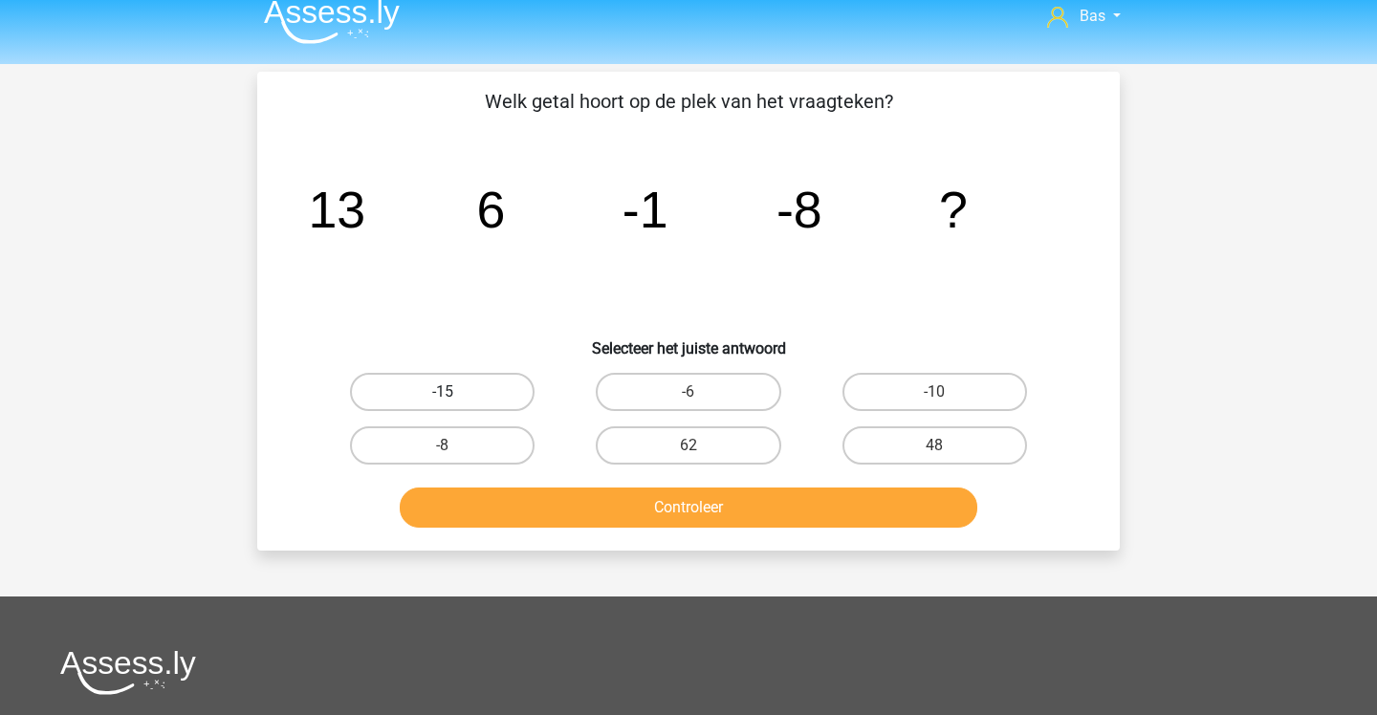
click at [482, 386] on label "-15" at bounding box center [442, 392] width 185 height 38
click at [455, 392] on input "-15" at bounding box center [449, 398] width 12 height 12
radio input "true"
click at [609, 513] on button "Controleer" at bounding box center [689, 508] width 579 height 40
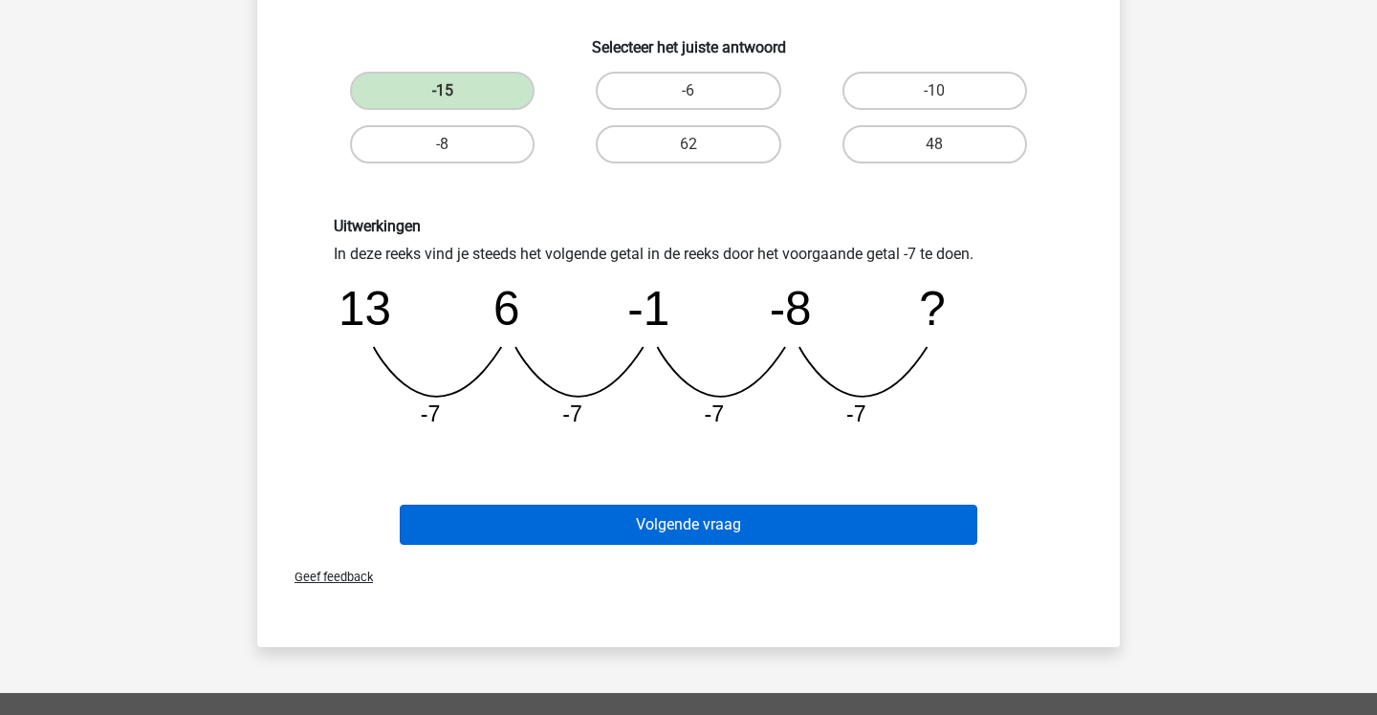
click at [609, 513] on button "Volgende vraag" at bounding box center [689, 525] width 579 height 40
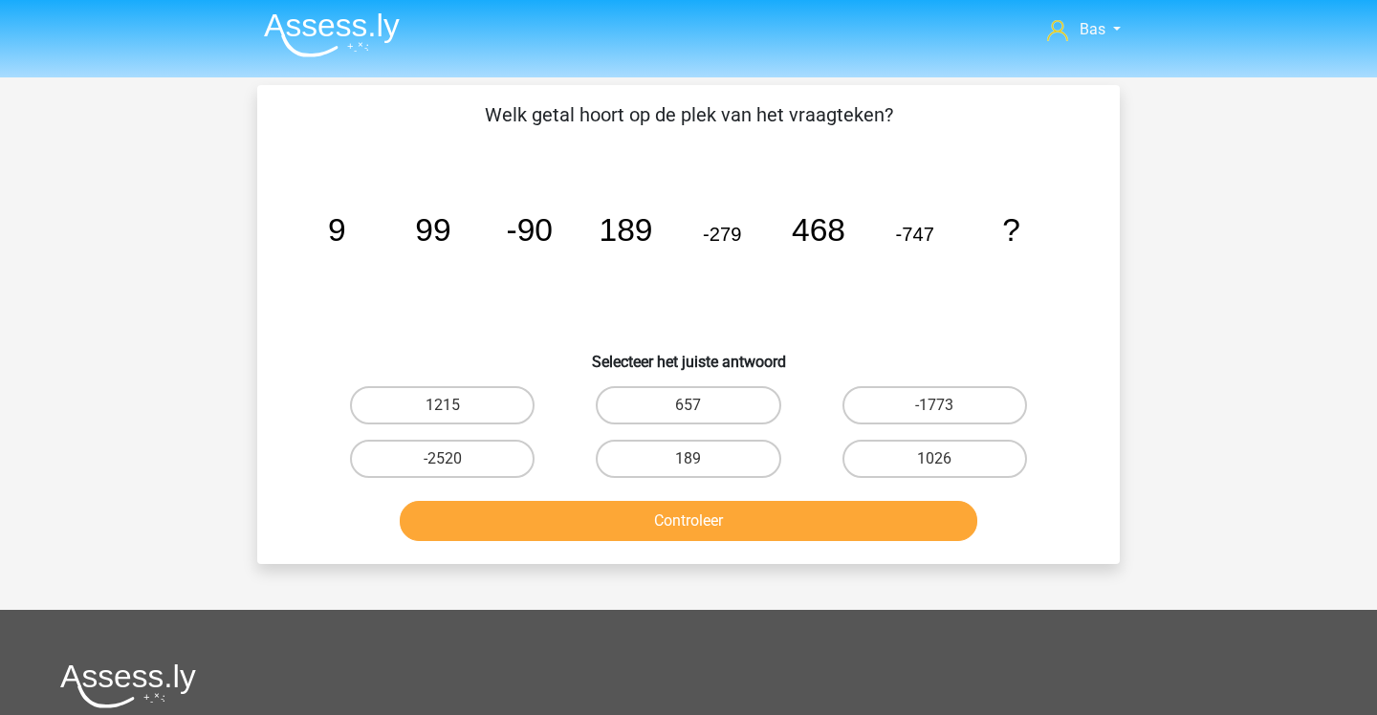
scroll to position [2, 0]
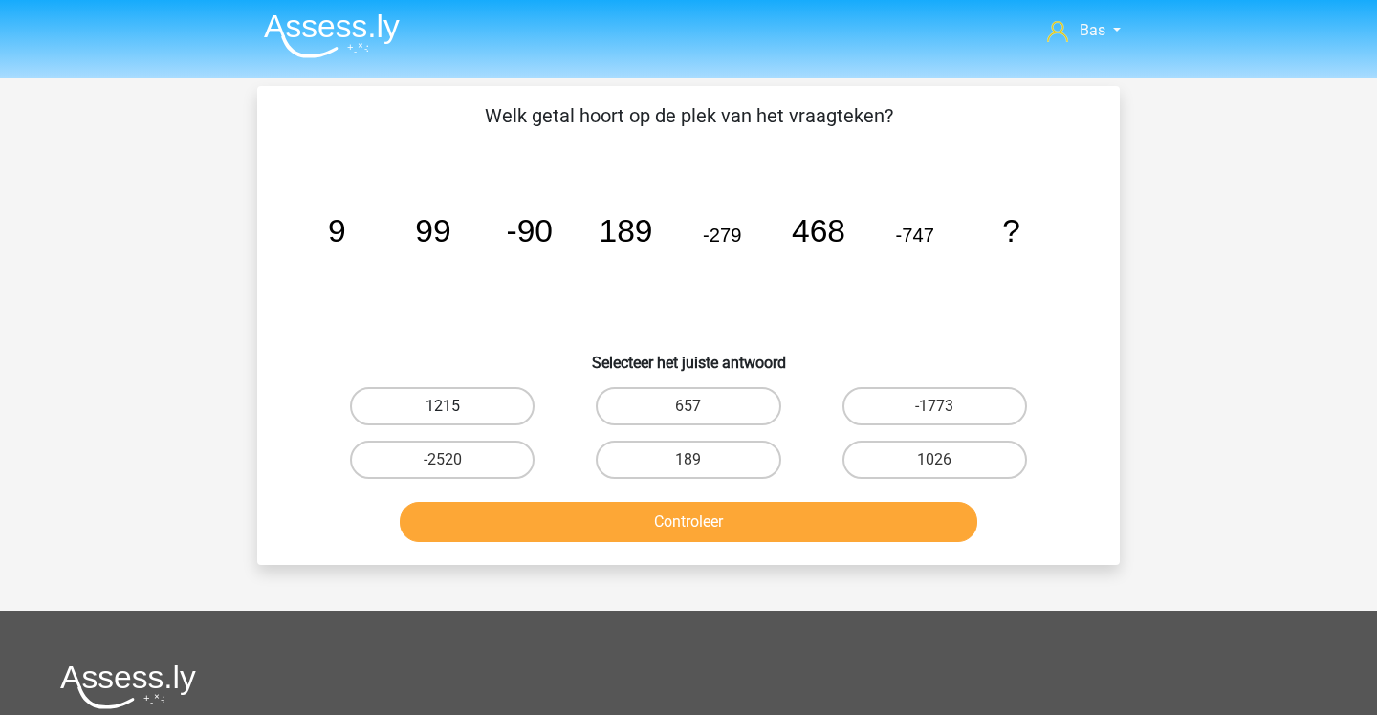
click at [489, 391] on label "1215" at bounding box center [442, 406] width 185 height 38
click at [455, 406] on input "1215" at bounding box center [449, 412] width 12 height 12
radio input "true"
click at [622, 526] on button "Controleer" at bounding box center [689, 522] width 579 height 40
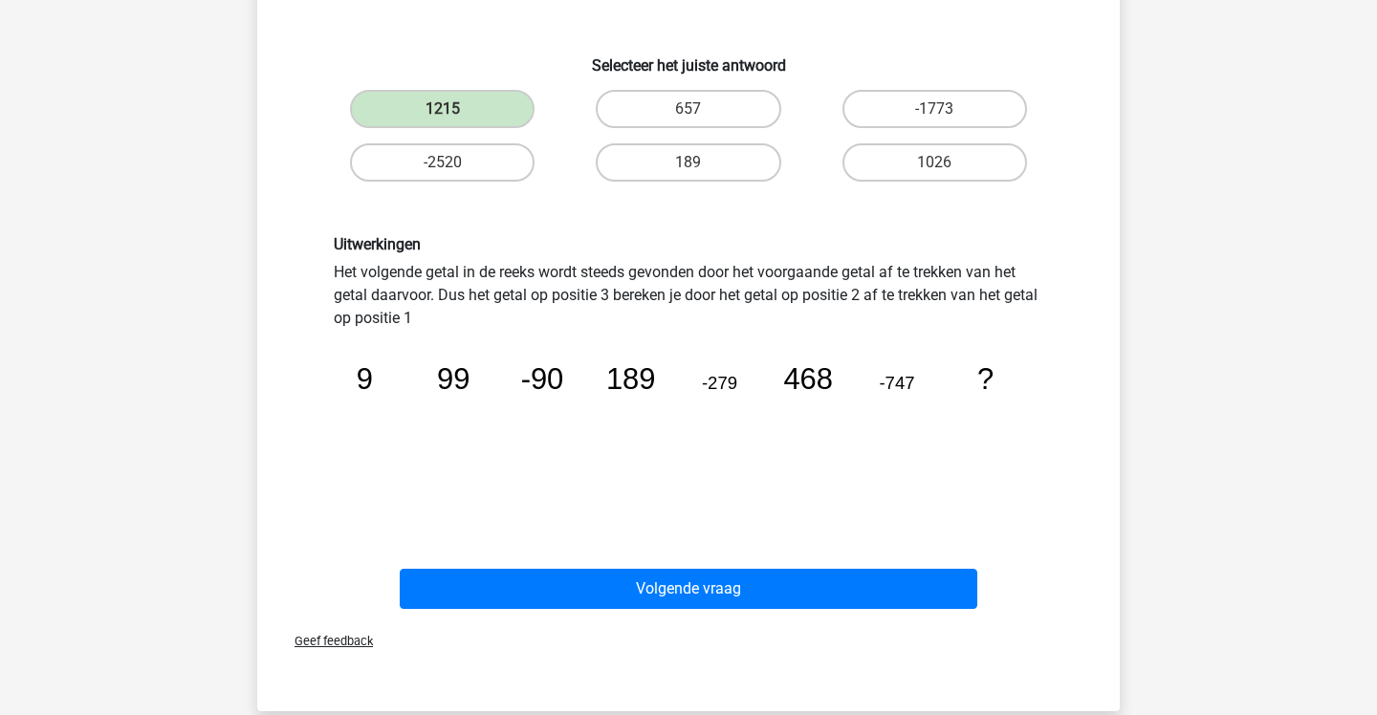
scroll to position [316, 0]
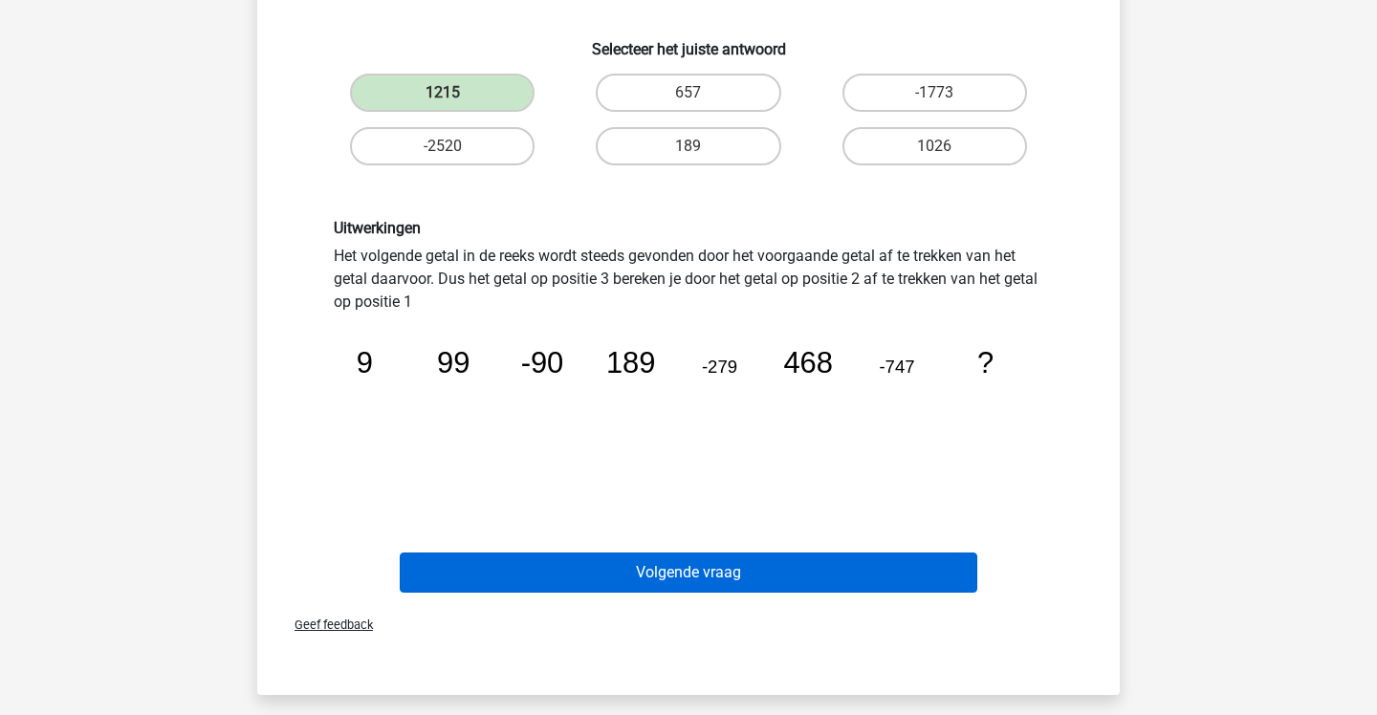
click at [607, 572] on button "Volgende vraag" at bounding box center [689, 573] width 579 height 40
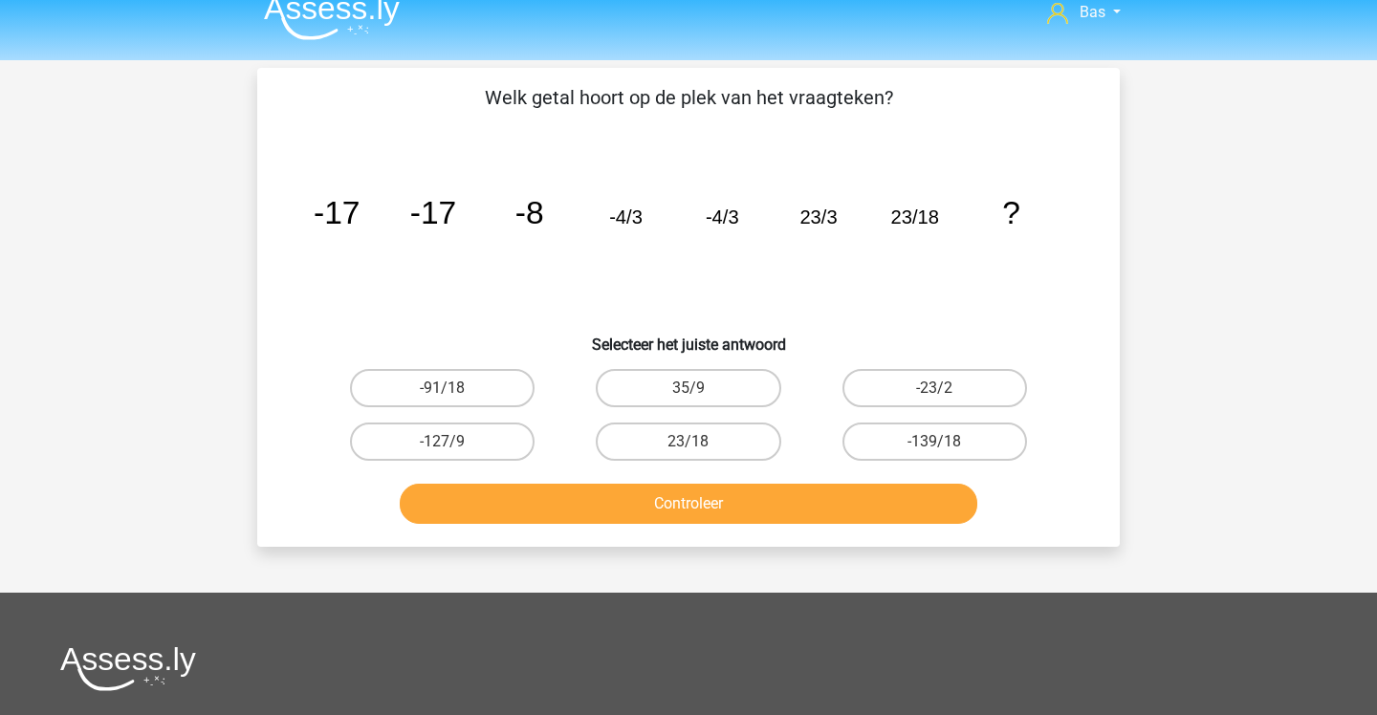
scroll to position [9, 0]
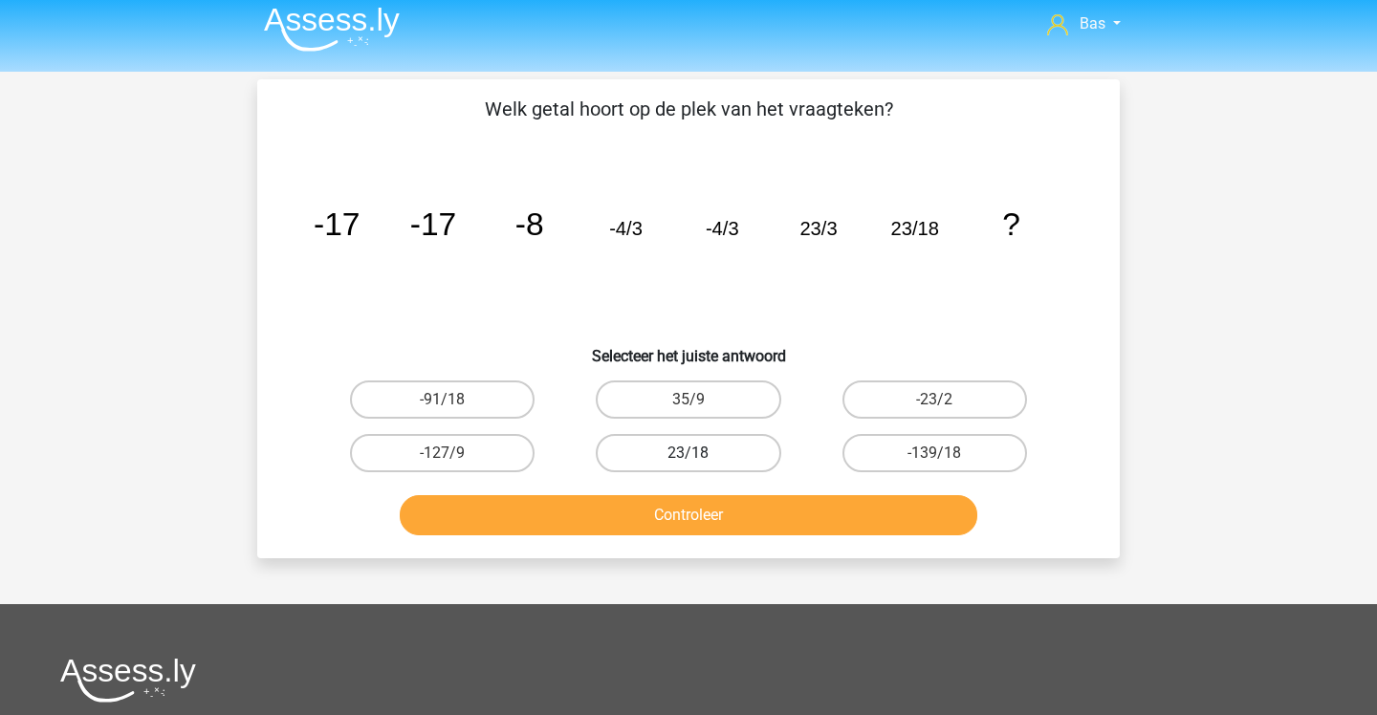
click at [711, 462] on label "23/18" at bounding box center [688, 453] width 185 height 38
click at [701, 462] on input "23/18" at bounding box center [695, 459] width 12 height 12
radio input "true"
click at [716, 506] on button "Controleer" at bounding box center [689, 515] width 579 height 40
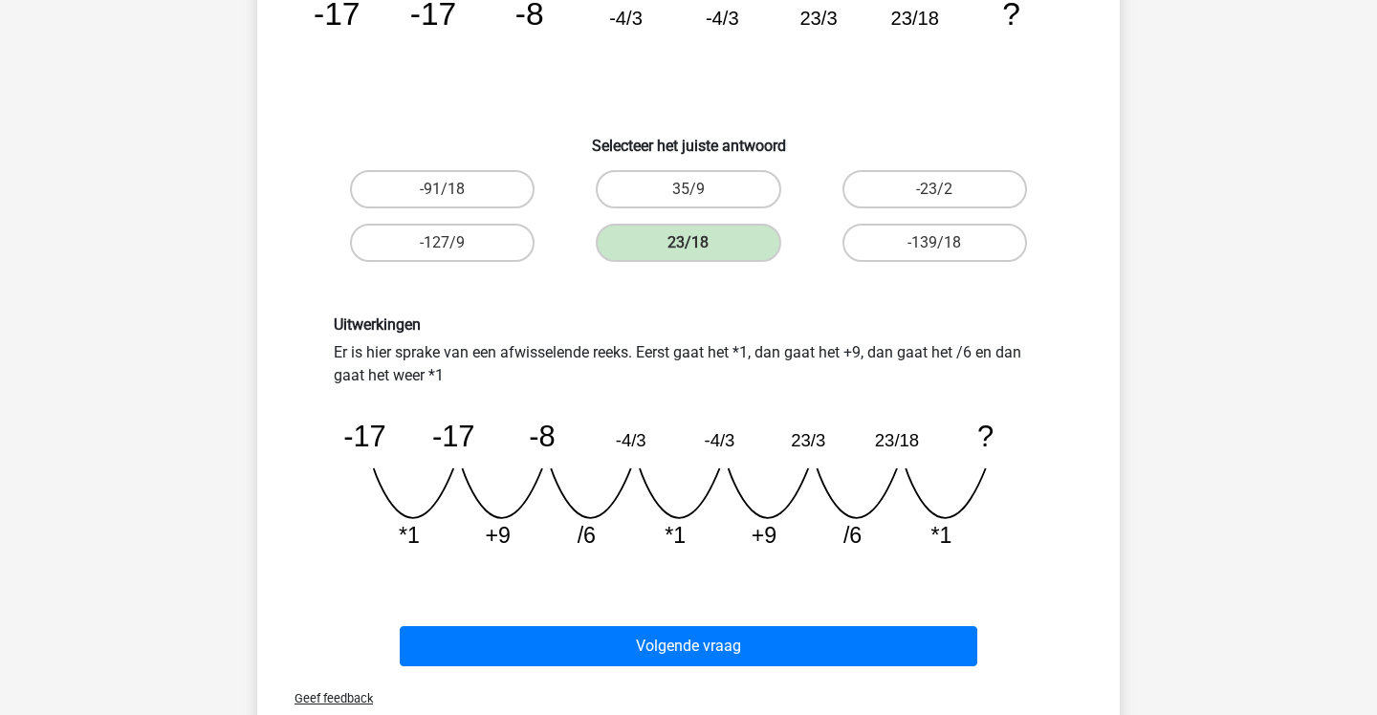
scroll to position [223, 0]
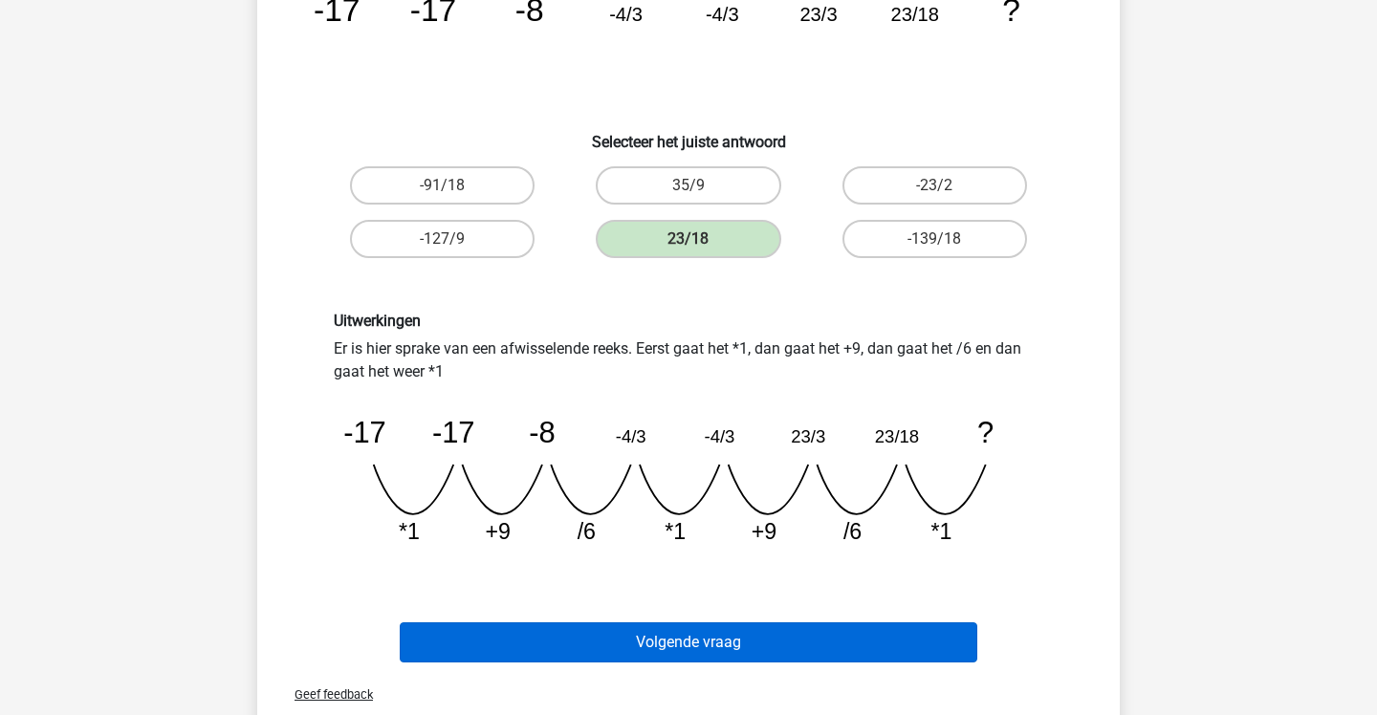
click at [757, 637] on button "Volgende vraag" at bounding box center [689, 643] width 579 height 40
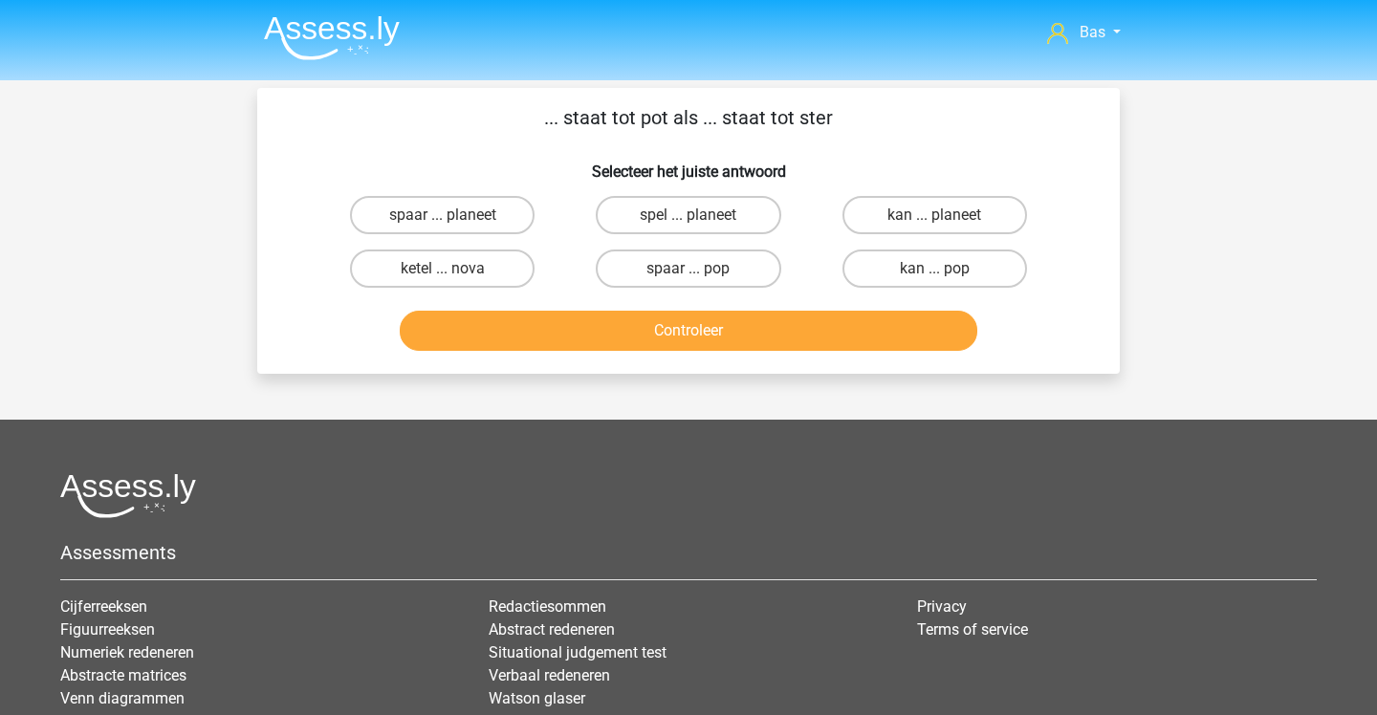
scroll to position [0, 0]
click at [891, 274] on label "kan ... pop" at bounding box center [934, 269] width 185 height 38
click at [934, 274] on input "kan ... pop" at bounding box center [940, 275] width 12 height 12
radio input "true"
click at [738, 265] on label "spaar ... pop" at bounding box center [688, 269] width 185 height 38
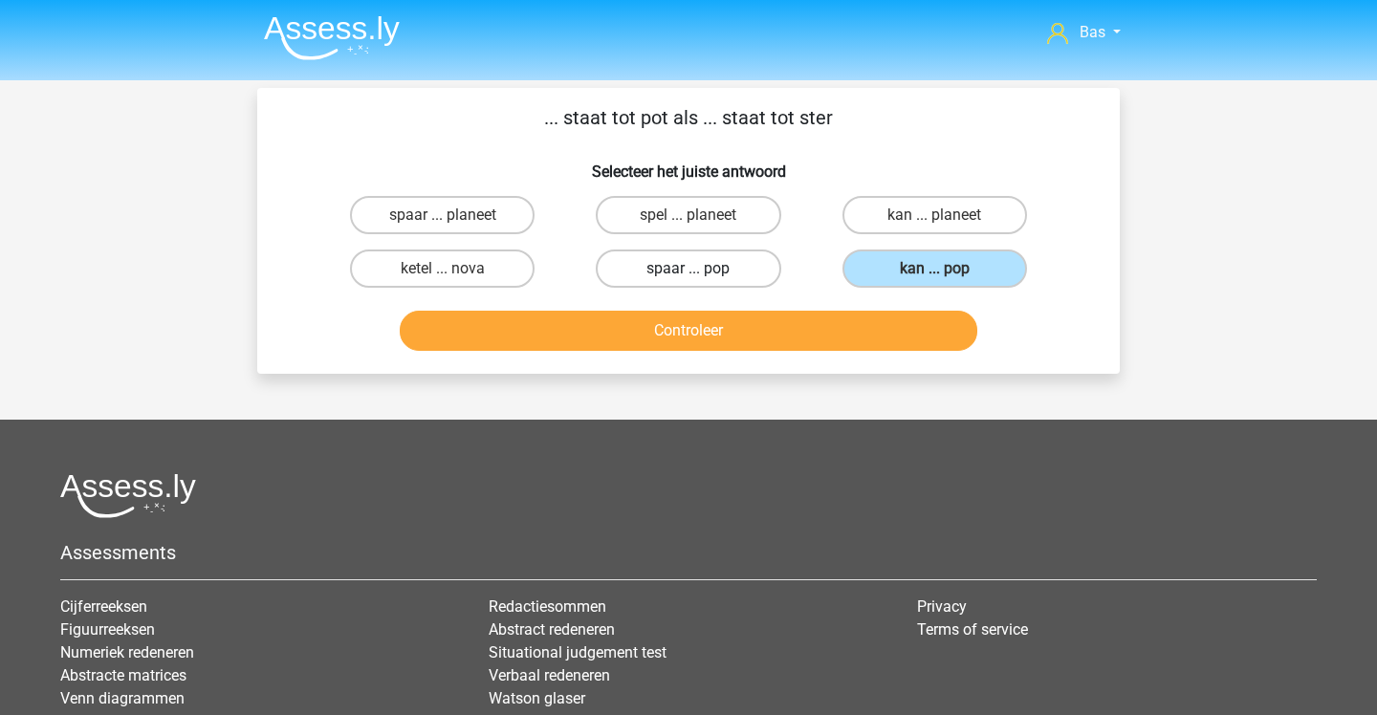
click at [701, 269] on input "spaar ... pop" at bounding box center [695, 275] width 12 height 12
radio input "true"
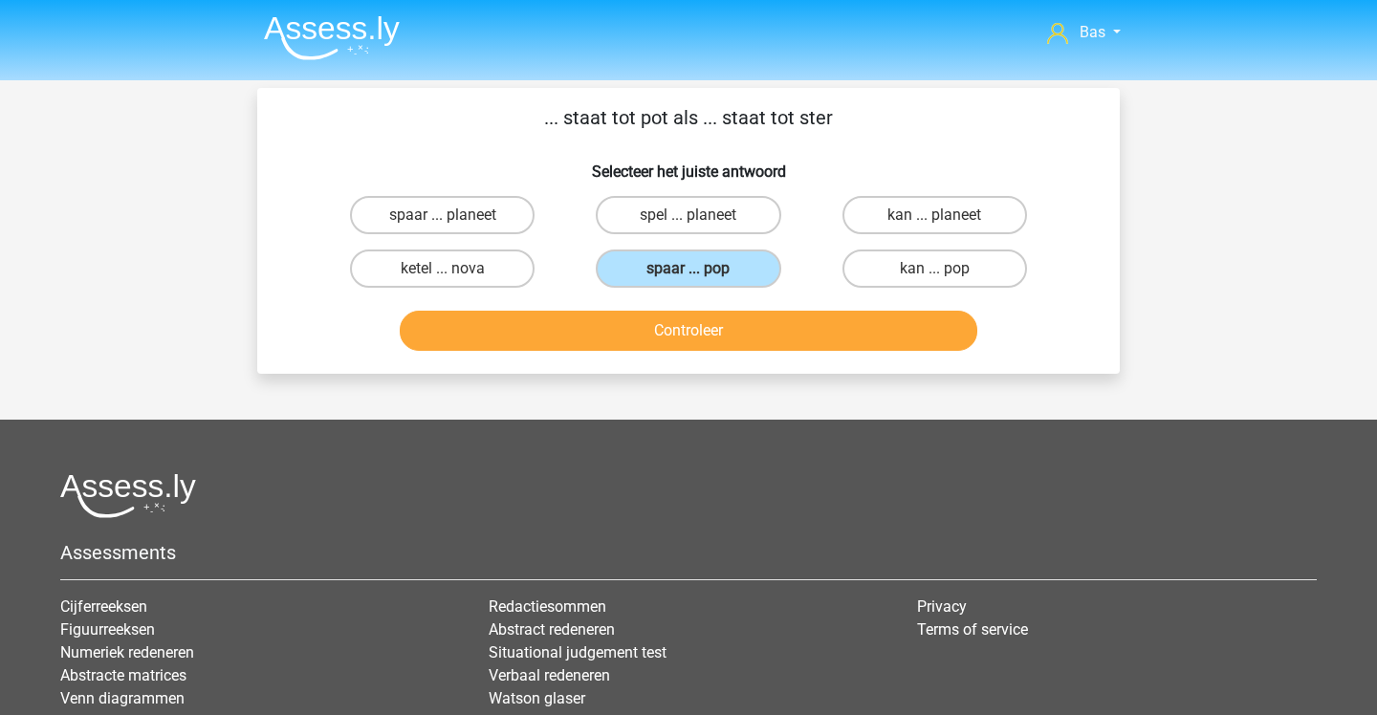
click at [768, 334] on button "Controleer" at bounding box center [689, 331] width 579 height 40
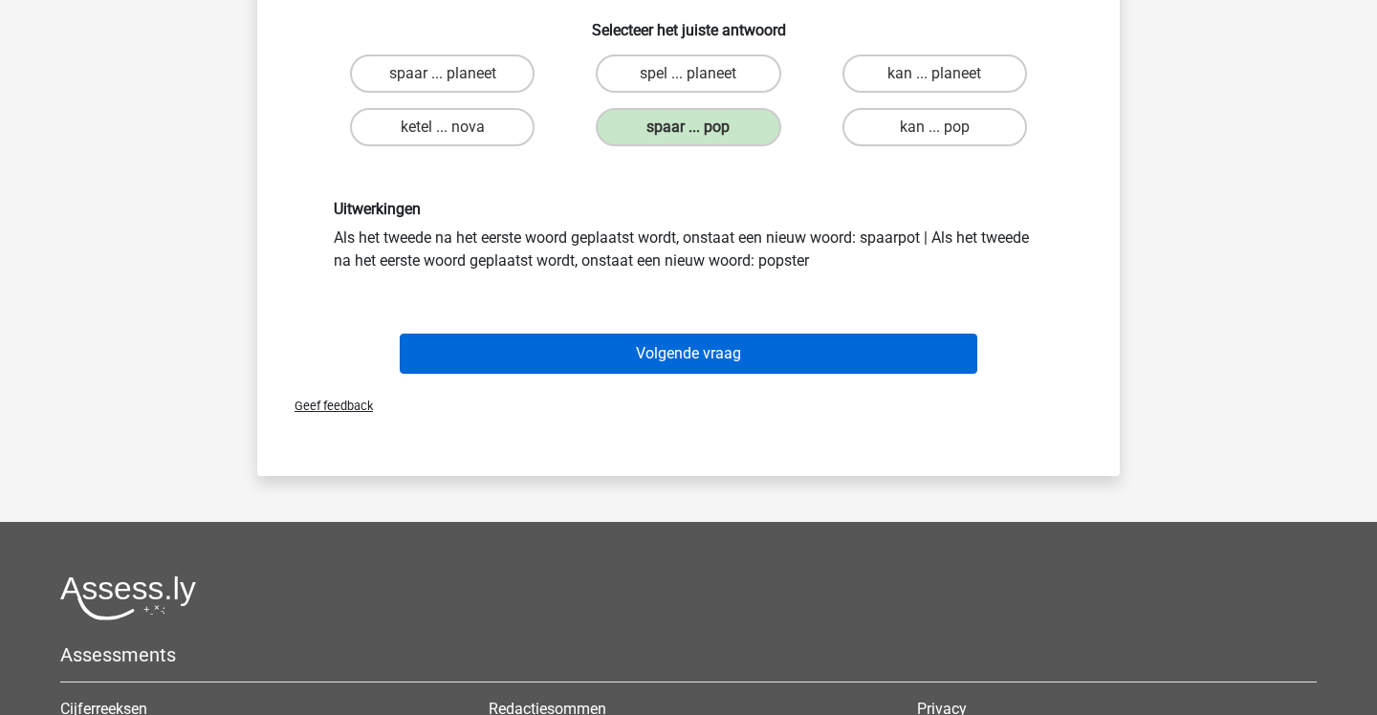
click at [768, 334] on button "Volgende vraag" at bounding box center [689, 354] width 579 height 40
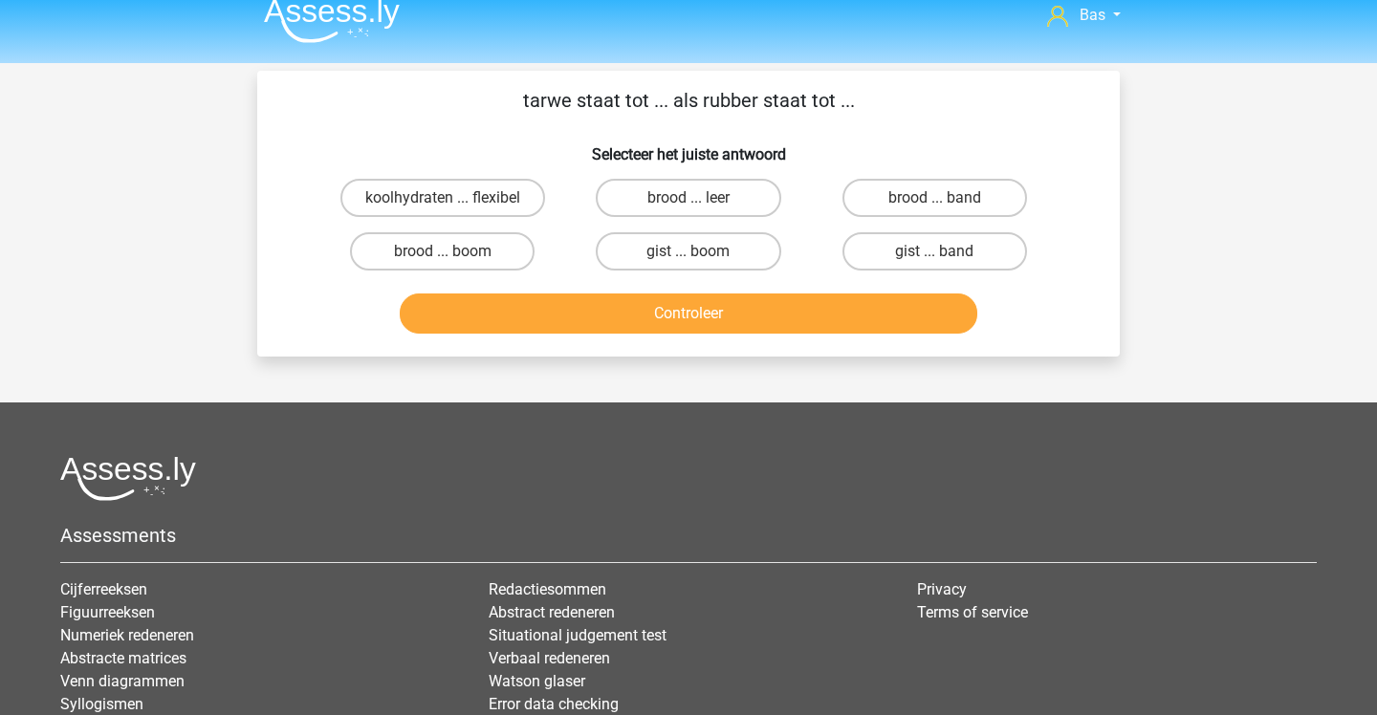
scroll to position [16, 0]
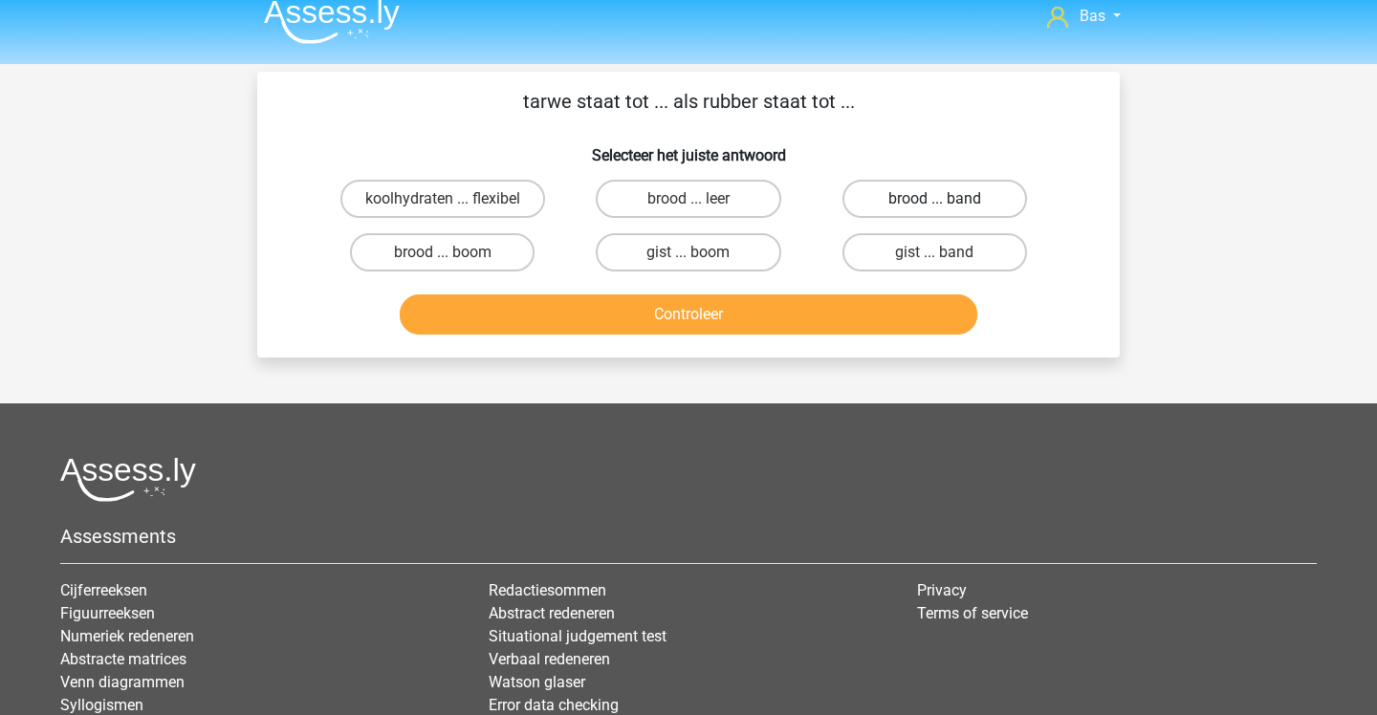
click at [864, 194] on label "brood ... band" at bounding box center [934, 199] width 185 height 38
click at [934, 199] on input "brood ... band" at bounding box center [940, 205] width 12 height 12
radio input "true"
click at [884, 312] on button "Controleer" at bounding box center [689, 315] width 579 height 40
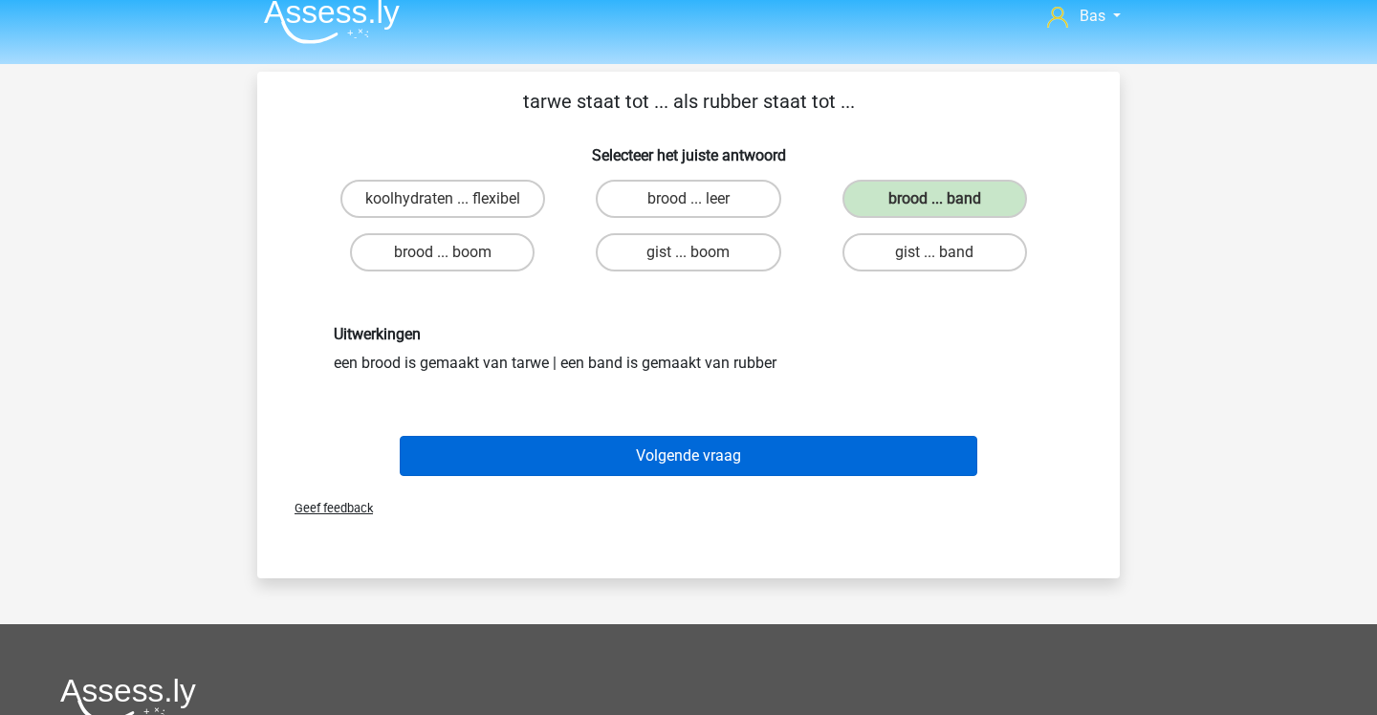
click at [800, 458] on button "Volgende vraag" at bounding box center [689, 456] width 579 height 40
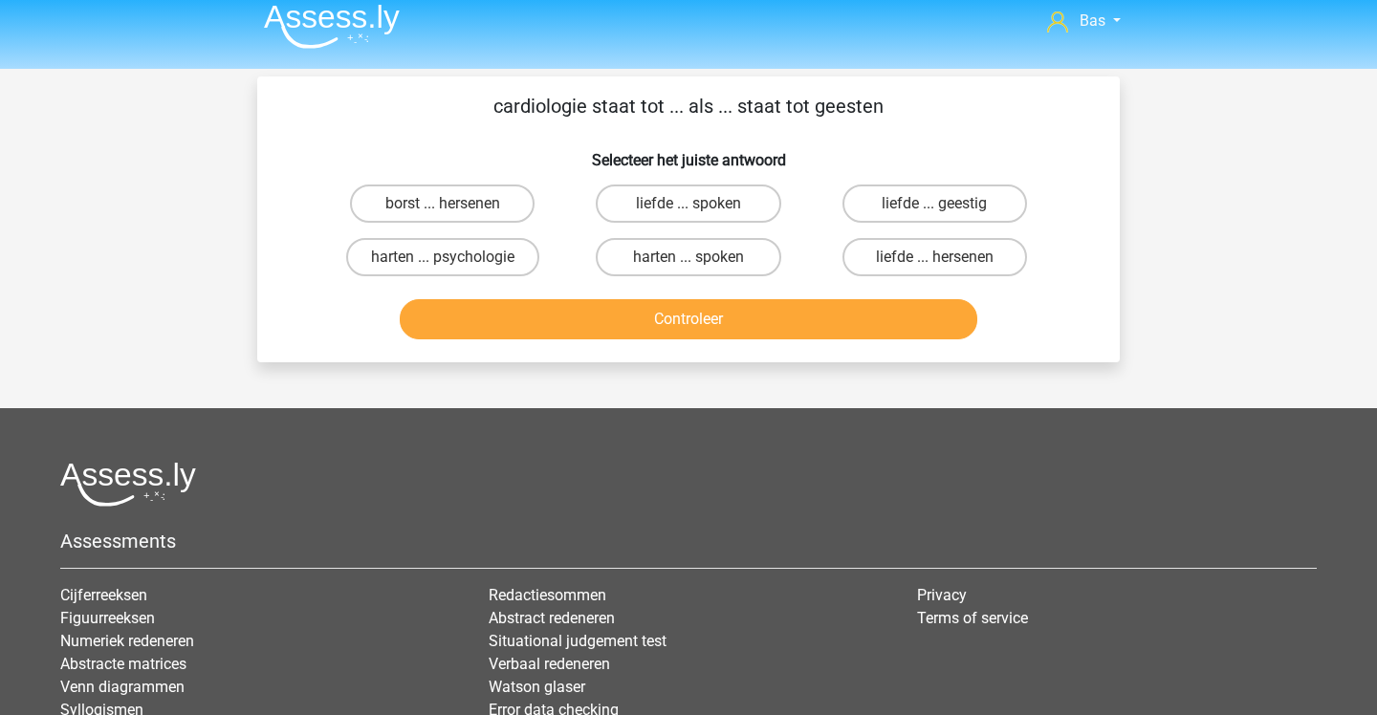
scroll to position [0, 0]
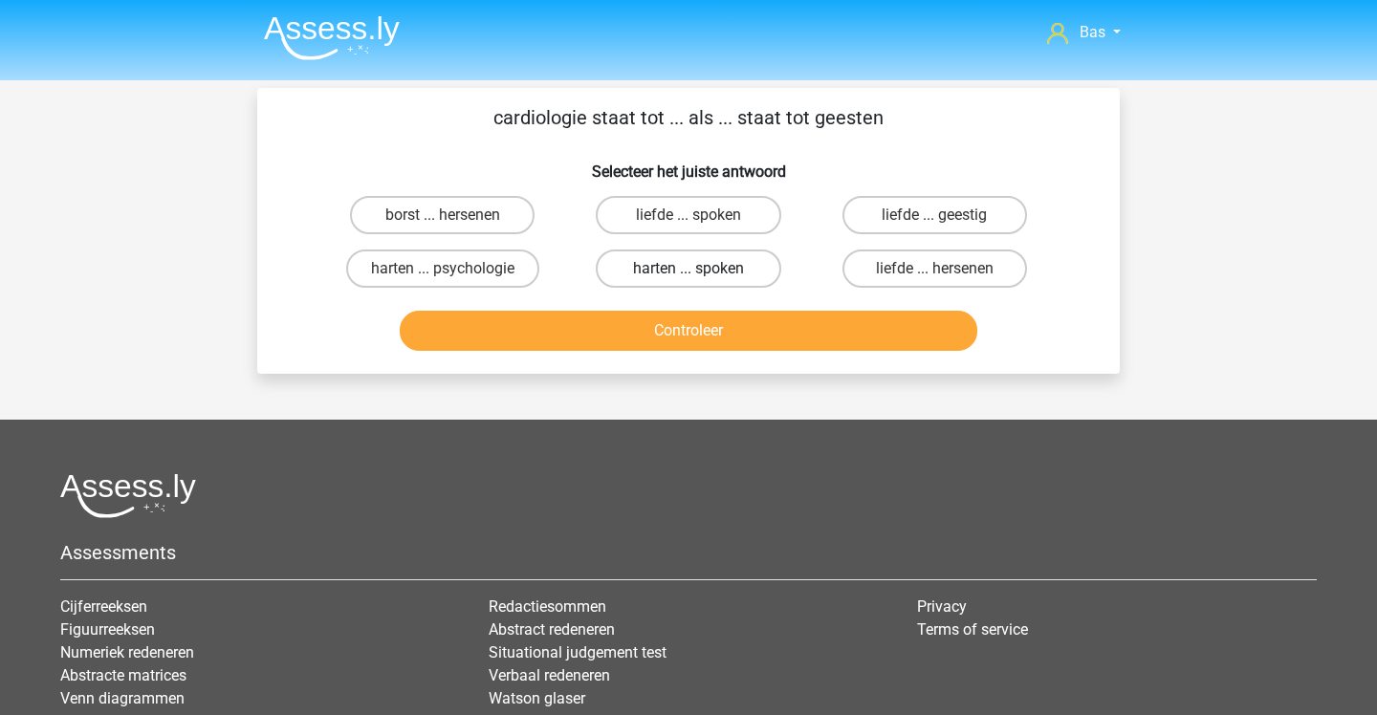
click at [635, 270] on label "harten ... spoken" at bounding box center [688, 269] width 185 height 38
click at [689, 270] on input "harten ... spoken" at bounding box center [695, 275] width 12 height 12
radio input "true"
click at [495, 259] on label "harten ... psychologie" at bounding box center [442, 269] width 193 height 38
click at [455, 269] on input "harten ... psychologie" at bounding box center [449, 275] width 12 height 12
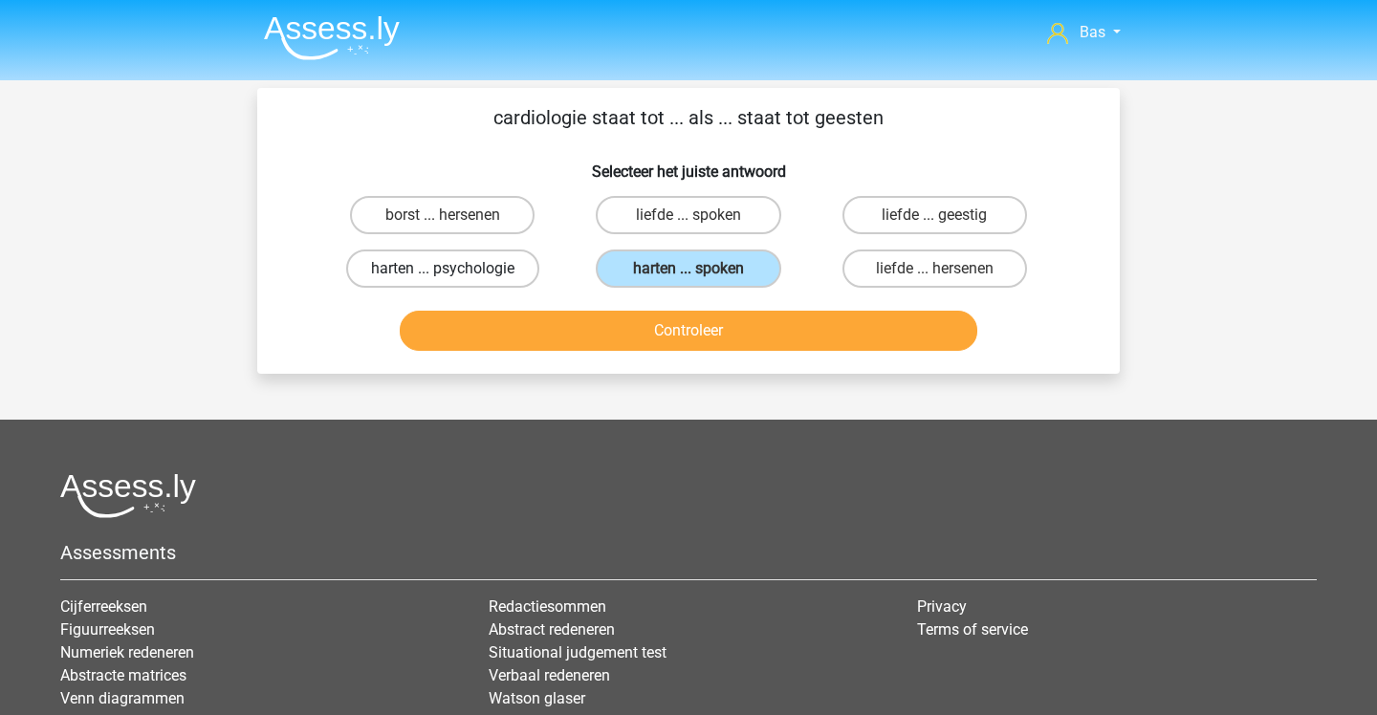
radio input "true"
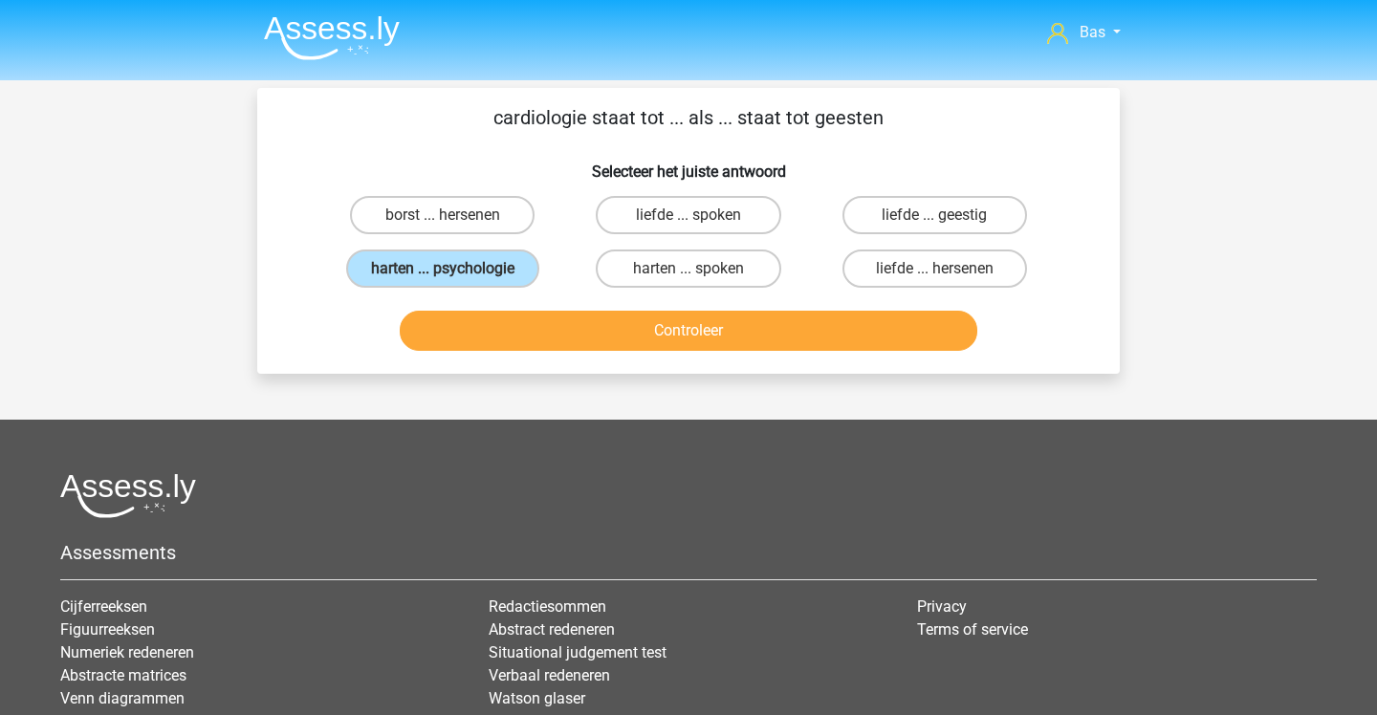
click at [542, 329] on button "Controleer" at bounding box center [689, 331] width 579 height 40
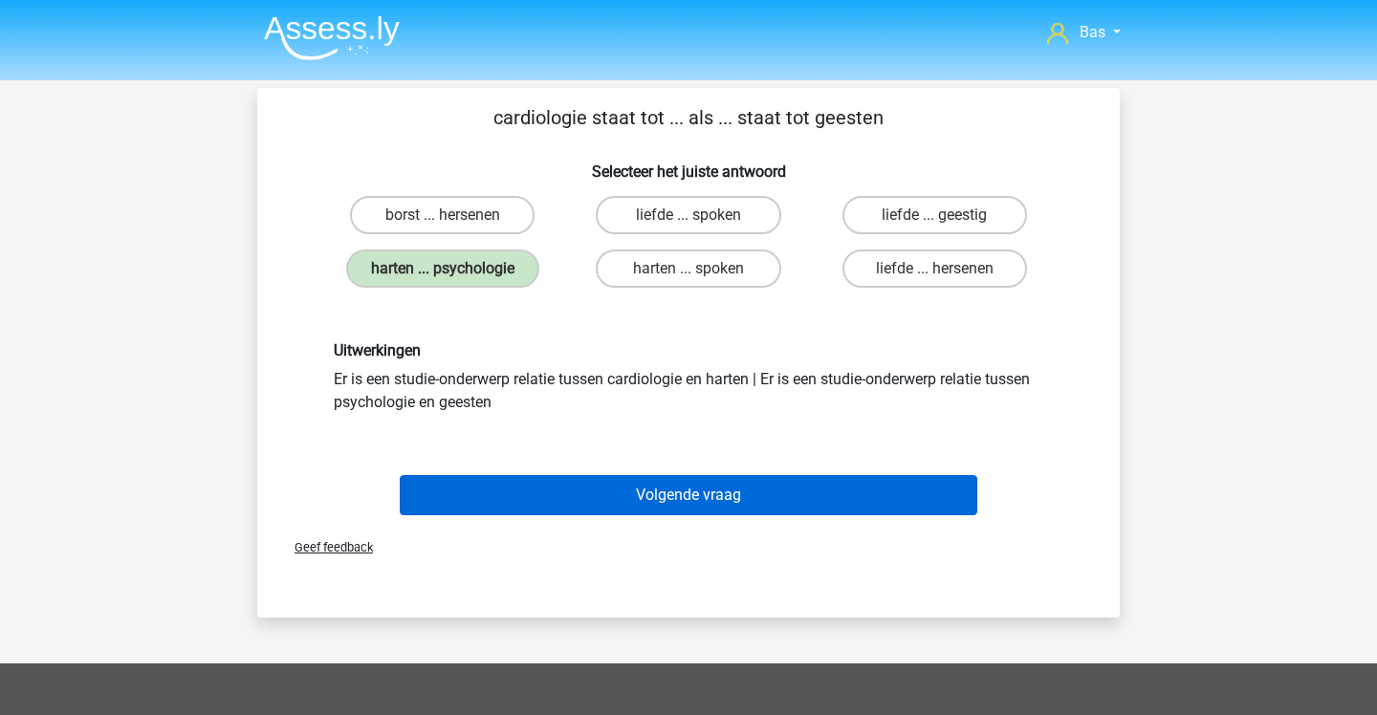
click at [550, 480] on button "Volgende vraag" at bounding box center [689, 495] width 579 height 40
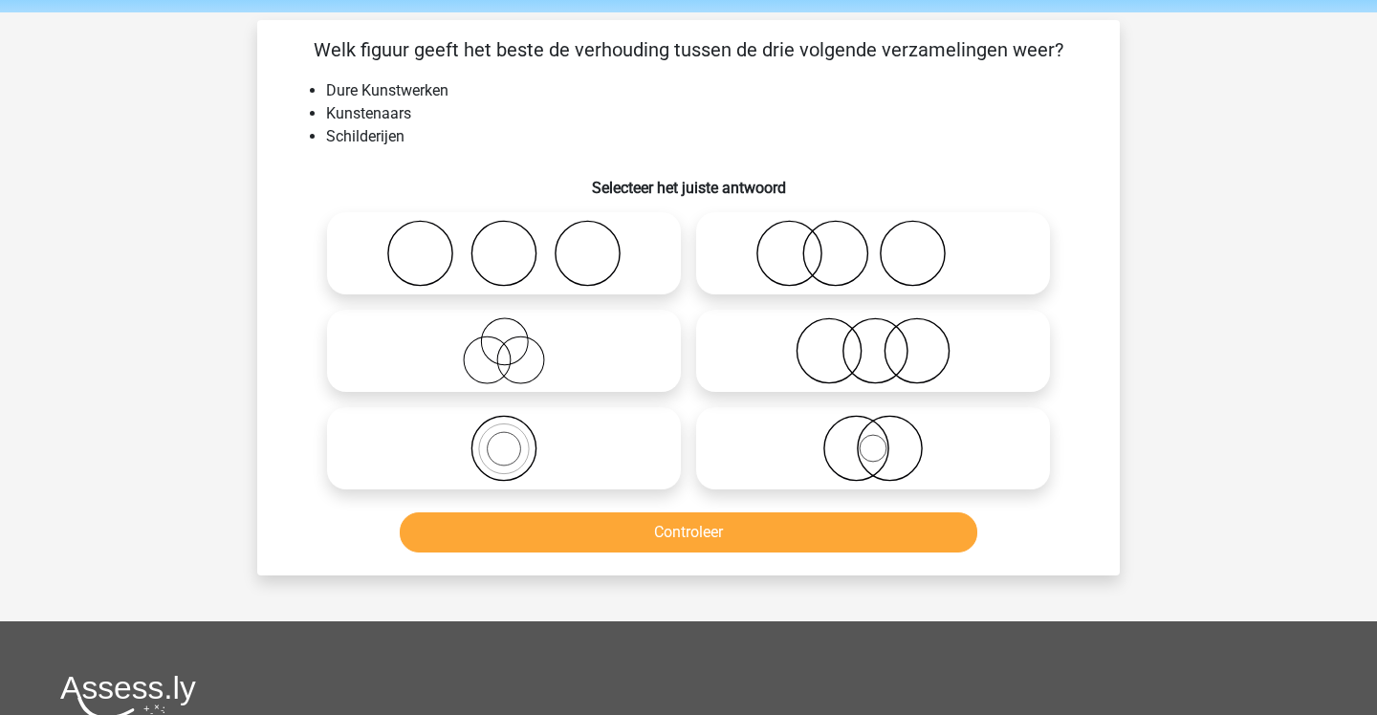
scroll to position [67, 0]
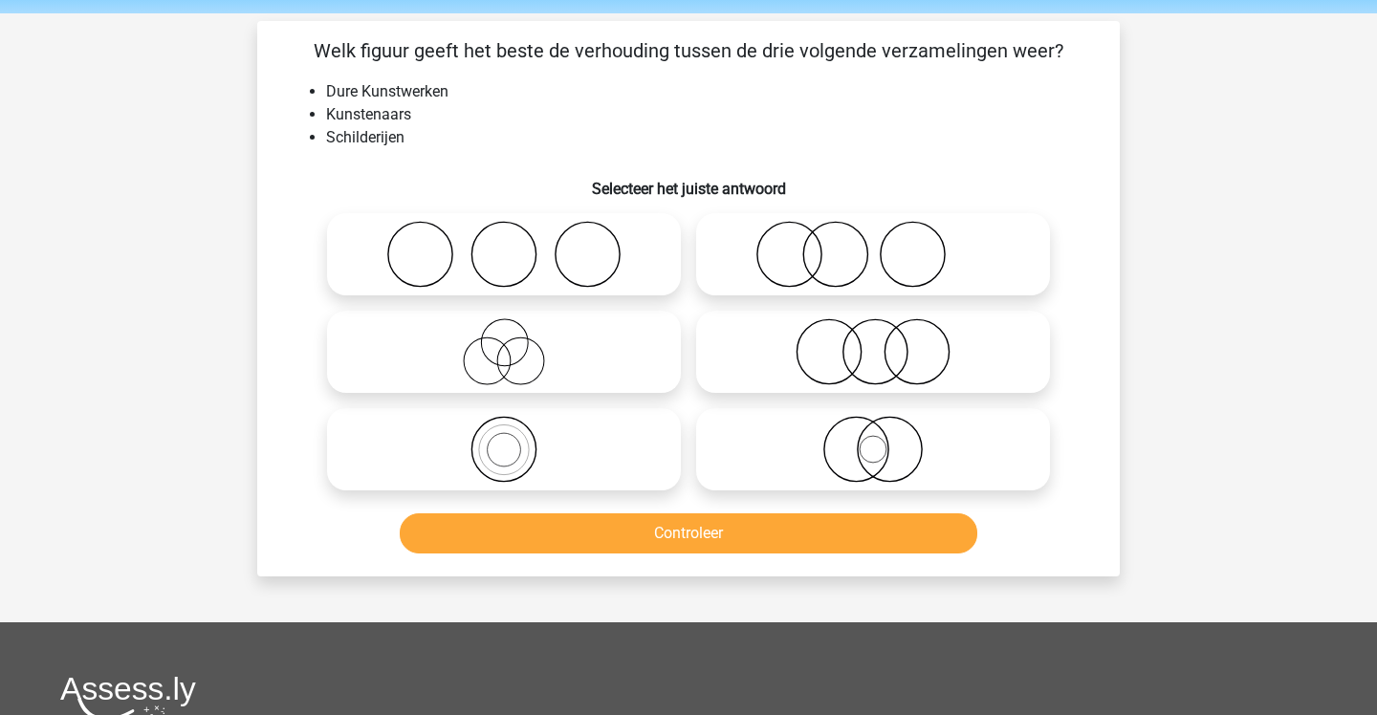
click at [768, 230] on circle at bounding box center [789, 255] width 64 height 64
click at [873, 232] on input "radio" at bounding box center [879, 238] width 12 height 12
radio input "true"
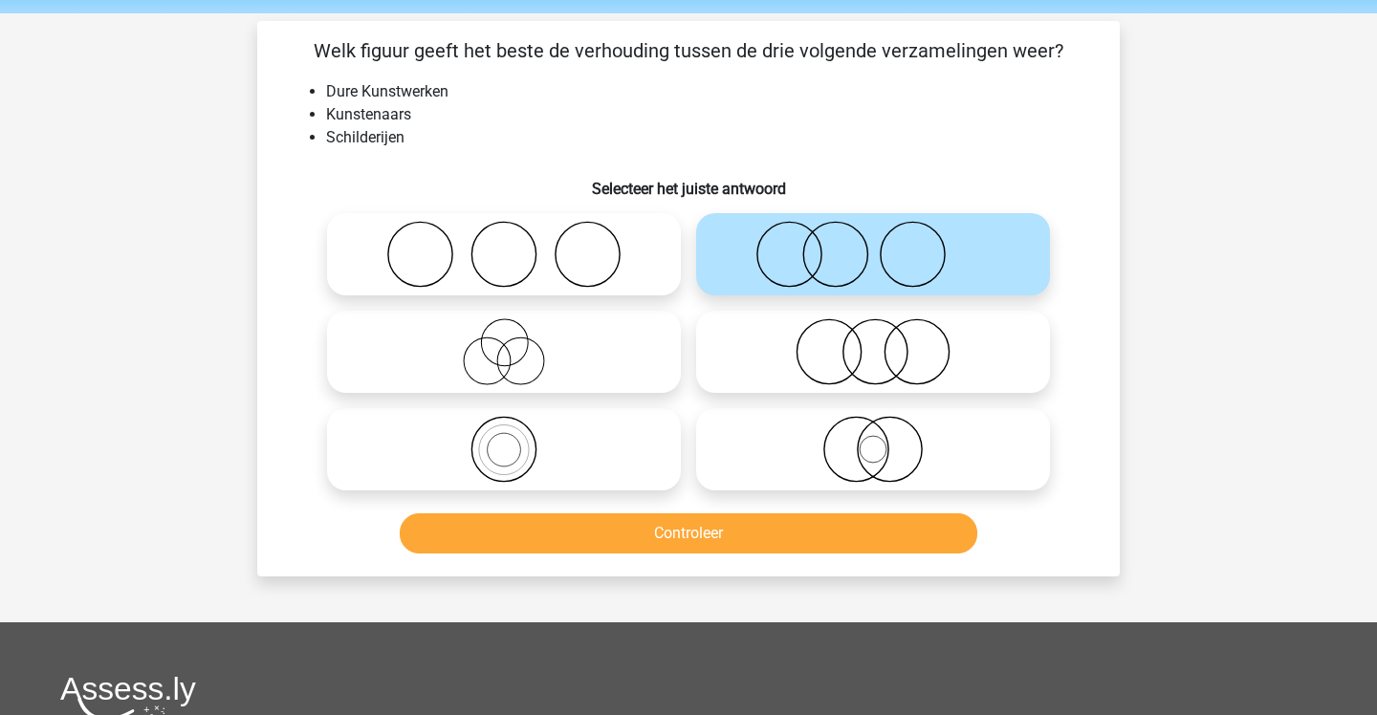
click at [738, 541] on button "Controleer" at bounding box center [689, 534] width 579 height 40
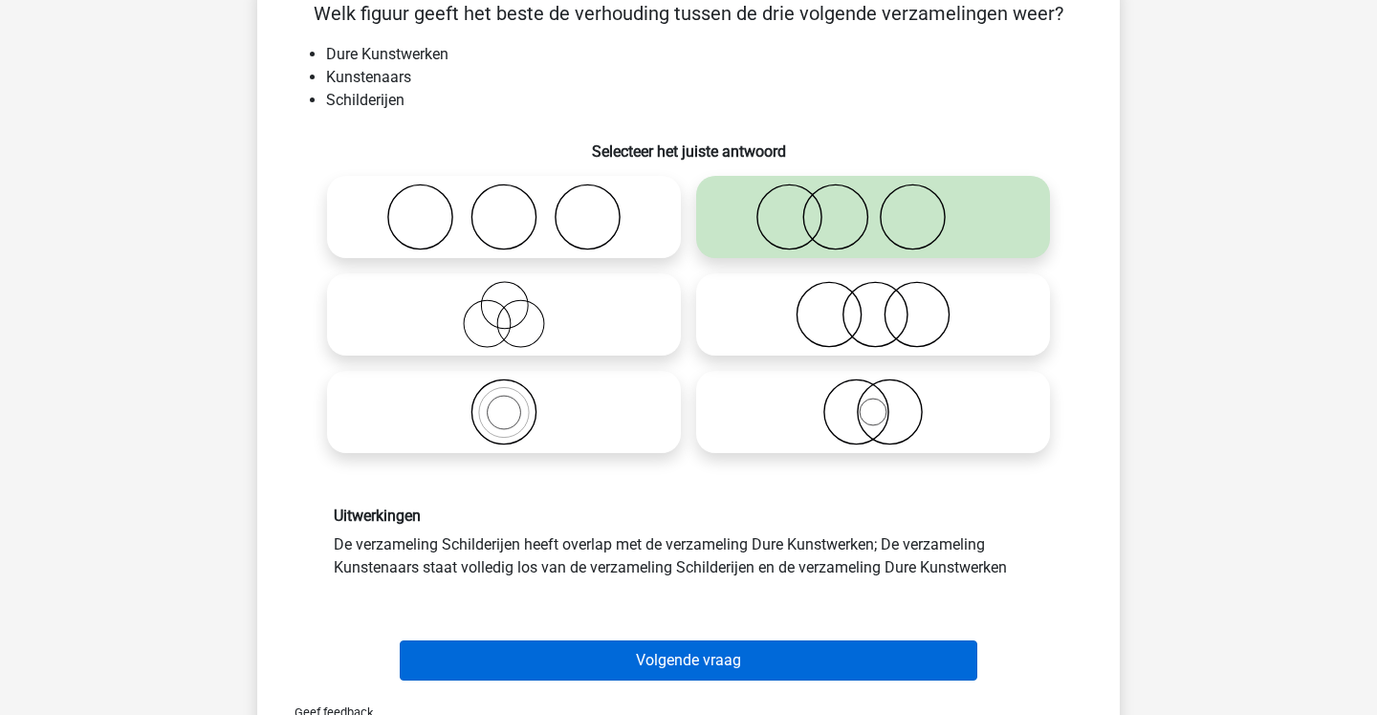
click at [714, 654] on button "Volgende vraag" at bounding box center [689, 661] width 579 height 40
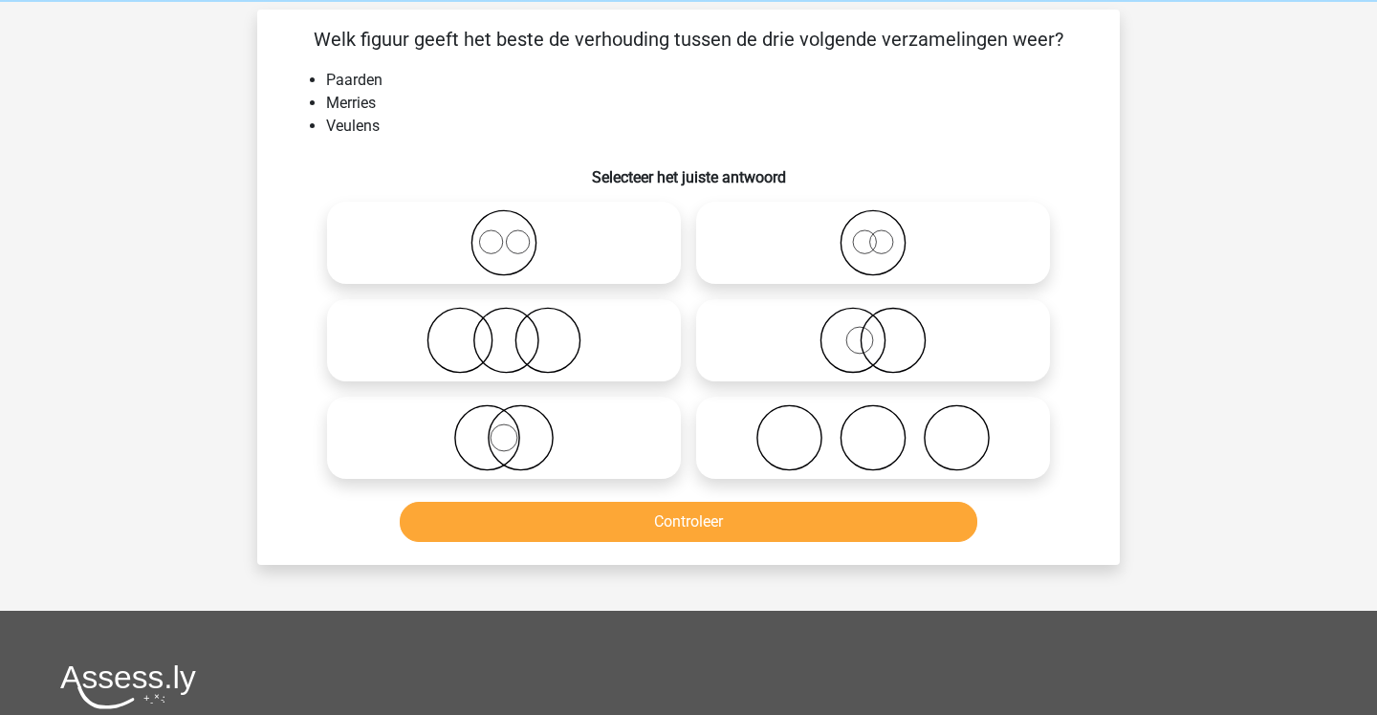
scroll to position [77, 0]
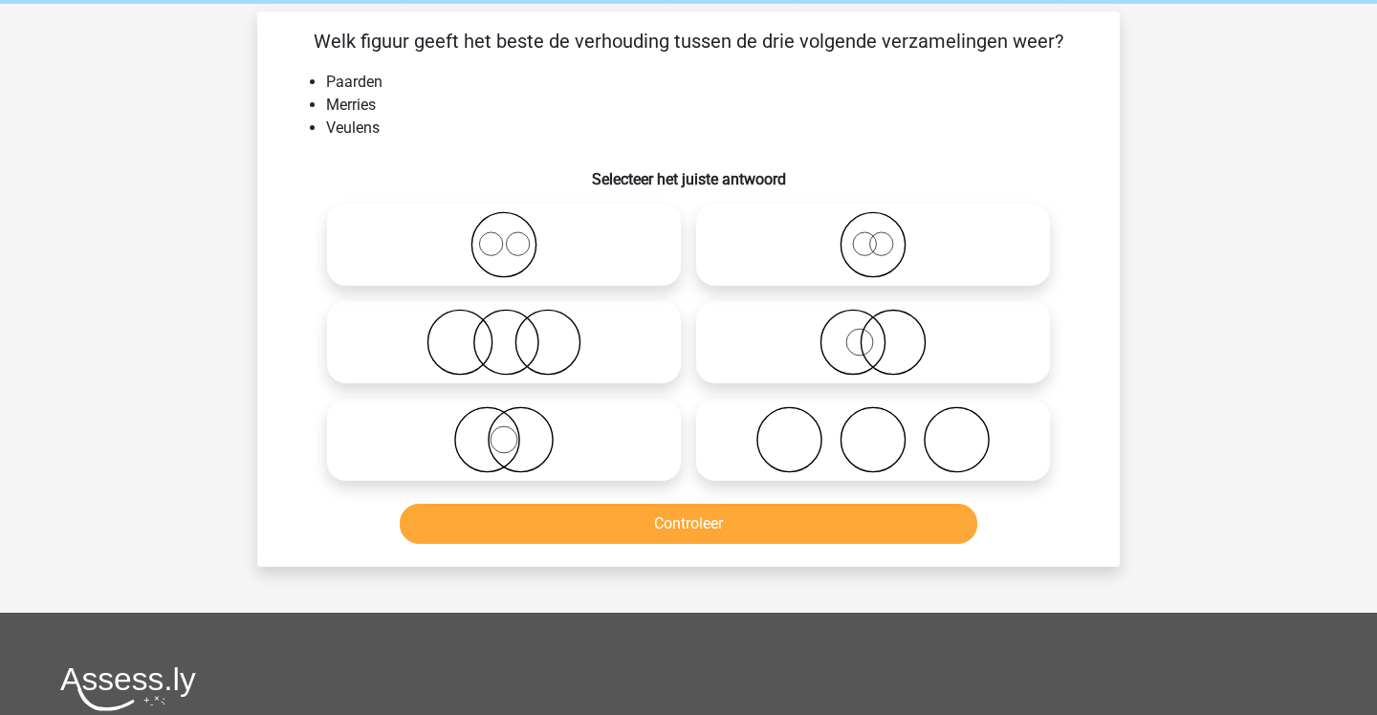
click at [579, 228] on icon at bounding box center [504, 244] width 339 height 67
click at [516, 228] on input "radio" at bounding box center [510, 229] width 12 height 12
radio input "true"
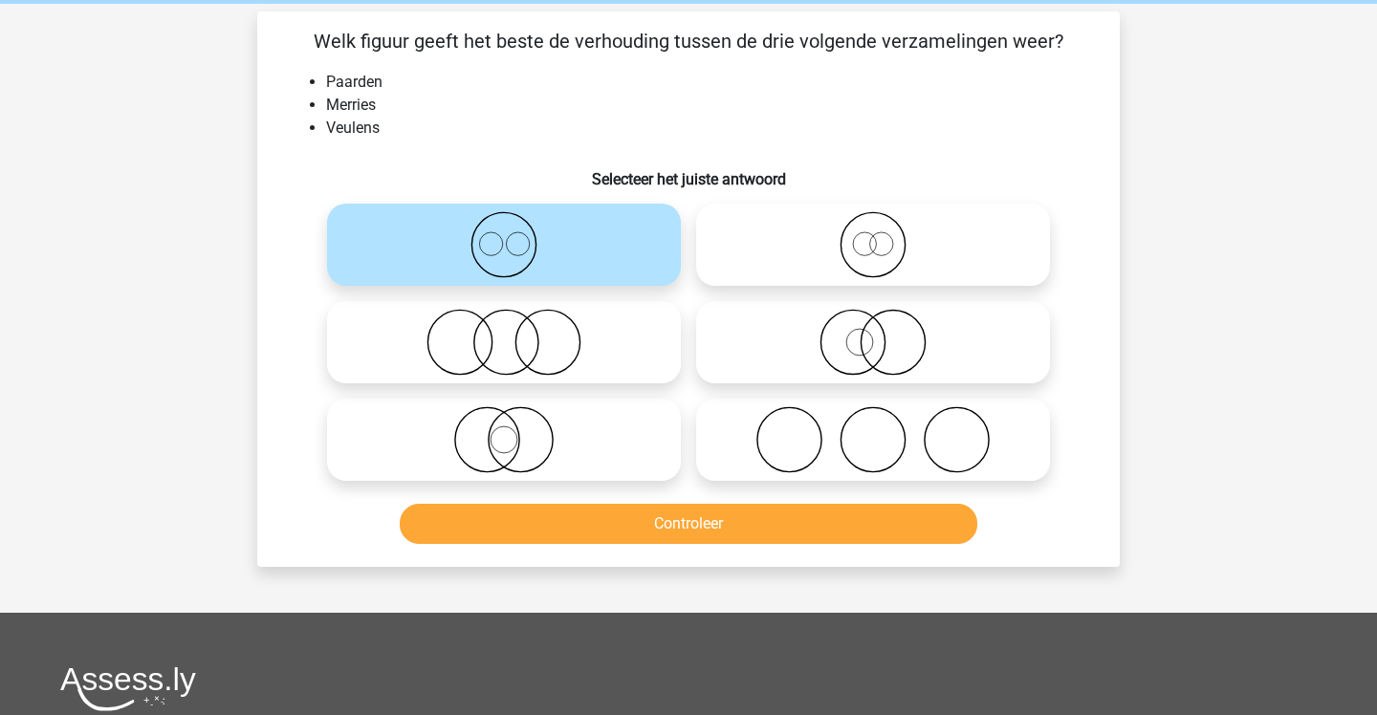
click at [677, 520] on button "Controleer" at bounding box center [689, 524] width 579 height 40
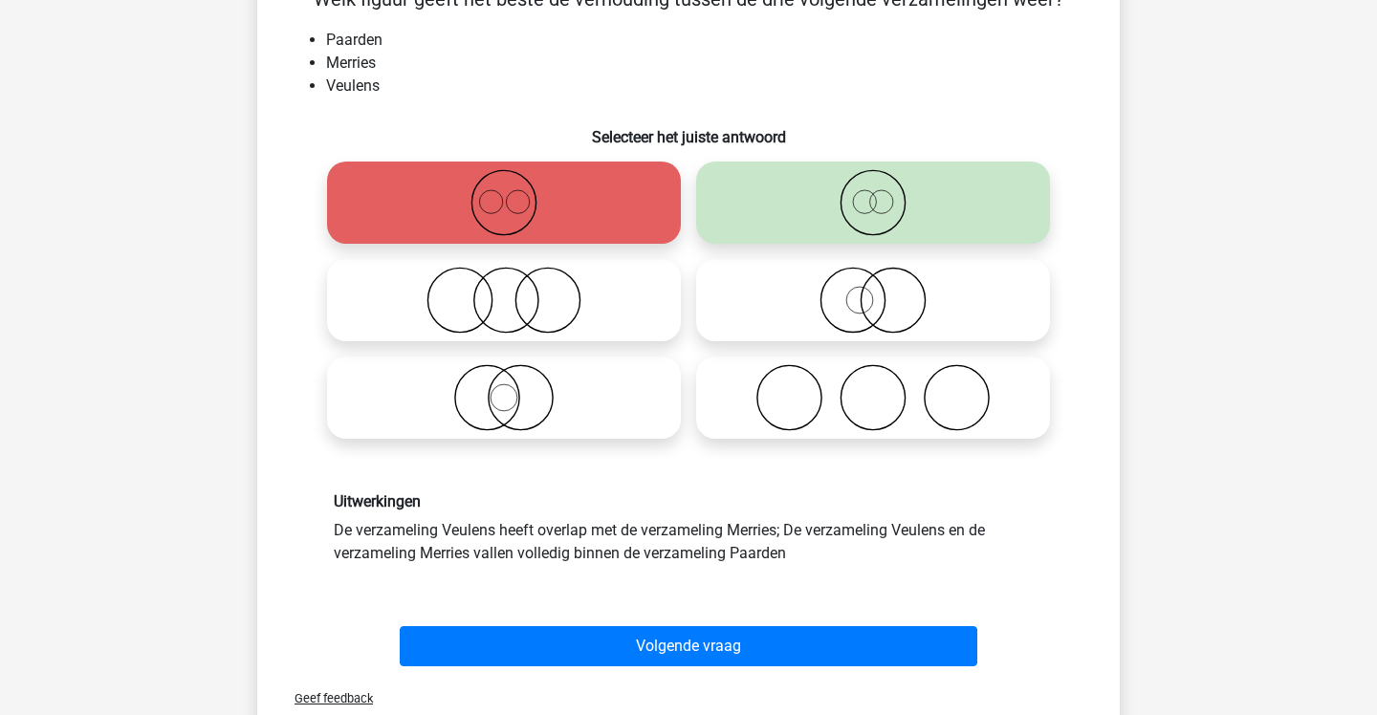
scroll to position [134, 0]
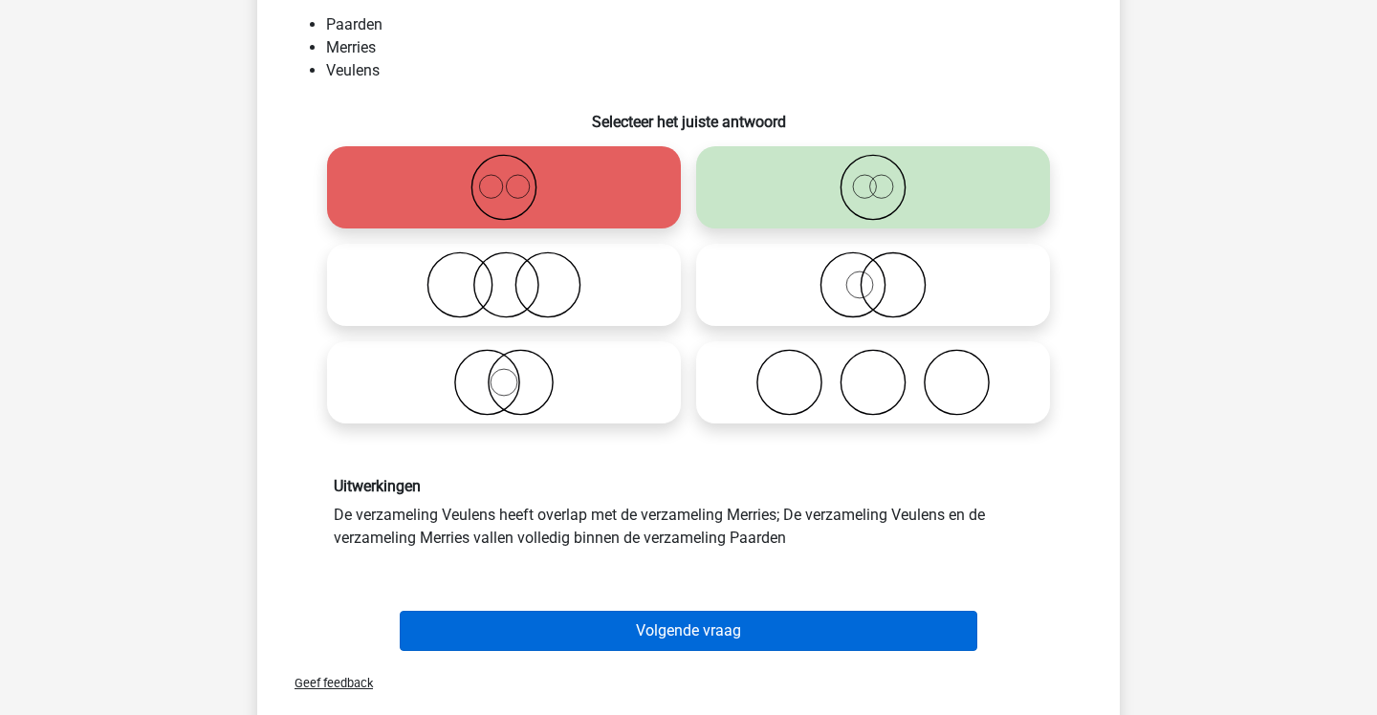
click at [709, 623] on button "Volgende vraag" at bounding box center [689, 631] width 579 height 40
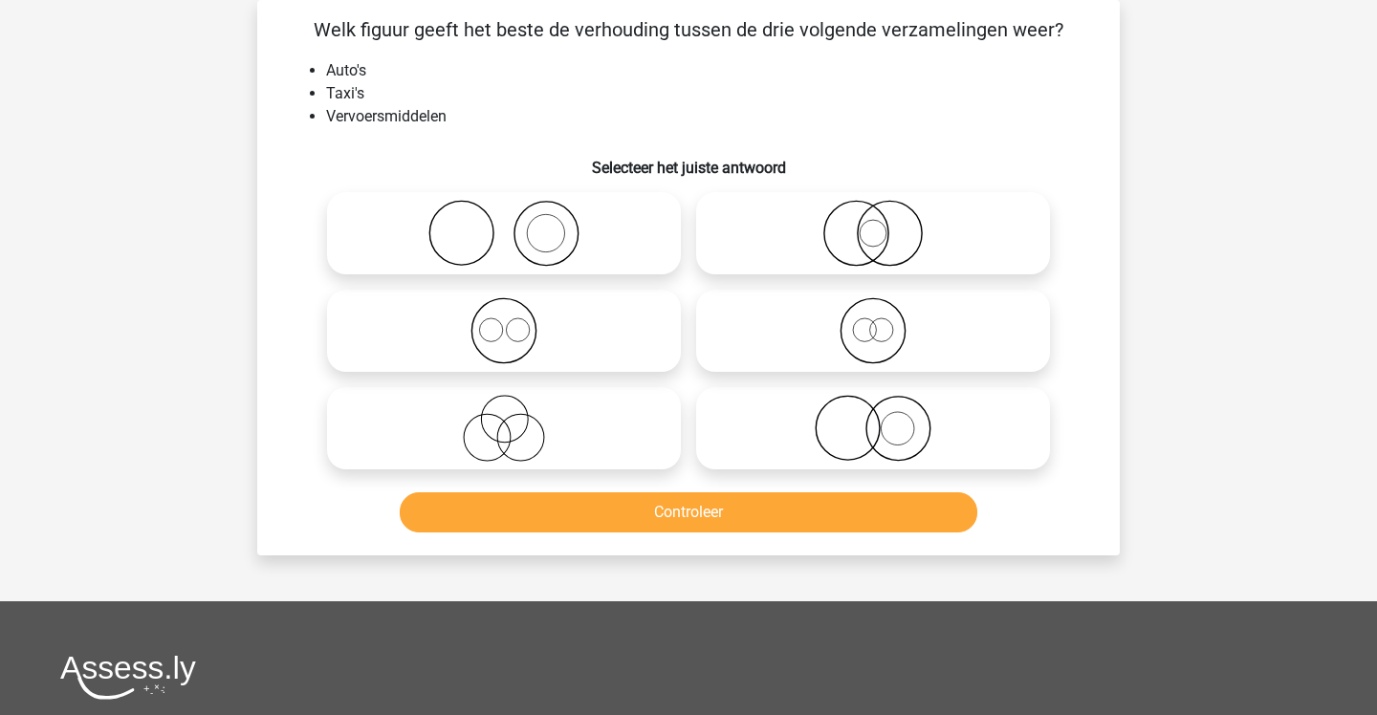
click at [755, 328] on icon at bounding box center [873, 330] width 339 height 67
click at [873, 321] on input "radio" at bounding box center [879, 315] width 12 height 12
radio input "true"
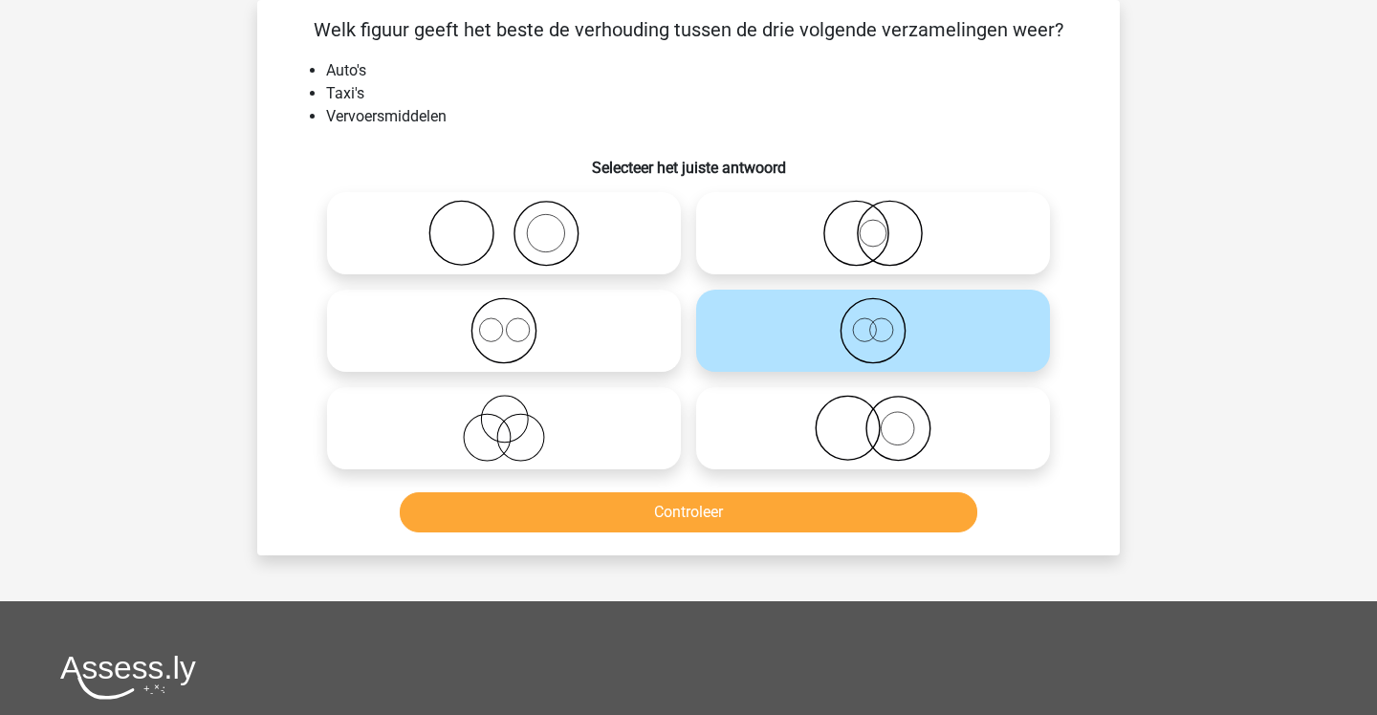
click at [702, 514] on button "Controleer" at bounding box center [689, 512] width 579 height 40
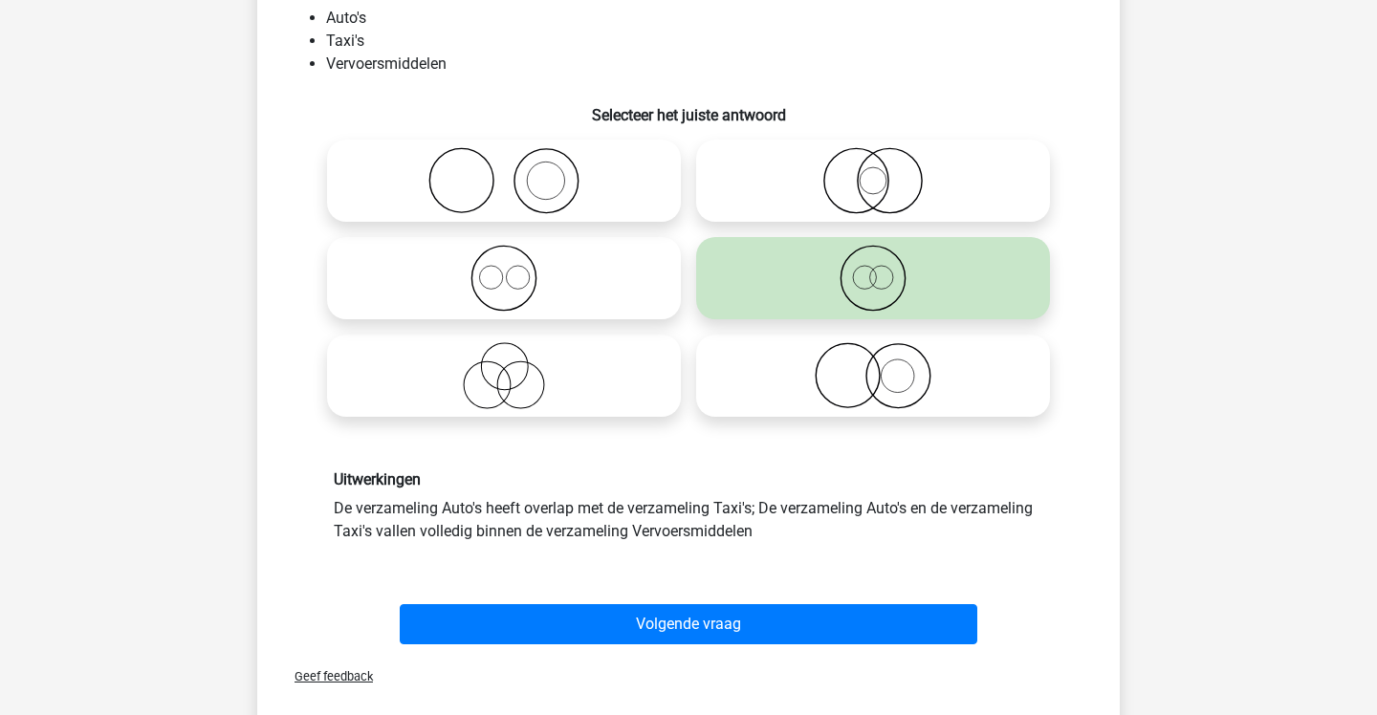
scroll to position [158, 0]
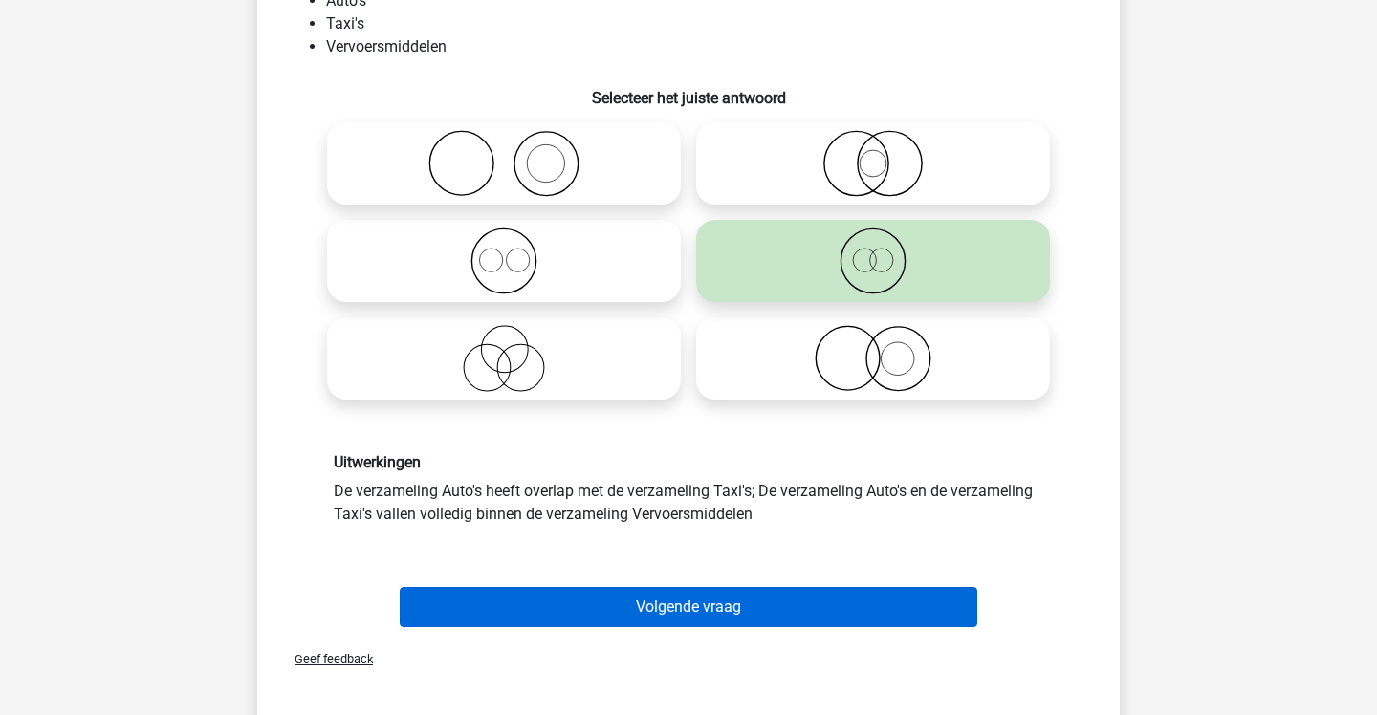
click at [704, 617] on button "Volgende vraag" at bounding box center [689, 607] width 579 height 40
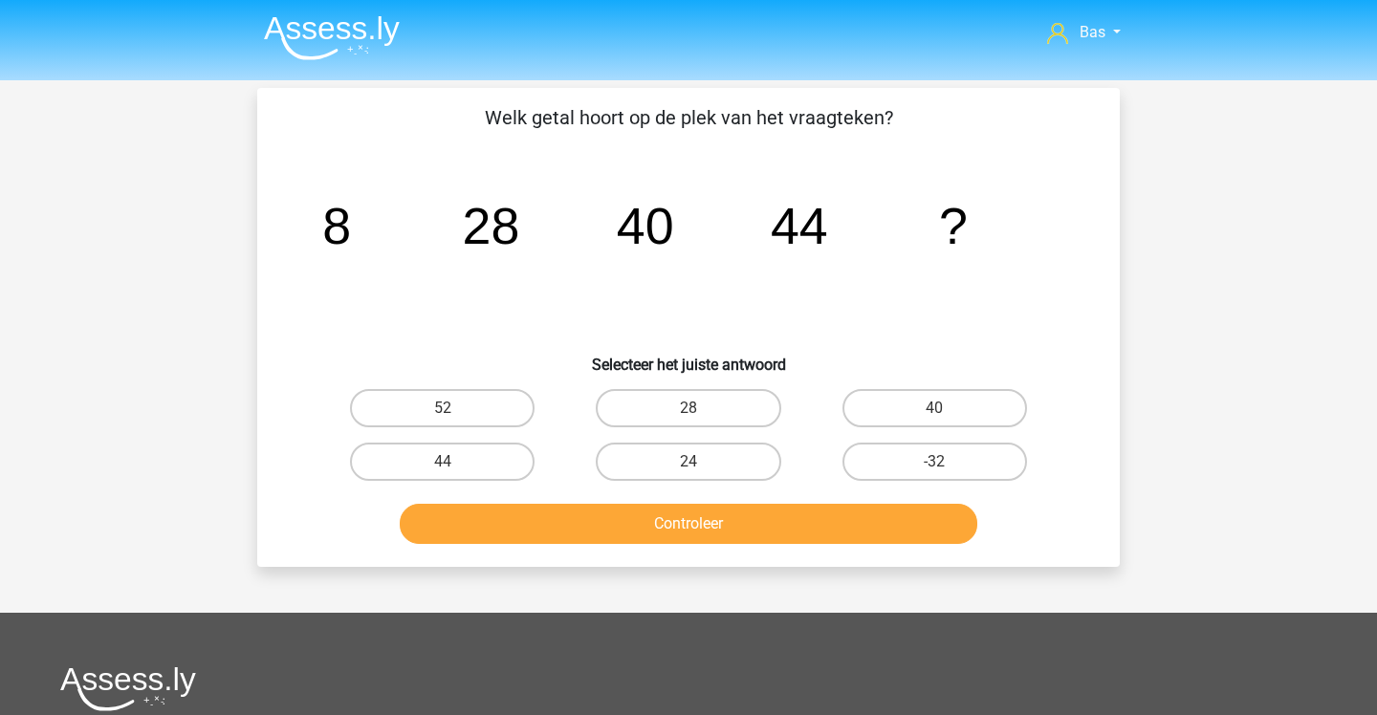
scroll to position [0, 0]
click at [908, 401] on label "40" at bounding box center [934, 408] width 185 height 38
click at [934, 408] on input "40" at bounding box center [940, 414] width 12 height 12
radio input "true"
click at [820, 510] on button "Controleer" at bounding box center [689, 524] width 579 height 40
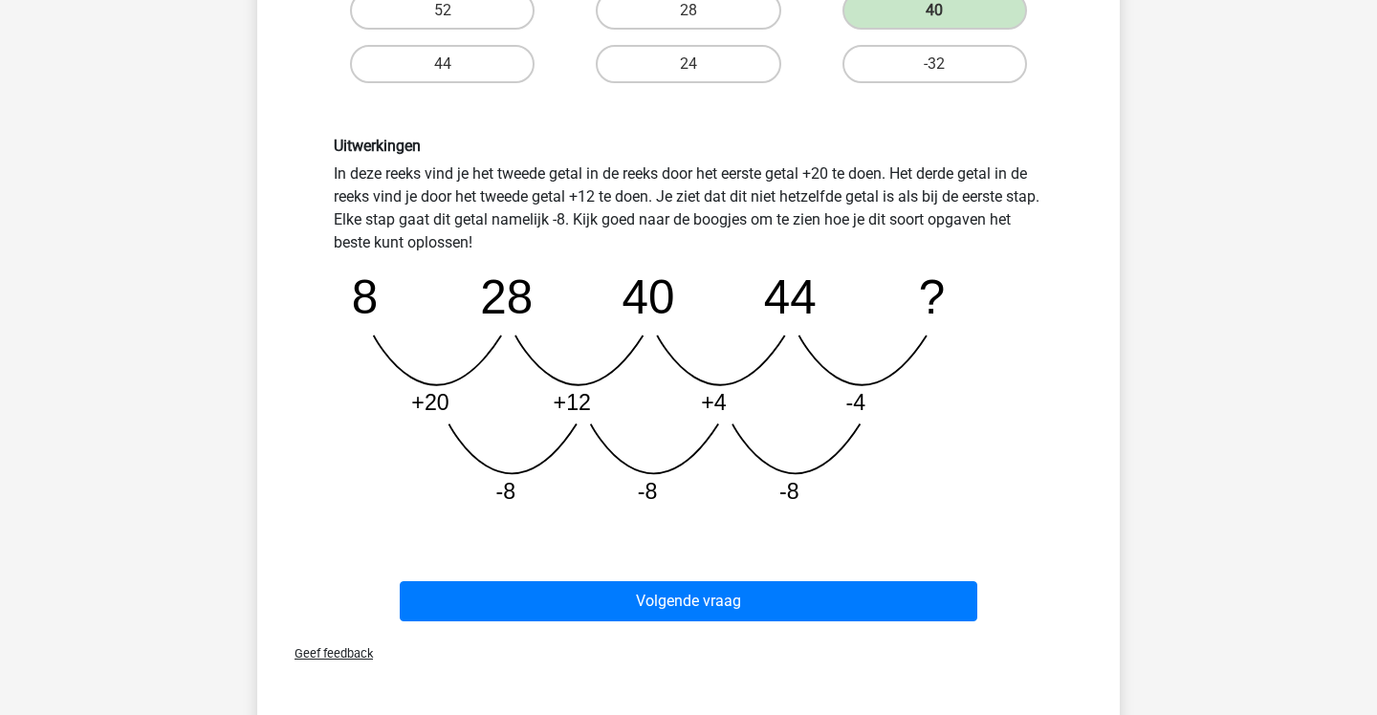
scroll to position [401, 0]
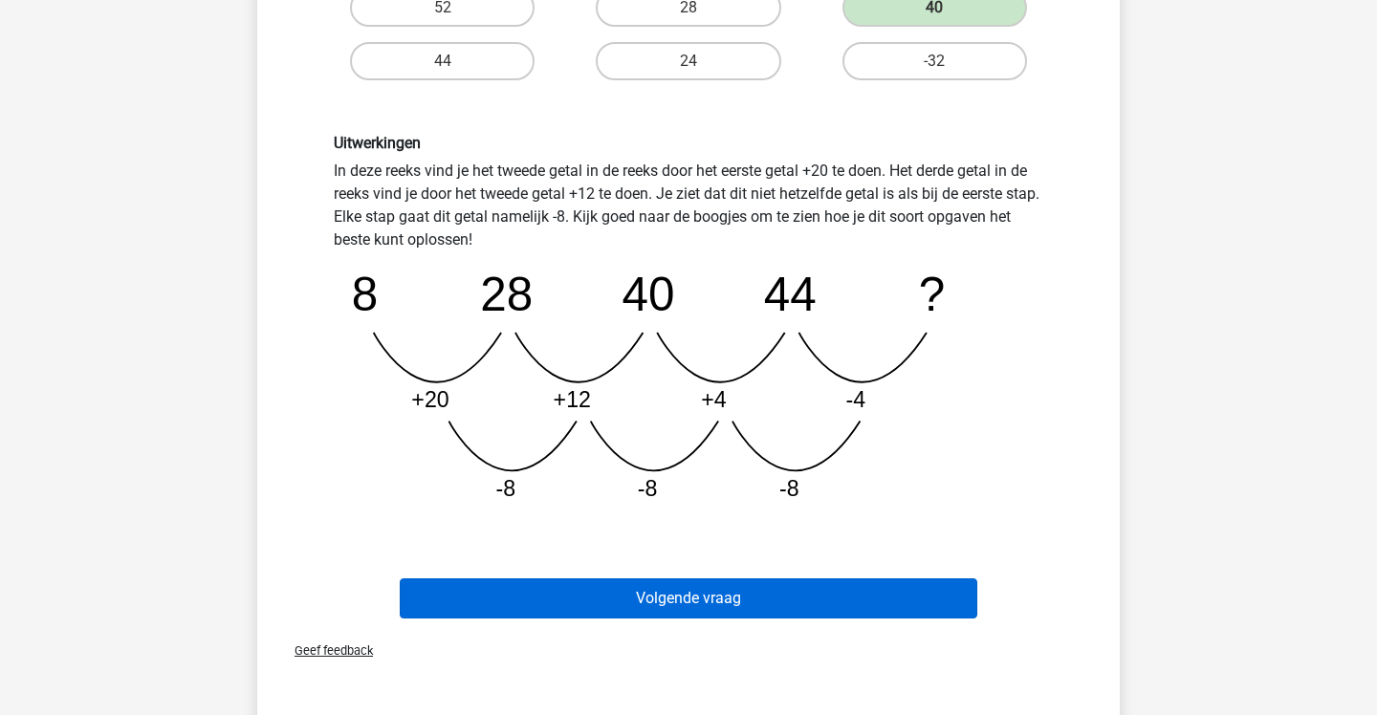
click at [781, 597] on button "Volgende vraag" at bounding box center [689, 599] width 579 height 40
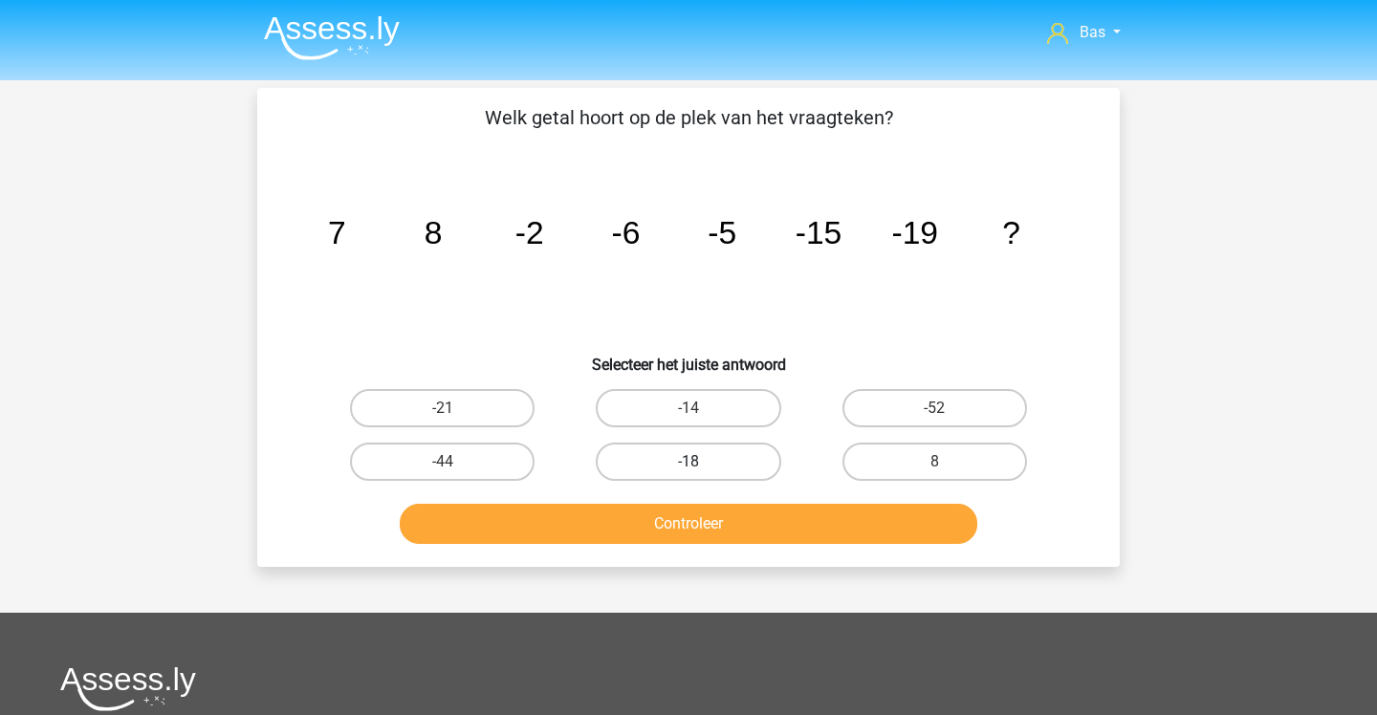
scroll to position [0, 0]
click at [508, 403] on label "-21" at bounding box center [442, 408] width 185 height 38
click at [455, 408] on input "-21" at bounding box center [449, 414] width 12 height 12
radio input "true"
click at [623, 464] on label "-18" at bounding box center [688, 462] width 185 height 38
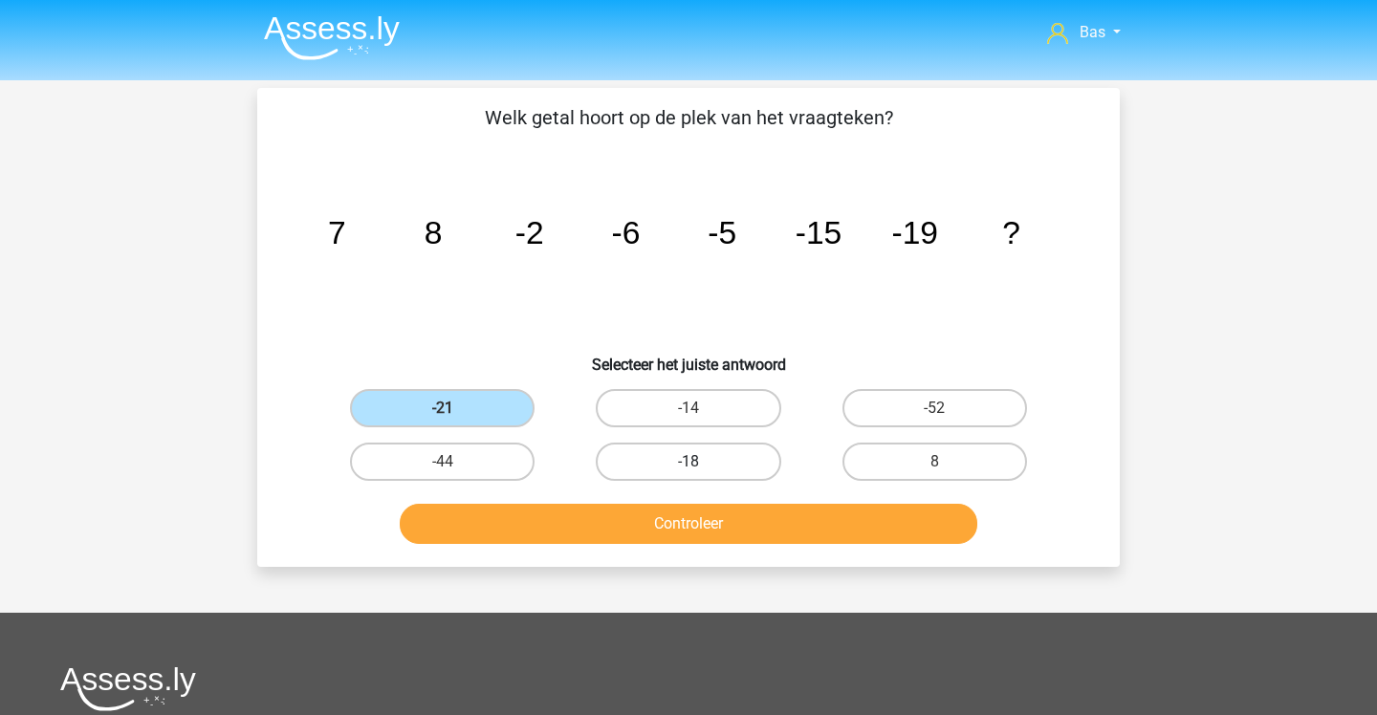
click at [689, 464] on input "-18" at bounding box center [695, 468] width 12 height 12
radio input "true"
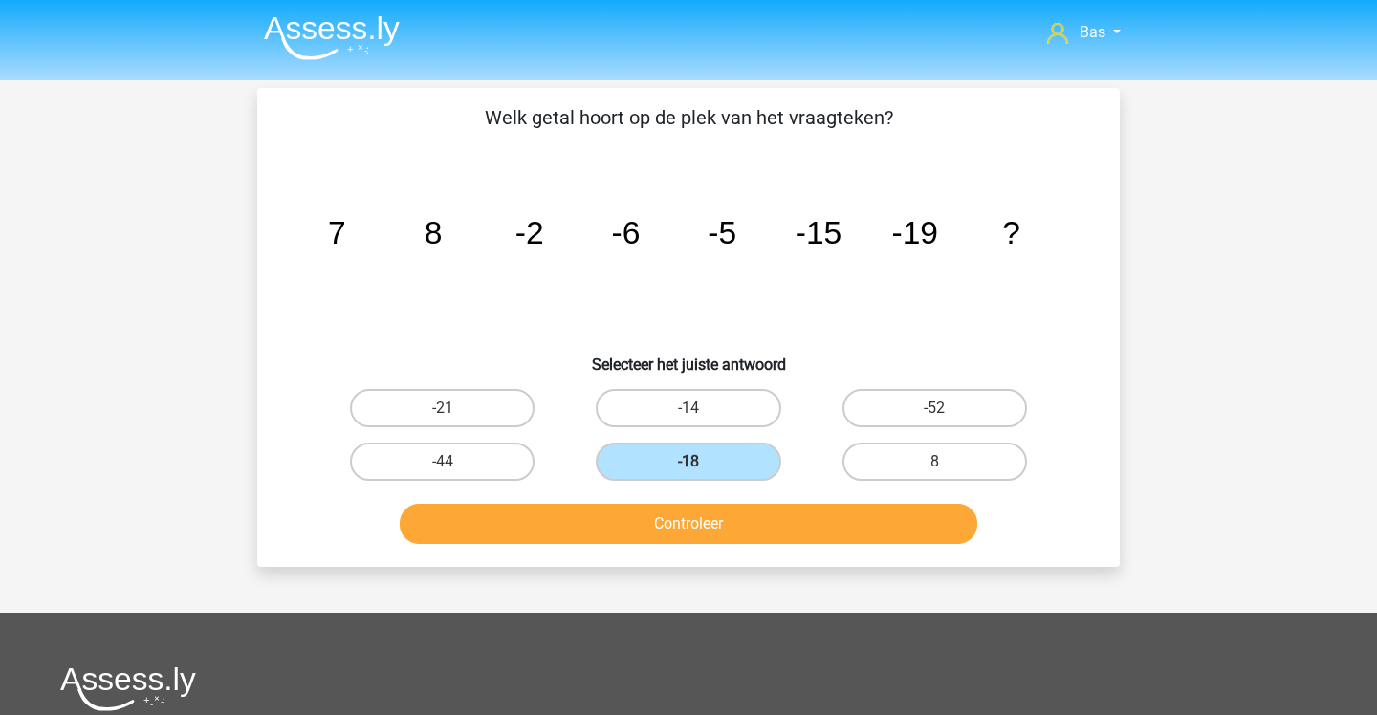
click at [735, 526] on button "Controleer" at bounding box center [689, 524] width 579 height 40
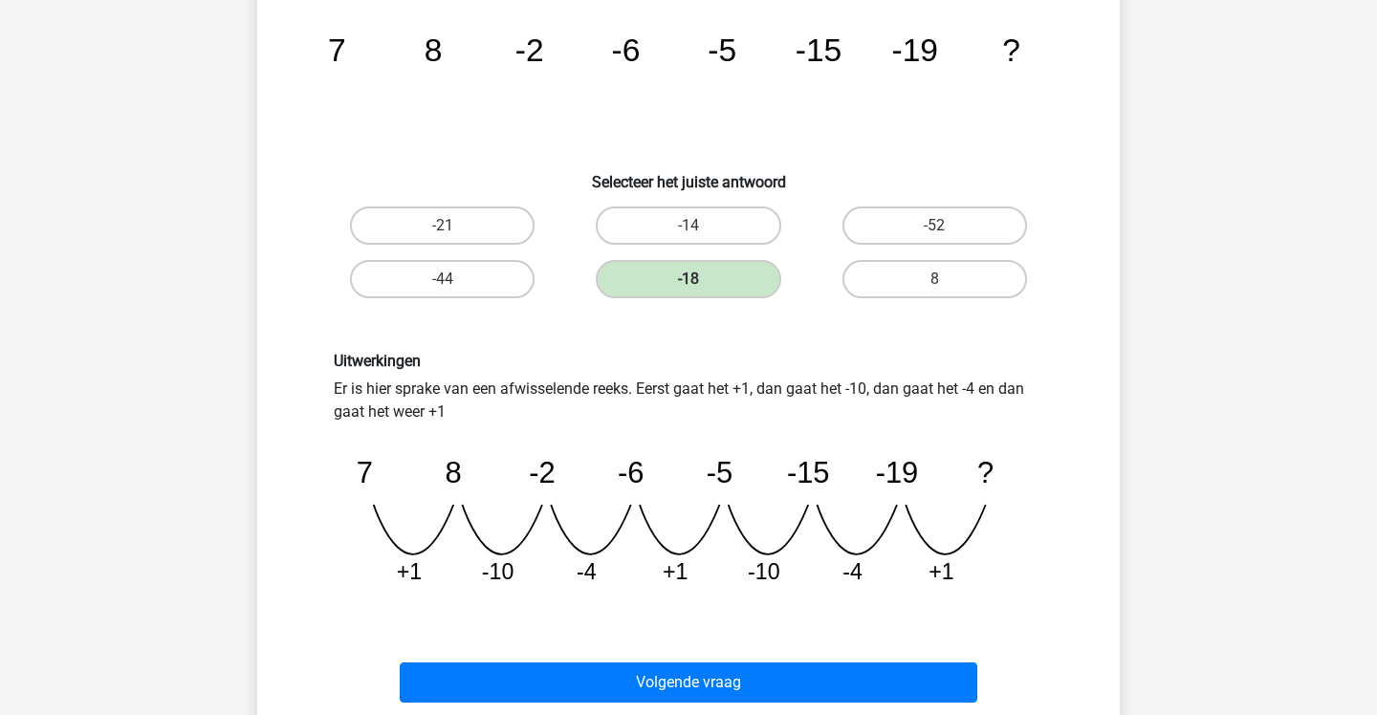
scroll to position [184, 0]
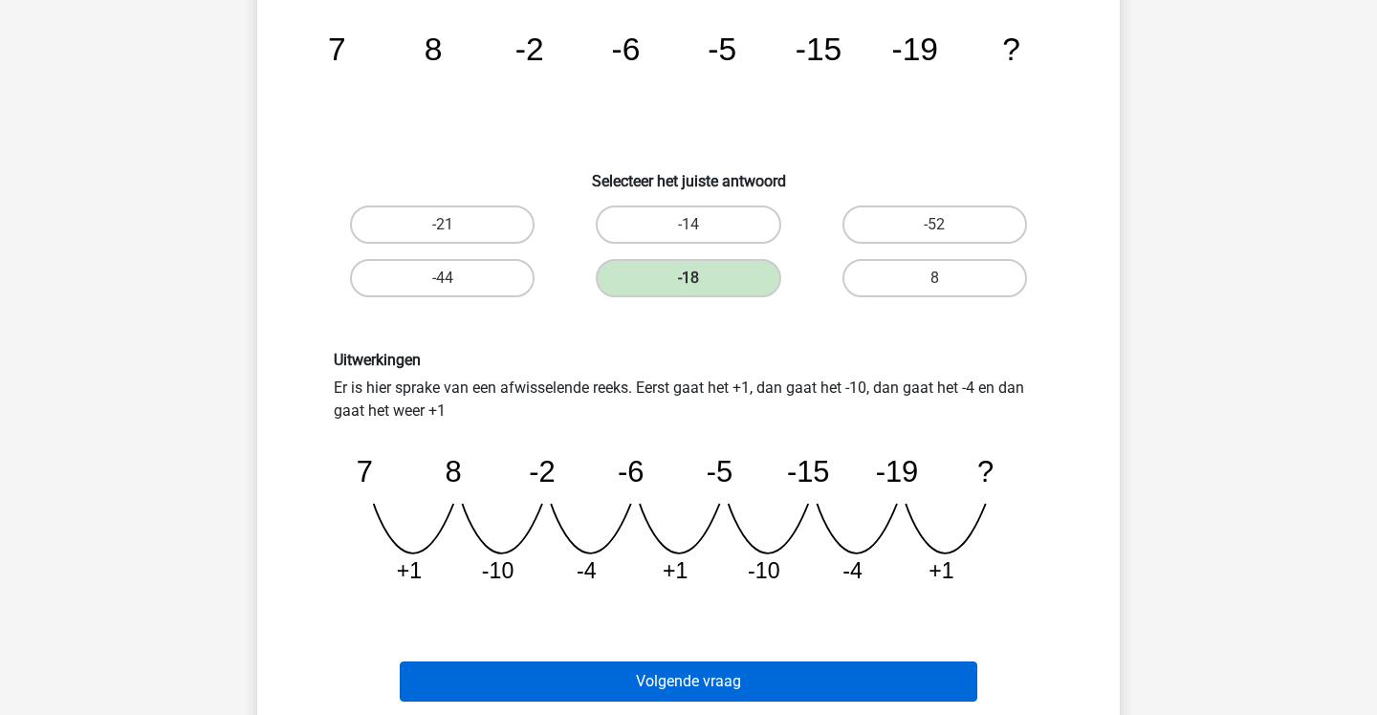
click at [851, 689] on button "Volgende vraag" at bounding box center [689, 682] width 579 height 40
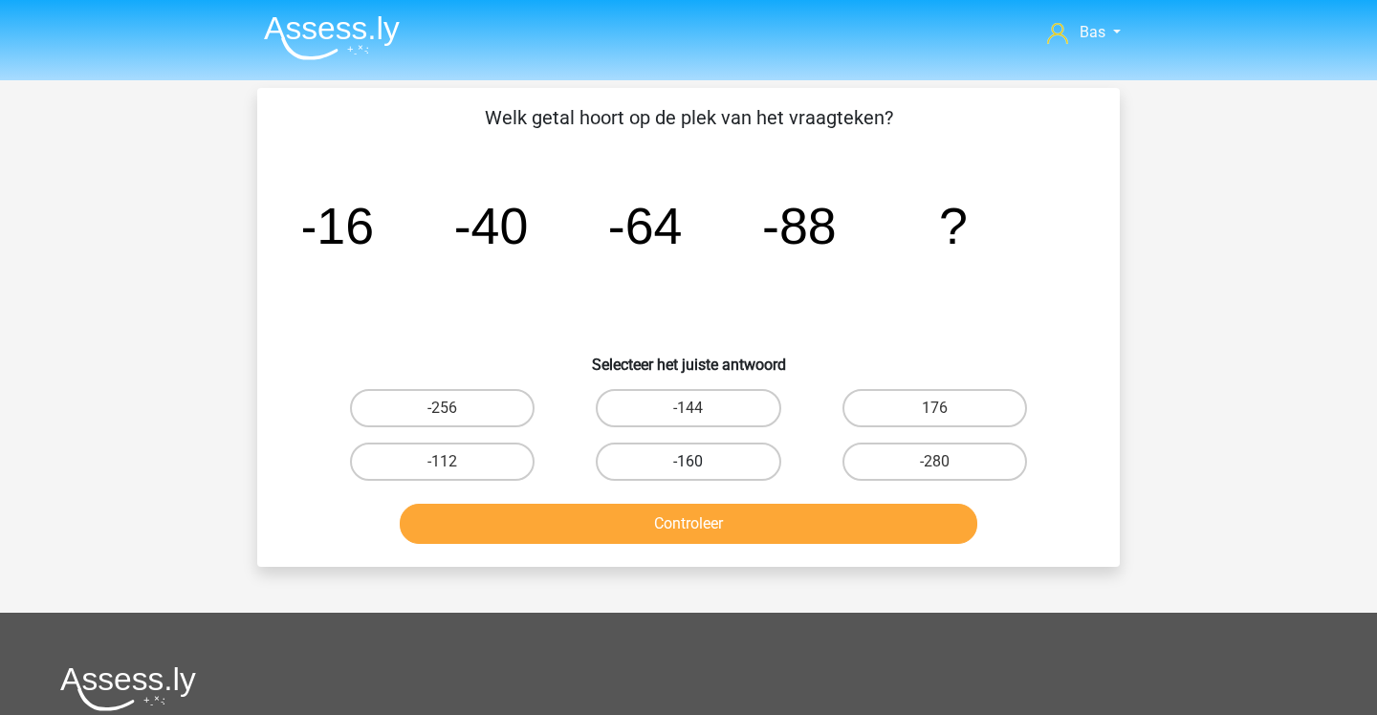
scroll to position [0, 0]
click at [513, 456] on label "-112" at bounding box center [442, 462] width 185 height 38
click at [455, 462] on input "-112" at bounding box center [449, 468] width 12 height 12
radio input "true"
click at [545, 513] on button "Controleer" at bounding box center [689, 524] width 579 height 40
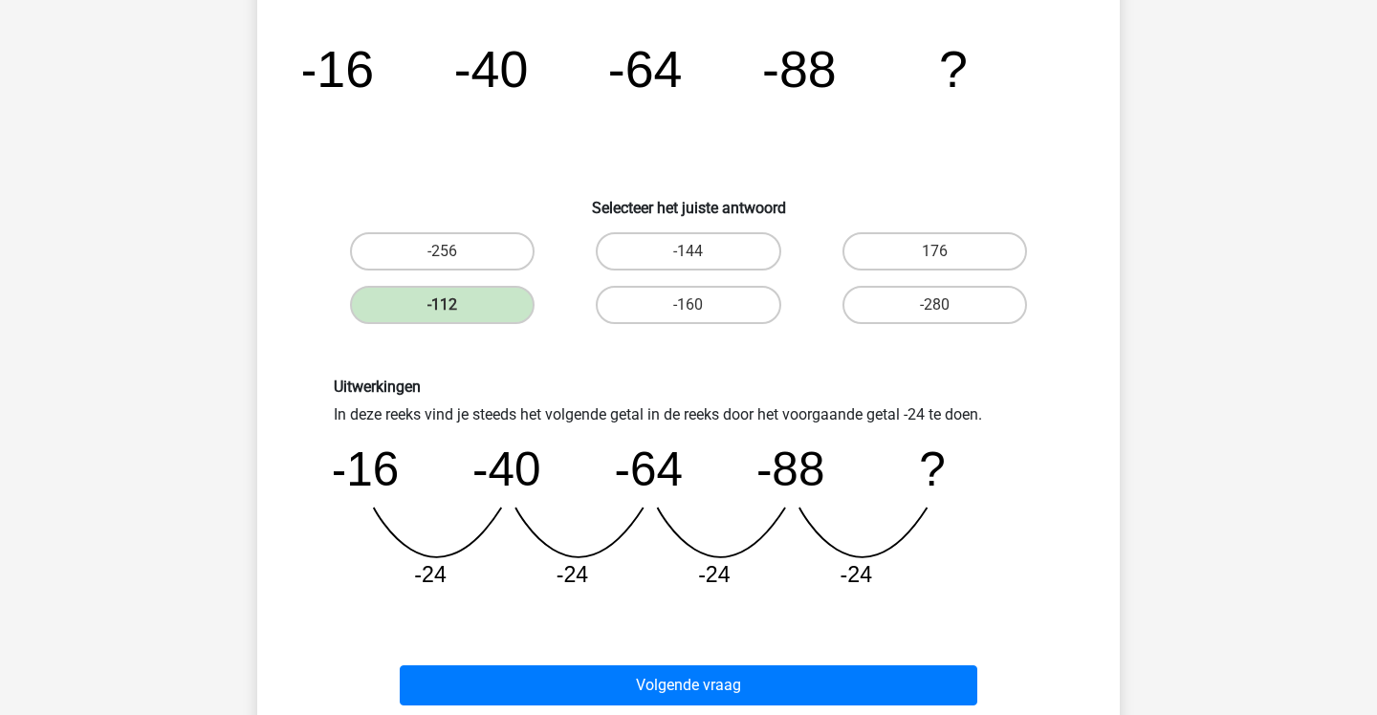
scroll to position [155, 0]
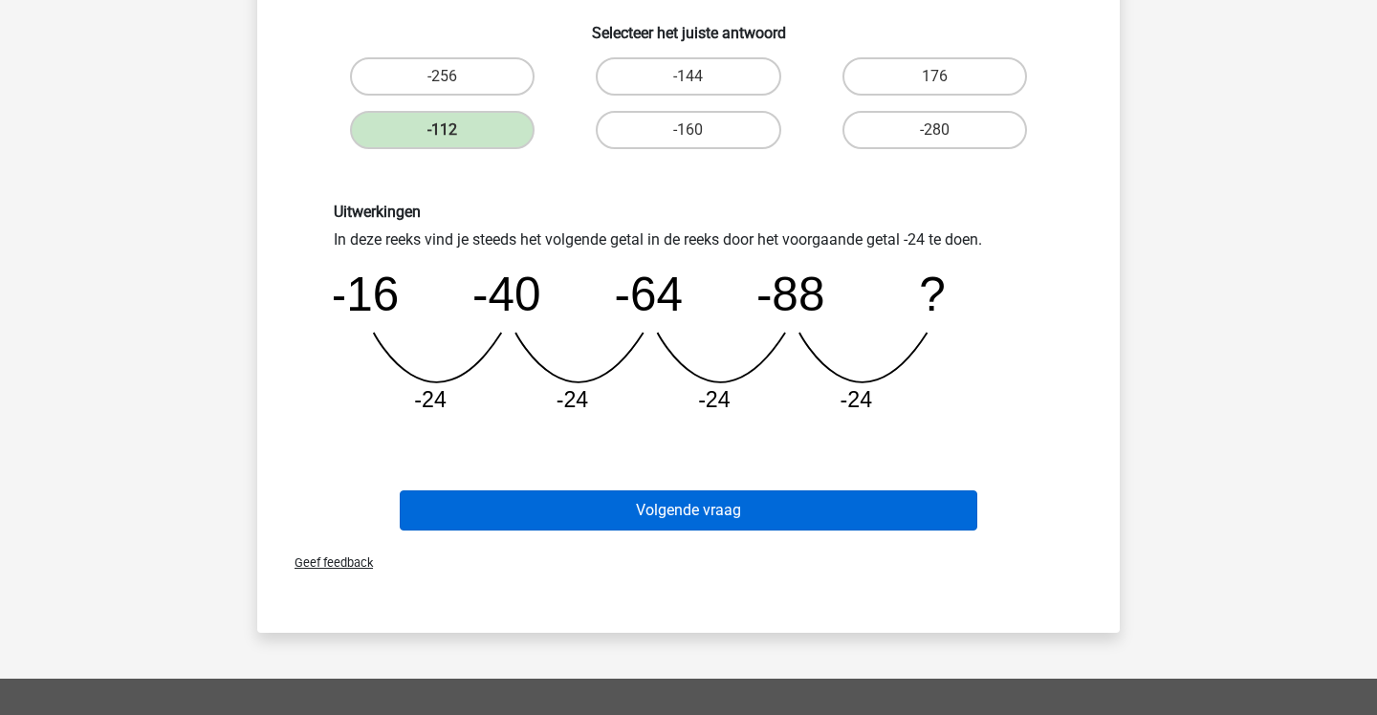
click at [545, 513] on button "Volgende vraag" at bounding box center [689, 511] width 579 height 40
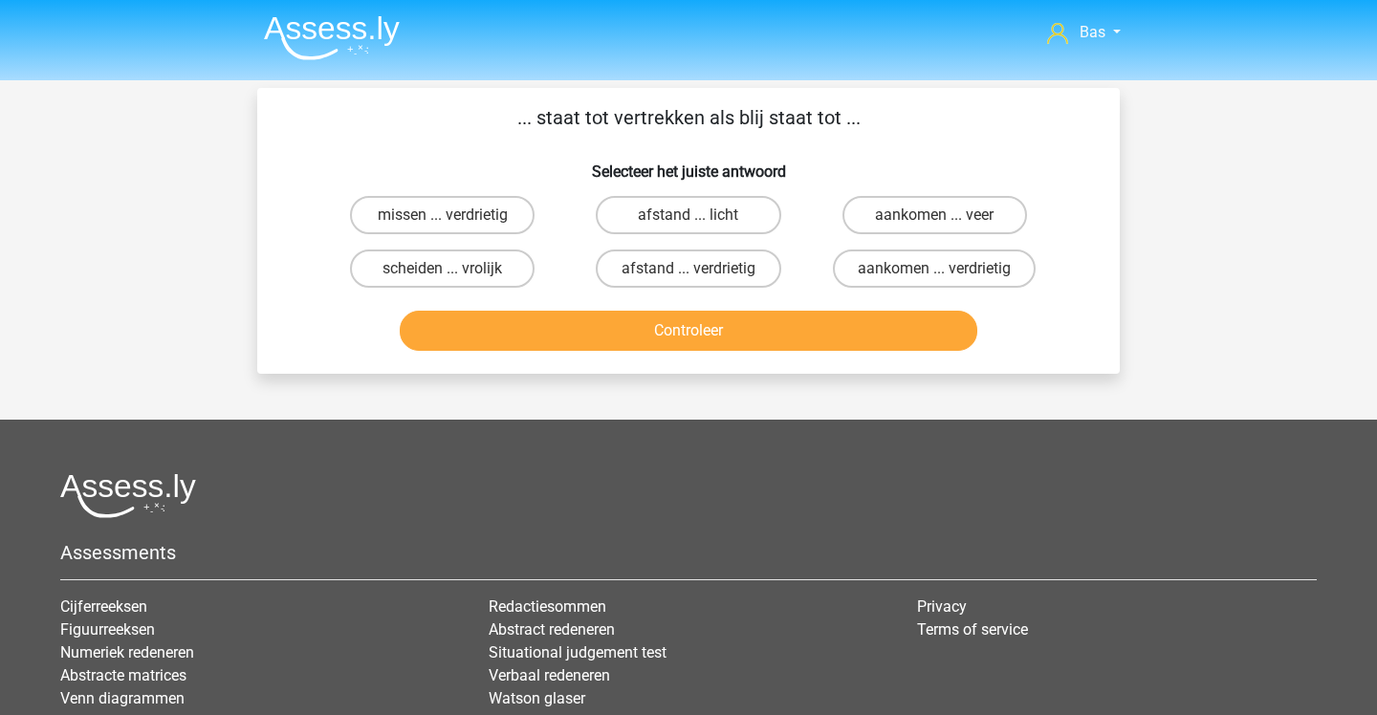
scroll to position [0, 0]
click at [850, 276] on label "aankomen ... verdrietig" at bounding box center [934, 269] width 203 height 38
click at [934, 276] on input "aankomen ... verdrietig" at bounding box center [940, 275] width 12 height 12
radio input "true"
click at [840, 339] on button "Controleer" at bounding box center [689, 331] width 579 height 40
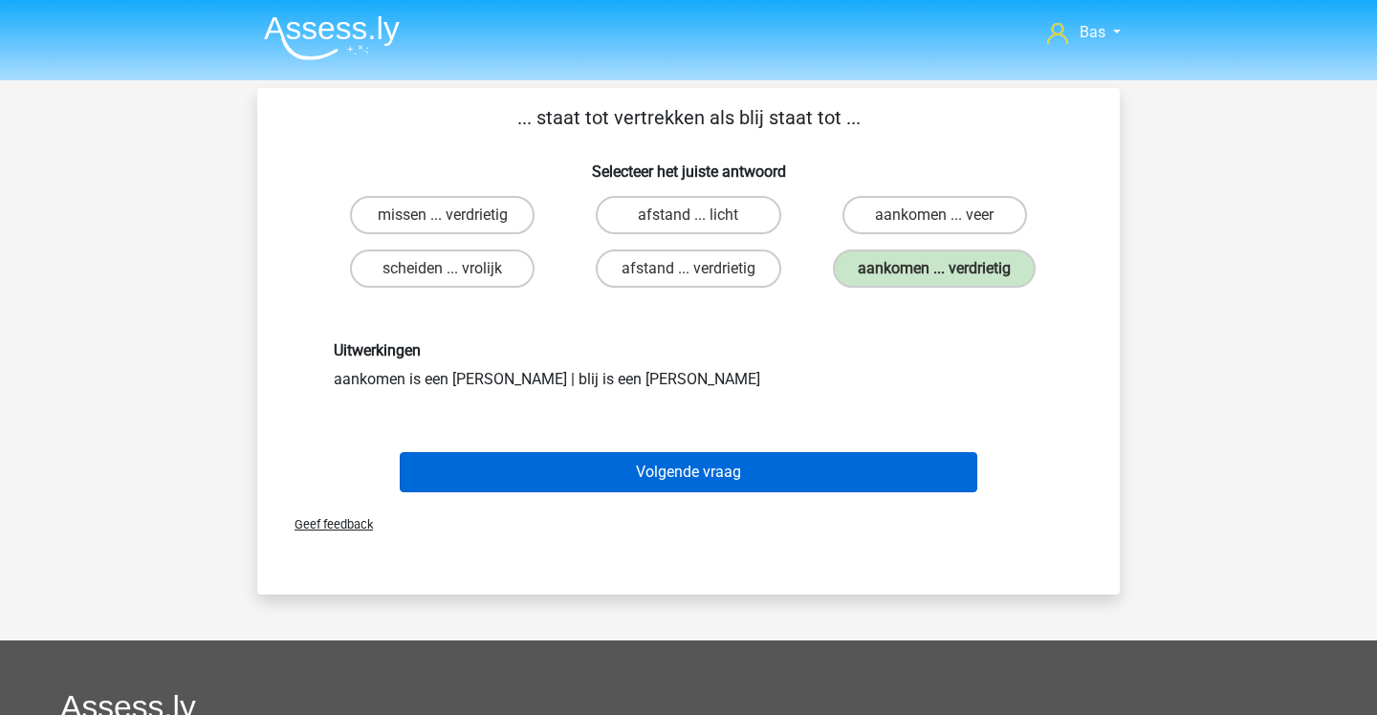
click at [822, 470] on button "Volgende vraag" at bounding box center [689, 472] width 579 height 40
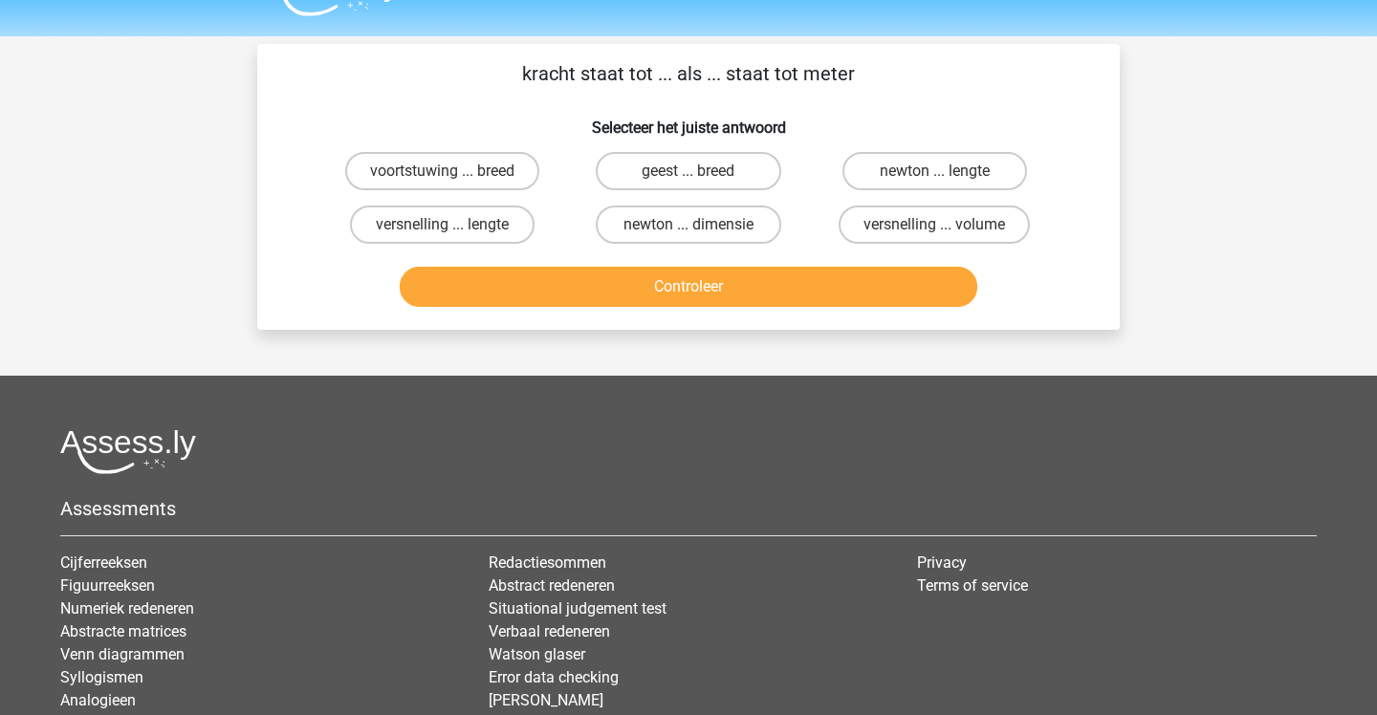
scroll to position [42, 0]
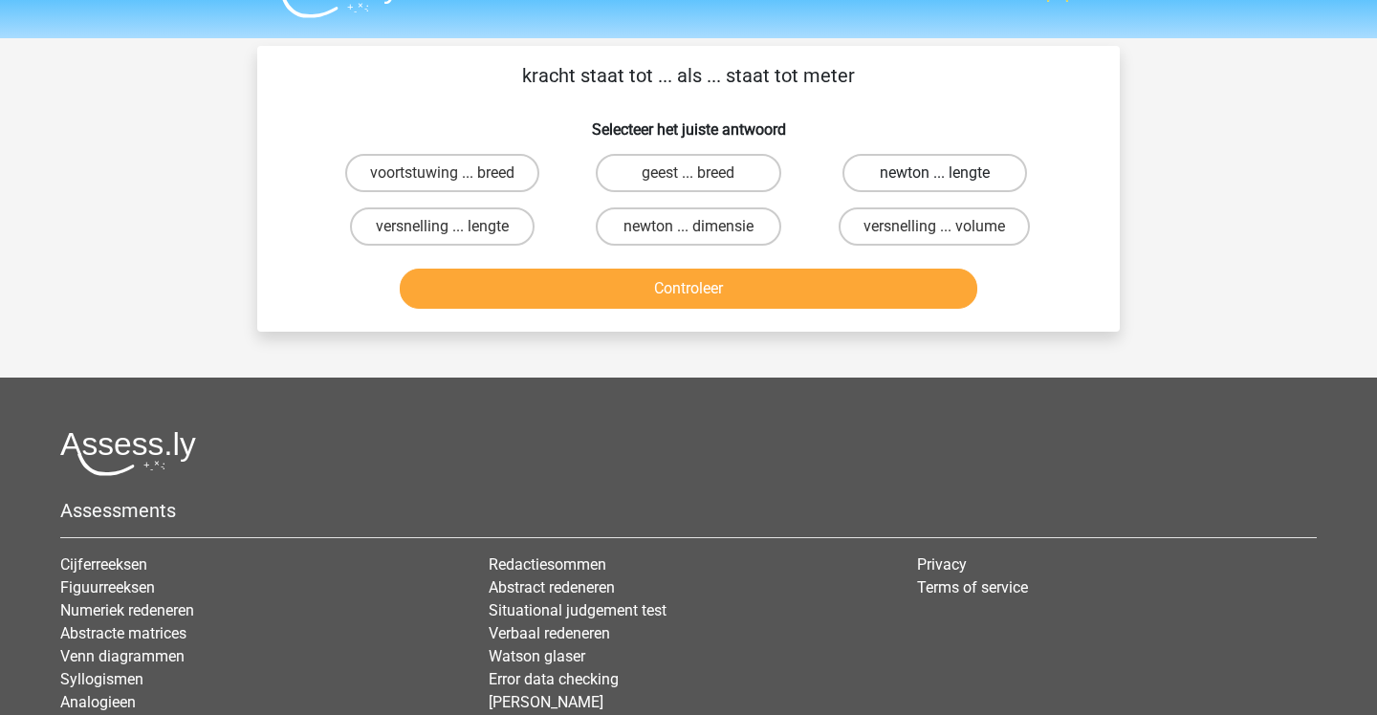
click at [875, 170] on label "newton ... lengte" at bounding box center [934, 173] width 185 height 38
click at [934, 173] on input "newton ... lengte" at bounding box center [940, 179] width 12 height 12
radio input "true"
click at [828, 291] on button "Controleer" at bounding box center [689, 289] width 579 height 40
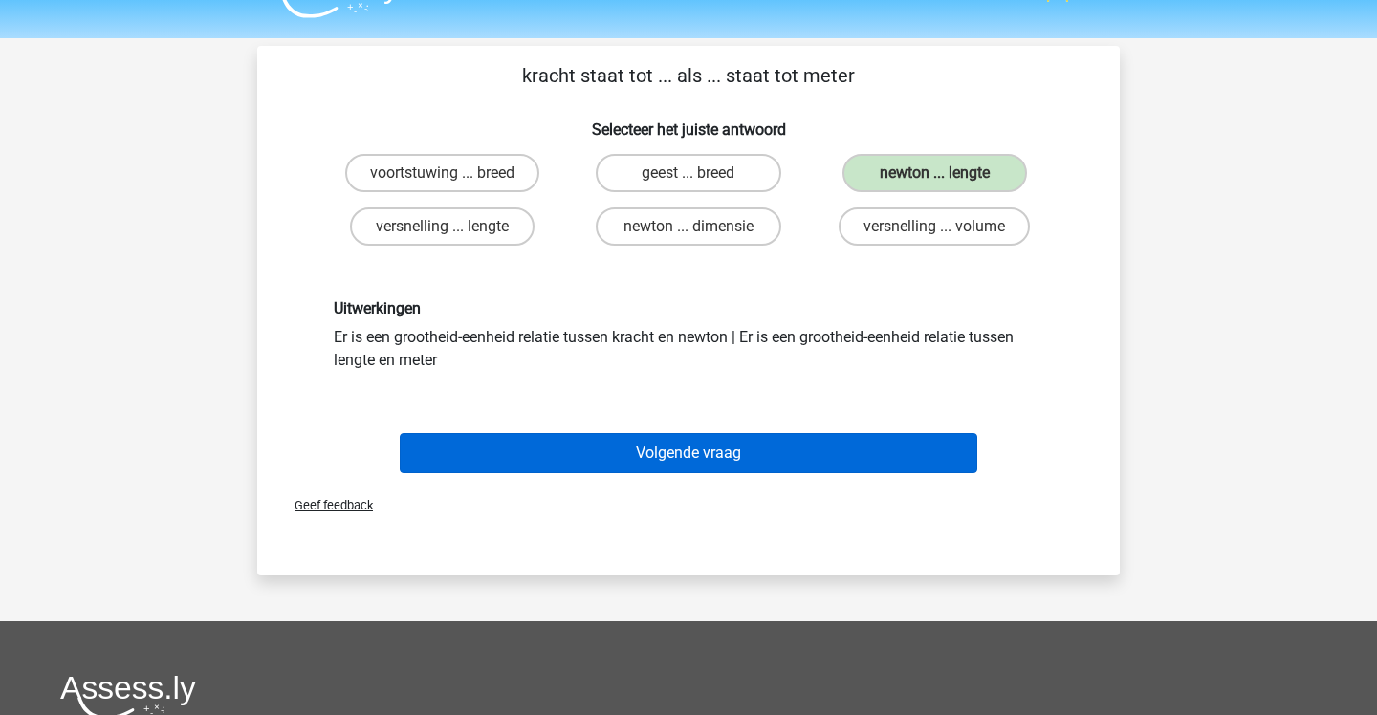
click at [853, 446] on button "Volgende vraag" at bounding box center [689, 453] width 579 height 40
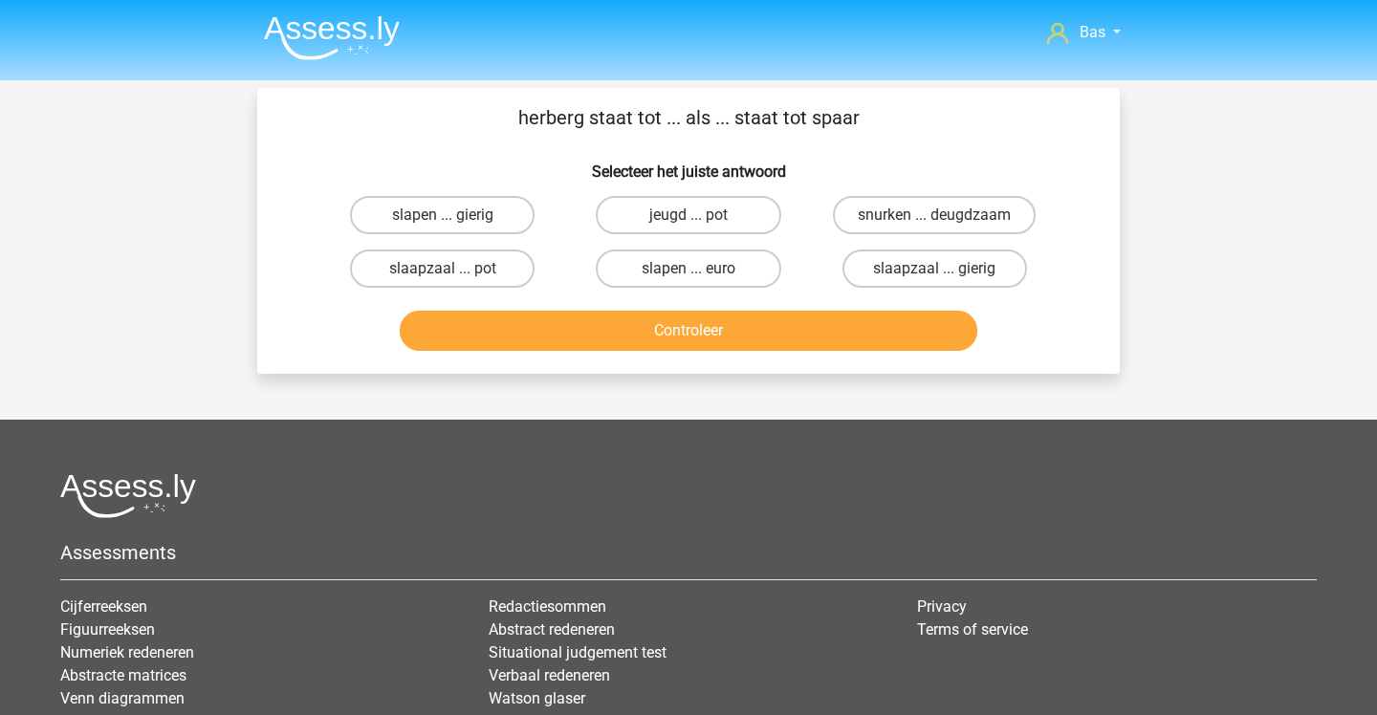
scroll to position [0, 0]
click at [504, 285] on label "slaapzaal ... pot" at bounding box center [442, 269] width 185 height 38
click at [455, 281] on input "slaapzaal ... pot" at bounding box center [449, 275] width 12 height 12
radio input "true"
click at [525, 327] on button "Controleer" at bounding box center [689, 331] width 579 height 40
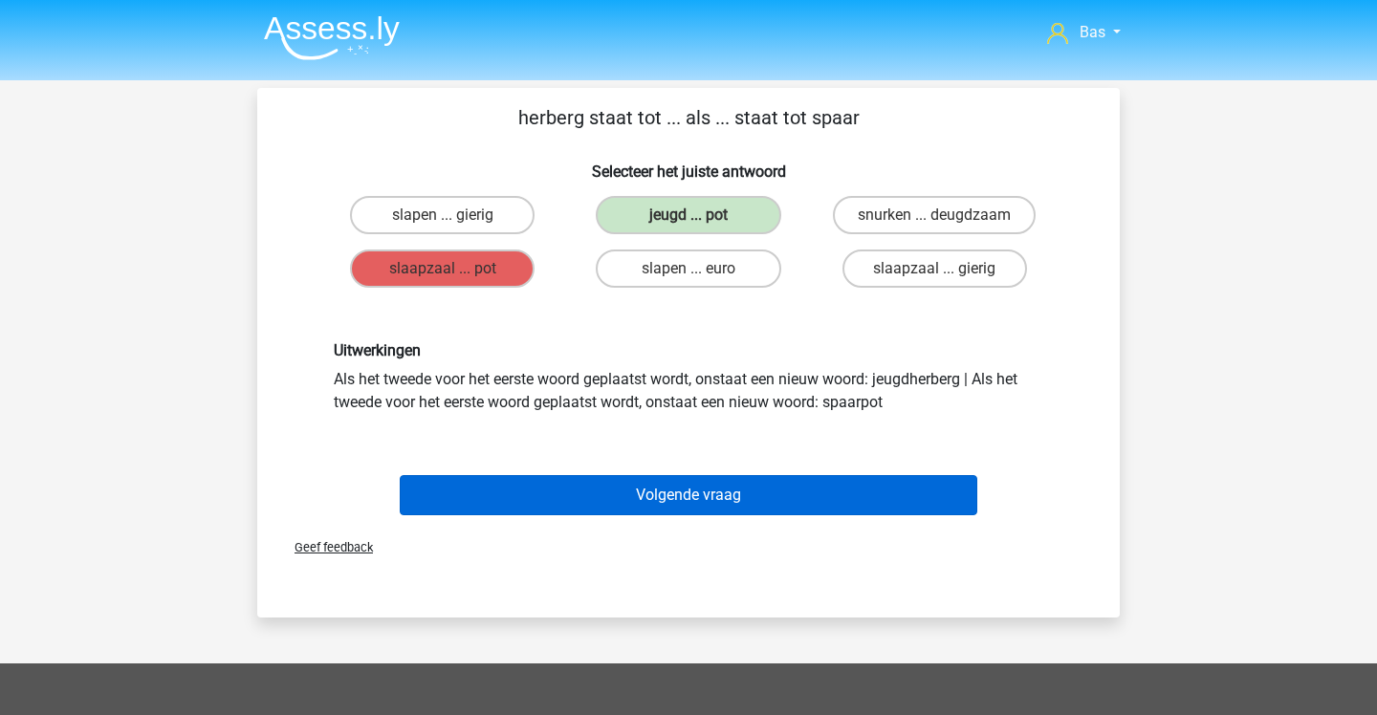
click at [585, 492] on button "Volgende vraag" at bounding box center [689, 495] width 579 height 40
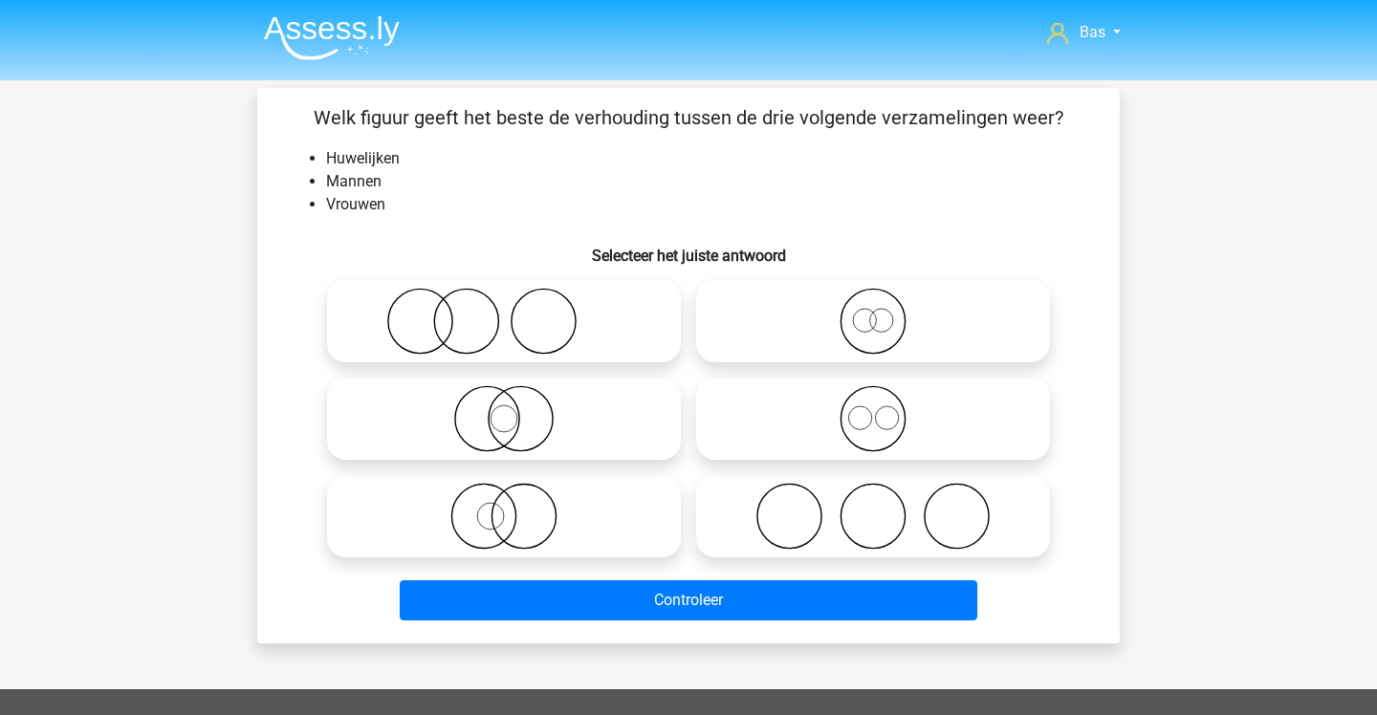
scroll to position [88, 0]
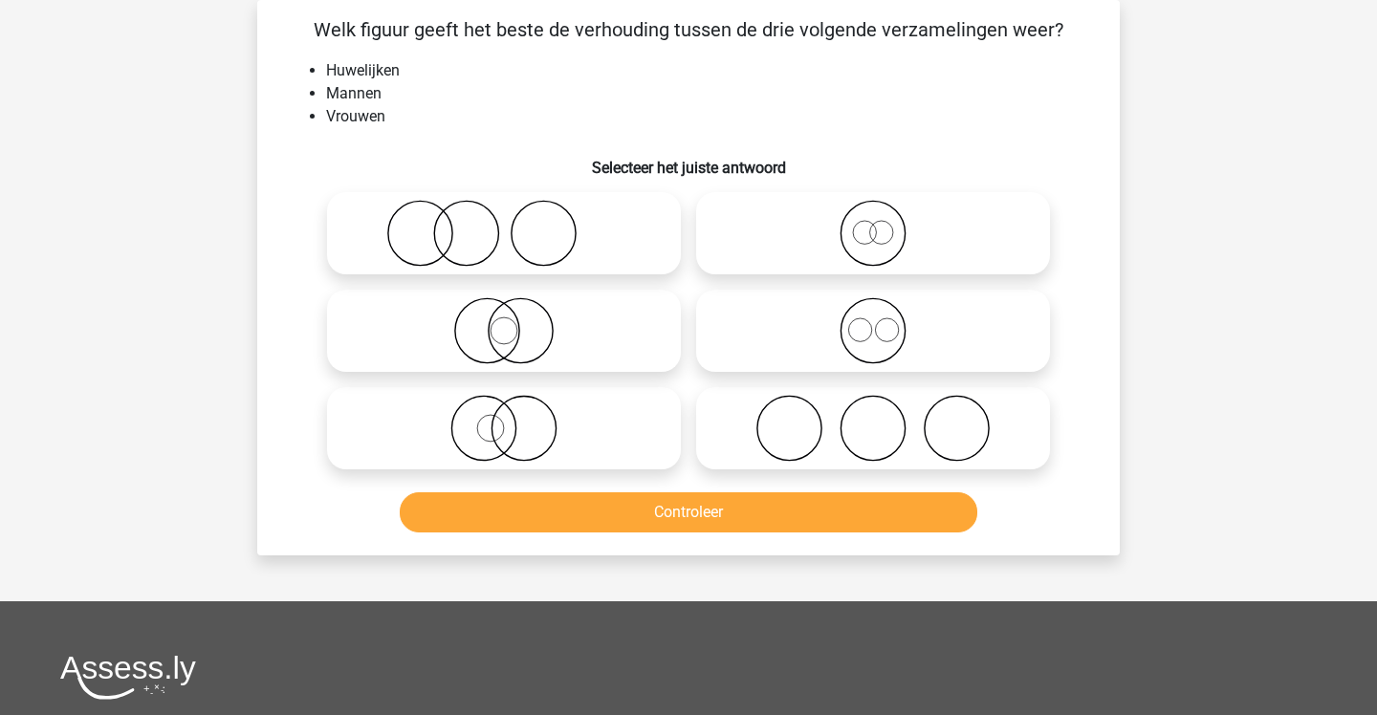
click at [788, 436] on icon at bounding box center [873, 428] width 339 height 67
click at [873, 419] on input "radio" at bounding box center [879, 412] width 12 height 12
radio input "true"
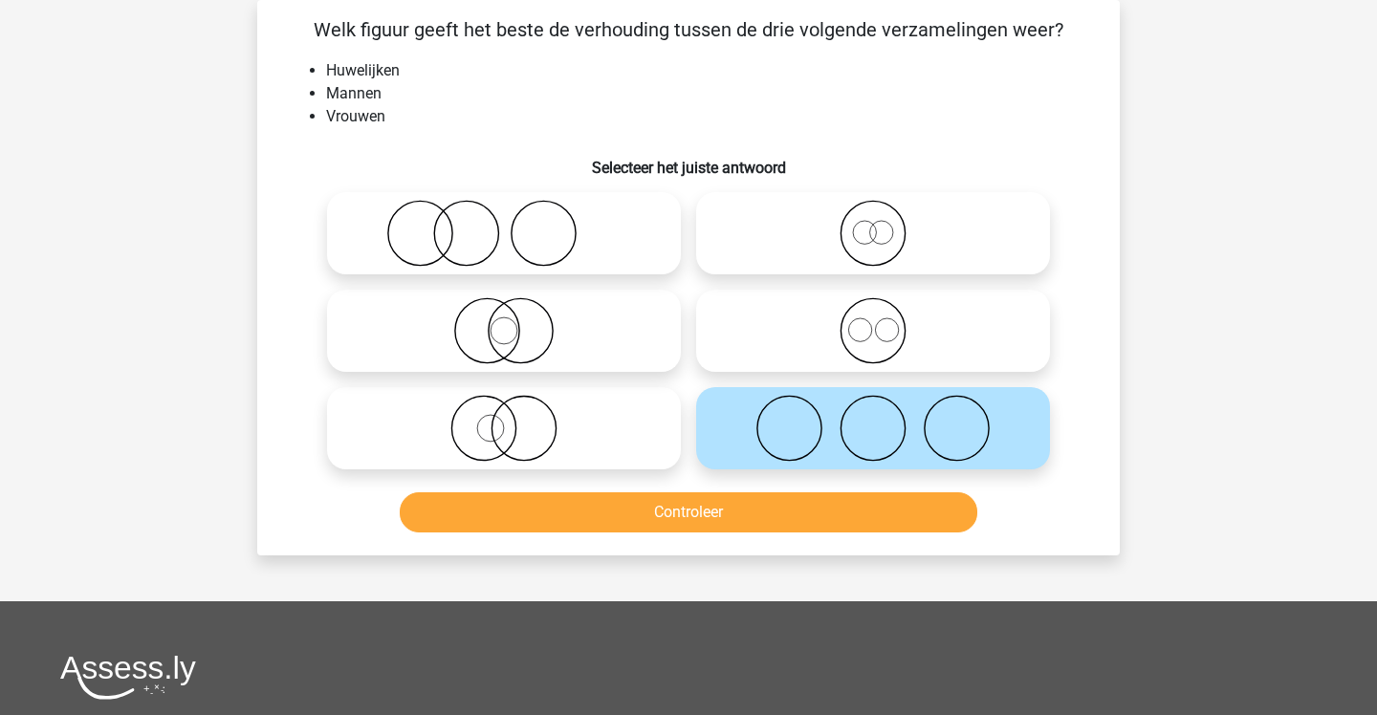
click at [789, 505] on button "Controleer" at bounding box center [689, 512] width 579 height 40
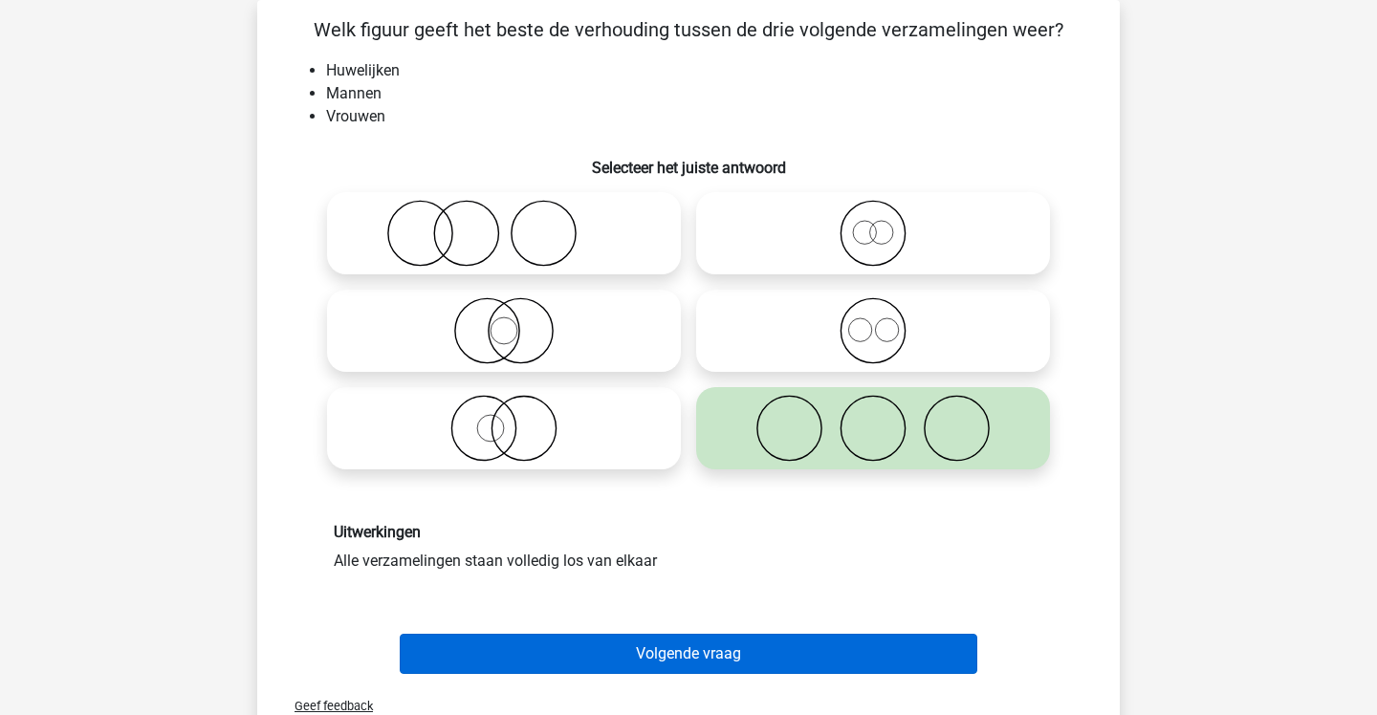
click at [766, 637] on button "Volgende vraag" at bounding box center [689, 654] width 579 height 40
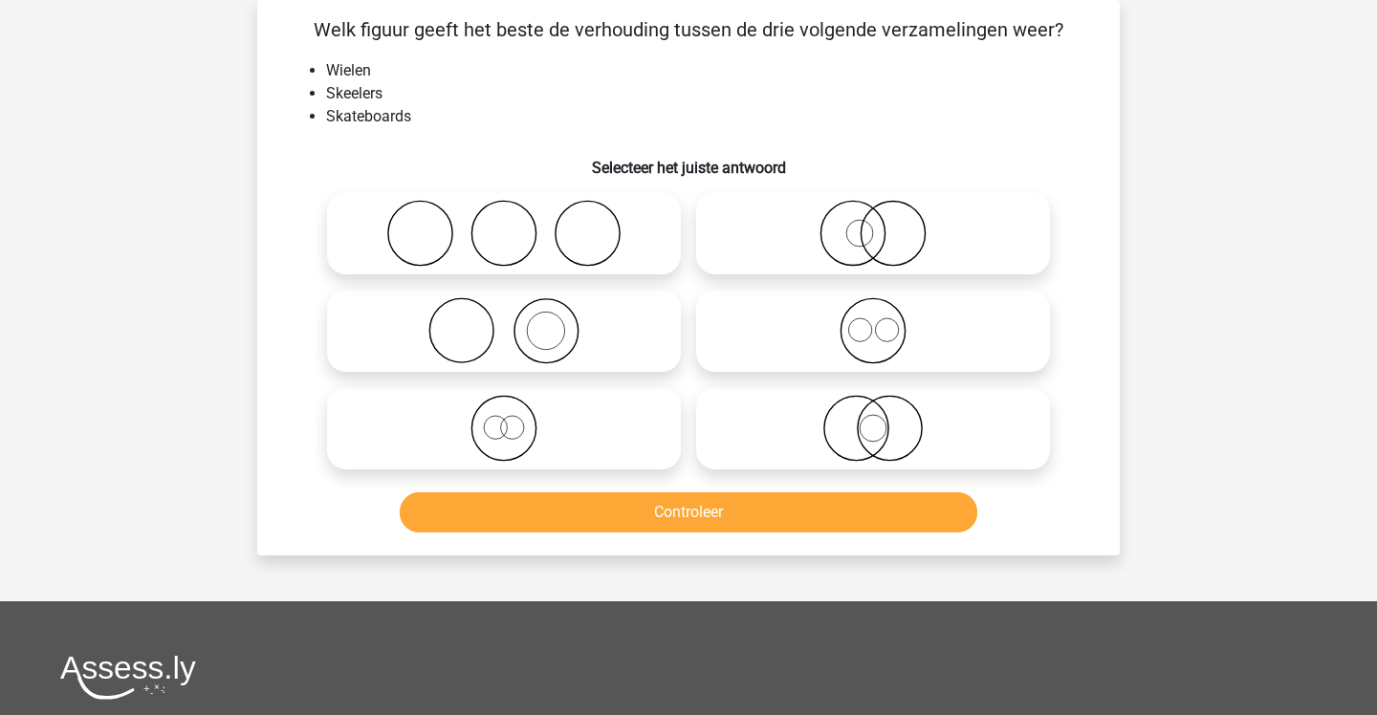
click at [724, 317] on icon at bounding box center [873, 330] width 339 height 67
click at [873, 317] on input "radio" at bounding box center [879, 315] width 12 height 12
radio input "true"
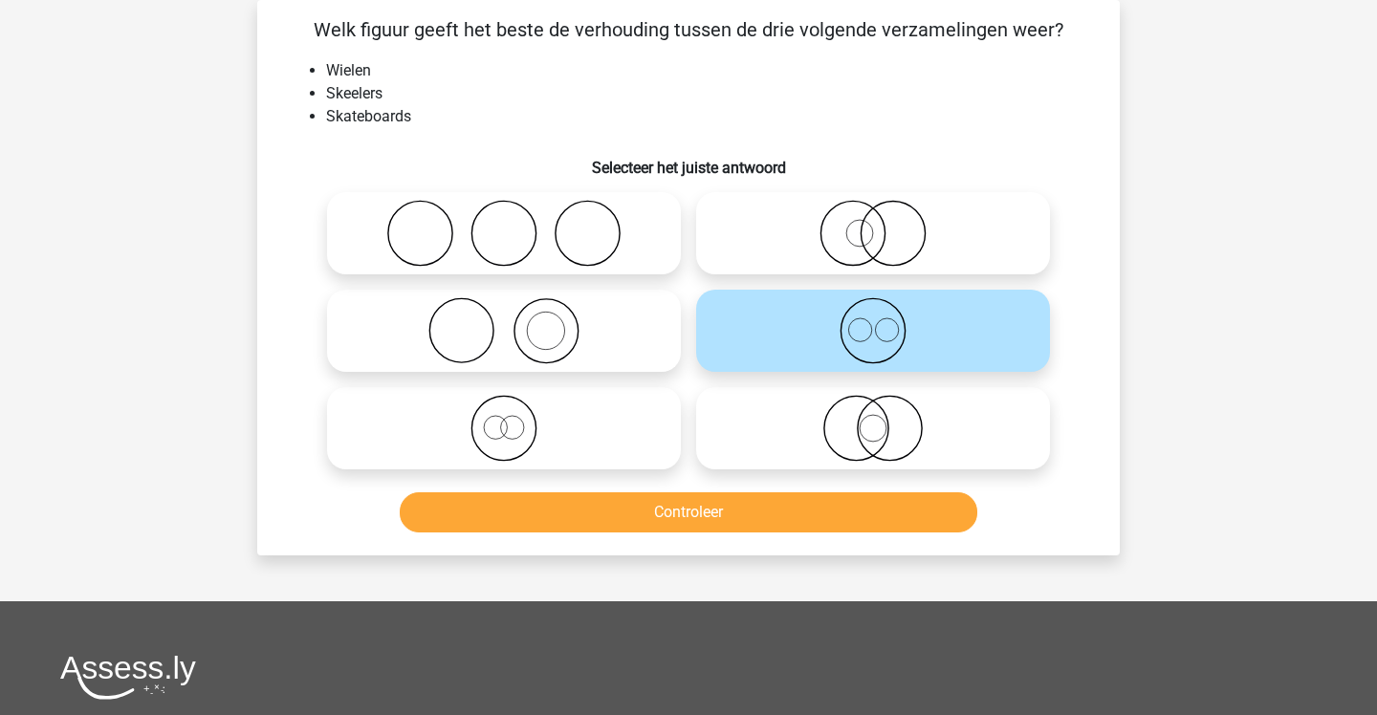
click at [767, 514] on button "Controleer" at bounding box center [689, 512] width 579 height 40
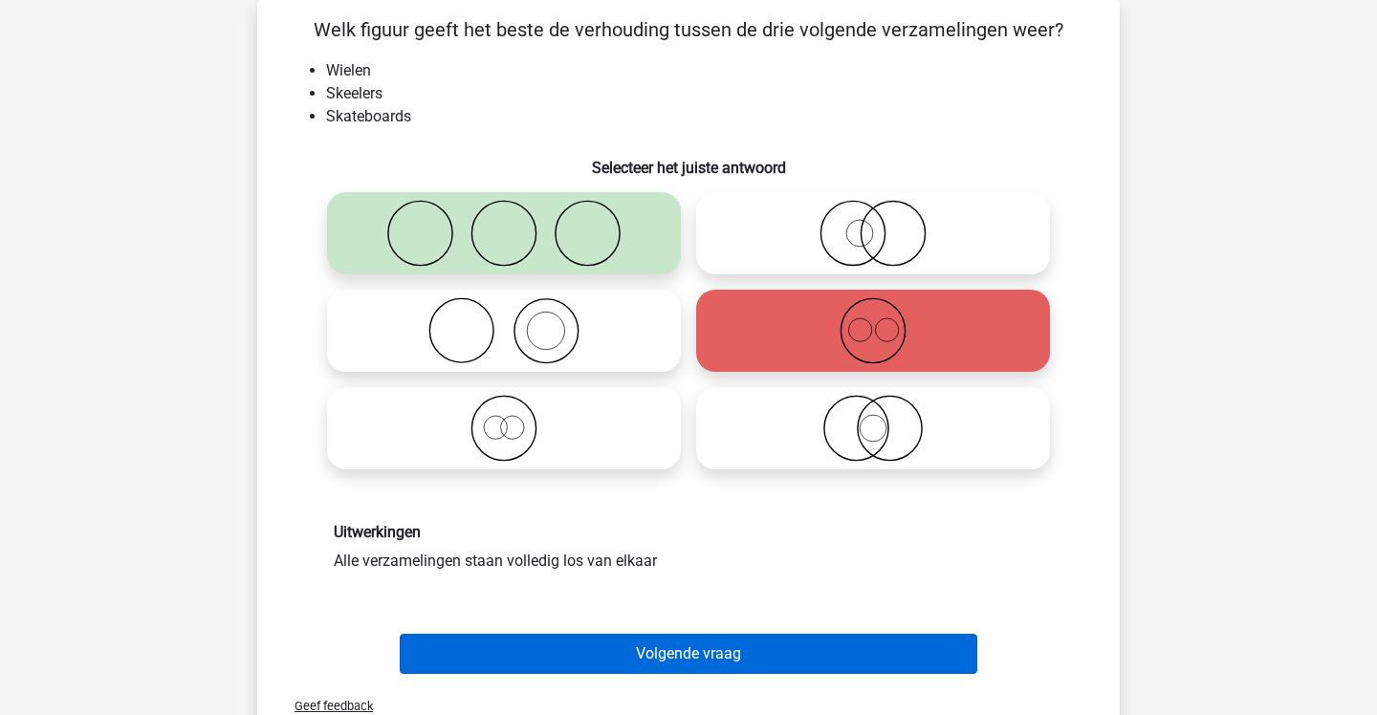
click at [741, 654] on button "Volgende vraag" at bounding box center [689, 654] width 579 height 40
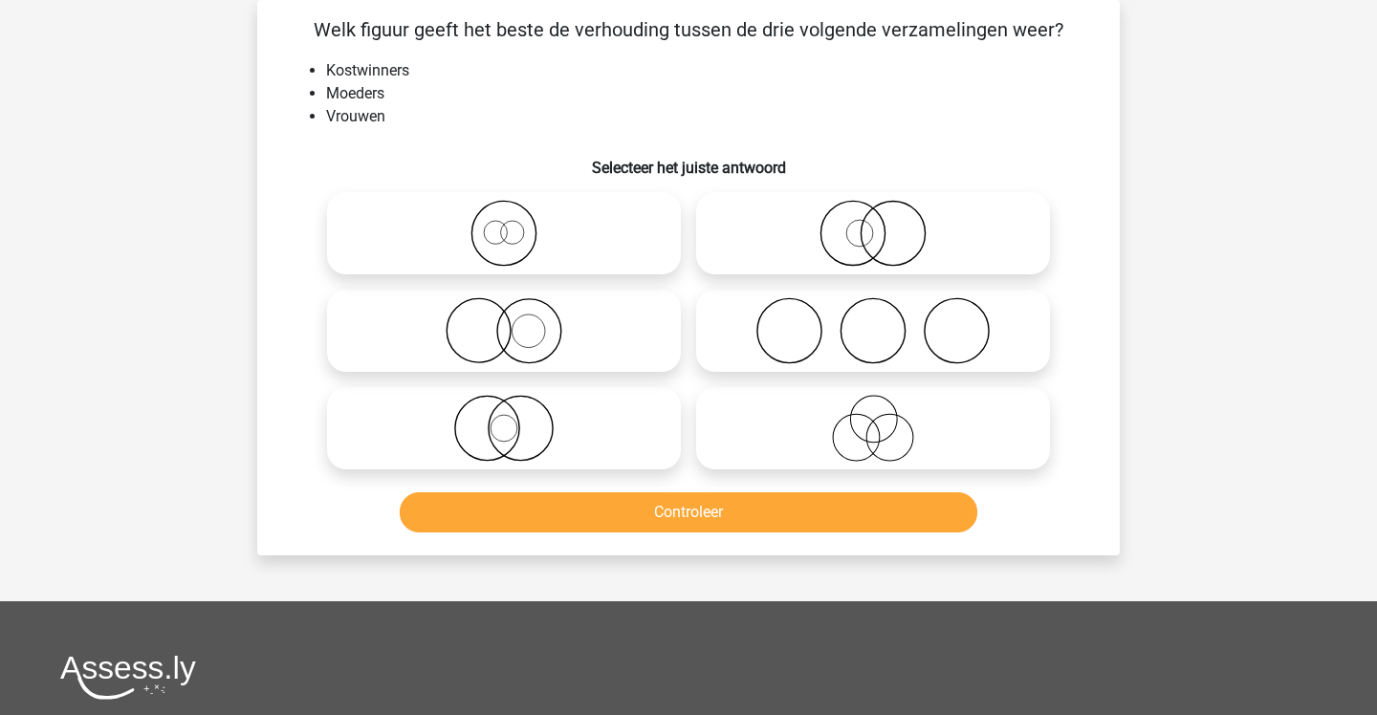
click at [674, 239] on label at bounding box center [504, 233] width 354 height 82
click at [516, 224] on input "radio" at bounding box center [510, 217] width 12 height 12
radio input "true"
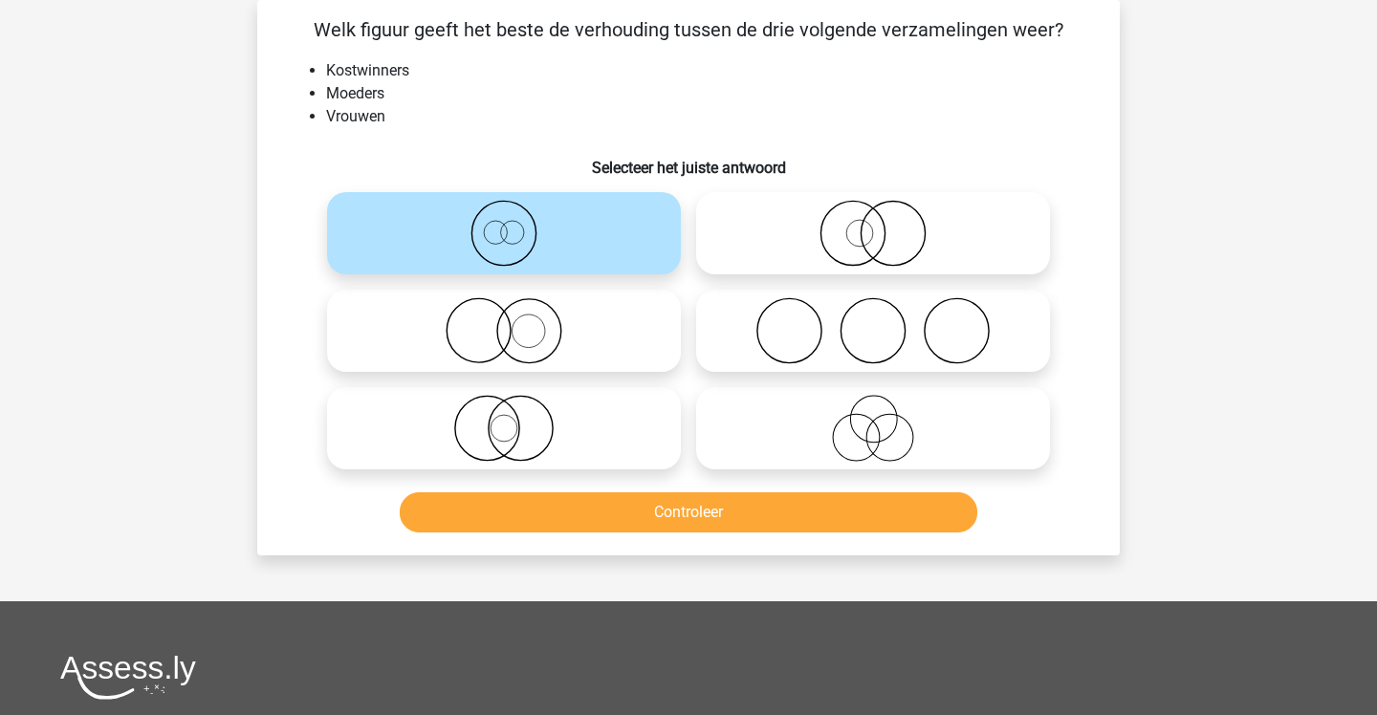
click at [728, 515] on button "Controleer" at bounding box center [689, 512] width 579 height 40
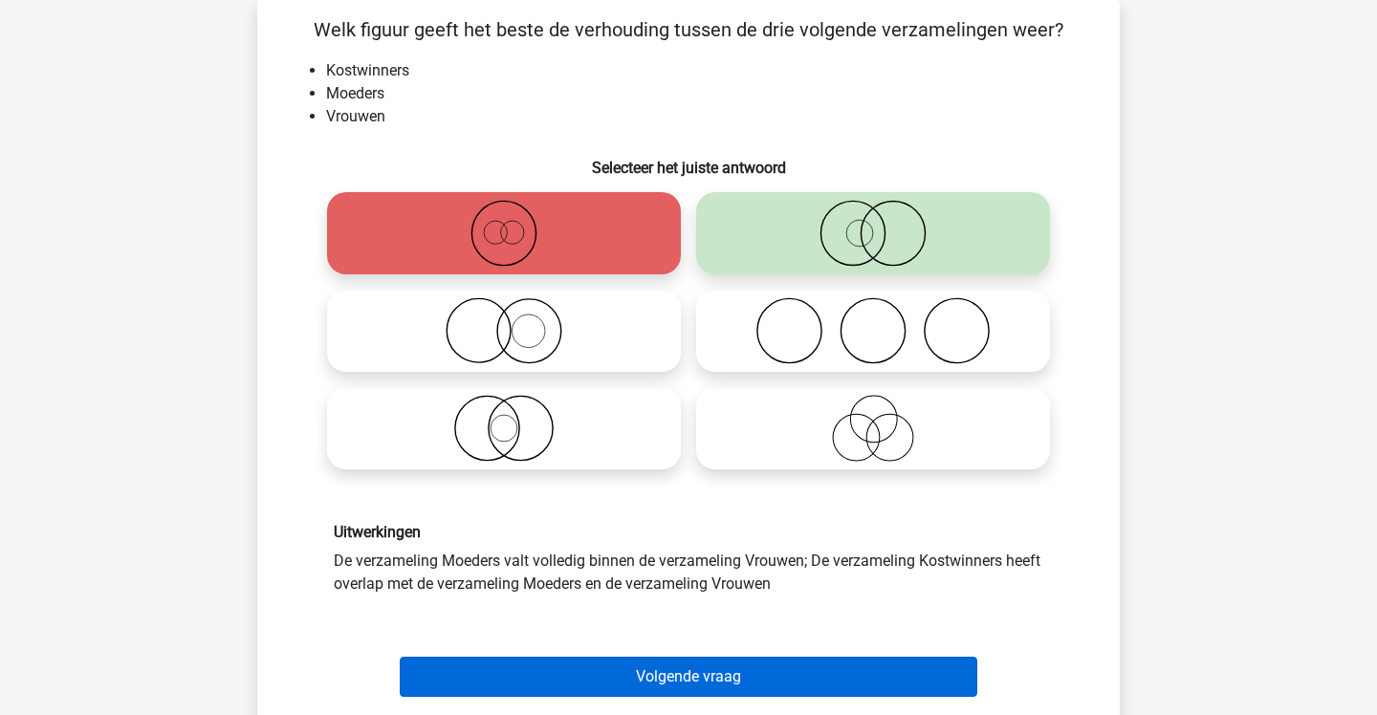
click at [719, 667] on button "Volgende vraag" at bounding box center [689, 677] width 579 height 40
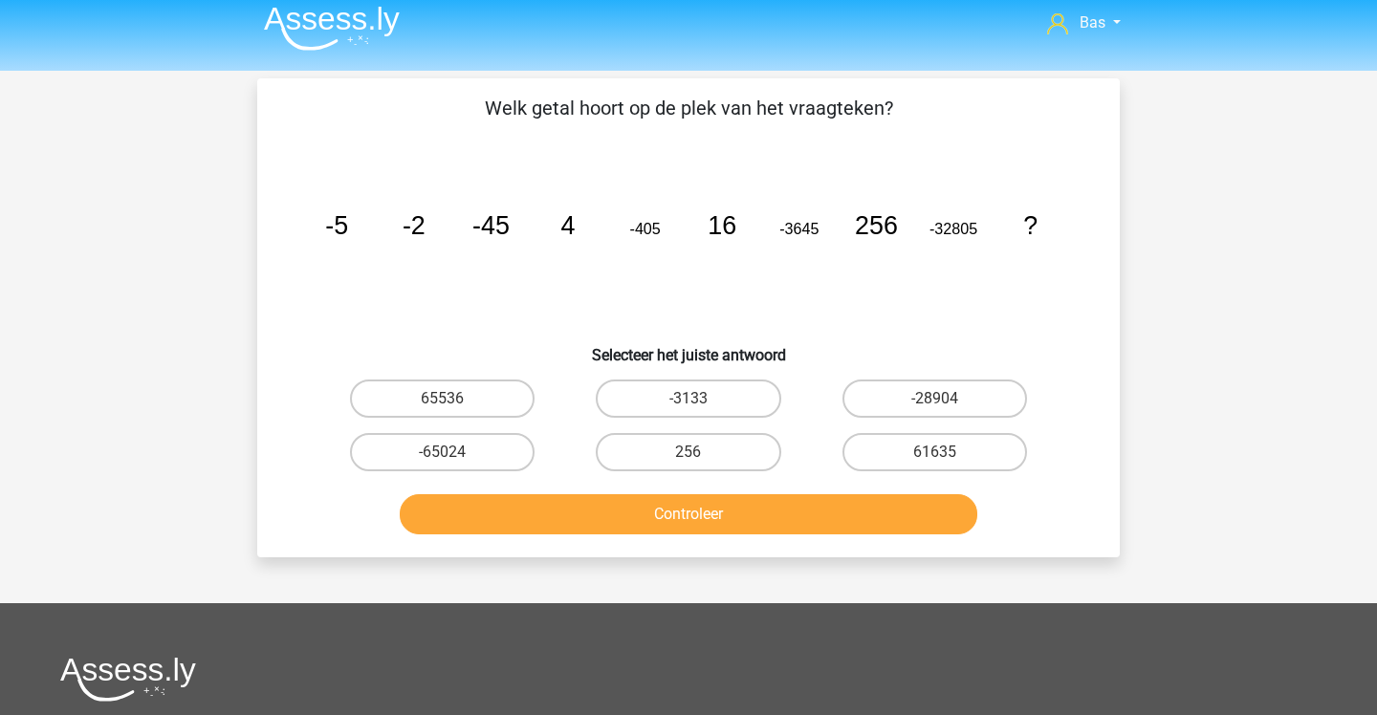
scroll to position [1, 0]
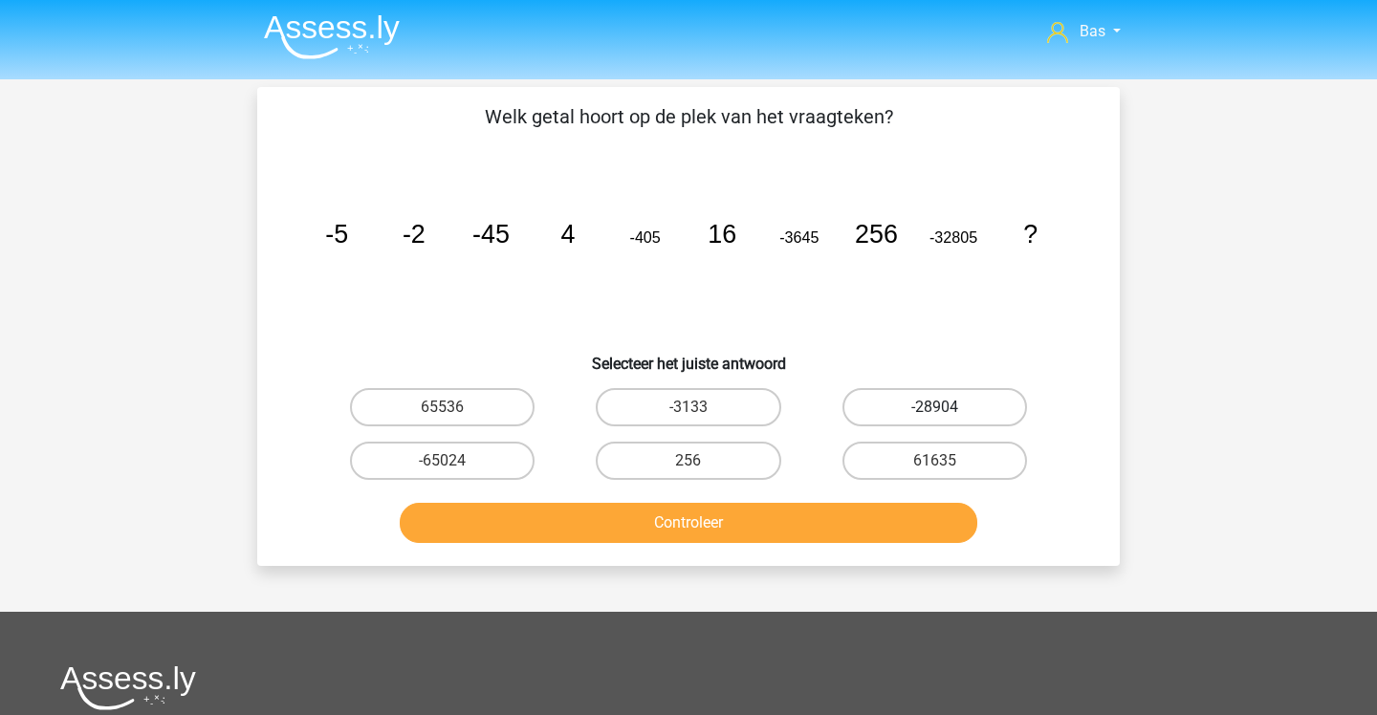
click at [860, 403] on label "-28904" at bounding box center [934, 407] width 185 height 38
click at [934, 407] on input "-28904" at bounding box center [940, 413] width 12 height 12
radio input "true"
click at [838, 525] on button "Controleer" at bounding box center [689, 523] width 579 height 40
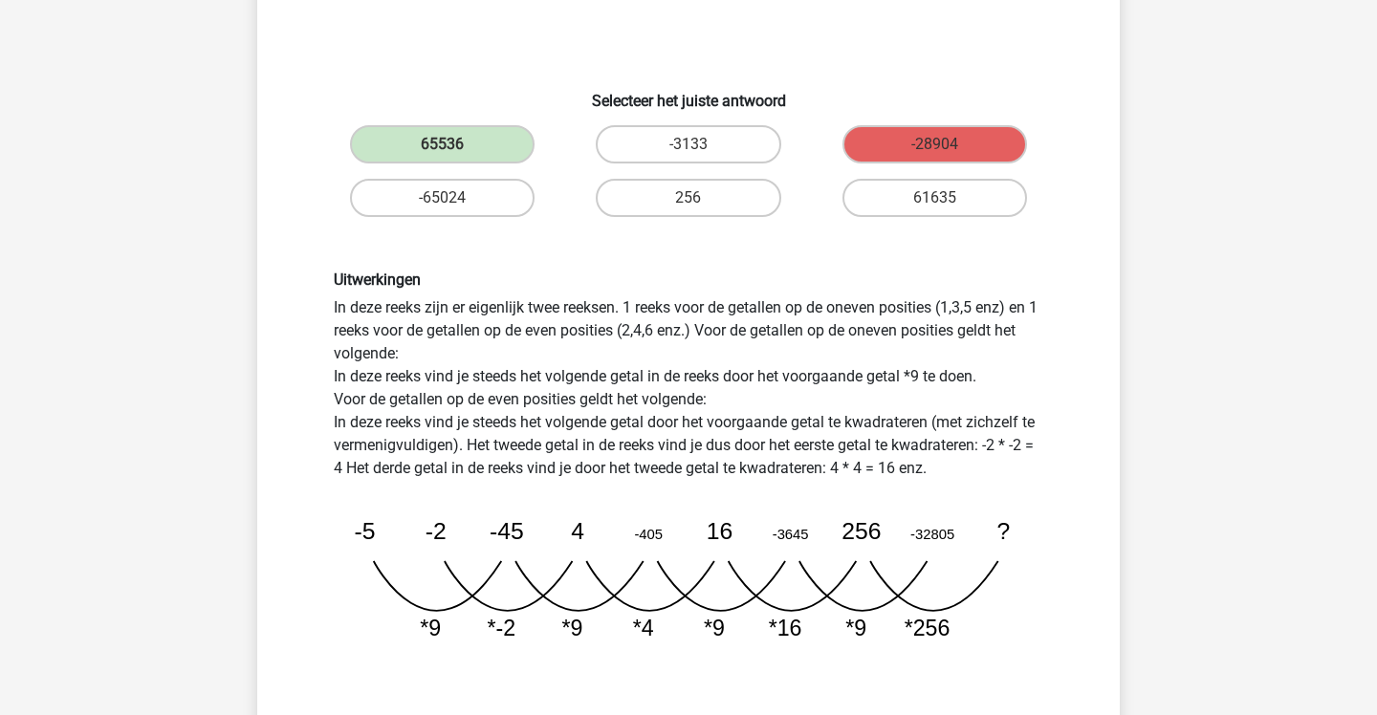
scroll to position [273, 0]
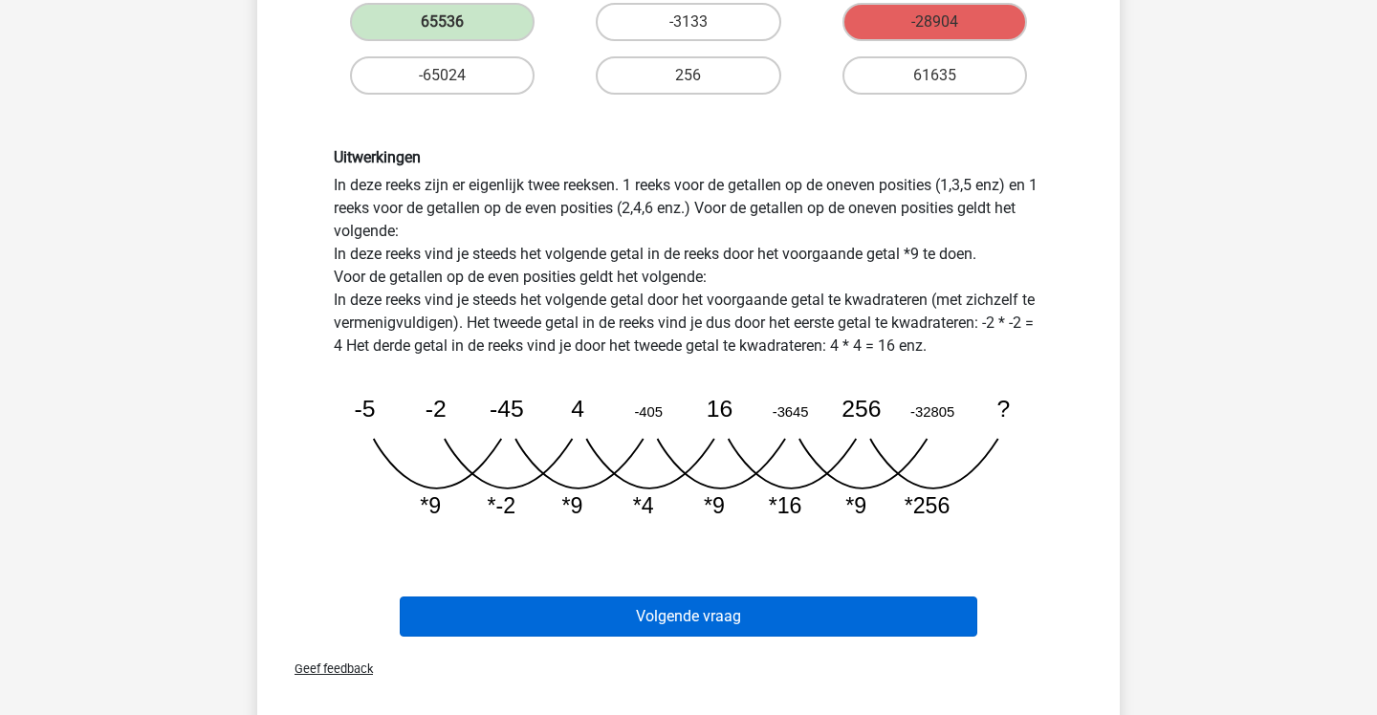
click at [749, 610] on button "Volgende vraag" at bounding box center [689, 617] width 579 height 40
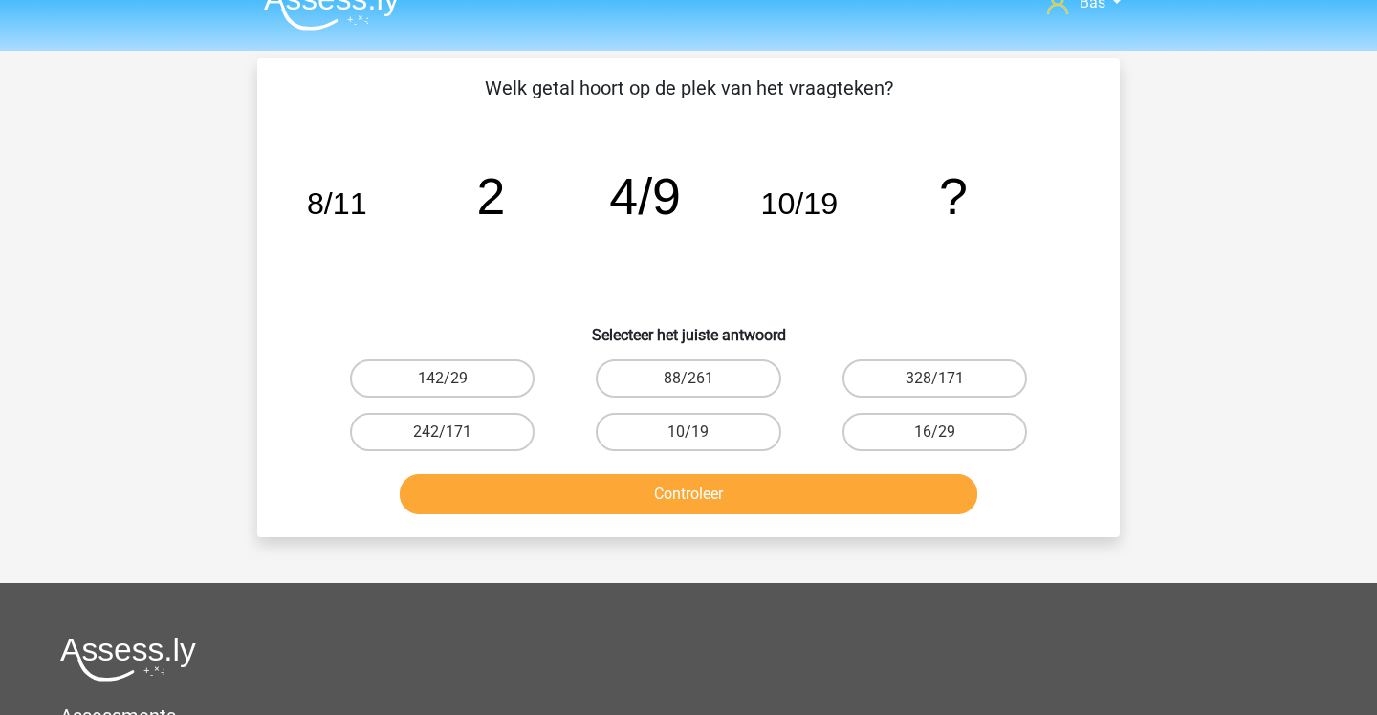
scroll to position [27, 0]
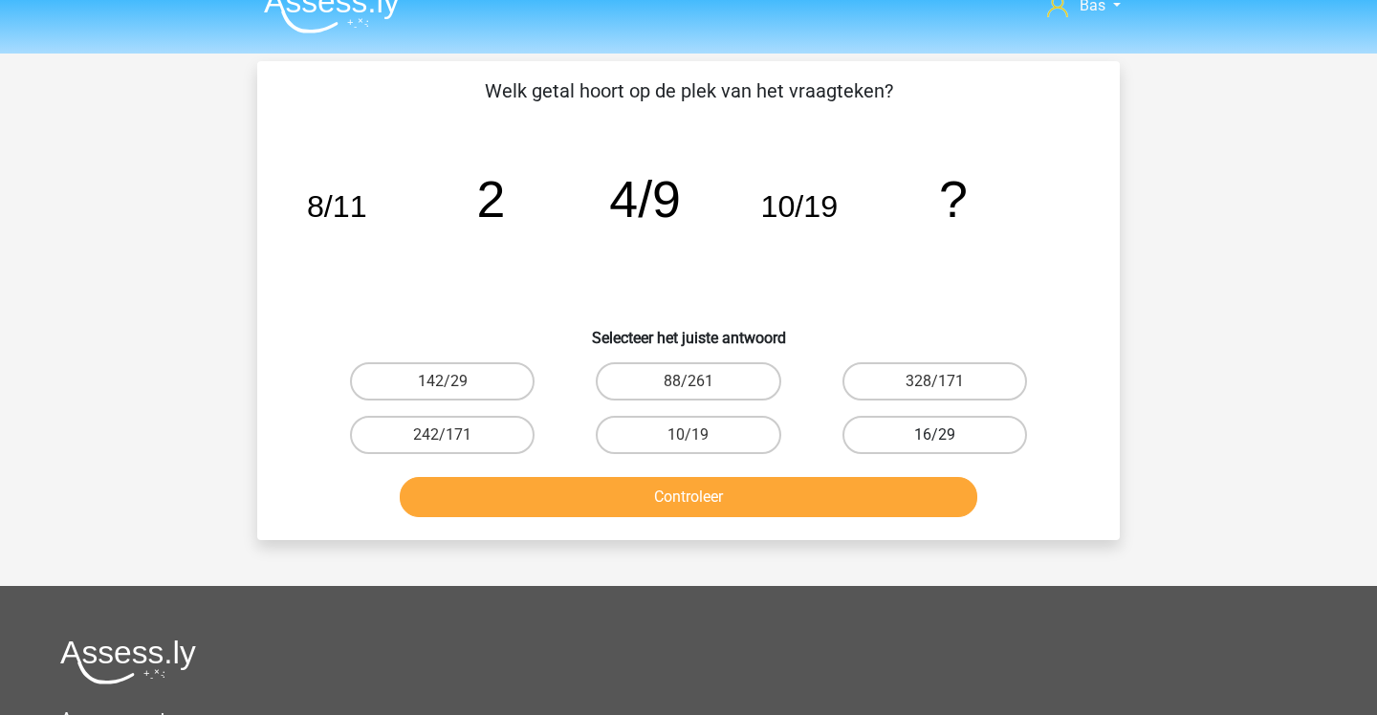
click at [857, 429] on label "16/29" at bounding box center [934, 435] width 185 height 38
click at [934, 435] on input "16/29" at bounding box center [940, 441] width 12 height 12
radio input "true"
click at [854, 486] on button "Controleer" at bounding box center [689, 497] width 579 height 40
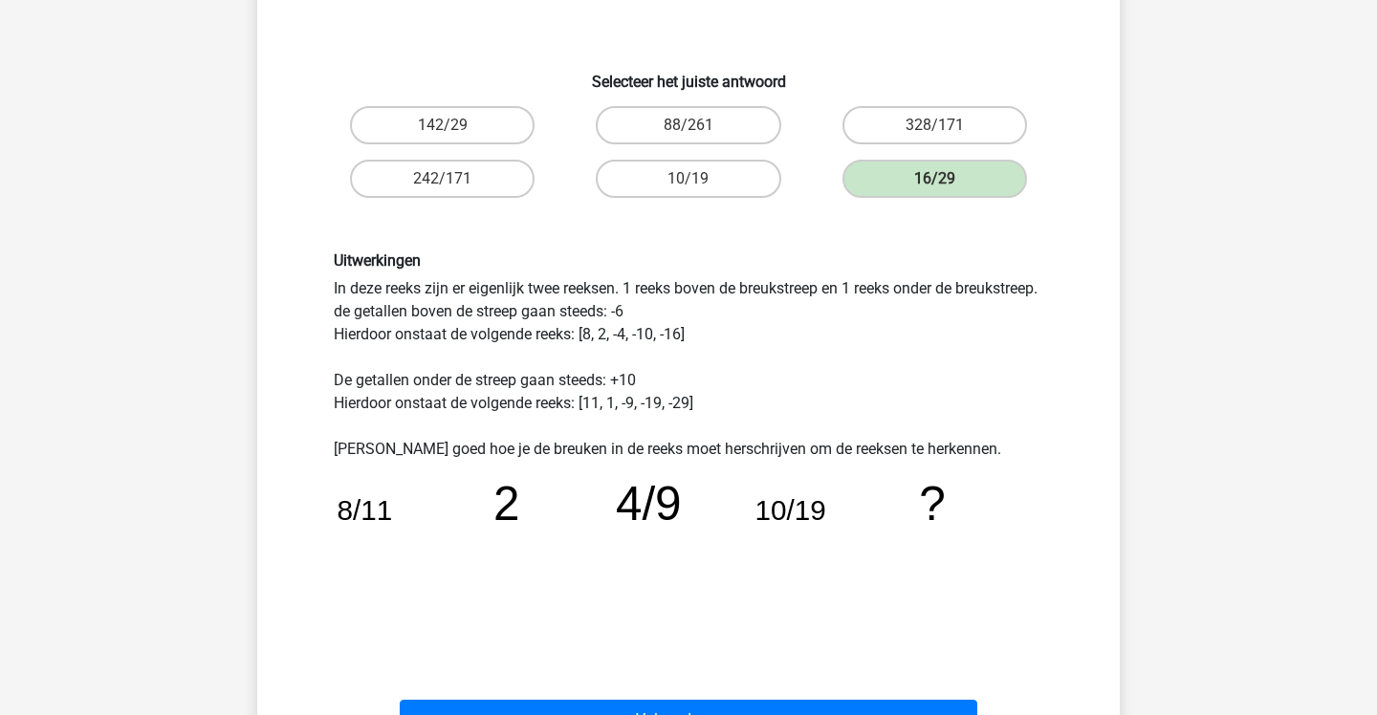
scroll to position [408, 1]
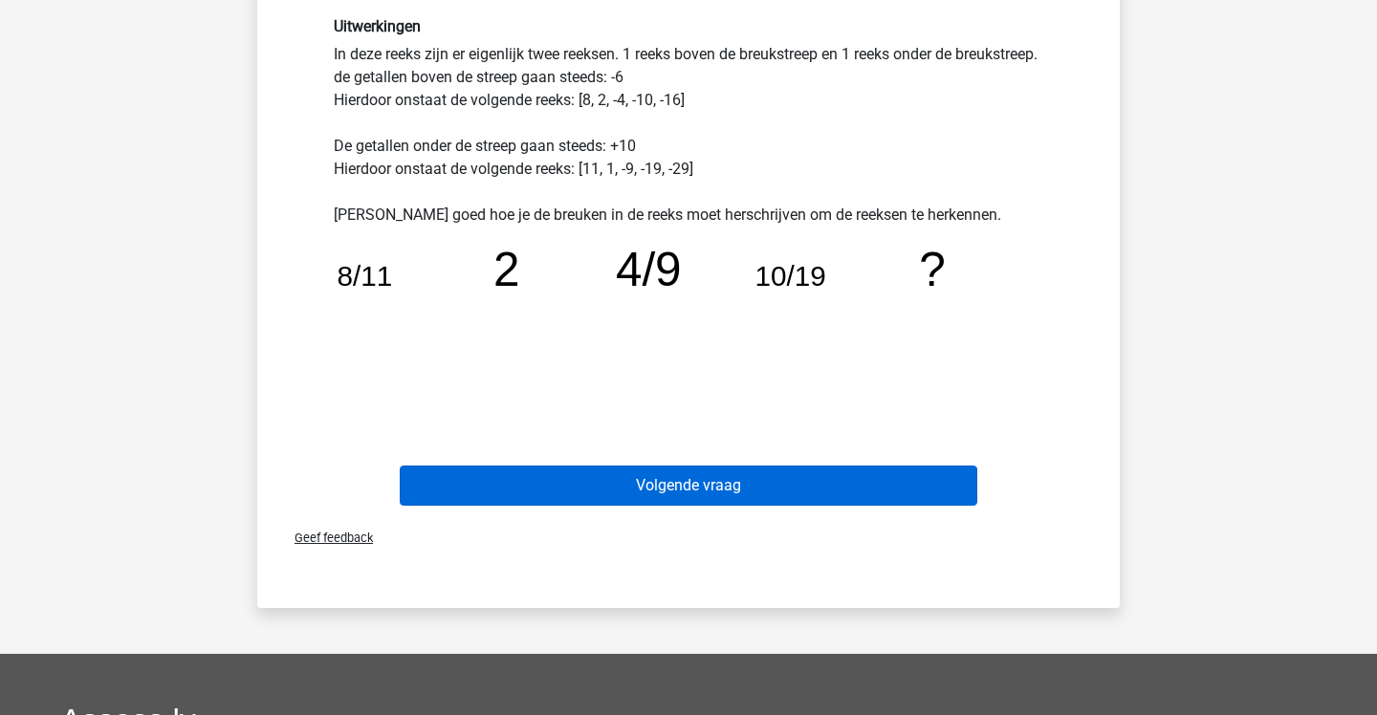
click at [847, 488] on button "Volgende vraag" at bounding box center [689, 486] width 579 height 40
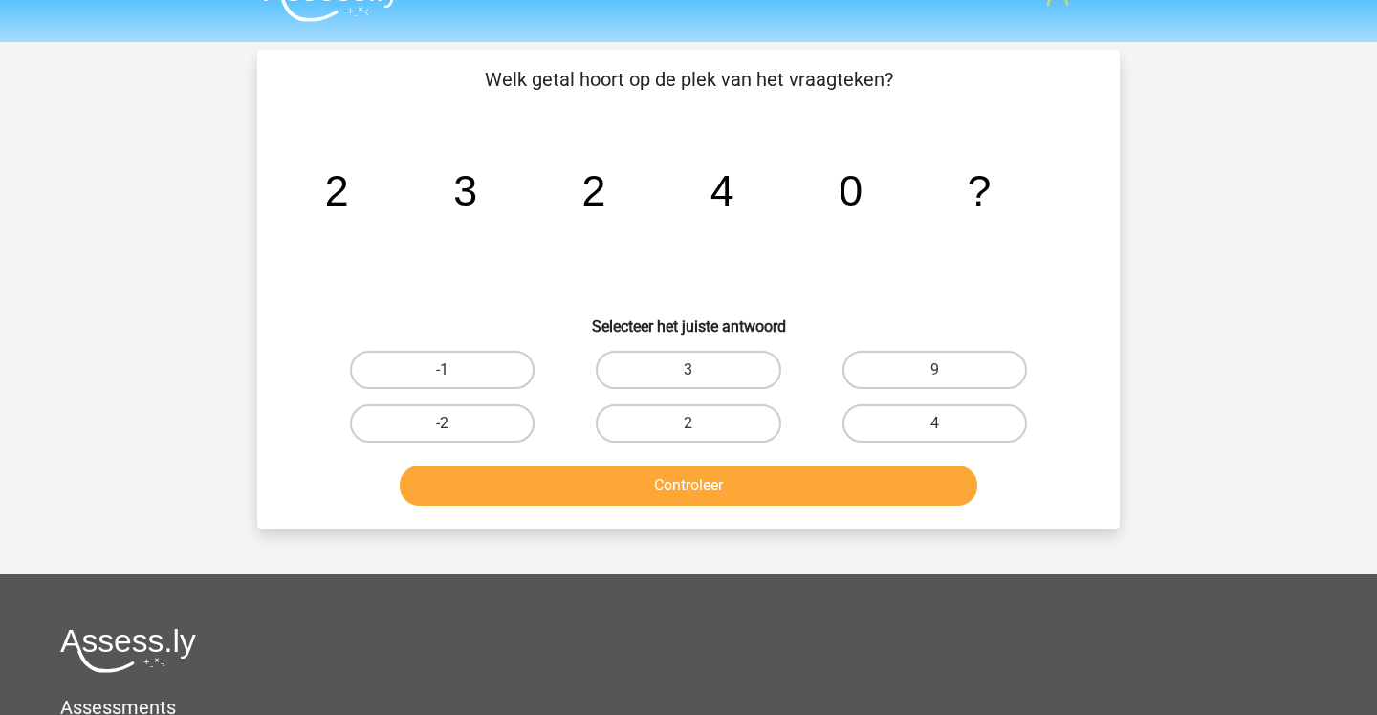
scroll to position [28, 0]
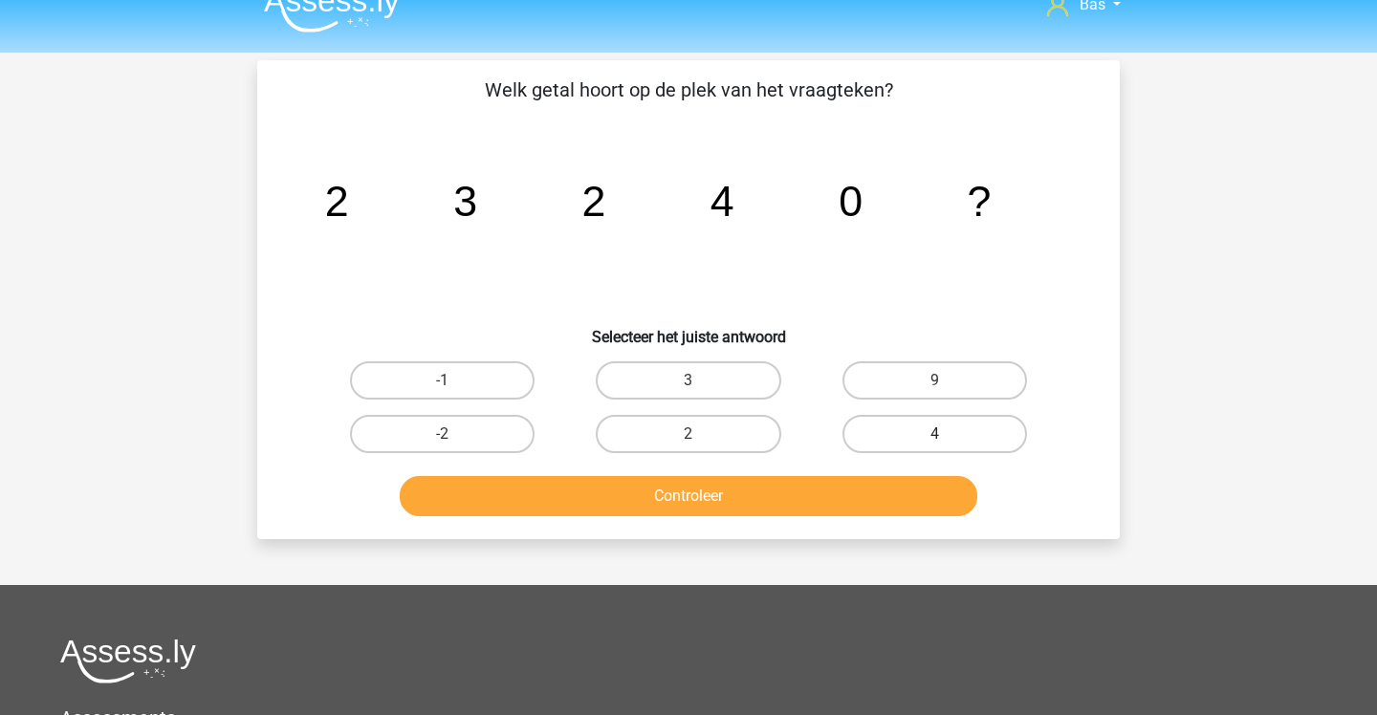
click at [903, 436] on label "4" at bounding box center [934, 434] width 185 height 38
click at [934, 436] on input "4" at bounding box center [940, 440] width 12 height 12
radio input "true"
click at [843, 489] on button "Controleer" at bounding box center [689, 496] width 579 height 40
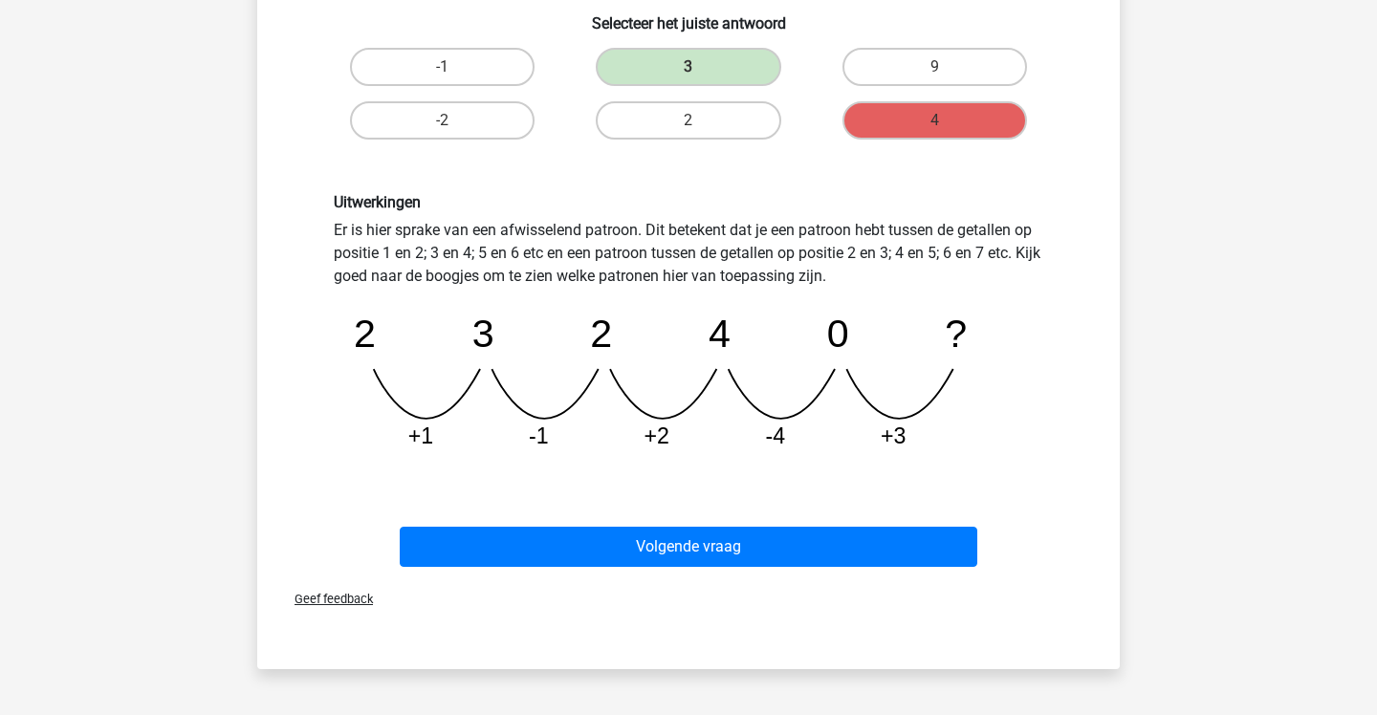
scroll to position [348, 0]
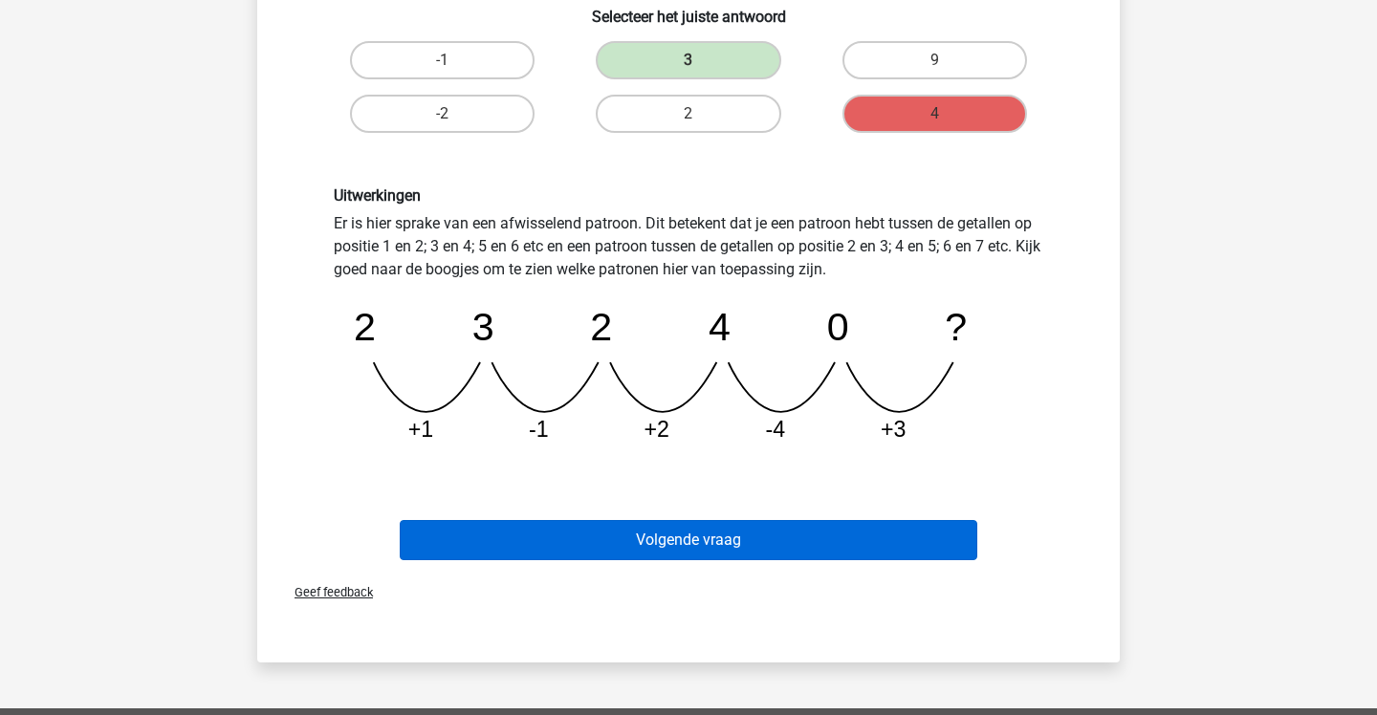
click at [870, 541] on button "Volgende vraag" at bounding box center [689, 540] width 579 height 40
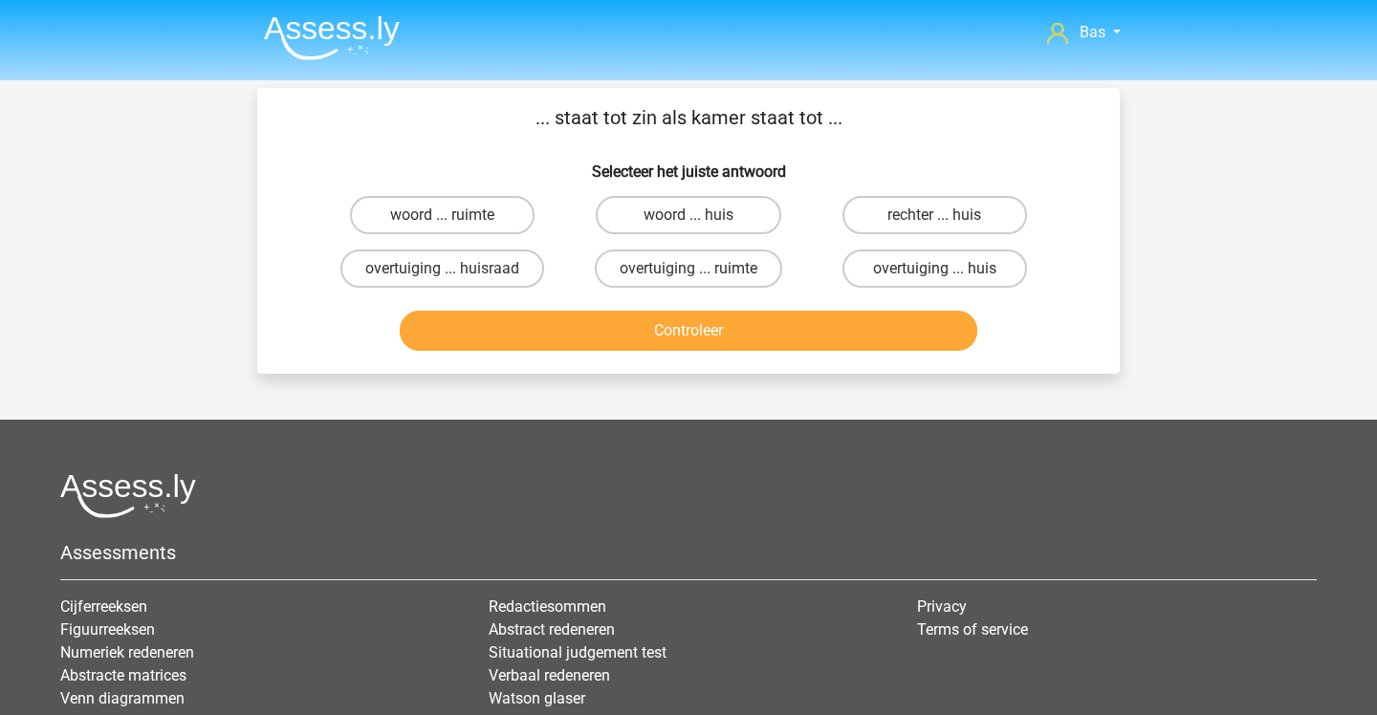
scroll to position [0, 0]
click at [668, 225] on label "woord ... huis" at bounding box center [688, 215] width 185 height 38
click at [689, 225] on input "woord ... huis" at bounding box center [695, 221] width 12 height 12
radio input "true"
click at [754, 330] on button "Controleer" at bounding box center [689, 331] width 579 height 40
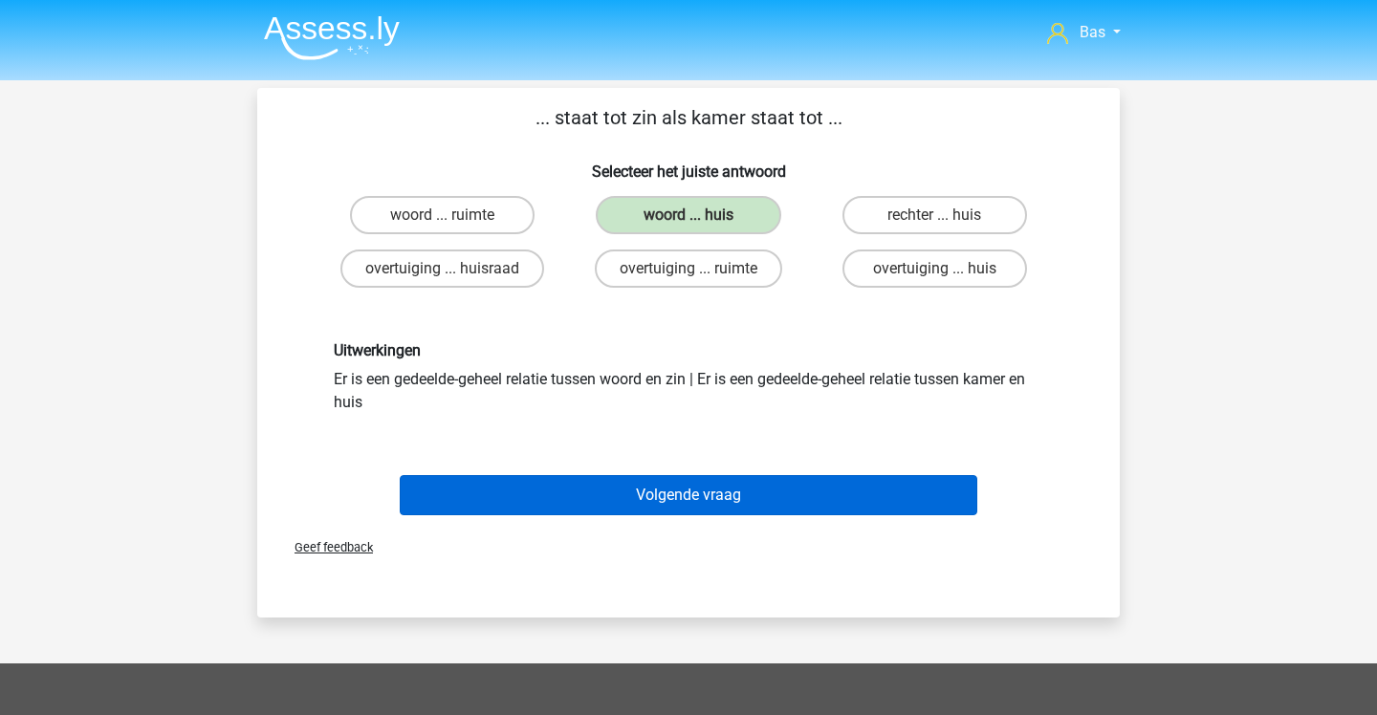
click at [756, 481] on button "Volgende vraag" at bounding box center [689, 495] width 579 height 40
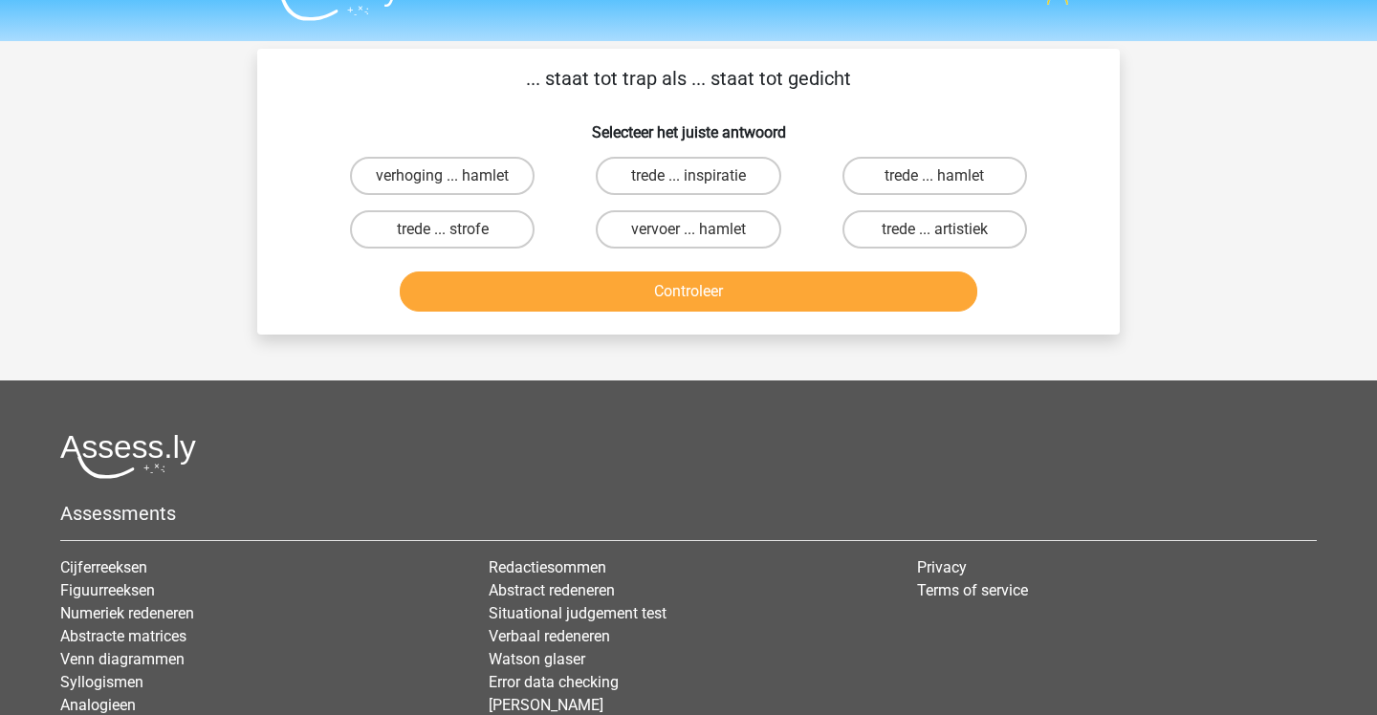
scroll to position [5, 0]
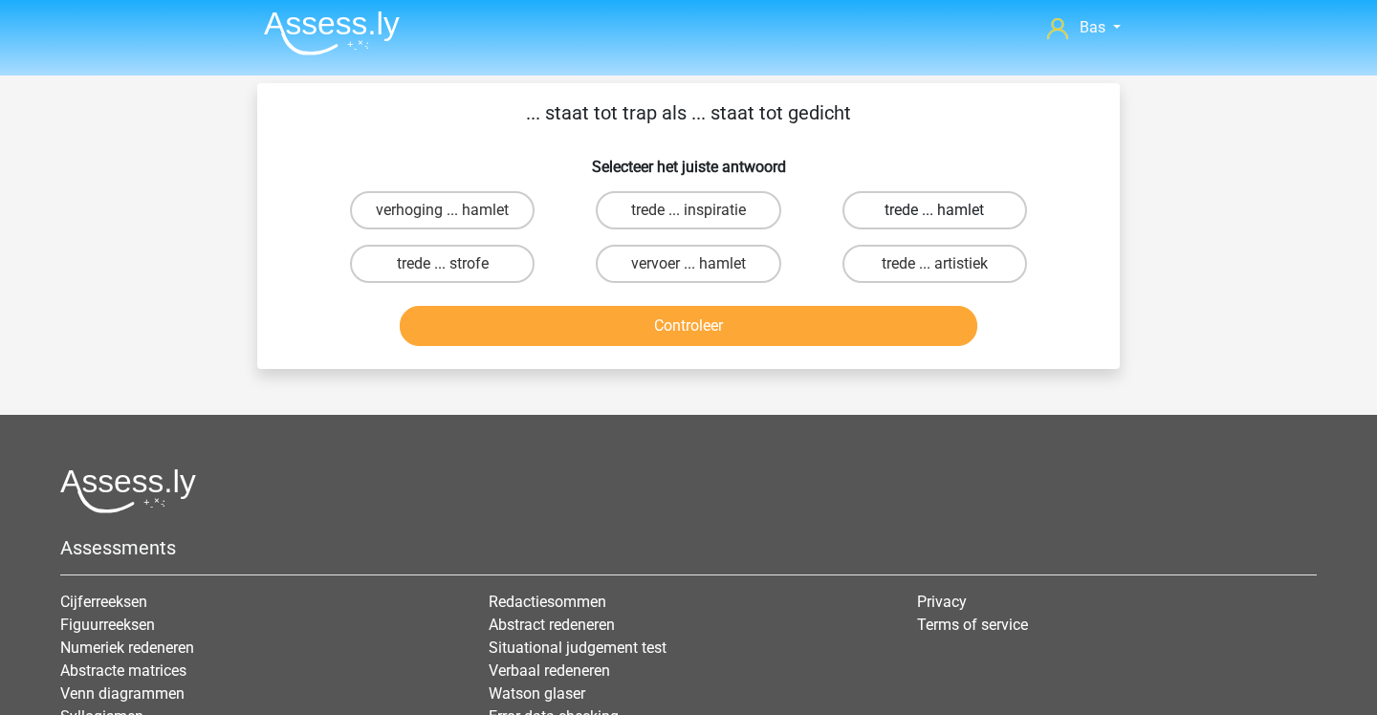
click at [878, 210] on label "trede ... hamlet" at bounding box center [934, 210] width 185 height 38
click at [934, 210] on input "trede ... hamlet" at bounding box center [940, 216] width 12 height 12
radio input "true"
click at [860, 328] on button "Controleer" at bounding box center [689, 326] width 579 height 40
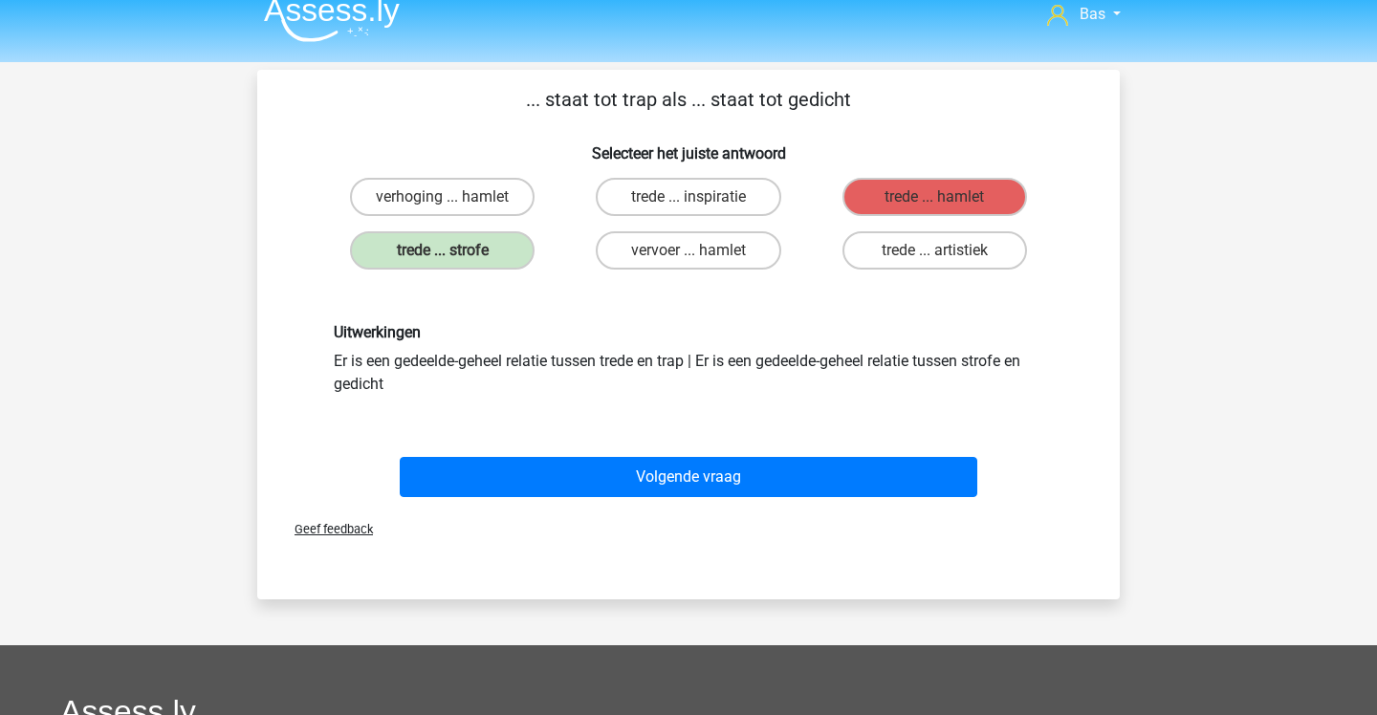
scroll to position [23, 0]
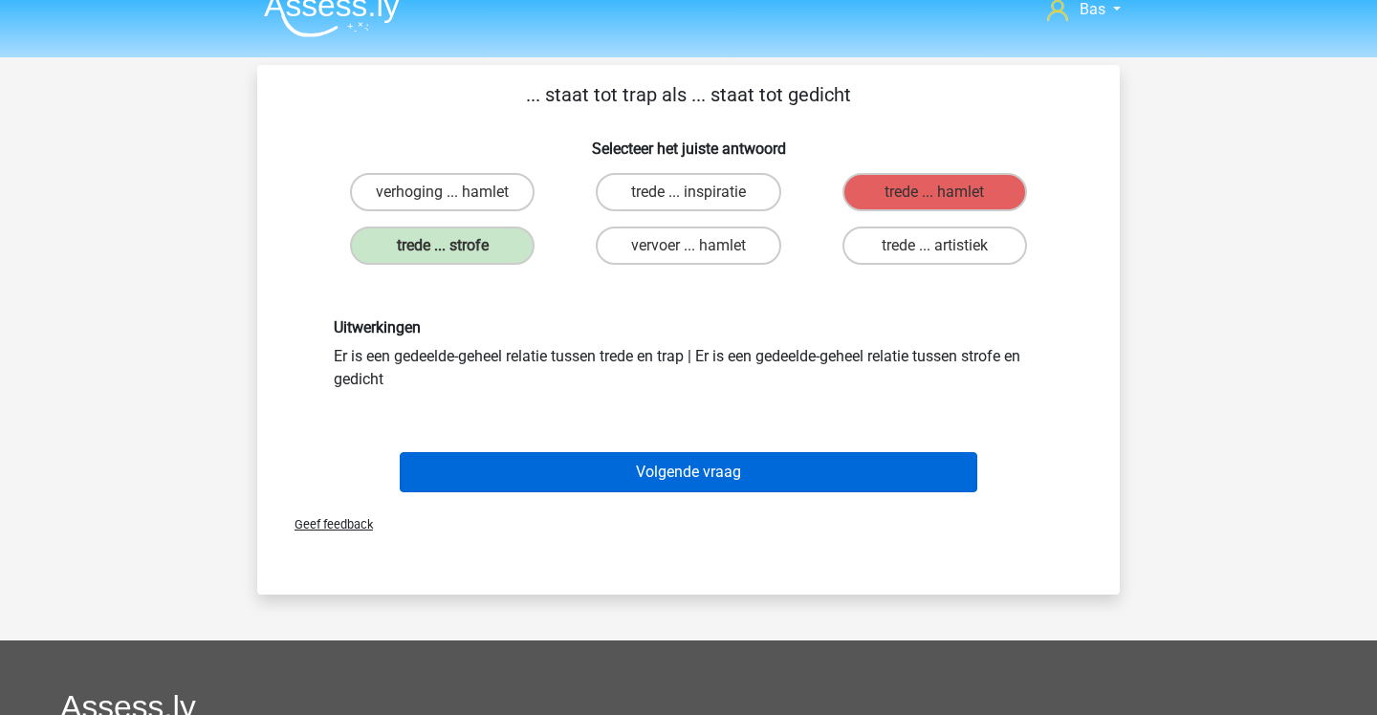
click at [867, 468] on button "Volgende vraag" at bounding box center [689, 472] width 579 height 40
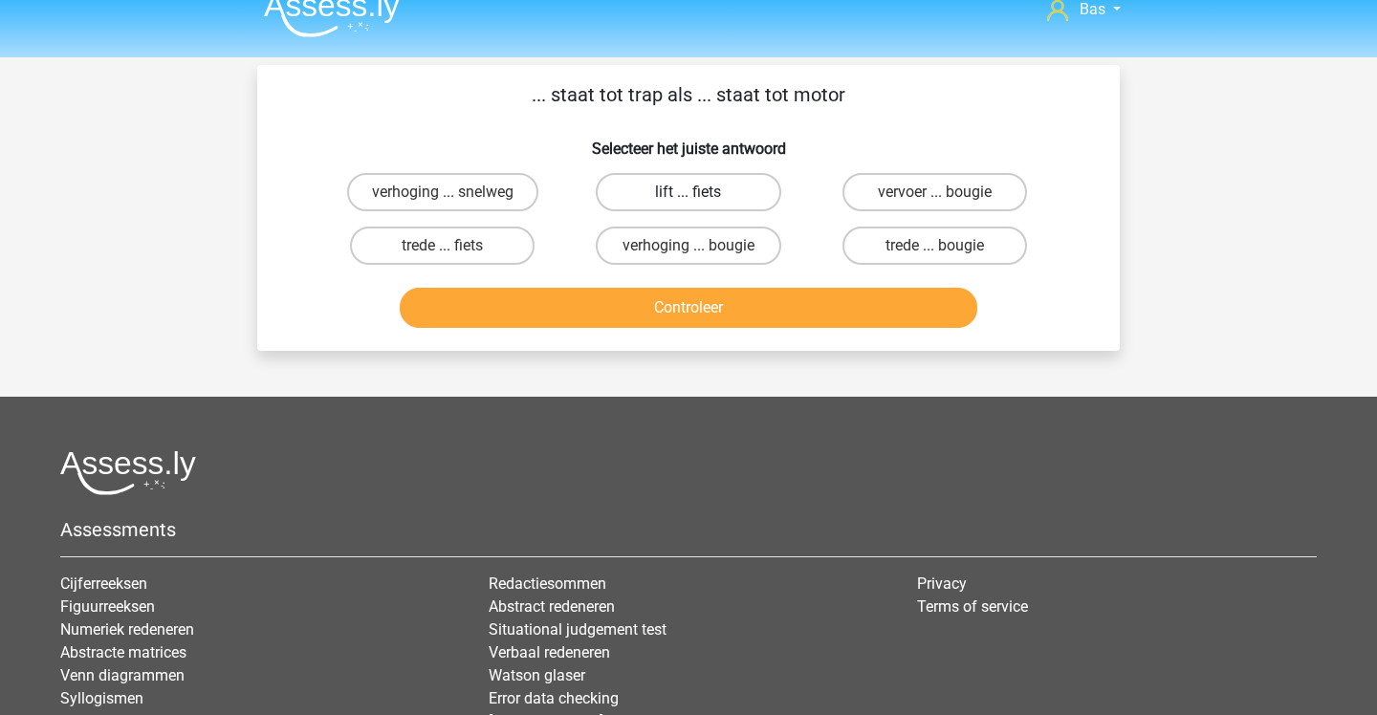
click at [696, 189] on label "lift ... fiets" at bounding box center [688, 192] width 185 height 38
click at [696, 192] on input "lift ... fiets" at bounding box center [695, 198] width 12 height 12
radio input "true"
click at [504, 230] on label "trede ... fiets" at bounding box center [442, 246] width 185 height 38
click at [455, 246] on input "trede ... fiets" at bounding box center [449, 252] width 12 height 12
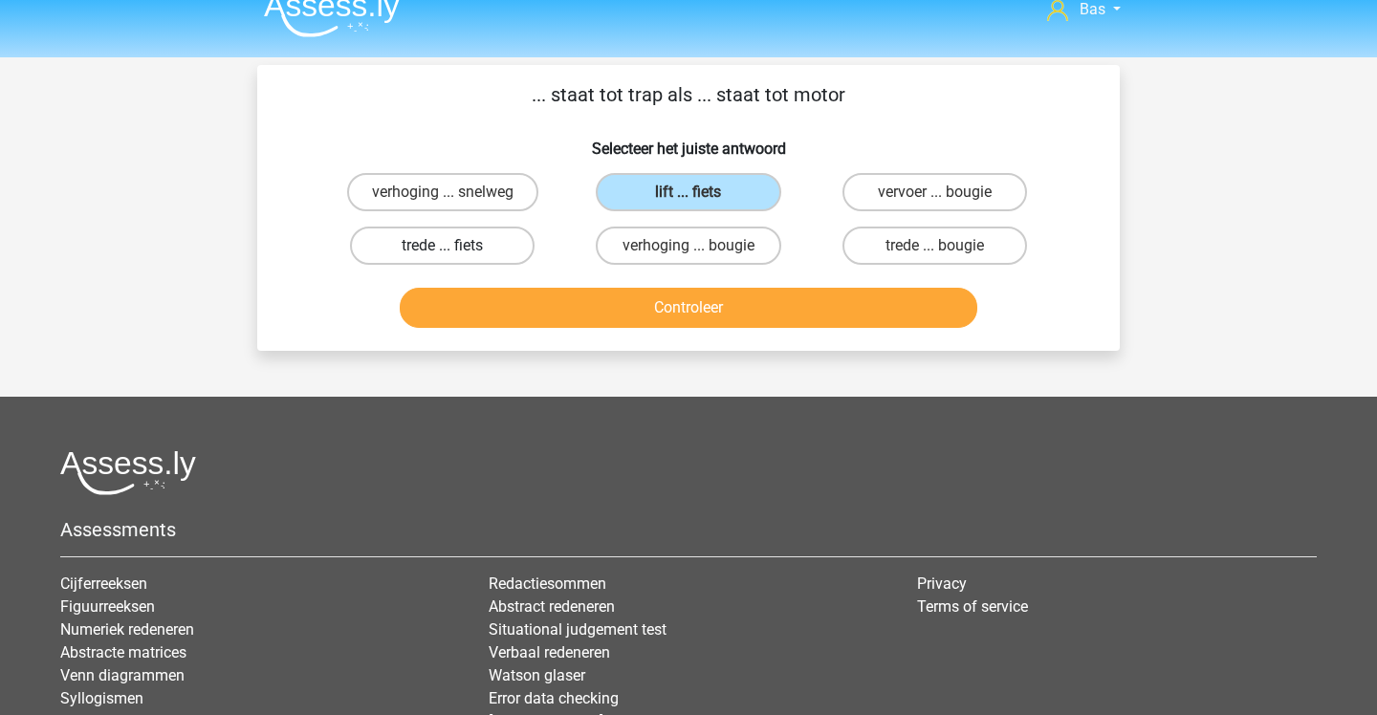
radio input "true"
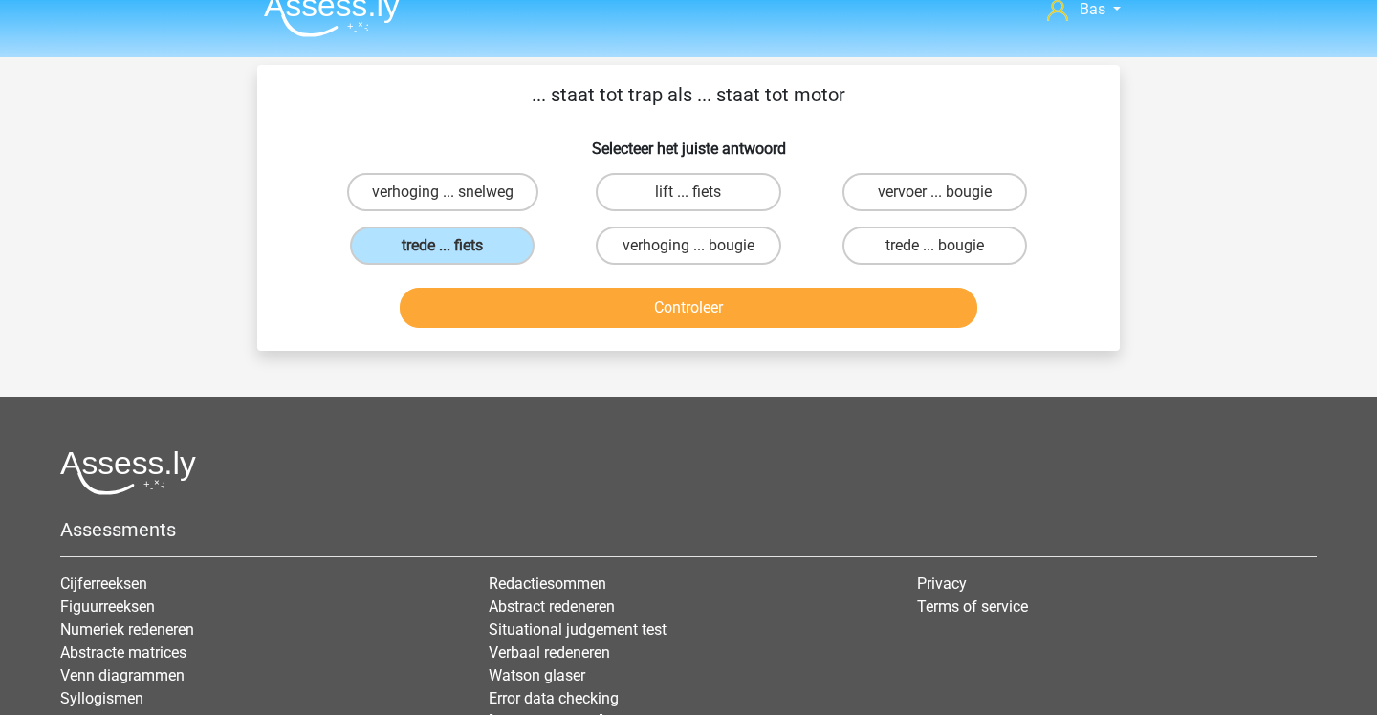
click at [550, 302] on button "Controleer" at bounding box center [689, 308] width 579 height 40
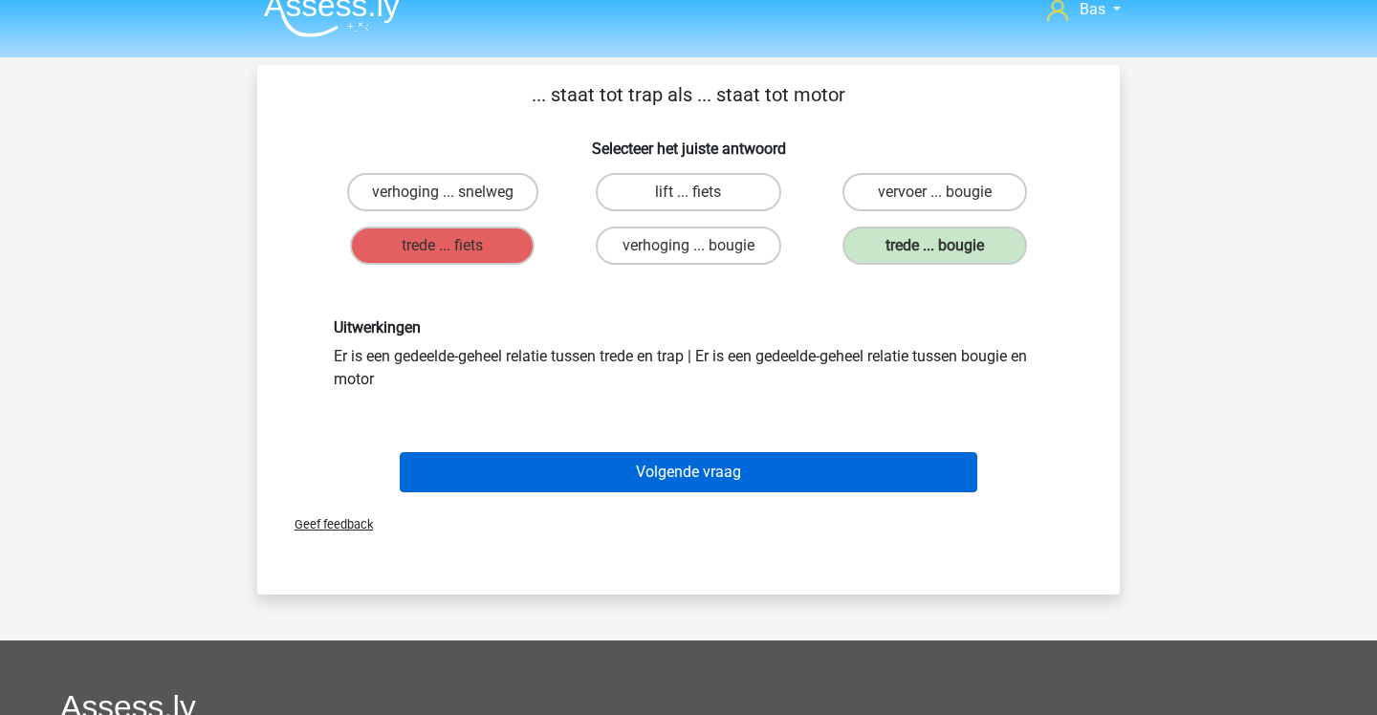
click at [566, 460] on button "Volgende vraag" at bounding box center [689, 472] width 579 height 40
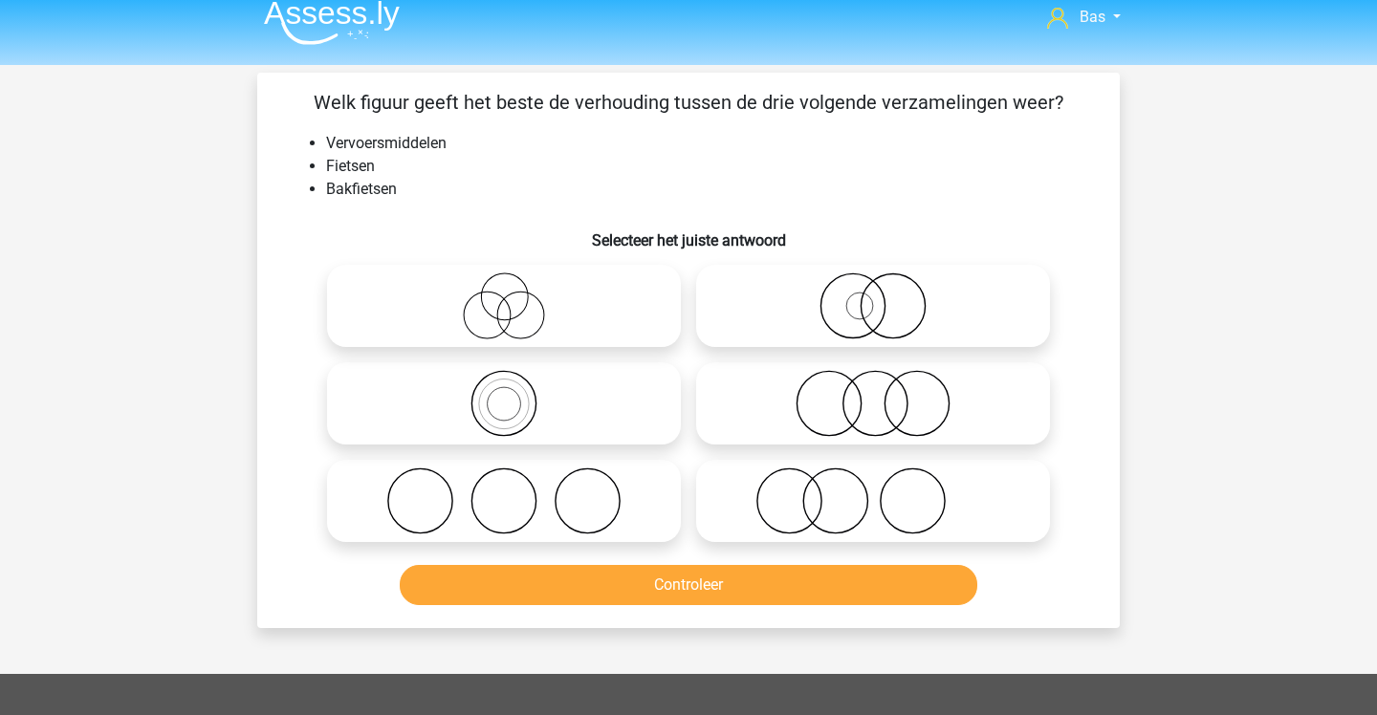
scroll to position [15, 0]
click at [763, 405] on icon at bounding box center [873, 403] width 339 height 67
click at [873, 394] on input "radio" at bounding box center [879, 388] width 12 height 12
radio input "true"
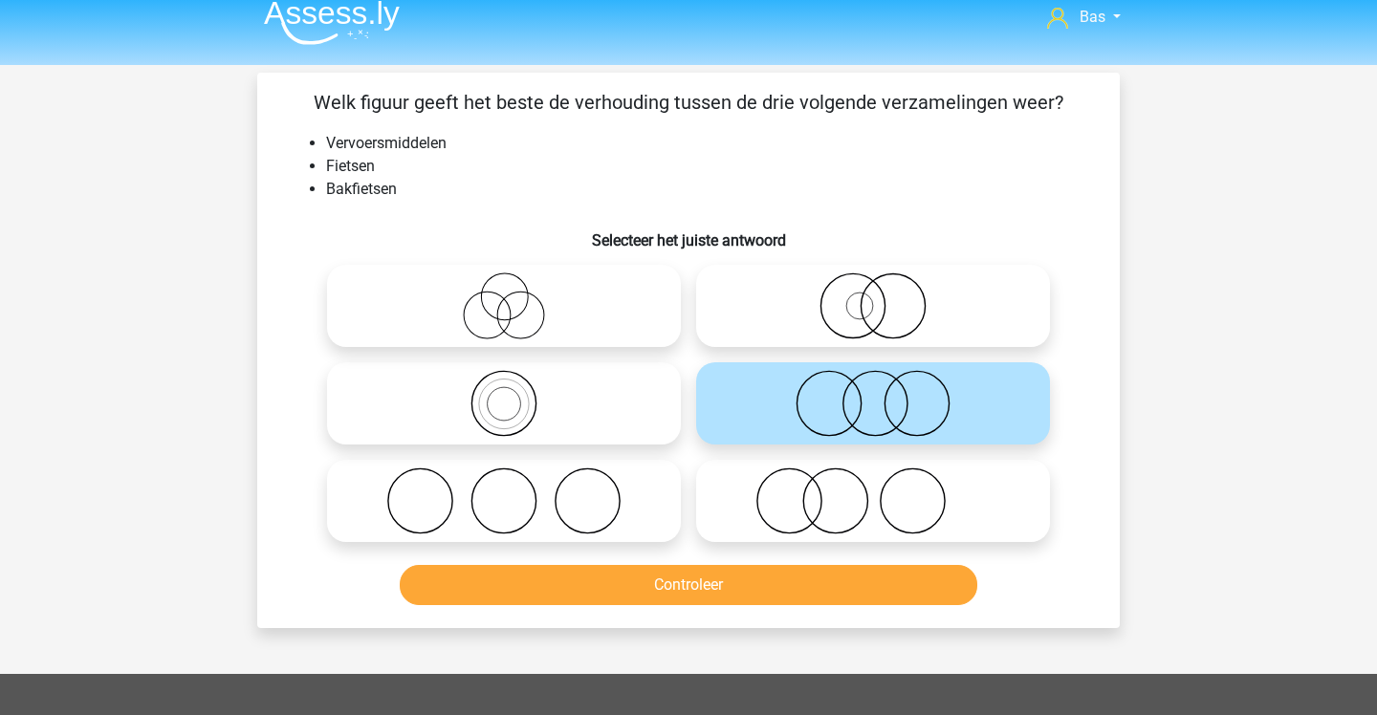
click at [627, 315] on icon at bounding box center [504, 306] width 339 height 67
click at [516, 296] on input "radio" at bounding box center [510, 290] width 12 height 12
radio input "true"
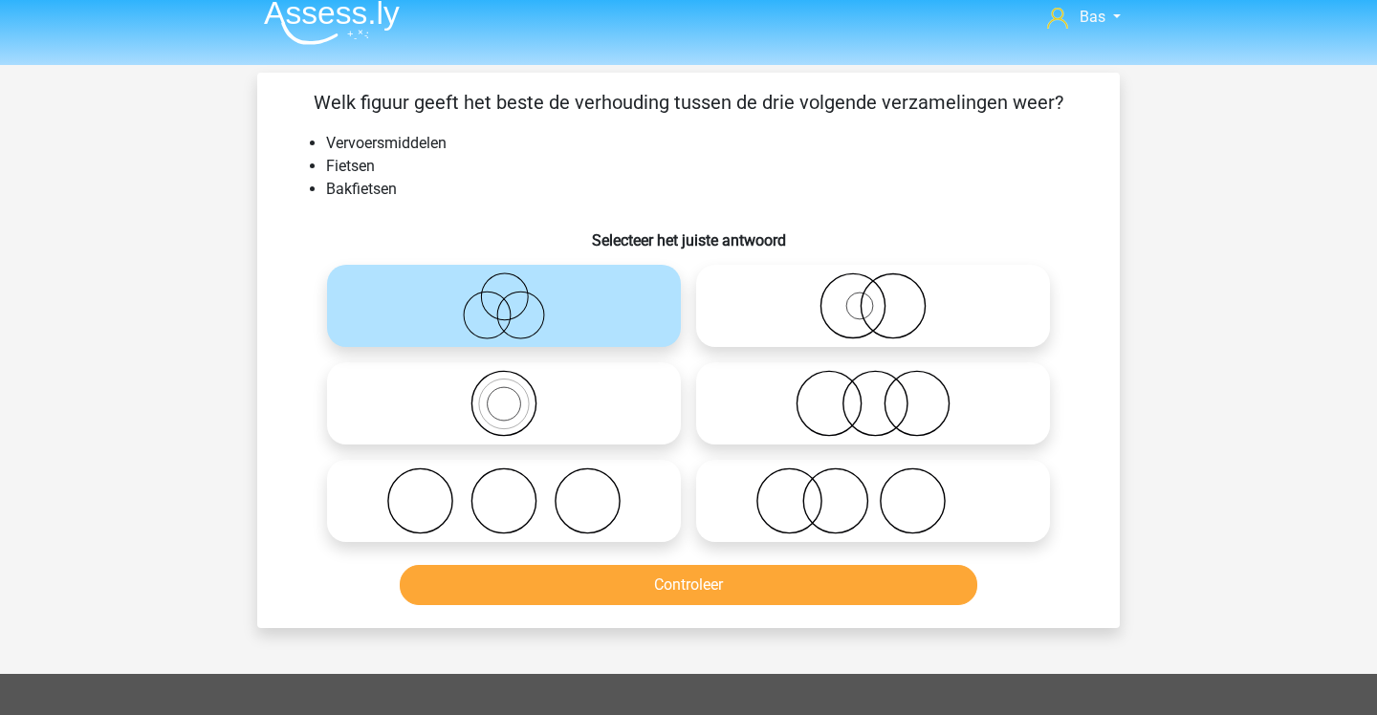
click at [623, 378] on icon at bounding box center [504, 403] width 339 height 67
click at [516, 382] on input "radio" at bounding box center [510, 388] width 12 height 12
radio input "true"
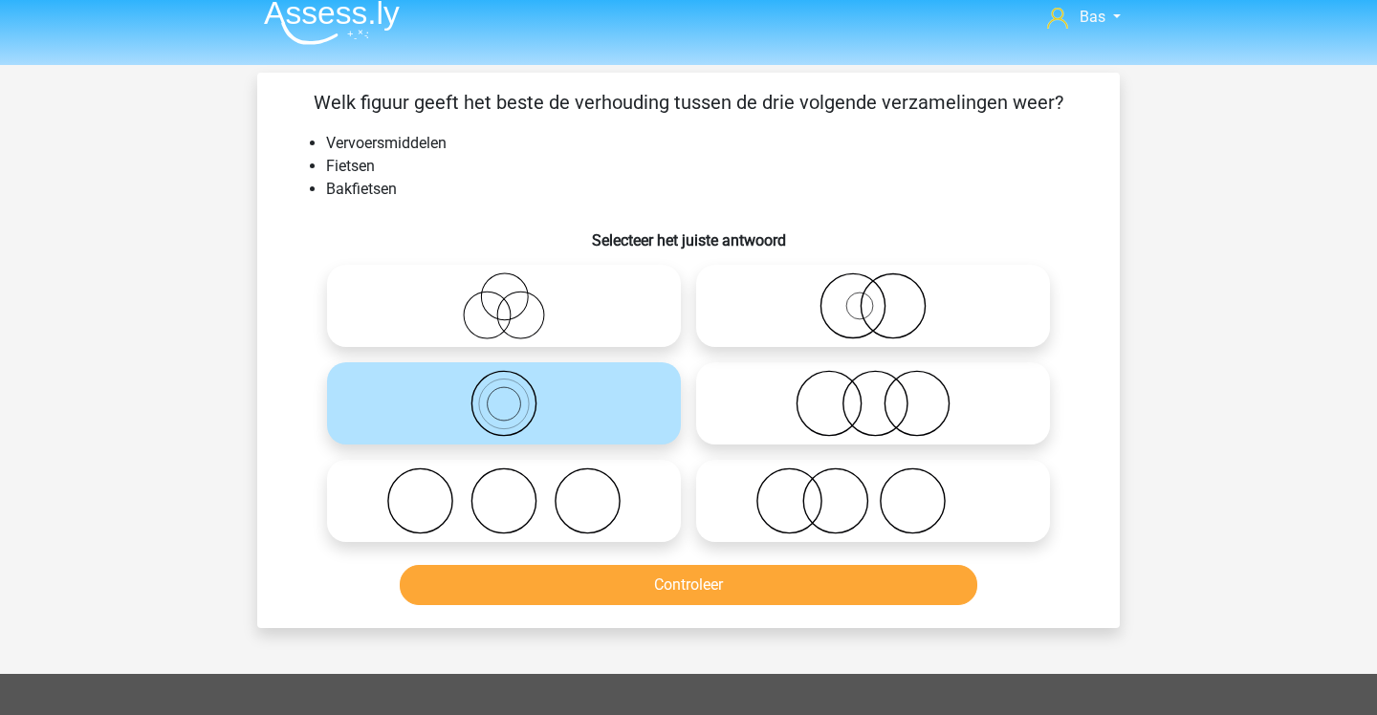
click at [710, 596] on button "Controleer" at bounding box center [689, 585] width 579 height 40
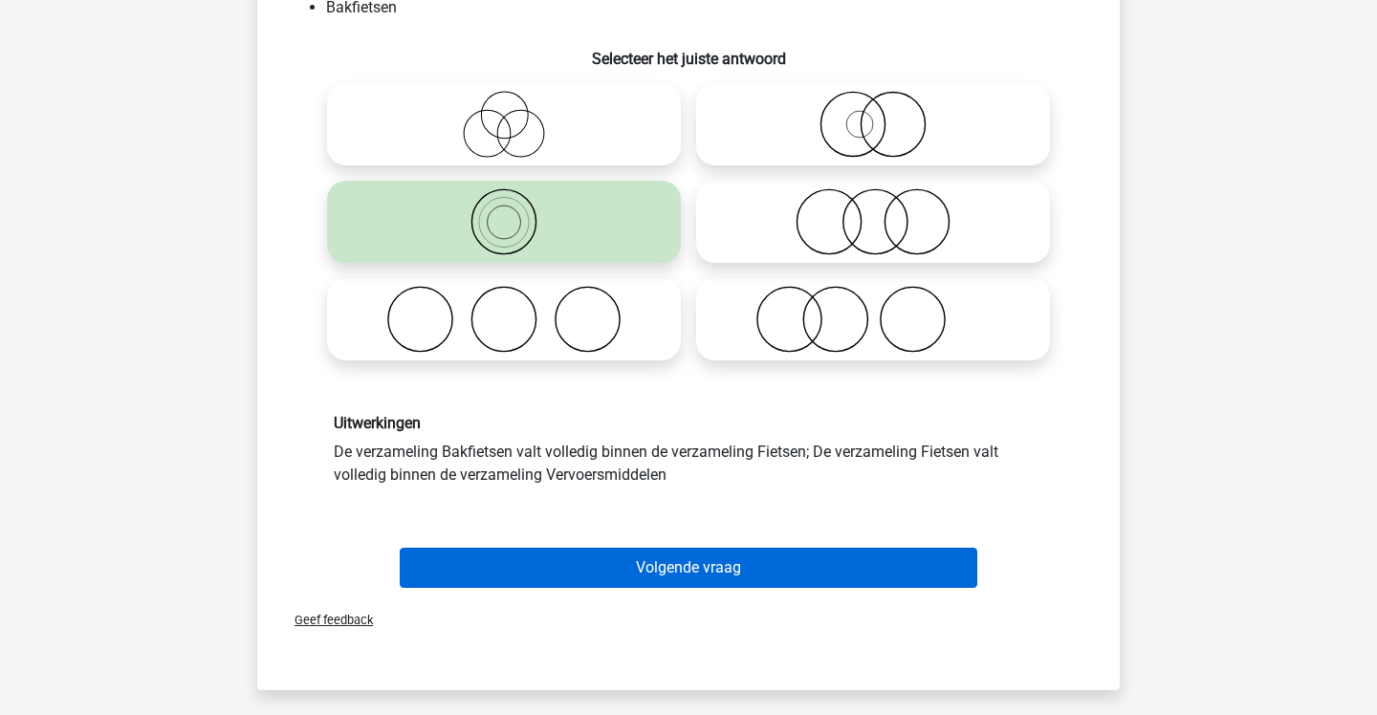
click at [665, 561] on button "Volgende vraag" at bounding box center [689, 568] width 579 height 40
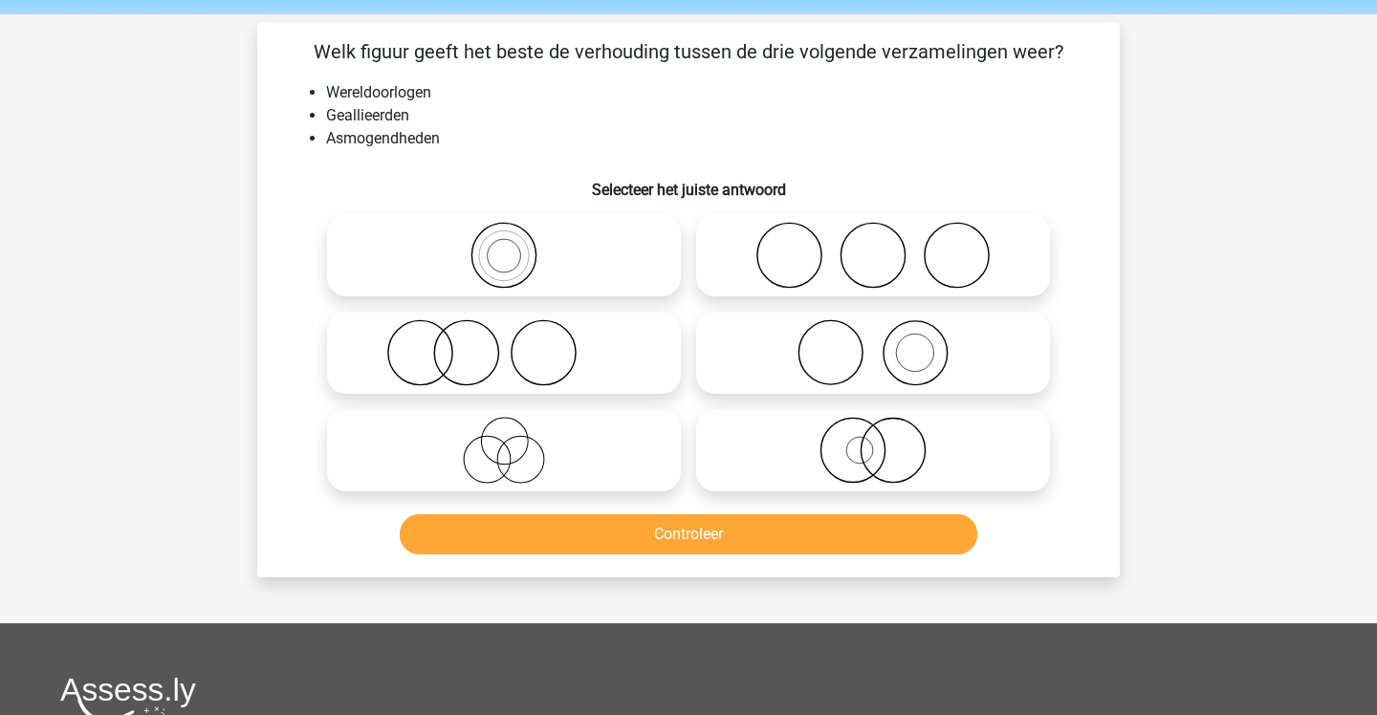
scroll to position [63, 0]
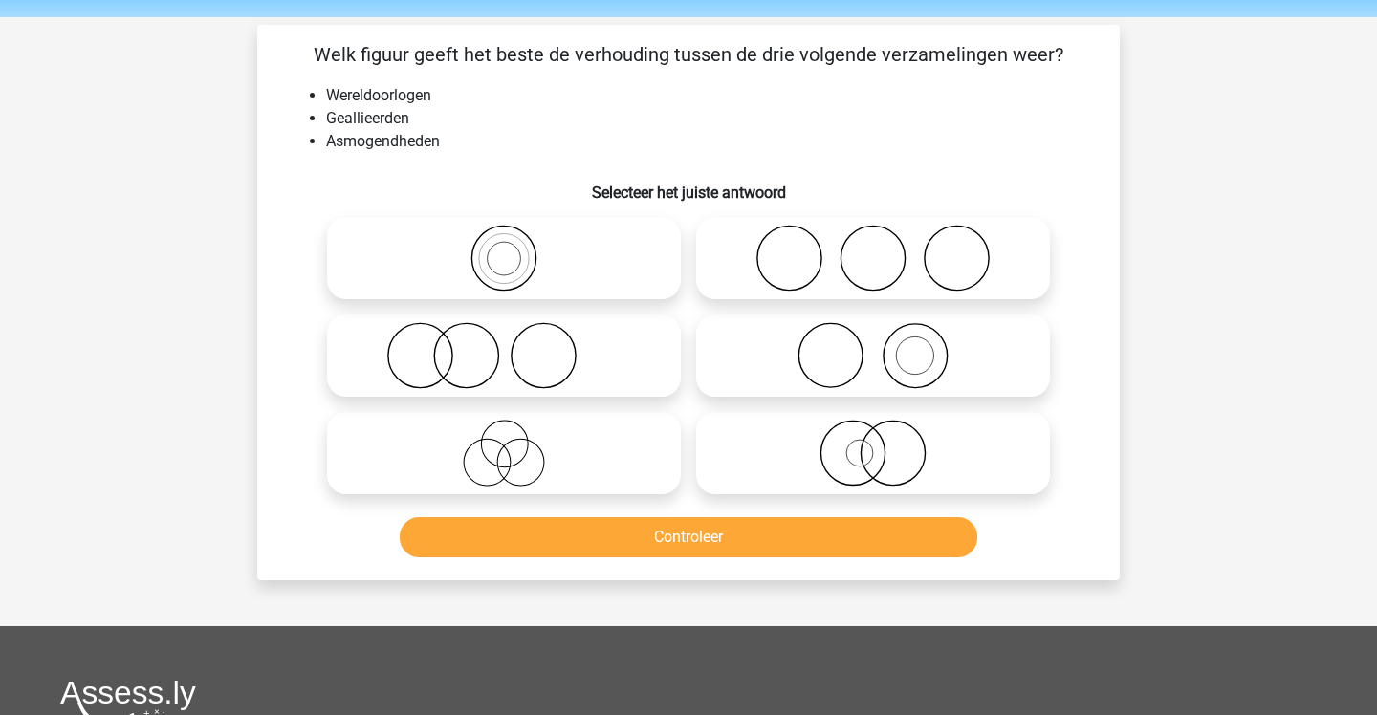
click at [783, 244] on icon at bounding box center [873, 258] width 339 height 67
click at [873, 244] on input "radio" at bounding box center [879, 242] width 12 height 12
radio input "true"
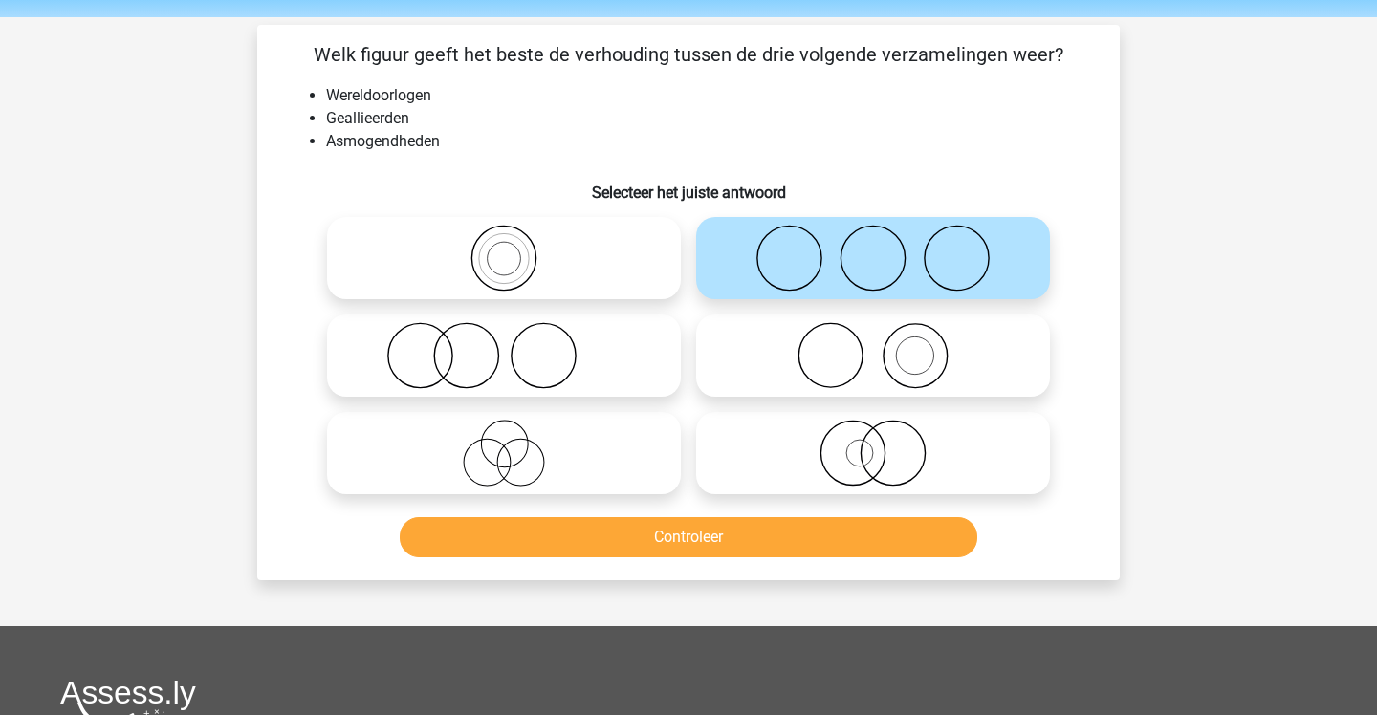
click at [796, 542] on button "Controleer" at bounding box center [689, 537] width 579 height 40
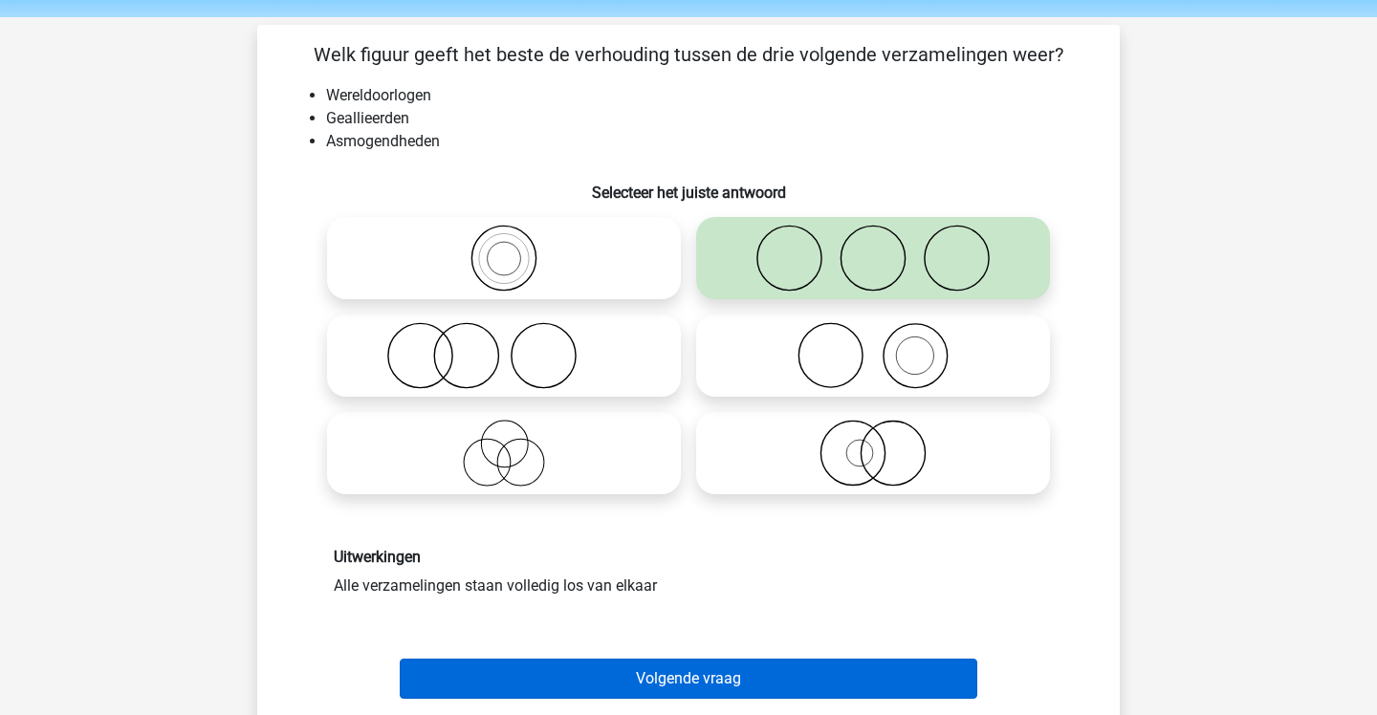
click at [710, 685] on button "Volgende vraag" at bounding box center [689, 679] width 579 height 40
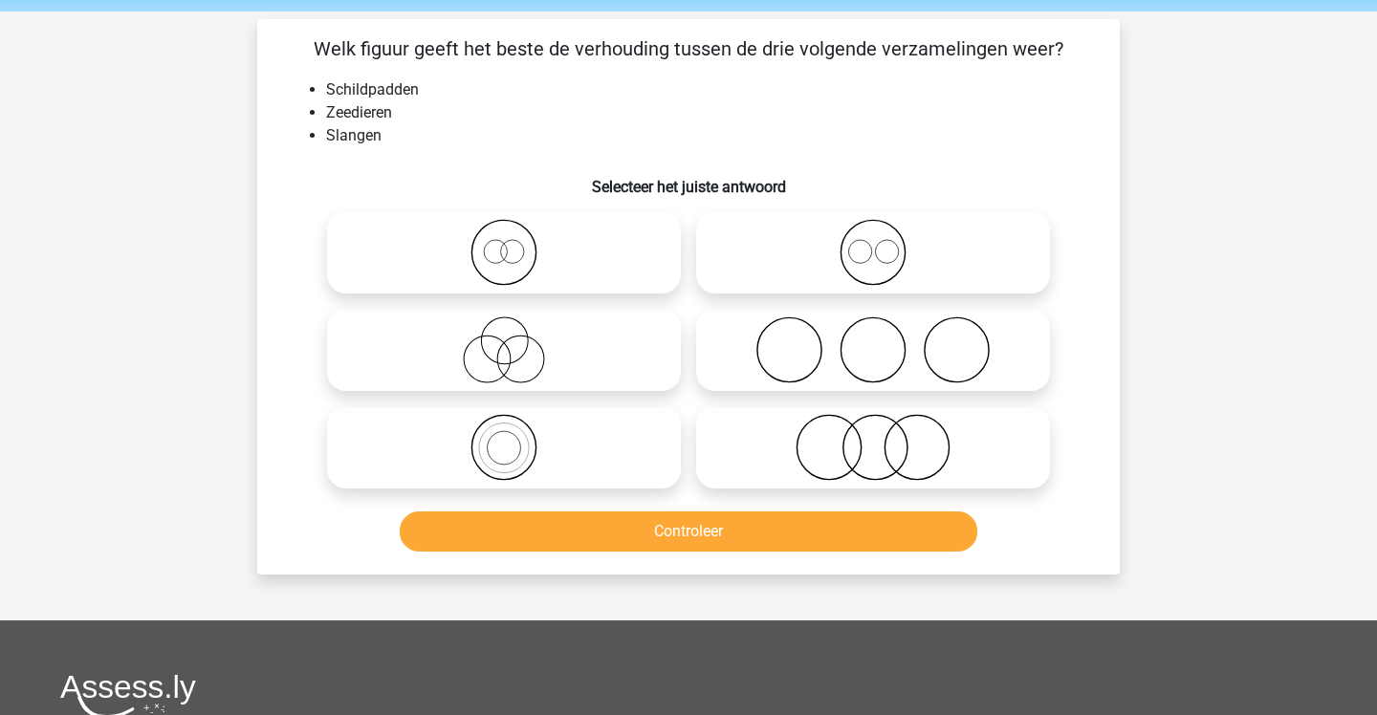
scroll to position [67, 0]
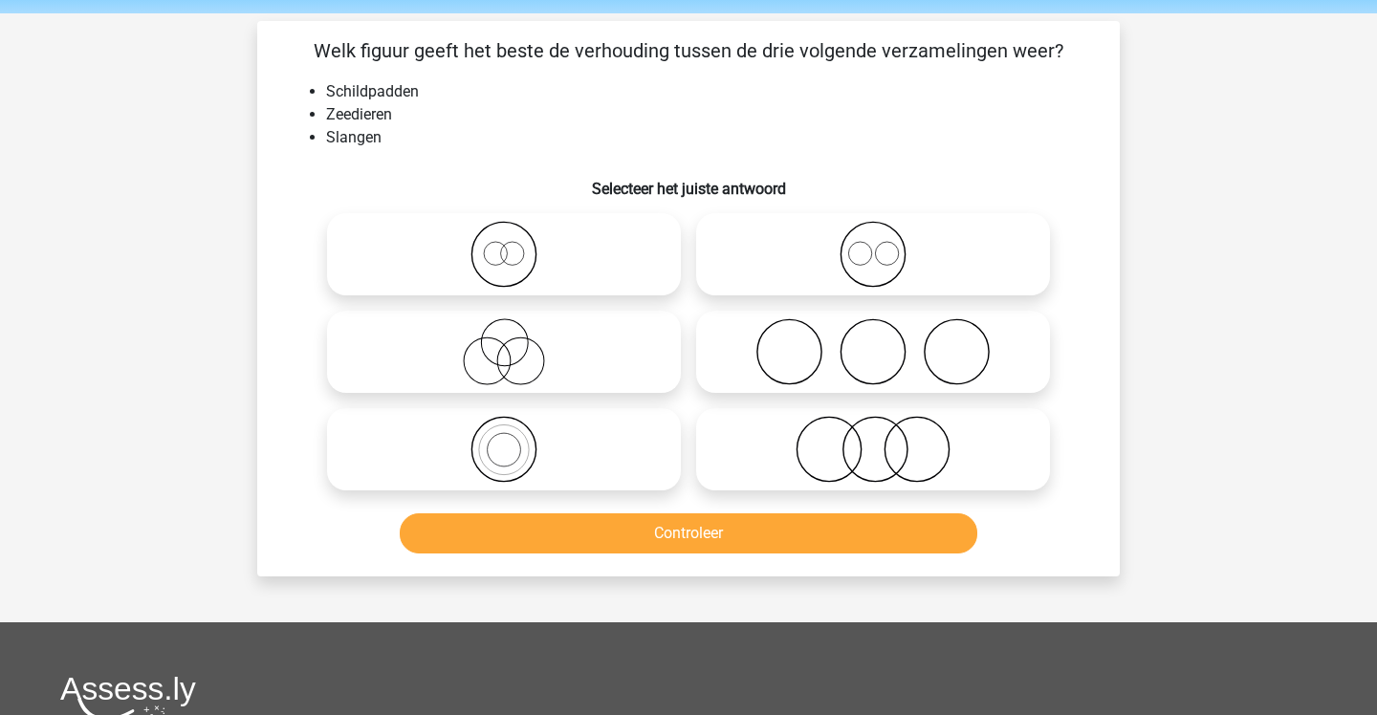
click at [797, 459] on icon at bounding box center [873, 449] width 339 height 67
click at [873, 440] on input "radio" at bounding box center [879, 433] width 12 height 12
radio input "true"
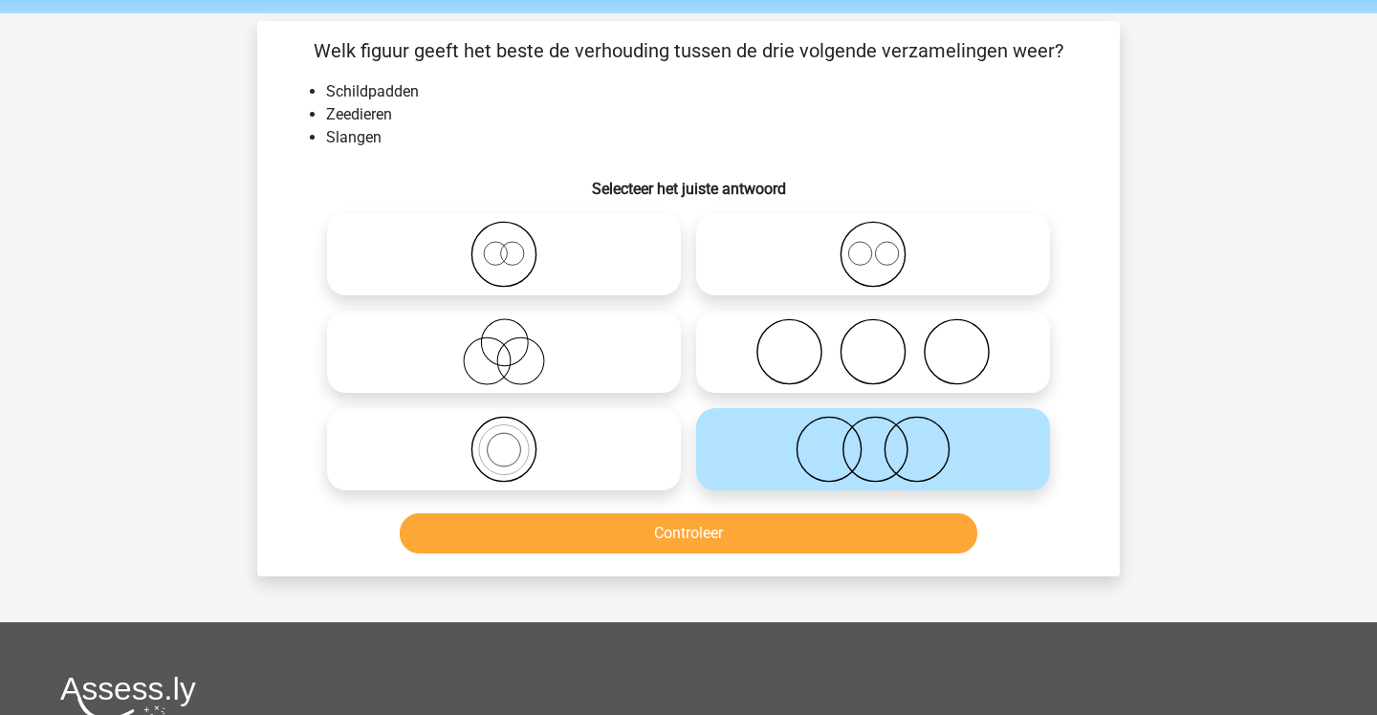
click at [782, 531] on button "Controleer" at bounding box center [689, 534] width 579 height 40
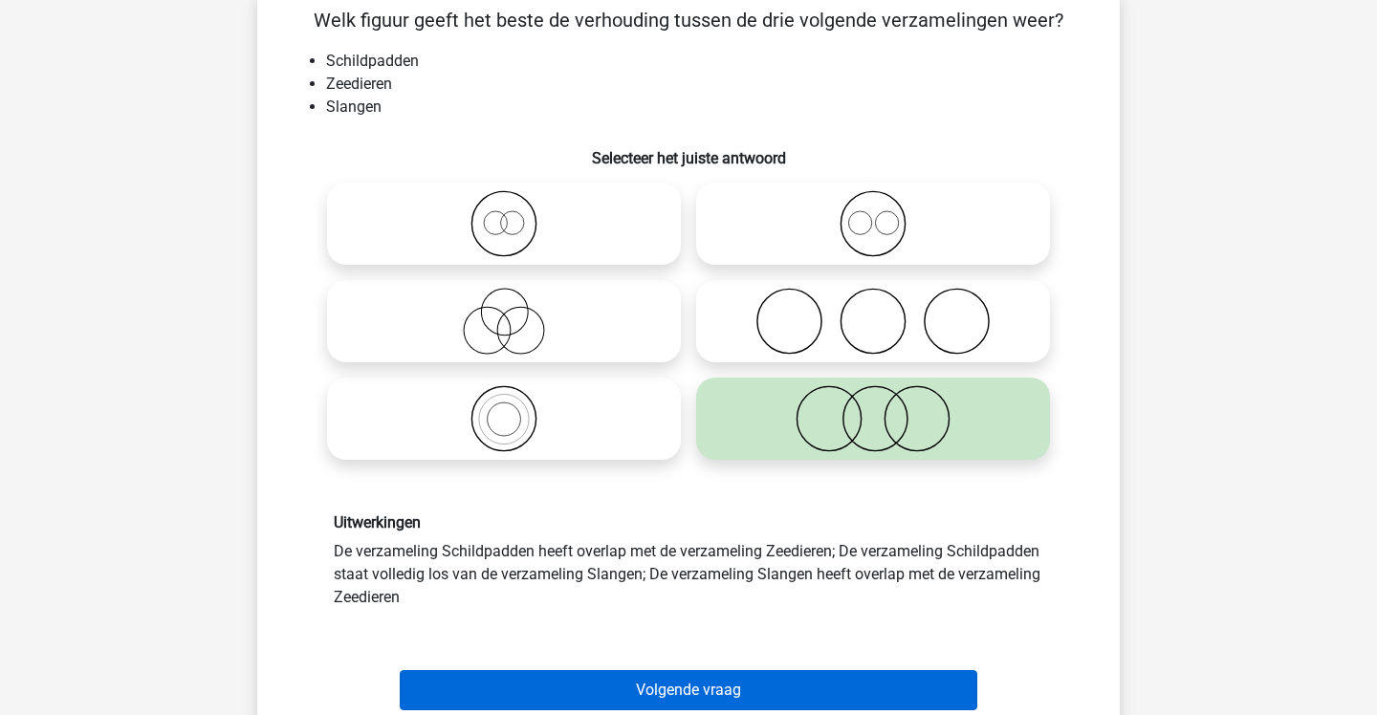
click at [825, 672] on button "Volgende vraag" at bounding box center [689, 690] width 579 height 40
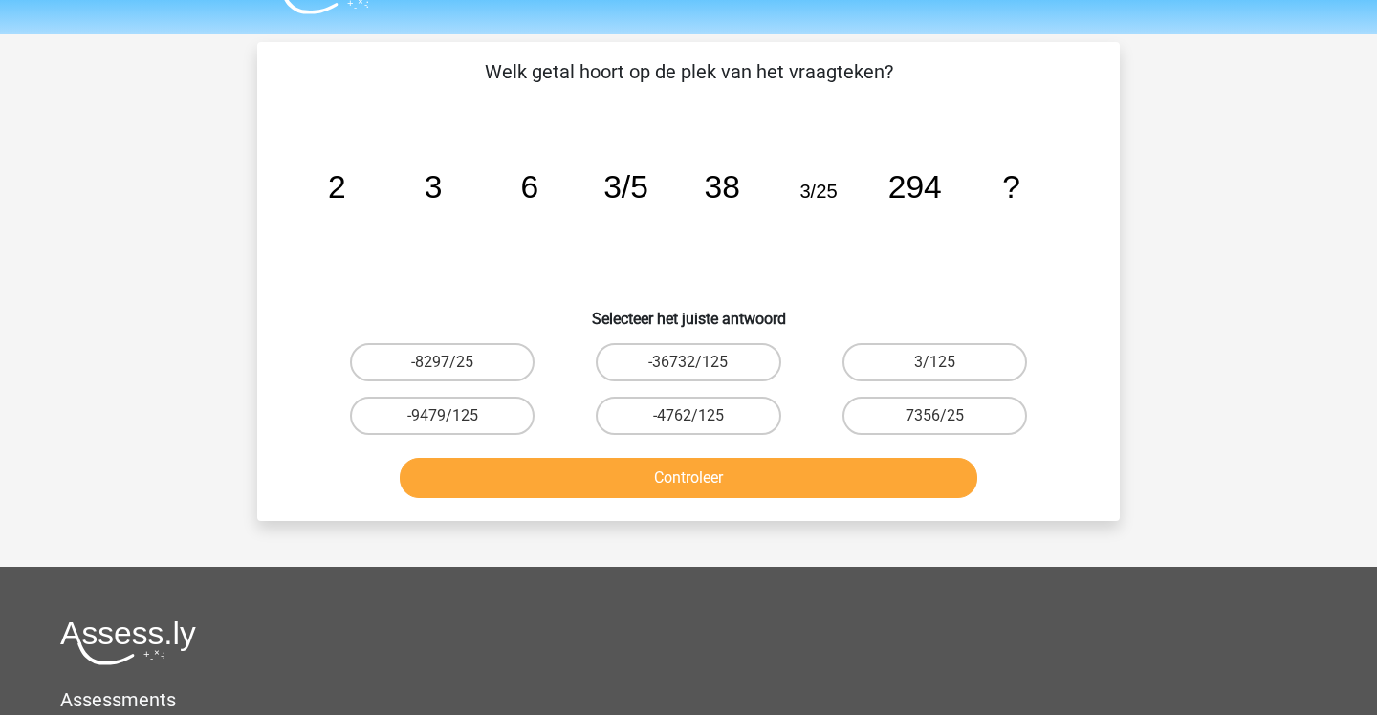
scroll to position [45, 0]
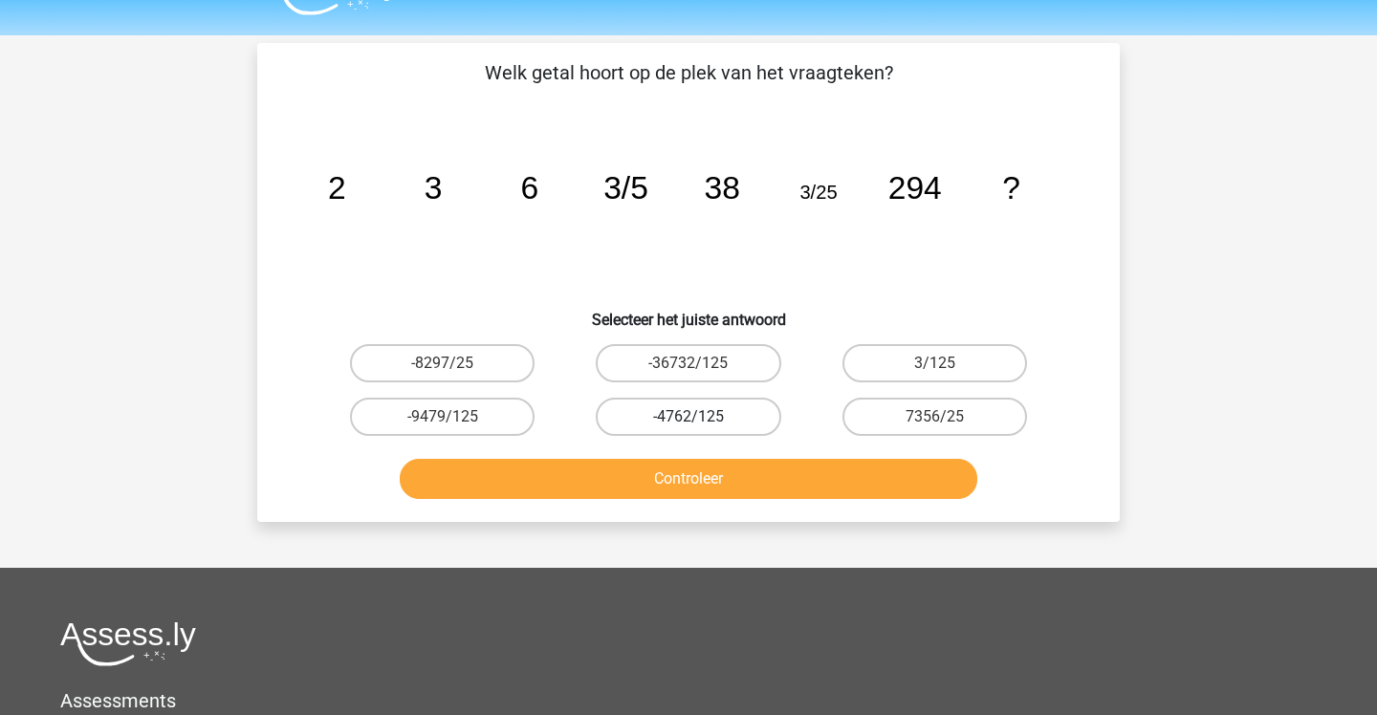
click at [745, 419] on label "-4762/125" at bounding box center [688, 417] width 185 height 38
click at [701, 419] on input "-4762/125" at bounding box center [695, 423] width 12 height 12
radio input "true"
click at [772, 494] on button "Controleer" at bounding box center [689, 479] width 579 height 40
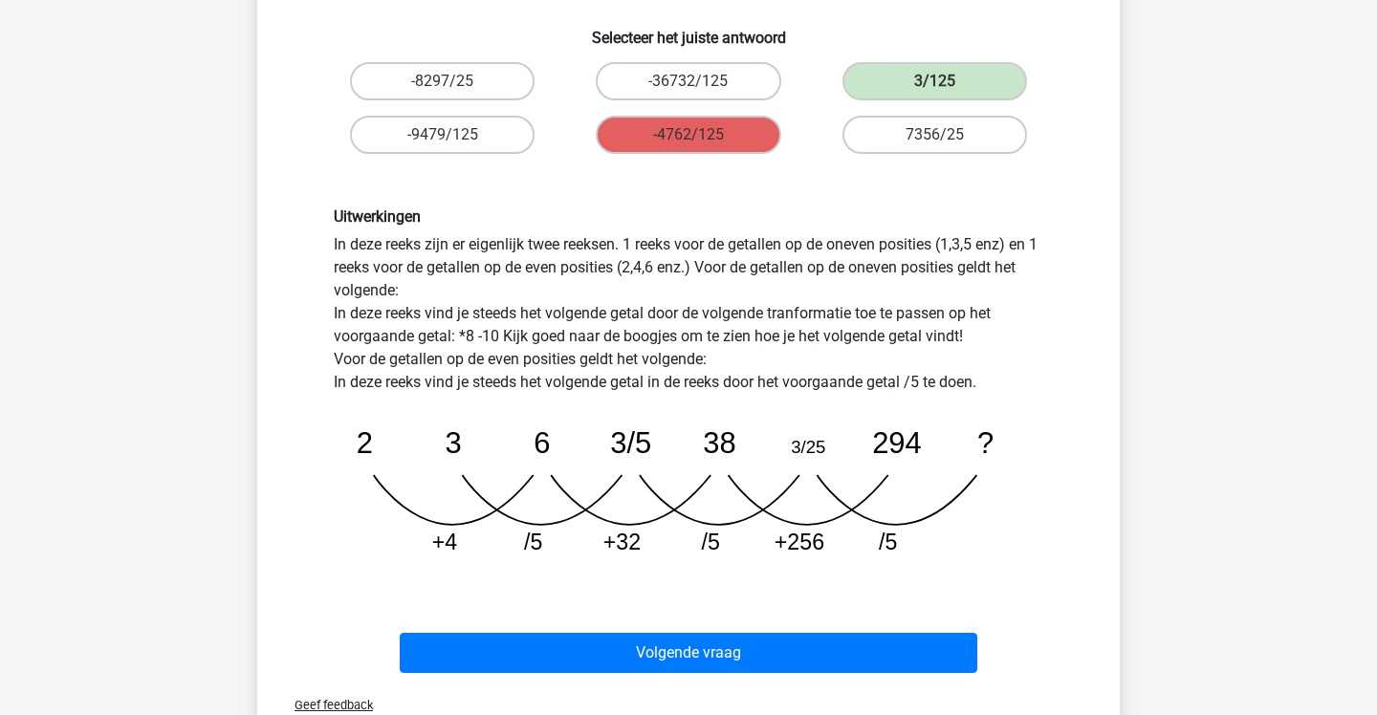
scroll to position [332, 0]
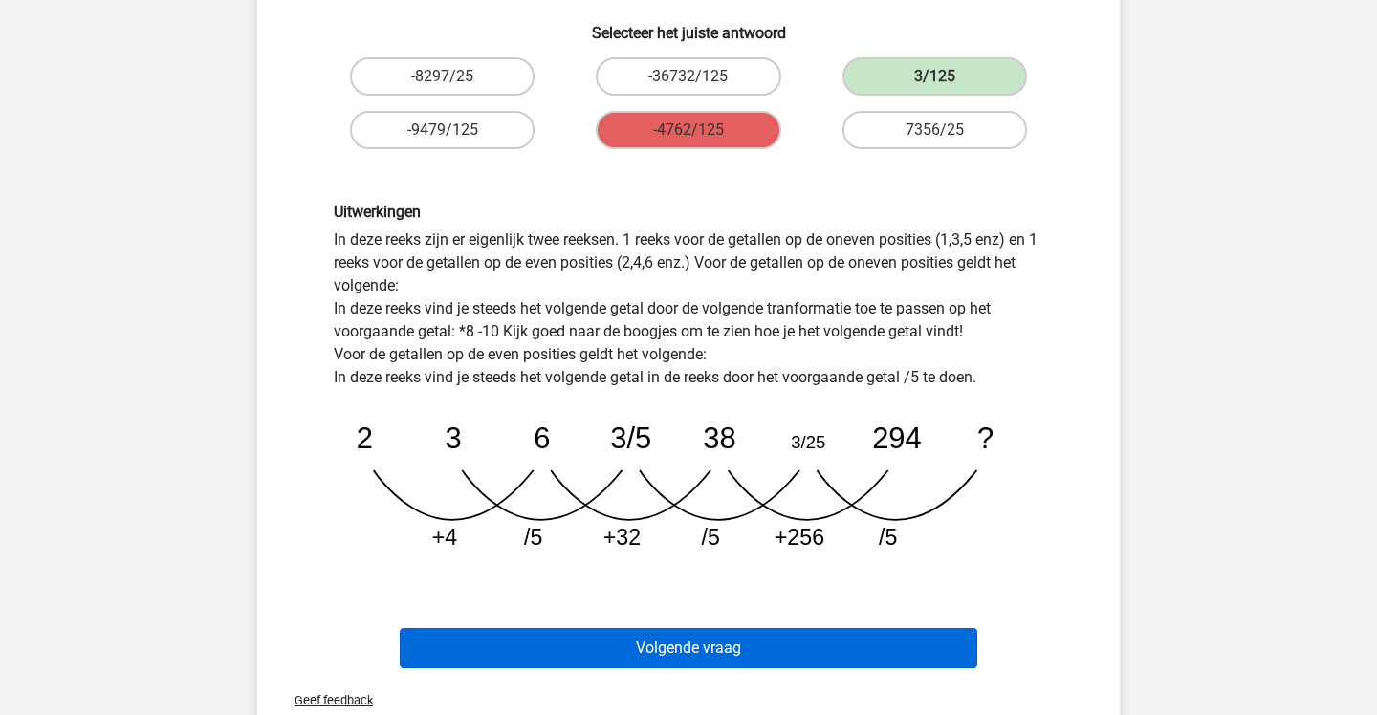
click at [558, 637] on button "Volgende vraag" at bounding box center [689, 648] width 579 height 40
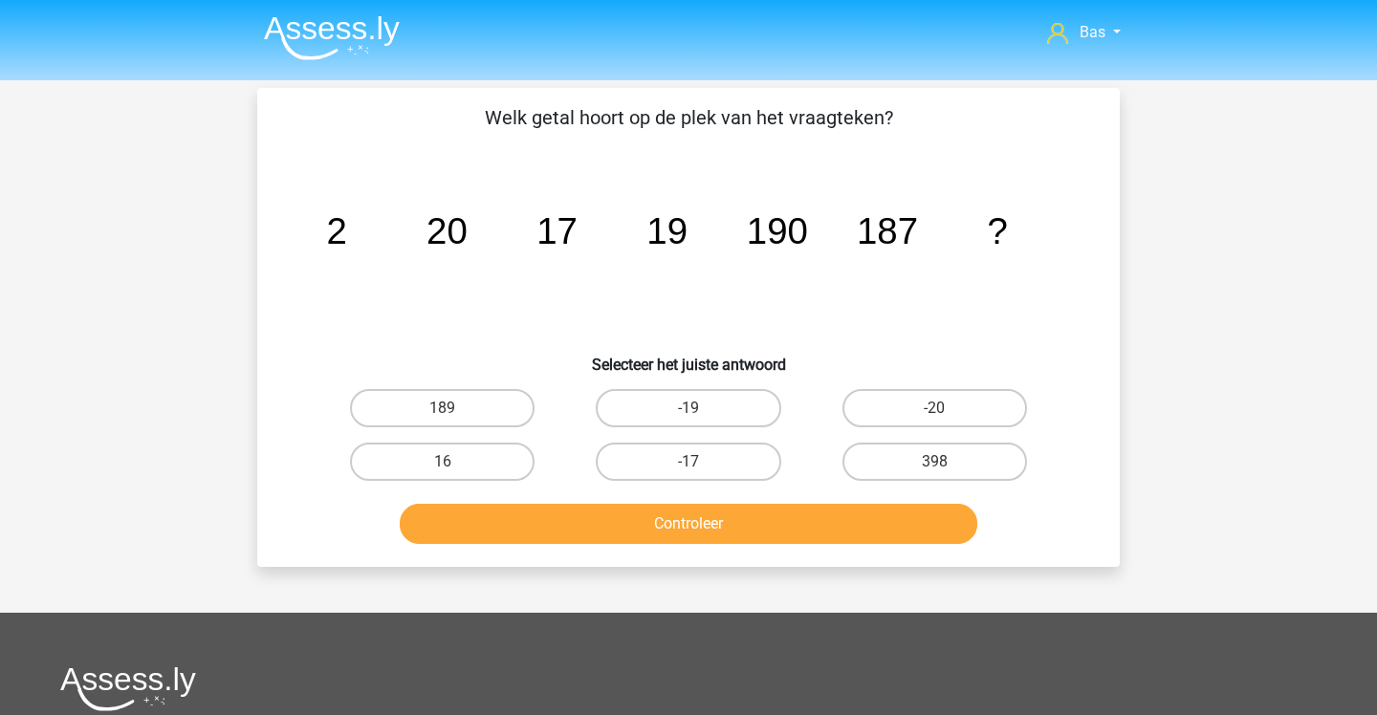
scroll to position [0, 0]
click at [503, 422] on label "189" at bounding box center [442, 408] width 185 height 38
click at [455, 421] on input "189" at bounding box center [449, 414] width 12 height 12
radio input "true"
click at [571, 514] on button "Controleer" at bounding box center [689, 524] width 579 height 40
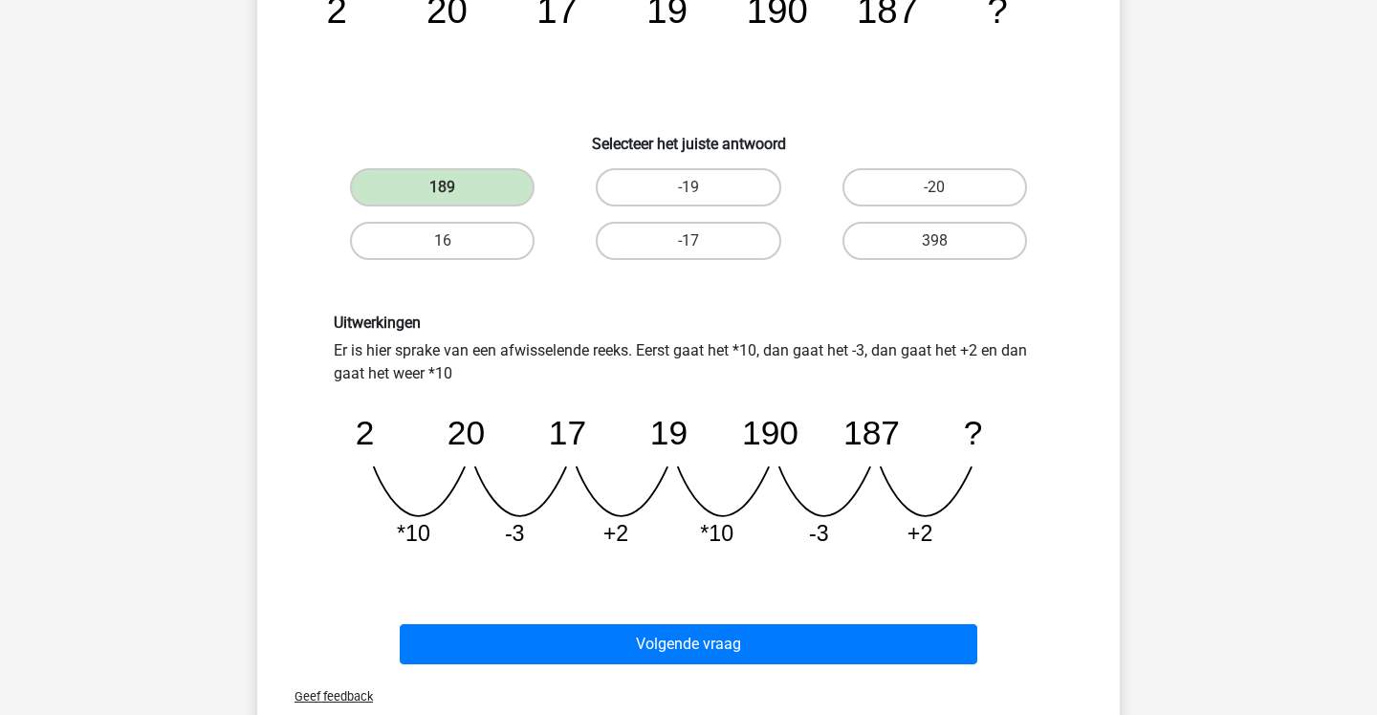
scroll to position [264, 0]
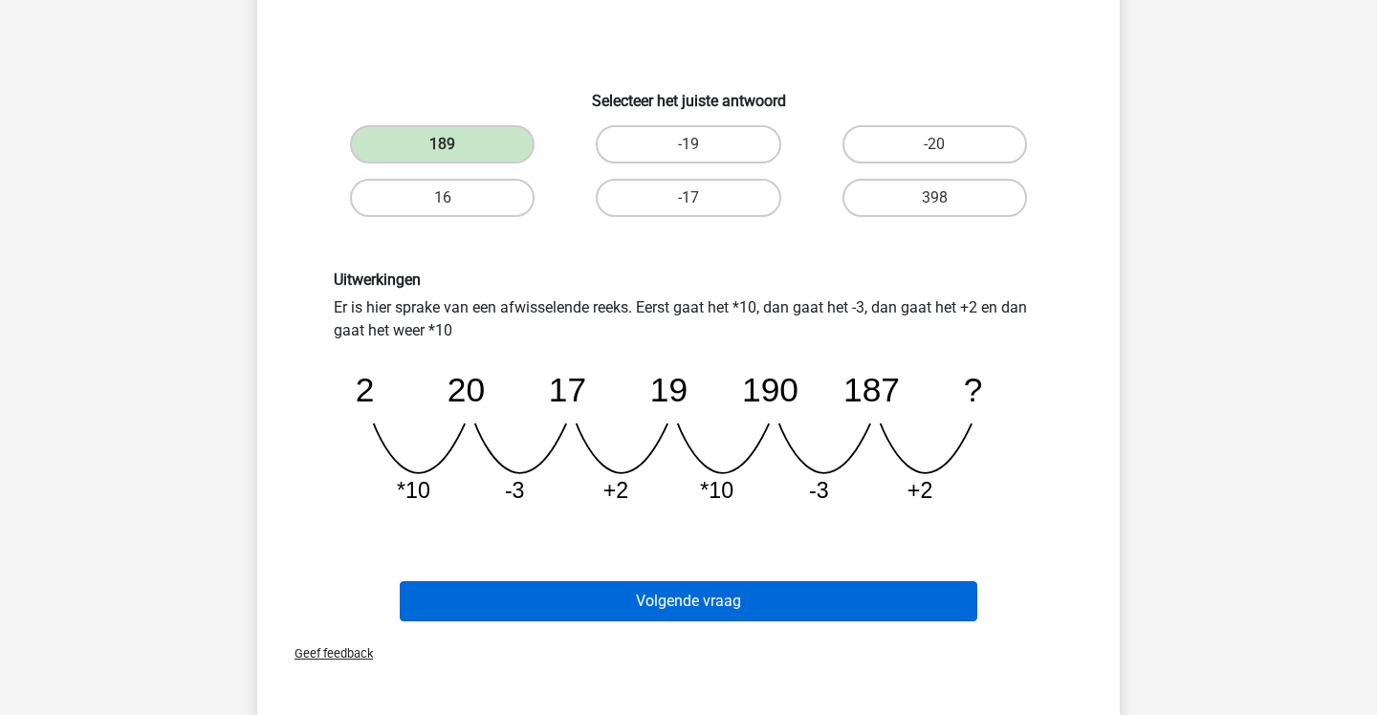
click at [659, 595] on button "Volgende vraag" at bounding box center [689, 601] width 579 height 40
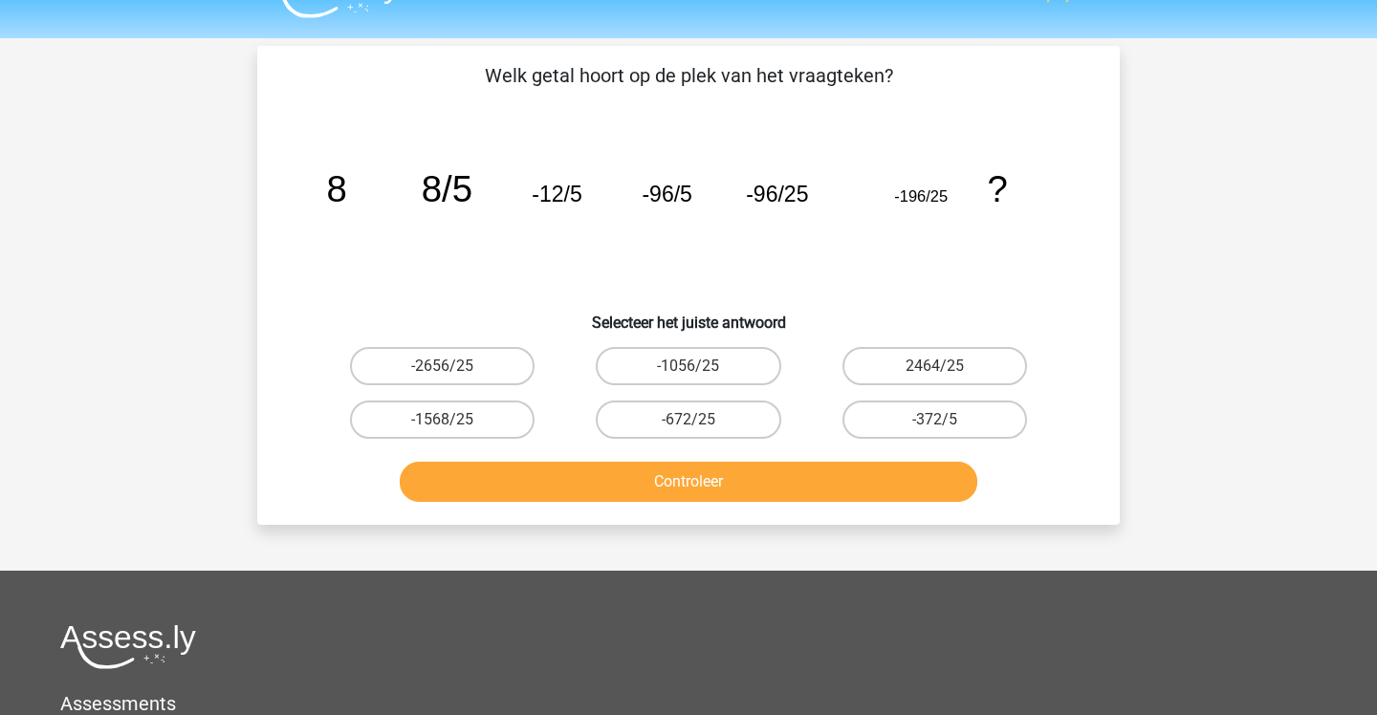
scroll to position [21, 0]
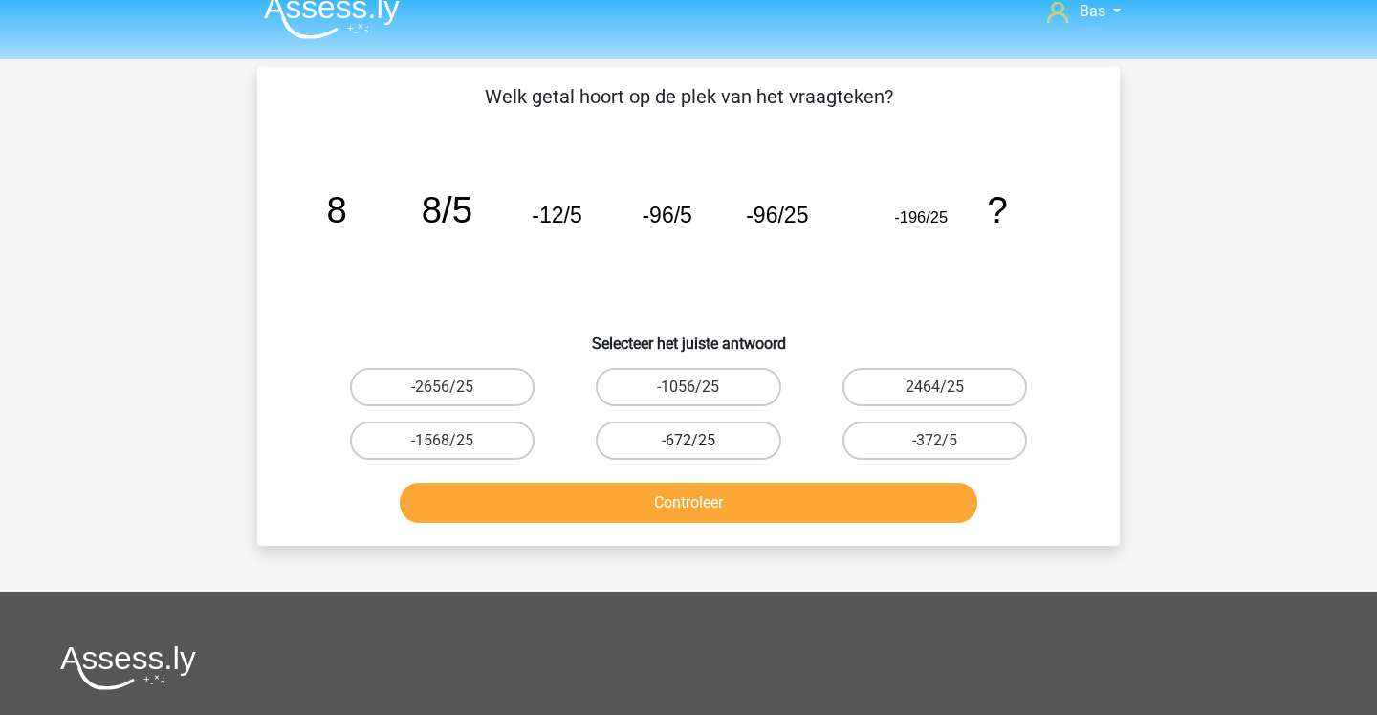
click at [640, 447] on label "-672/25" at bounding box center [688, 441] width 185 height 38
click at [689, 447] on input "-672/25" at bounding box center [695, 447] width 12 height 12
radio input "true"
click at [652, 499] on button "Controleer" at bounding box center [689, 503] width 579 height 40
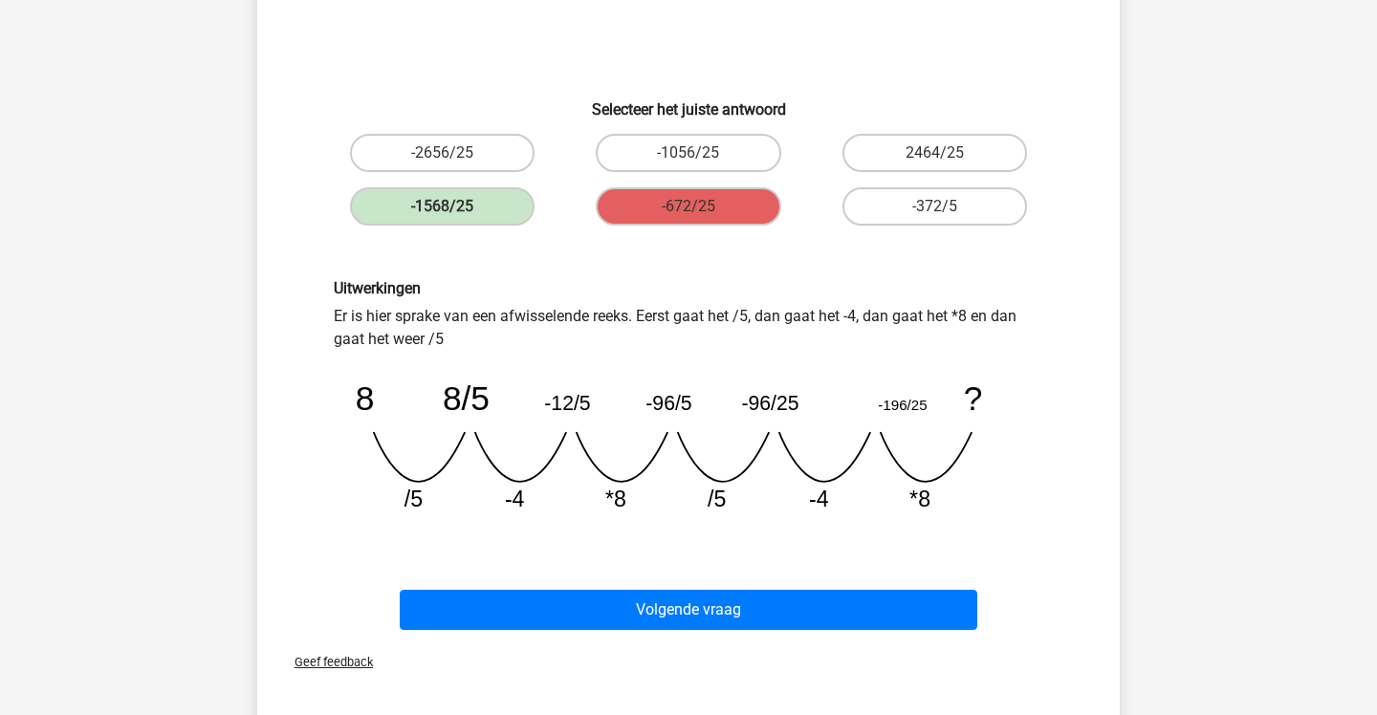
scroll to position [261, 0]
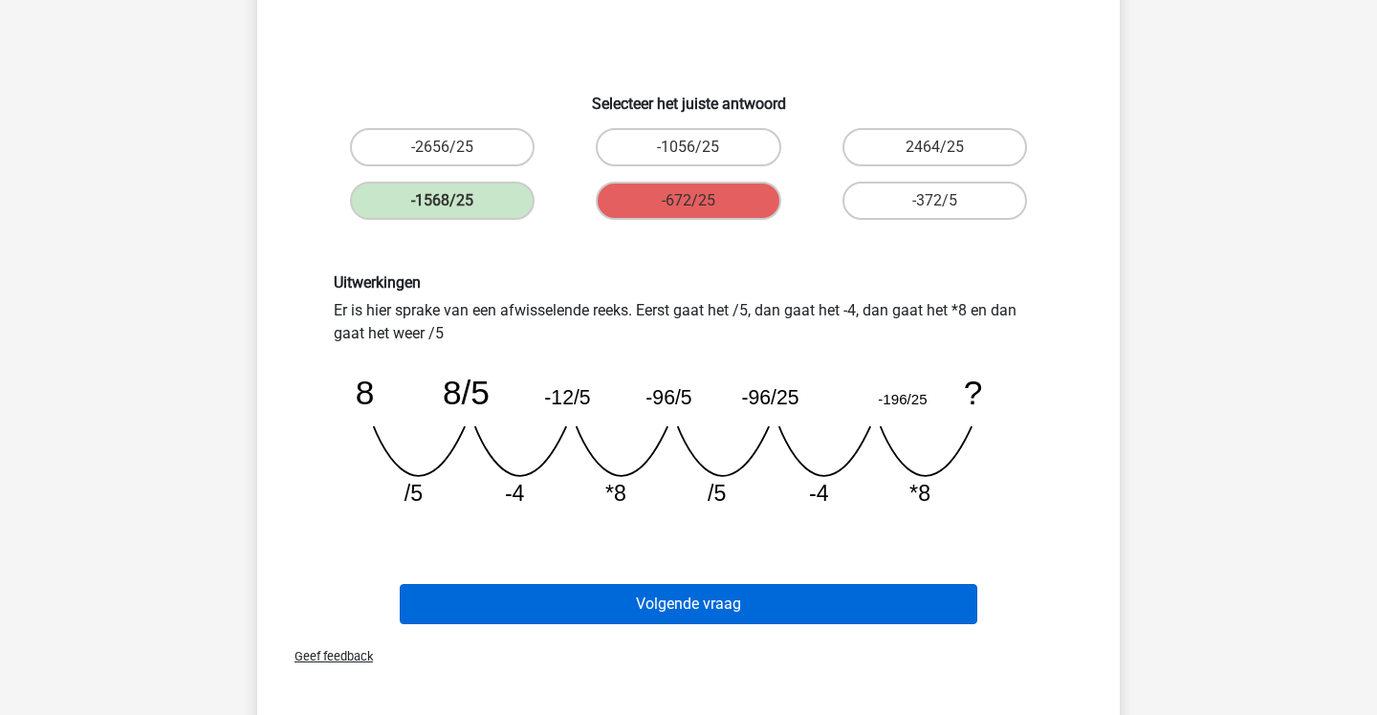
click at [709, 612] on button "Volgende vraag" at bounding box center [689, 604] width 579 height 40
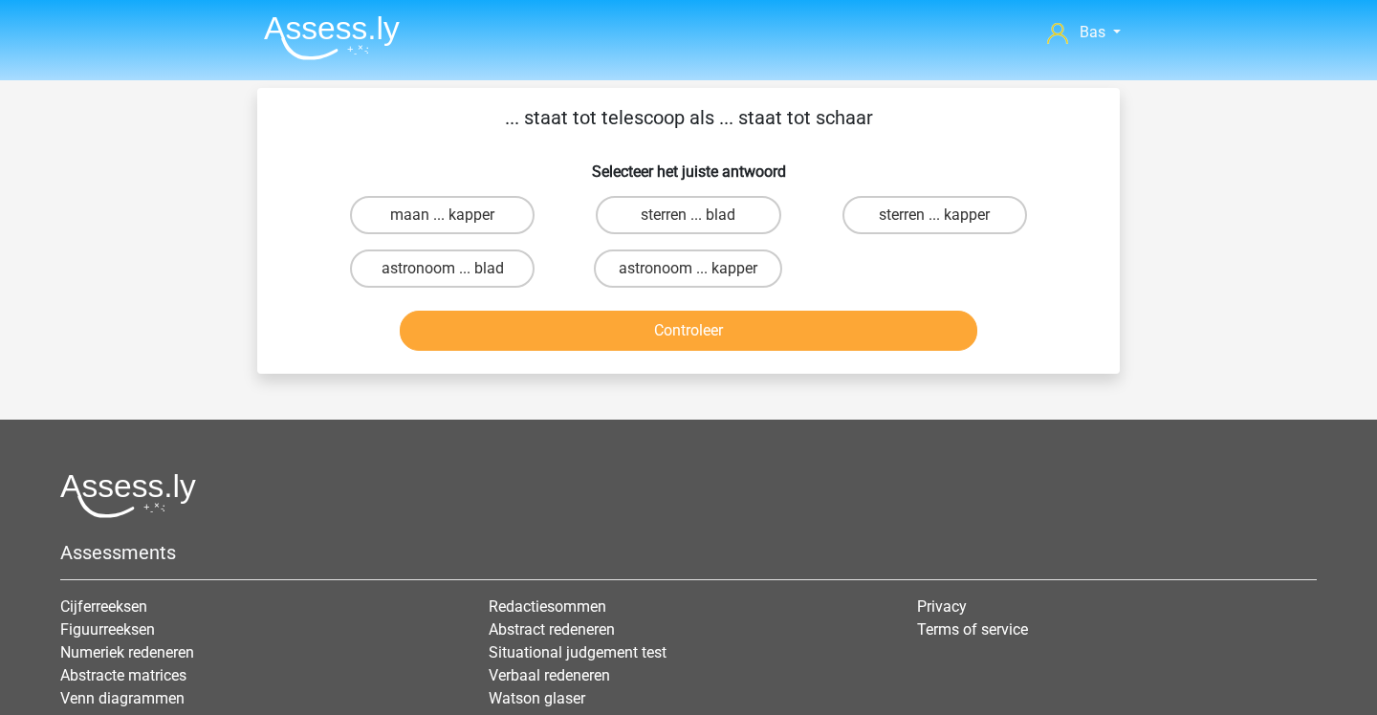
scroll to position [0, 0]
click at [627, 273] on label "astronoom ... kapper" at bounding box center [688, 269] width 188 height 38
click at [689, 273] on input "astronoom ... kapper" at bounding box center [695, 275] width 12 height 12
radio input "true"
click at [651, 326] on button "Controleer" at bounding box center [689, 331] width 579 height 40
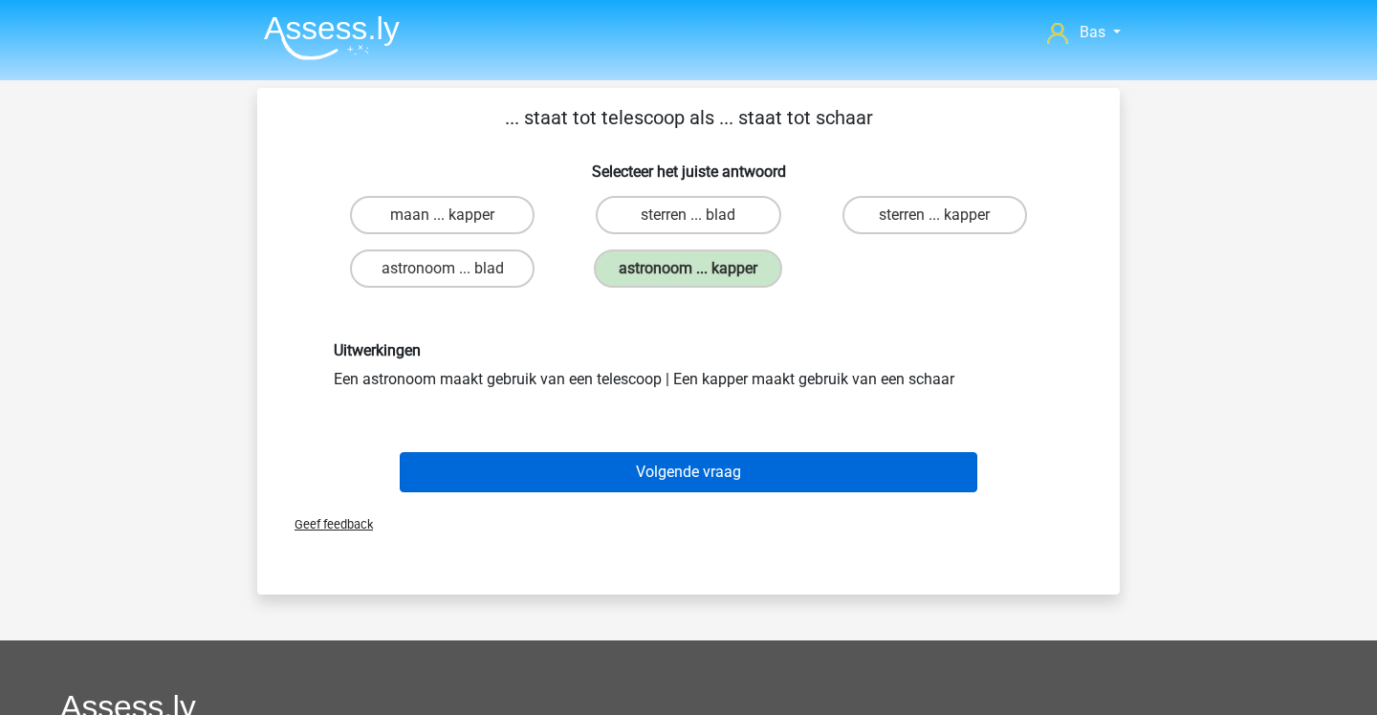
click at [711, 467] on button "Volgende vraag" at bounding box center [689, 472] width 579 height 40
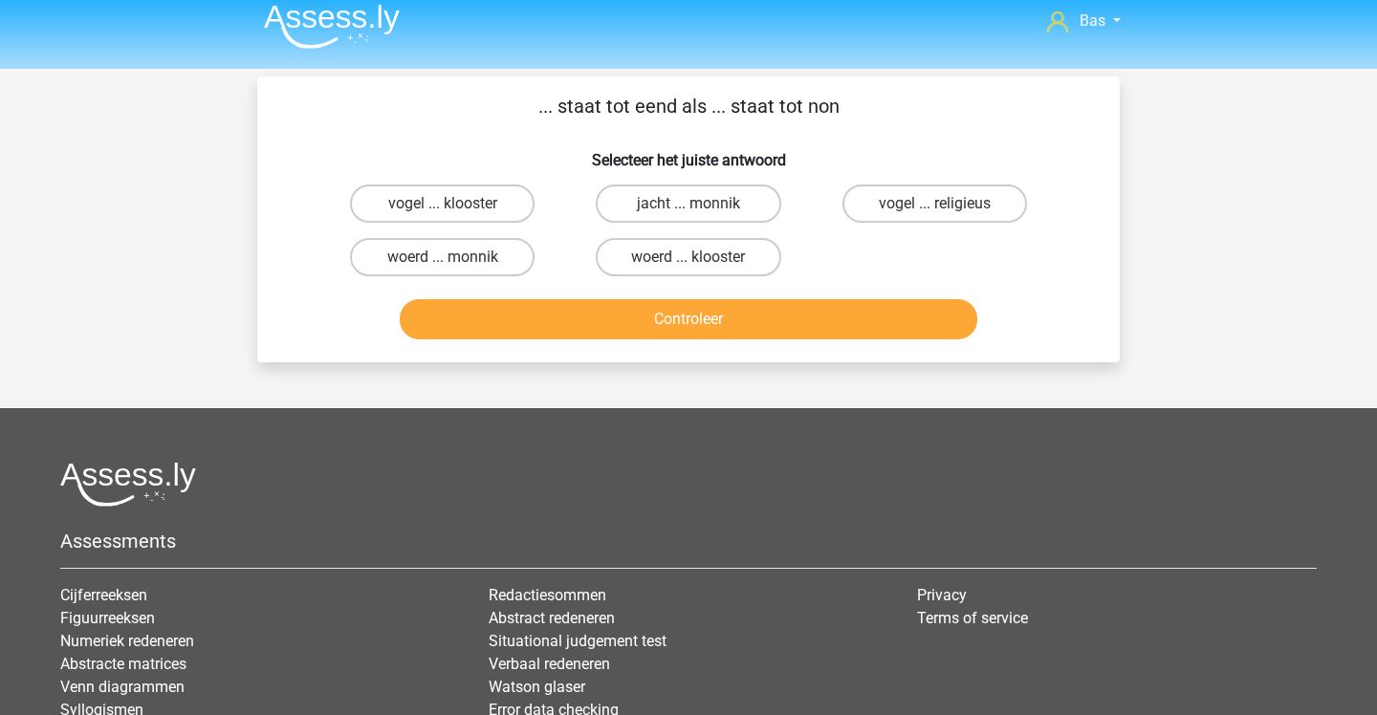
scroll to position [1, 0]
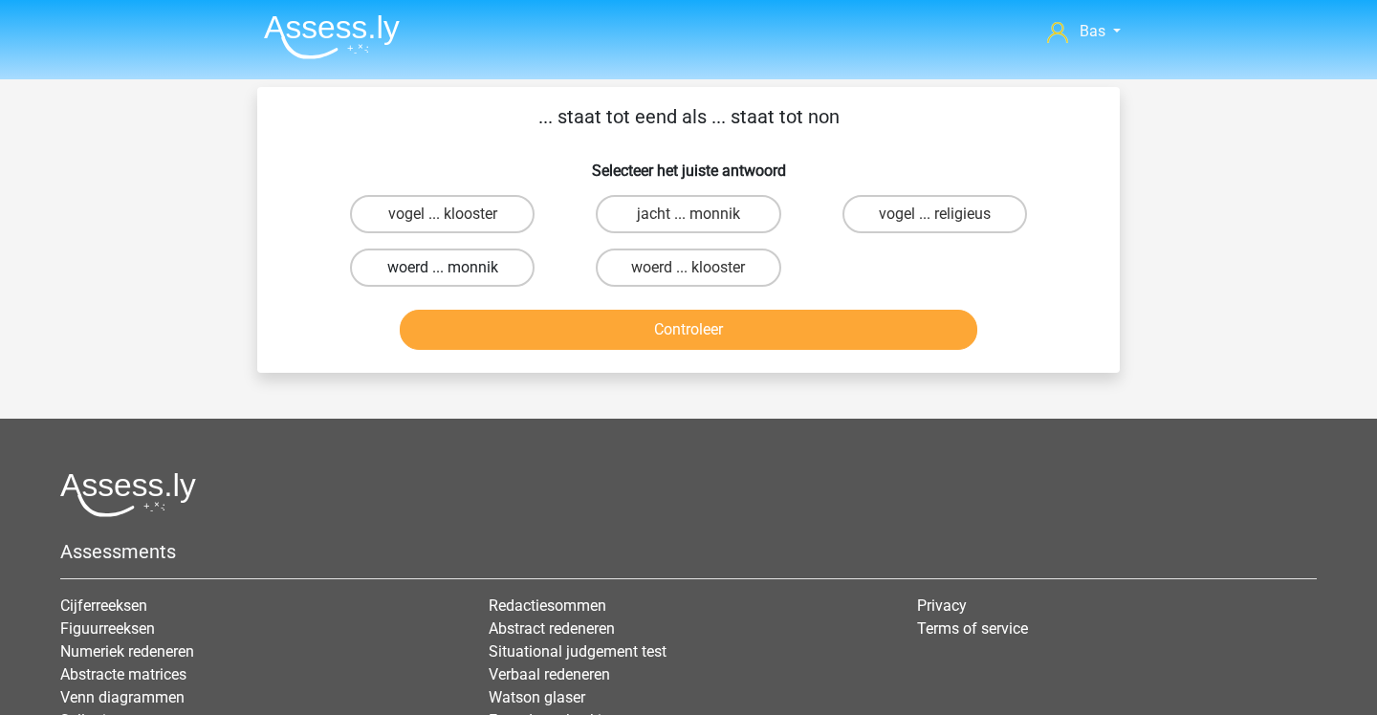
click at [514, 265] on label "woerd ... monnik" at bounding box center [442, 268] width 185 height 38
click at [455, 268] on input "woerd ... monnik" at bounding box center [449, 274] width 12 height 12
radio input "true"
click at [559, 337] on button "Controleer" at bounding box center [689, 330] width 579 height 40
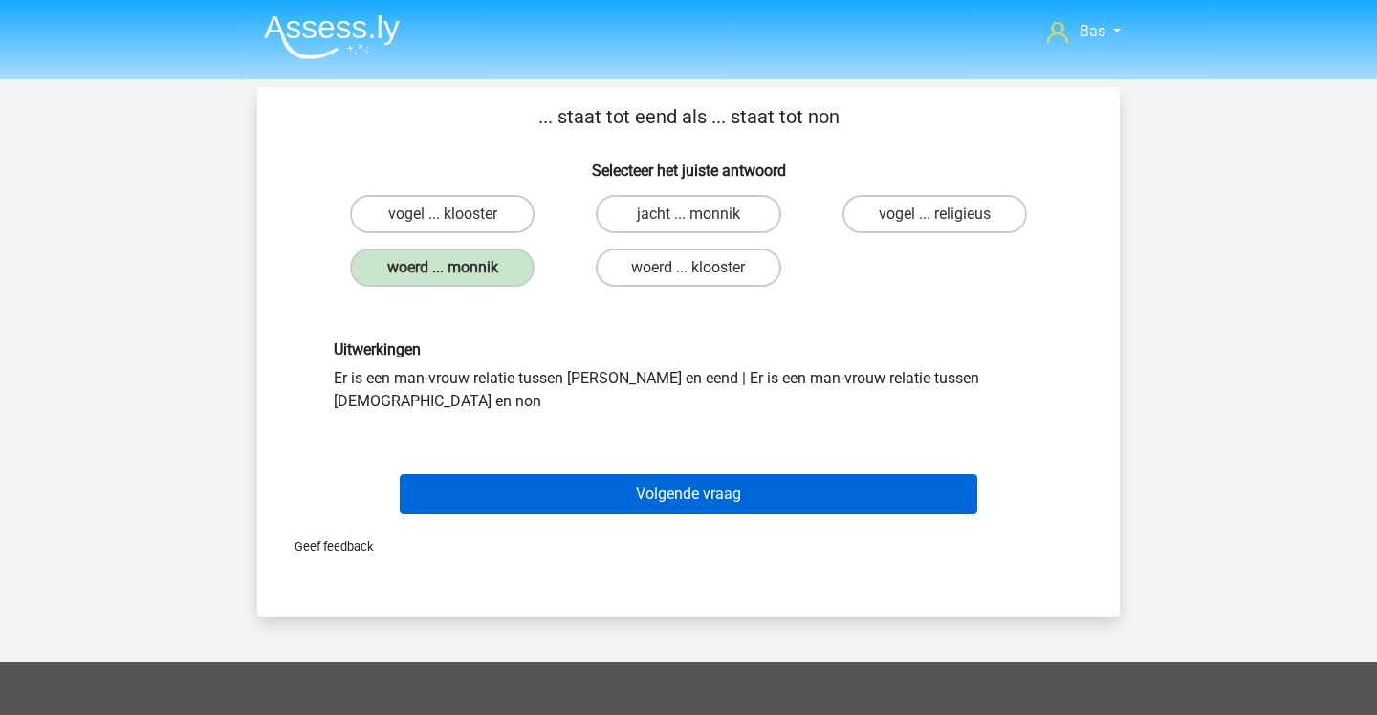
click at [616, 474] on button "Volgende vraag" at bounding box center [689, 494] width 579 height 40
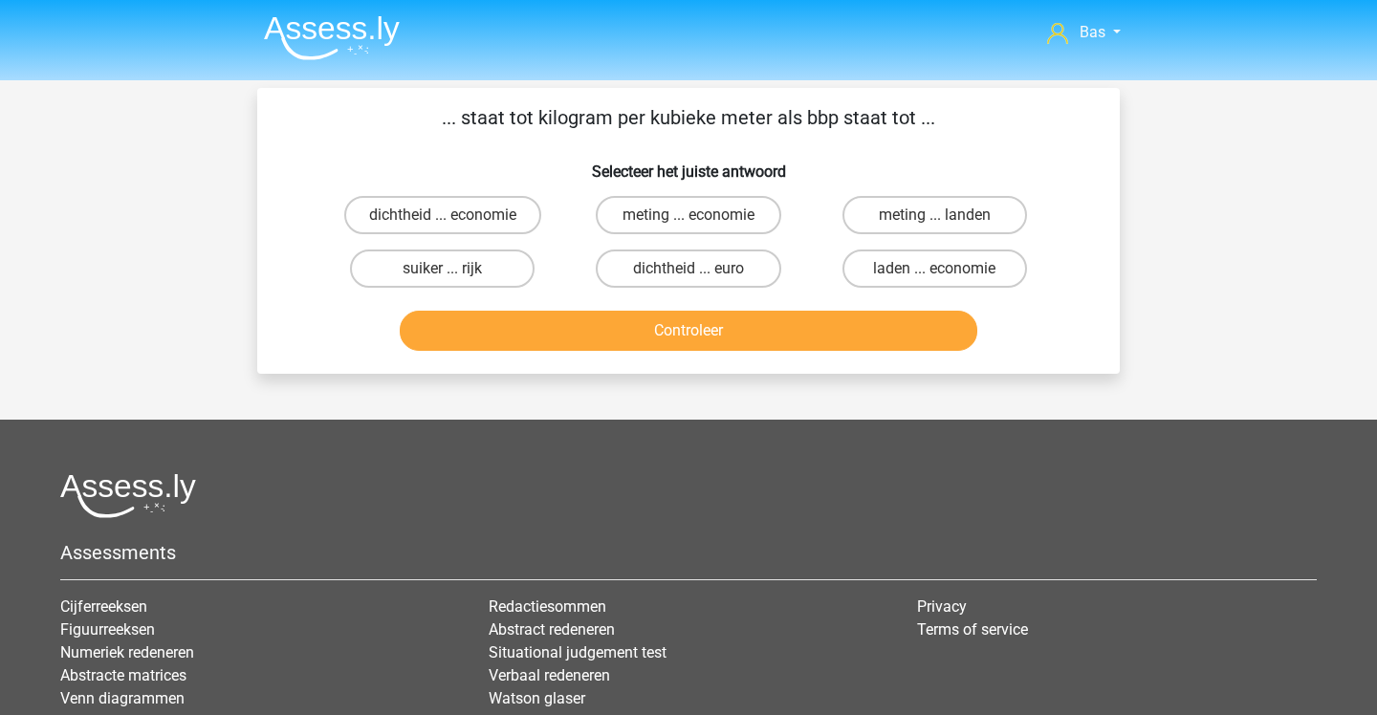
scroll to position [0, 0]
click at [488, 223] on label "dichtheid ... economie" at bounding box center [442, 215] width 197 height 38
click at [455, 223] on input "dichtheid ... economie" at bounding box center [449, 221] width 12 height 12
radio input "true"
click at [520, 318] on button "Controleer" at bounding box center [689, 331] width 579 height 40
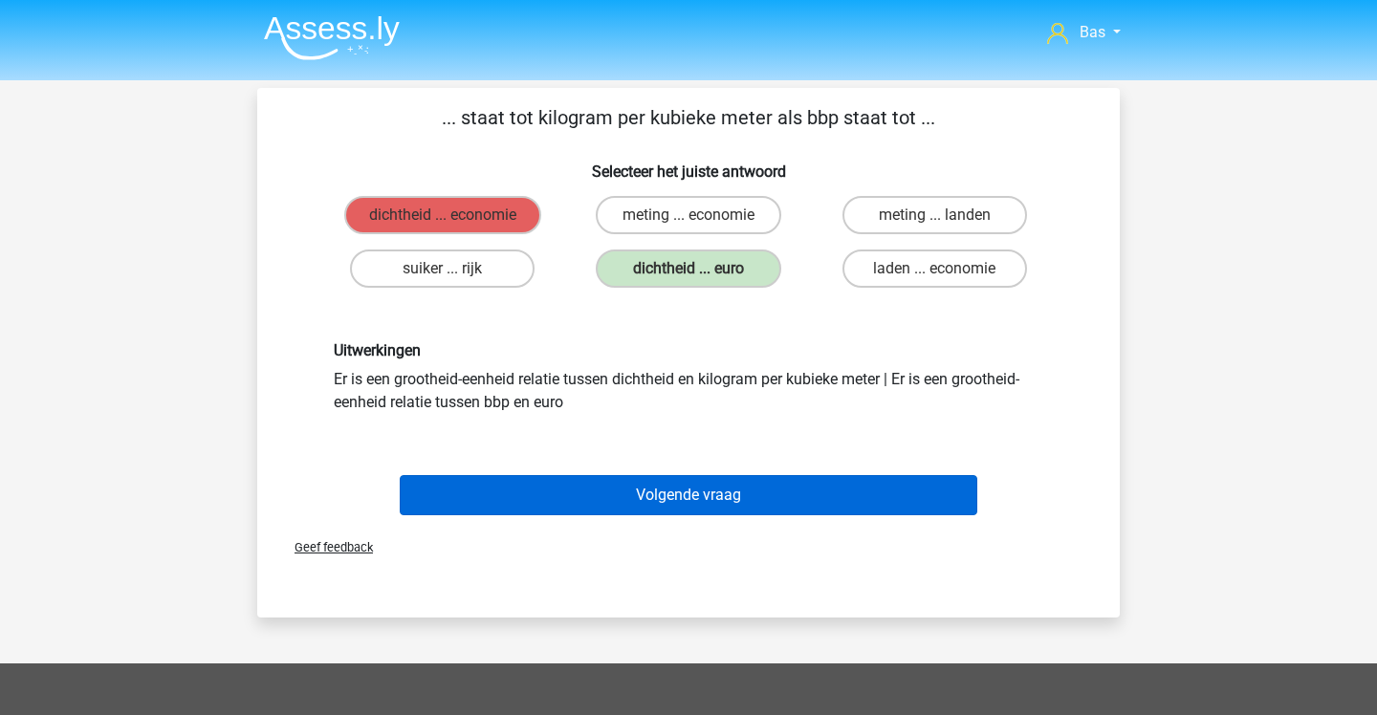
click at [531, 480] on button "Volgende vraag" at bounding box center [689, 495] width 579 height 40
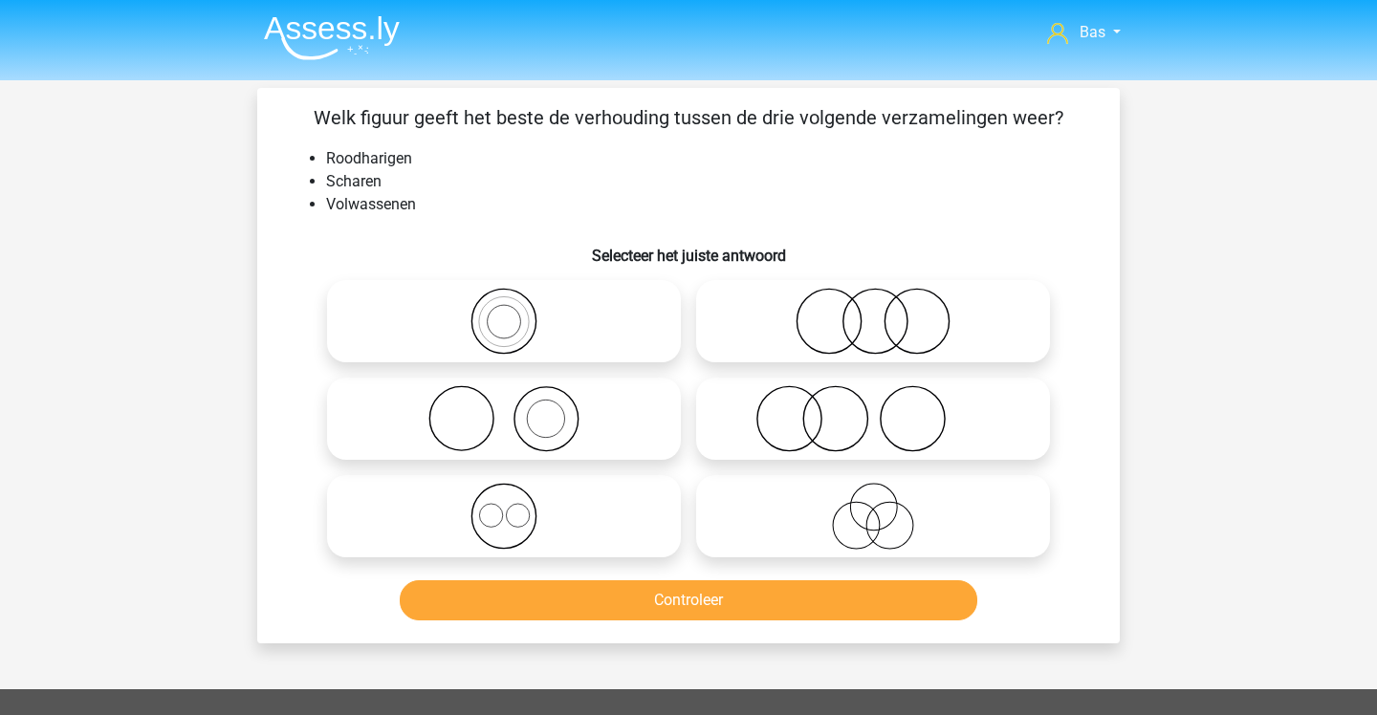
click at [743, 404] on icon at bounding box center [873, 418] width 339 height 67
click at [873, 404] on input "radio" at bounding box center [879, 403] width 12 height 12
radio input "true"
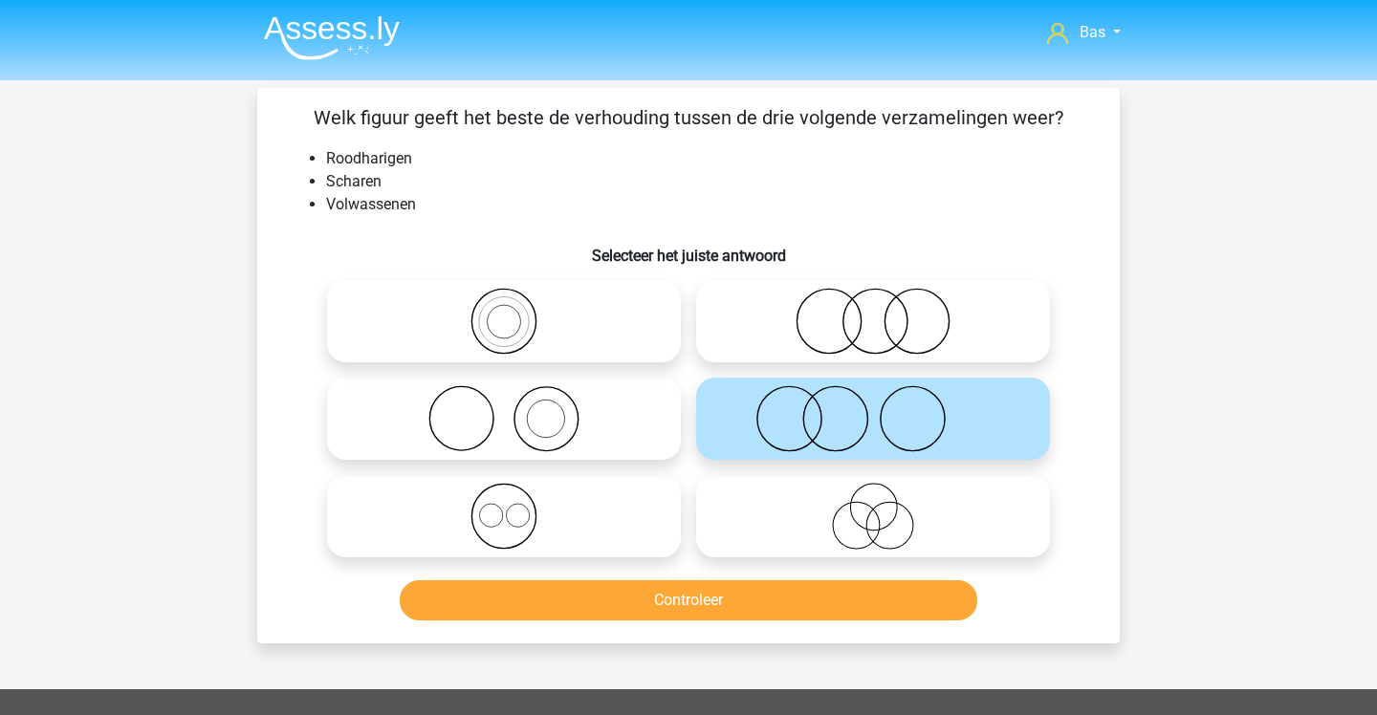
click at [732, 605] on button "Controleer" at bounding box center [689, 600] width 579 height 40
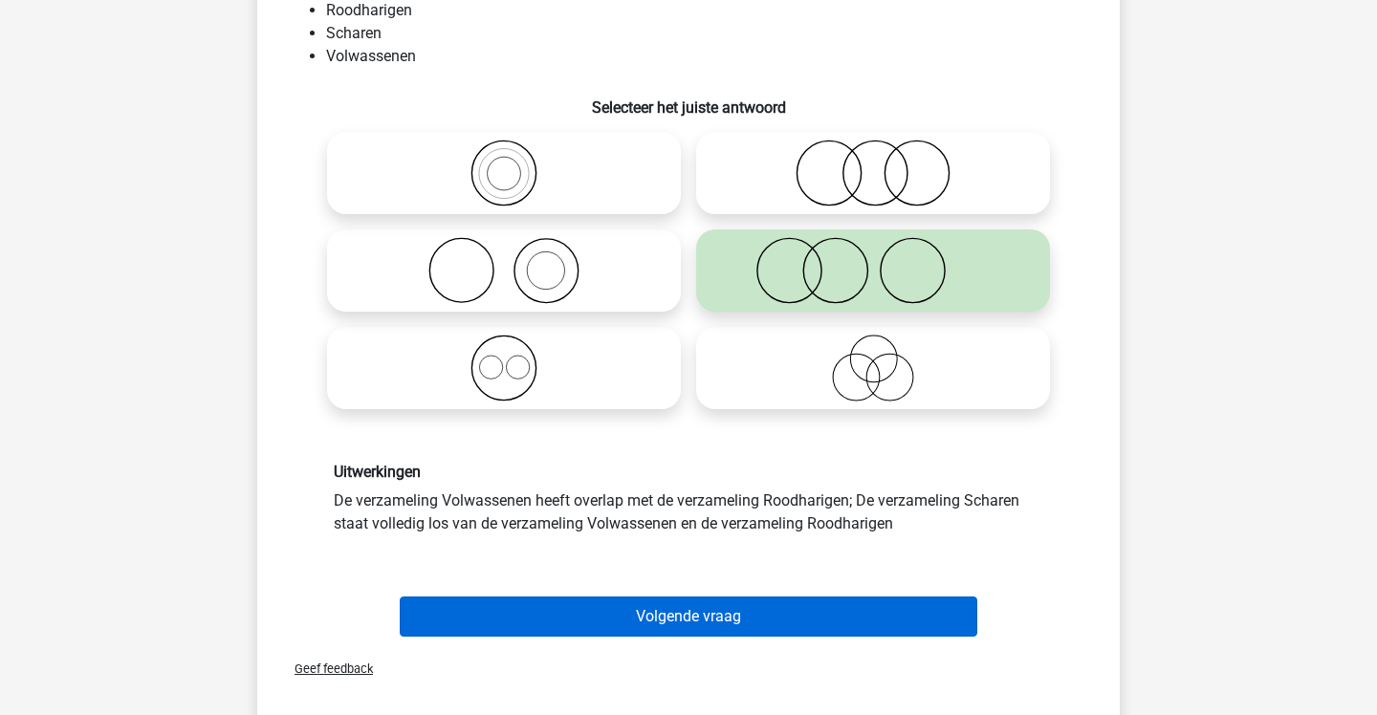
click at [731, 610] on button "Volgende vraag" at bounding box center [689, 617] width 579 height 40
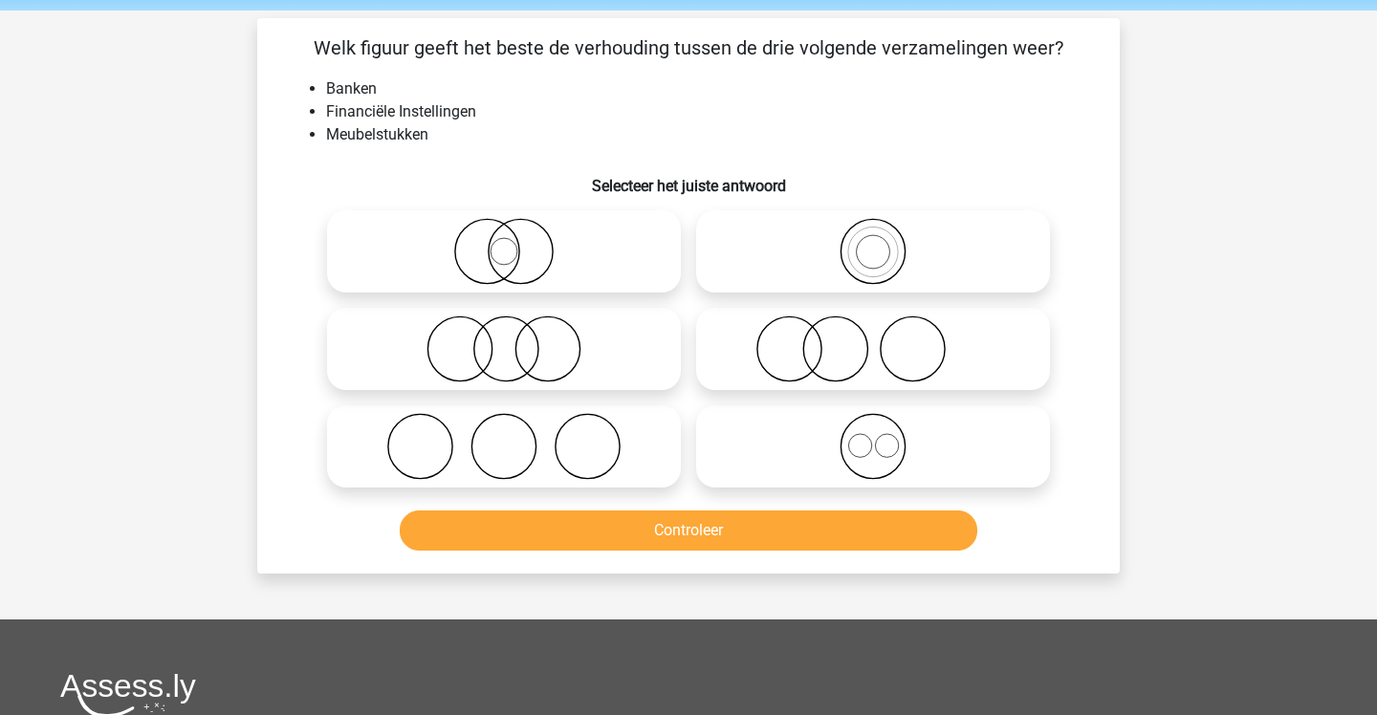
scroll to position [64, 0]
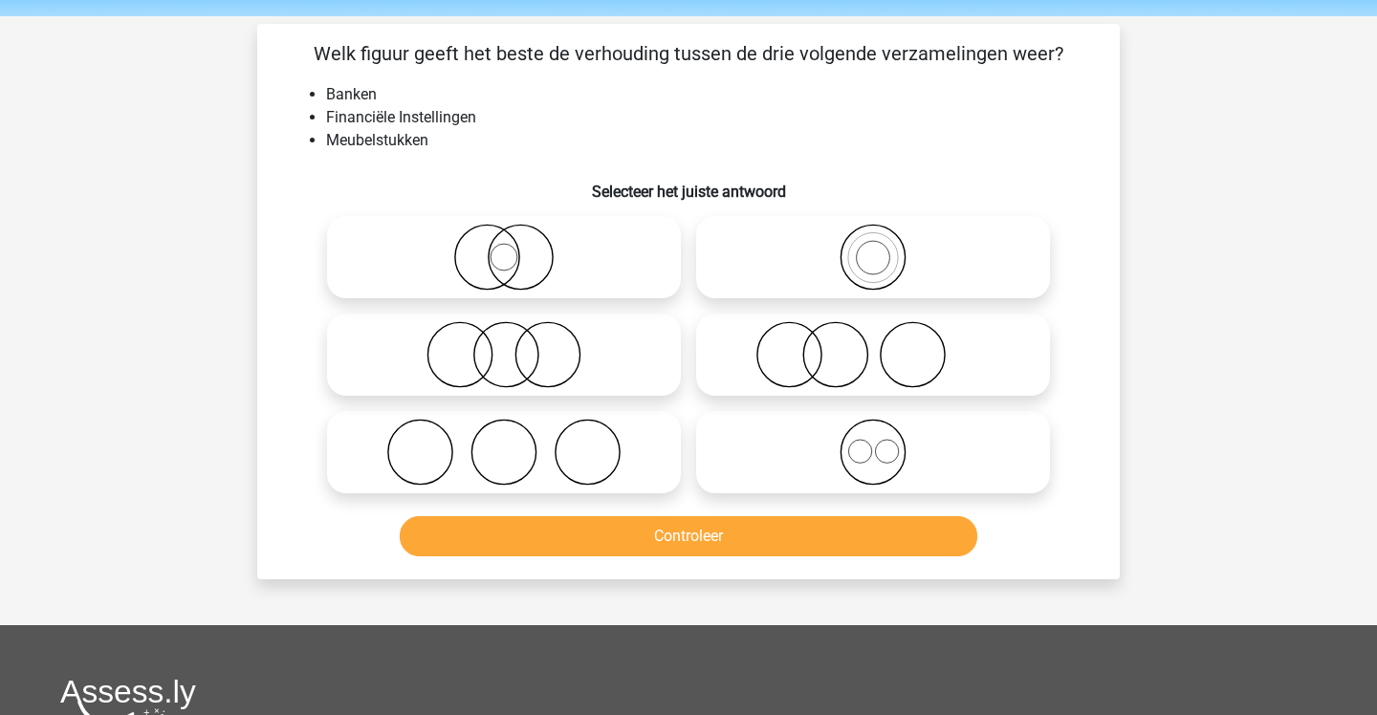
click at [767, 350] on icon at bounding box center [873, 354] width 339 height 67
click at [873, 345] on input "radio" at bounding box center [879, 339] width 12 height 12
radio input "true"
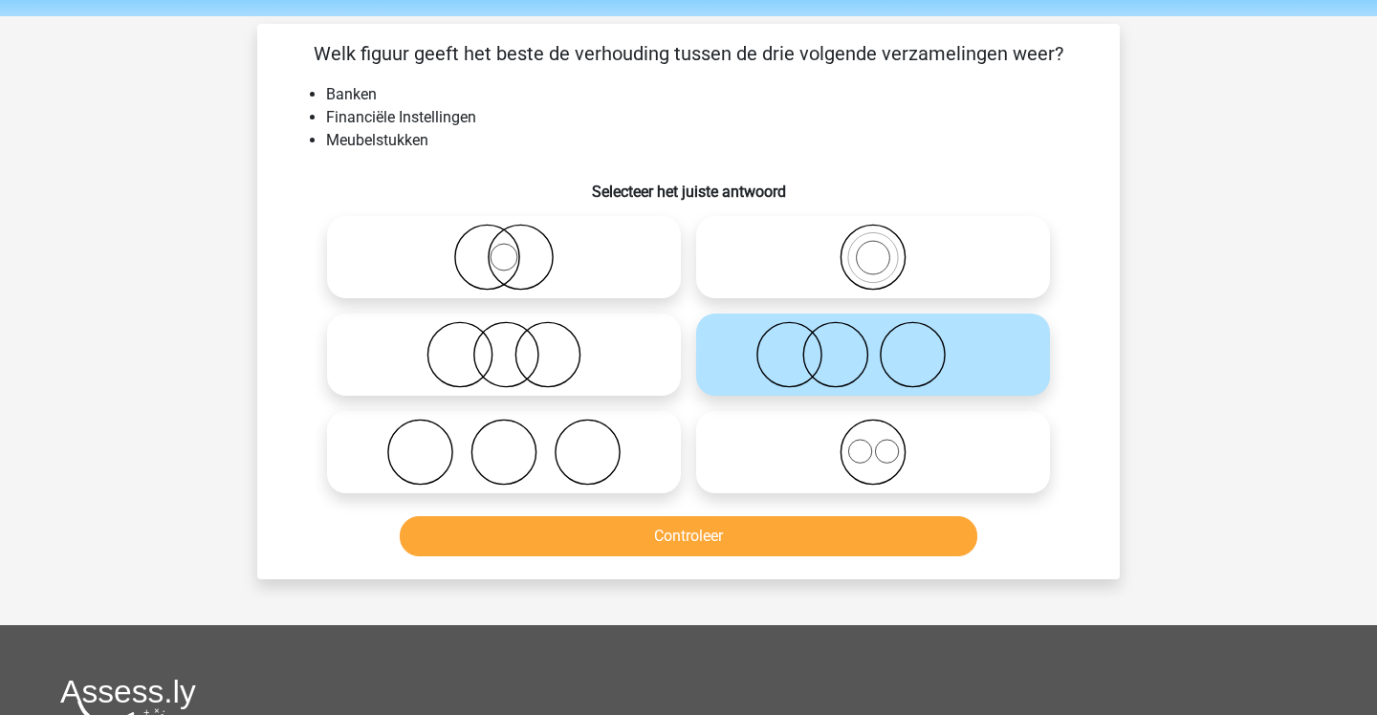
click at [741, 538] on button "Controleer" at bounding box center [689, 536] width 579 height 40
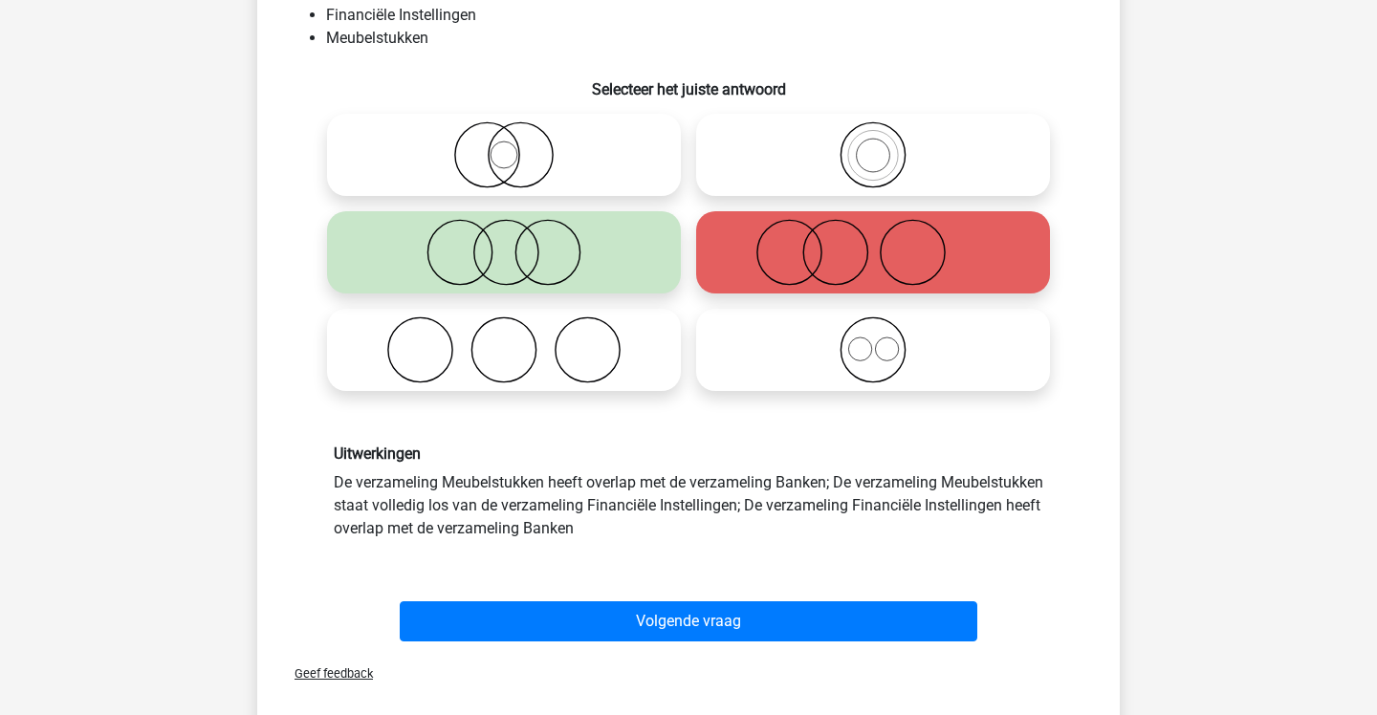
scroll to position [172, 0]
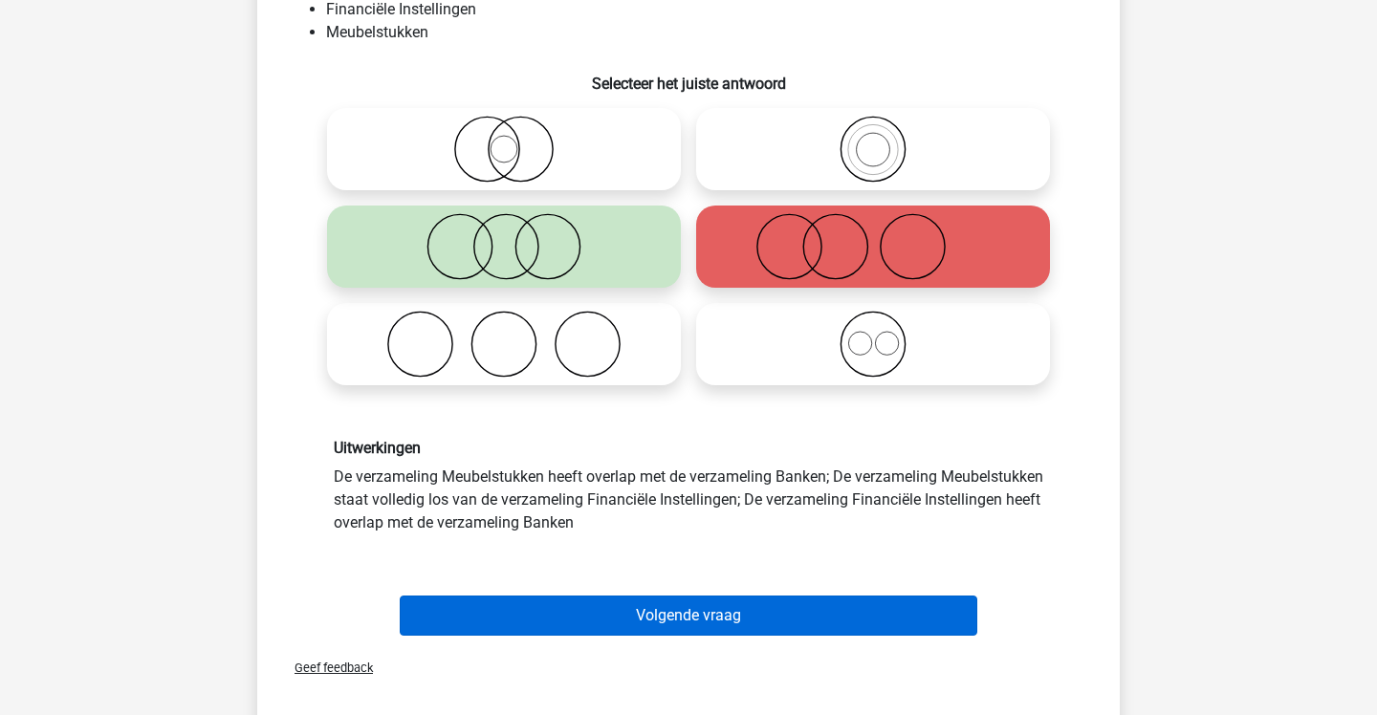
click at [696, 615] on button "Volgende vraag" at bounding box center [689, 616] width 579 height 40
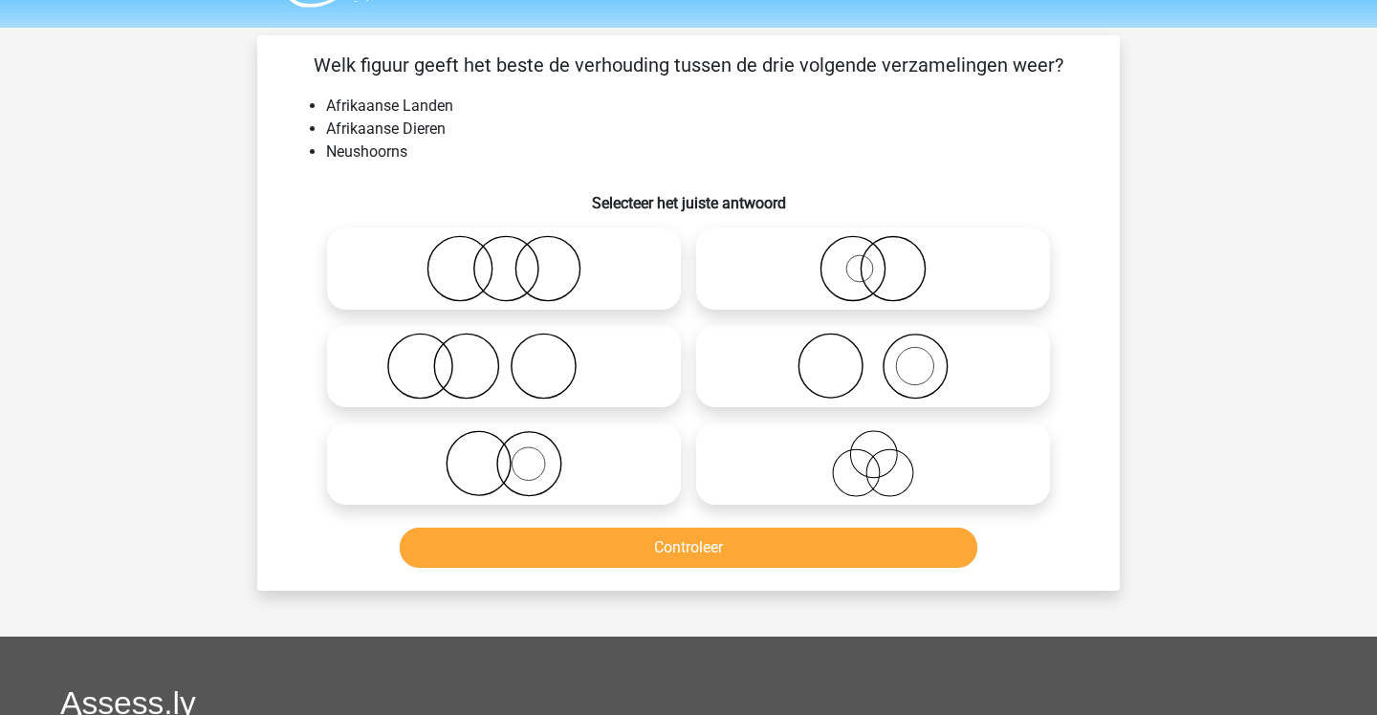
scroll to position [51, 0]
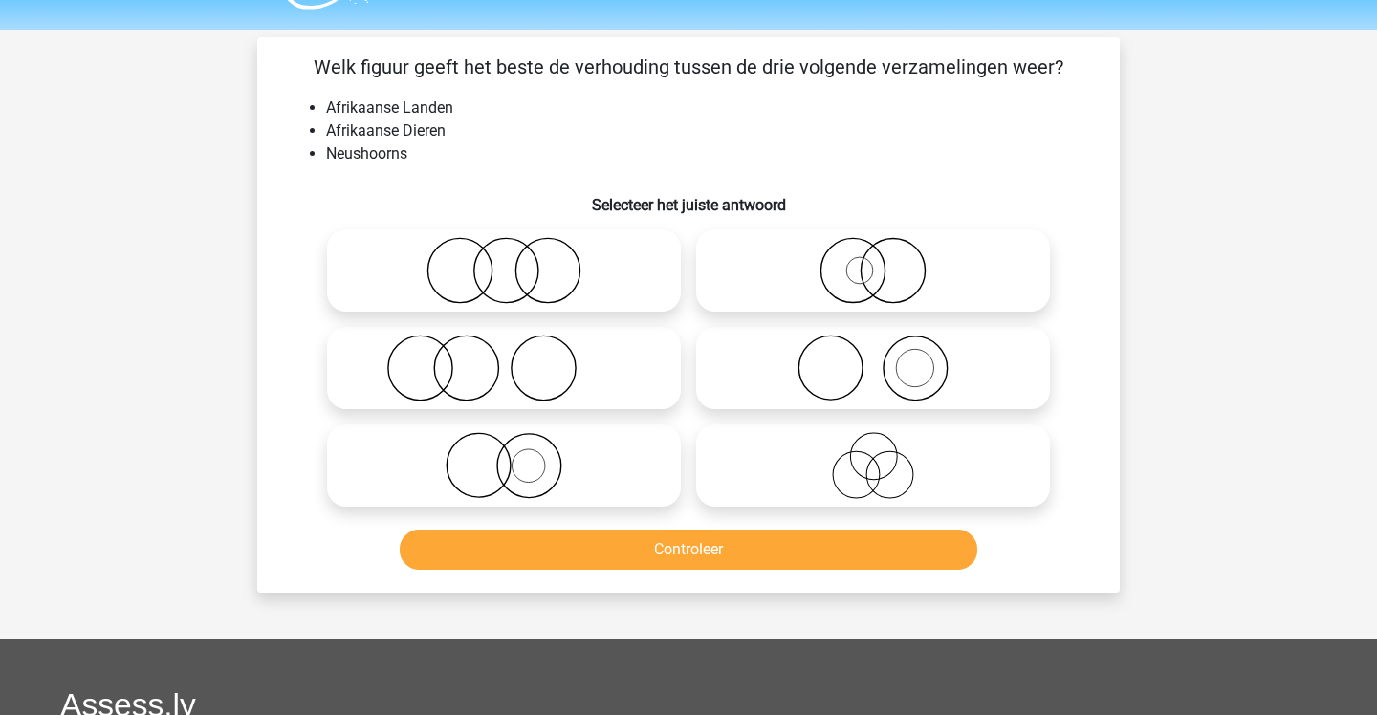
click at [577, 456] on icon at bounding box center [504, 465] width 339 height 67
click at [516, 456] on input "radio" at bounding box center [510, 450] width 12 height 12
radio input "true"
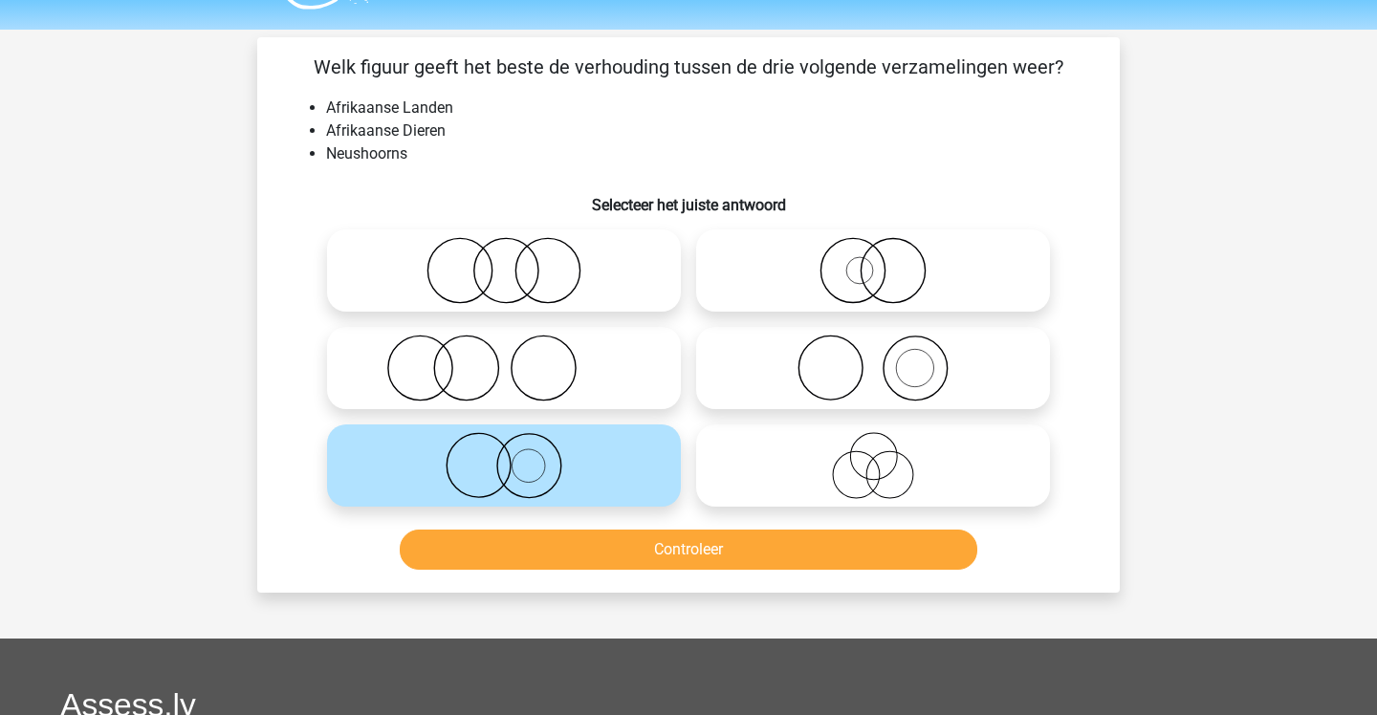
click at [636, 544] on button "Controleer" at bounding box center [689, 550] width 579 height 40
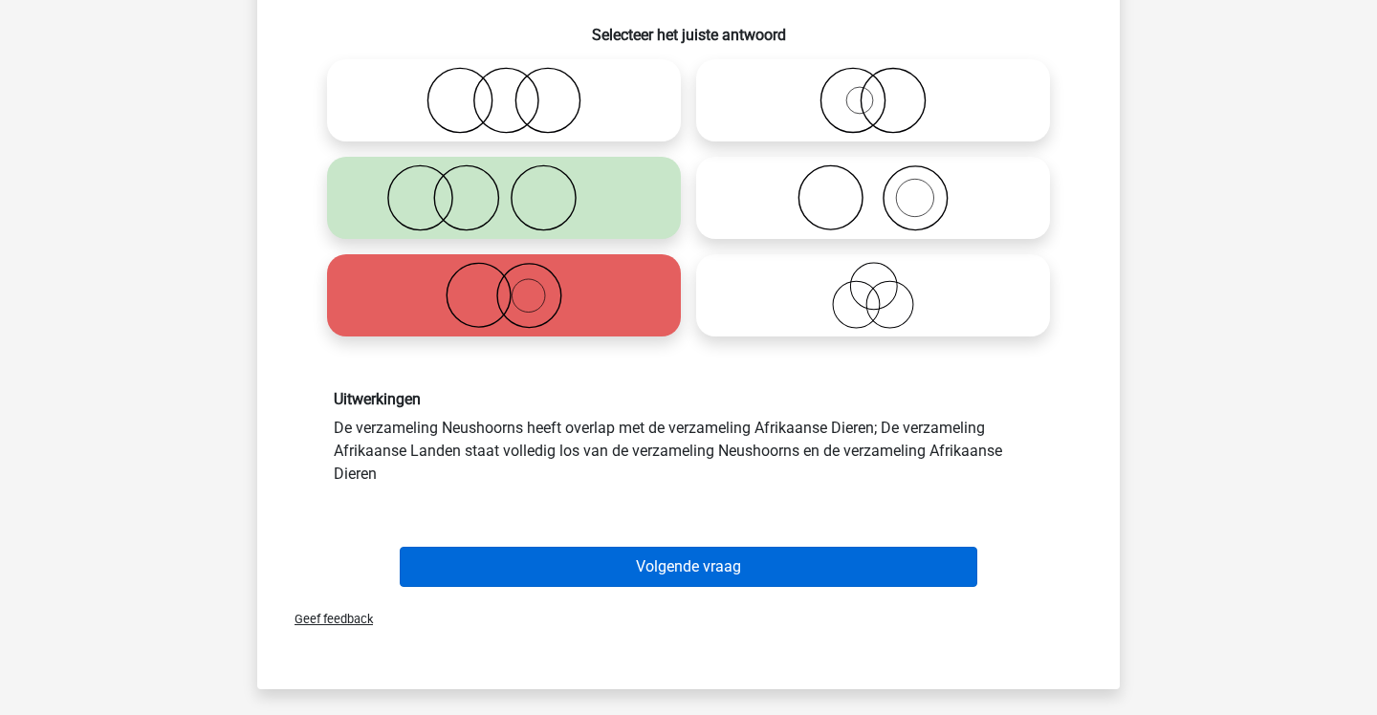
scroll to position [220, 0]
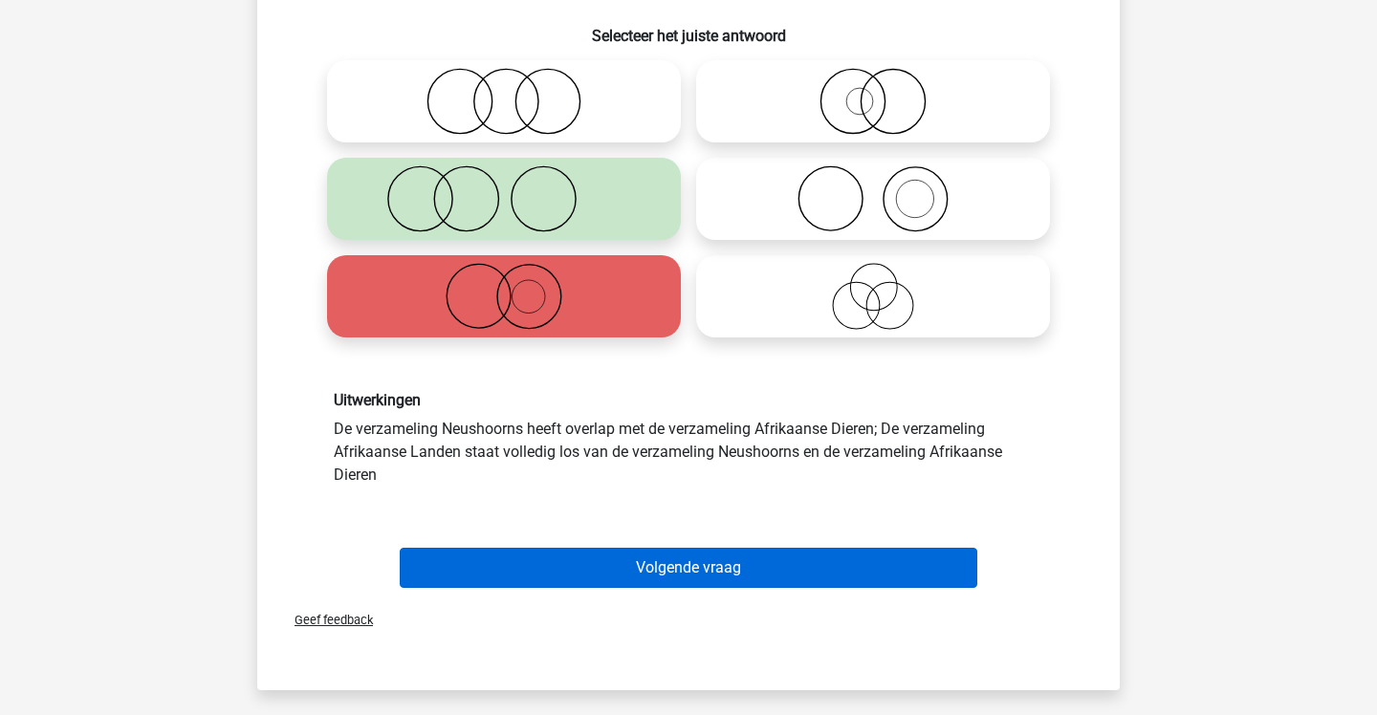
click at [630, 558] on button "Volgende vraag" at bounding box center [689, 568] width 579 height 40
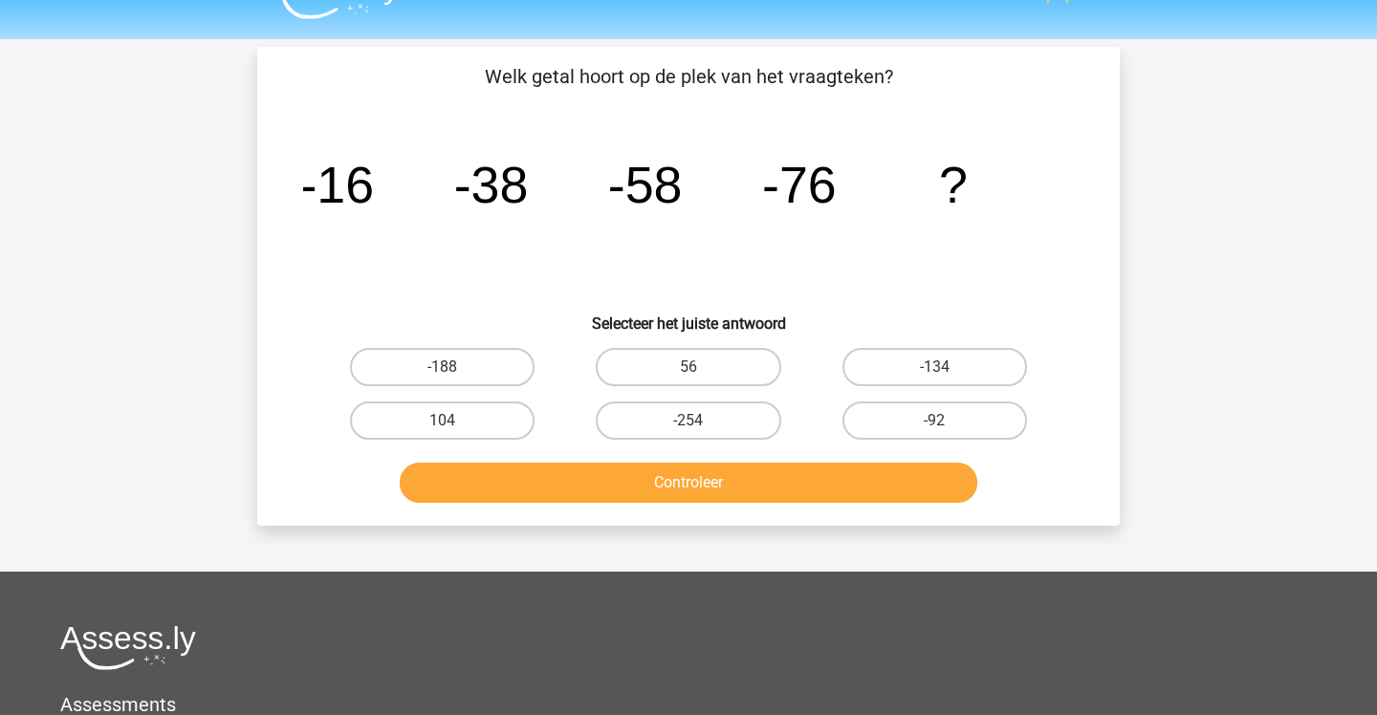
scroll to position [40, 0]
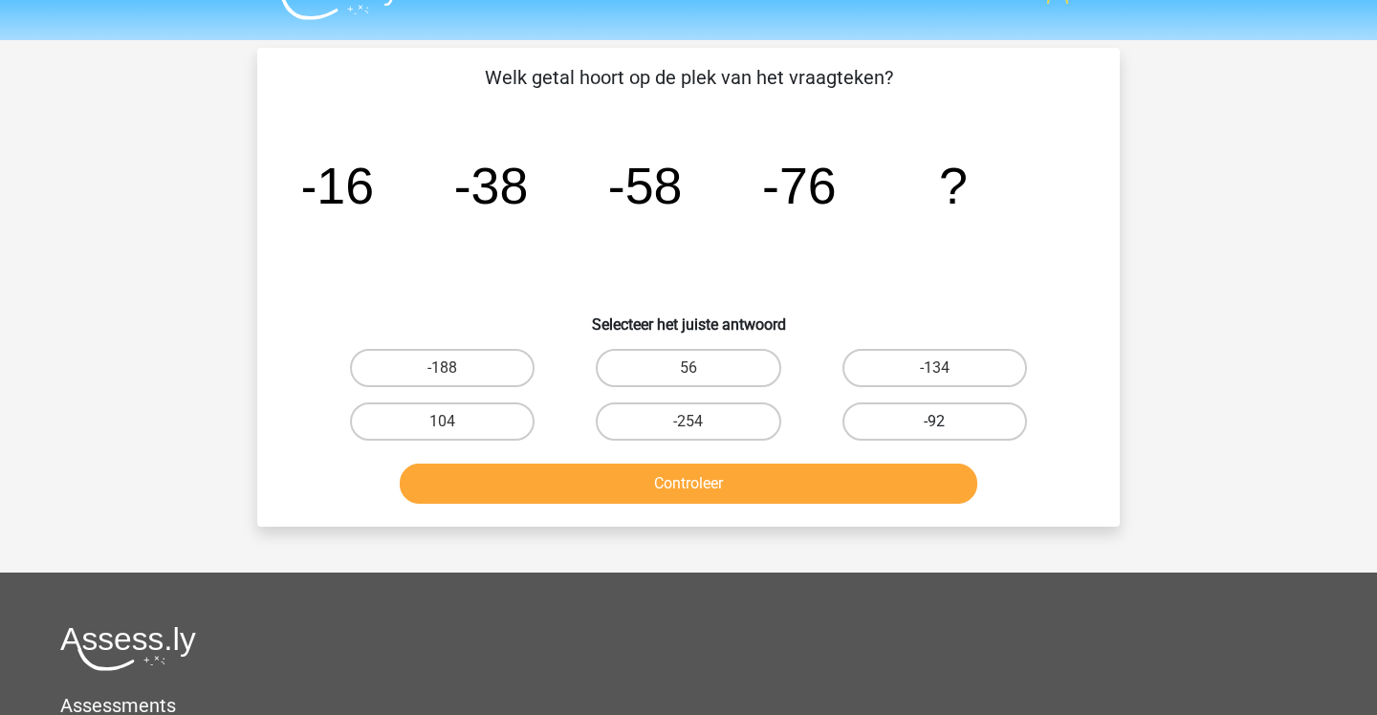
click at [881, 418] on label "-92" at bounding box center [934, 422] width 185 height 38
click at [934, 422] on input "-92" at bounding box center [940, 428] width 12 height 12
radio input "true"
click at [875, 482] on button "Controleer" at bounding box center [689, 484] width 579 height 40
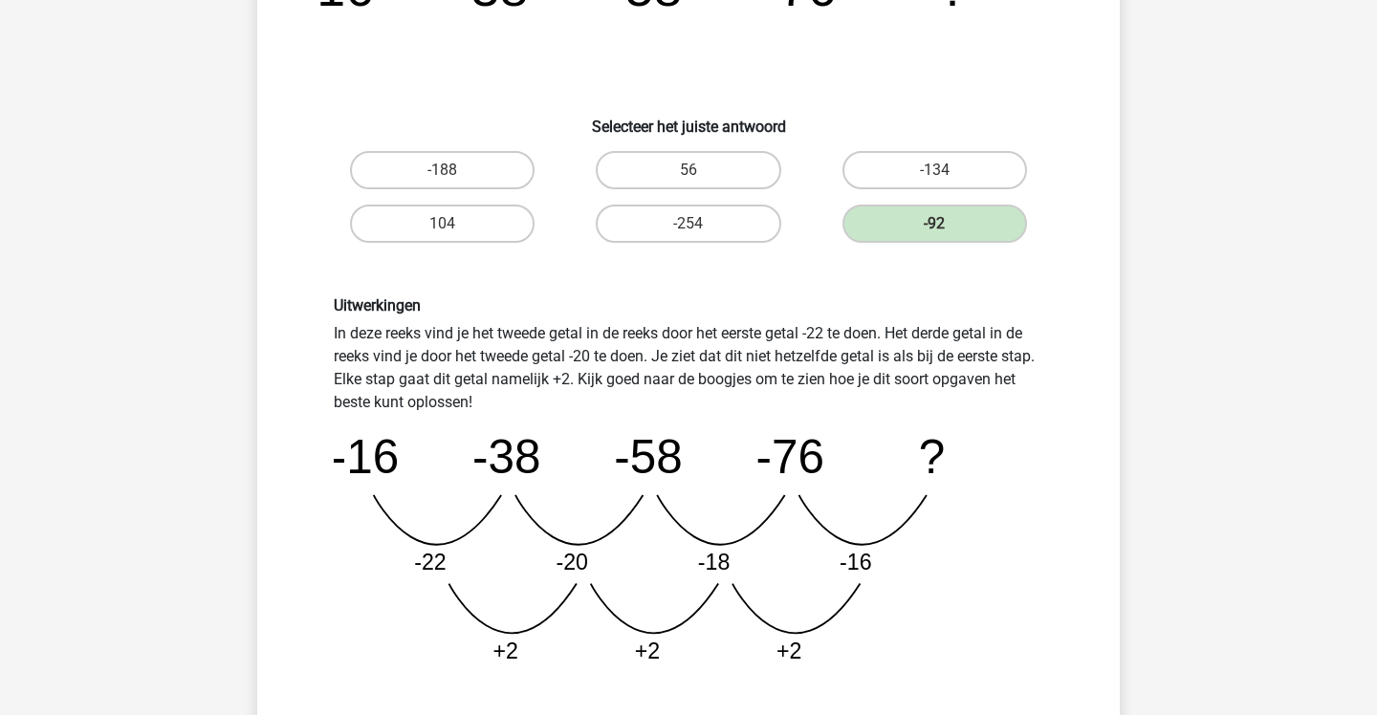
scroll to position [245, 0]
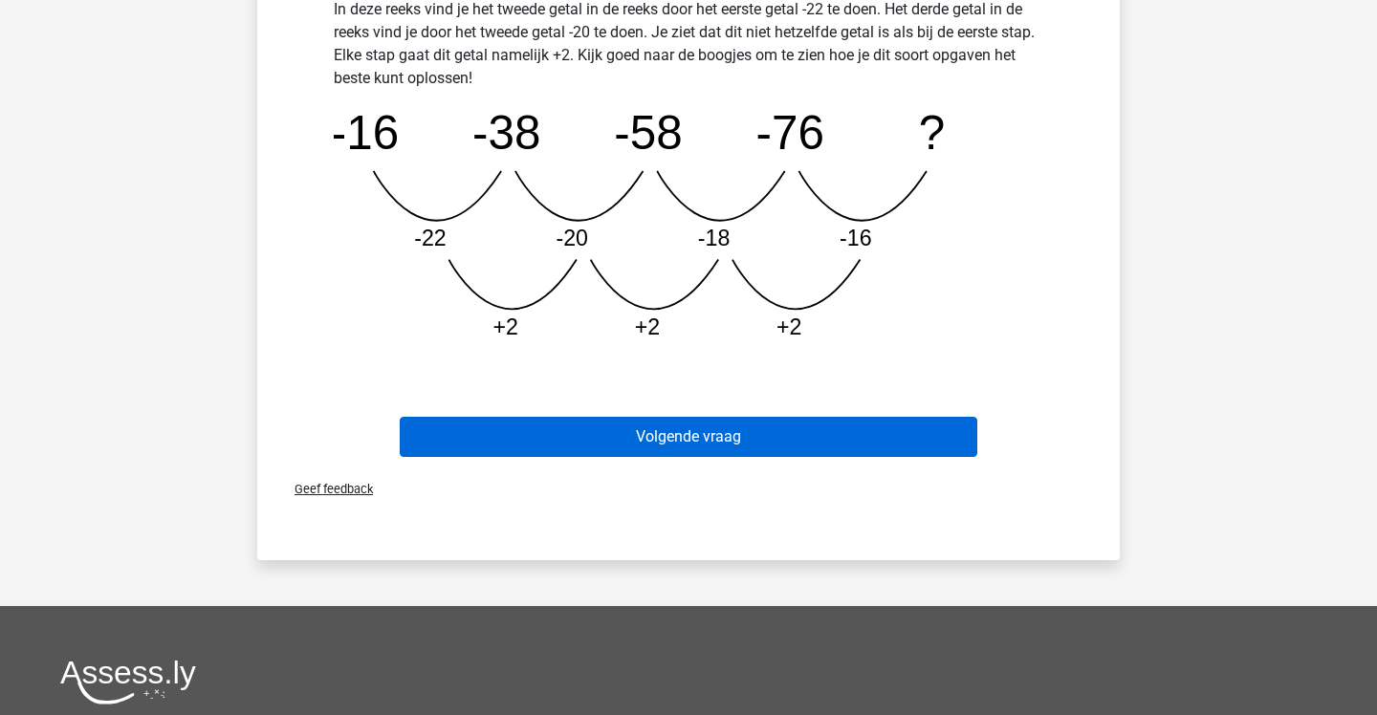
click at [856, 420] on button "Volgende vraag" at bounding box center [689, 437] width 579 height 40
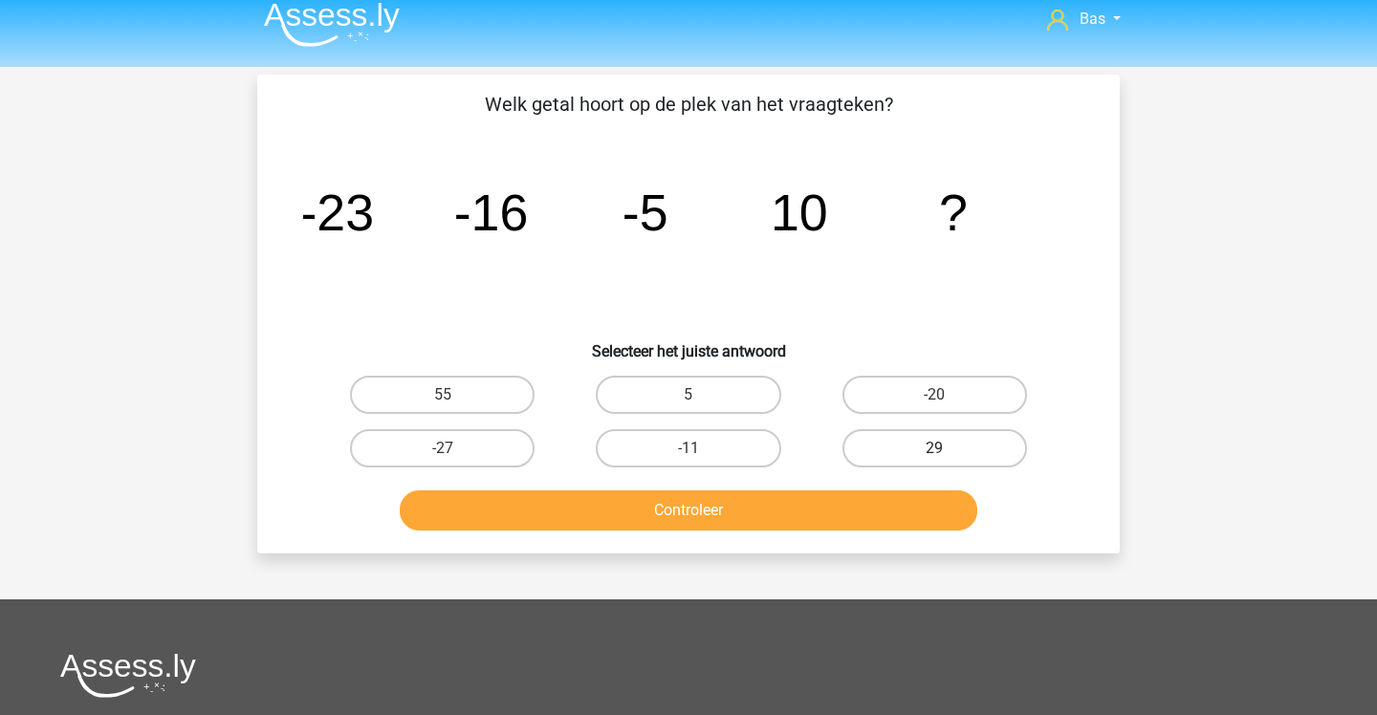
scroll to position [5, 0]
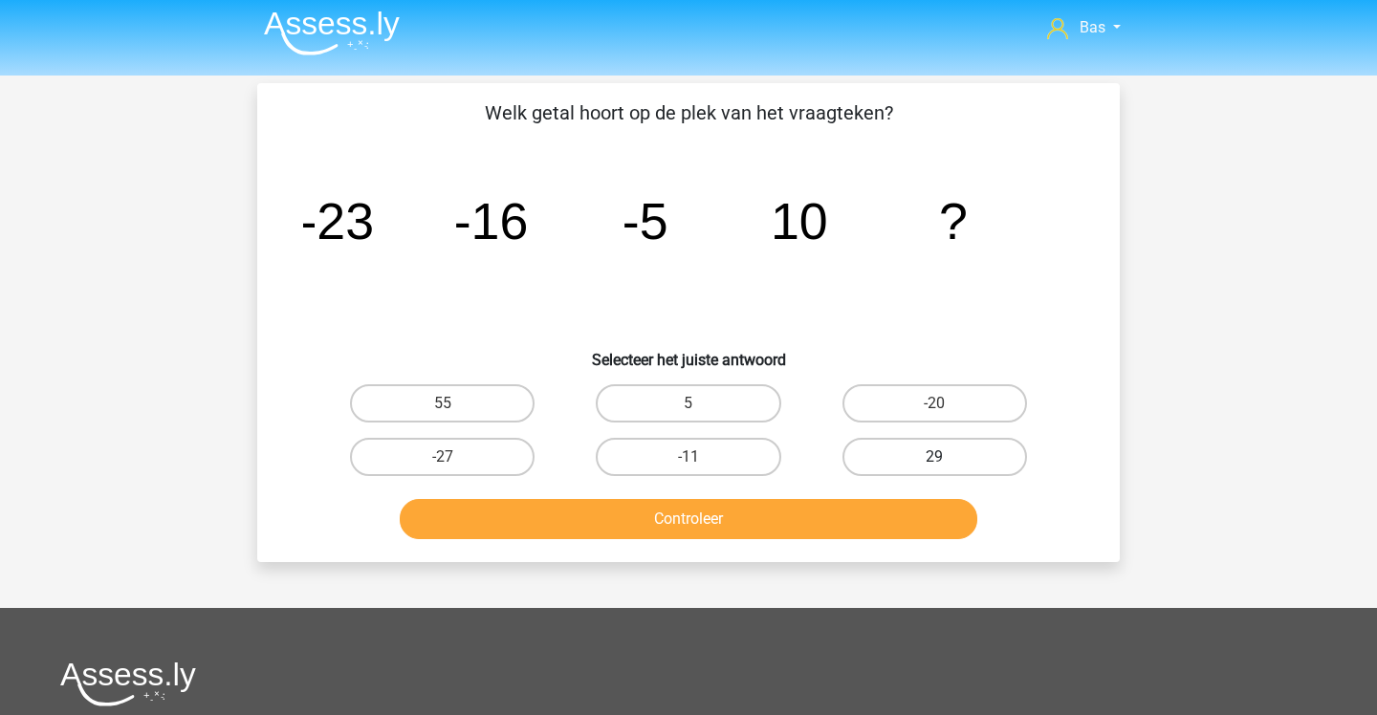
click at [903, 462] on label "29" at bounding box center [934, 457] width 185 height 38
click at [934, 462] on input "29" at bounding box center [940, 463] width 12 height 12
radio input "true"
click at [873, 504] on button "Controleer" at bounding box center [689, 519] width 579 height 40
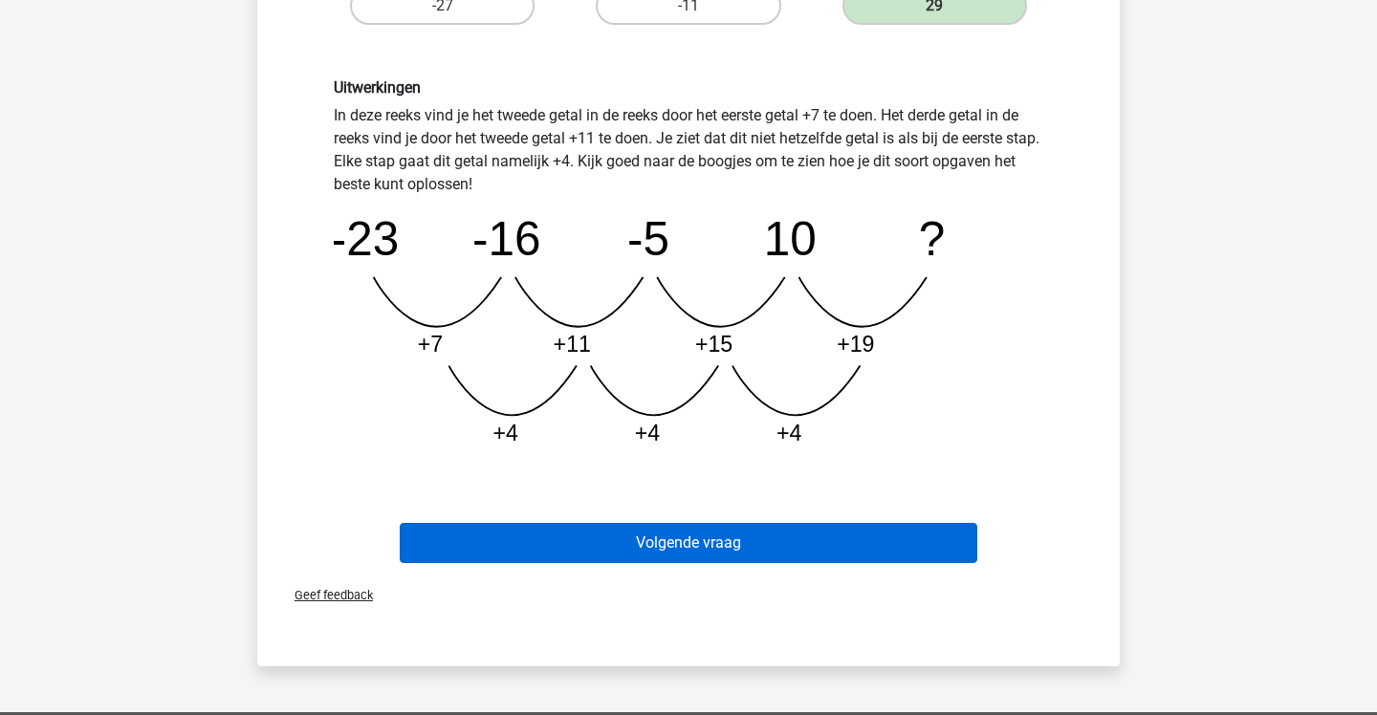
click at [866, 538] on button "Volgende vraag" at bounding box center [689, 543] width 579 height 40
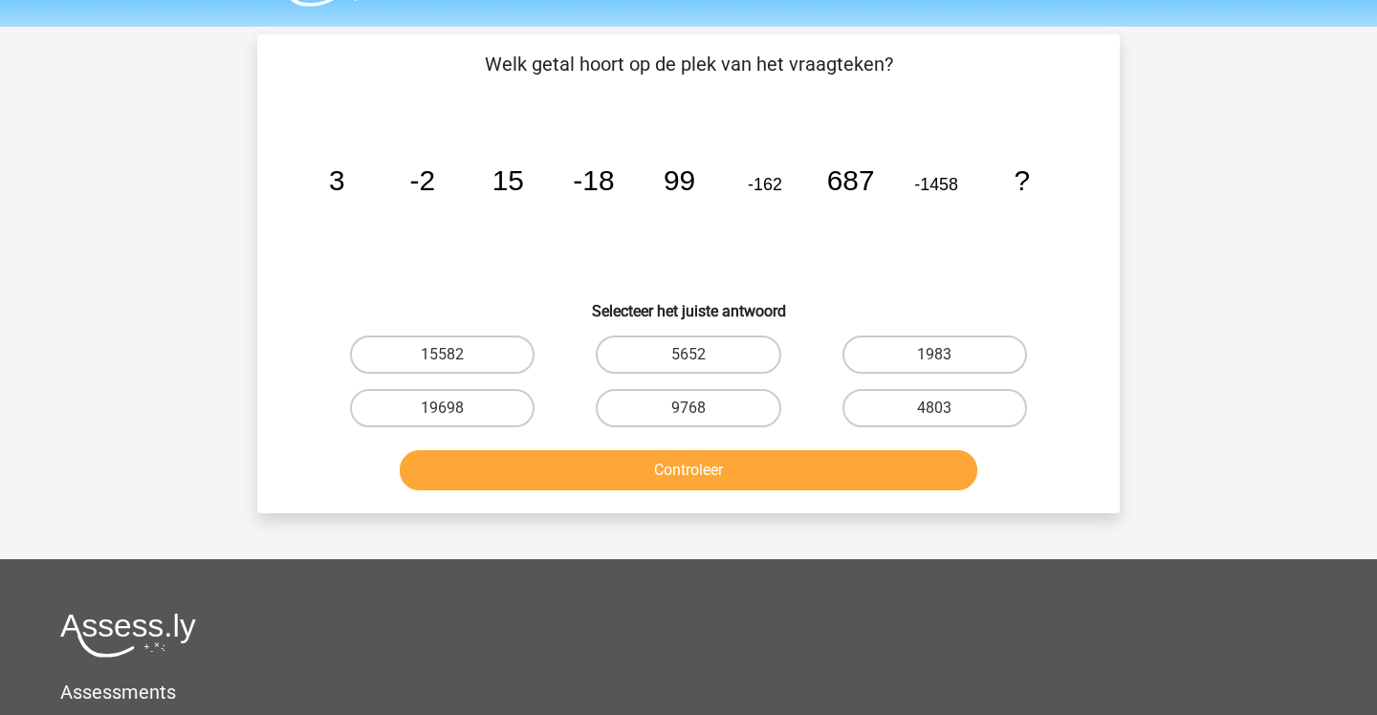
scroll to position [54, 0]
click at [913, 408] on label "4803" at bounding box center [934, 408] width 185 height 38
click at [934, 408] on input "4803" at bounding box center [940, 414] width 12 height 12
radio input "true"
click at [870, 465] on button "Controleer" at bounding box center [689, 470] width 579 height 40
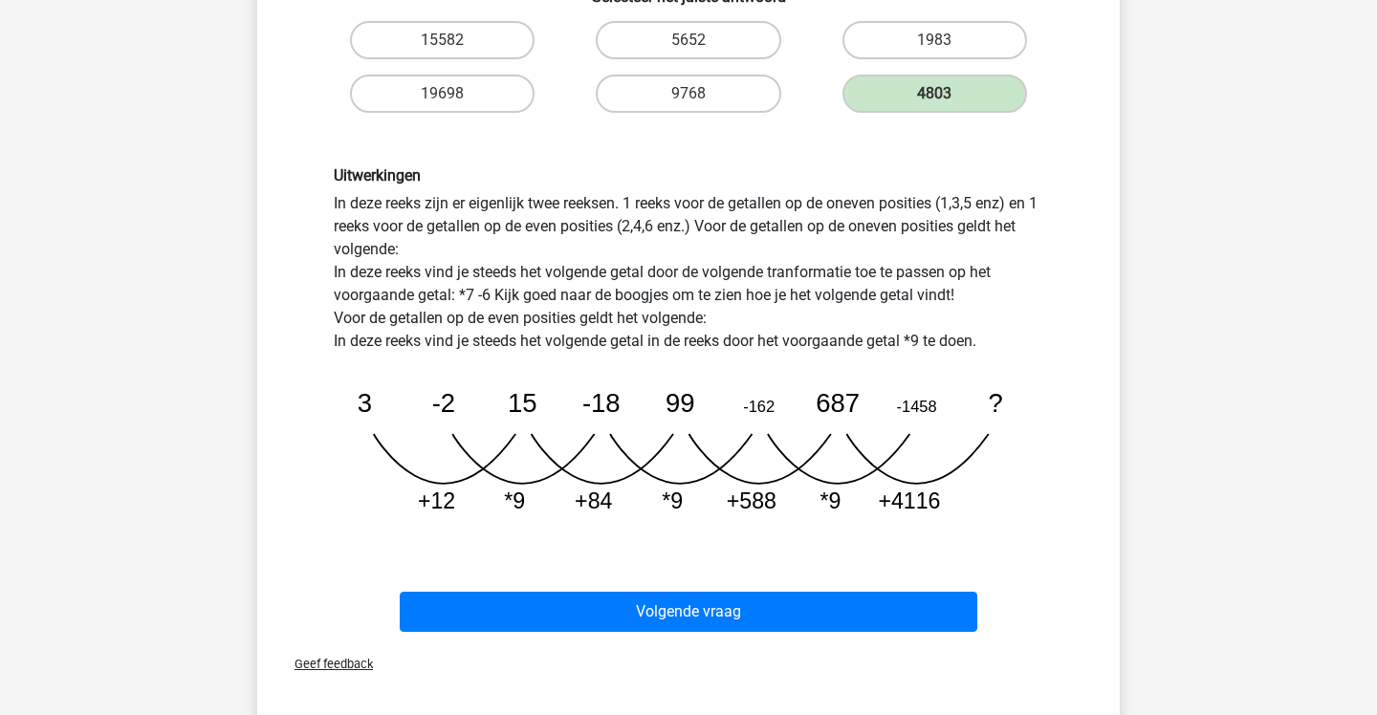
scroll to position [370, 0]
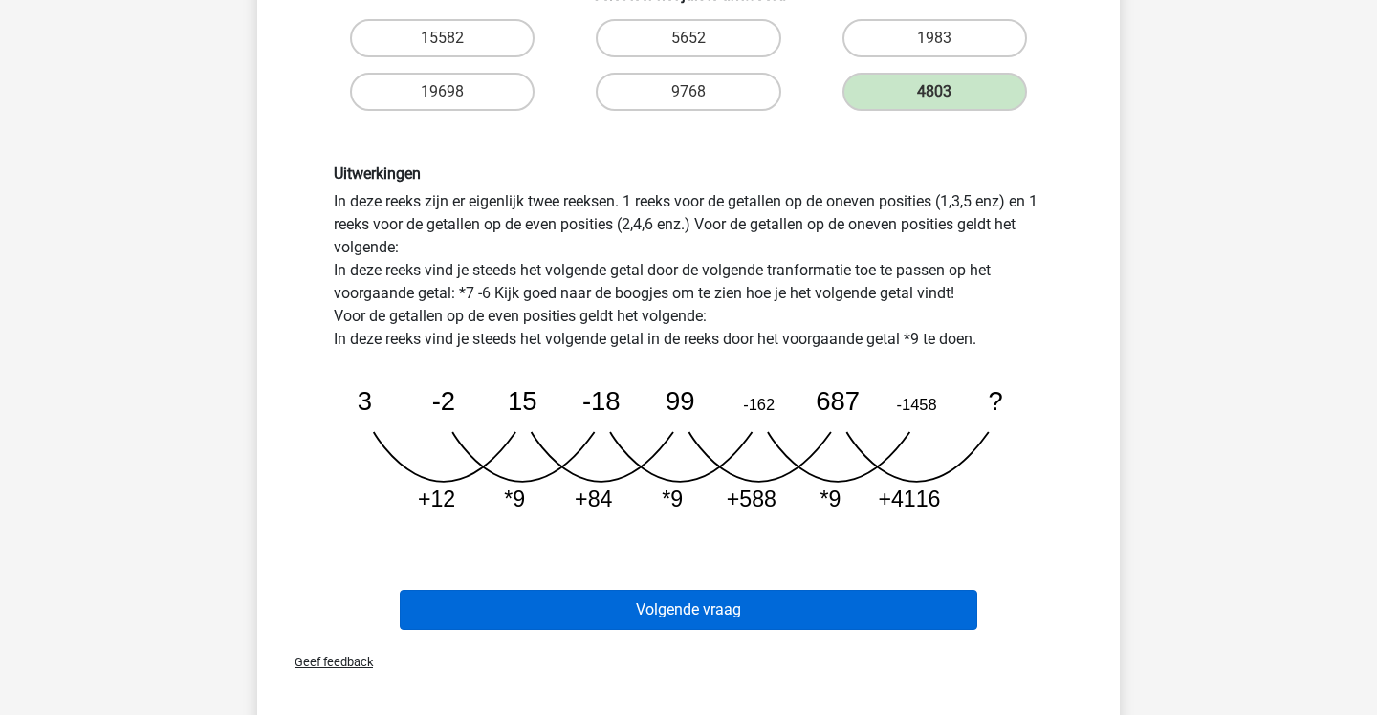
click at [814, 607] on button "Volgende vraag" at bounding box center [689, 610] width 579 height 40
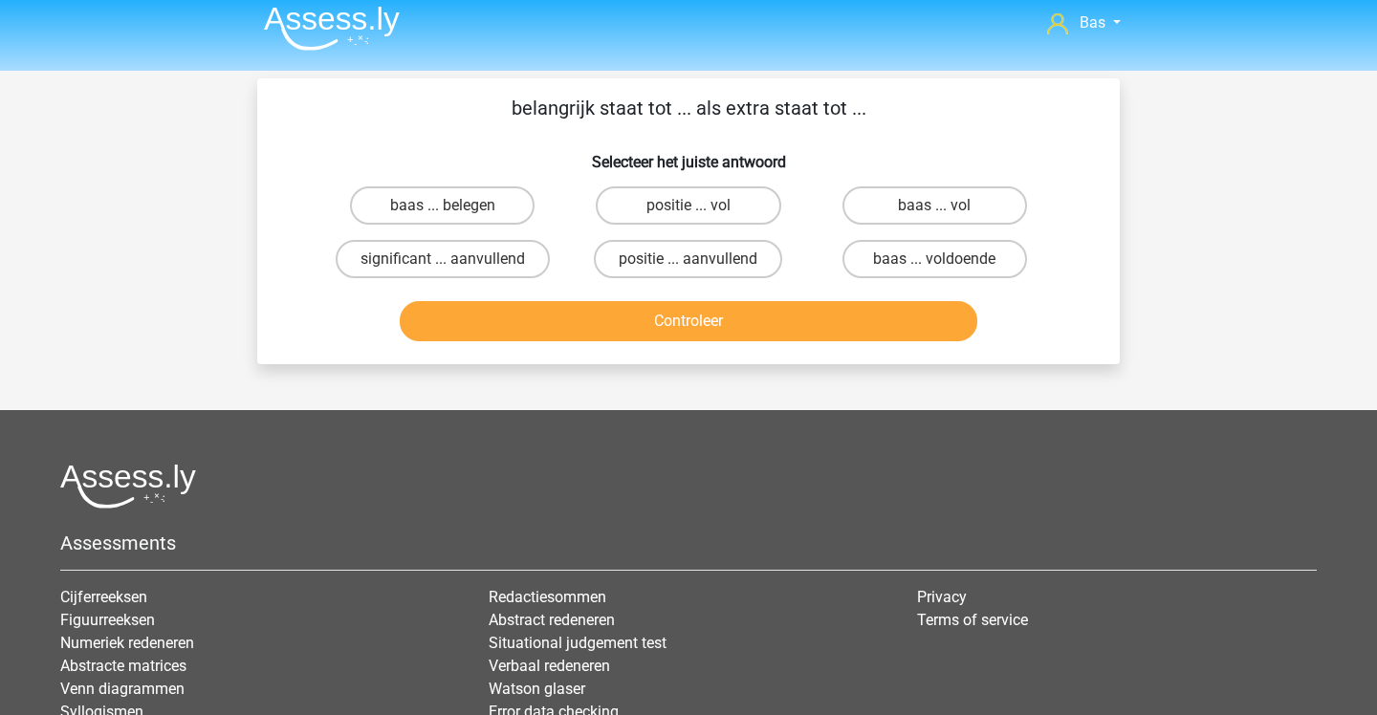
scroll to position [0, 0]
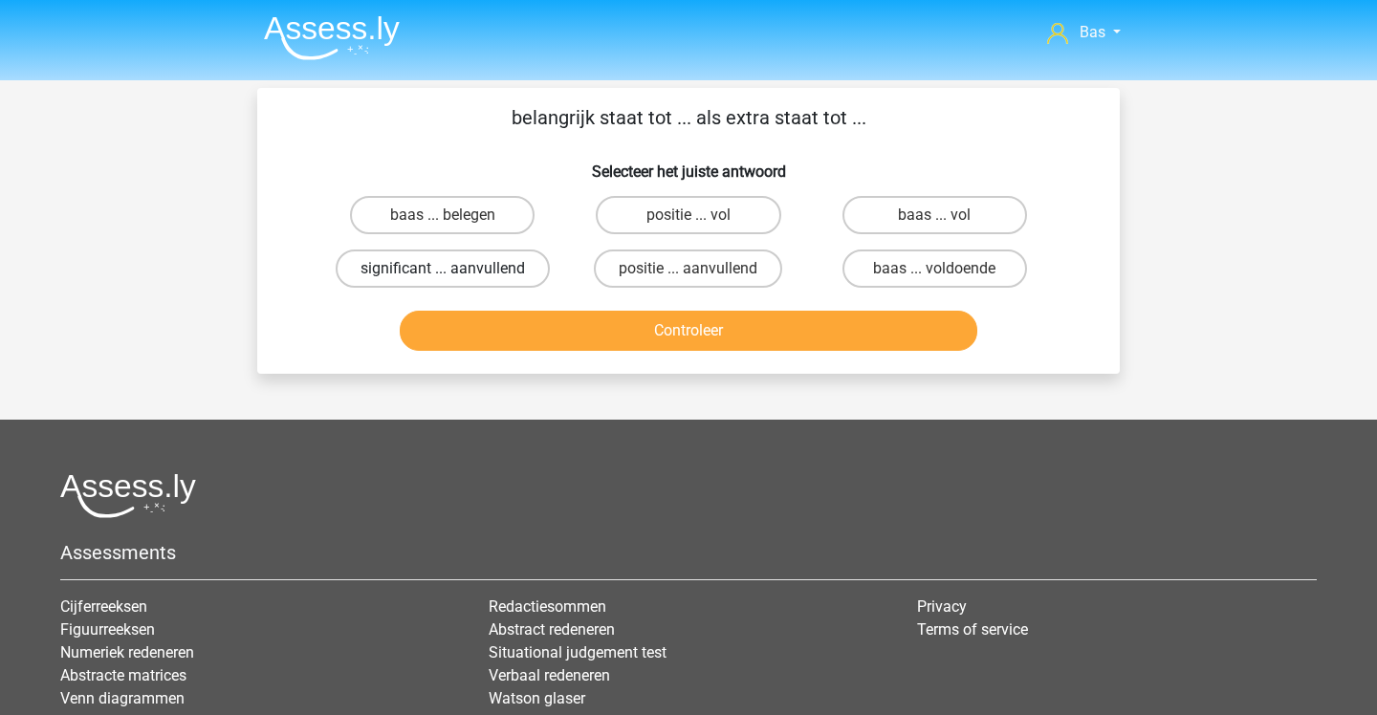
click at [489, 279] on label "significant ... aanvullend" at bounding box center [443, 269] width 214 height 38
click at [455, 279] on input "significant ... aanvullend" at bounding box center [449, 275] width 12 height 12
radio input "true"
click at [575, 351] on button "Controleer" at bounding box center [689, 331] width 579 height 40
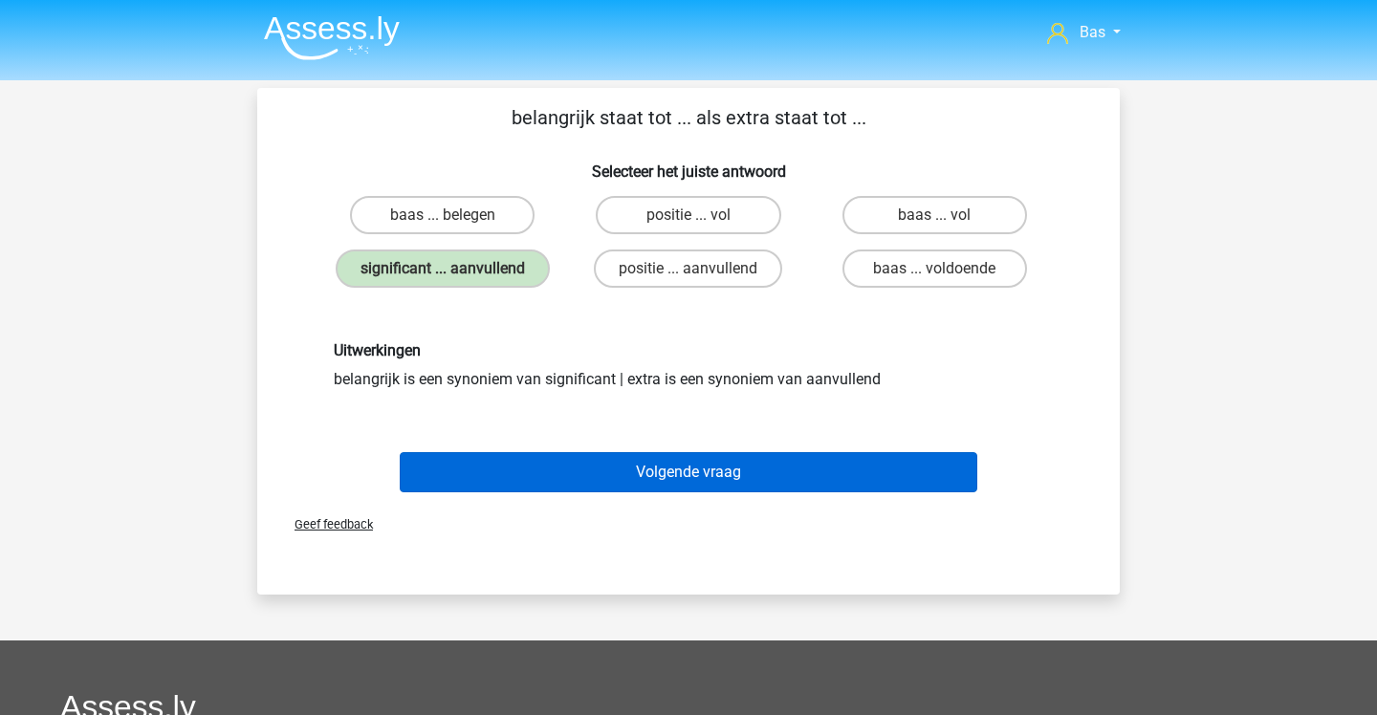
click at [603, 492] on button "Volgende vraag" at bounding box center [689, 472] width 579 height 40
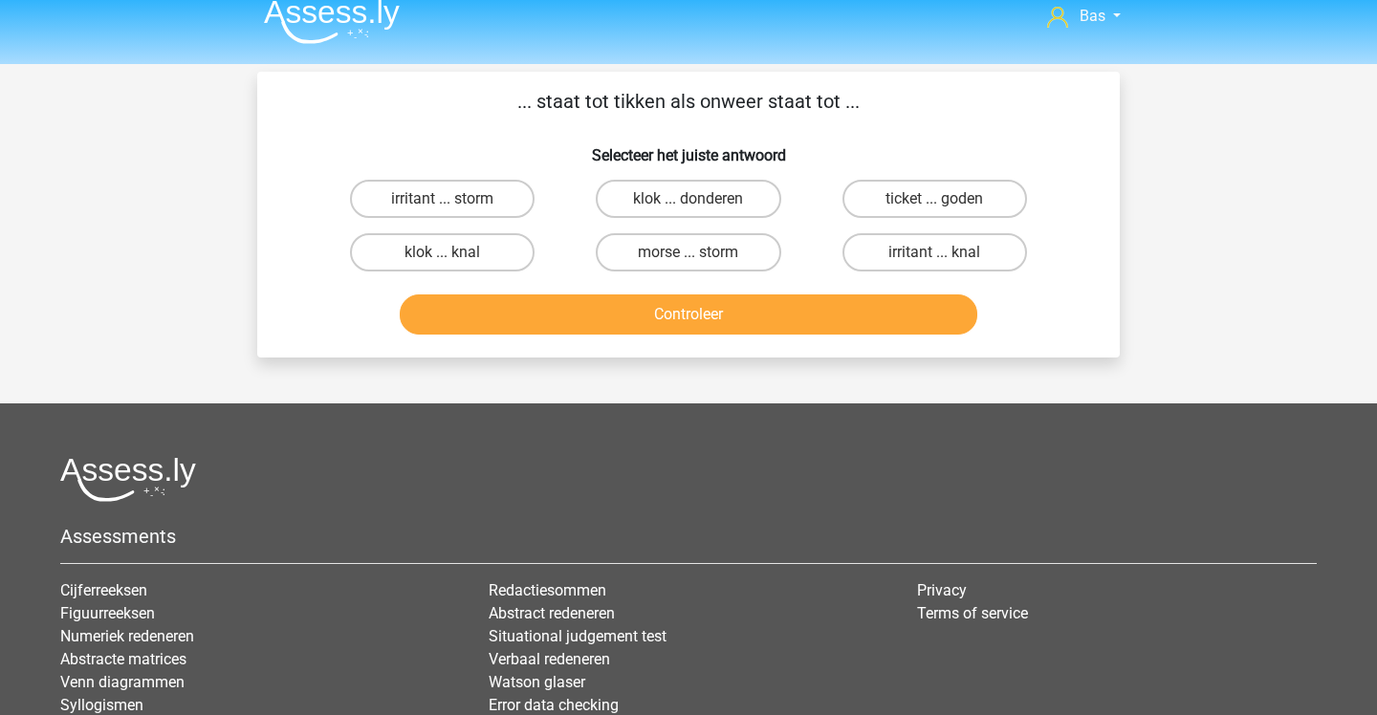
scroll to position [14, 0]
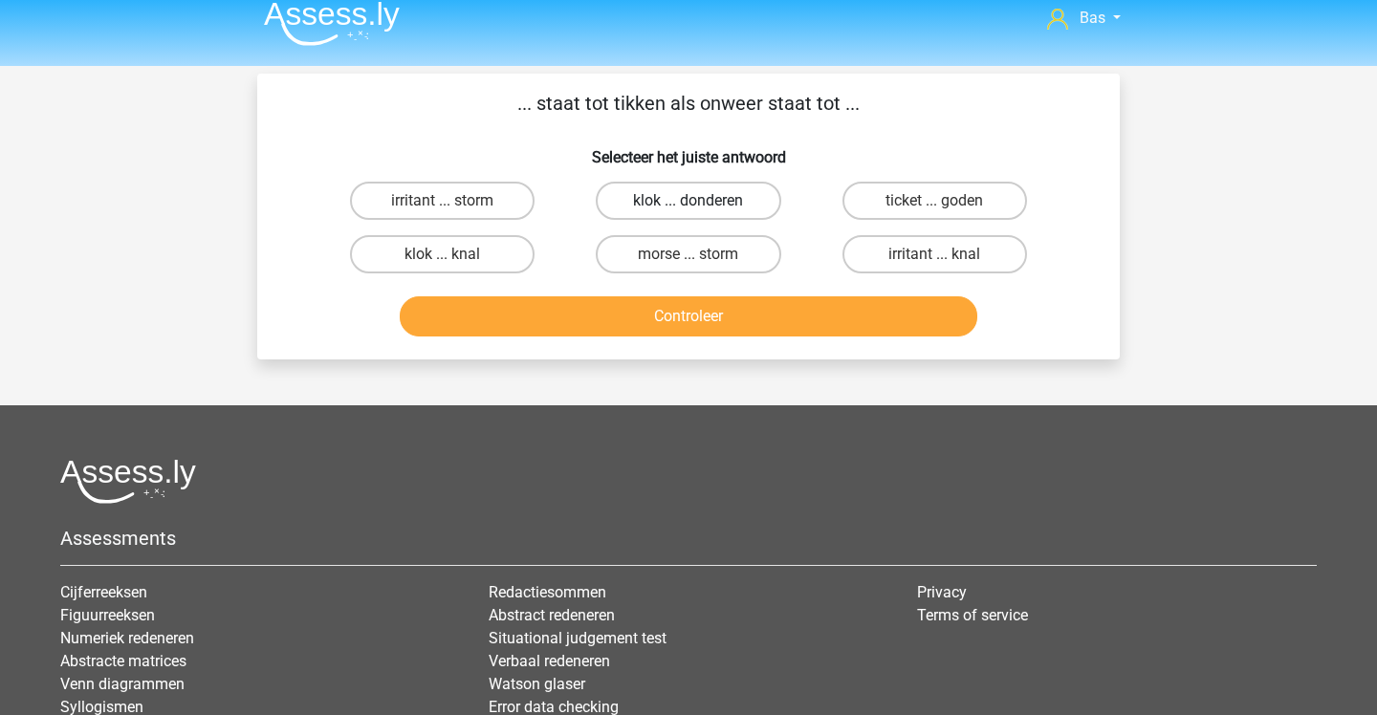
click at [681, 207] on label "klok ... donderen" at bounding box center [688, 201] width 185 height 38
click at [689, 207] on input "klok ... donderen" at bounding box center [695, 207] width 12 height 12
radio input "true"
click at [694, 308] on button "Controleer" at bounding box center [689, 316] width 579 height 40
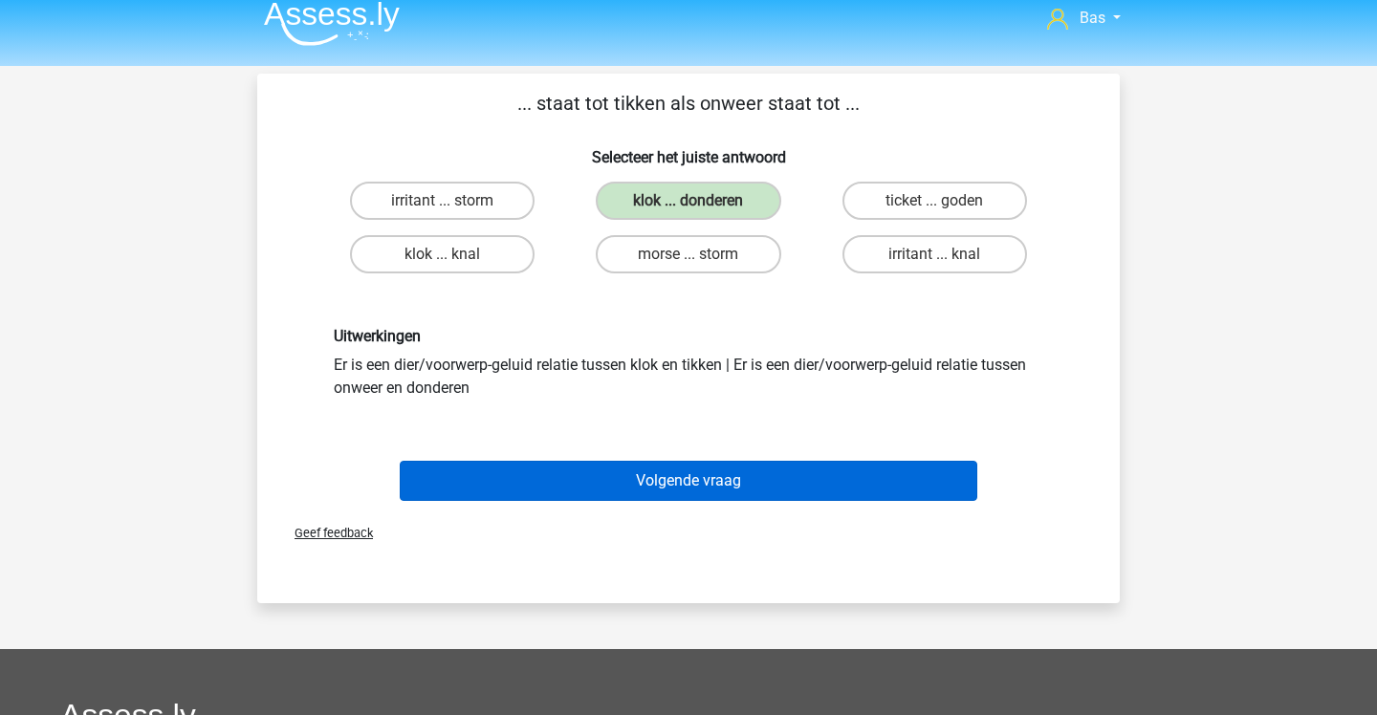
click at [685, 462] on button "Volgende vraag" at bounding box center [689, 481] width 579 height 40
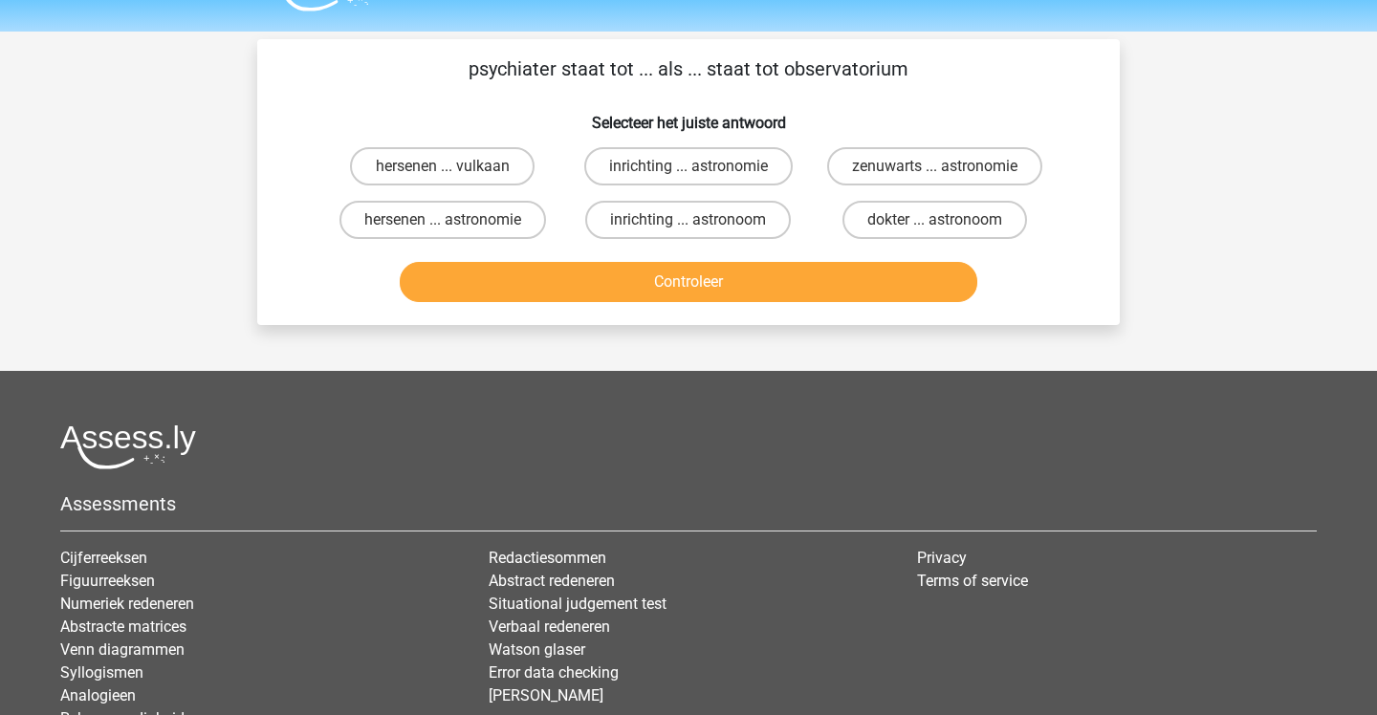
scroll to position [39, 0]
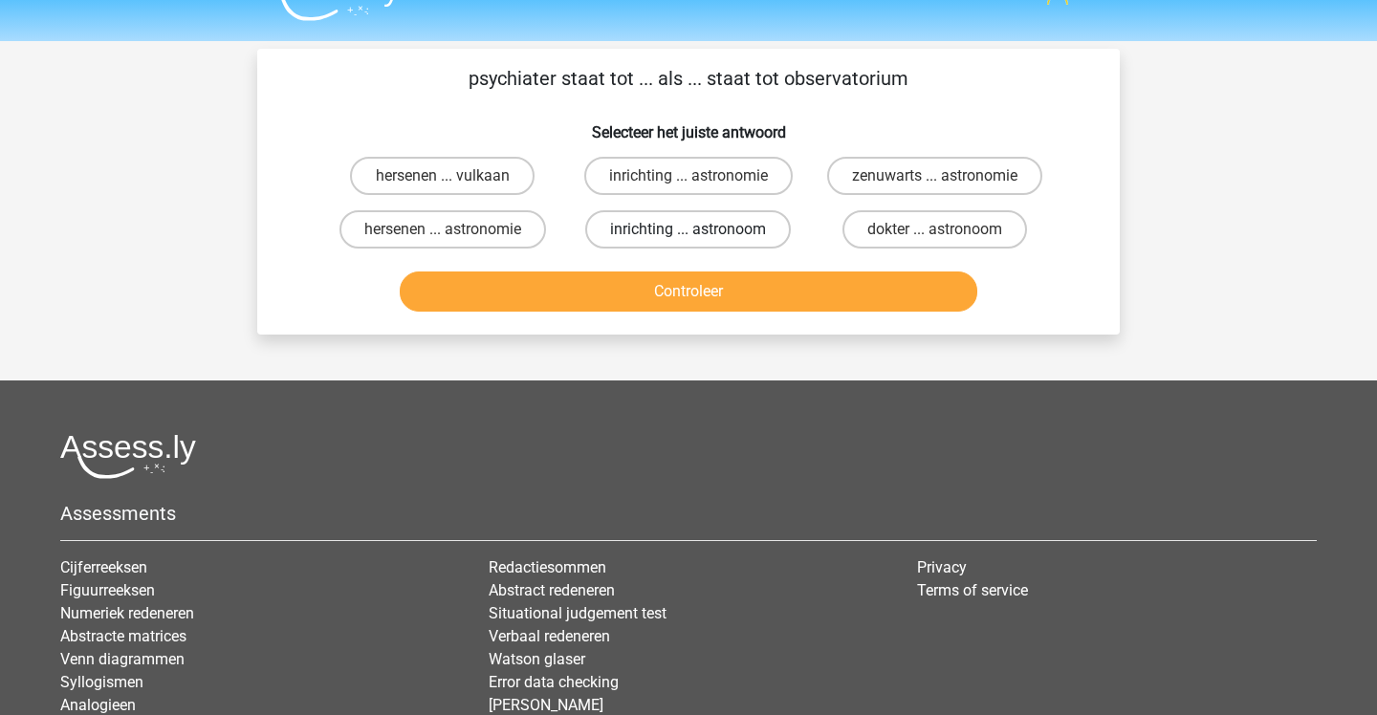
click at [604, 230] on label "inrichting ... astronoom" at bounding box center [688, 229] width 206 height 38
click at [689, 230] on input "inrichting ... astronoom" at bounding box center [695, 236] width 12 height 12
radio input "true"
click at [602, 279] on button "Controleer" at bounding box center [689, 292] width 579 height 40
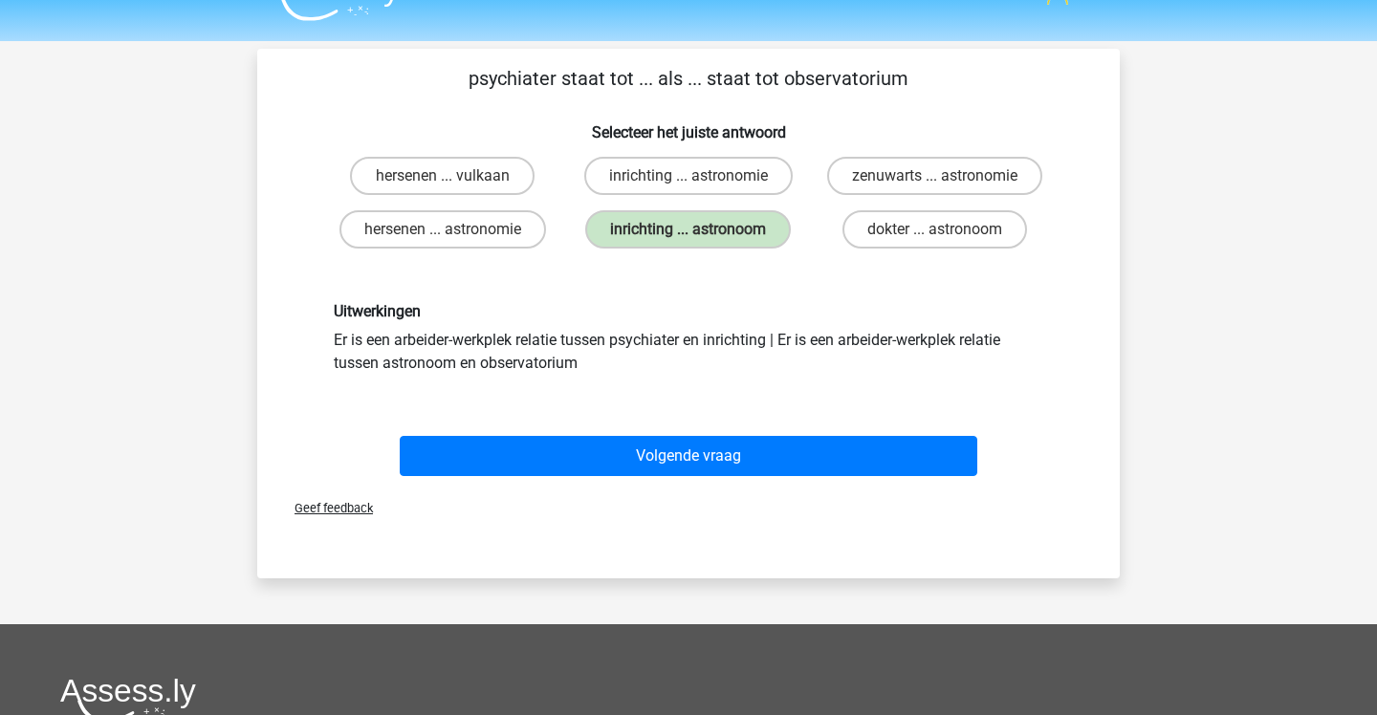
click at [602, 279] on div "Uitwerkingen Er is een arbeider-werkplek relatie tussen psychiater en inrichtin…" at bounding box center [688, 338] width 801 height 164
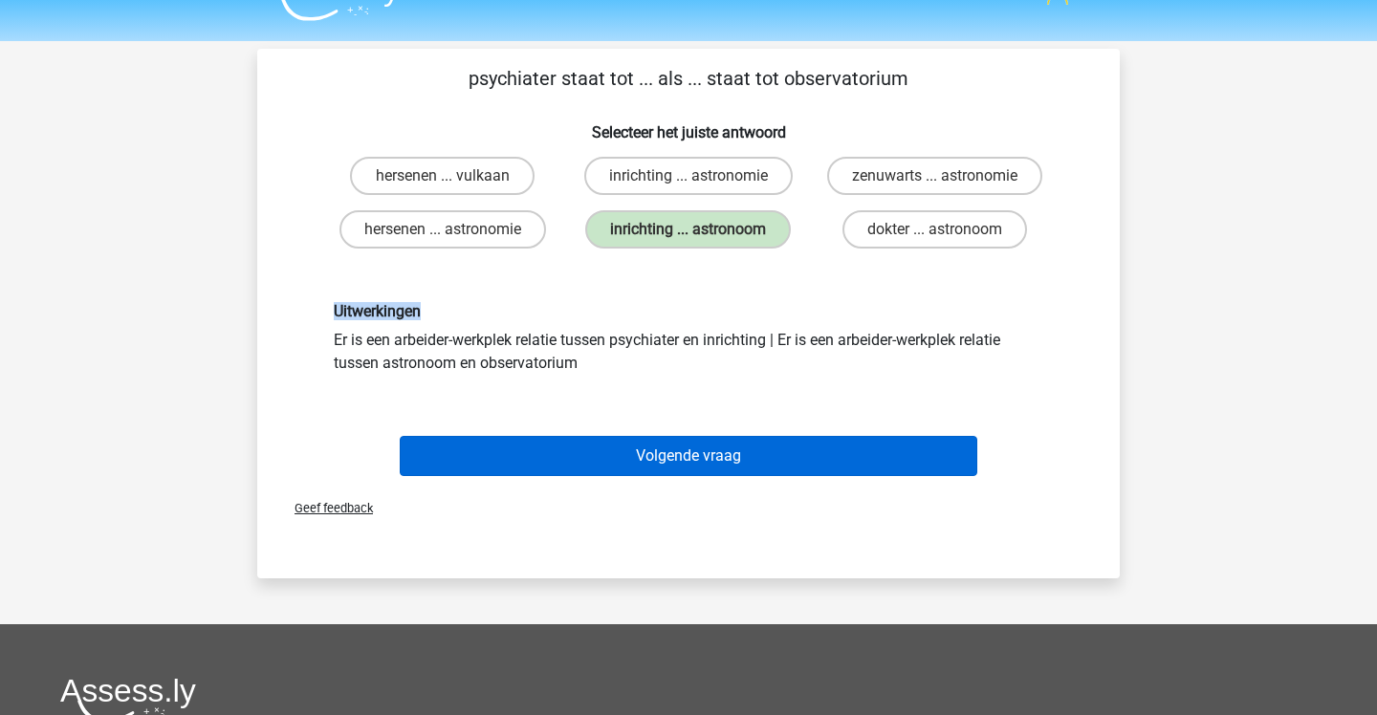
click at [611, 449] on button "Volgende vraag" at bounding box center [689, 456] width 579 height 40
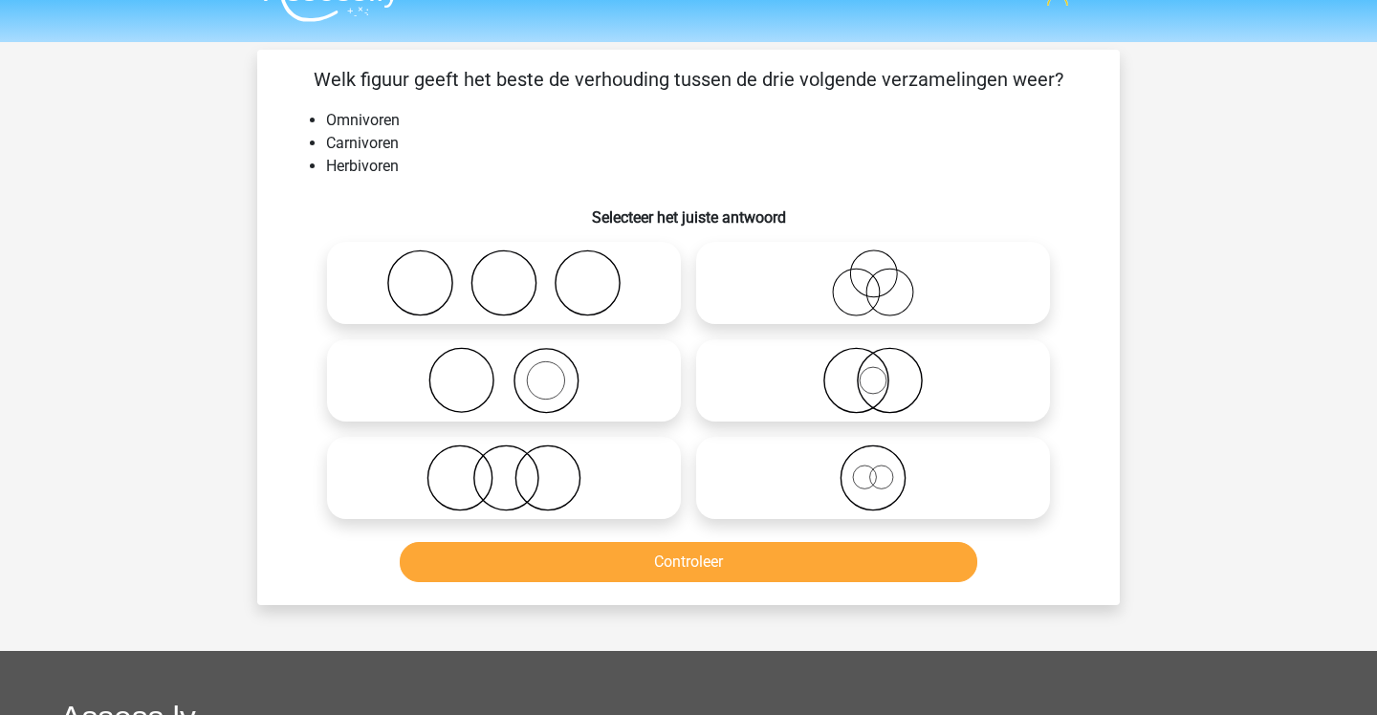
scroll to position [37, 0]
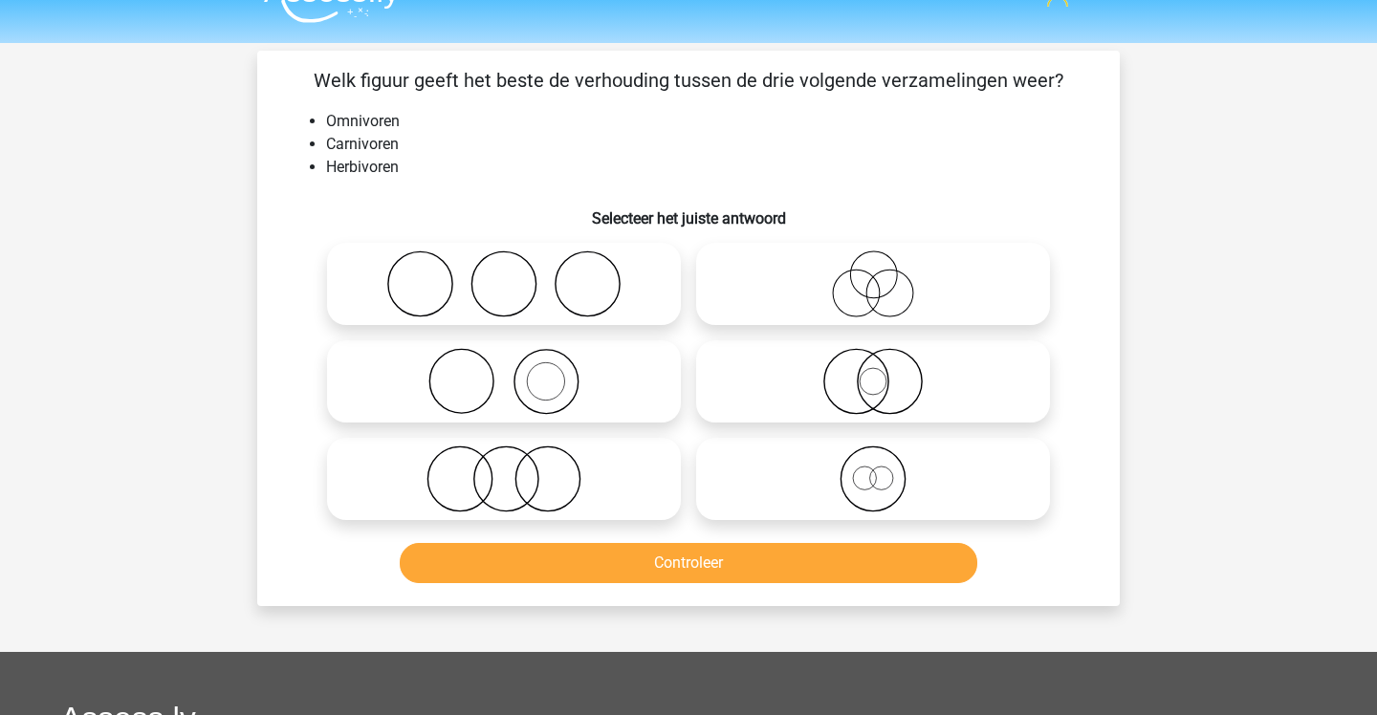
click at [586, 276] on icon at bounding box center [504, 284] width 339 height 67
click at [516, 274] on input "radio" at bounding box center [510, 268] width 12 height 12
radio input "true"
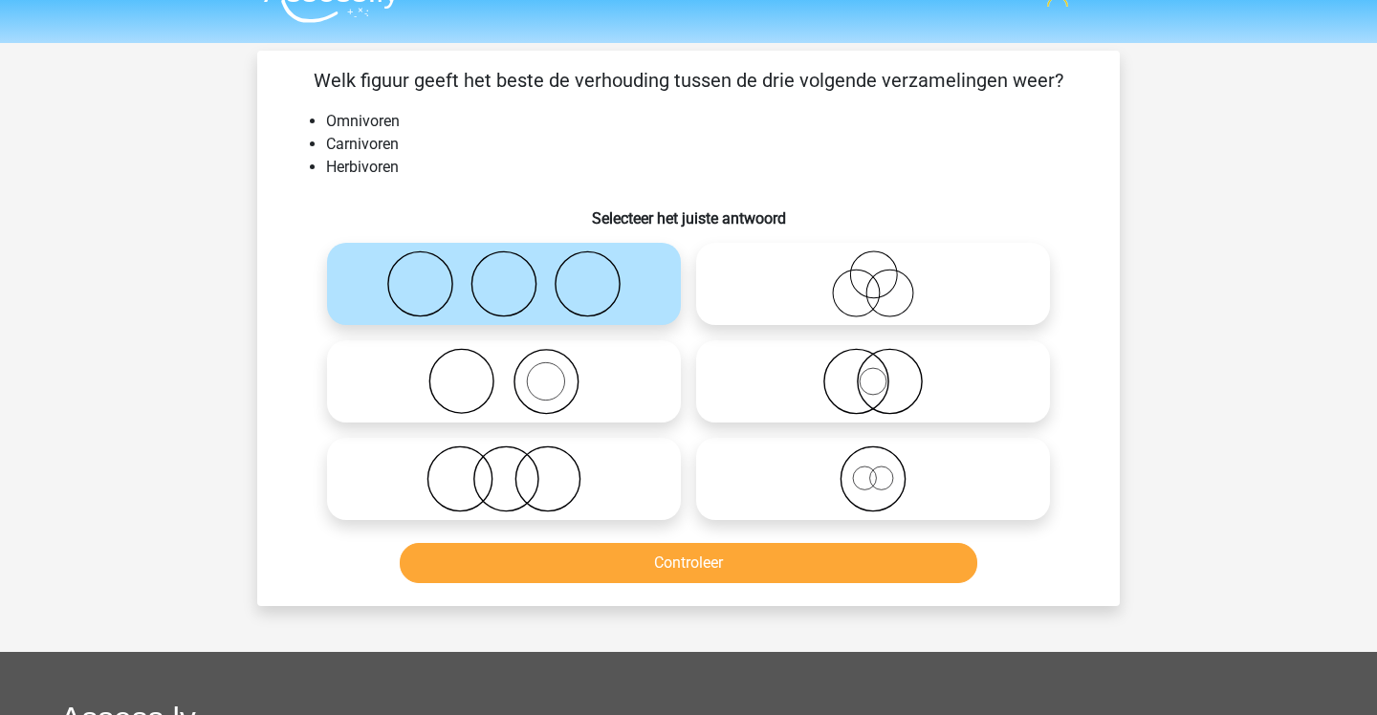
click at [639, 553] on button "Controleer" at bounding box center [689, 563] width 579 height 40
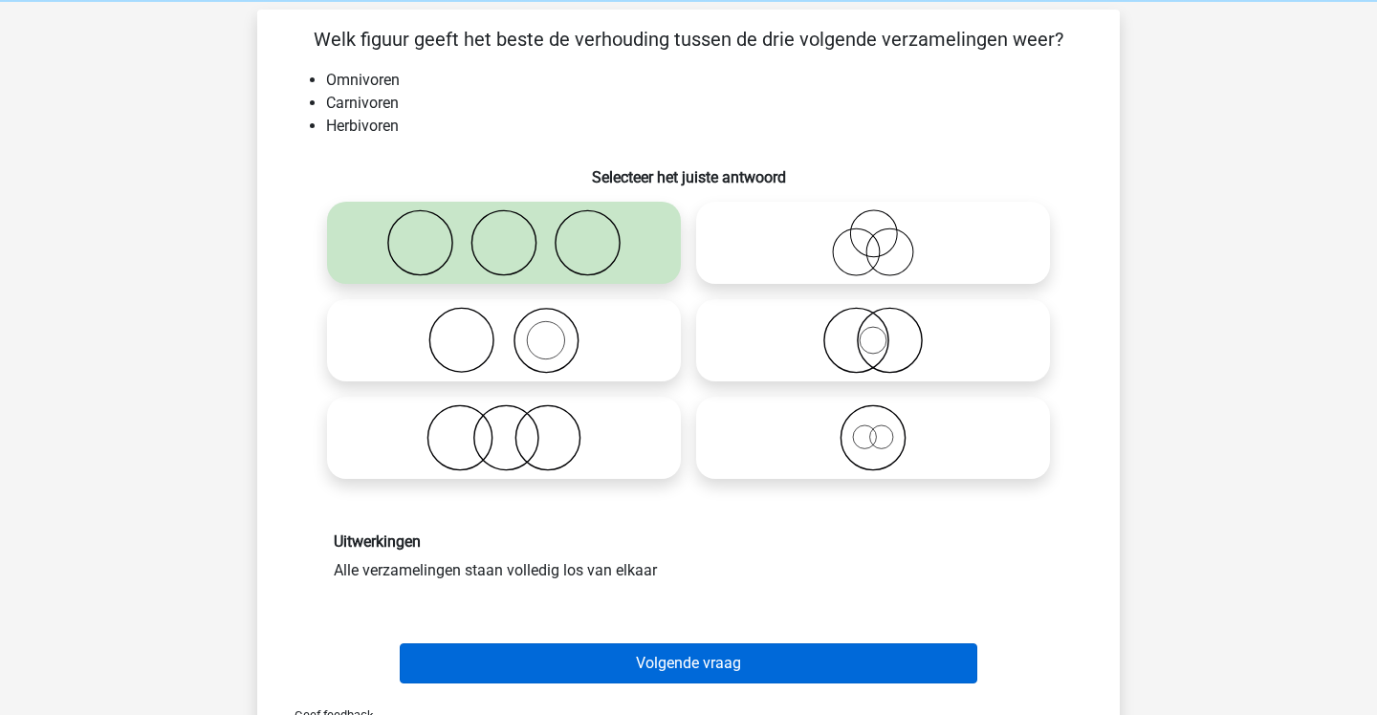
click at [640, 647] on button "Volgende vraag" at bounding box center [689, 664] width 579 height 40
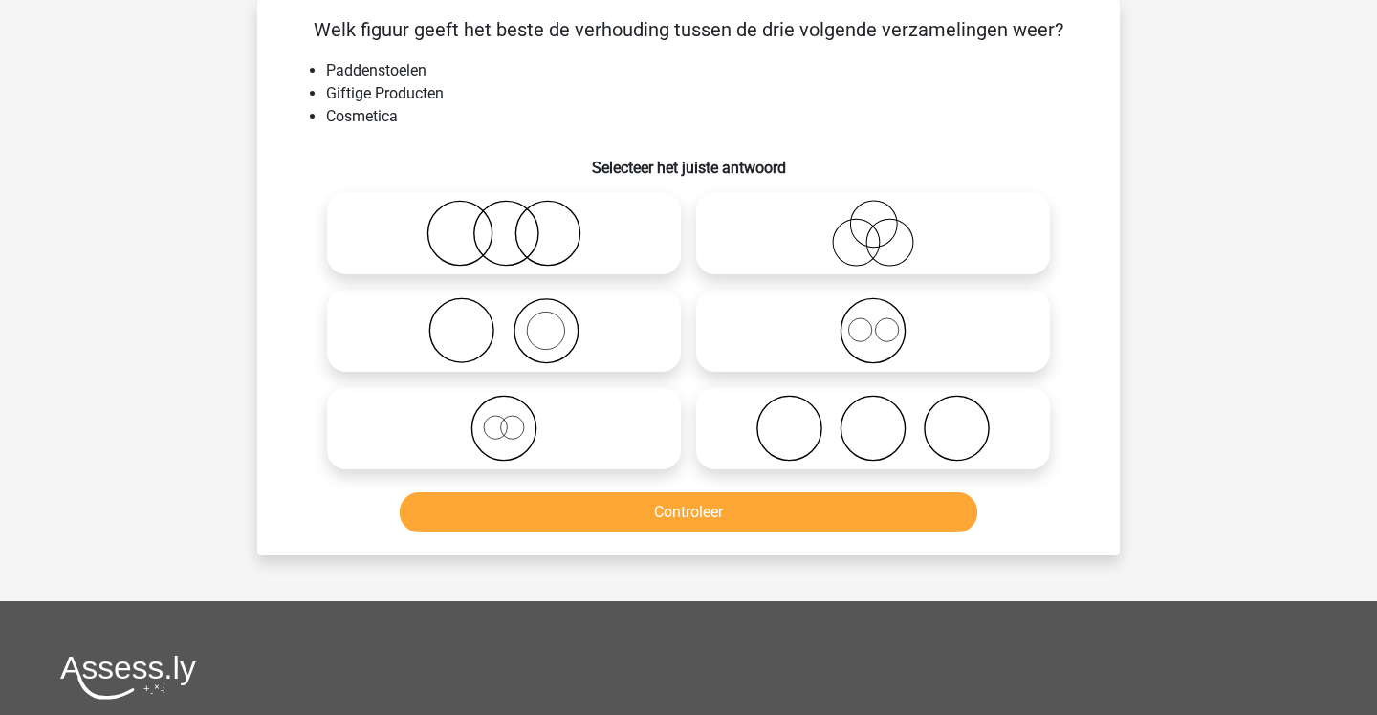
click at [649, 247] on icon at bounding box center [504, 233] width 339 height 67
click at [516, 224] on input "radio" at bounding box center [510, 217] width 12 height 12
radio input "true"
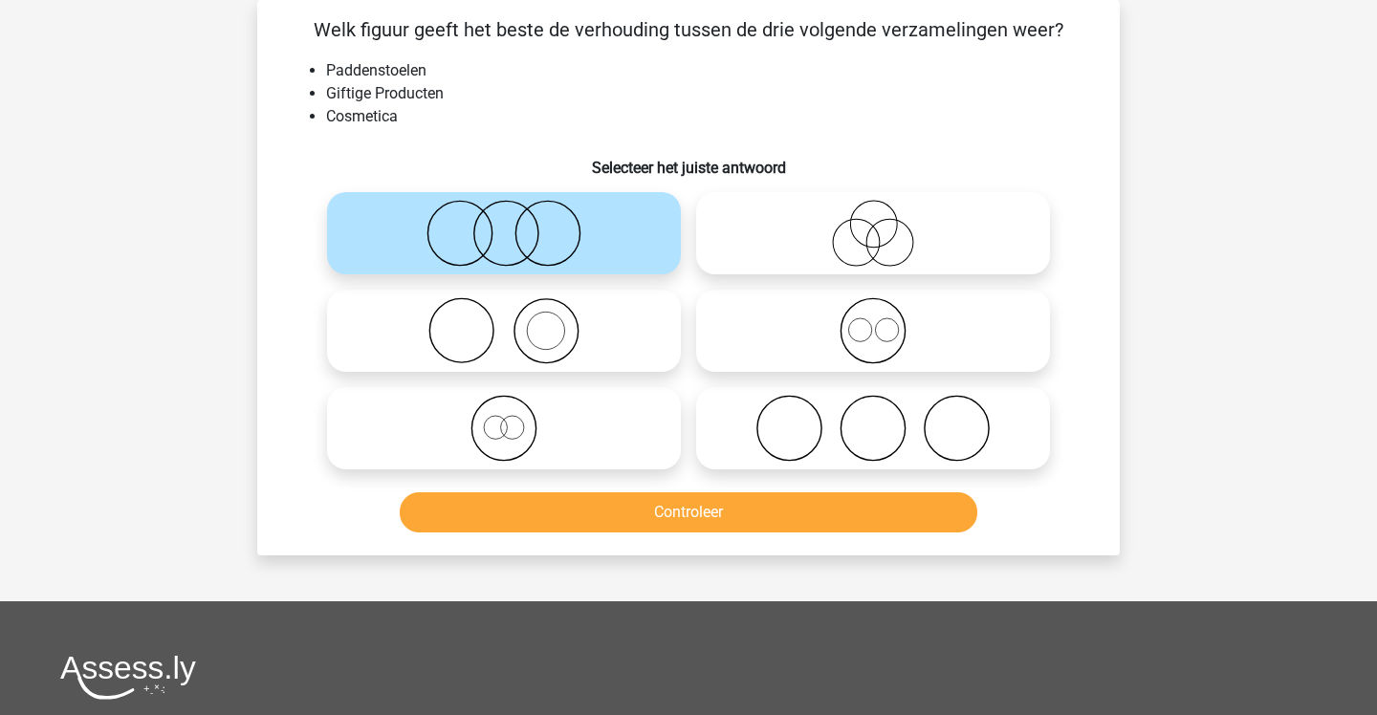
click at [647, 512] on button "Controleer" at bounding box center [689, 512] width 579 height 40
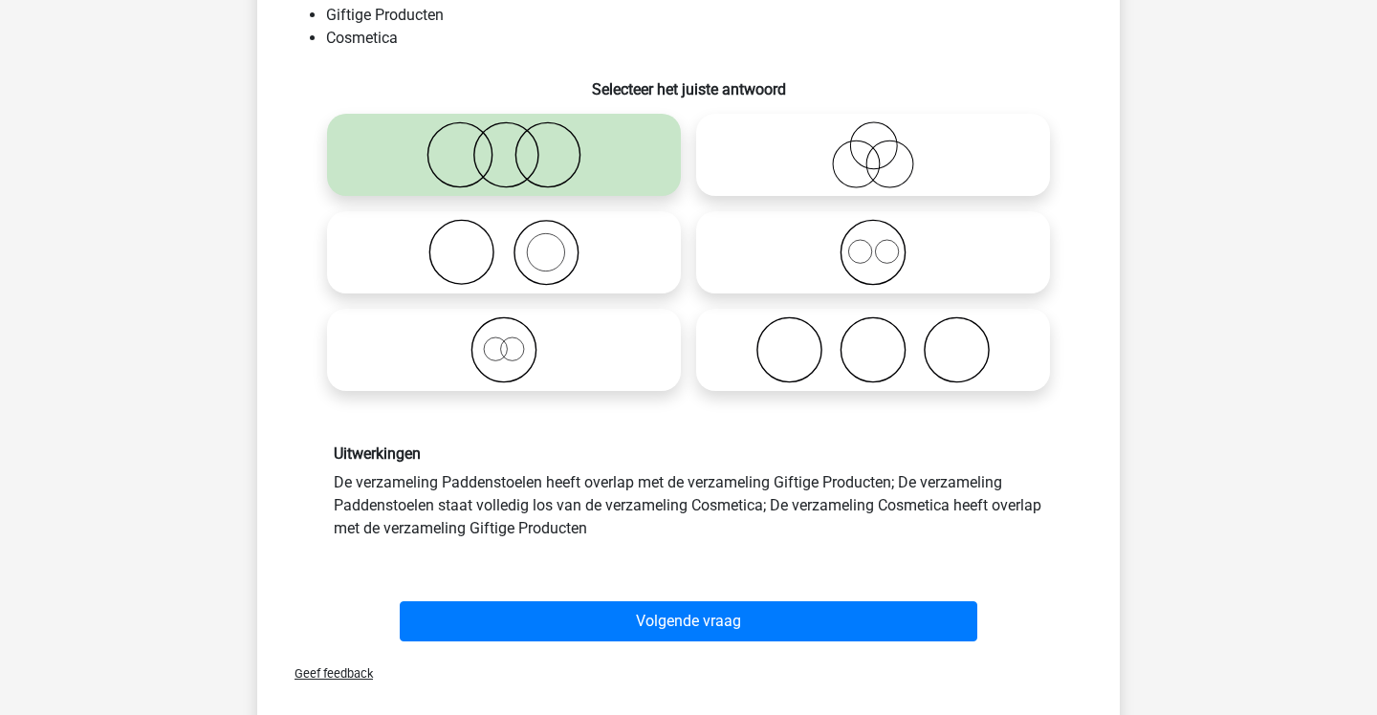
scroll to position [172, 0]
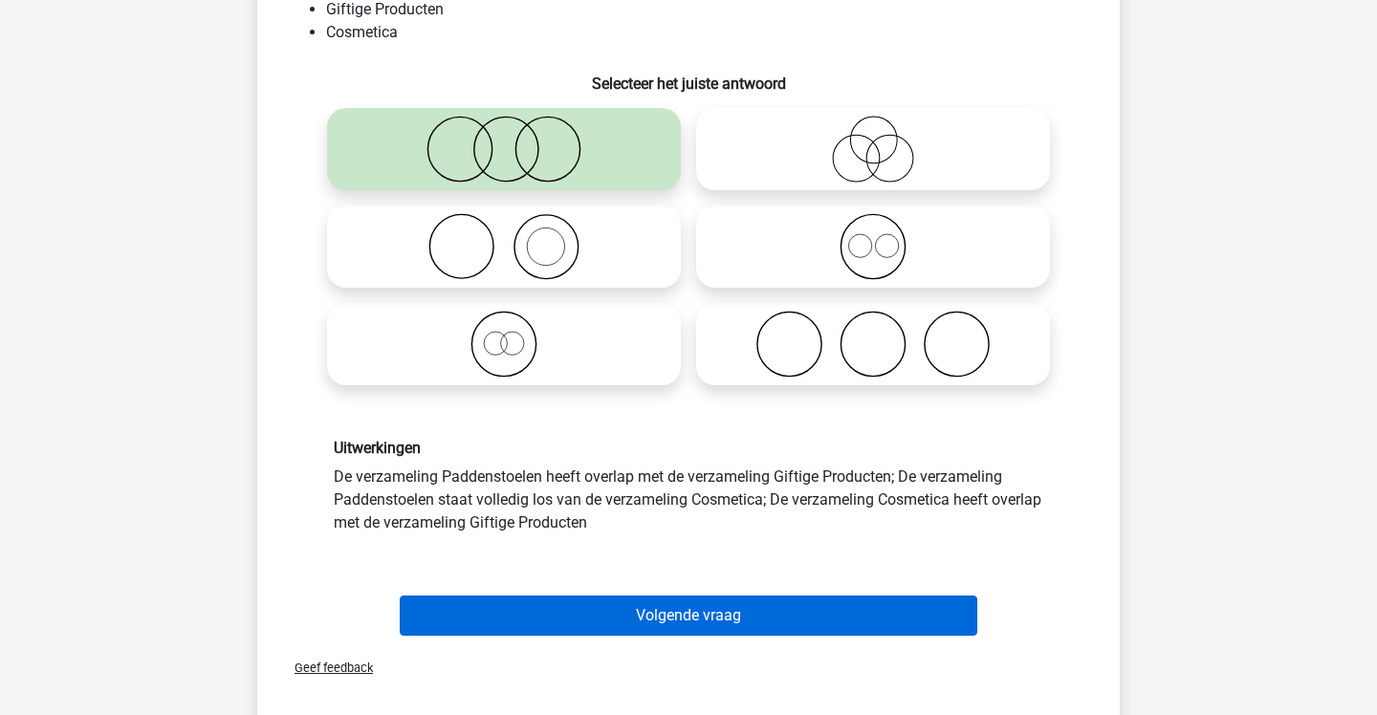
click at [636, 605] on button "Volgende vraag" at bounding box center [689, 616] width 579 height 40
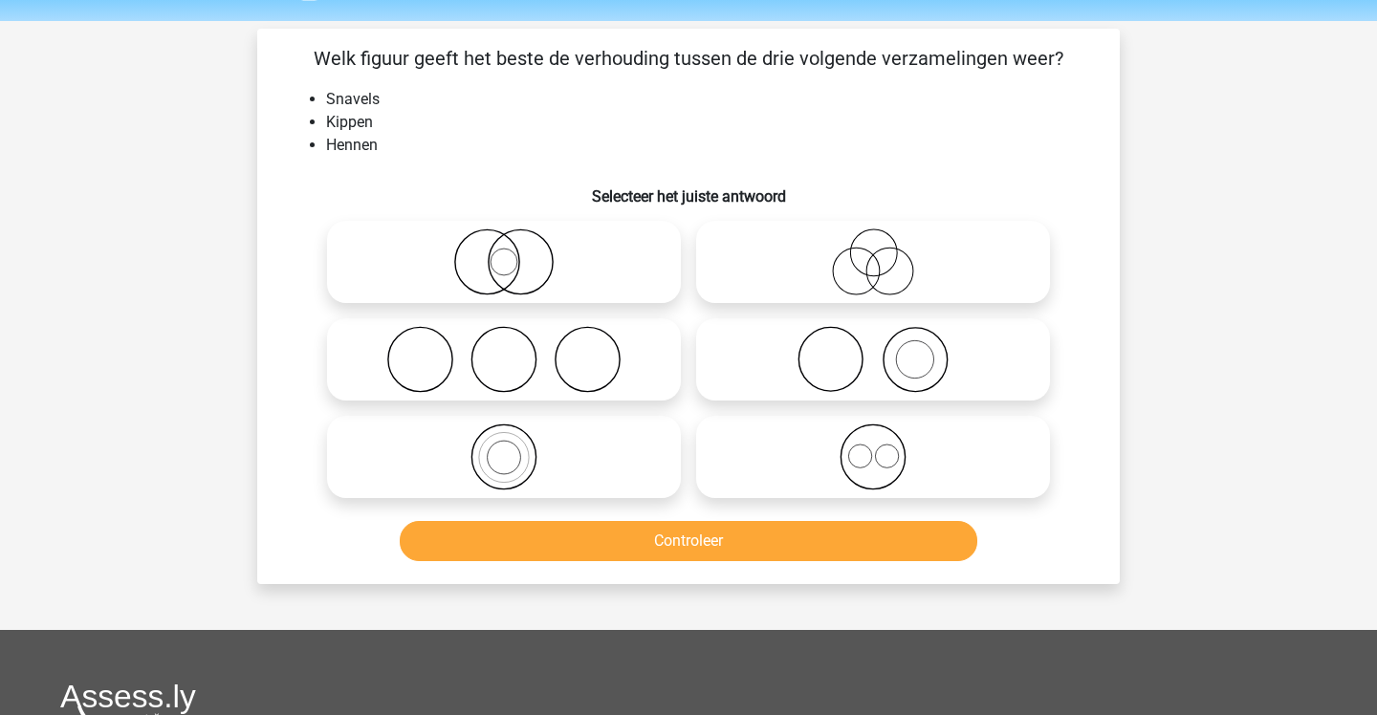
scroll to position [56, 0]
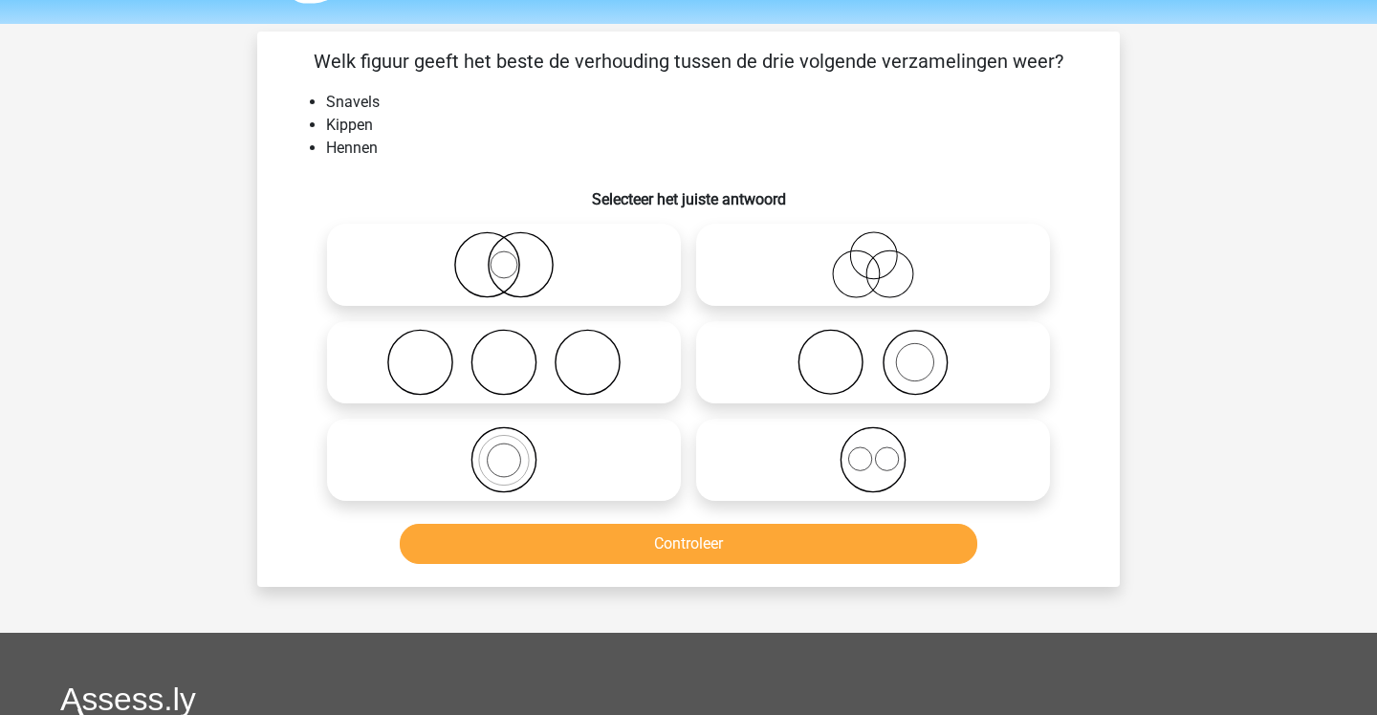
click at [585, 361] on icon at bounding box center [504, 362] width 339 height 67
click at [516, 353] on input "radio" at bounding box center [510, 346] width 12 height 12
radio input "true"
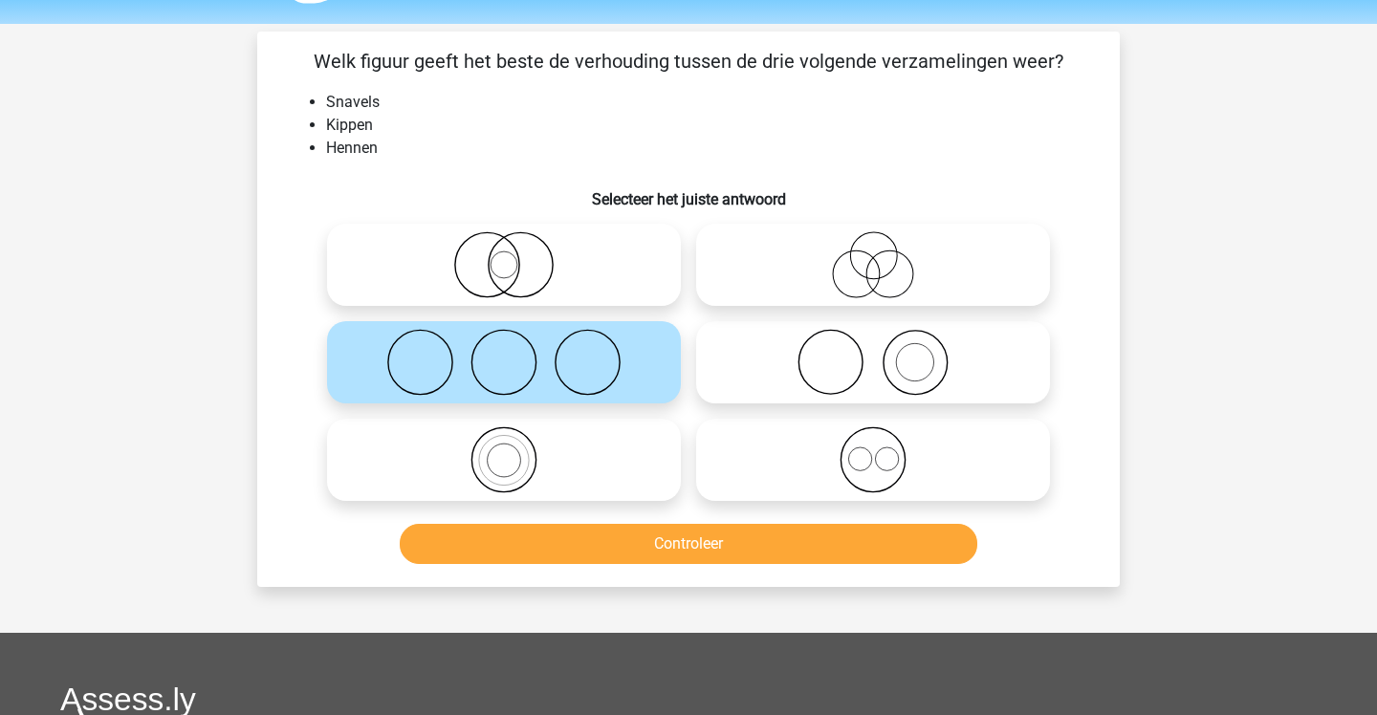
click at [582, 537] on button "Controleer" at bounding box center [689, 544] width 579 height 40
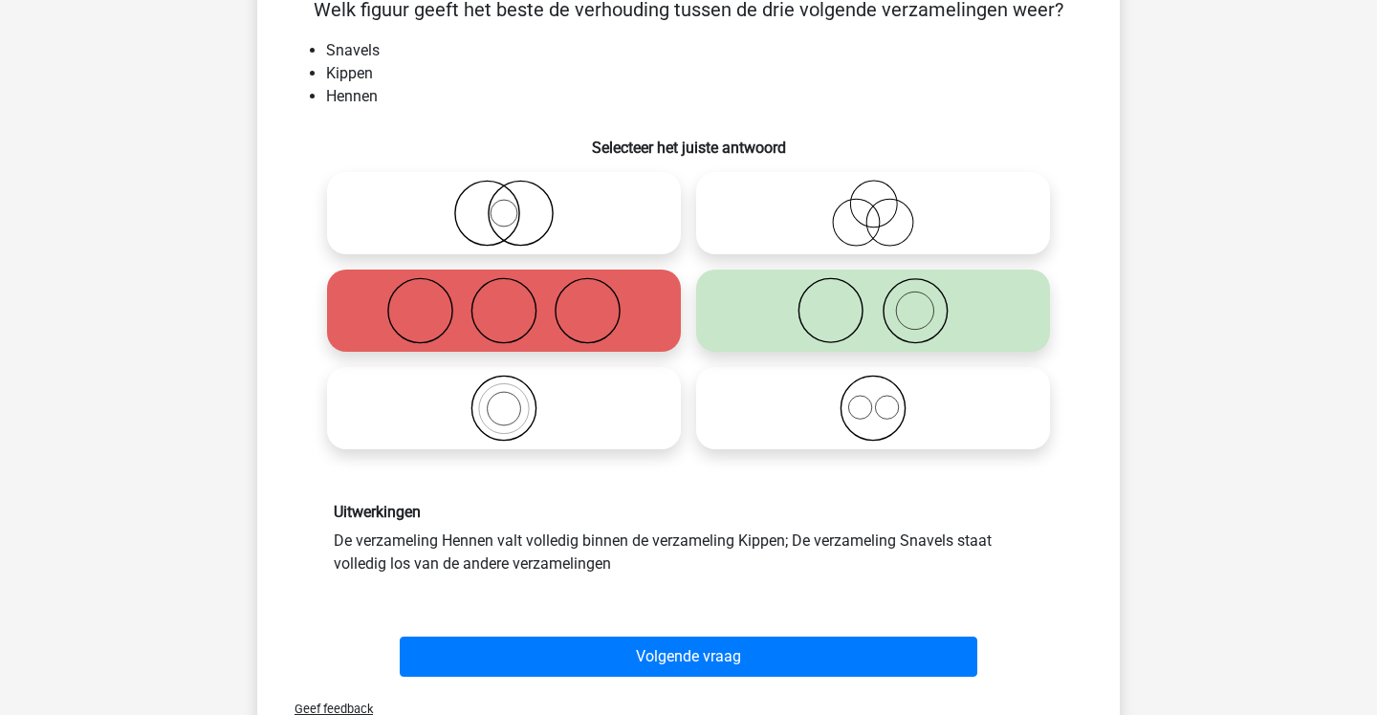
scroll to position [128, 0]
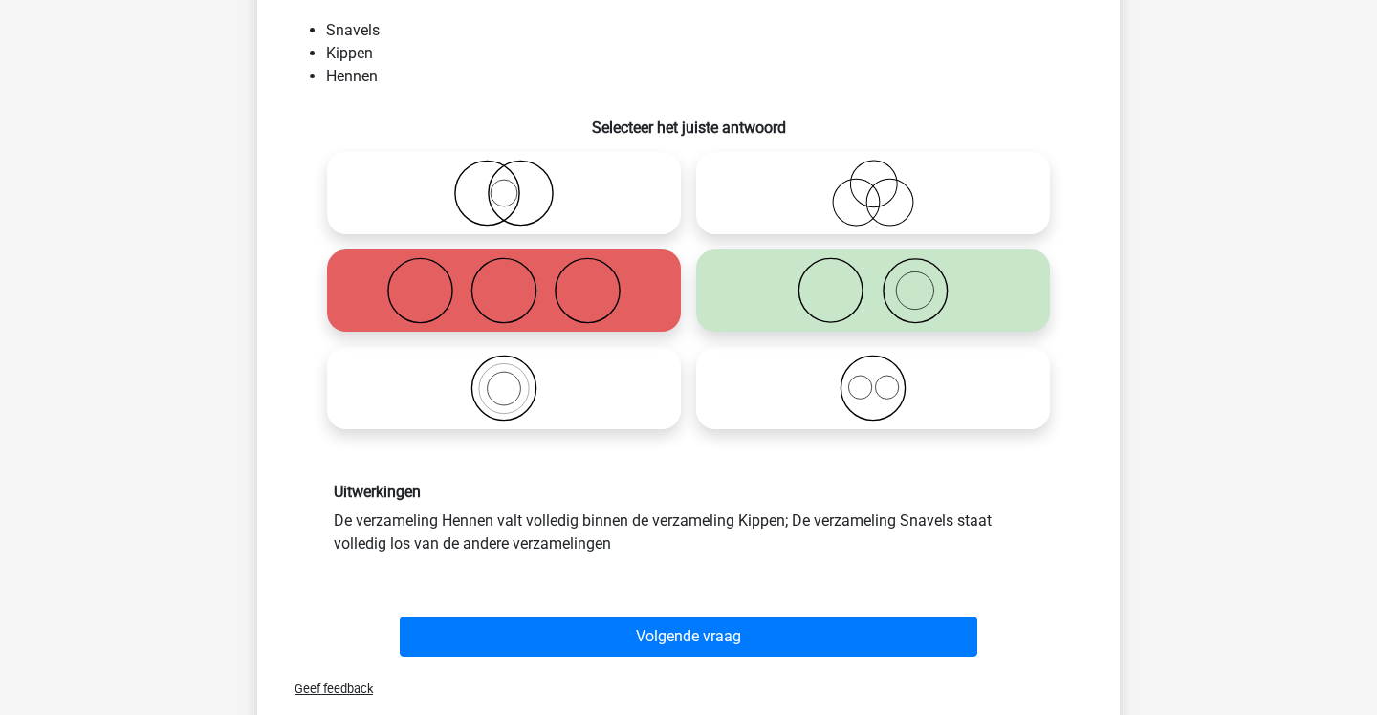
click at [585, 614] on div "Volgende vraag" at bounding box center [688, 632] width 801 height 63
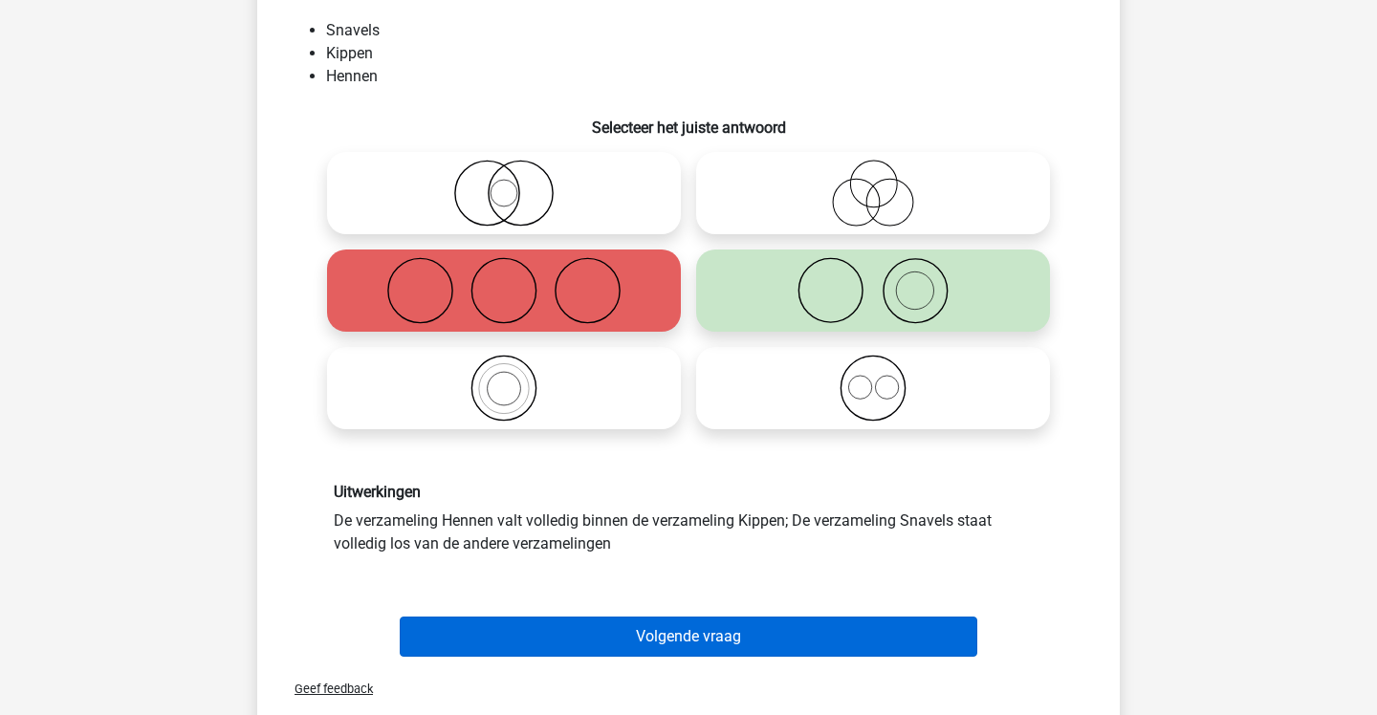
click at [582, 636] on button "Volgende vraag" at bounding box center [689, 637] width 579 height 40
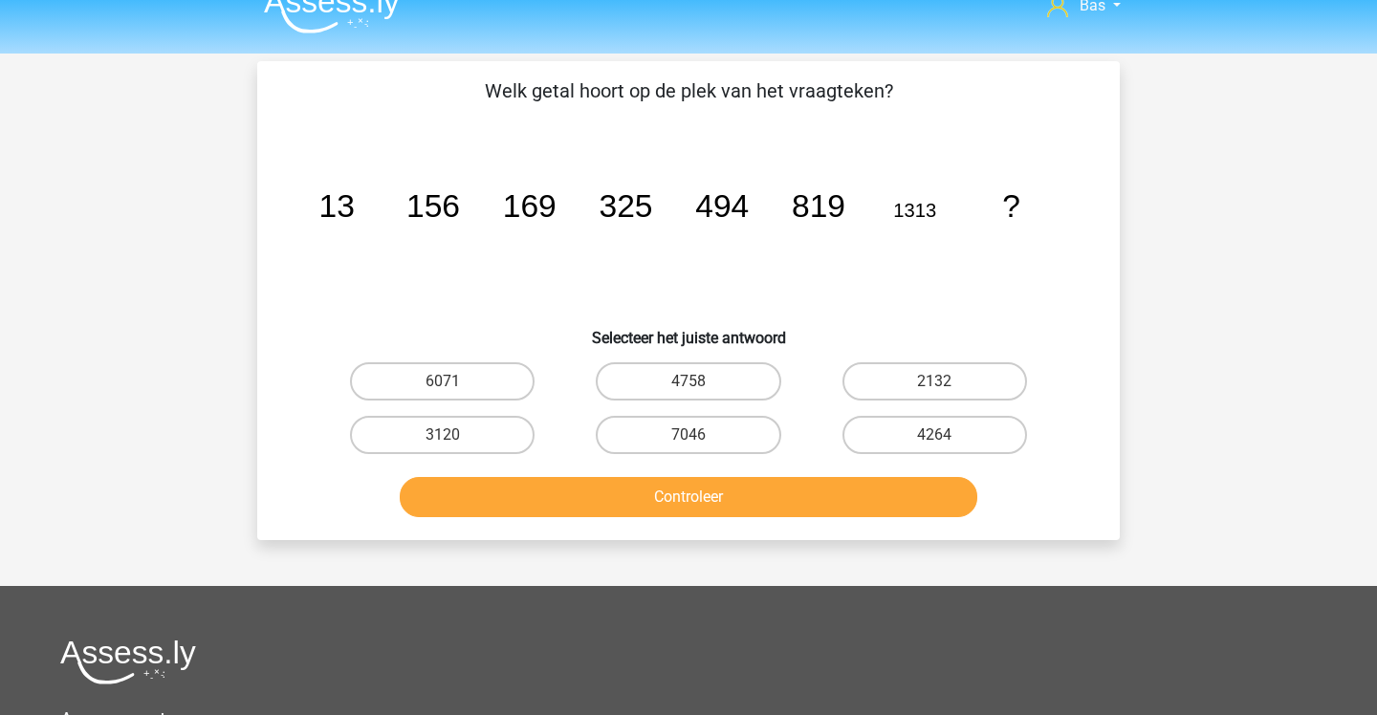
scroll to position [26, 0]
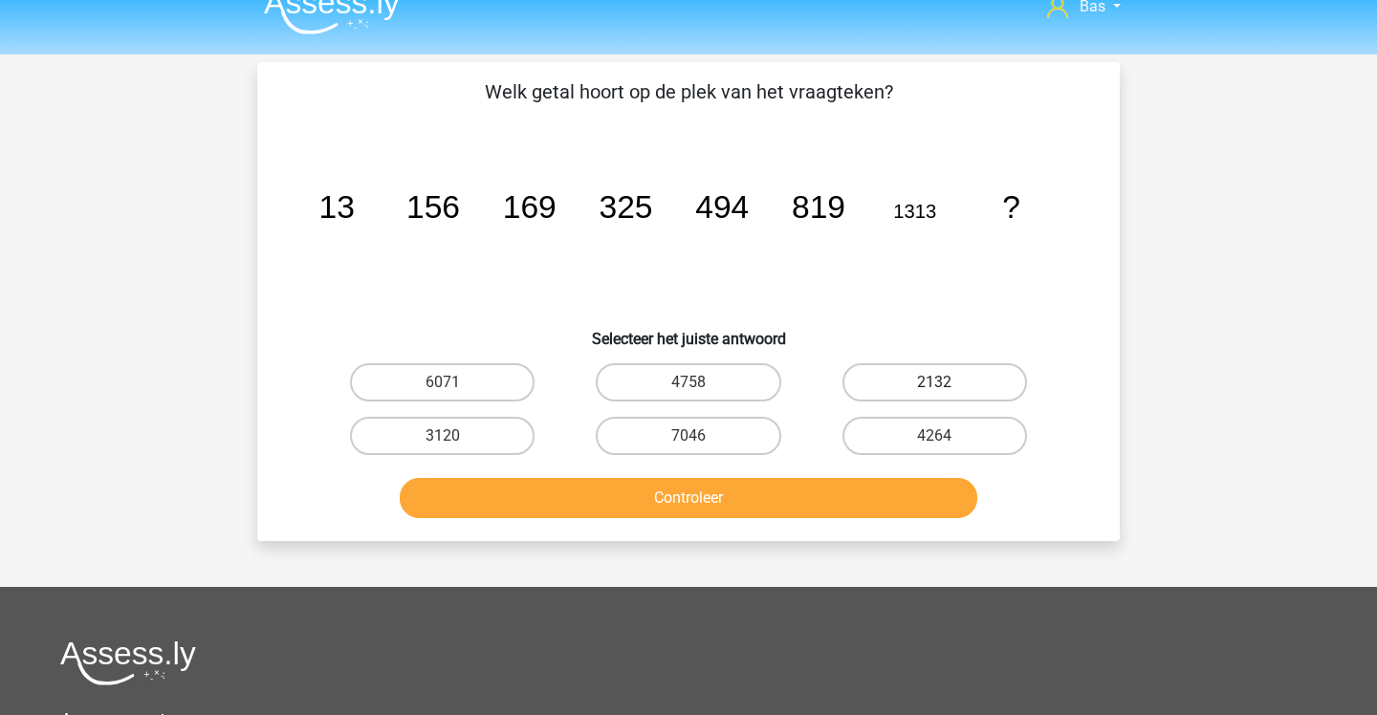
click at [888, 368] on label "2132" at bounding box center [934, 382] width 185 height 38
click at [934, 383] on input "2132" at bounding box center [940, 389] width 12 height 12
radio input "true"
click at [856, 499] on button "Controleer" at bounding box center [689, 498] width 579 height 40
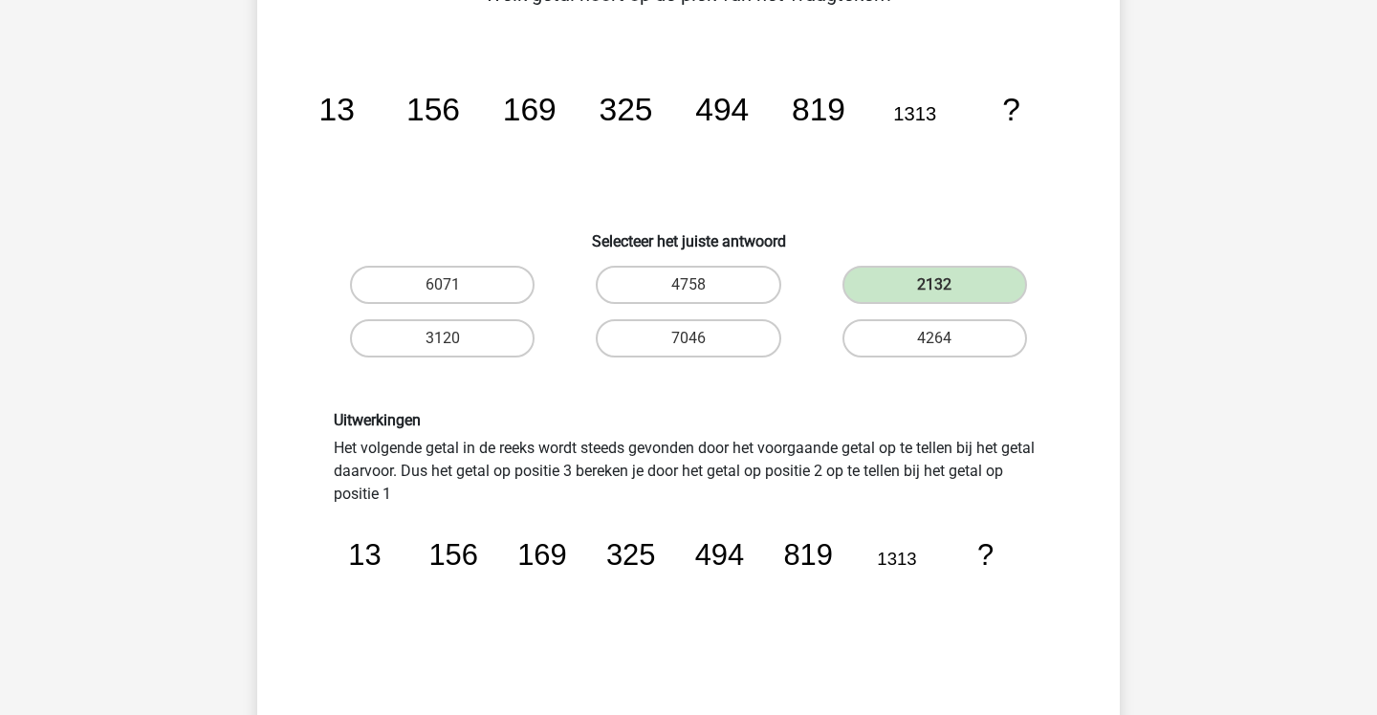
scroll to position [311, 1]
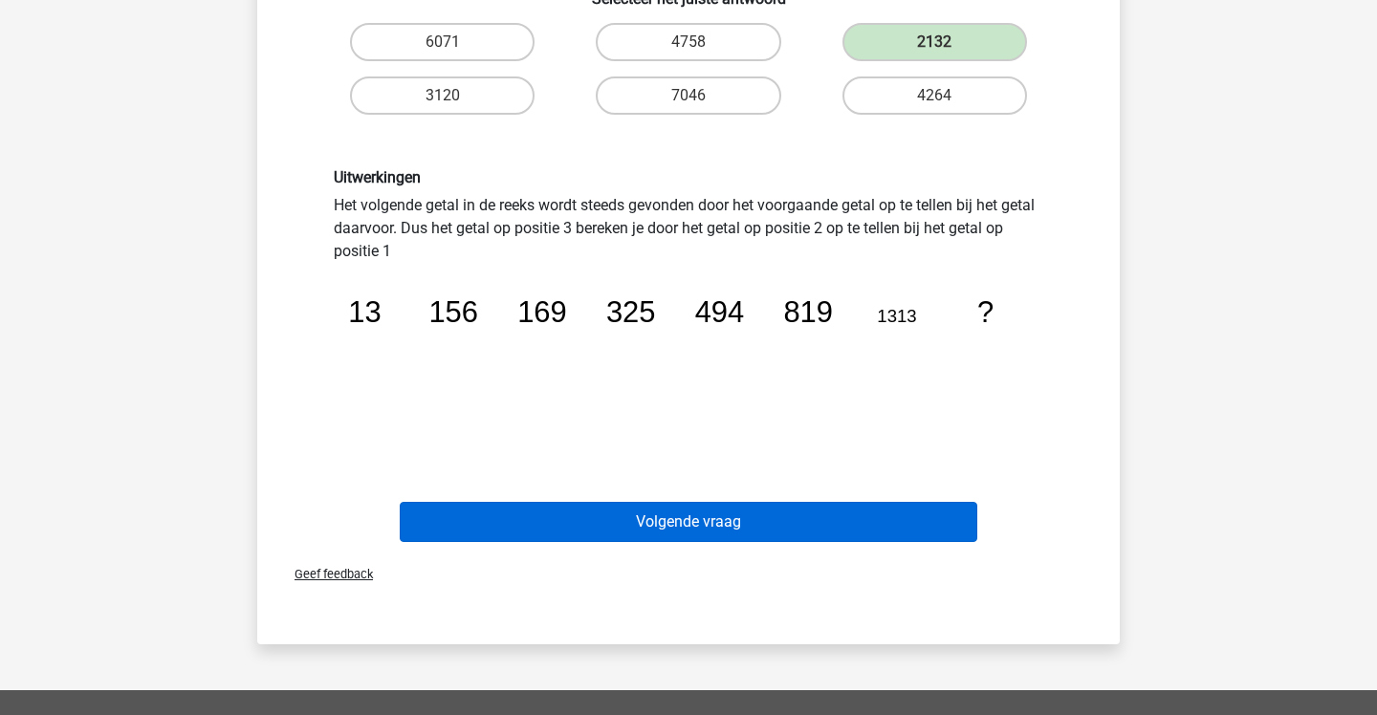
click at [860, 522] on button "Volgende vraag" at bounding box center [689, 522] width 579 height 40
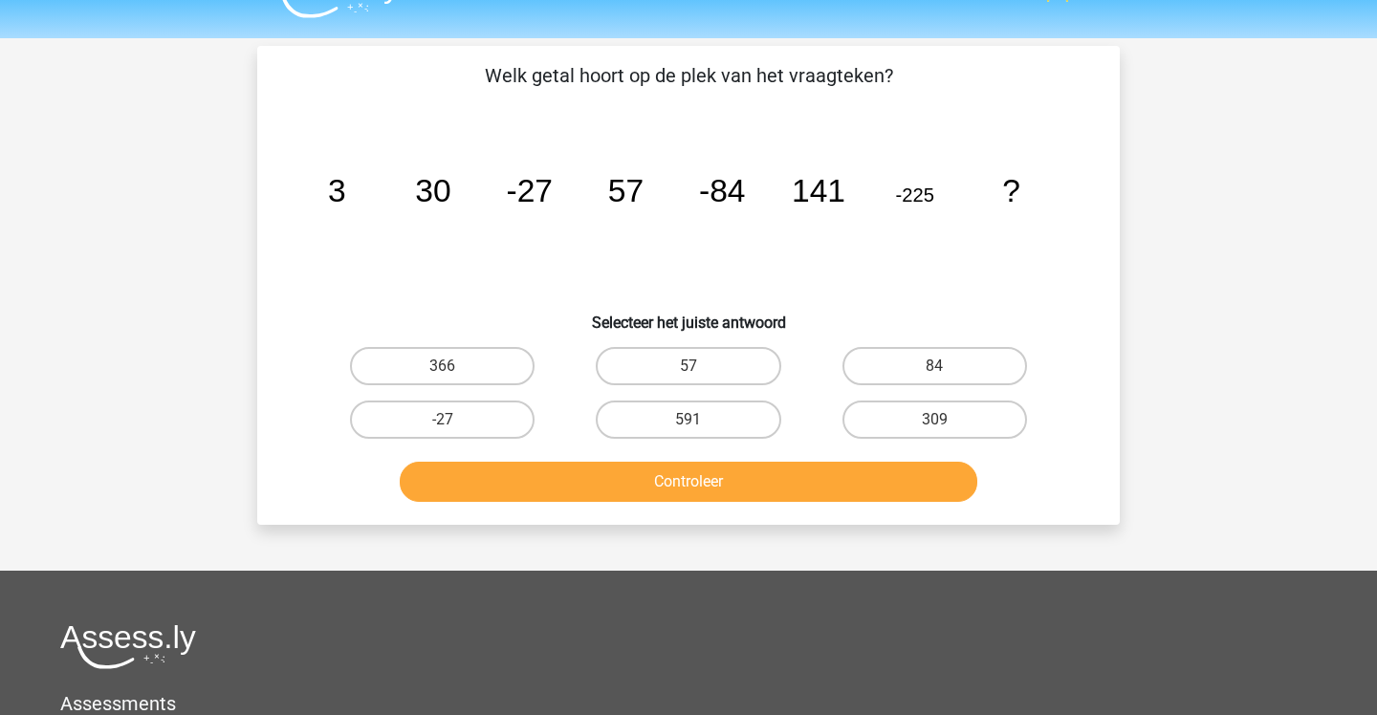
scroll to position [40, 0]
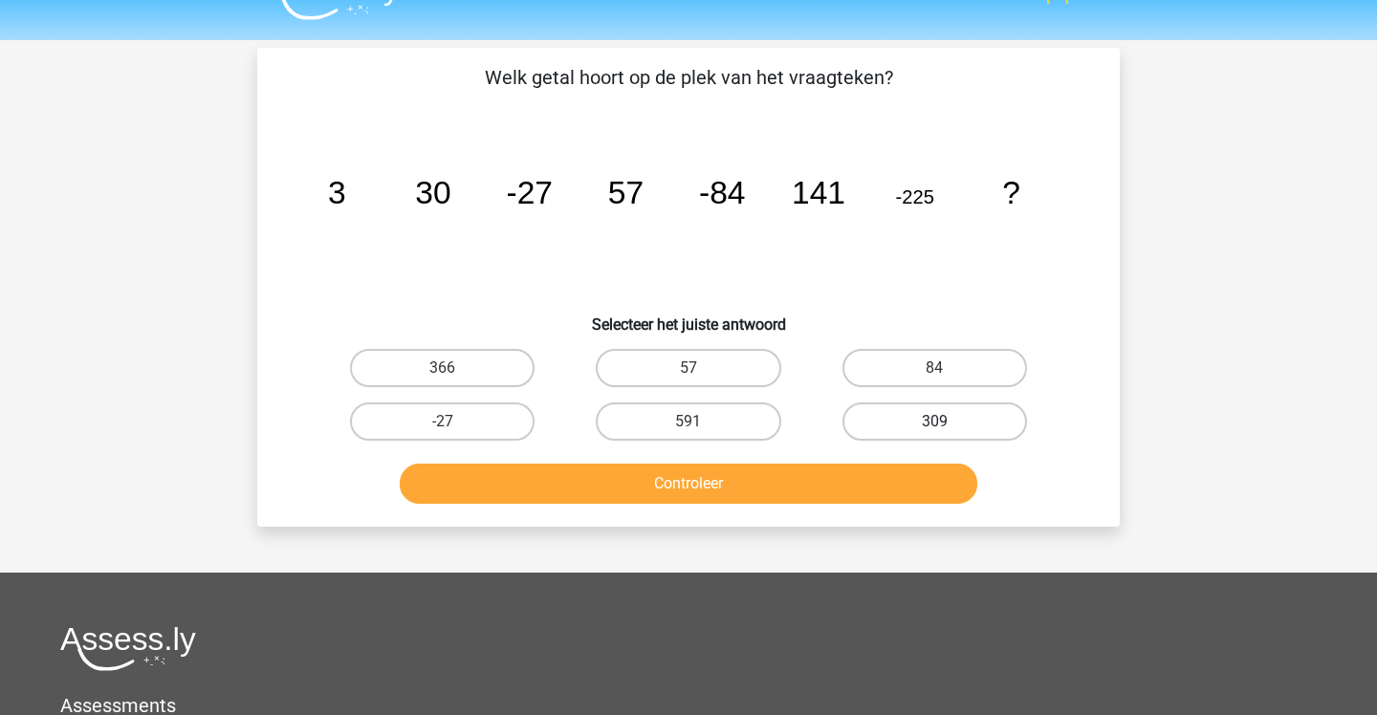
click at [907, 424] on label "309" at bounding box center [934, 422] width 185 height 38
click at [934, 424] on input "309" at bounding box center [940, 428] width 12 height 12
radio input "true"
click at [914, 470] on button "Controleer" at bounding box center [689, 484] width 579 height 40
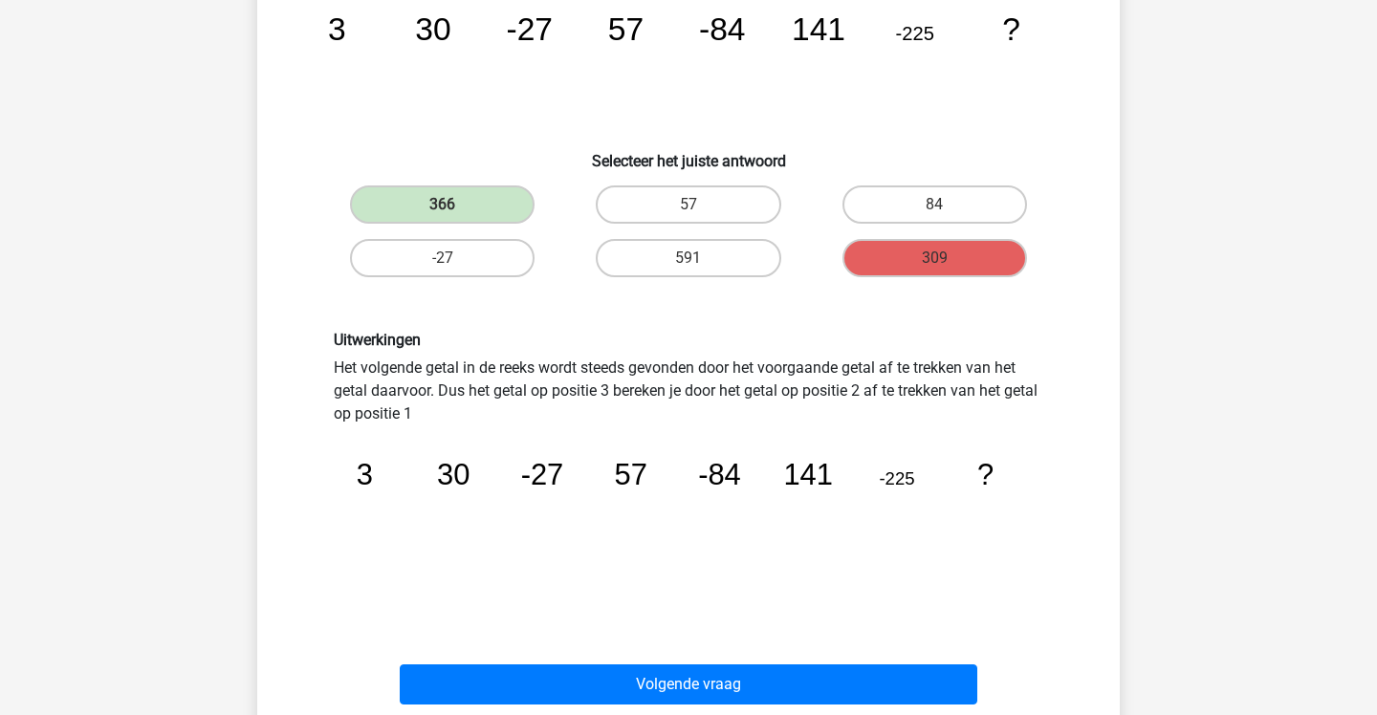
scroll to position [214, 0]
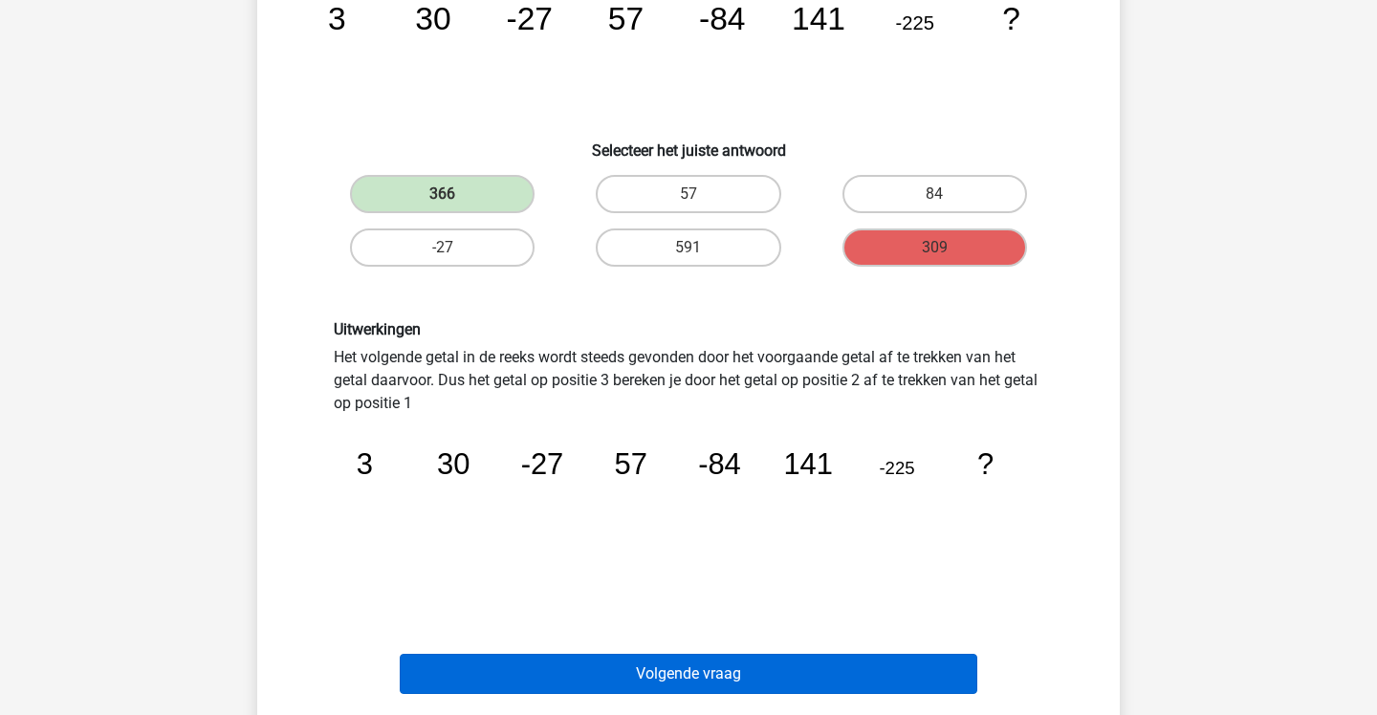
click at [805, 680] on button "Volgende vraag" at bounding box center [689, 674] width 579 height 40
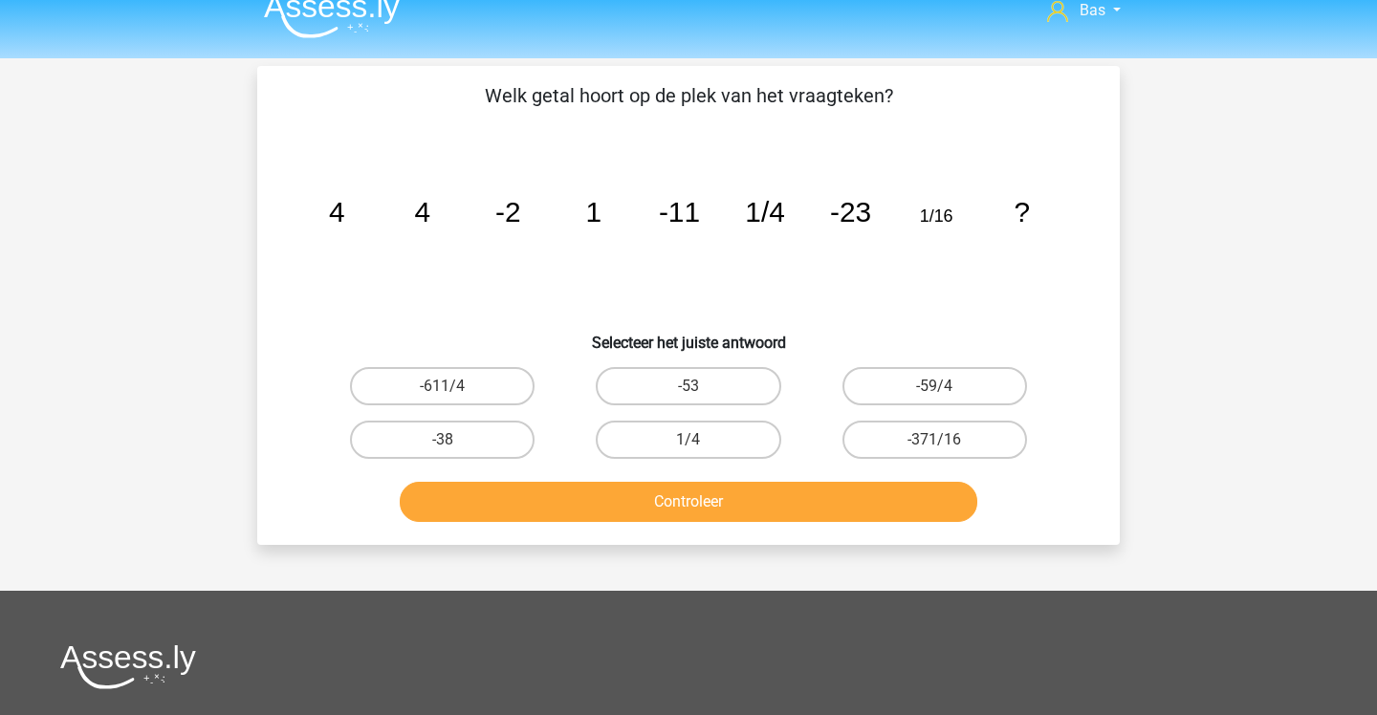
scroll to position [21, 0]
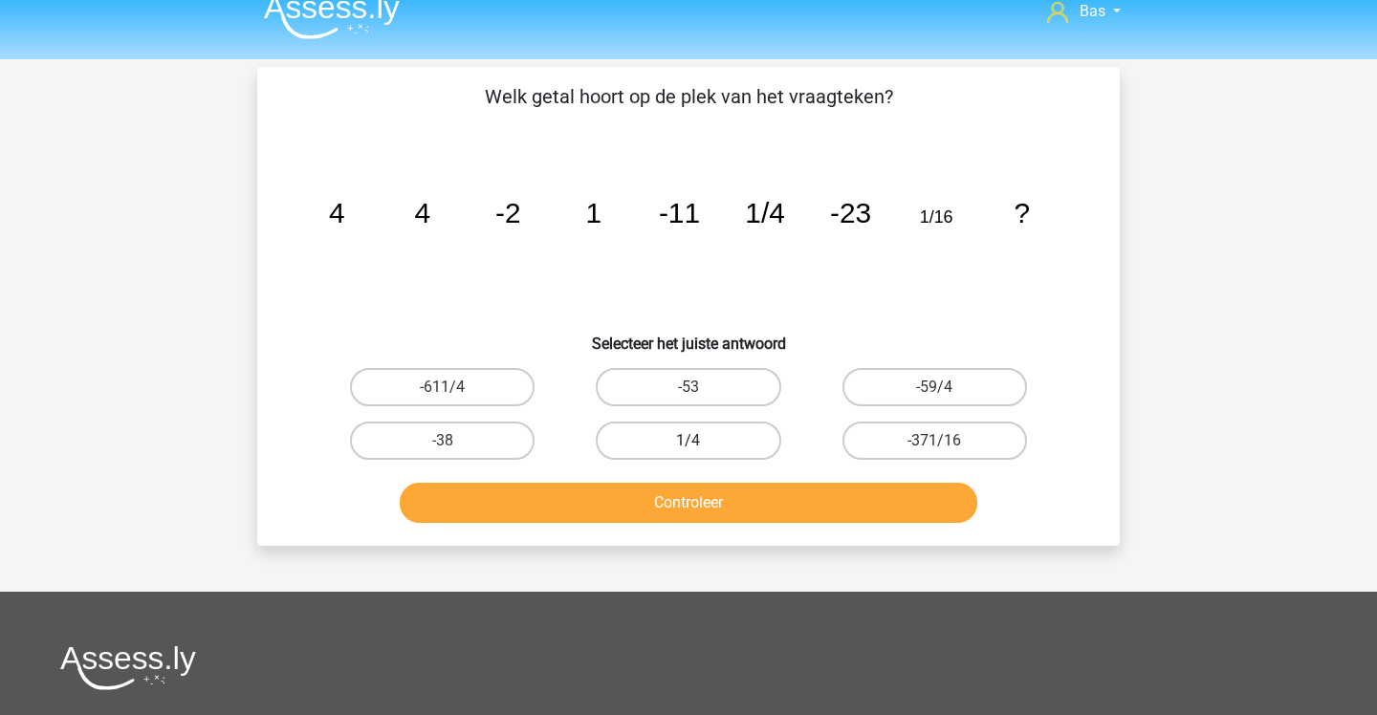
click at [660, 440] on label "1/4" at bounding box center [688, 441] width 185 height 38
click at [689, 441] on input "1/4" at bounding box center [695, 447] width 12 height 12
radio input "true"
click at [520, 442] on label "-38" at bounding box center [442, 441] width 185 height 38
click at [455, 442] on input "-38" at bounding box center [449, 447] width 12 height 12
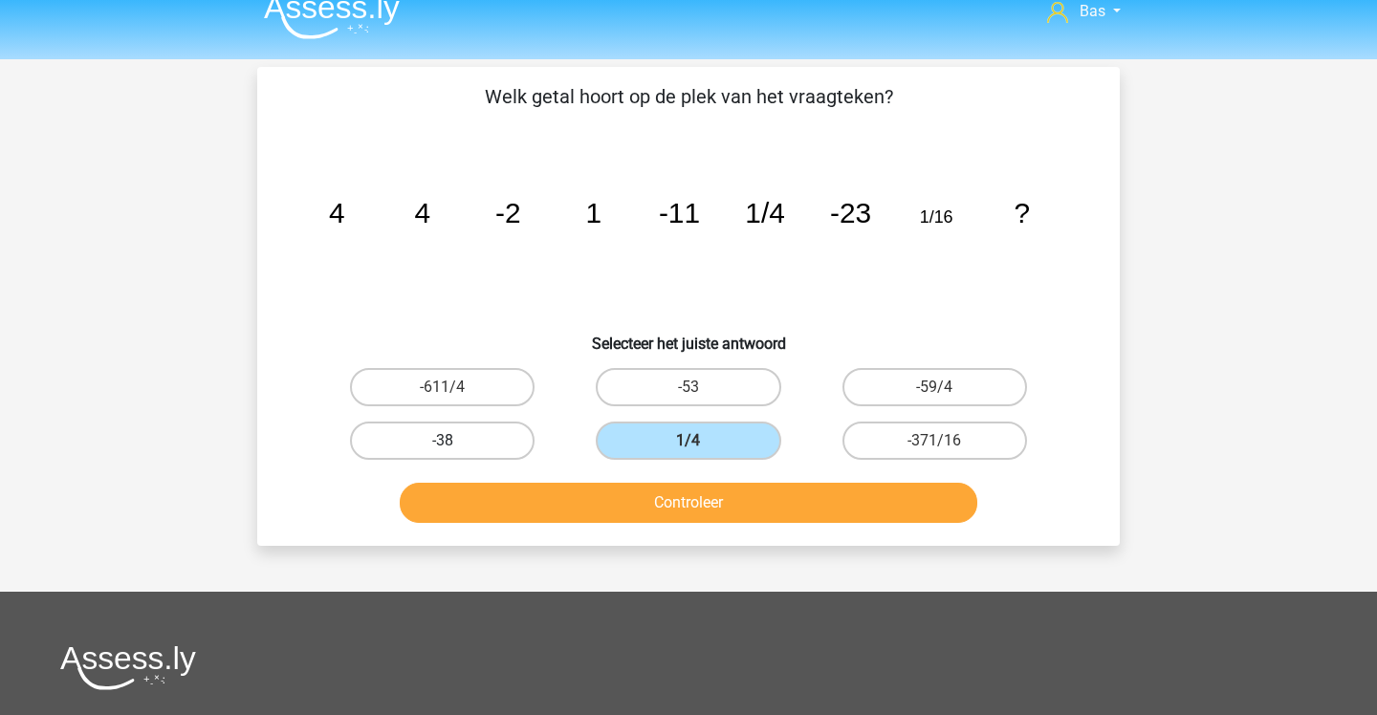
radio input "true"
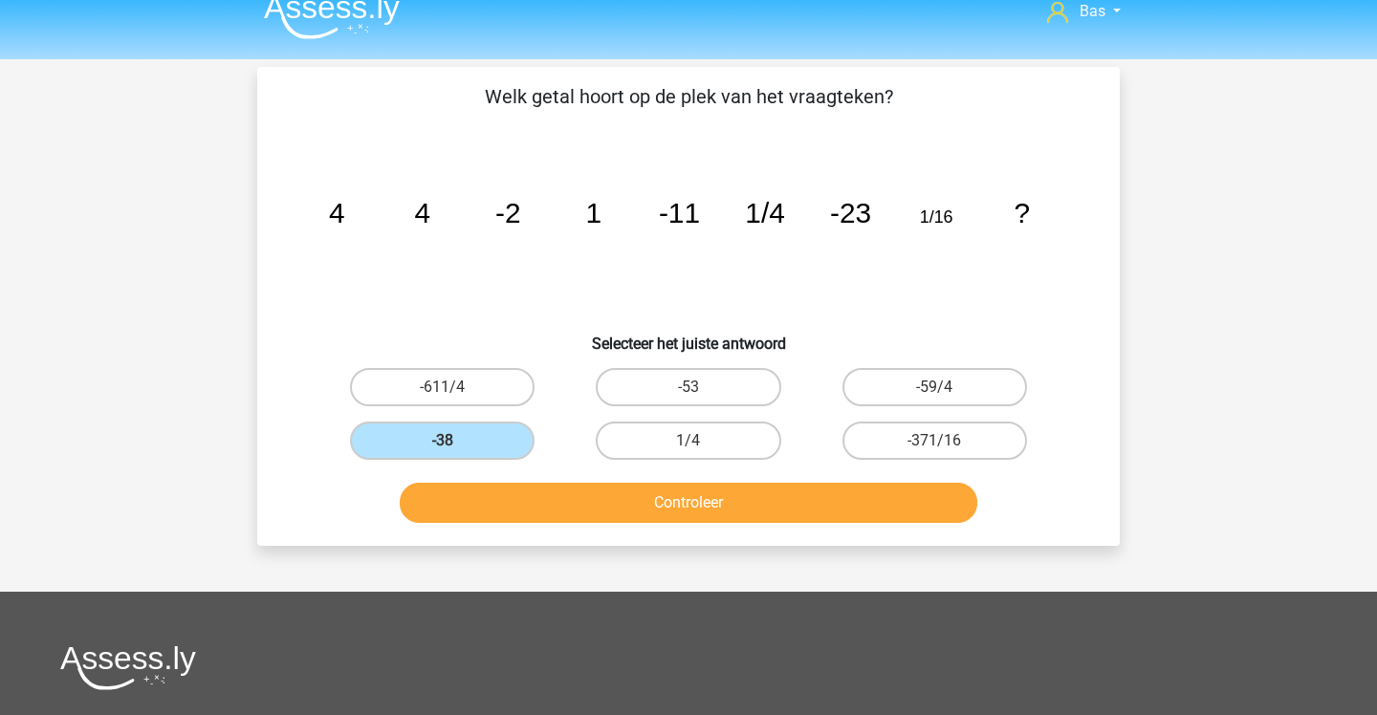
click at [567, 501] on button "Controleer" at bounding box center [689, 503] width 579 height 40
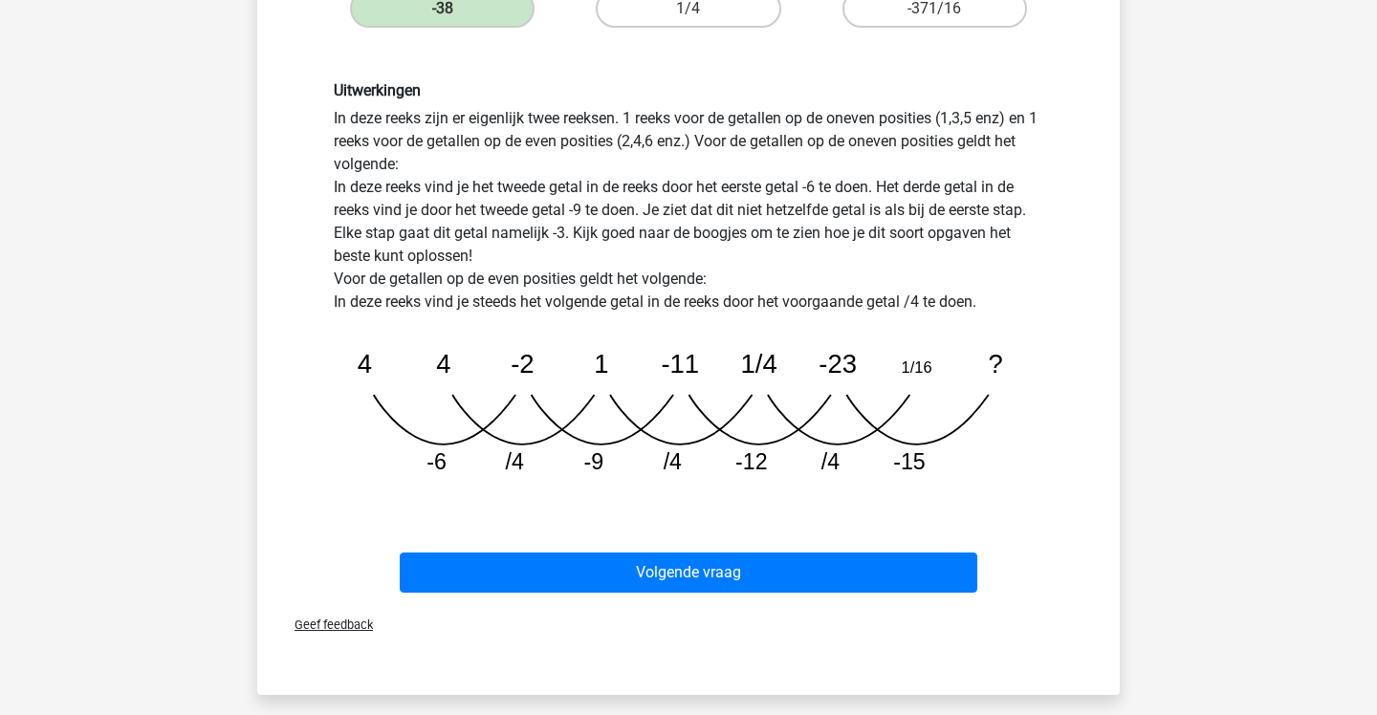
scroll to position [497, 1]
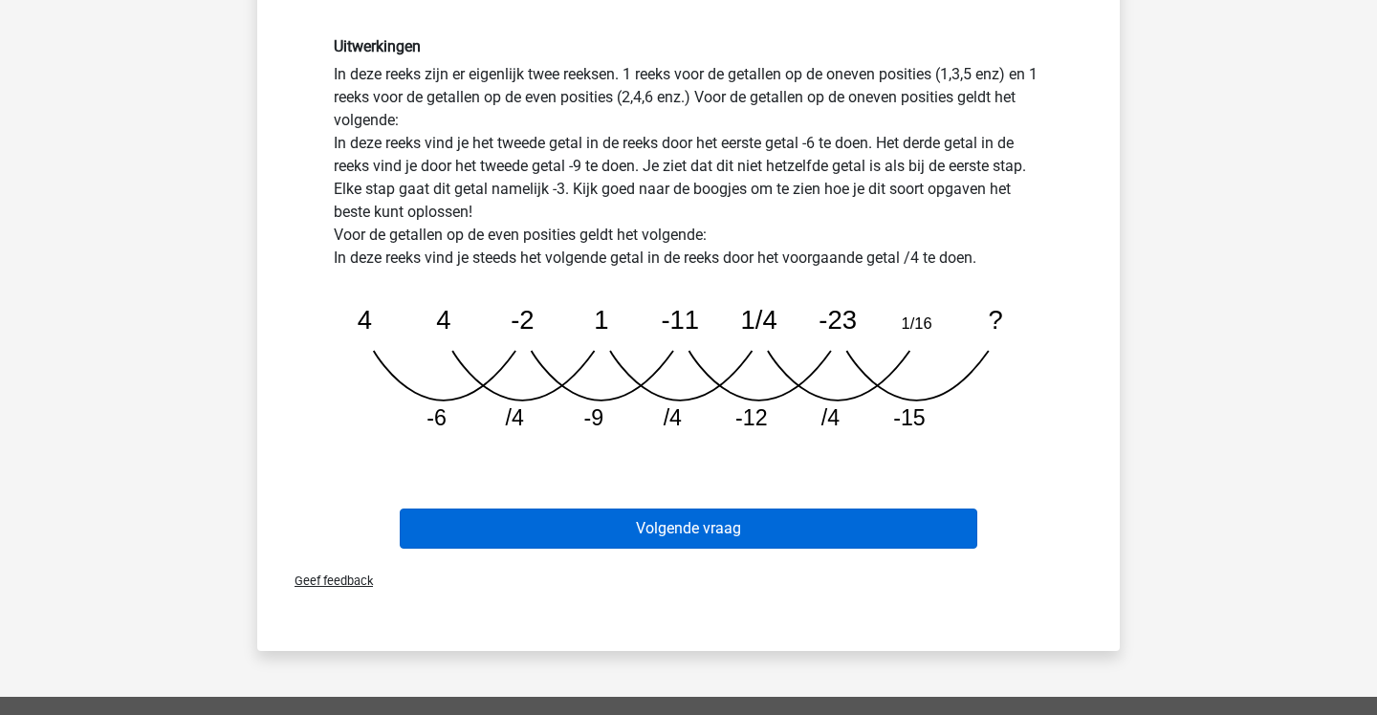
click at [590, 530] on button "Volgende vraag" at bounding box center [689, 529] width 579 height 40
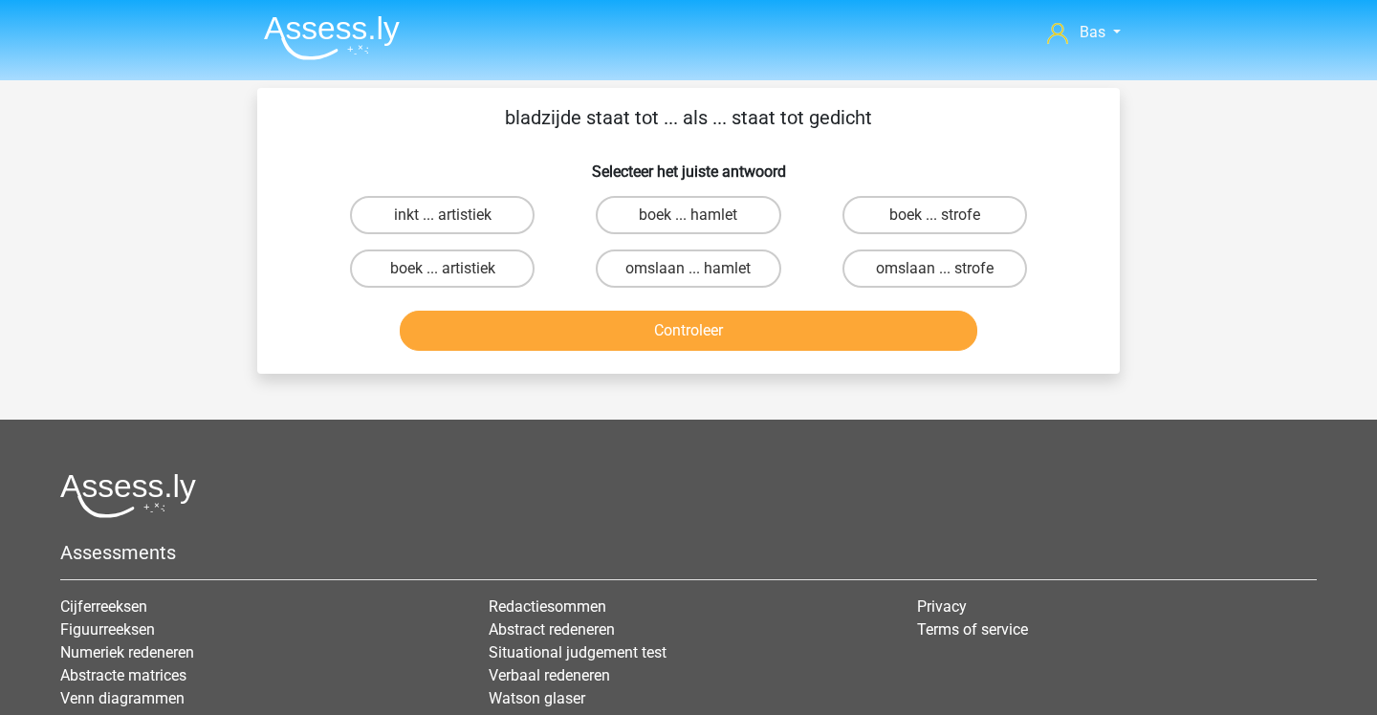
scroll to position [0, 0]
click at [901, 209] on label "boek ... strofe" at bounding box center [934, 215] width 185 height 38
click at [934, 215] on input "boek ... strofe" at bounding box center [940, 221] width 12 height 12
radio input "true"
click at [844, 320] on button "Controleer" at bounding box center [689, 331] width 579 height 40
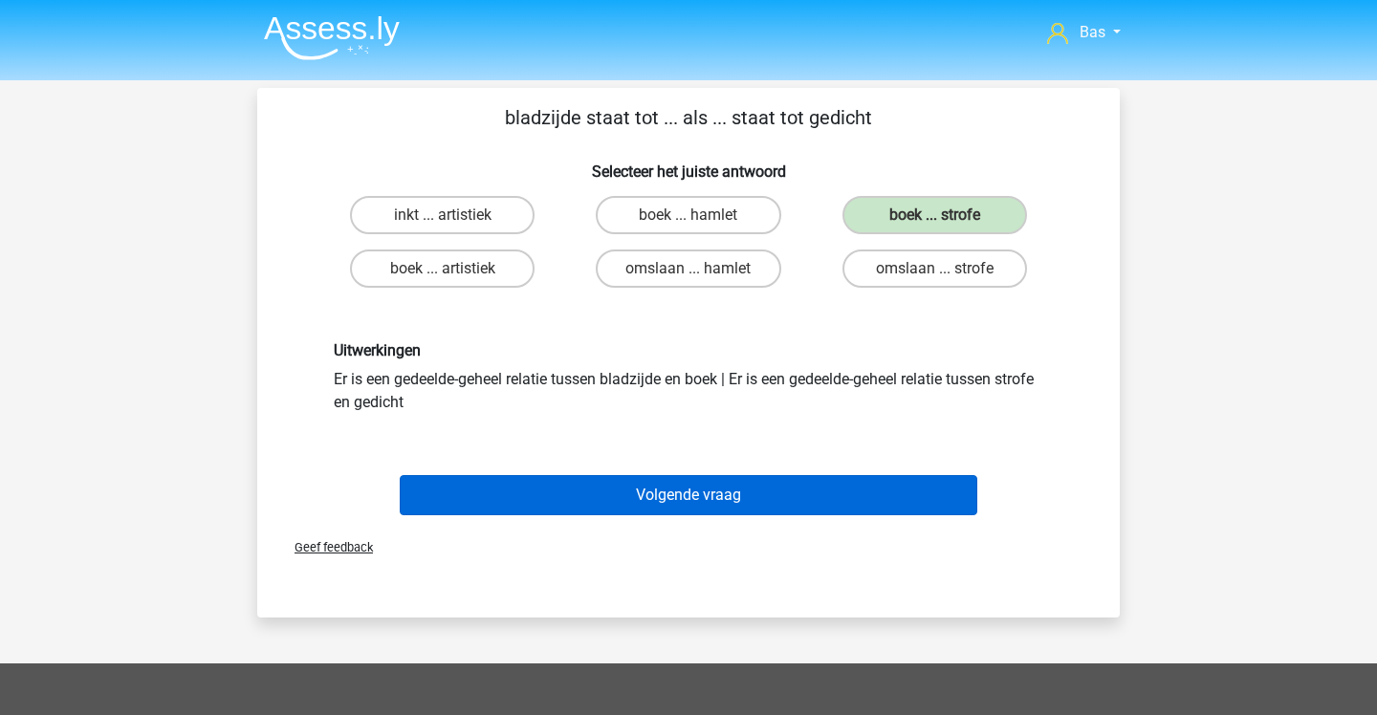
click at [814, 494] on button "Volgende vraag" at bounding box center [689, 495] width 579 height 40
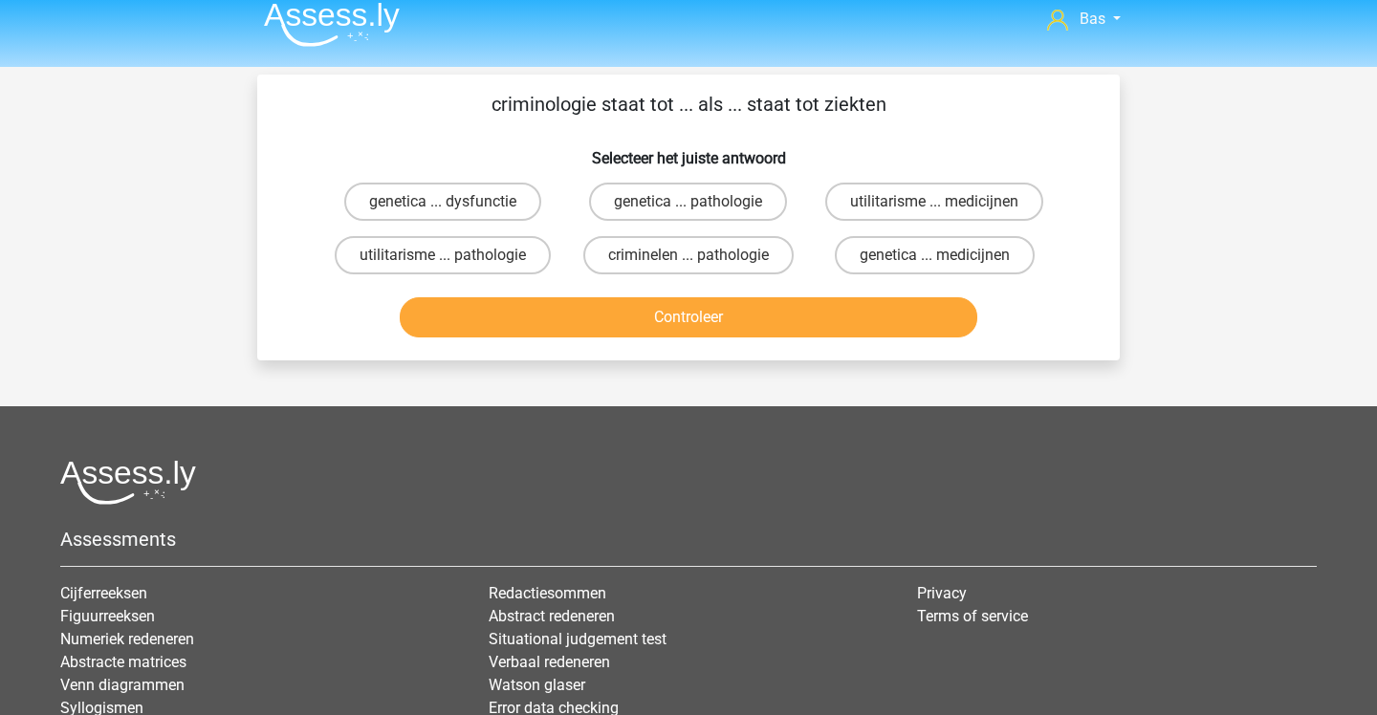
scroll to position [12, 0]
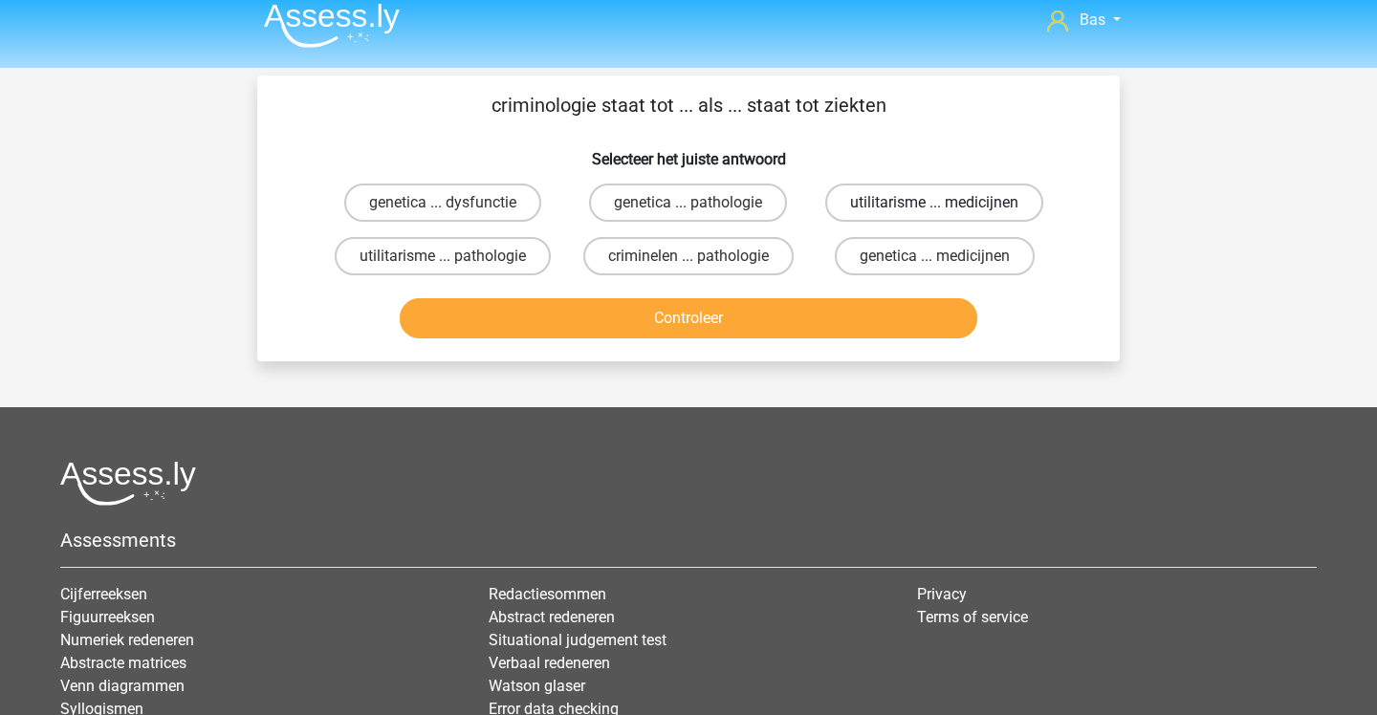
click at [878, 207] on label "utilitarisme ... medicijnen" at bounding box center [934, 203] width 218 height 38
click at [934, 207] on input "utilitarisme ... medicijnen" at bounding box center [940, 209] width 12 height 12
radio input "true"
click at [747, 274] on label "criminelen ... pathologie" at bounding box center [688, 256] width 210 height 38
click at [701, 269] on input "criminelen ... pathologie" at bounding box center [695, 262] width 12 height 12
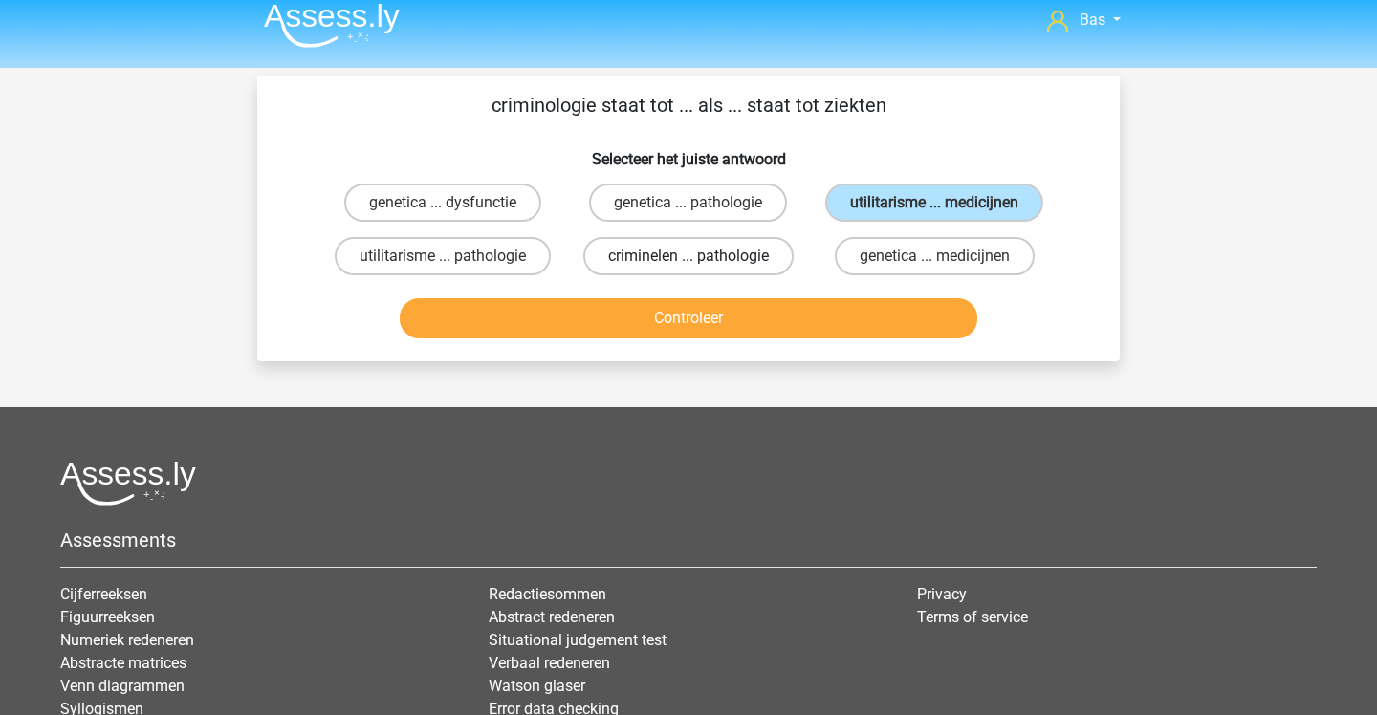
radio input "true"
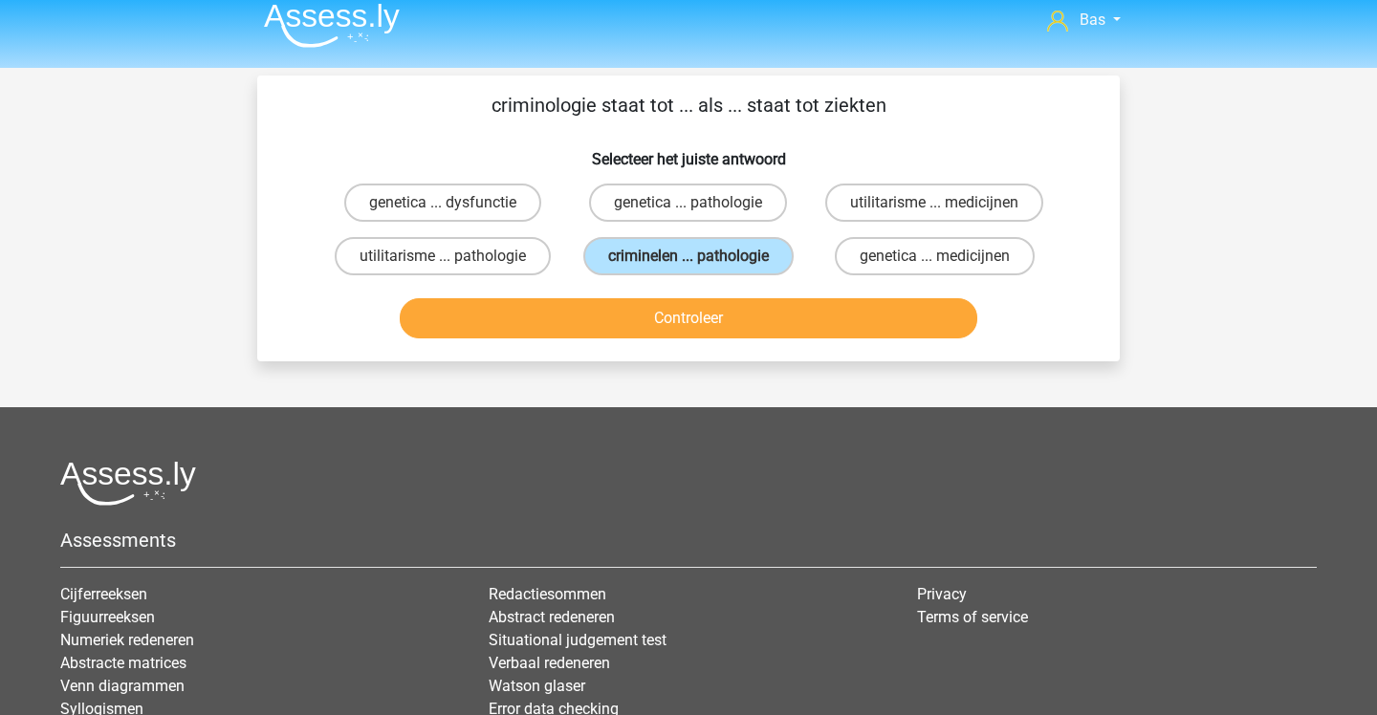
click at [679, 339] on button "Controleer" at bounding box center [689, 318] width 579 height 40
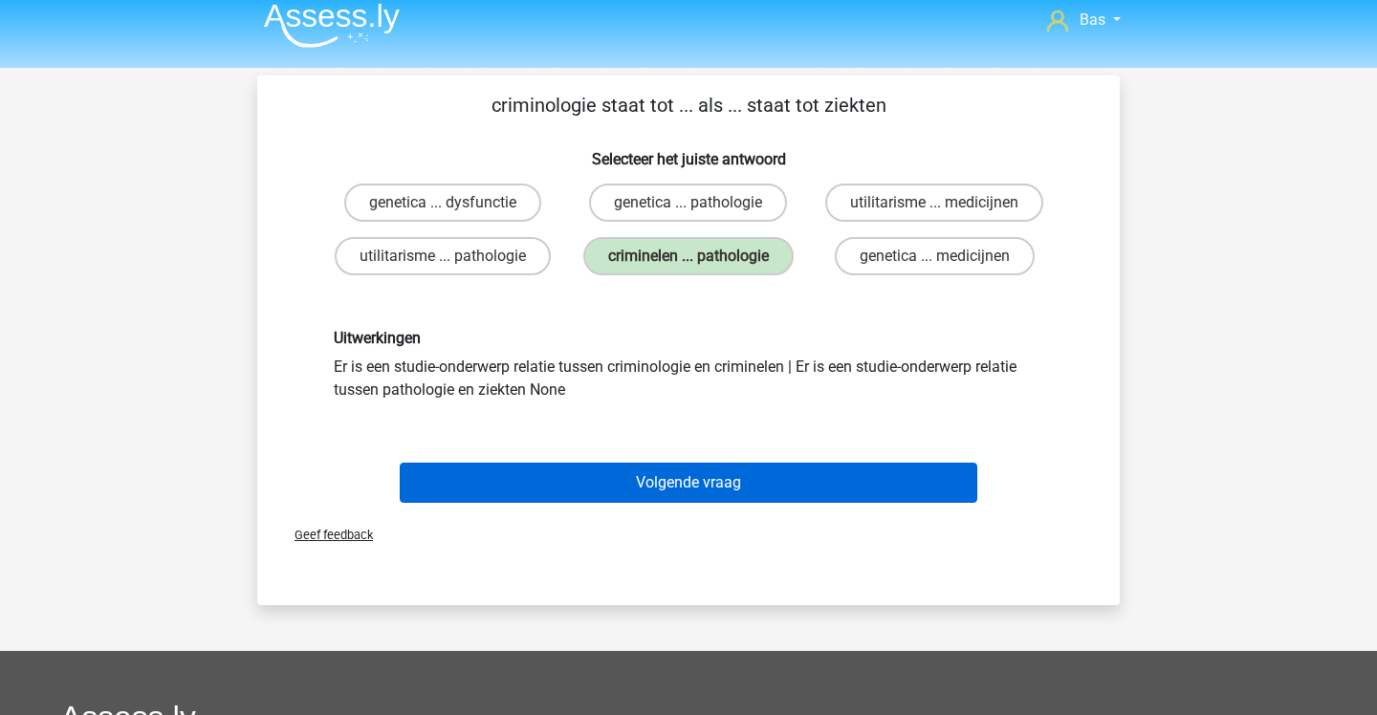
click at [733, 503] on button "Volgende vraag" at bounding box center [689, 483] width 579 height 40
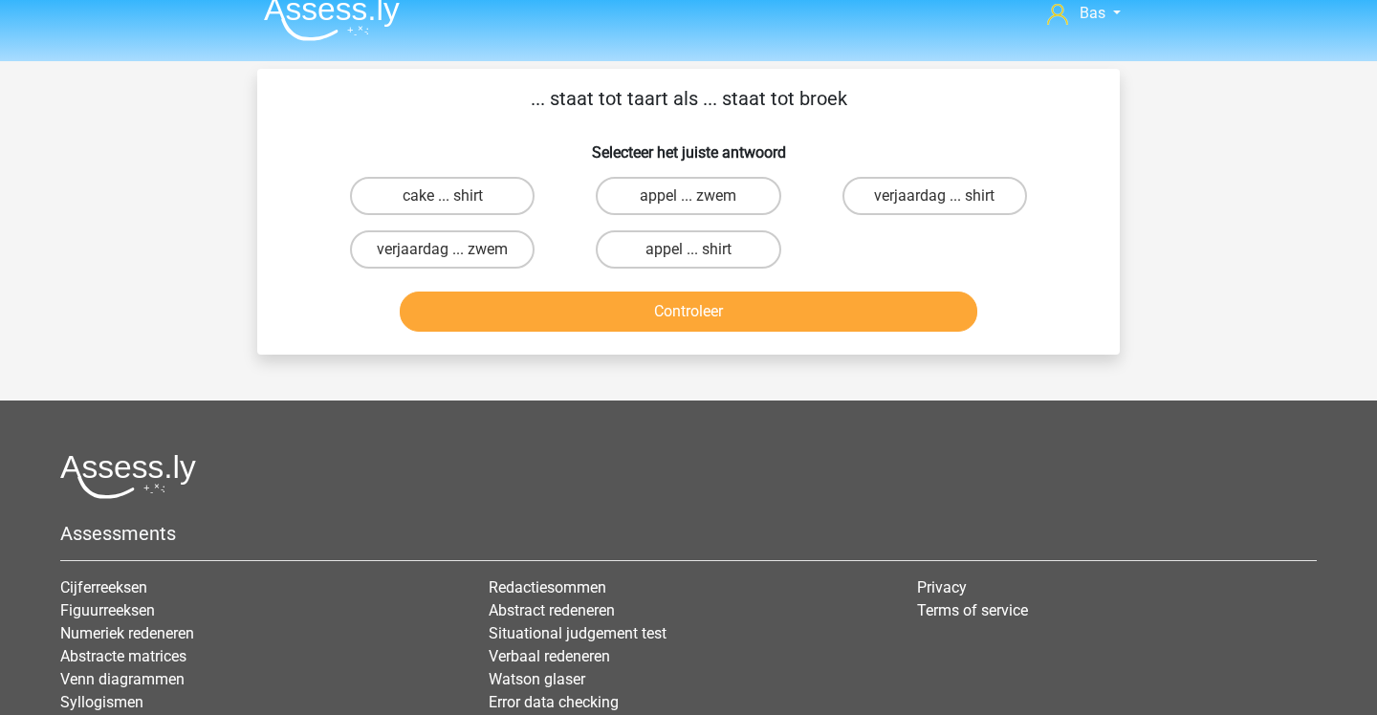
scroll to position [0, 0]
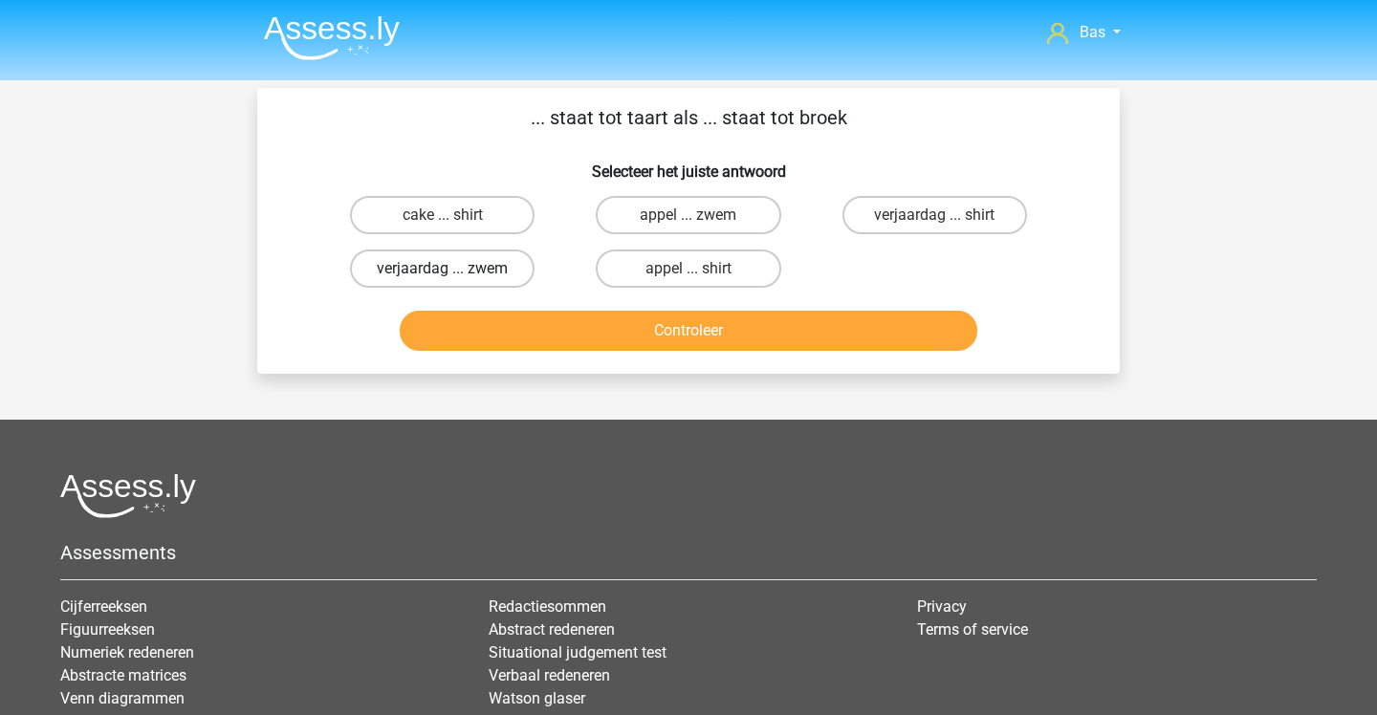
click at [503, 265] on label "verjaardag ... zwem" at bounding box center [442, 269] width 185 height 38
click at [455, 269] on input "verjaardag ... zwem" at bounding box center [449, 275] width 12 height 12
radio input "true"
click at [577, 322] on button "Controleer" at bounding box center [689, 331] width 579 height 40
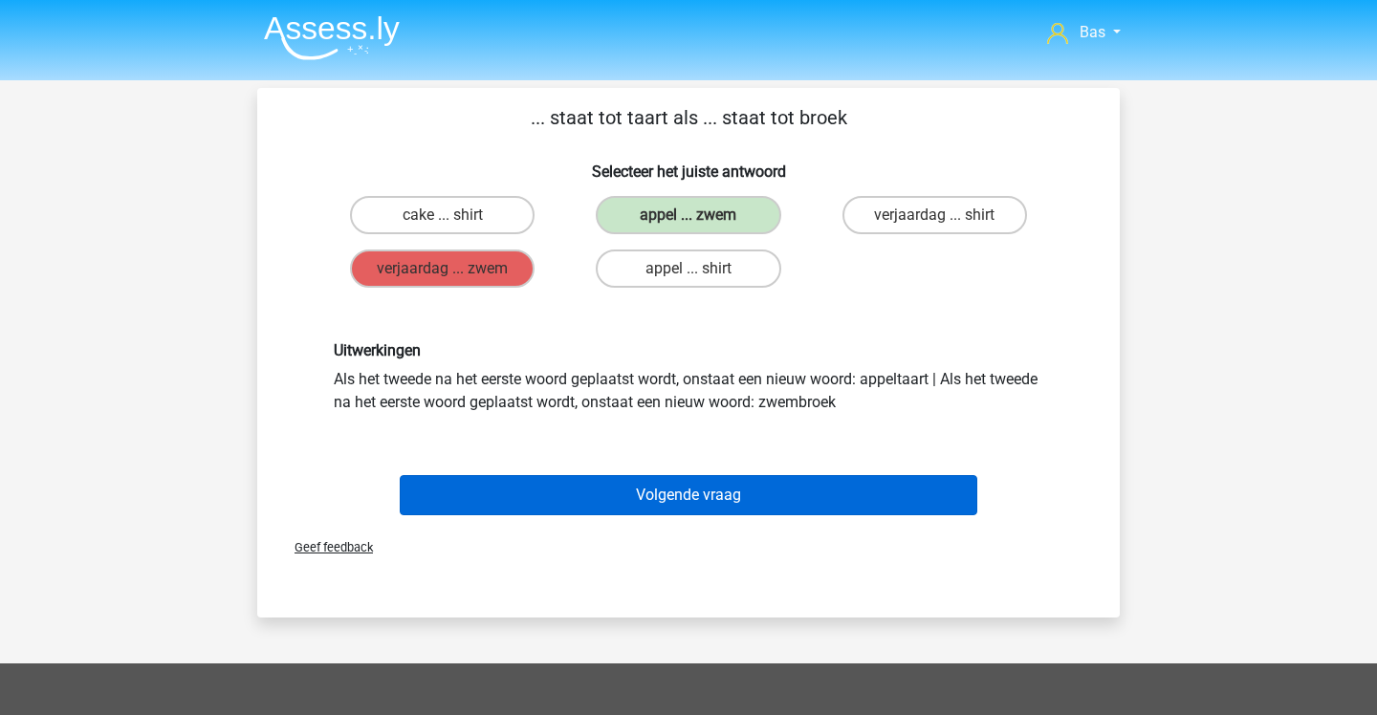
click at [680, 503] on button "Volgende vraag" at bounding box center [689, 495] width 579 height 40
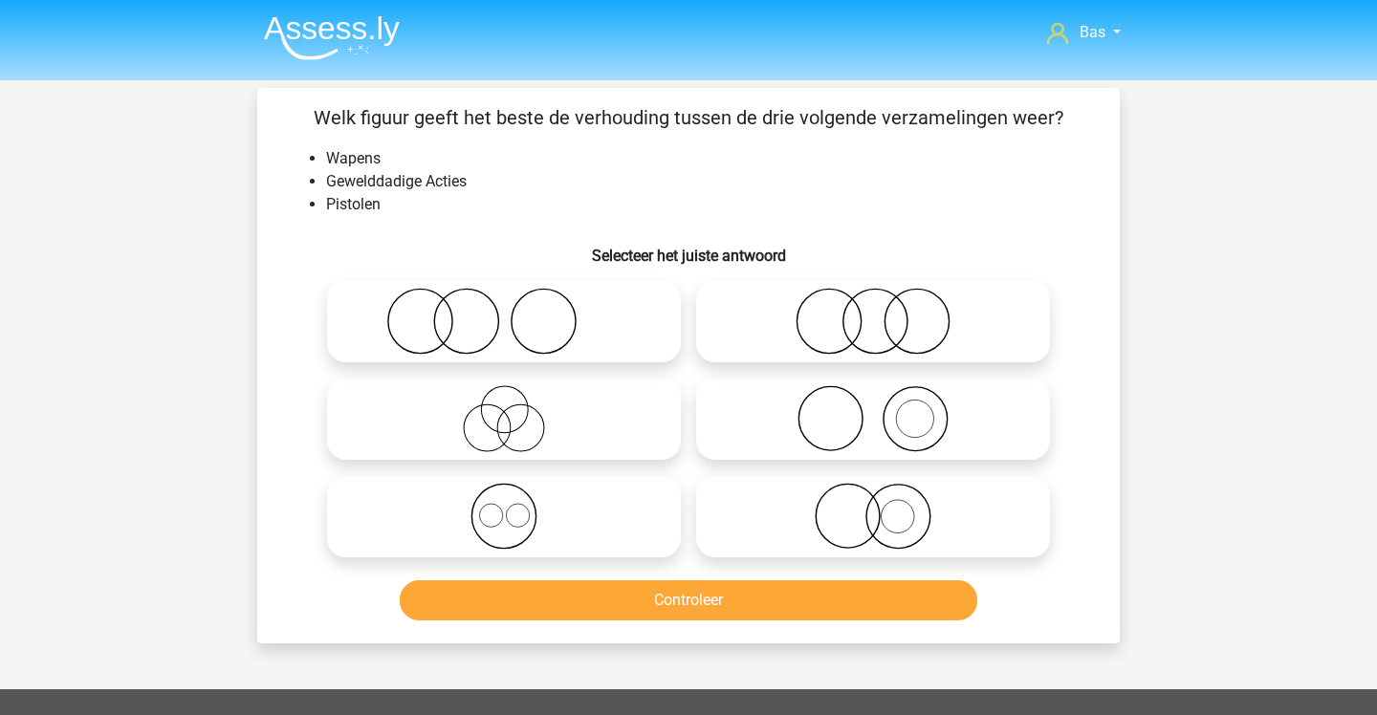
scroll to position [88, 0]
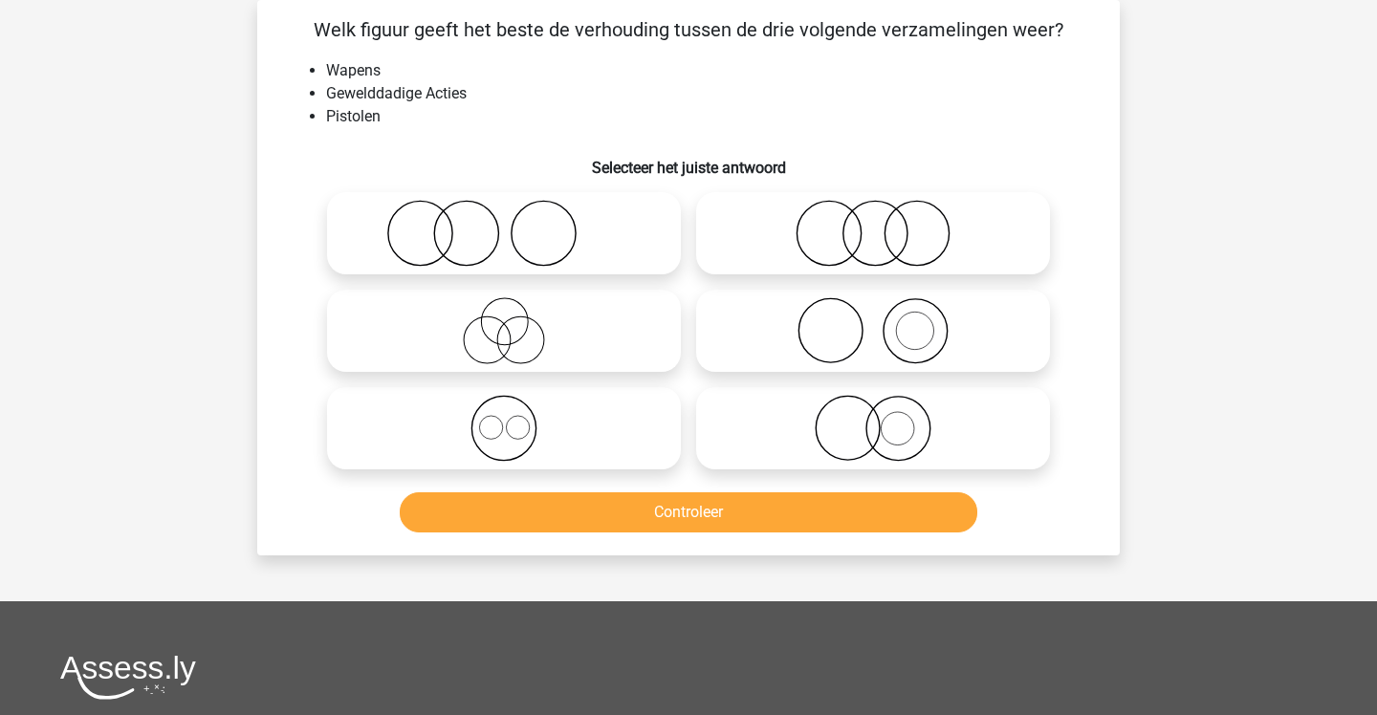
click at [766, 314] on icon at bounding box center [873, 330] width 339 height 67
click at [873, 314] on input "radio" at bounding box center [879, 315] width 12 height 12
radio input "true"
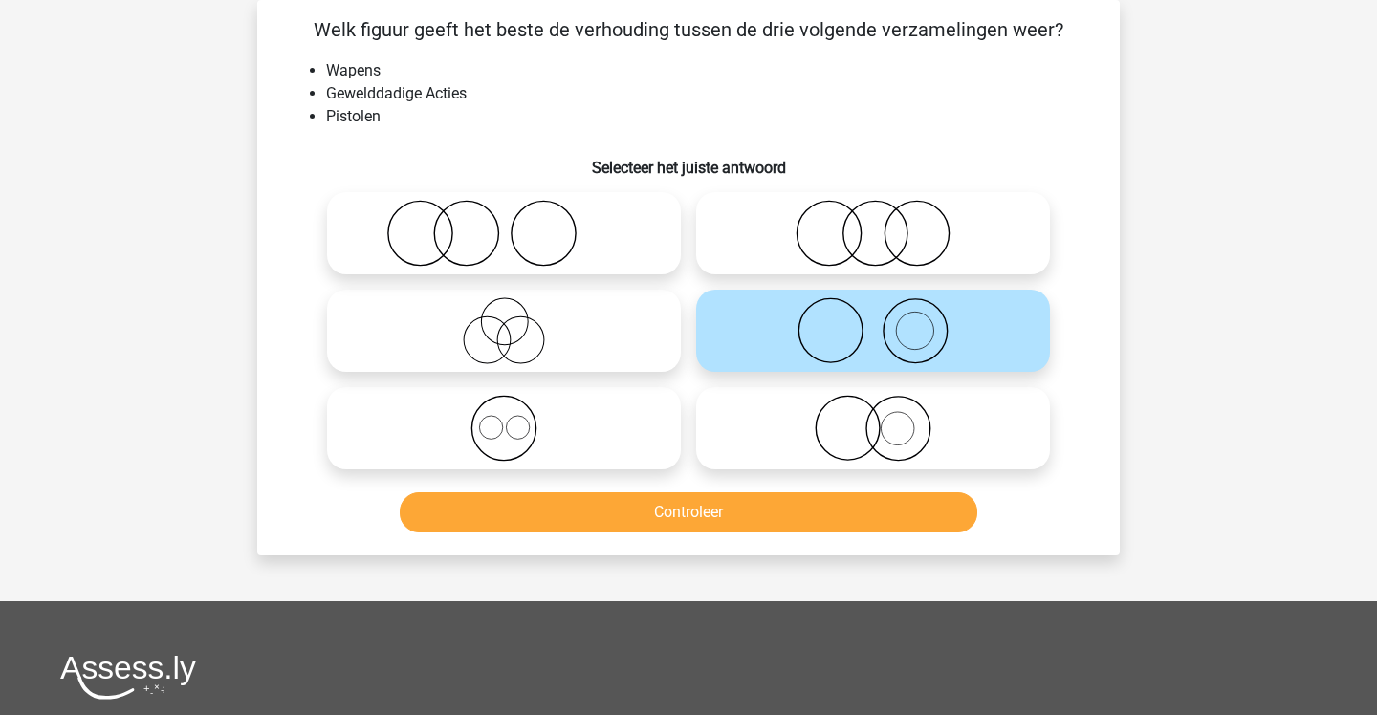
click at [718, 510] on button "Controleer" at bounding box center [689, 512] width 579 height 40
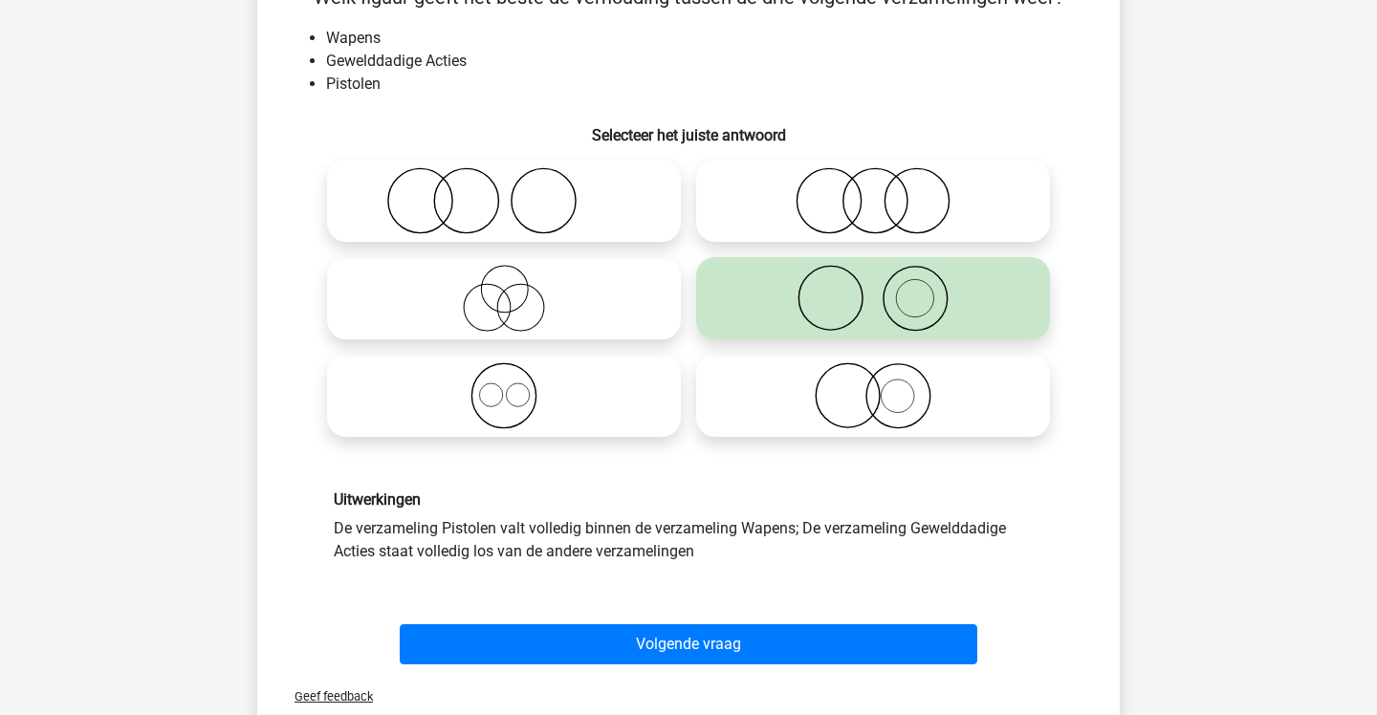
scroll to position [128, 0]
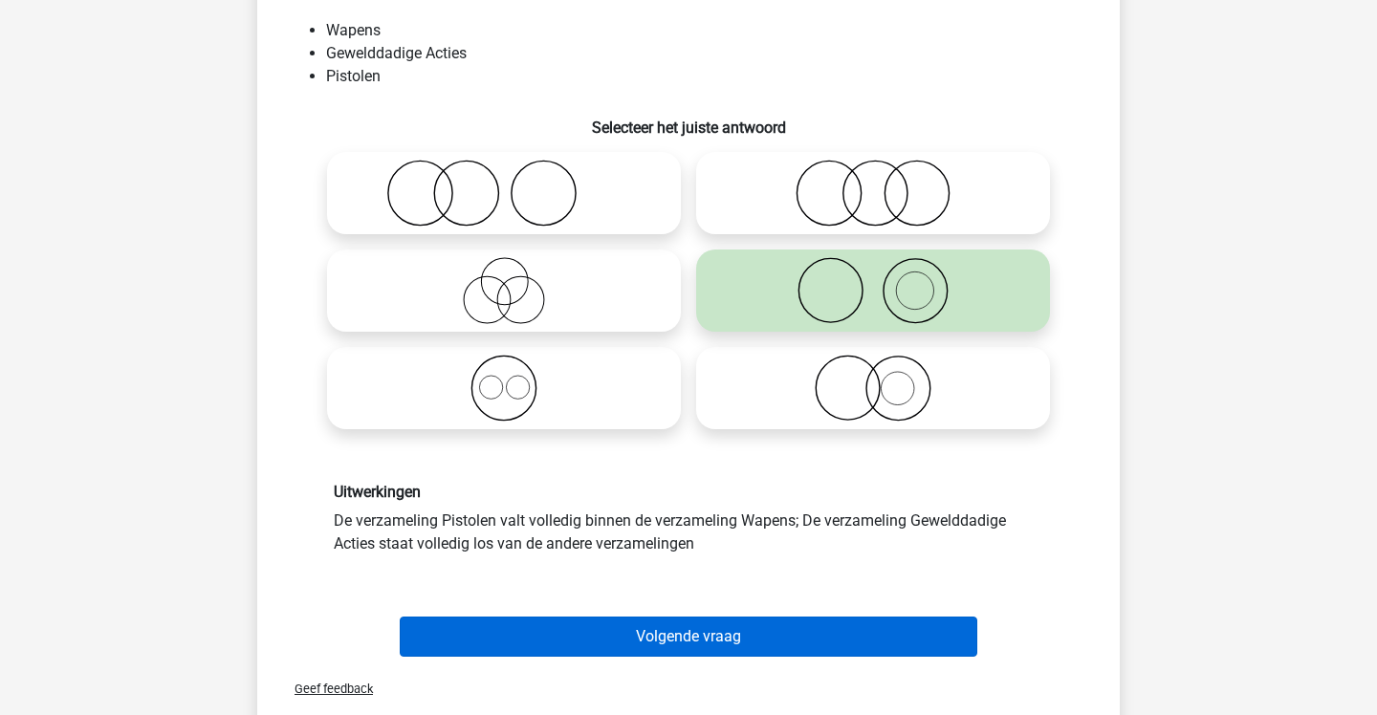
click at [698, 618] on button "Volgende vraag" at bounding box center [689, 637] width 579 height 40
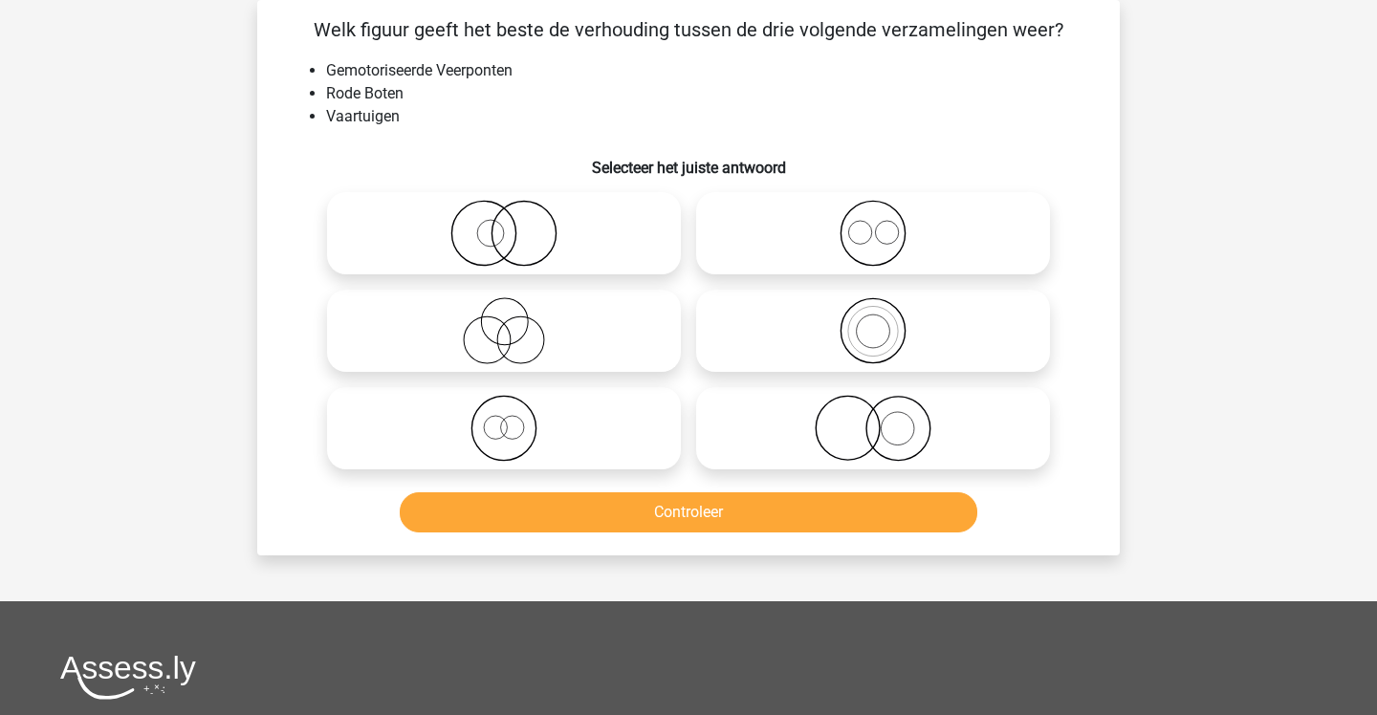
click at [584, 426] on icon at bounding box center [504, 428] width 339 height 67
click at [516, 419] on input "radio" at bounding box center [510, 412] width 12 height 12
radio input "true"
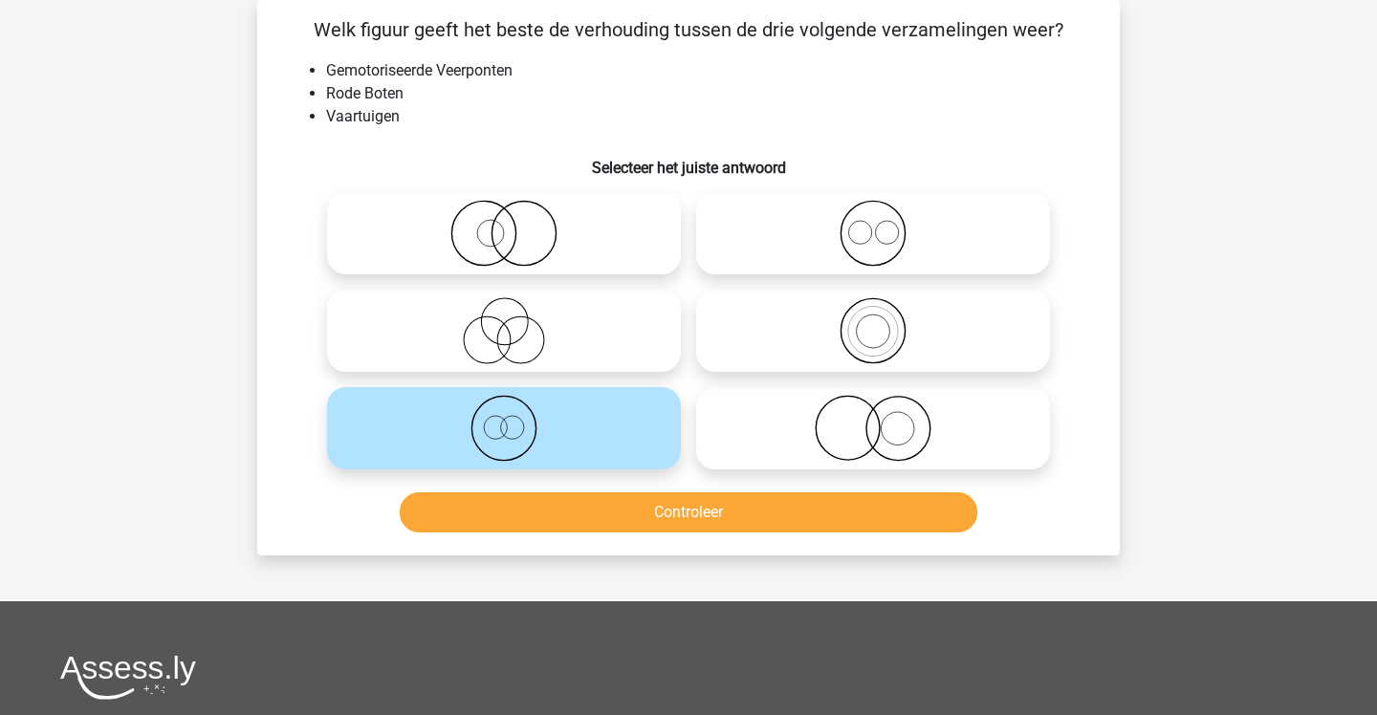
click at [575, 514] on button "Controleer" at bounding box center [689, 512] width 579 height 40
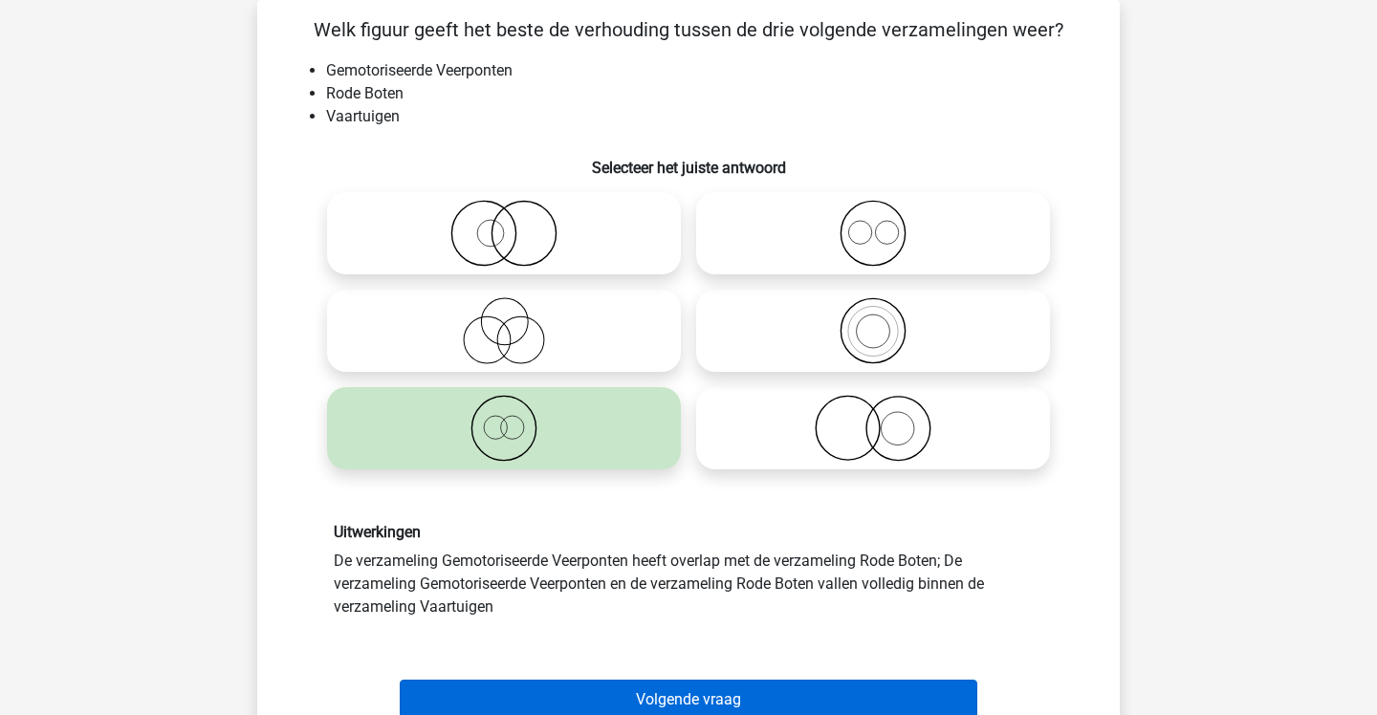
click at [579, 683] on button "Volgende vraag" at bounding box center [689, 700] width 579 height 40
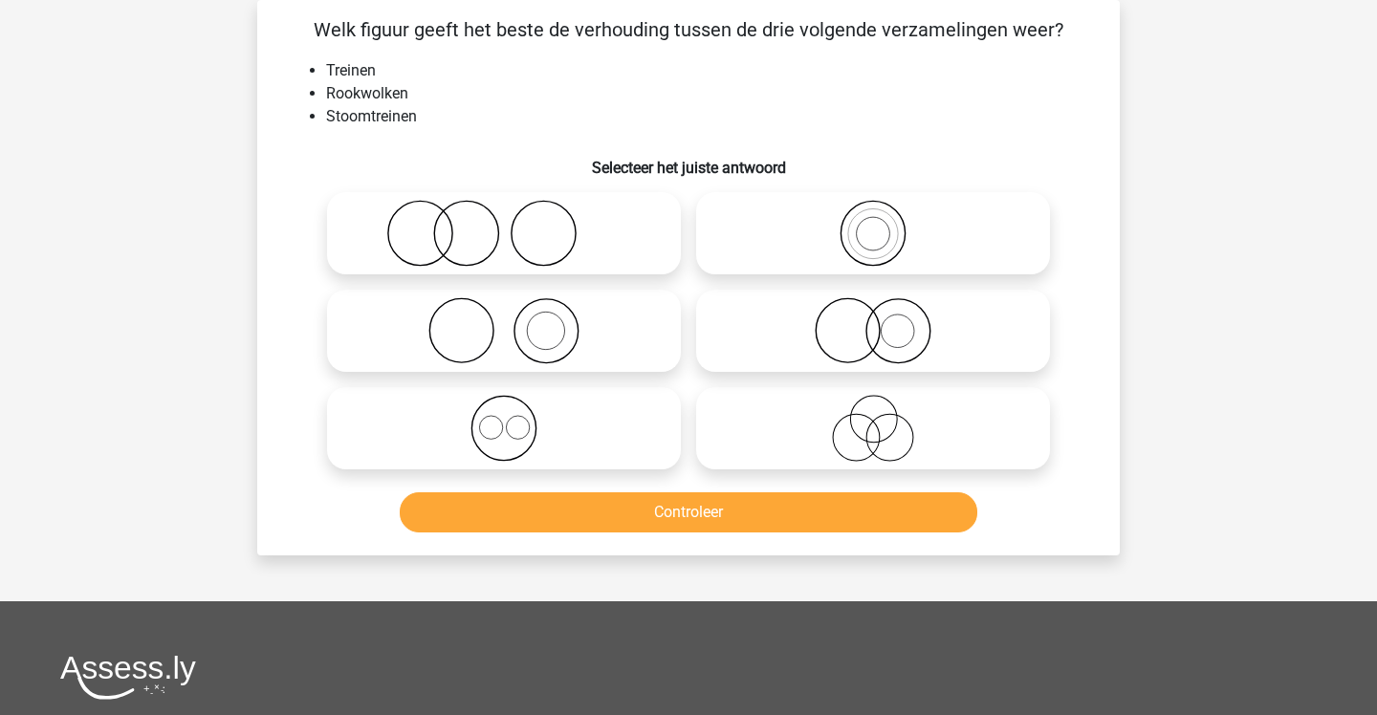
click at [648, 330] on icon at bounding box center [504, 330] width 339 height 67
click at [516, 321] on input "radio" at bounding box center [510, 315] width 12 height 12
radio input "true"
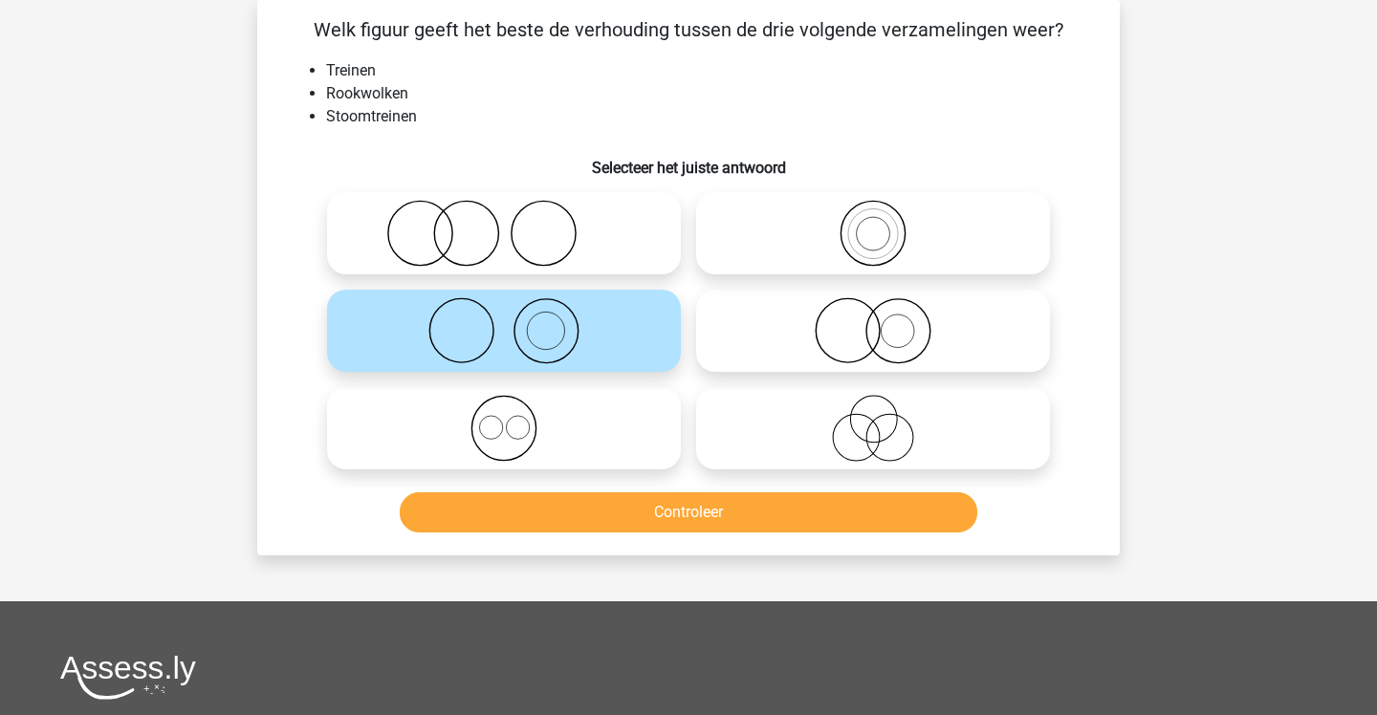
click at [608, 513] on button "Controleer" at bounding box center [689, 512] width 579 height 40
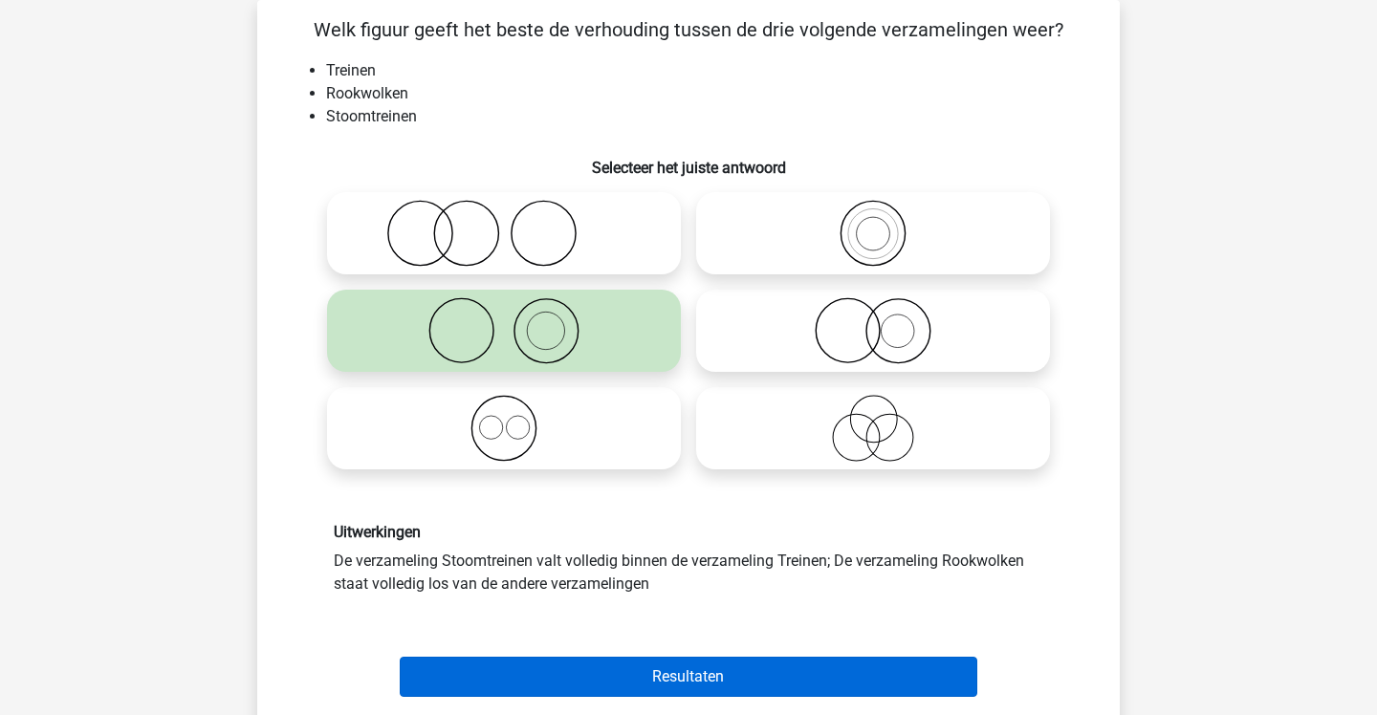
click at [592, 672] on button "Resultaten" at bounding box center [689, 677] width 579 height 40
